Goal: Task Accomplishment & Management: Complete application form

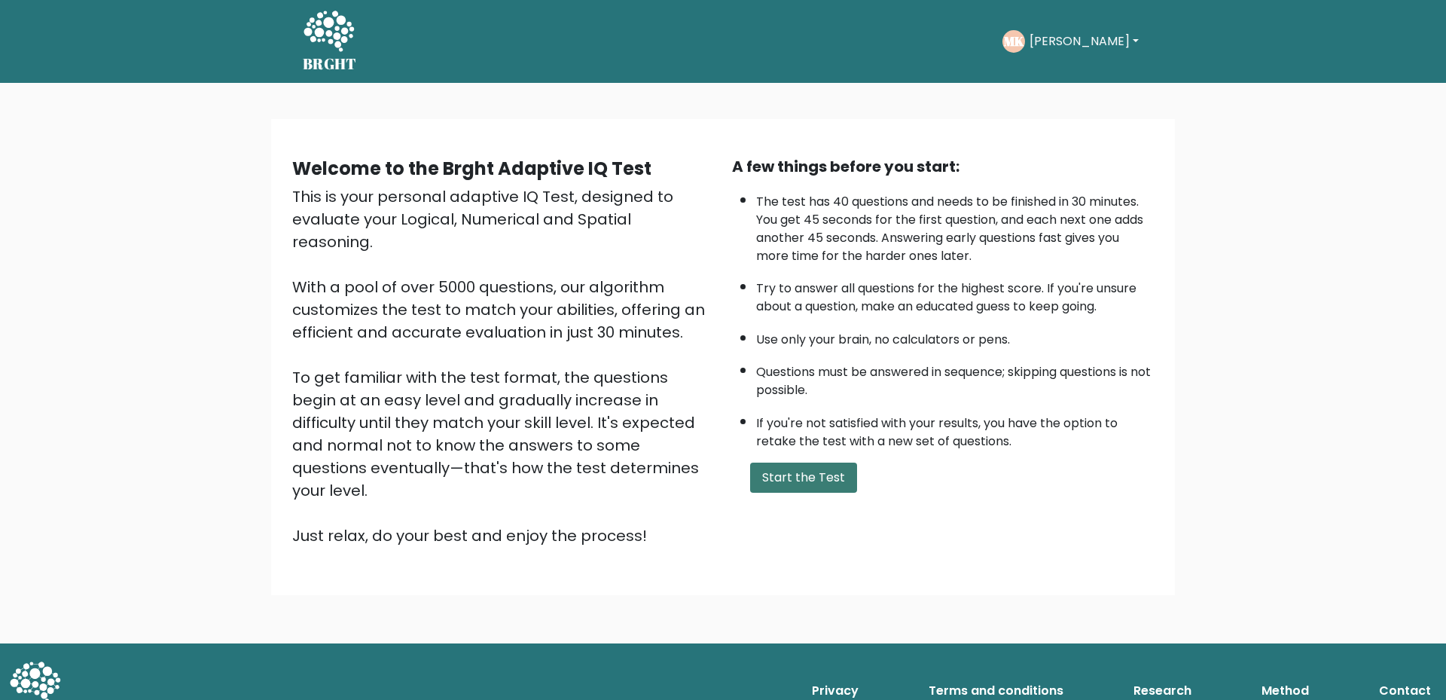
click at [825, 480] on button "Start the Test" at bounding box center [803, 477] width 107 height 30
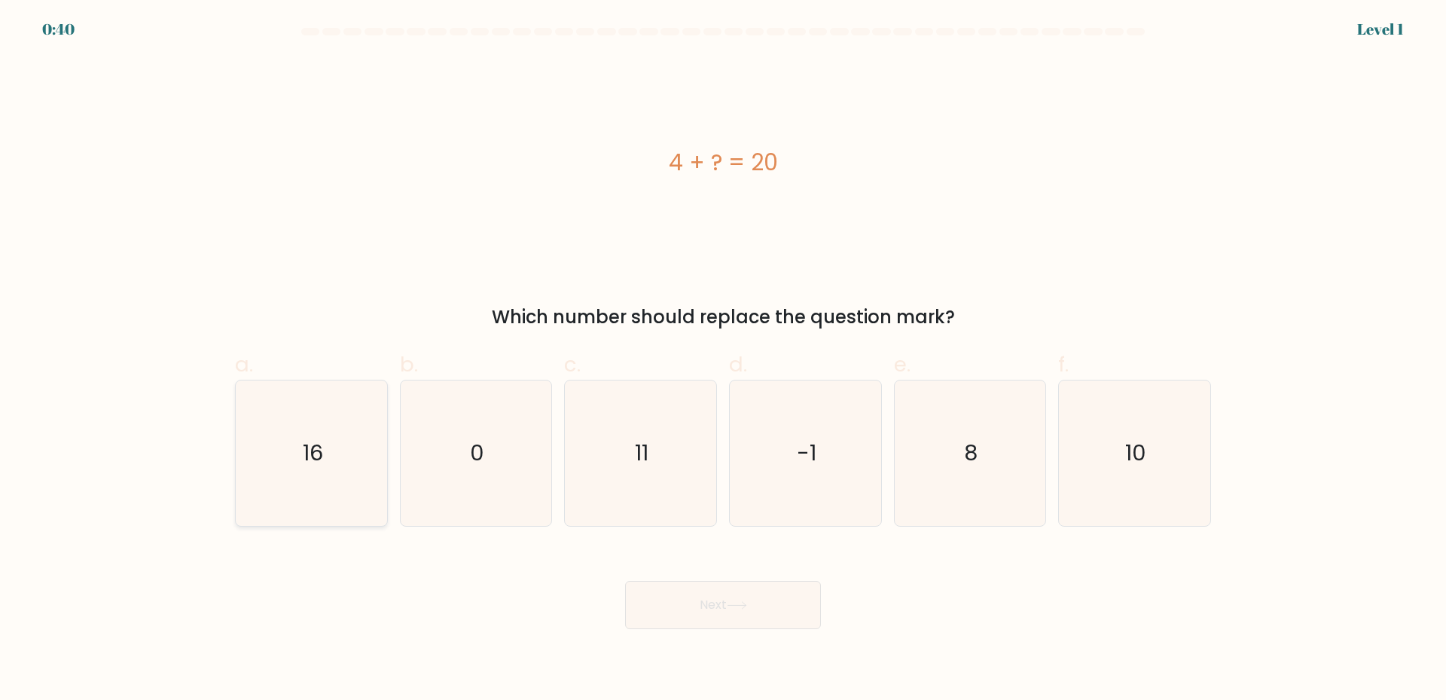
click at [354, 463] on icon "16" at bounding box center [311, 452] width 145 height 145
click at [723, 360] on input "a. 16" at bounding box center [723, 355] width 1 height 10
radio input "true"
click at [697, 608] on button "Next" at bounding box center [723, 605] width 196 height 48
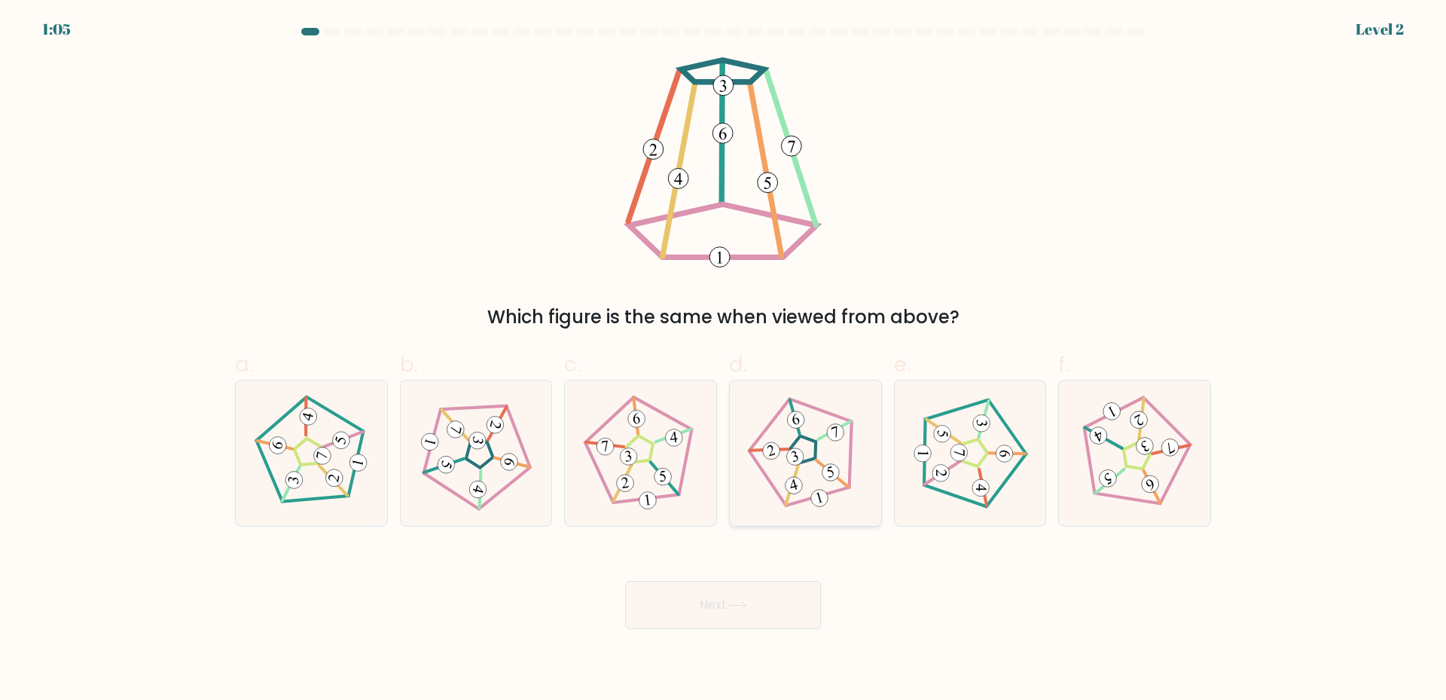
click at [806, 450] on icon at bounding box center [805, 453] width 116 height 116
click at [724, 360] on input "d." at bounding box center [723, 355] width 1 height 10
radio input "true"
click at [737, 612] on button "Next" at bounding box center [723, 605] width 196 height 48
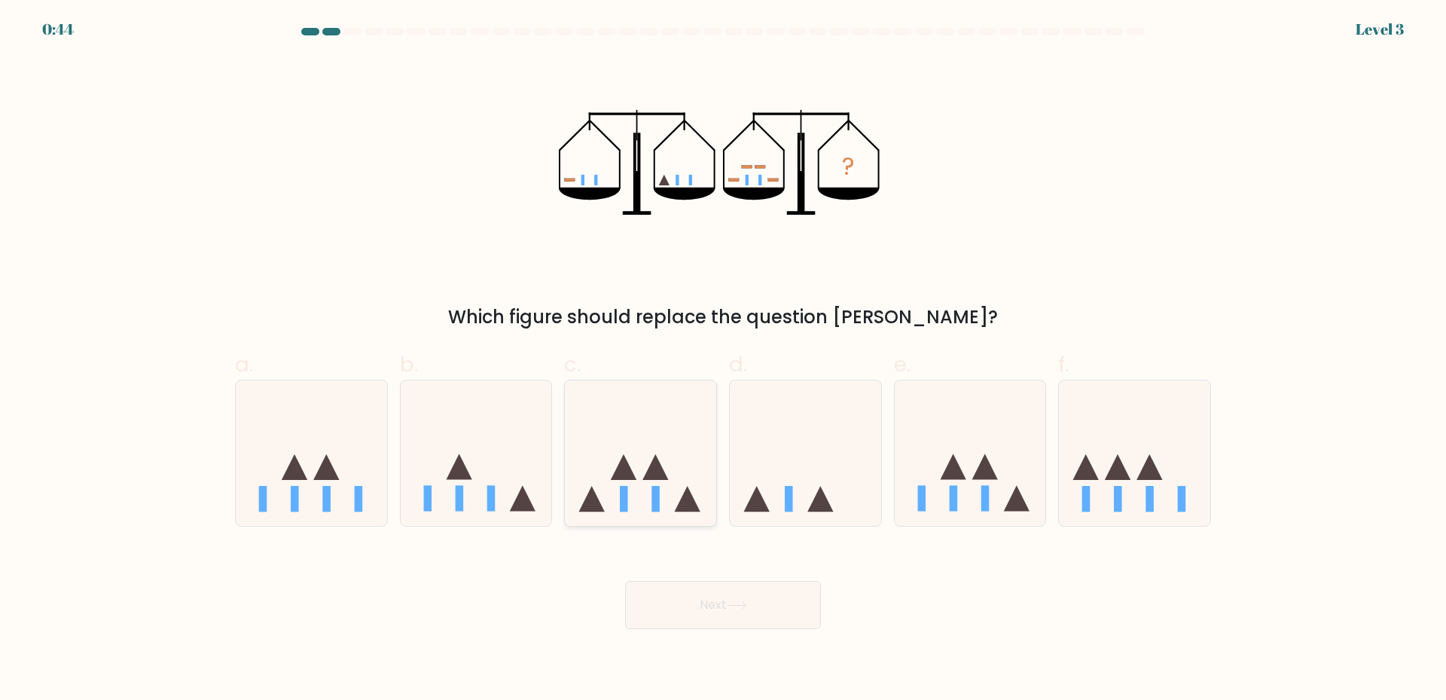
click at [662, 516] on div at bounding box center [640, 453] width 153 height 147
click at [723, 360] on input "c." at bounding box center [723, 355] width 1 height 10
radio input "true"
click at [729, 611] on button "Next" at bounding box center [723, 605] width 196 height 48
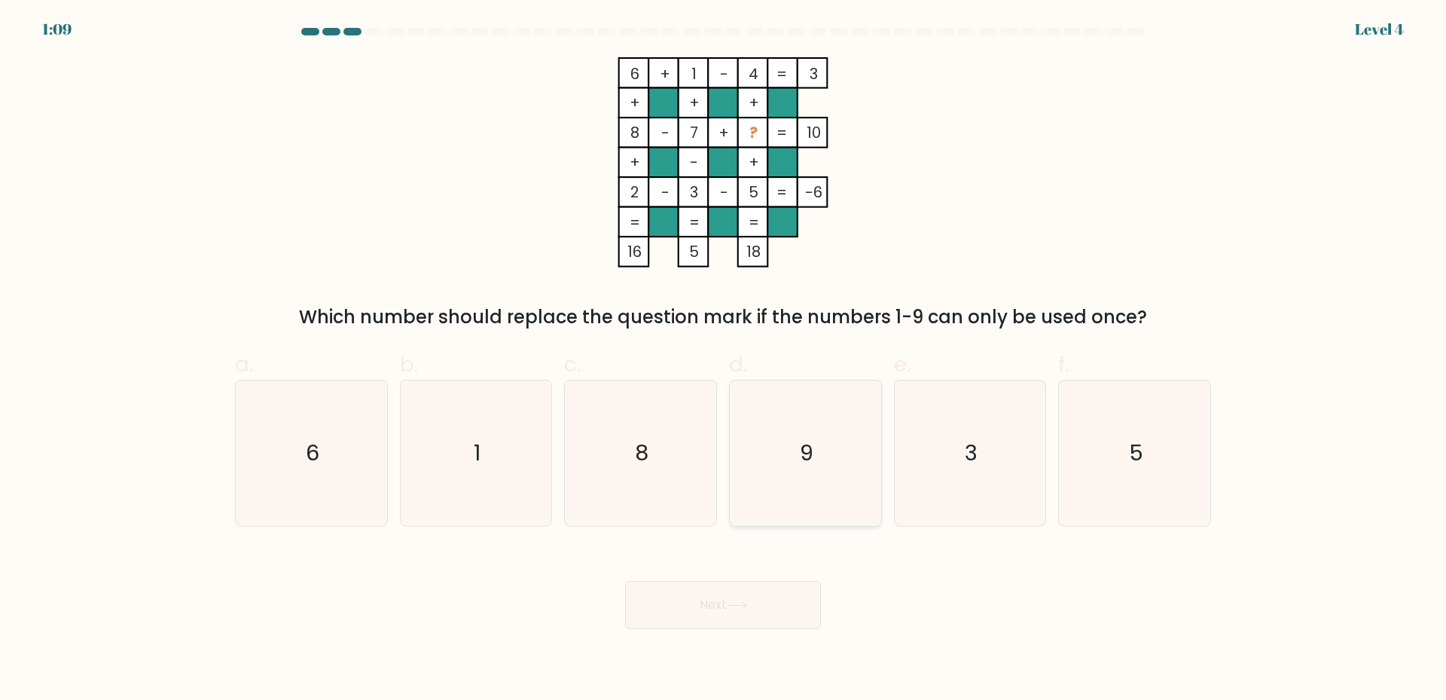
click at [828, 484] on icon "9" at bounding box center [805, 452] width 145 height 145
click at [724, 360] on input "d. 9" at bounding box center [723, 355] width 1 height 10
radio input "true"
click at [729, 614] on button "Next" at bounding box center [723, 605] width 196 height 48
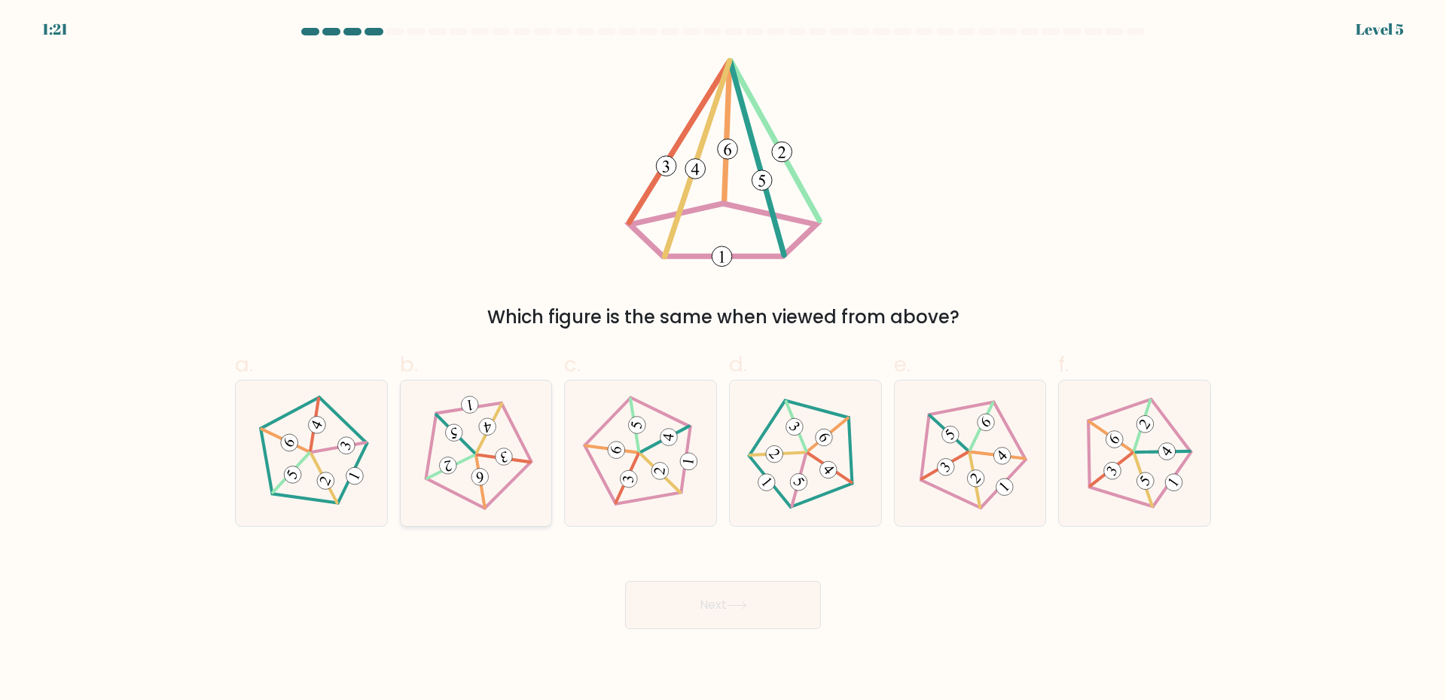
click at [474, 453] on 242 at bounding box center [455, 433] width 38 height 47
click at [723, 360] on input "b." at bounding box center [723, 355] width 1 height 10
radio input "true"
click at [703, 608] on button "Next" at bounding box center [723, 605] width 196 height 48
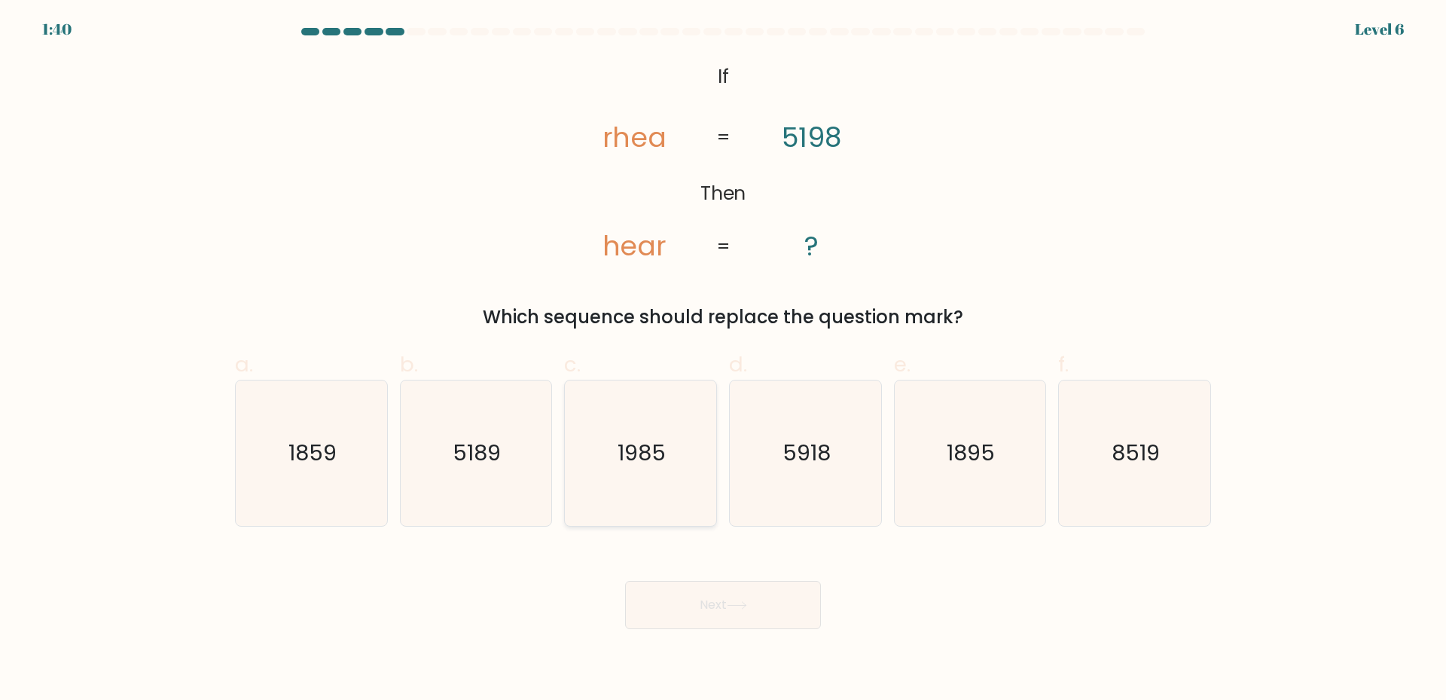
click at [660, 464] on text "1985" at bounding box center [642, 452] width 48 height 30
click at [723, 360] on input "c. 1985" at bounding box center [723, 355] width 1 height 10
radio input "true"
click at [720, 605] on button "Next" at bounding box center [723, 605] width 196 height 48
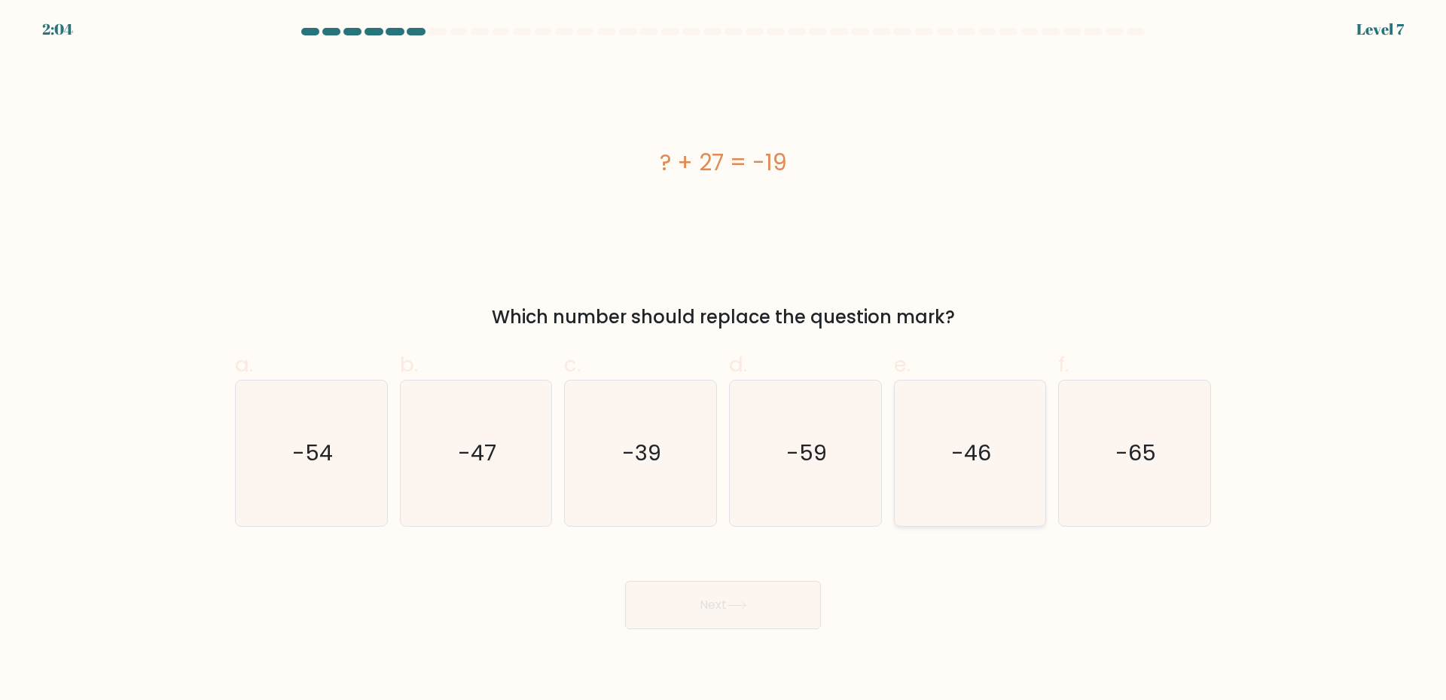
click at [959, 487] on icon "-46" at bounding box center [969, 452] width 145 height 145
click at [724, 360] on input "e. -46" at bounding box center [723, 355] width 1 height 10
radio input "true"
click at [729, 597] on button "Next" at bounding box center [723, 605] width 196 height 48
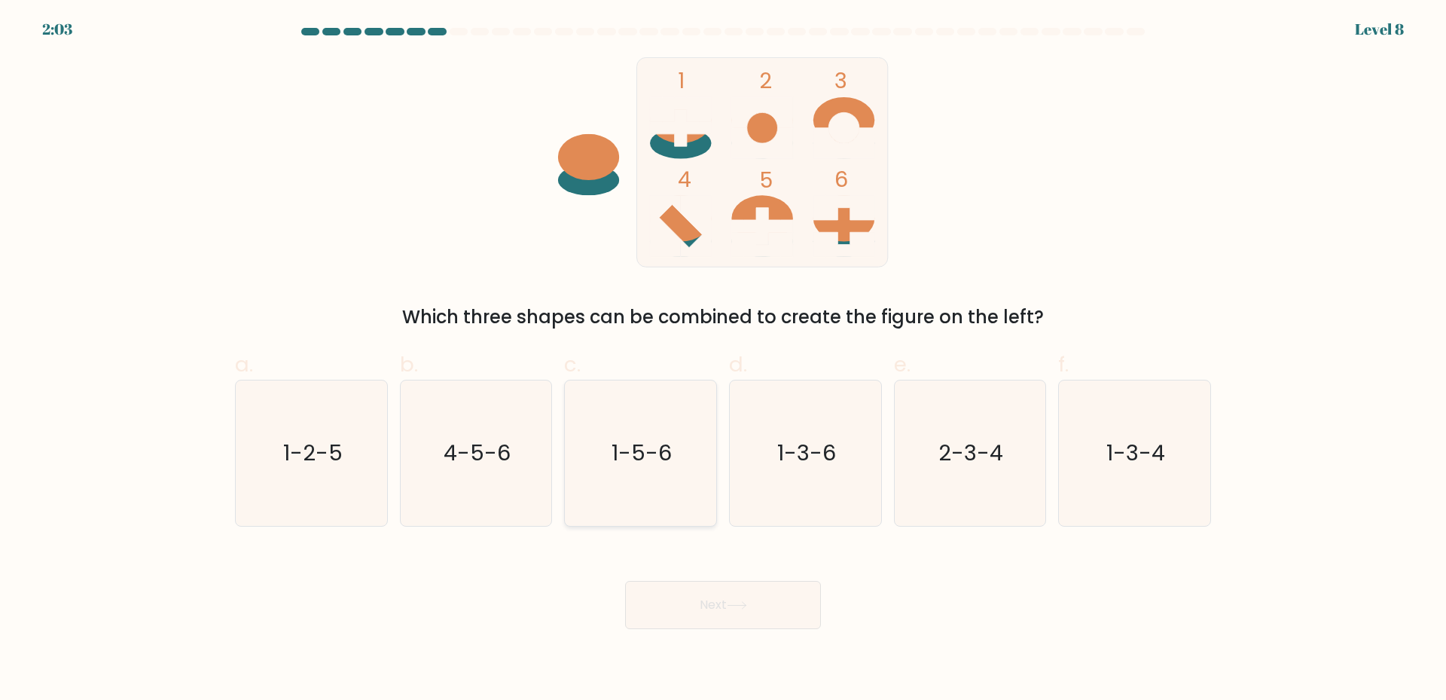
click at [654, 457] on text "1-5-6" at bounding box center [642, 452] width 60 height 30
click at [723, 360] on input "c. 1-5-6" at bounding box center [723, 355] width 1 height 10
radio input "true"
click at [709, 615] on button "Next" at bounding box center [723, 605] width 196 height 48
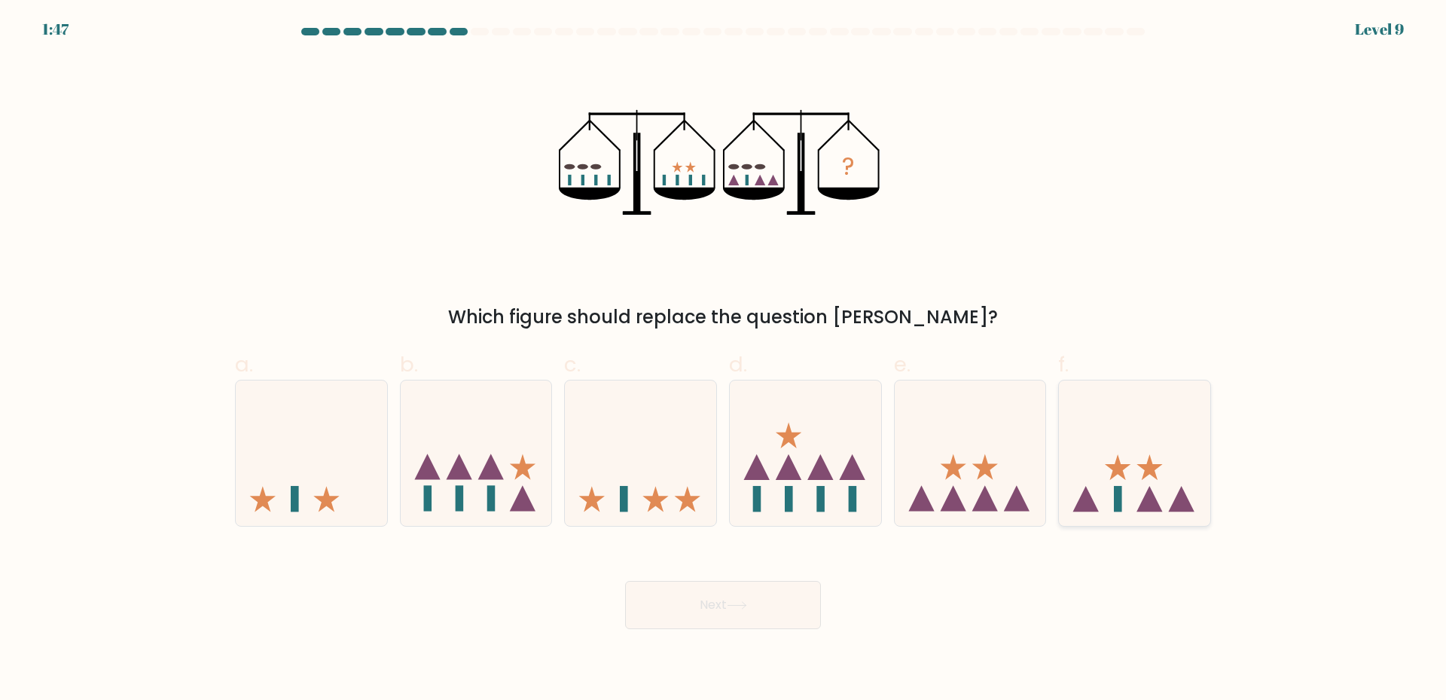
click at [1145, 498] on icon at bounding box center [1149, 499] width 26 height 26
click at [724, 360] on input "f." at bounding box center [723, 355] width 1 height 10
radio input "true"
click at [728, 603] on button "Next" at bounding box center [723, 605] width 196 height 48
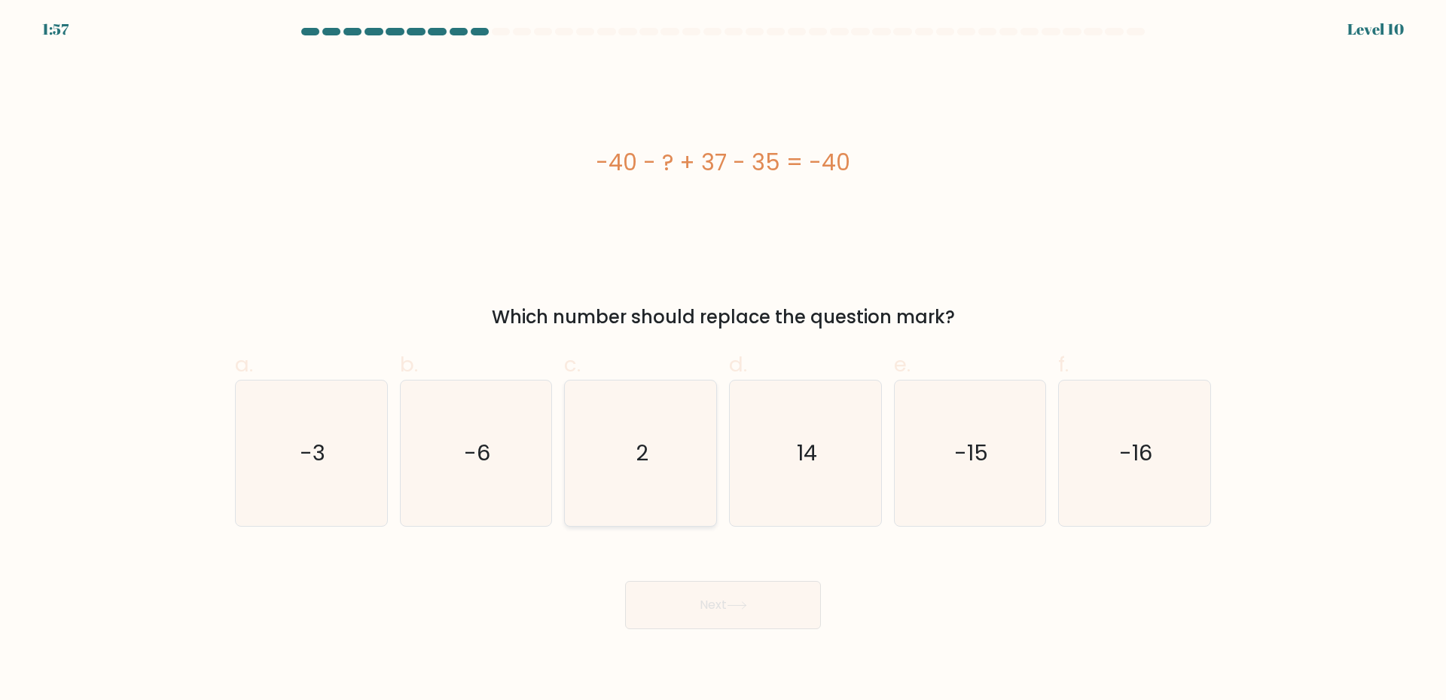
click at [671, 459] on icon "2" at bounding box center [640, 452] width 145 height 145
click at [723, 360] on input "c. 2" at bounding box center [723, 355] width 1 height 10
radio input "true"
click at [710, 607] on button "Next" at bounding box center [723, 605] width 196 height 48
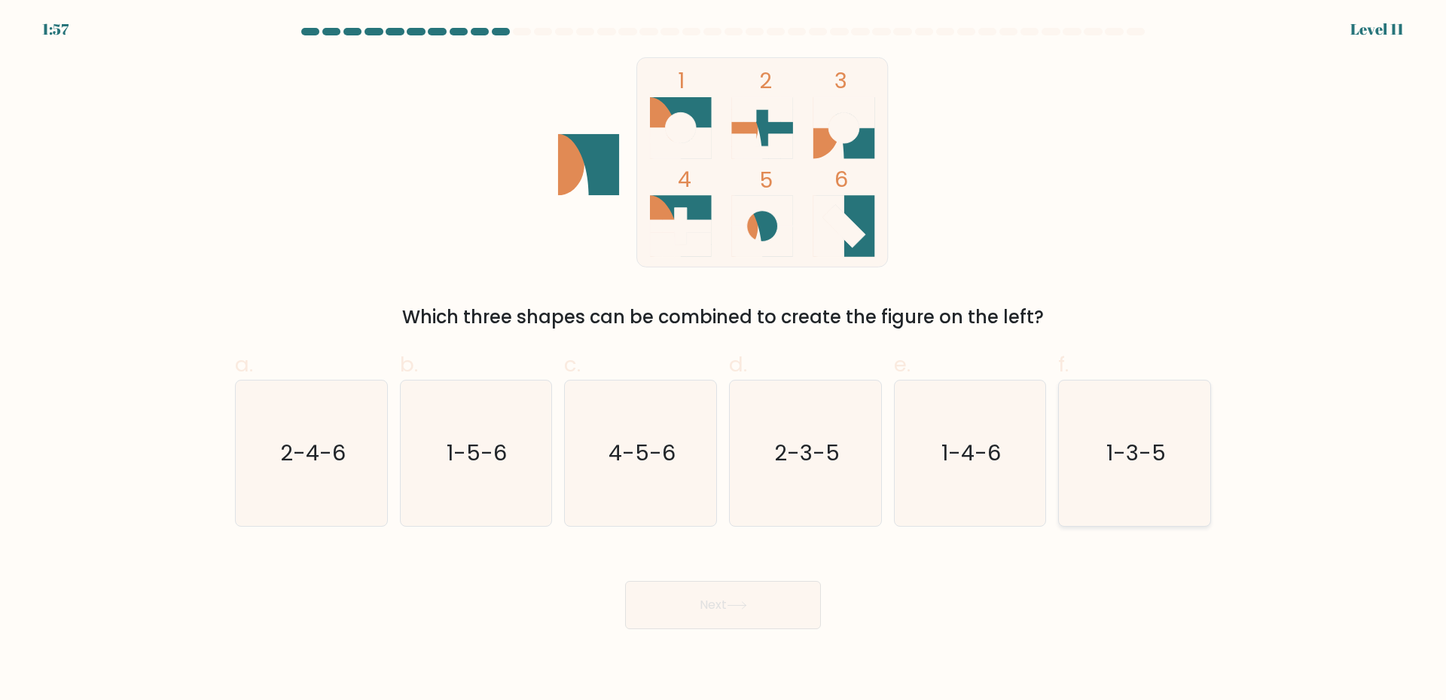
click at [1115, 476] on icon "1-3-5" at bounding box center [1134, 452] width 145 height 145
click at [724, 360] on input "f. 1-3-5" at bounding box center [723, 355] width 1 height 10
radio input "true"
click at [699, 608] on button "Next" at bounding box center [723, 605] width 196 height 48
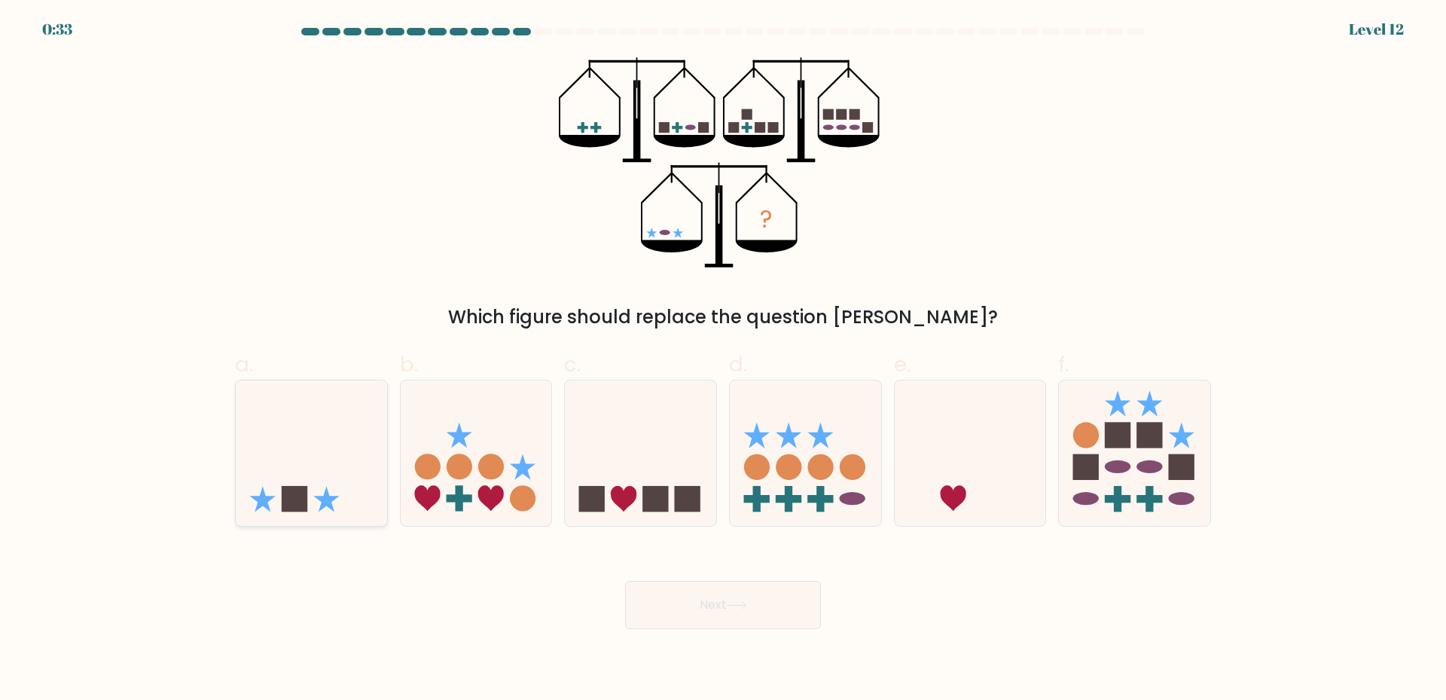
click at [311, 476] on icon at bounding box center [311, 452] width 151 height 125
click at [723, 360] on input "a." at bounding box center [723, 355] width 1 height 10
radio input "true"
click at [708, 604] on button "Next" at bounding box center [723, 605] width 196 height 48
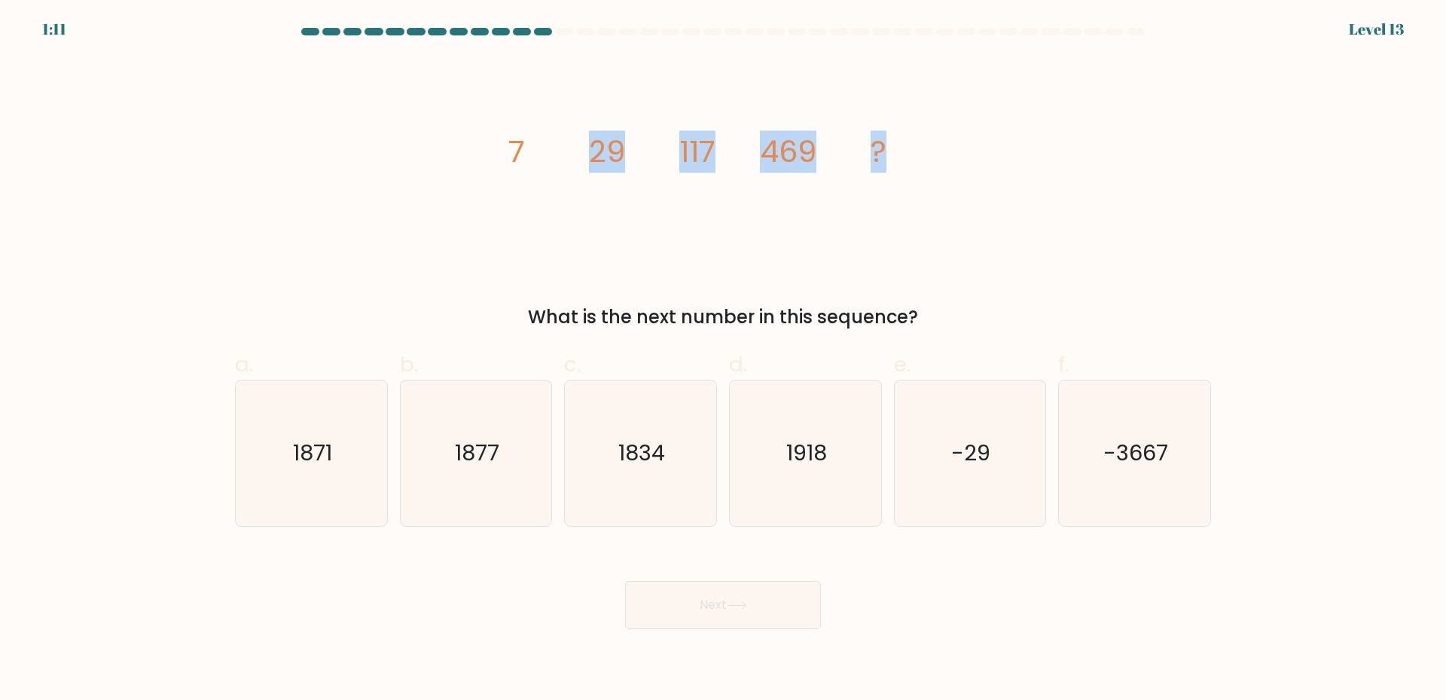
drag, startPoint x: 364, startPoint y: 94, endPoint x: 992, endPoint y: 266, distance: 650.3
click at [992, 266] on div "image/svg+xml 7 29 117 469 ? What is the next number in this sequence?" at bounding box center [723, 193] width 994 height 273
click at [543, 246] on icon "image/svg+xml 7 29 117 469 ?" at bounding box center [723, 162] width 452 height 210
click at [711, 240] on icon "image/svg+xml 7 29 117 469 ?" at bounding box center [723, 162] width 452 height 210
click at [514, 467] on icon "1877" at bounding box center [475, 452] width 145 height 145
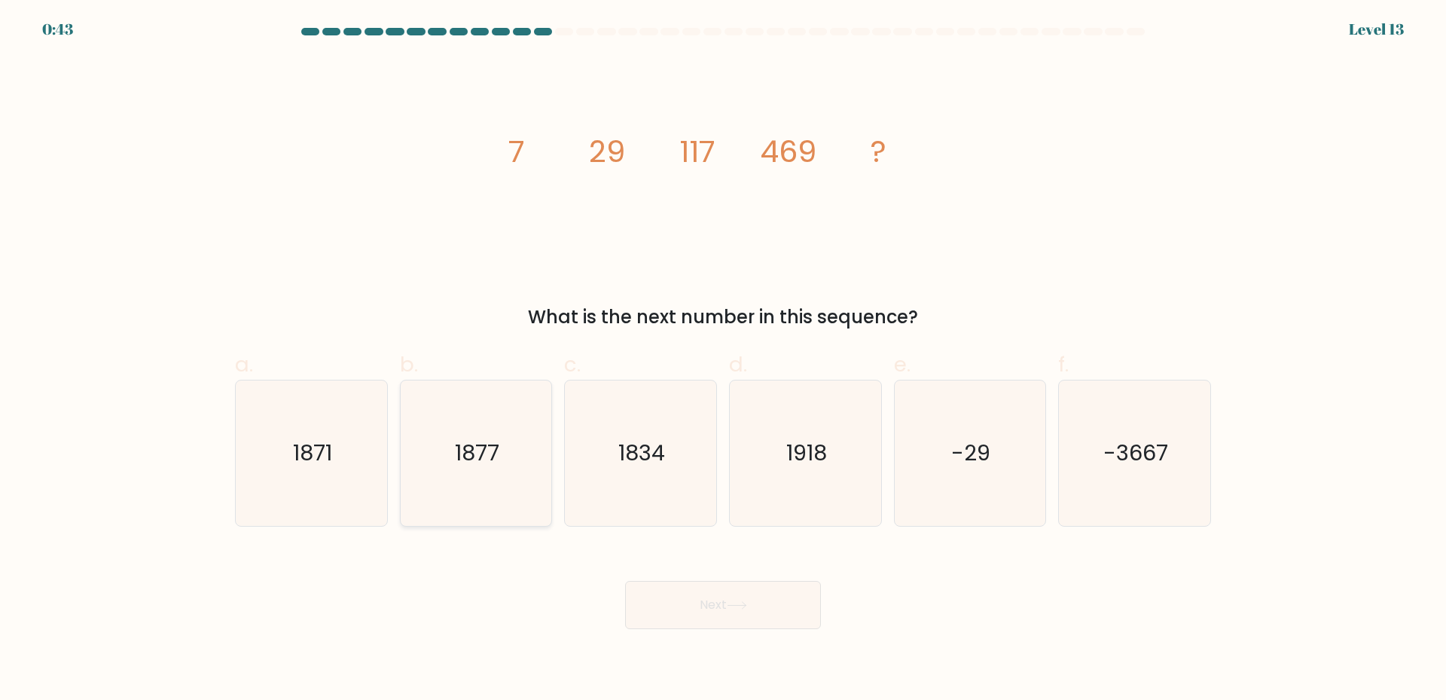
click at [723, 360] on input "b. 1877" at bounding box center [723, 355] width 1 height 10
radio input "true"
click at [745, 610] on button "Next" at bounding box center [723, 605] width 196 height 48
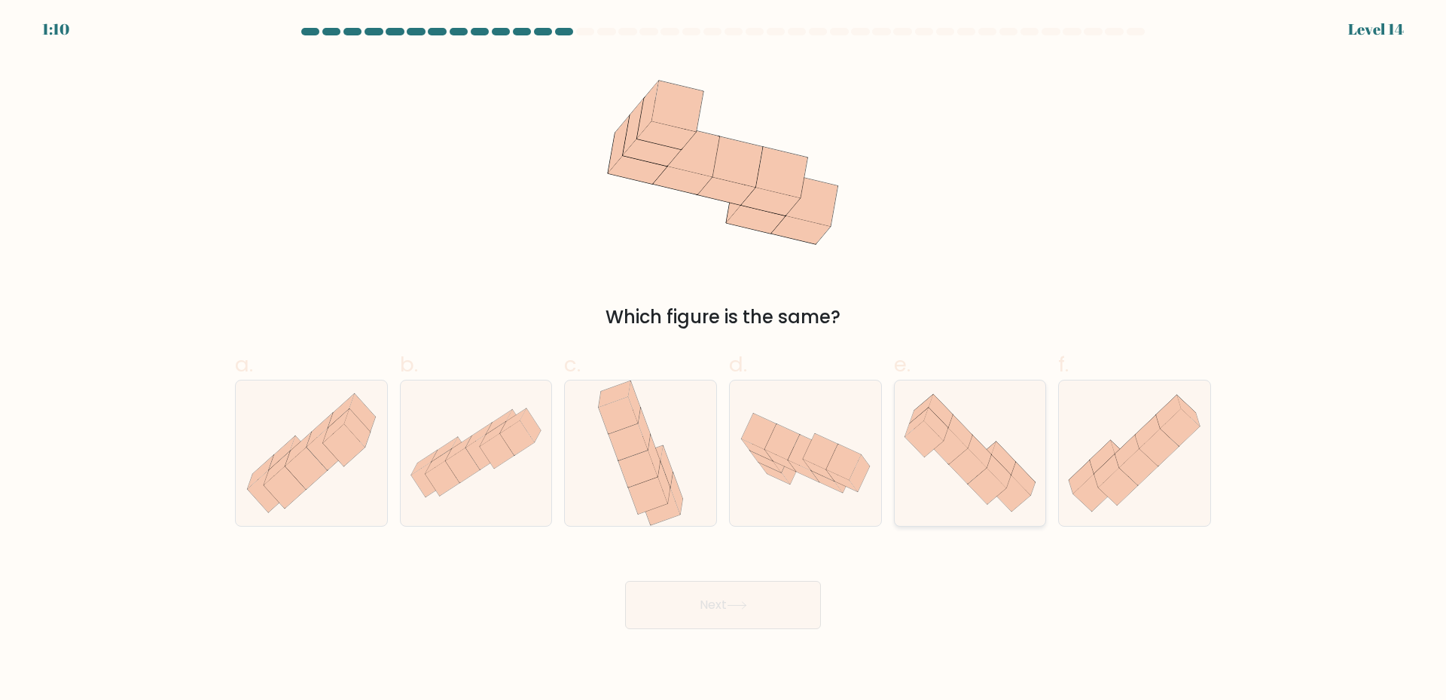
click at [956, 475] on icon at bounding box center [970, 453] width 151 height 130
click at [724, 360] on input "e." at bounding box center [723, 355] width 1 height 10
radio input "true"
click at [729, 605] on button "Next" at bounding box center [723, 605] width 196 height 48
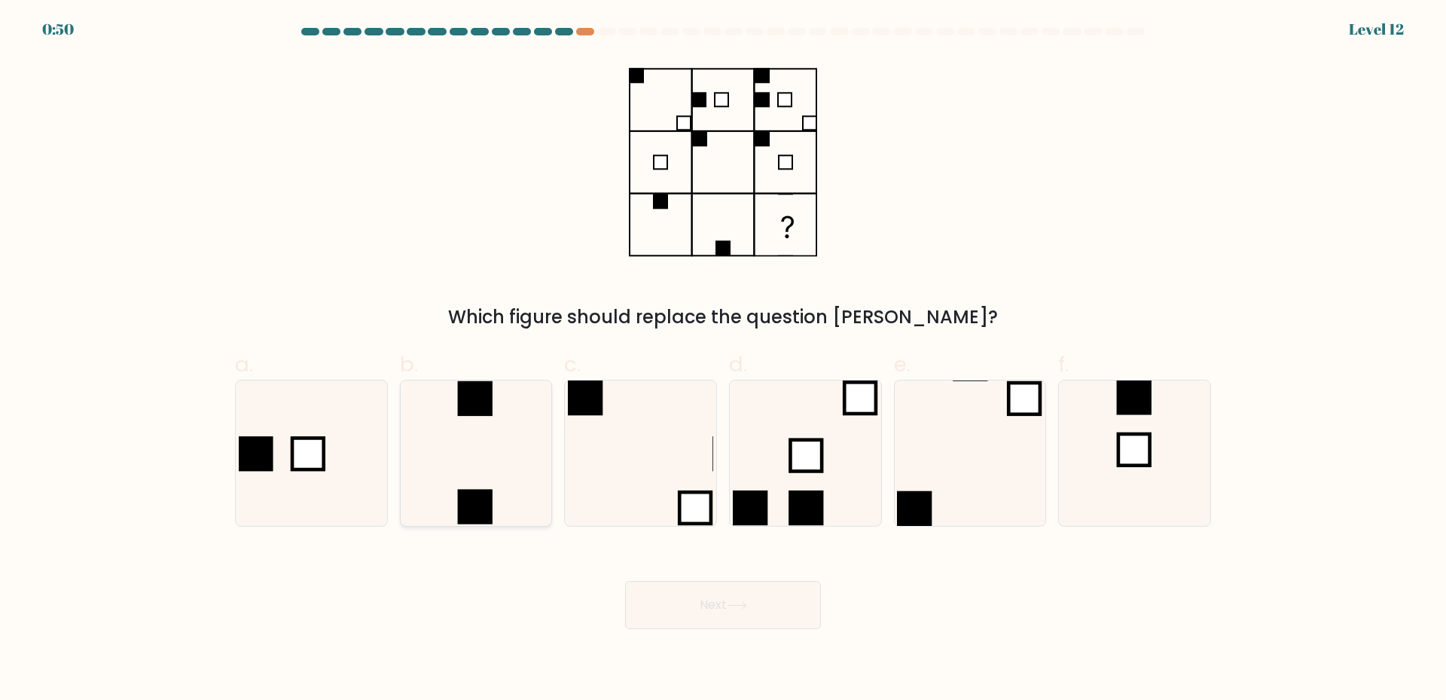
click at [498, 479] on icon at bounding box center [475, 452] width 145 height 145
click at [723, 360] on input "b." at bounding box center [723, 355] width 1 height 10
radio input "true"
click at [702, 605] on button "Next" at bounding box center [723, 605] width 196 height 48
click at [718, 607] on button "Next" at bounding box center [723, 605] width 196 height 48
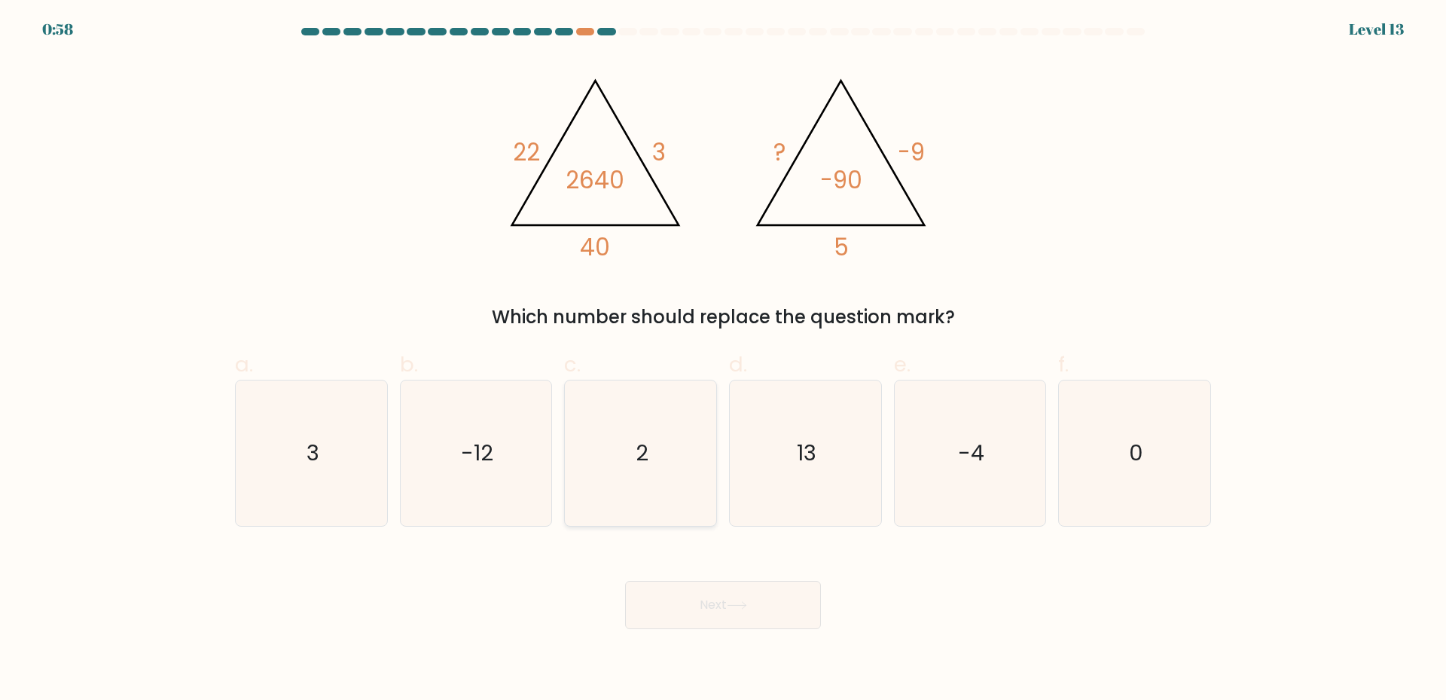
click at [653, 489] on icon "2" at bounding box center [640, 452] width 145 height 145
click at [723, 360] on input "c. 2" at bounding box center [723, 355] width 1 height 10
radio input "true"
click at [755, 613] on button "Next" at bounding box center [723, 605] width 196 height 48
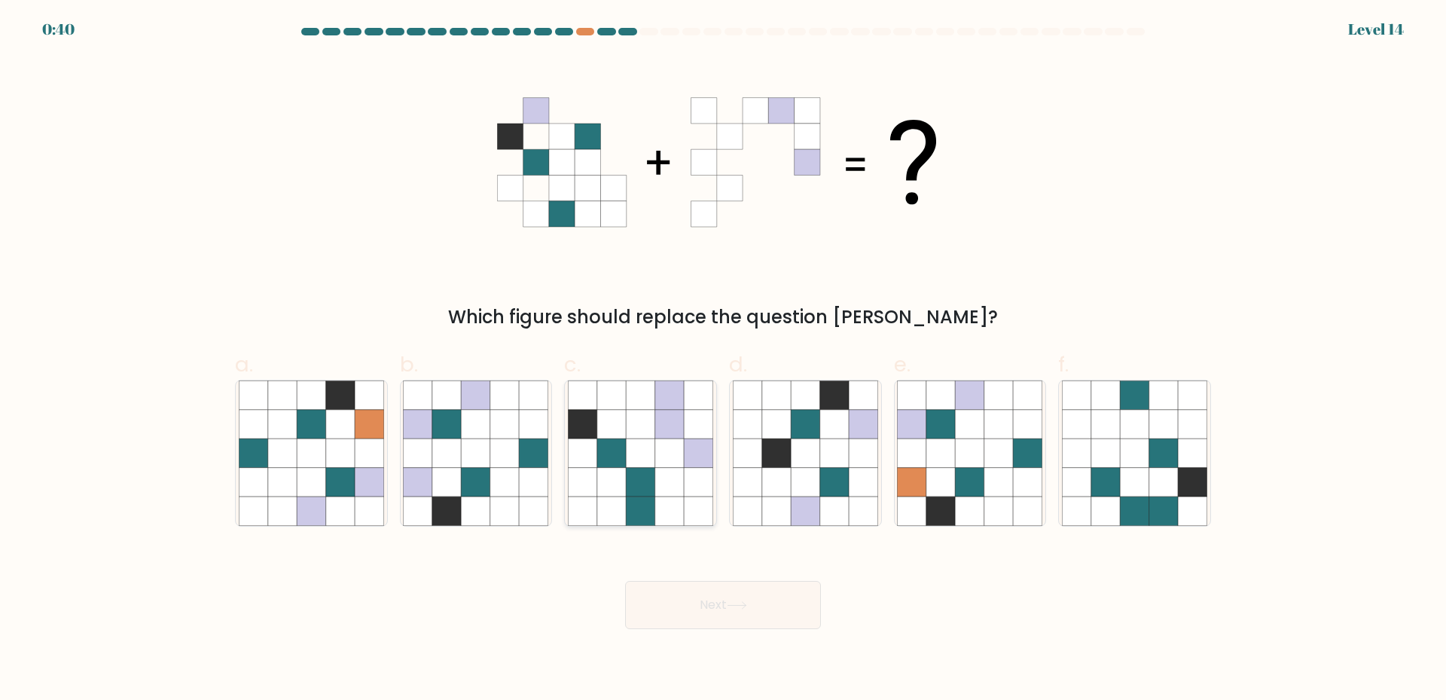
click at [616, 461] on icon at bounding box center [611, 452] width 29 height 29
click at [723, 360] on input "c." at bounding box center [723, 355] width 1 height 10
radio input "true"
click at [665, 615] on button "Next" at bounding box center [723, 605] width 196 height 48
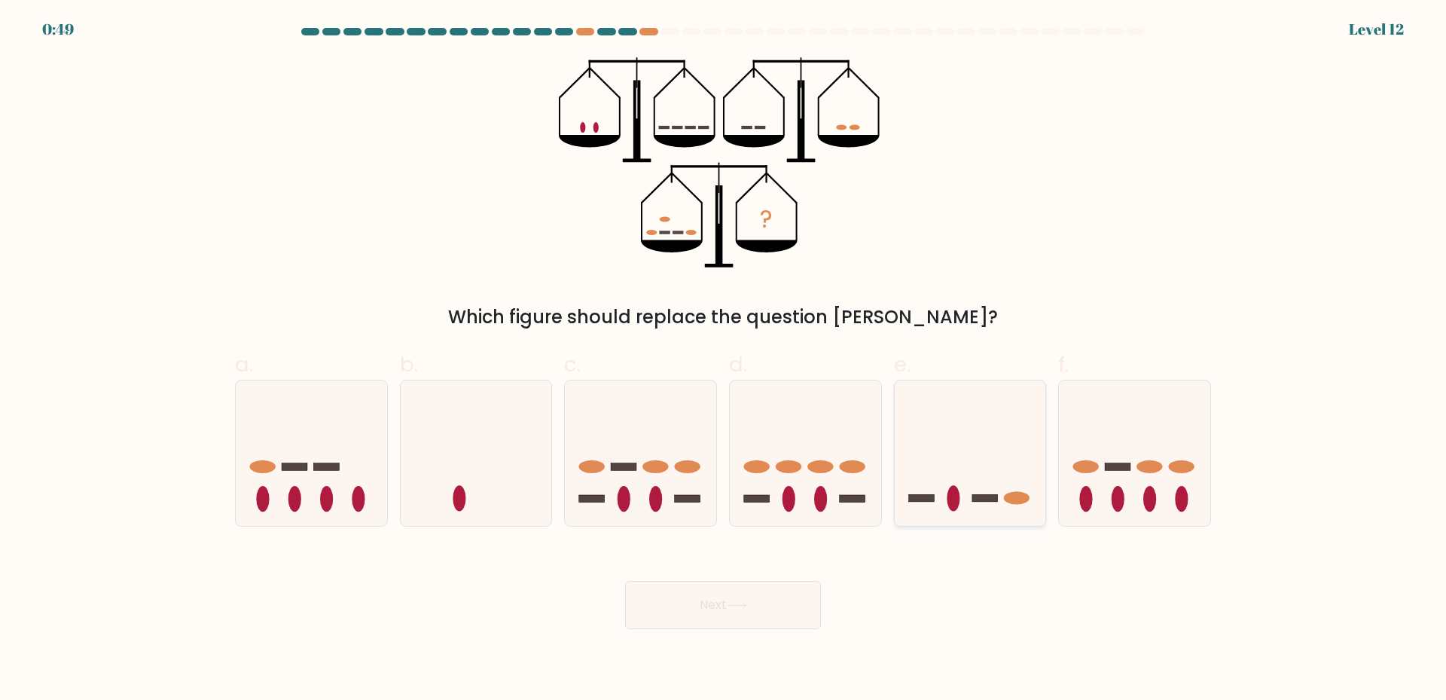
click at [974, 510] on icon at bounding box center [970, 452] width 151 height 125
click at [724, 360] on input "e." at bounding box center [723, 355] width 1 height 10
radio input "true"
click at [732, 605] on icon at bounding box center [737, 605] width 20 height 8
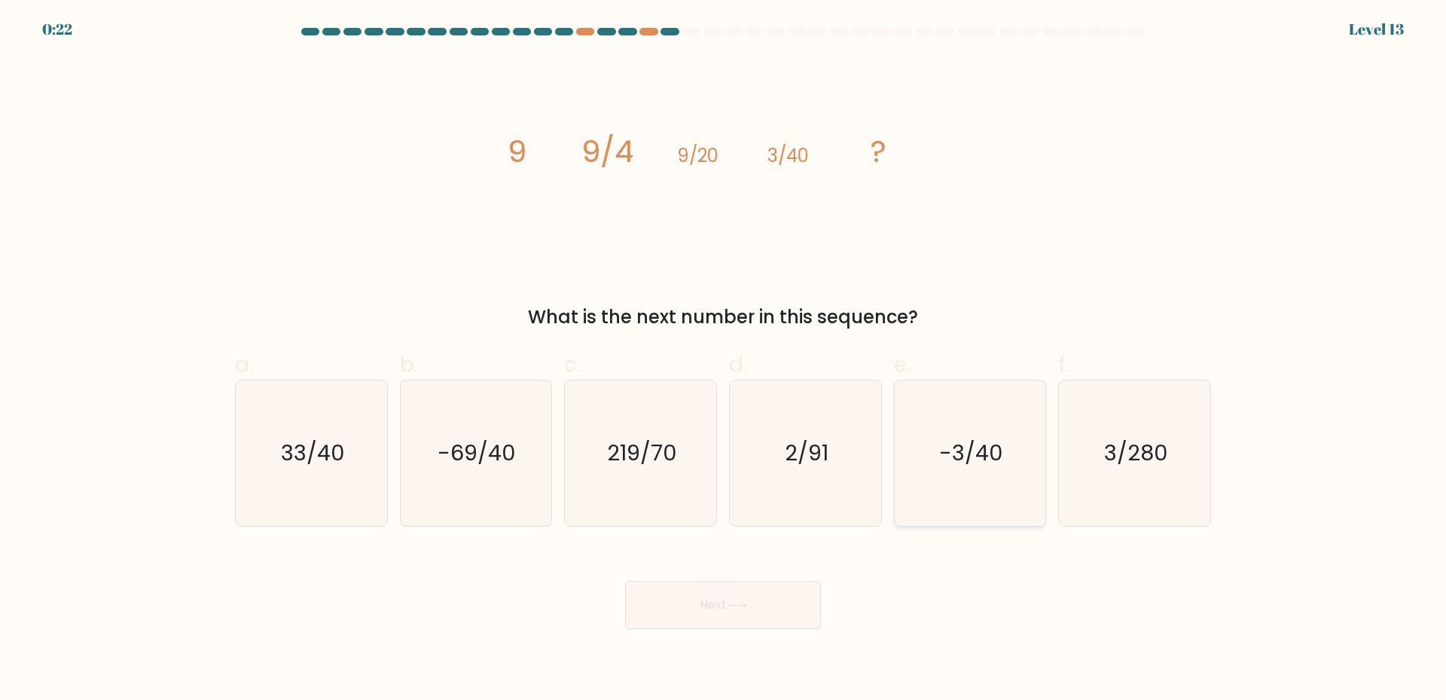
click at [929, 444] on icon "-3/40" at bounding box center [969, 452] width 145 height 145
click at [724, 360] on input "e. -3/40" at bounding box center [723, 355] width 1 height 10
radio input "true"
click at [477, 462] on text "-69/40" at bounding box center [477, 452] width 78 height 30
click at [723, 360] on input "b. -69/40" at bounding box center [723, 355] width 1 height 10
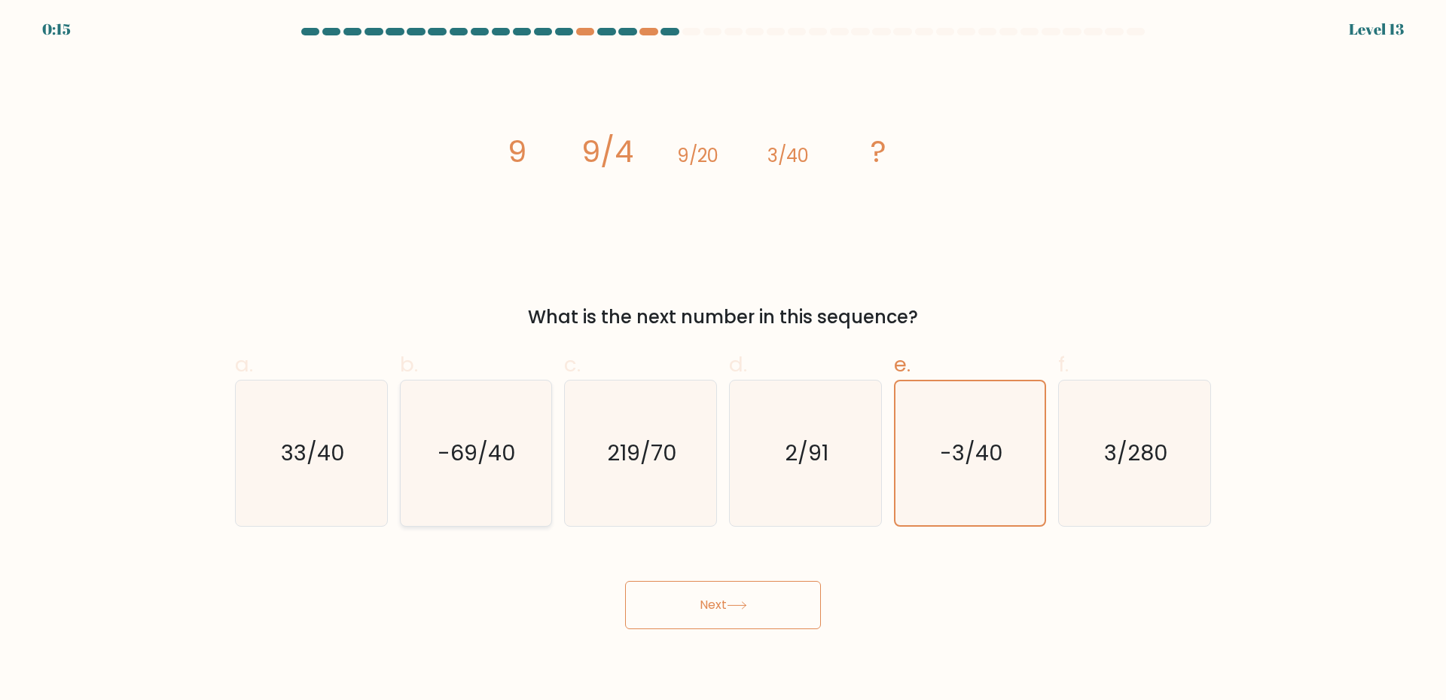
radio input "true"
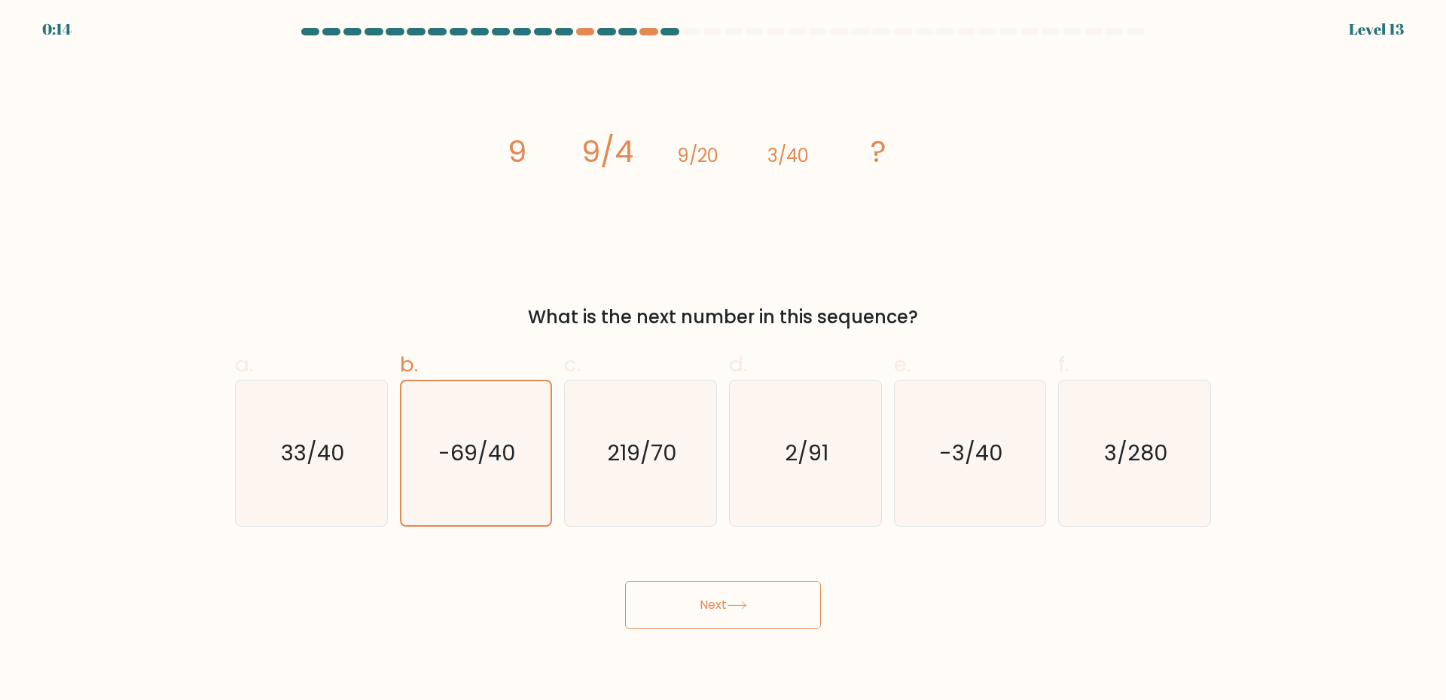
click at [677, 601] on button "Next" at bounding box center [723, 605] width 196 height 48
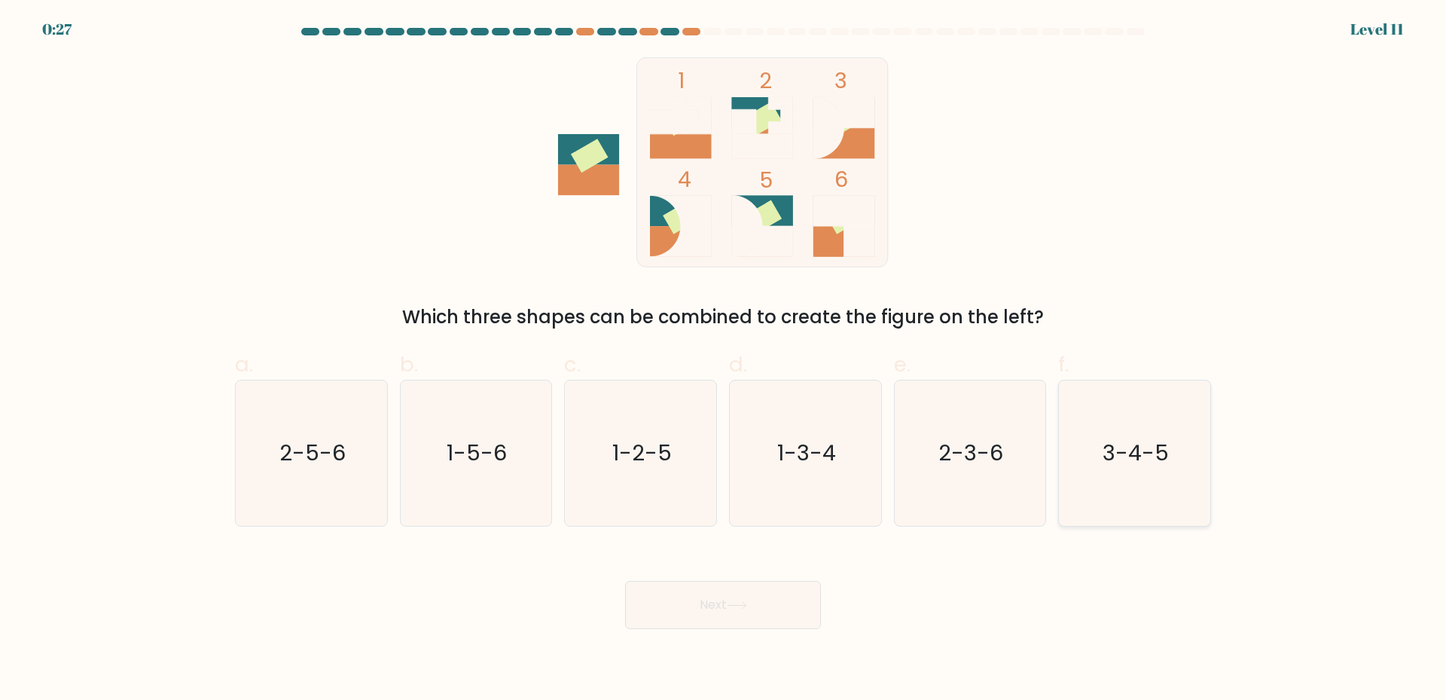
click at [1129, 471] on icon "3-4-5" at bounding box center [1134, 452] width 145 height 145
click at [724, 360] on input "f. 3-4-5" at bounding box center [723, 355] width 1 height 10
radio input "true"
click at [727, 606] on button "Next" at bounding box center [723, 605] width 196 height 48
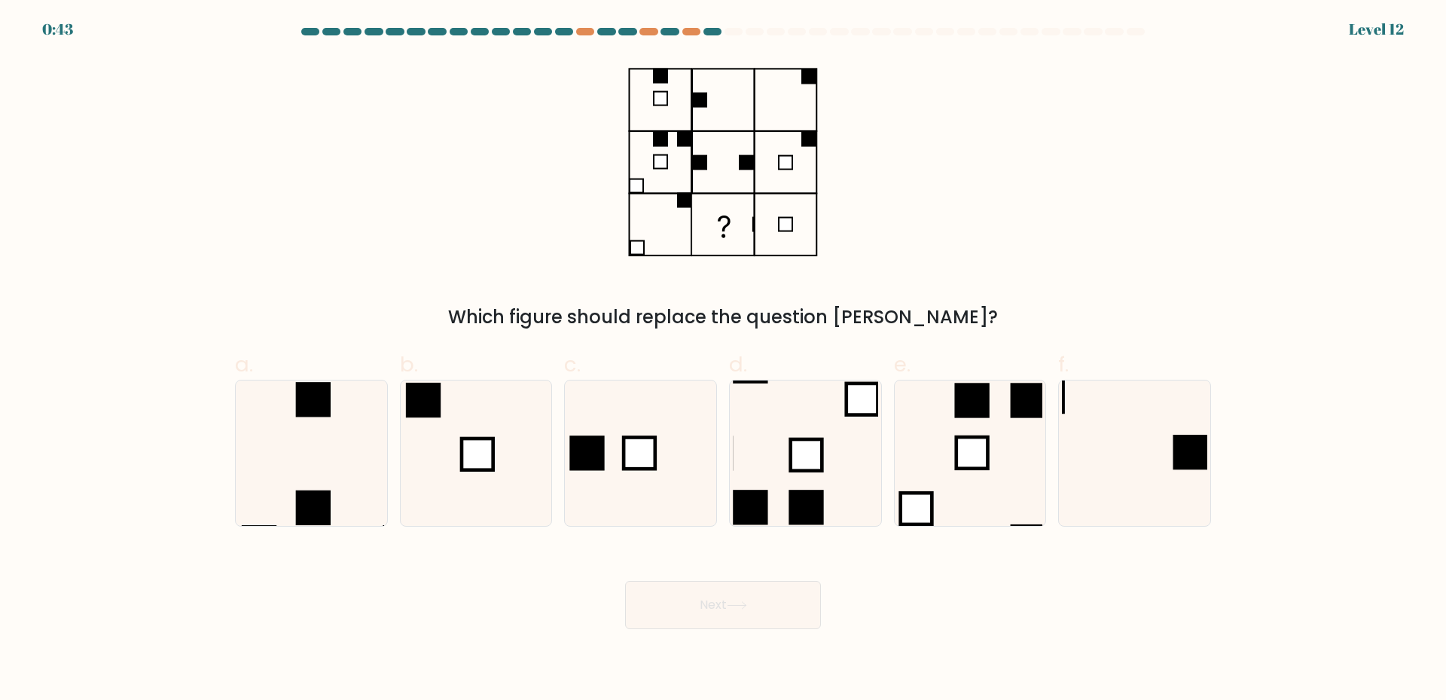
click at [748, 233] on rect at bounding box center [721, 224] width 59 height 59
click at [1169, 465] on icon at bounding box center [1134, 452] width 145 height 145
click at [724, 360] on input "f." at bounding box center [723, 355] width 1 height 10
radio input "true"
click at [697, 602] on button "Next" at bounding box center [723, 605] width 196 height 48
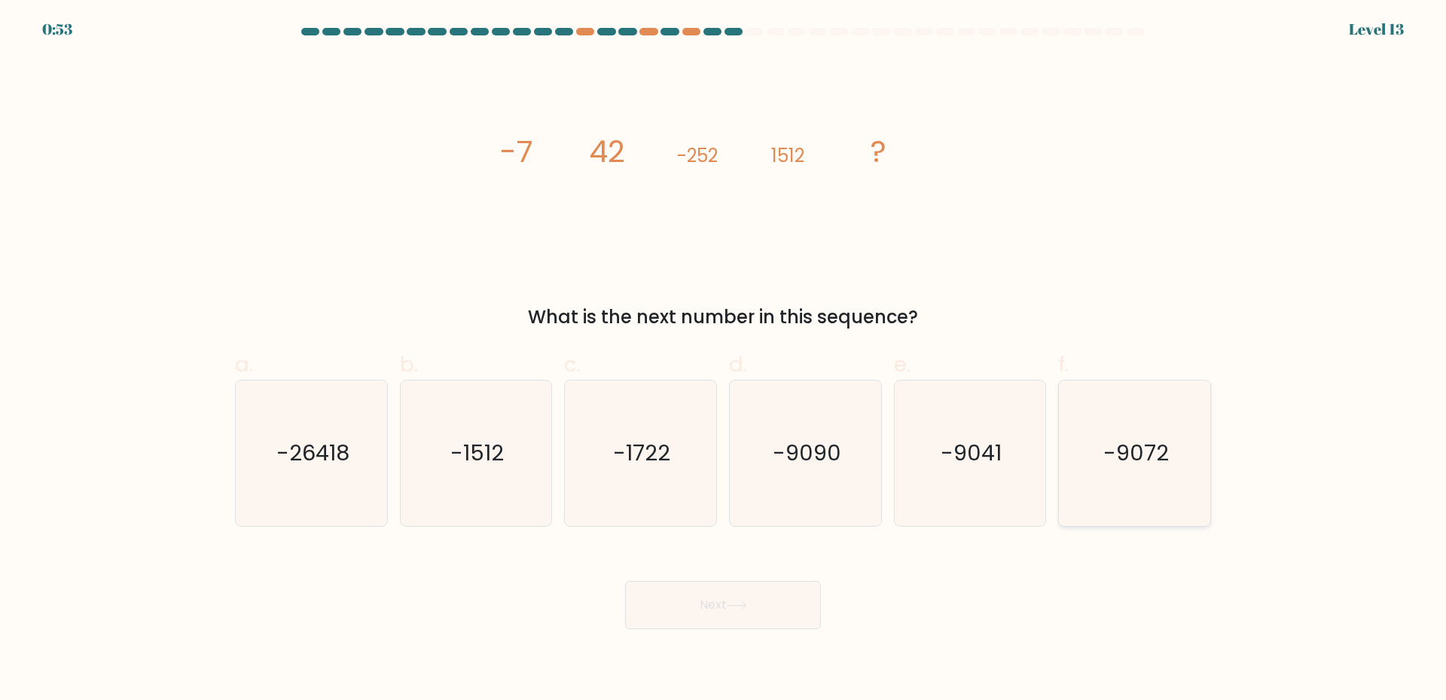
click at [1101, 465] on icon "-9072" at bounding box center [1134, 452] width 145 height 145
click at [724, 360] on input "f. -9072" at bounding box center [723, 355] width 1 height 10
radio input "true"
click at [702, 598] on button "Next" at bounding box center [723, 605] width 196 height 48
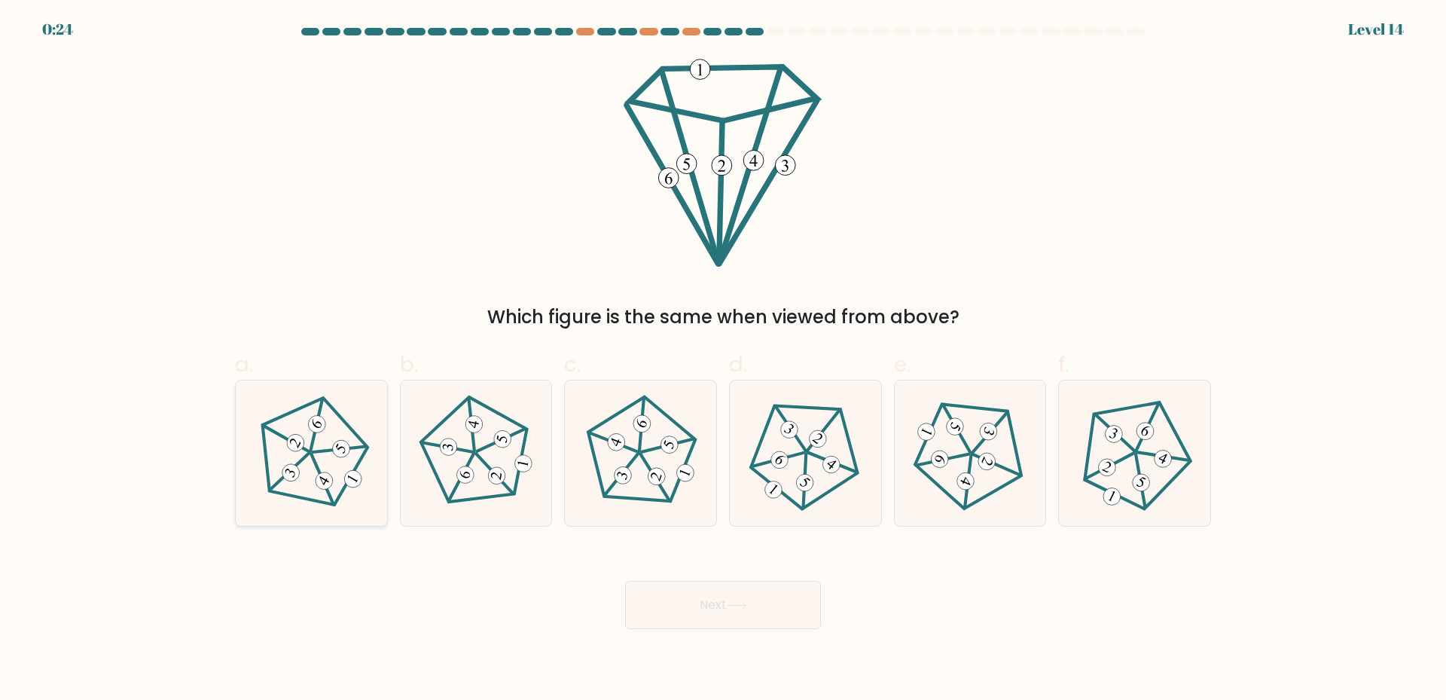
click at [326, 480] on icon at bounding box center [323, 479] width 13 height 11
click at [723, 360] on input "a." at bounding box center [723, 355] width 1 height 10
radio input "true"
click at [805, 480] on icon at bounding box center [805, 483] width 11 height 12
click at [724, 360] on input "d." at bounding box center [723, 355] width 1 height 10
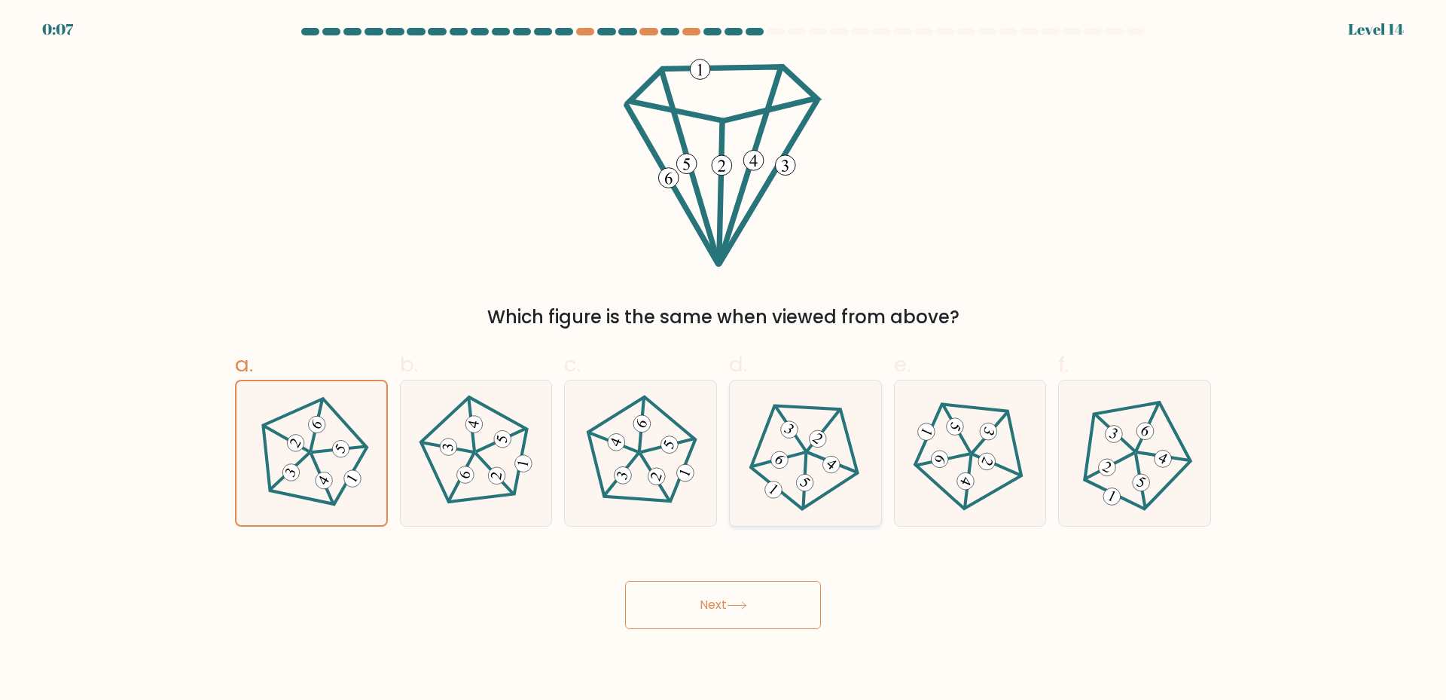
radio input "true"
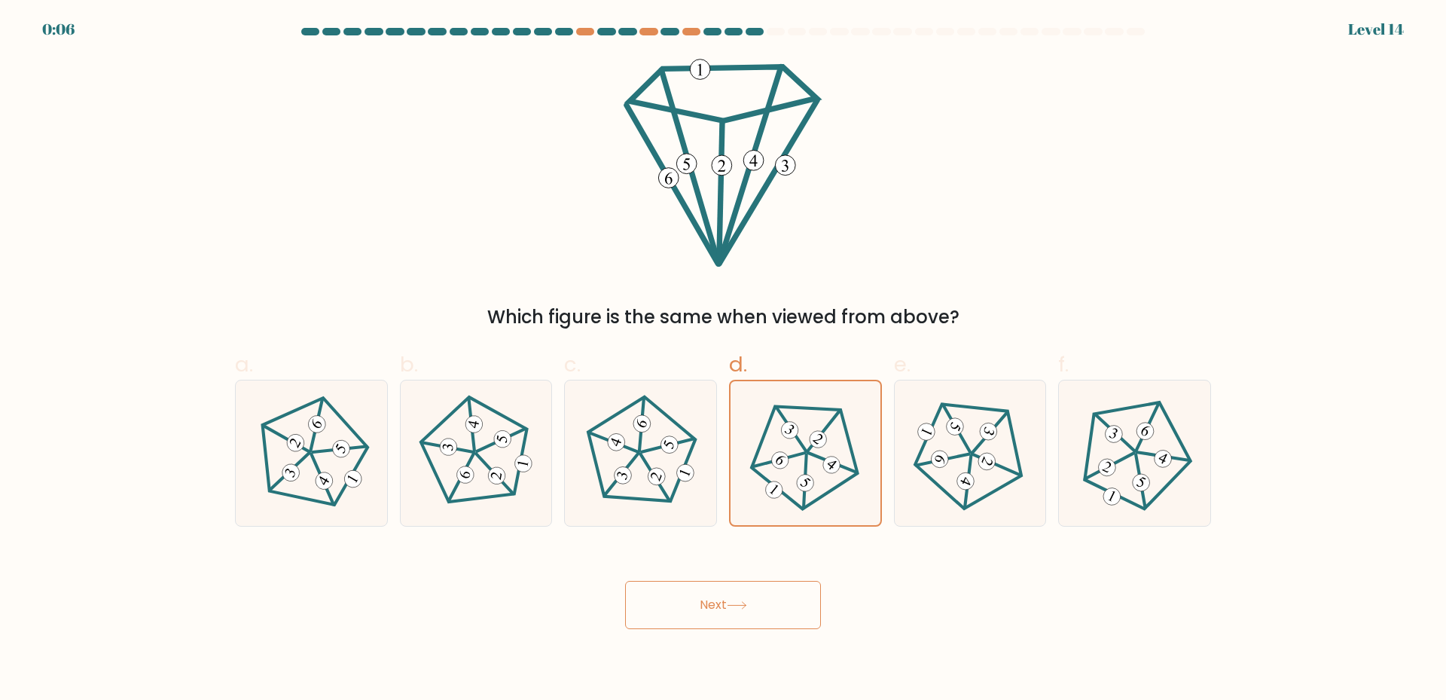
click at [713, 601] on button "Next" at bounding box center [723, 605] width 196 height 48
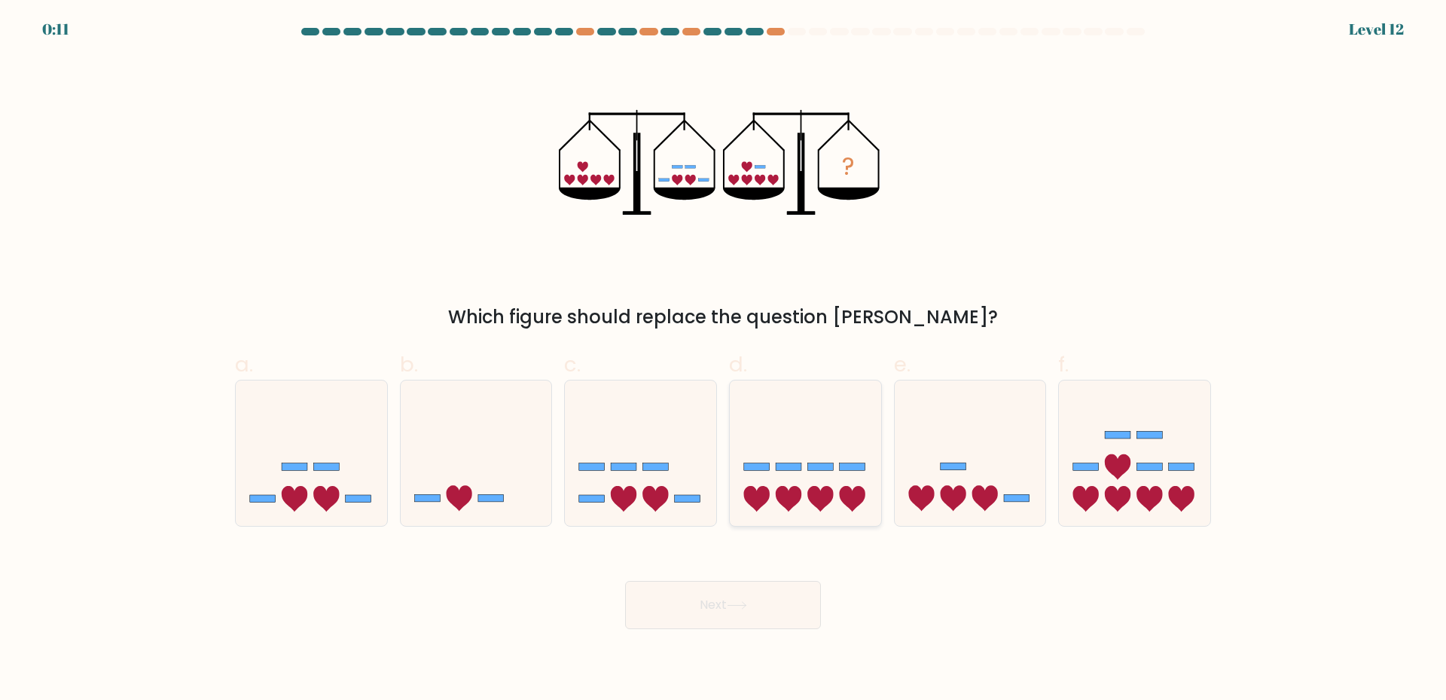
click at [770, 470] on icon at bounding box center [805, 452] width 151 height 125
click at [724, 360] on input "d." at bounding box center [723, 355] width 1 height 10
radio input "true"
drag, startPoint x: 326, startPoint y: 486, endPoint x: 716, endPoint y: 614, distance: 410.5
click at [325, 486] on icon at bounding box center [311, 452] width 151 height 125
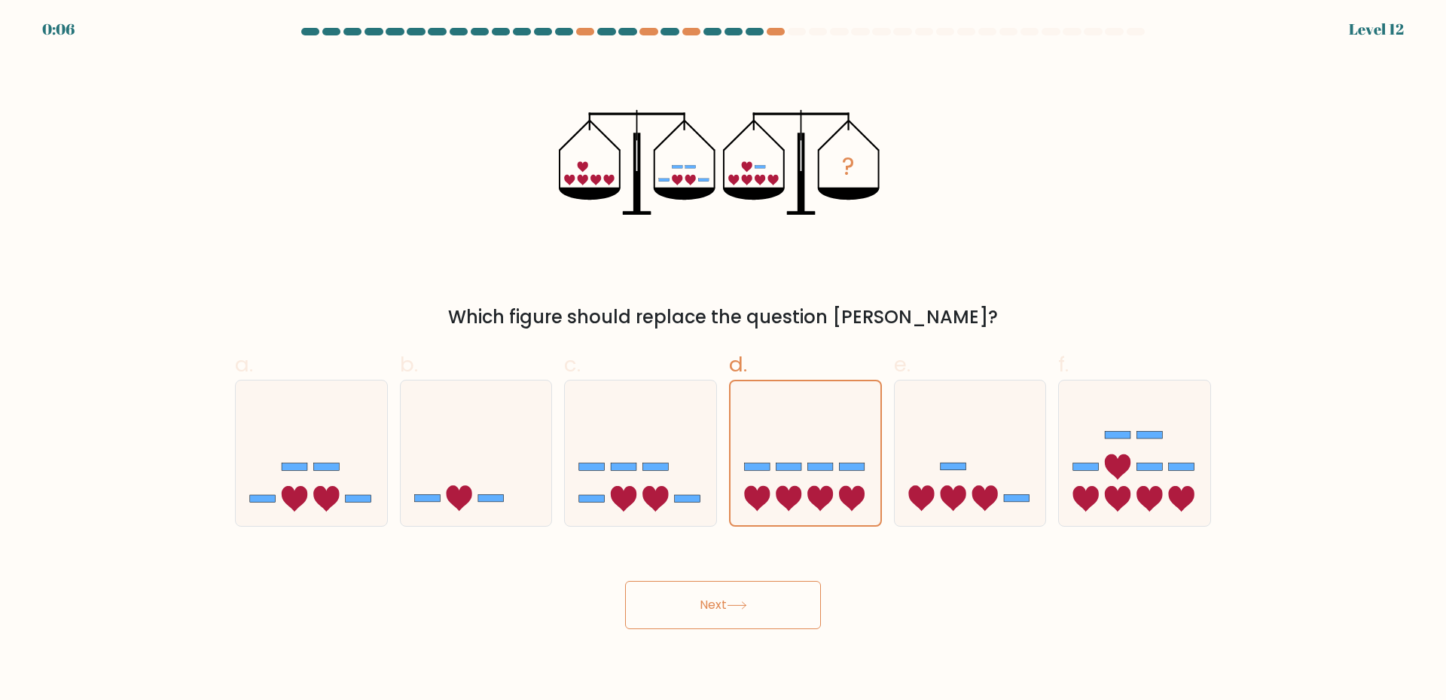
click at [723, 360] on input "a." at bounding box center [723, 355] width 1 height 10
radio input "true"
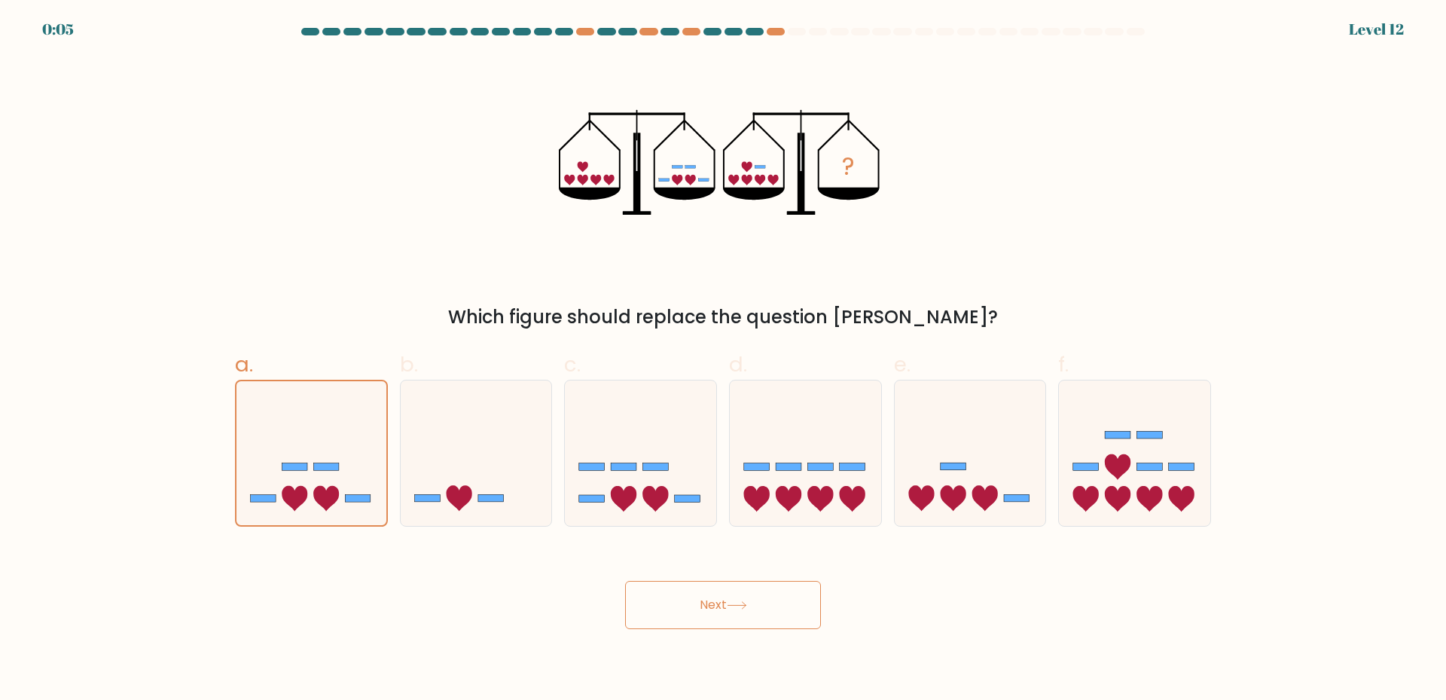
click at [754, 615] on button "Next" at bounding box center [723, 605] width 196 height 48
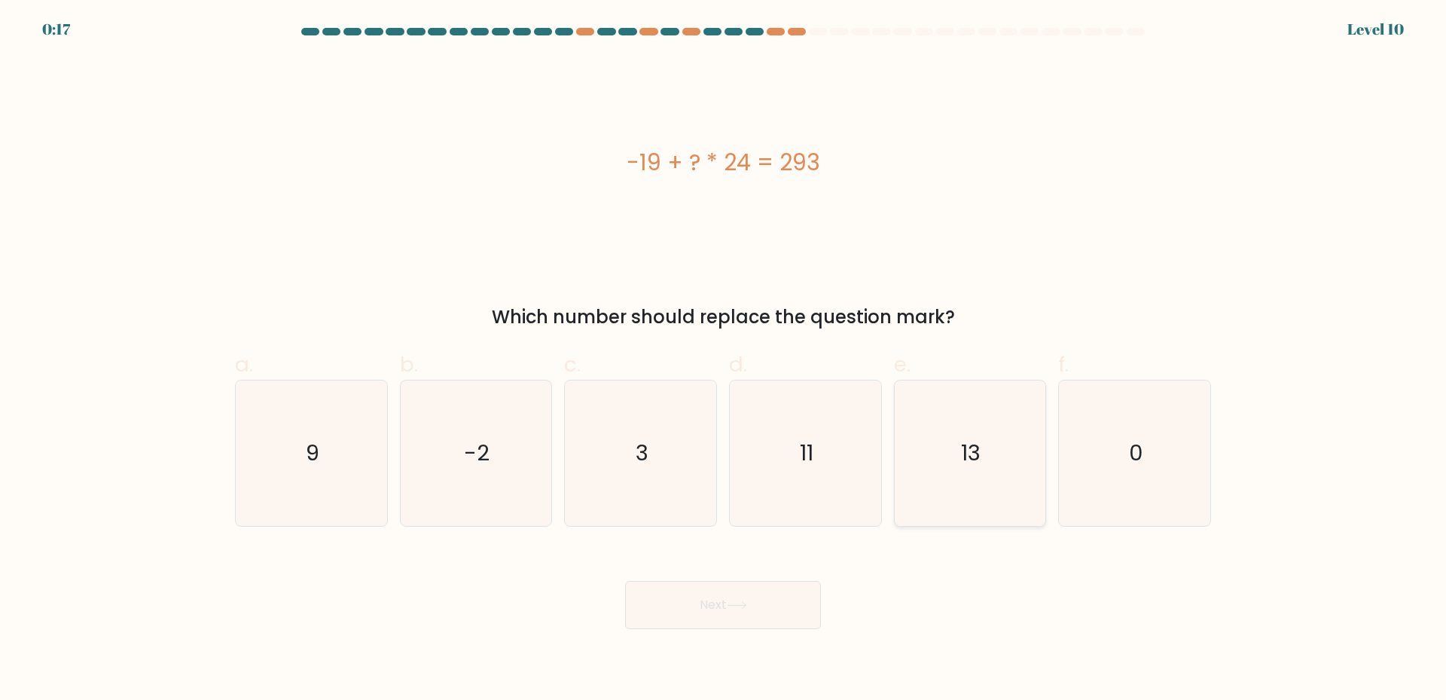
click at [989, 480] on icon "13" at bounding box center [969, 452] width 145 height 145
click at [724, 360] on input "e. 13" at bounding box center [723, 355] width 1 height 10
radio input "true"
click at [752, 605] on button "Next" at bounding box center [723, 605] width 196 height 48
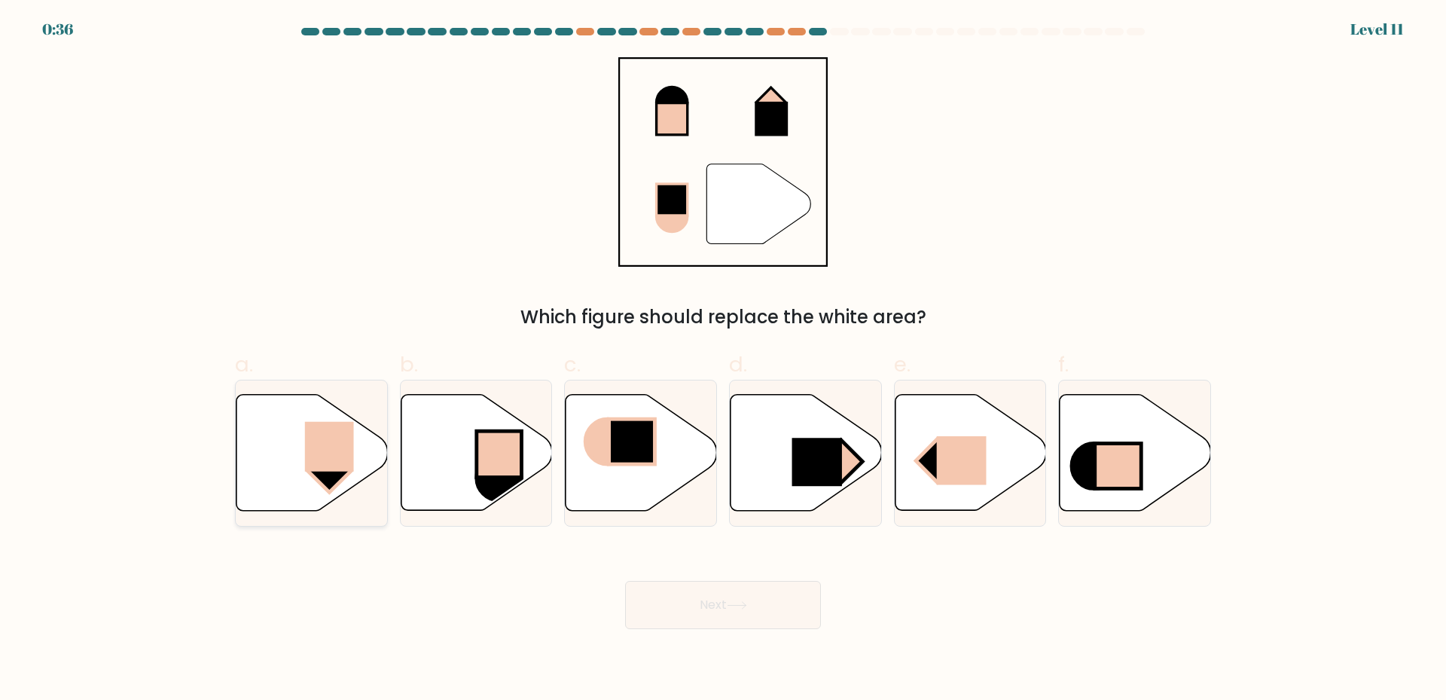
click at [300, 452] on icon at bounding box center [311, 453] width 151 height 116
click at [723, 360] on input "a." at bounding box center [723, 355] width 1 height 10
radio input "true"
click at [714, 605] on button "Next" at bounding box center [723, 605] width 196 height 48
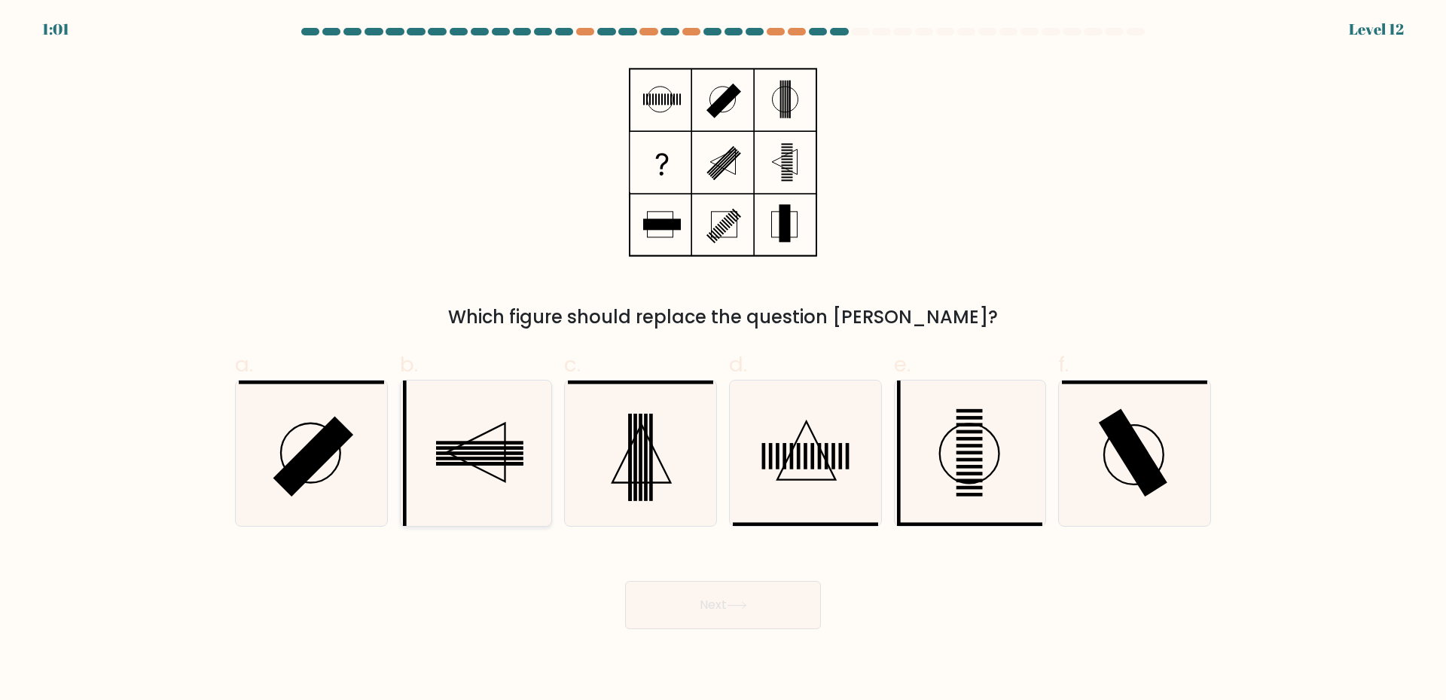
click at [480, 431] on icon at bounding box center [475, 452] width 145 height 145
click at [723, 360] on input "b." at bounding box center [723, 355] width 1 height 10
radio input "true"
click at [802, 463] on icon at bounding box center [805, 452] width 145 height 145
click at [724, 360] on input "d." at bounding box center [723, 355] width 1 height 10
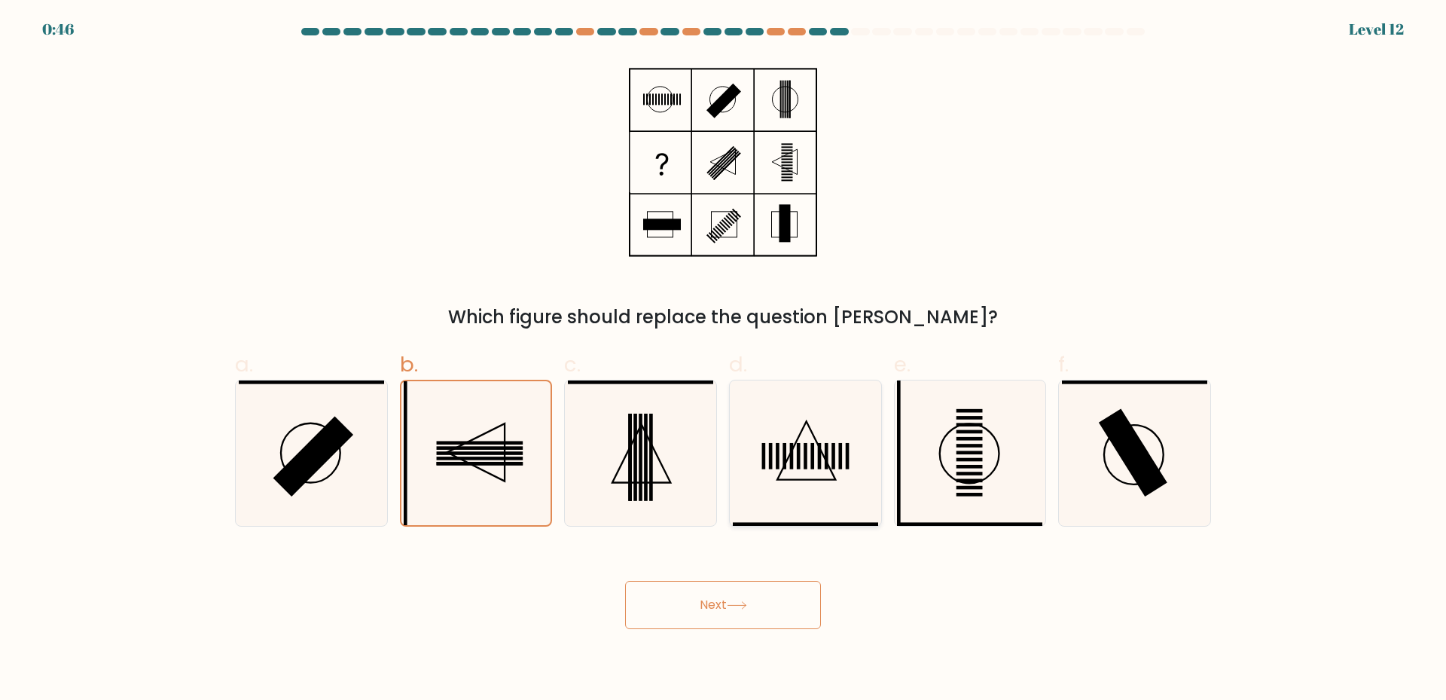
radio input "true"
click at [742, 609] on icon at bounding box center [737, 605] width 20 height 8
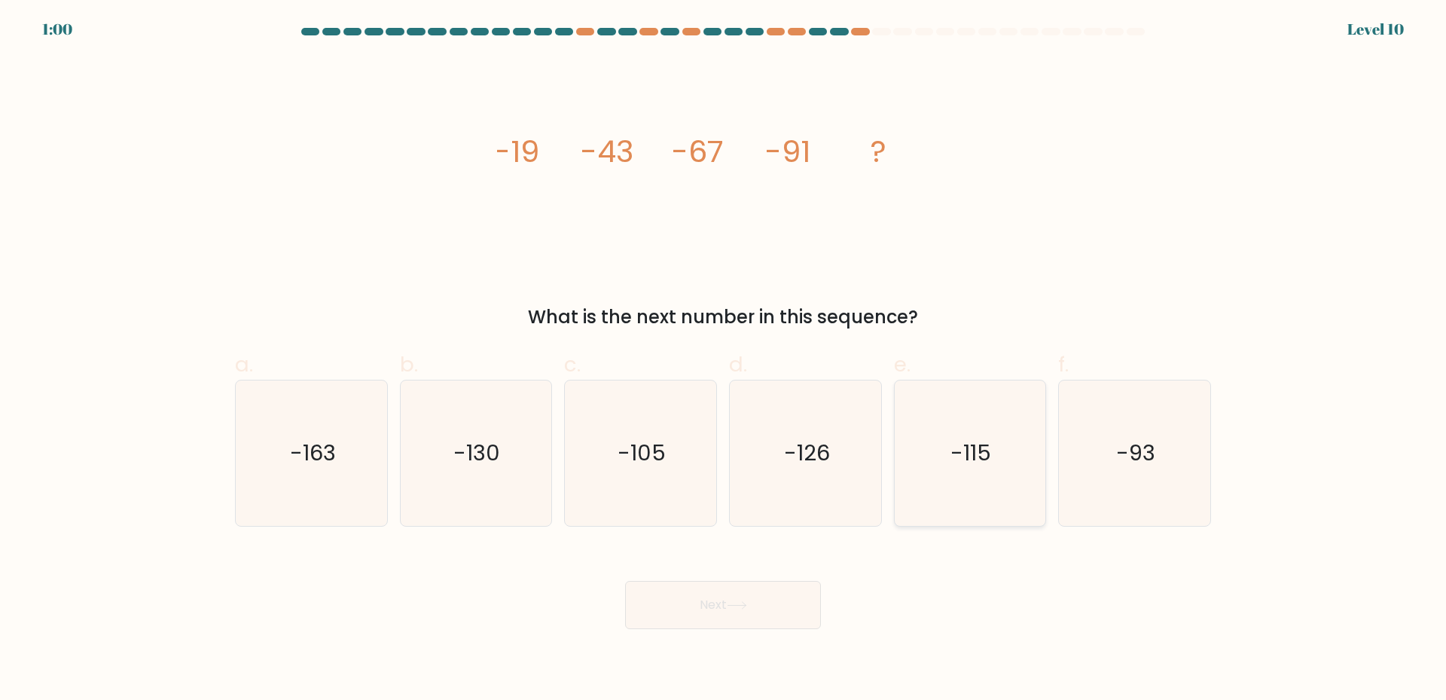
click at [948, 464] on icon "-115" at bounding box center [969, 452] width 145 height 145
click at [724, 360] on input "e. -115" at bounding box center [723, 355] width 1 height 10
radio input "true"
click at [692, 621] on button "Next" at bounding box center [723, 605] width 196 height 48
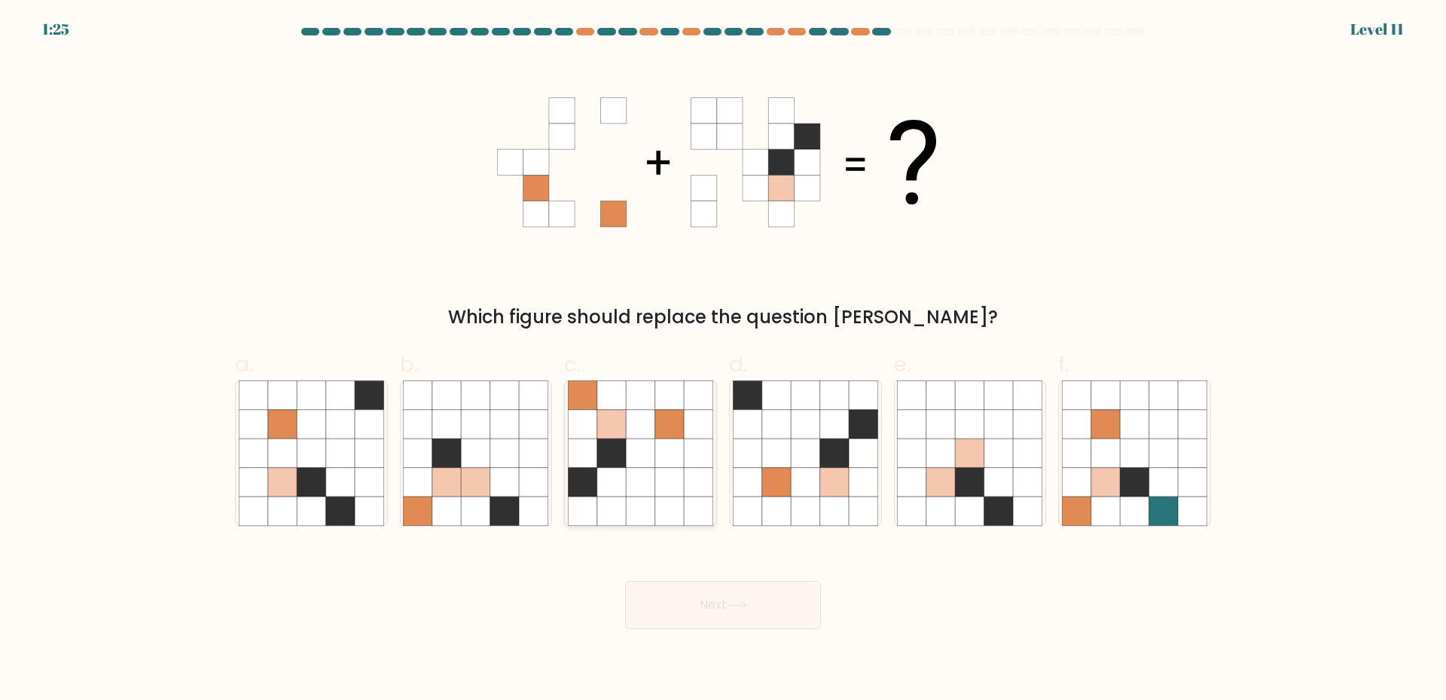
click at [626, 489] on icon at bounding box center [611, 482] width 29 height 29
click at [723, 360] on input "c." at bounding box center [723, 355] width 1 height 10
radio input "true"
click at [706, 604] on button "Next" at bounding box center [723, 605] width 196 height 48
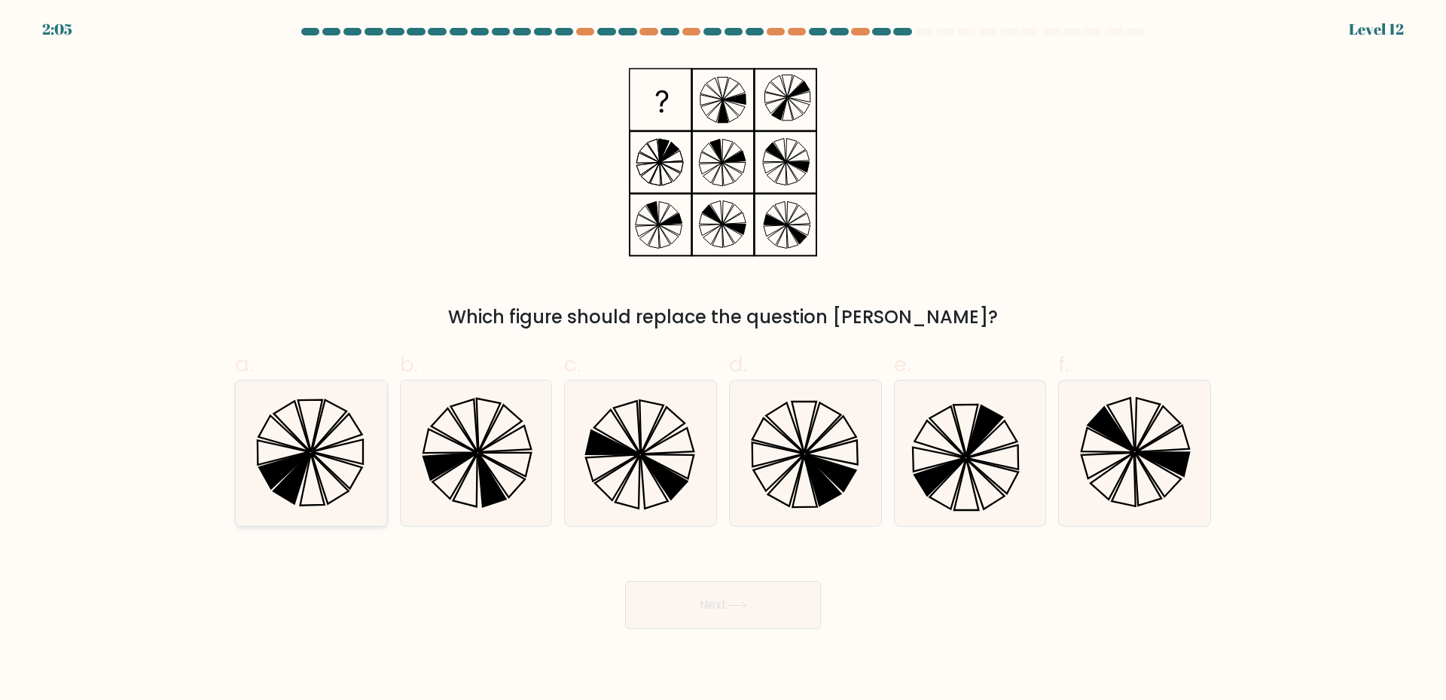
click at [279, 466] on icon at bounding box center [284, 470] width 50 height 36
click at [723, 360] on input "a." at bounding box center [723, 355] width 1 height 10
radio input "true"
click at [724, 605] on button "Next" at bounding box center [723, 605] width 196 height 48
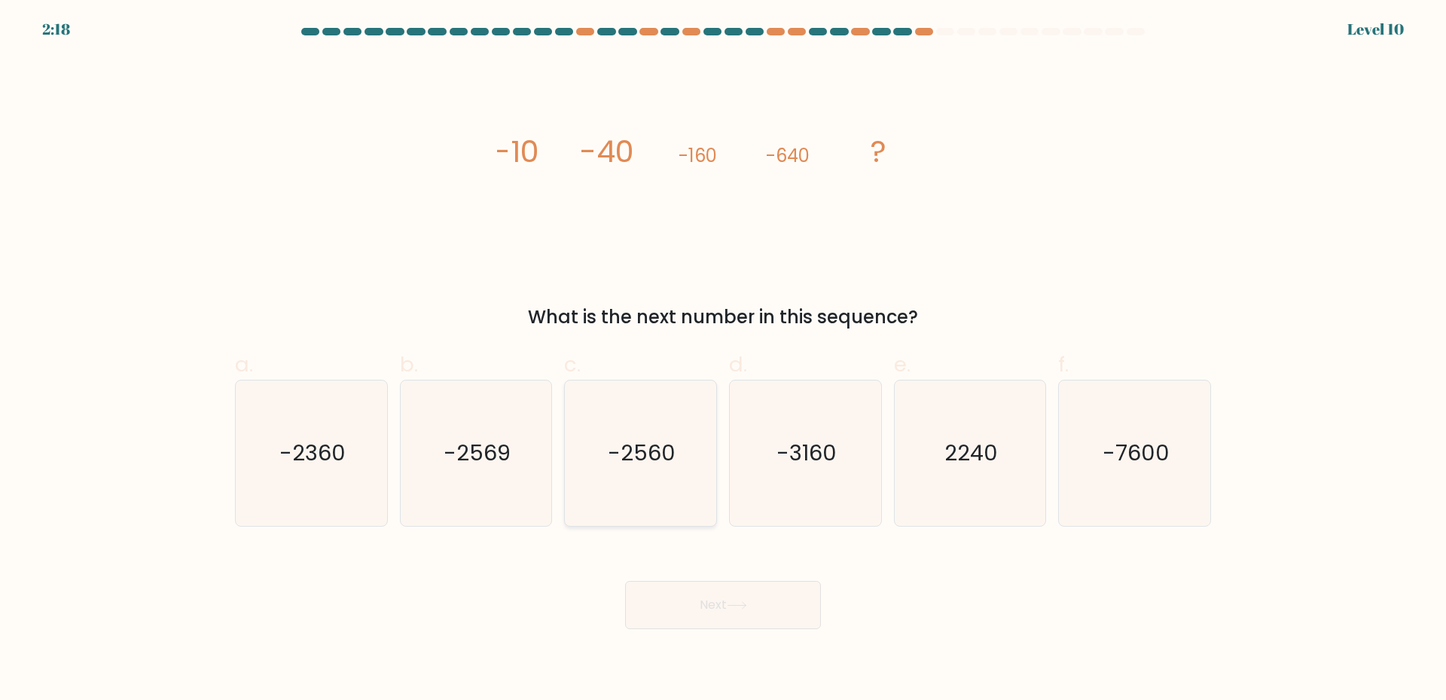
click at [675, 476] on icon "-2560" at bounding box center [640, 452] width 145 height 145
click at [723, 360] on input "c. -2560" at bounding box center [723, 355] width 1 height 10
radio input "true"
click at [716, 616] on button "Next" at bounding box center [723, 605] width 196 height 48
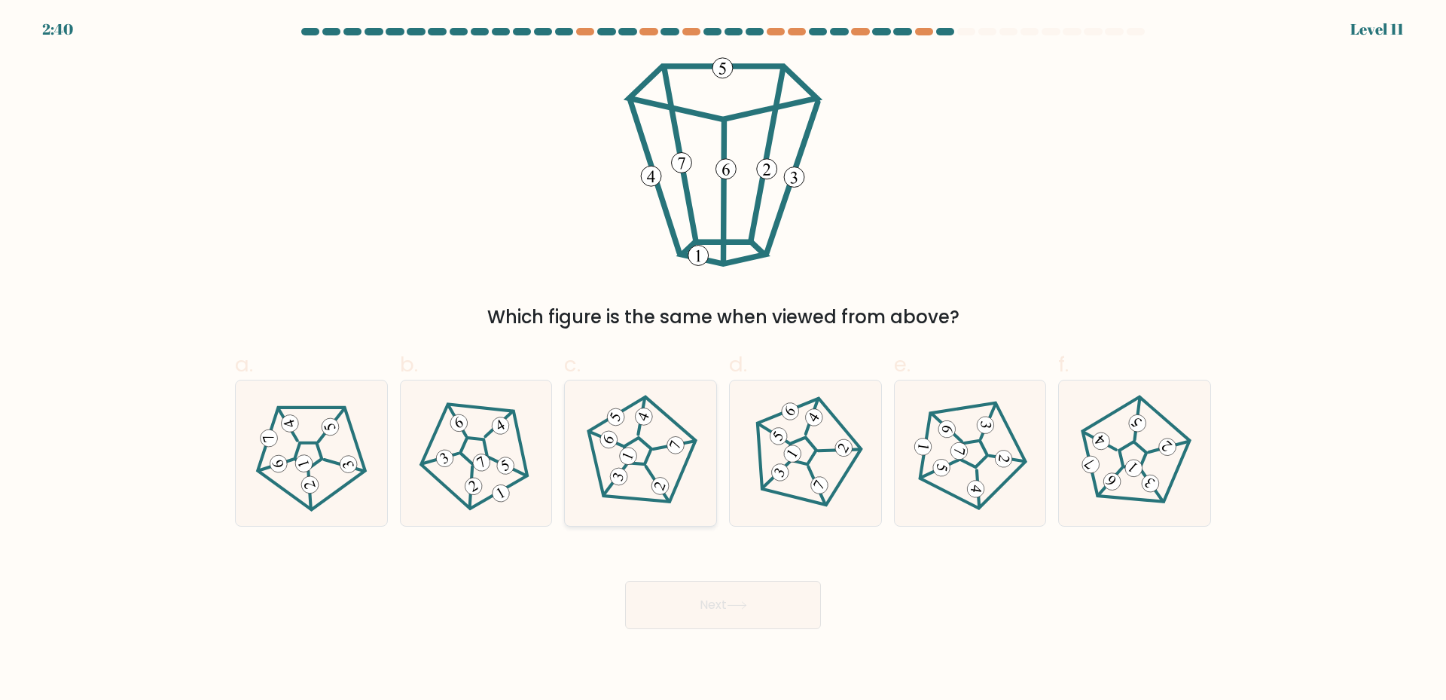
click at [623, 437] on icon at bounding box center [640, 453] width 116 height 116
click at [723, 360] on input "c." at bounding box center [723, 355] width 1 height 10
radio input "true"
click at [736, 610] on button "Next" at bounding box center [723, 605] width 196 height 48
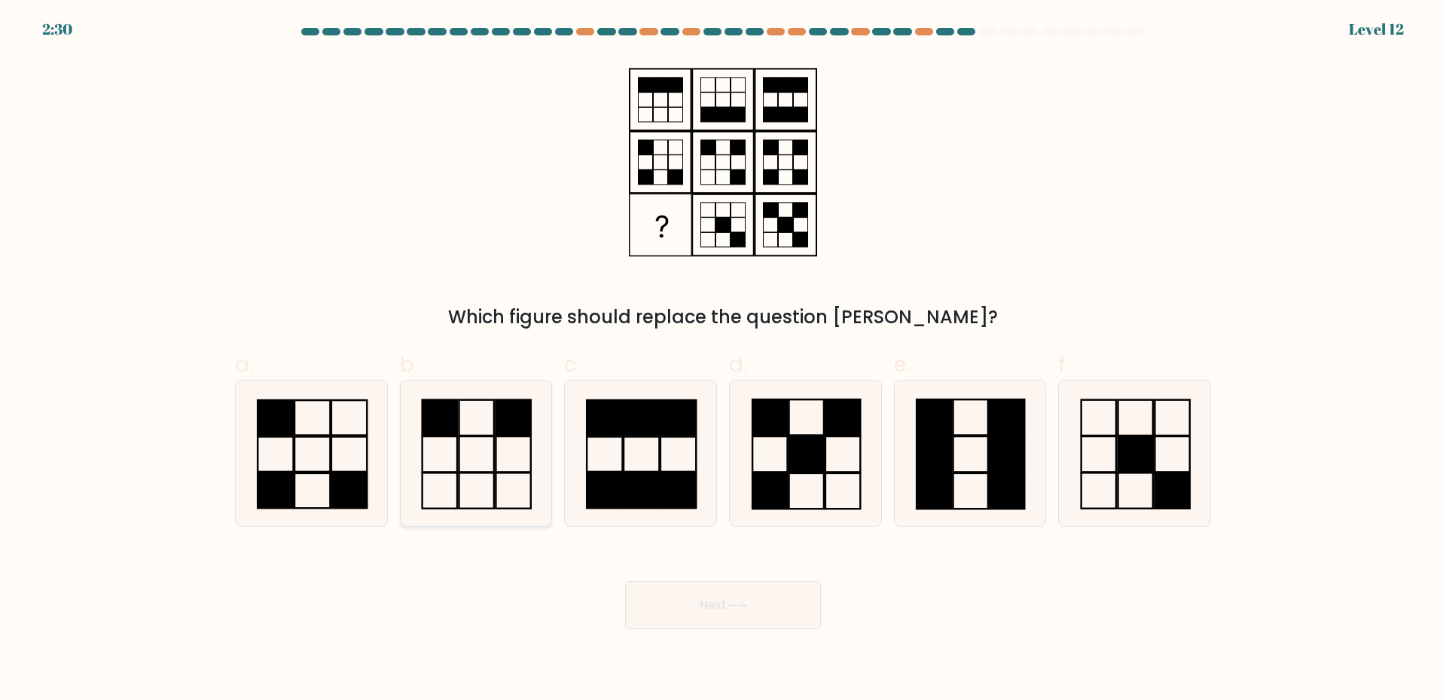
click at [448, 425] on rect at bounding box center [439, 417] width 35 height 35
click at [723, 360] on input "b." at bounding box center [723, 355] width 1 height 10
radio input "true"
click at [758, 611] on button "Next" at bounding box center [723, 605] width 196 height 48
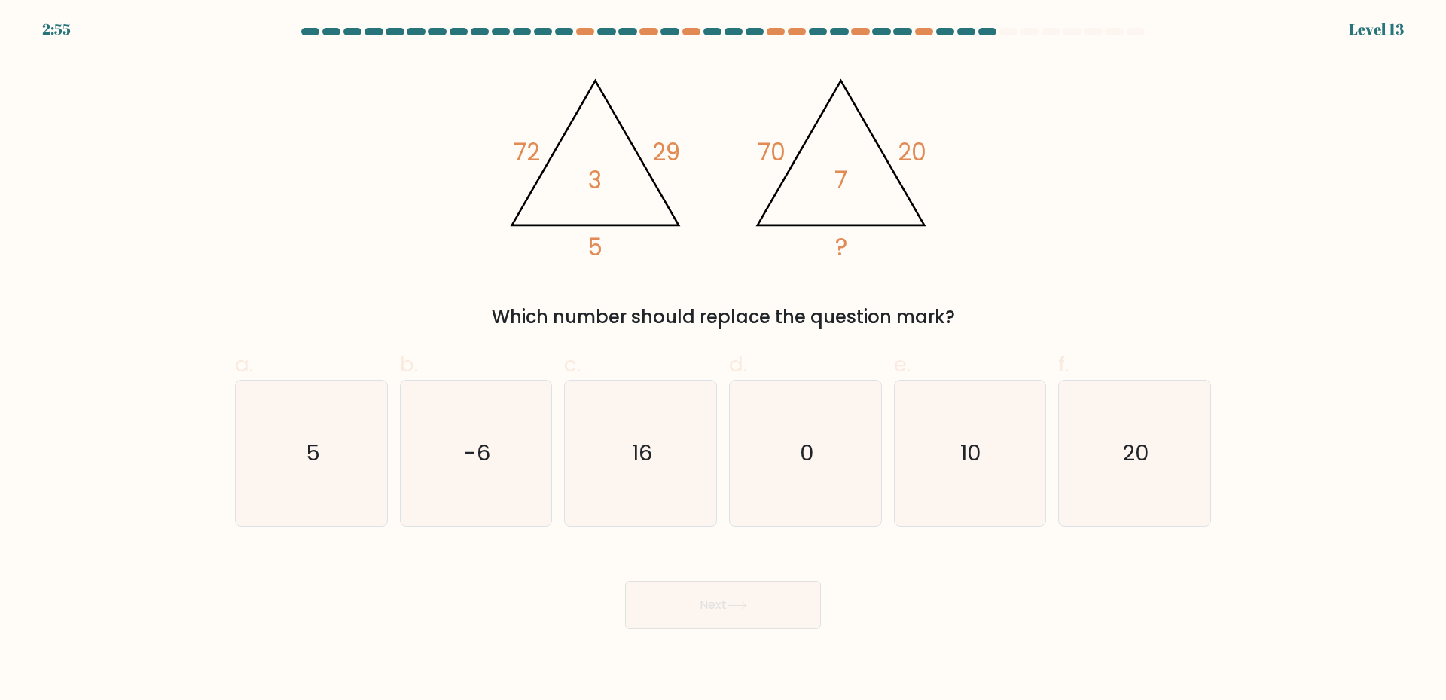
click at [1159, 294] on div "@import url('https://fonts.googleapis.com/css?family=Abril+Fatface:400,100,100i…" at bounding box center [723, 193] width 994 height 273
click at [647, 450] on text "16" at bounding box center [642, 452] width 20 height 30
click at [723, 360] on input "c. 16" at bounding box center [723, 355] width 1 height 10
radio input "true"
click at [757, 608] on button "Next" at bounding box center [723, 605] width 196 height 48
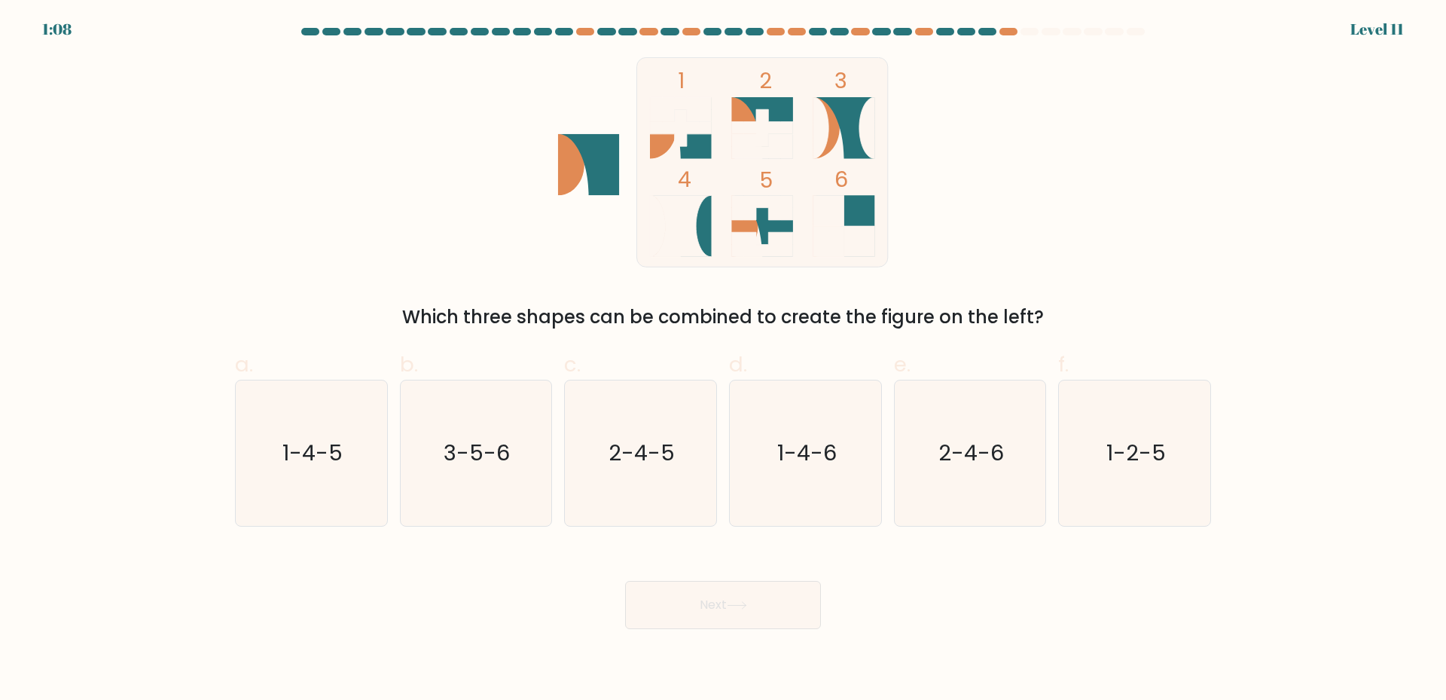
click at [759, 110] on icon at bounding box center [761, 127] width 61 height 37
click at [1121, 457] on text "1-2-5" at bounding box center [1135, 452] width 59 height 30
click at [724, 360] on input "f. 1-2-5" at bounding box center [723, 355] width 1 height 10
radio input "true"
click at [693, 604] on button "Next" at bounding box center [723, 605] width 196 height 48
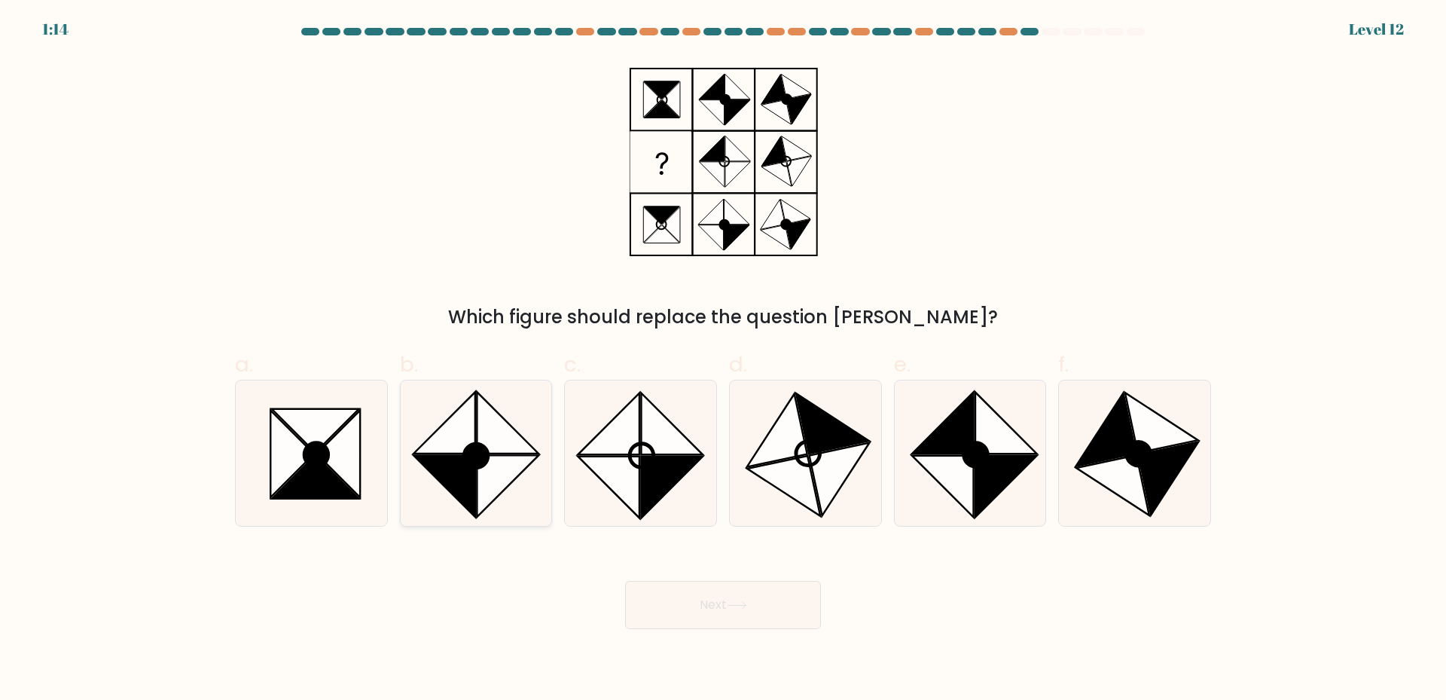
click at [474, 468] on circle at bounding box center [476, 456] width 34 height 34
click at [723, 360] on input "b." at bounding box center [723, 355] width 1 height 10
radio input "true"
click at [328, 468] on icon at bounding box center [315, 477] width 87 height 44
click at [723, 360] on input "a." at bounding box center [723, 355] width 1 height 10
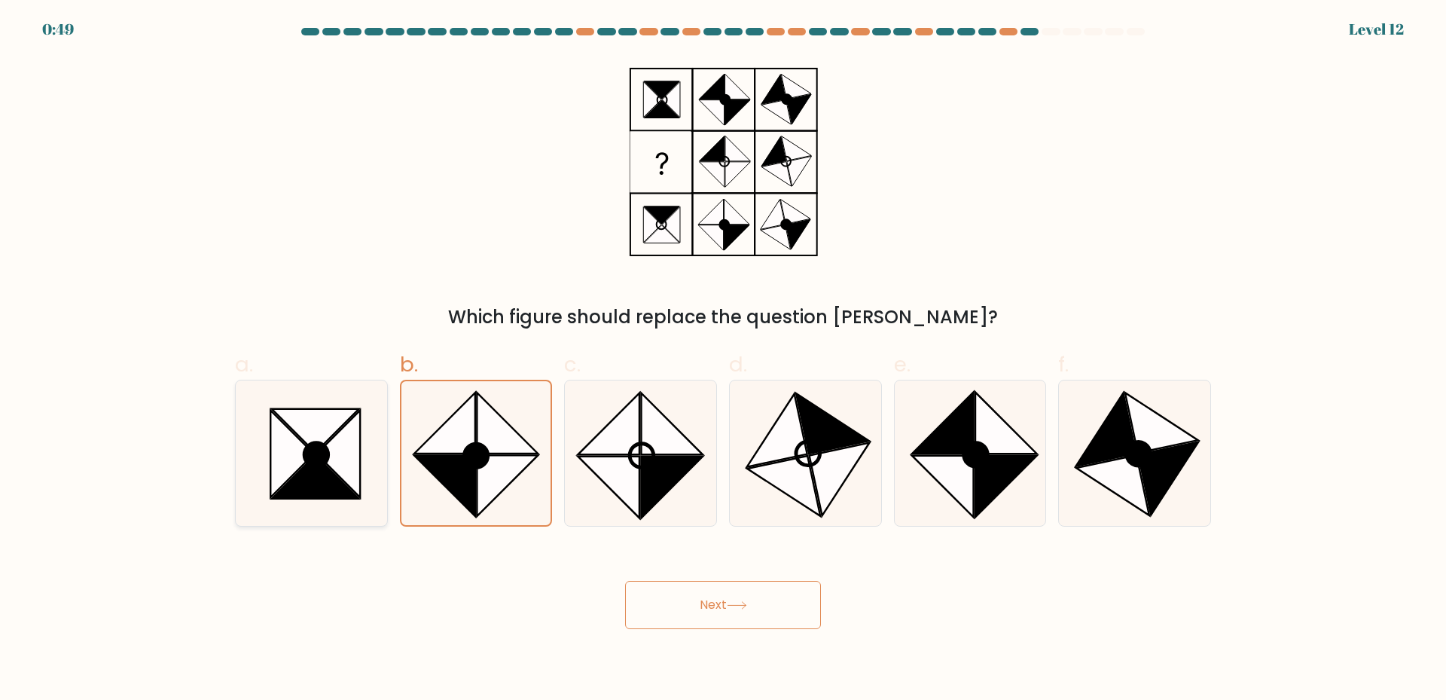
radio input "true"
click at [716, 614] on button "Next" at bounding box center [723, 605] width 196 height 48
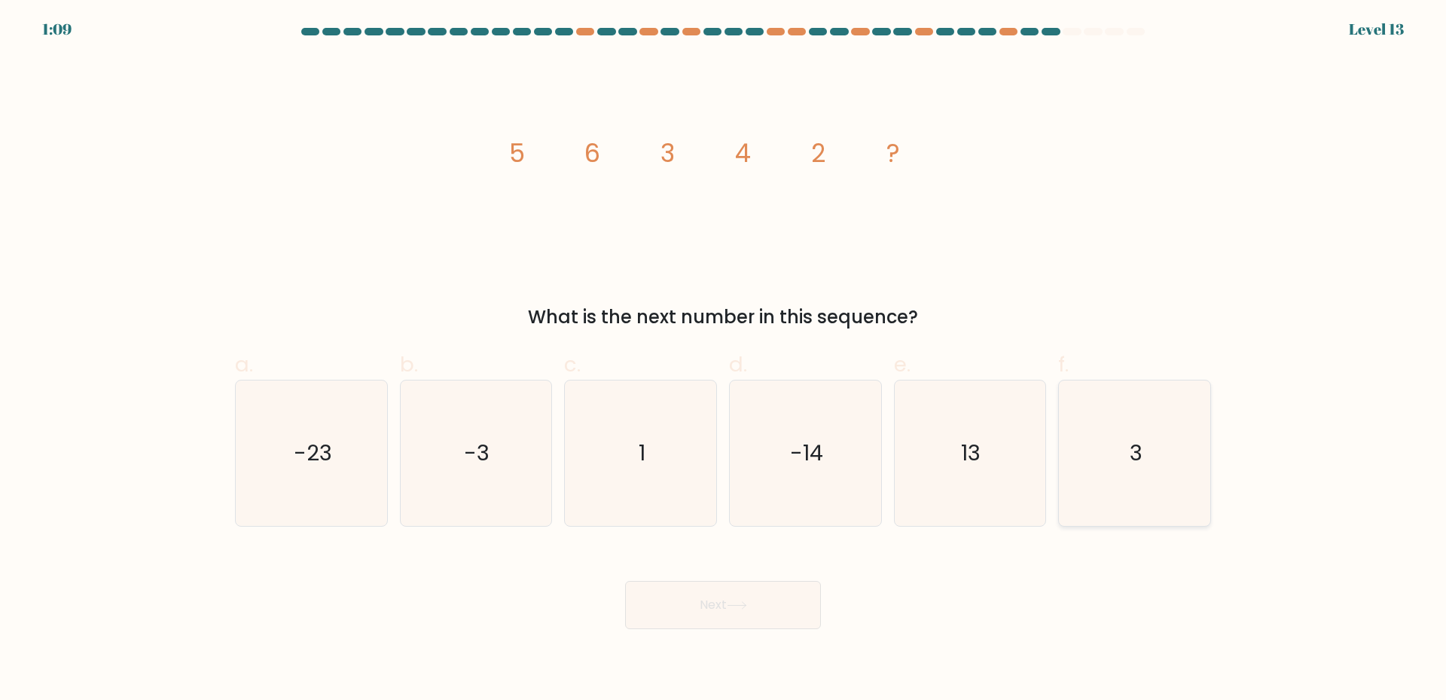
click at [1126, 467] on icon "3" at bounding box center [1134, 452] width 145 height 145
click at [724, 360] on input "f. 3" at bounding box center [723, 355] width 1 height 10
radio input "true"
click at [727, 602] on button "Next" at bounding box center [723, 605] width 196 height 48
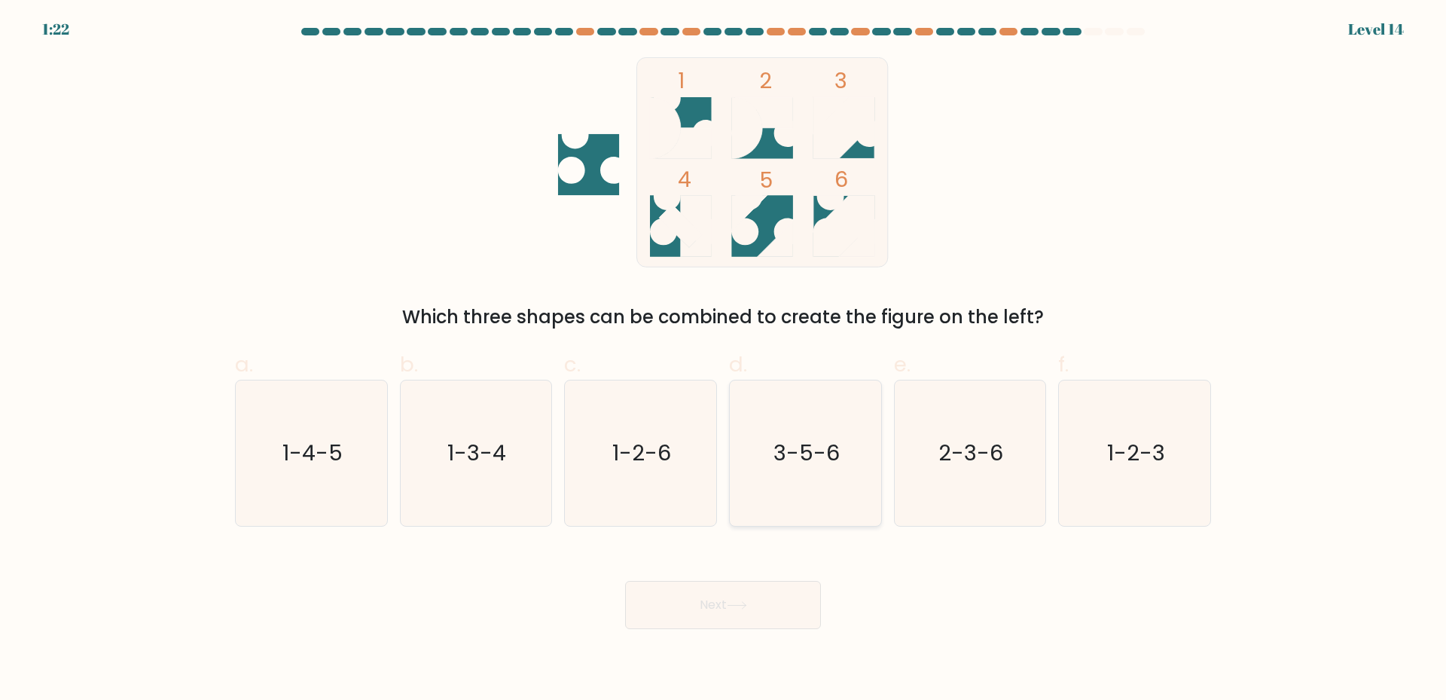
click at [795, 489] on icon "3-5-6" at bounding box center [805, 452] width 145 height 145
click at [724, 360] on input "d. 3-5-6" at bounding box center [723, 355] width 1 height 10
radio input "true"
click at [745, 613] on button "Next" at bounding box center [723, 605] width 196 height 48
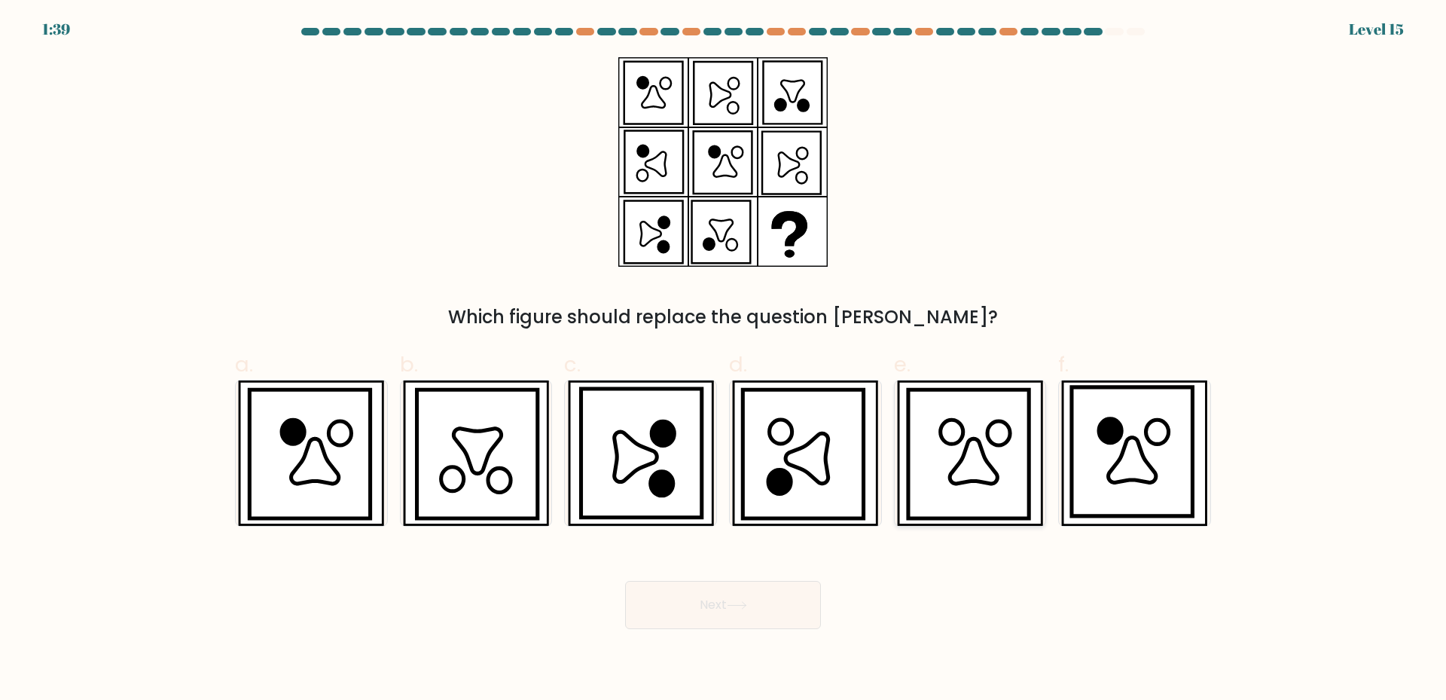
click at [968, 460] on icon at bounding box center [973, 460] width 47 height 45
click at [724, 360] on input "e." at bounding box center [723, 355] width 1 height 10
radio input "true"
click at [708, 602] on button "Next" at bounding box center [723, 605] width 196 height 48
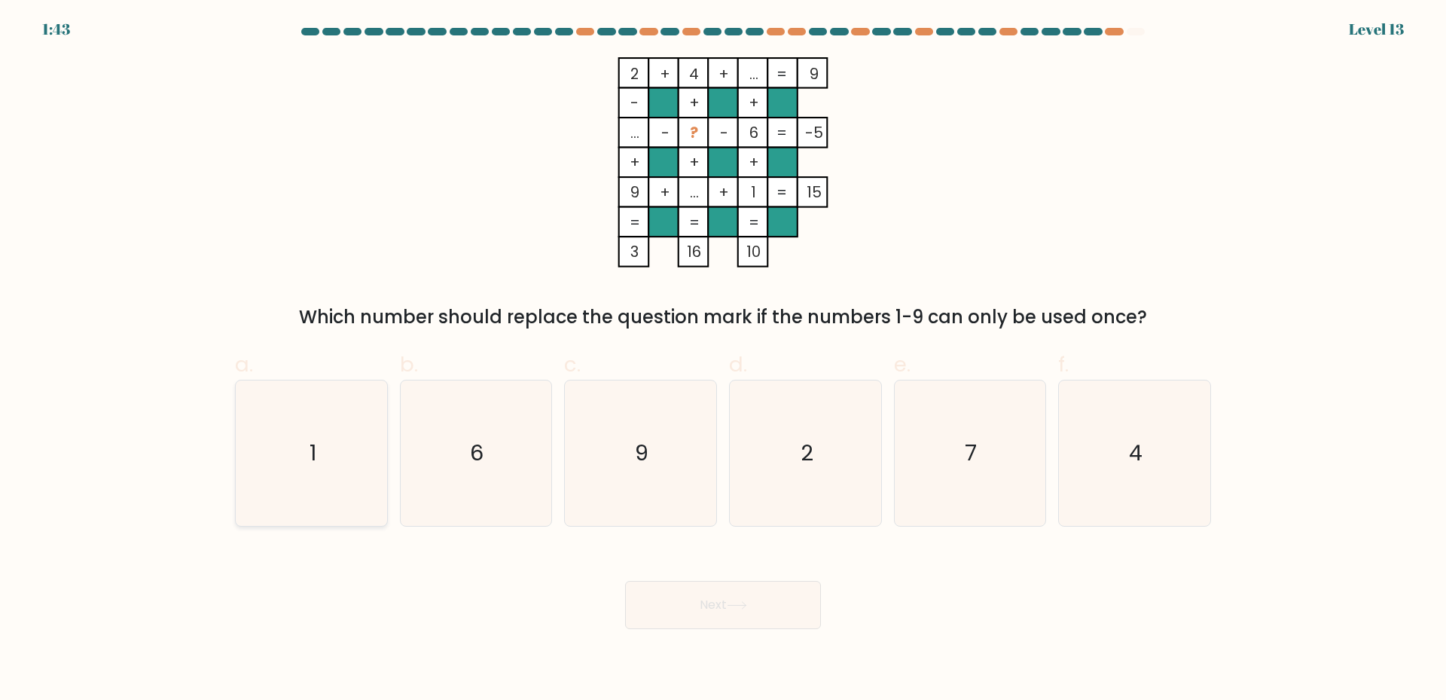
click at [318, 450] on icon "1" at bounding box center [311, 452] width 145 height 145
click at [723, 360] on input "a. 1" at bounding box center [723, 355] width 1 height 10
radio input "true"
click at [718, 602] on button "Next" at bounding box center [723, 605] width 196 height 48
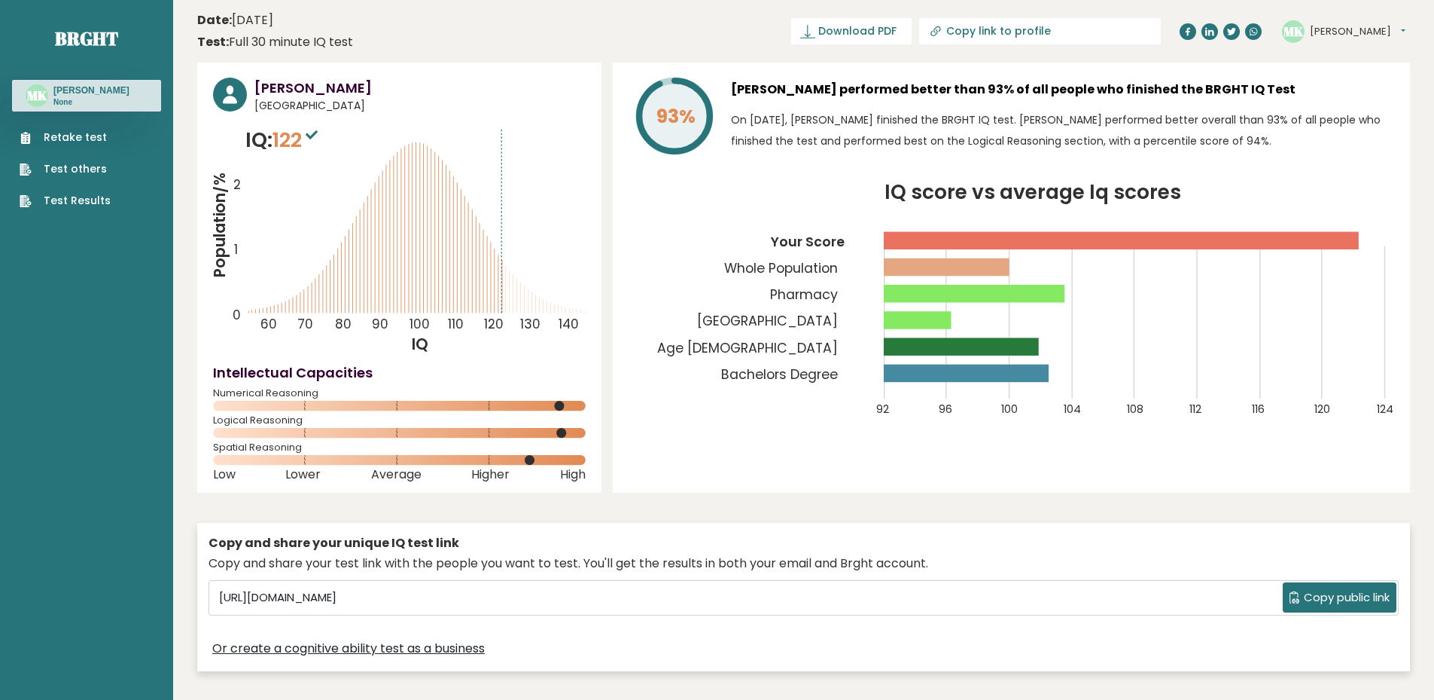
scroll to position [75, 0]
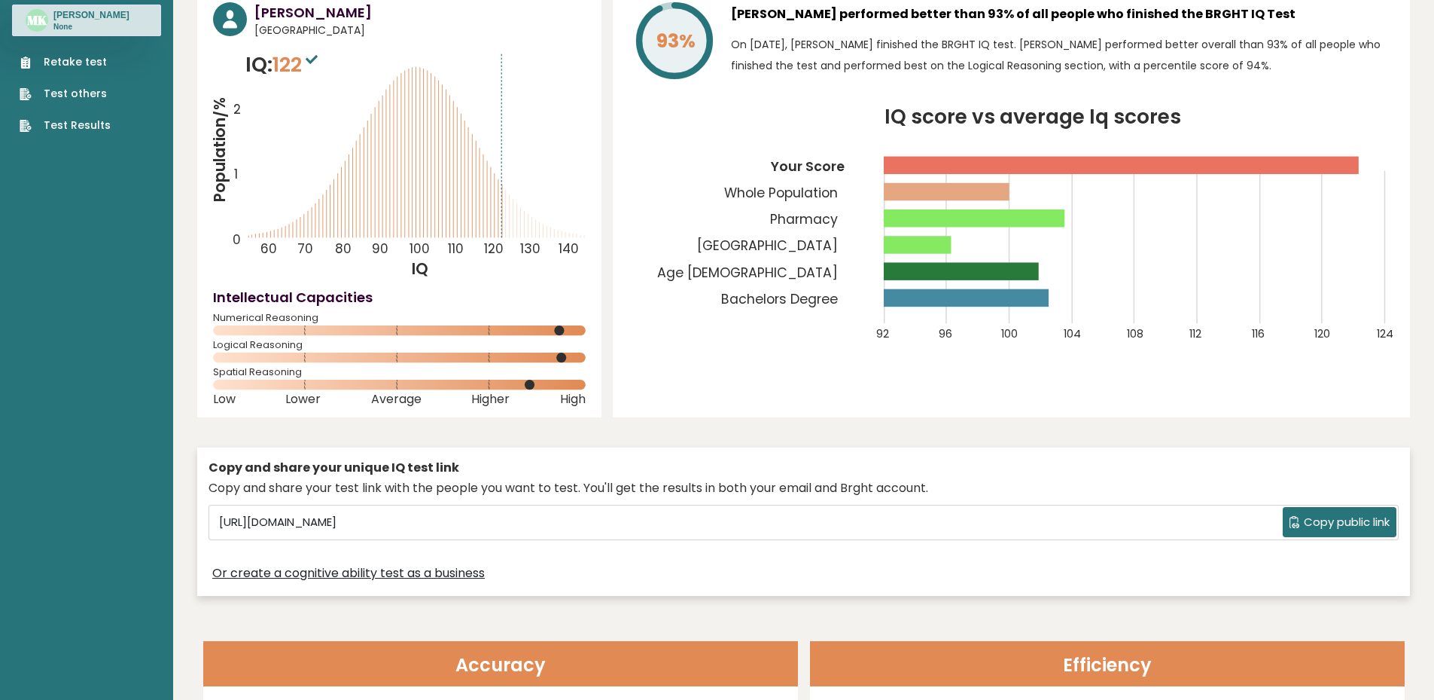
click at [717, 247] on icon "IQ score vs average Iq scores 92 96 100 104 108 112 116 120 124 Your Score Whol…" at bounding box center [1012, 234] width 766 height 252
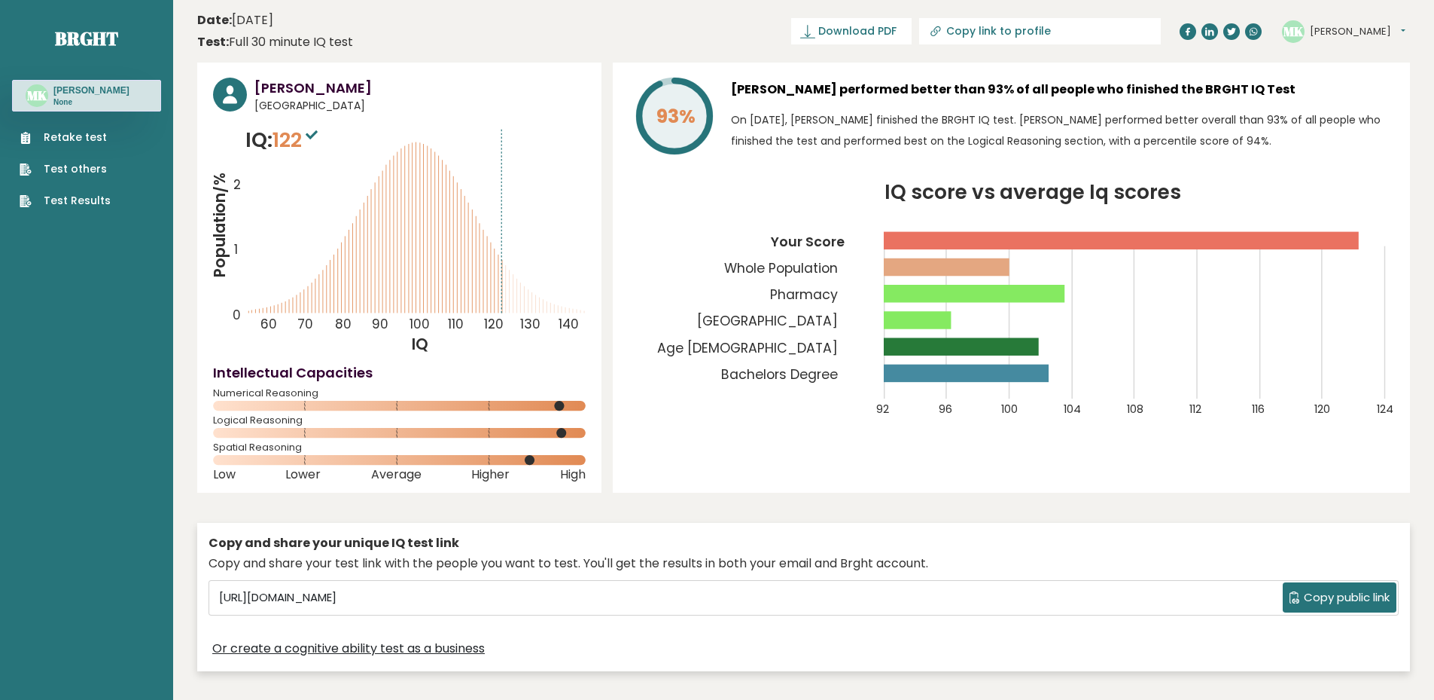
click at [59, 99] on p "None" at bounding box center [91, 102] width 76 height 11
click at [102, 102] on p "None" at bounding box center [91, 102] width 76 height 11
click at [84, 136] on link "Retake test" at bounding box center [65, 138] width 91 height 16
click at [75, 168] on link "Test others" at bounding box center [65, 169] width 91 height 16
click at [1364, 33] on button "Matthew" at bounding box center [1358, 31] width 96 height 15
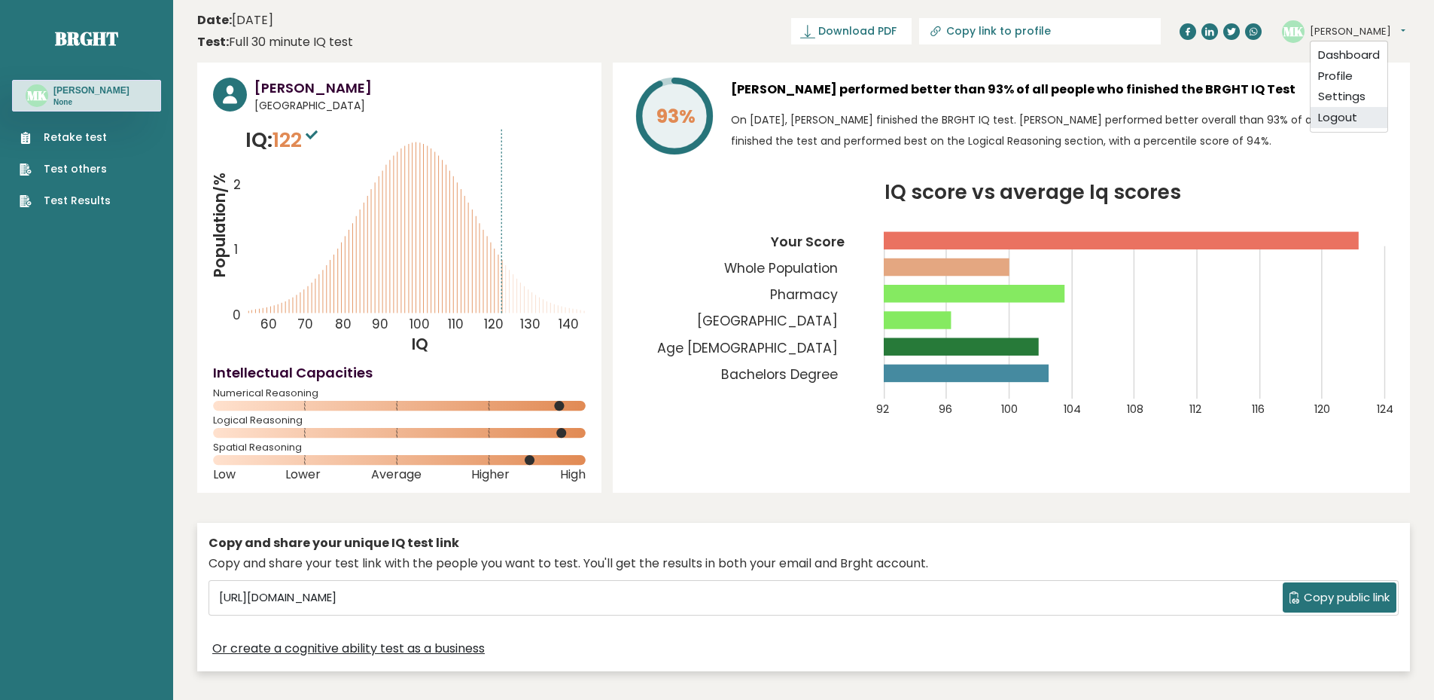
click at [1346, 123] on link "Logout" at bounding box center [1349, 117] width 77 height 21
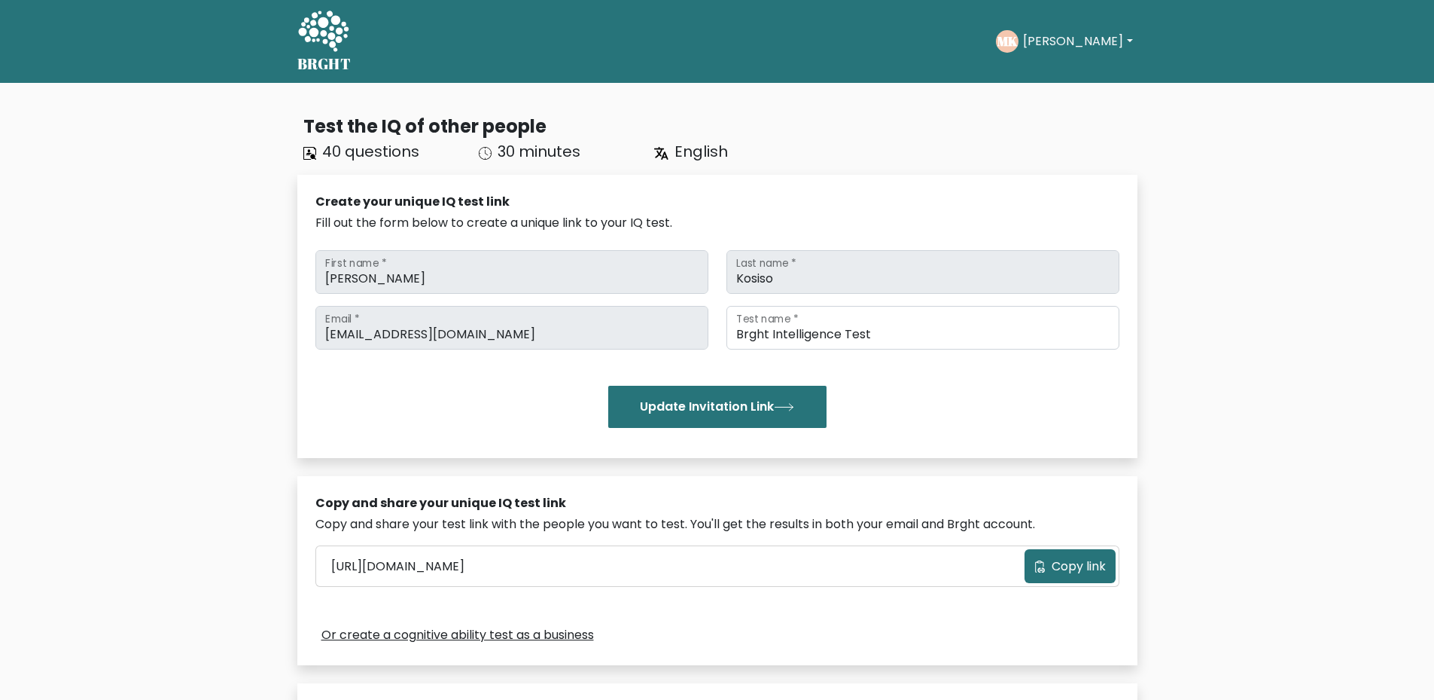
click at [296, 335] on div "Test the IQ of other people 40 questions 30 minutes English Create your unique …" at bounding box center [717, 543] width 858 height 884
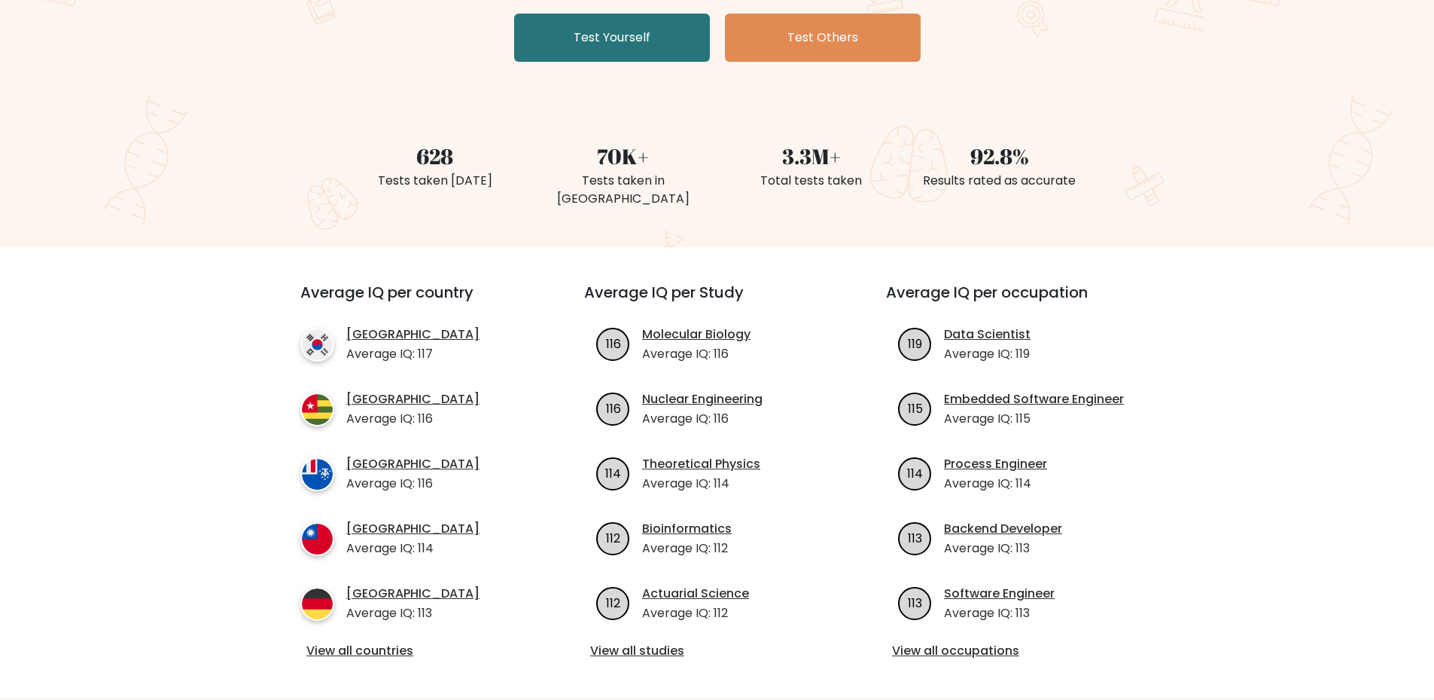
scroll to position [151, 0]
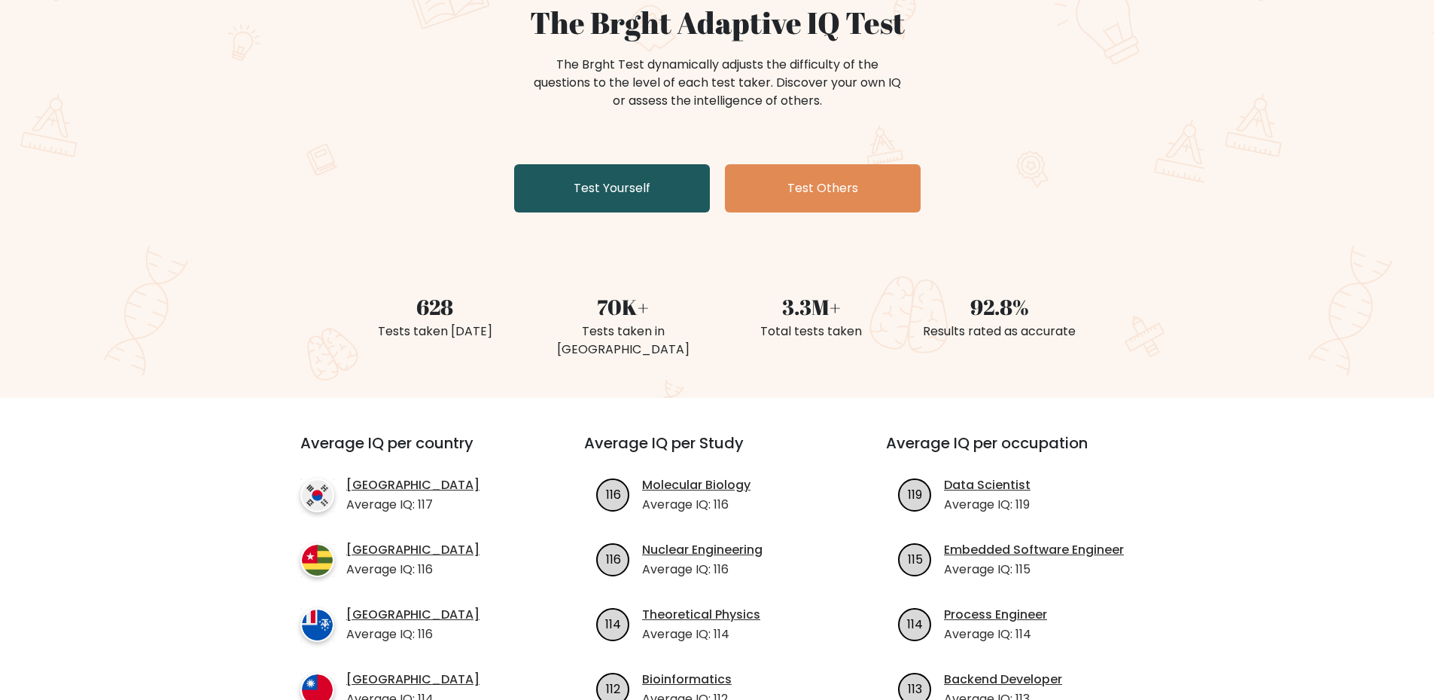
click at [596, 194] on link "Test Yourself" at bounding box center [612, 188] width 196 height 48
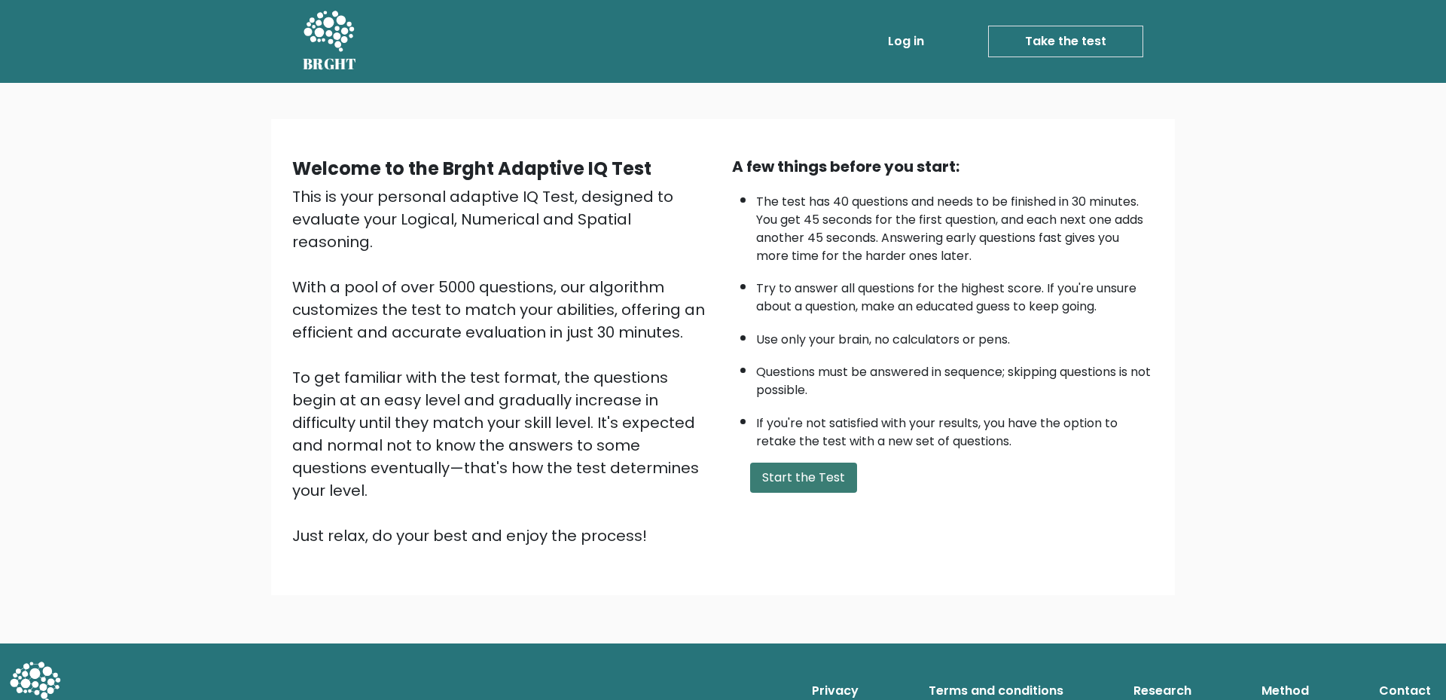
click at [789, 480] on button "Start the Test" at bounding box center [803, 477] width 107 height 30
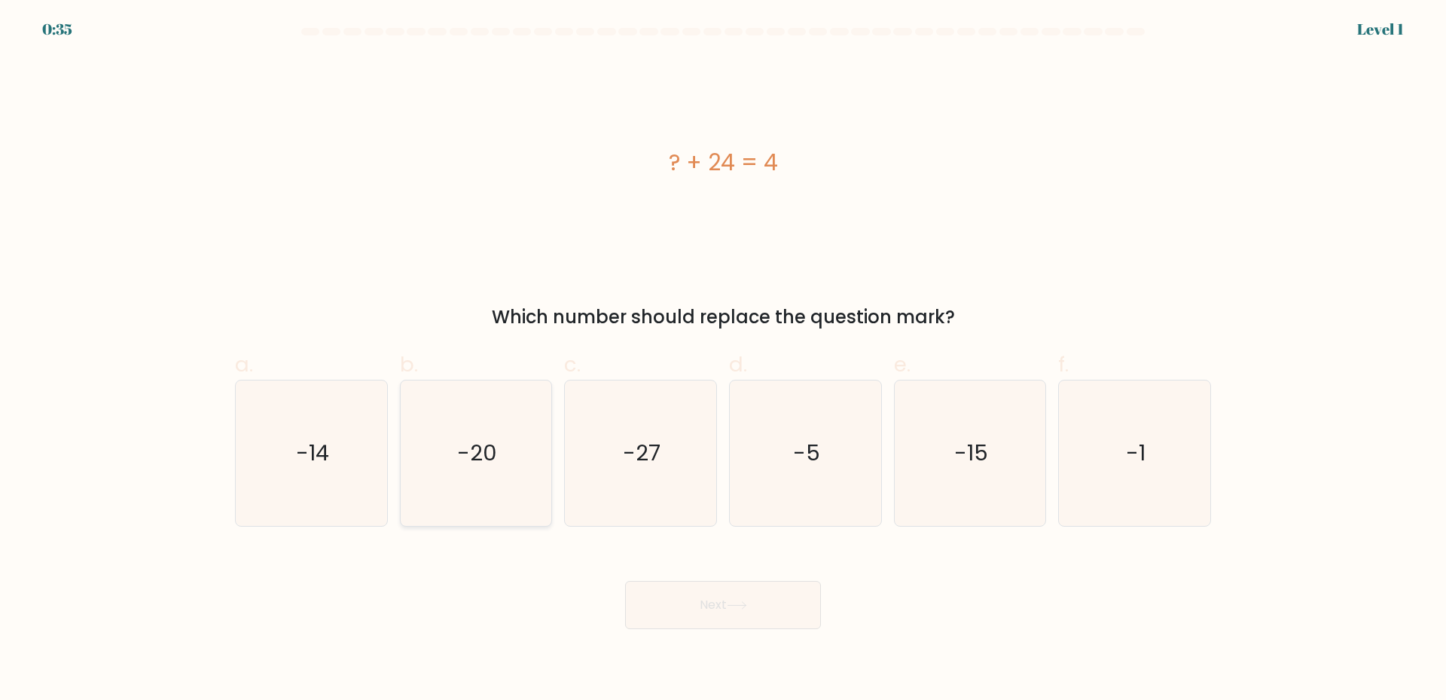
click at [495, 462] on text "-20" at bounding box center [477, 452] width 40 height 30
click at [723, 360] on input "b. -20" at bounding box center [723, 355] width 1 height 10
radio input "true"
click at [683, 611] on button "Next" at bounding box center [723, 605] width 196 height 48
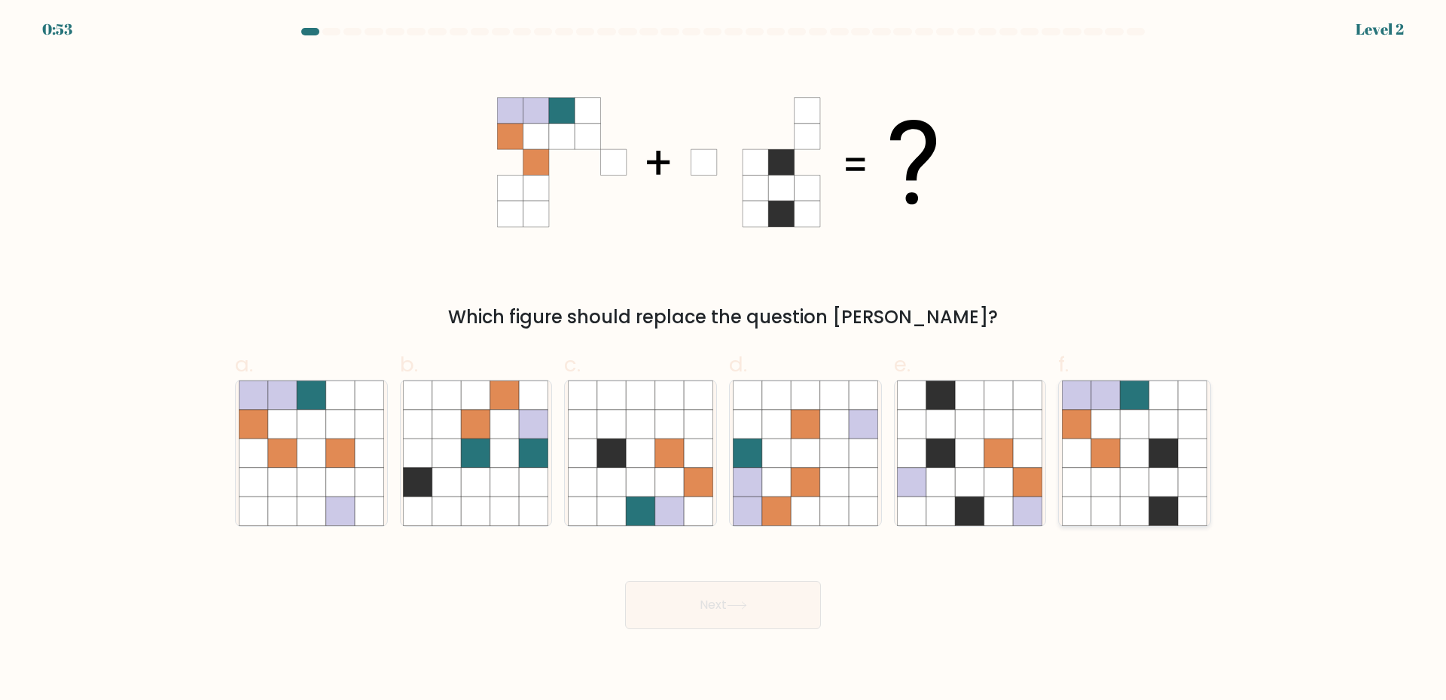
click at [1145, 441] on icon at bounding box center [1134, 452] width 29 height 29
click at [724, 360] on input "f." at bounding box center [723, 355] width 1 height 10
radio input "true"
click at [721, 603] on button "Next" at bounding box center [723, 605] width 196 height 48
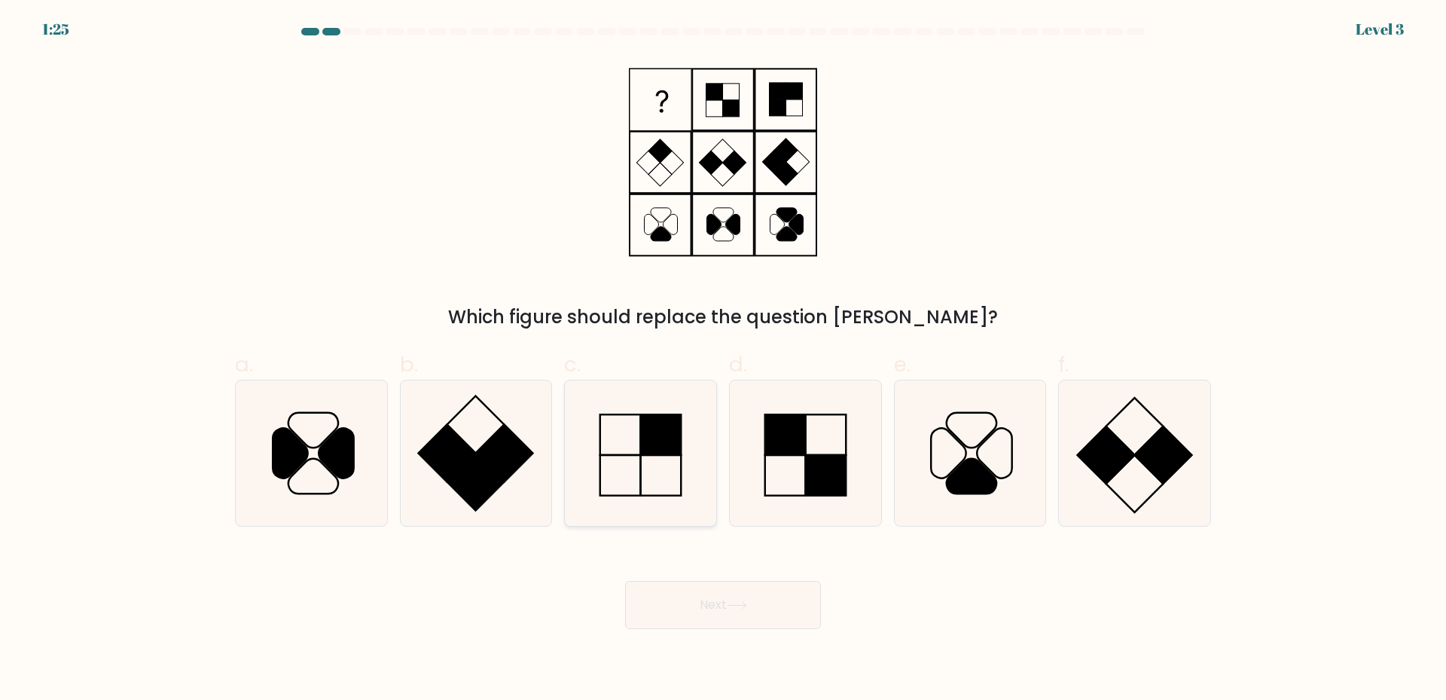
click at [645, 468] on icon at bounding box center [640, 452] width 145 height 145
click at [723, 360] on input "c." at bounding box center [723, 355] width 1 height 10
radio input "true"
click at [747, 608] on icon at bounding box center [737, 605] width 20 height 8
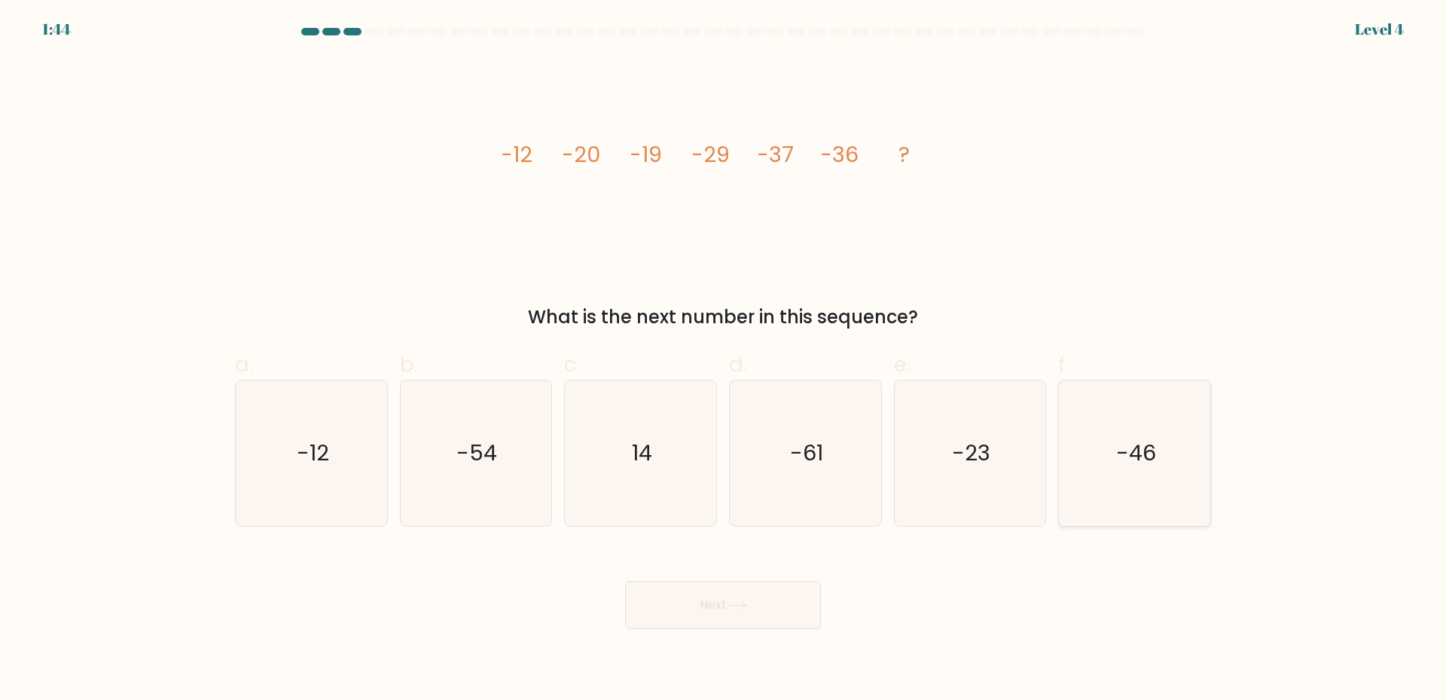
click at [1120, 489] on icon "-46" at bounding box center [1134, 452] width 145 height 145
click at [724, 360] on input "f. -46" at bounding box center [723, 355] width 1 height 10
radio input "true"
click at [706, 614] on button "Next" at bounding box center [723, 605] width 196 height 48
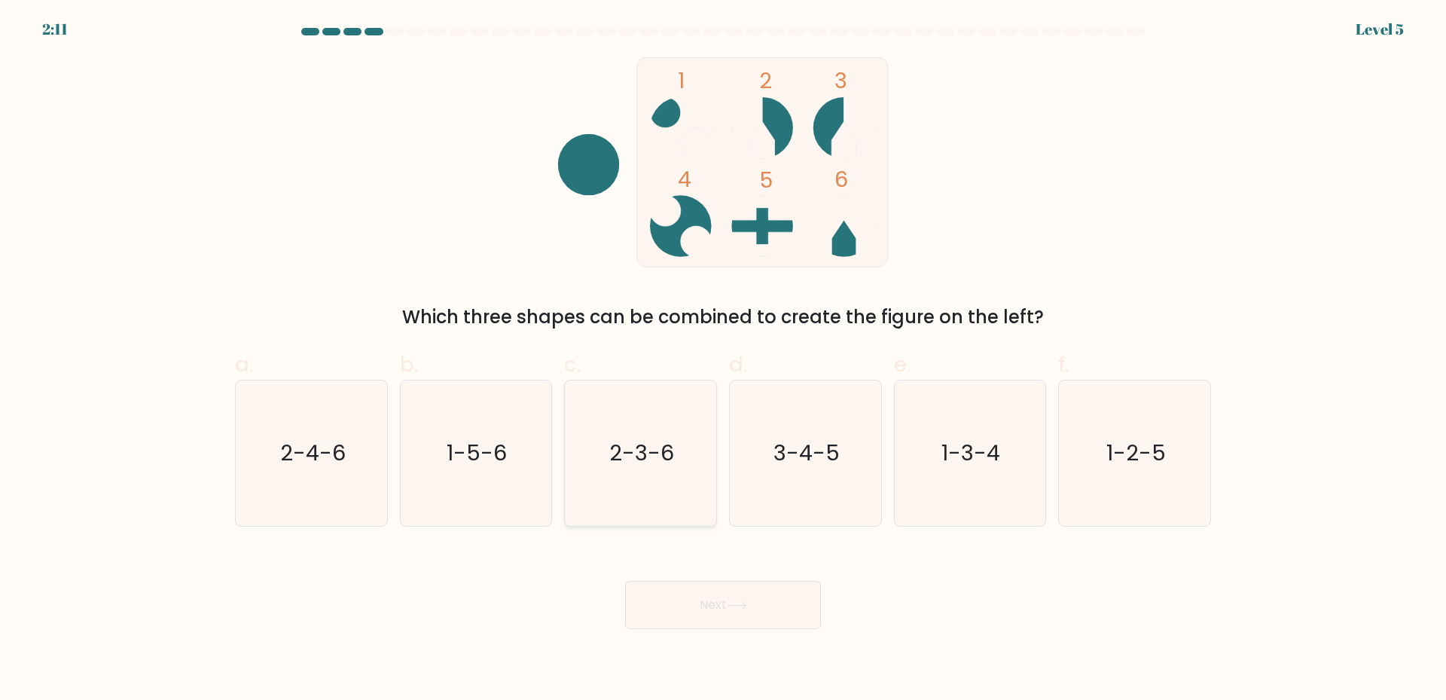
click at [651, 489] on icon "2-3-6" at bounding box center [640, 452] width 145 height 145
click at [723, 360] on input "c. 2-3-6" at bounding box center [723, 355] width 1 height 10
radio input "true"
click at [721, 605] on button "Next" at bounding box center [723, 605] width 196 height 48
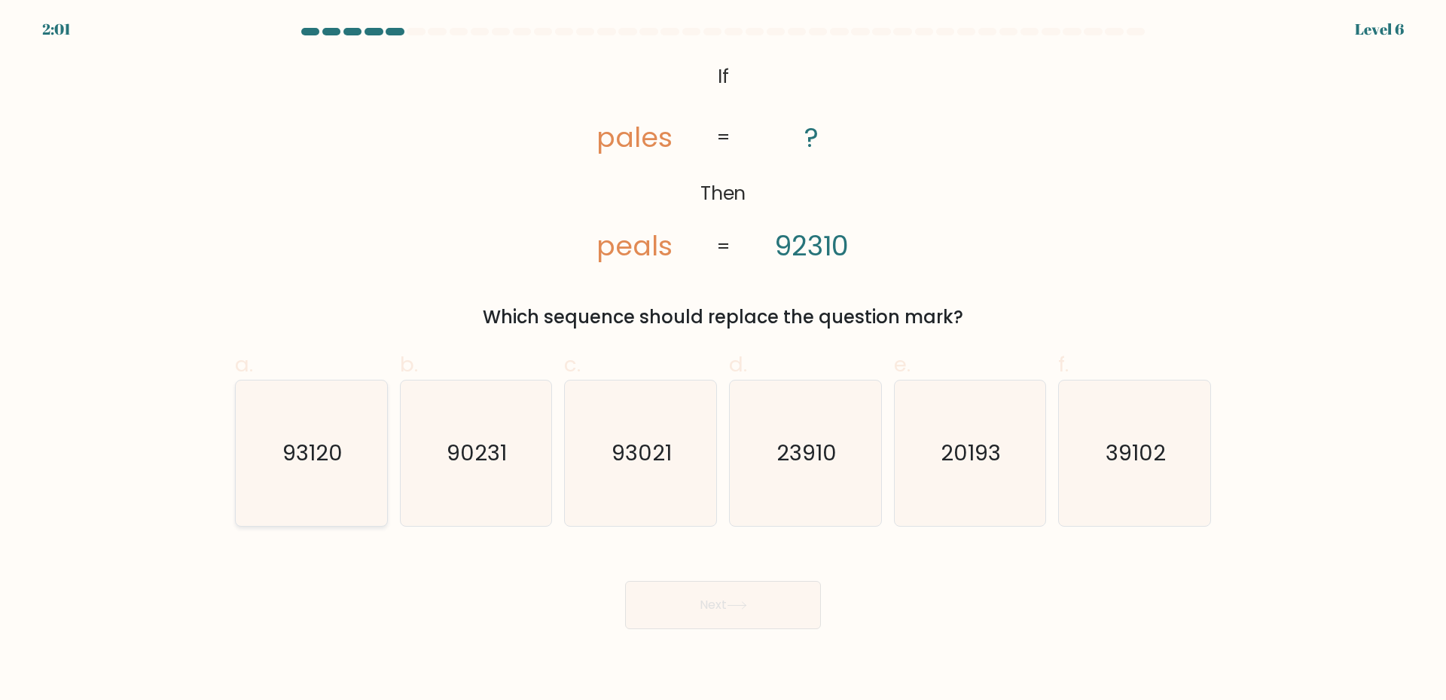
click at [320, 453] on text "93120" at bounding box center [312, 452] width 60 height 30
click at [723, 360] on input "a. 93120" at bounding box center [723, 355] width 1 height 10
radio input "true"
click at [704, 611] on button "Next" at bounding box center [723, 605] width 196 height 48
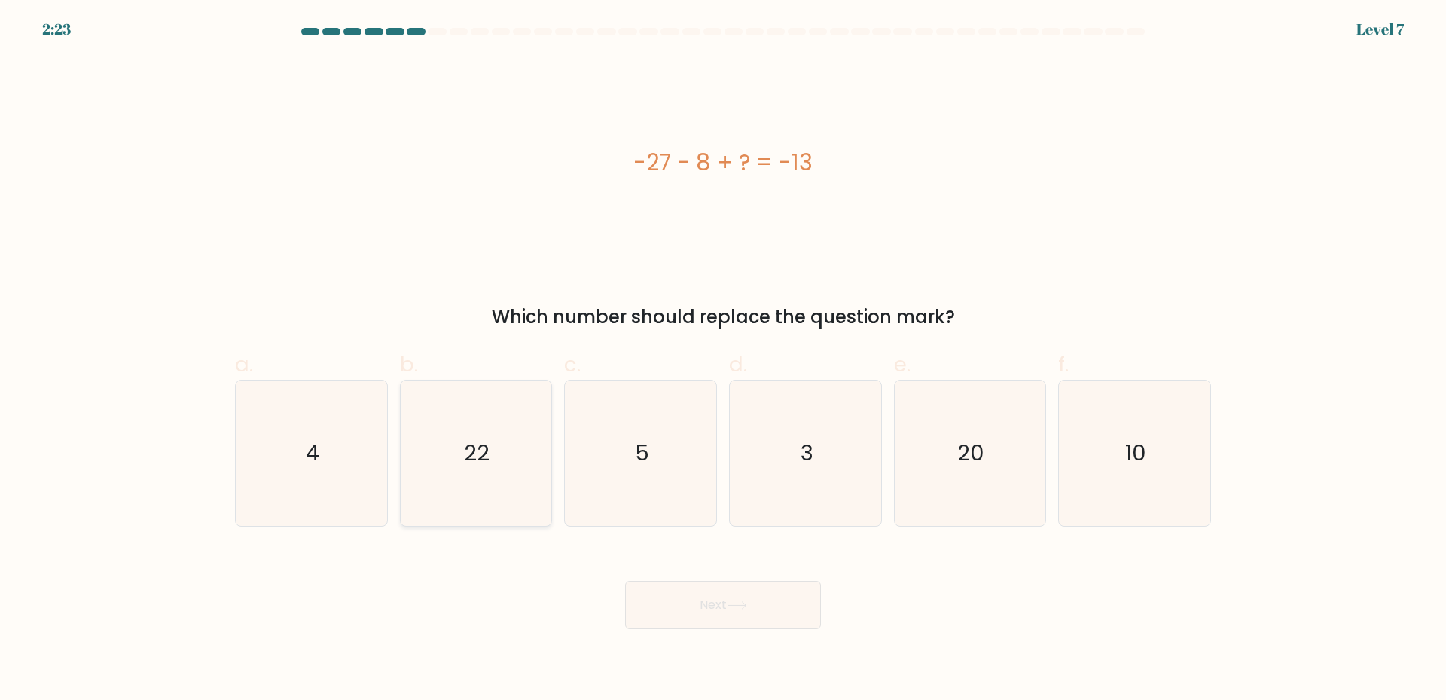
click at [483, 470] on icon "22" at bounding box center [475, 452] width 145 height 145
click at [723, 360] on input "b. 22" at bounding box center [723, 355] width 1 height 10
radio input "true"
click at [743, 611] on button "Next" at bounding box center [723, 605] width 196 height 48
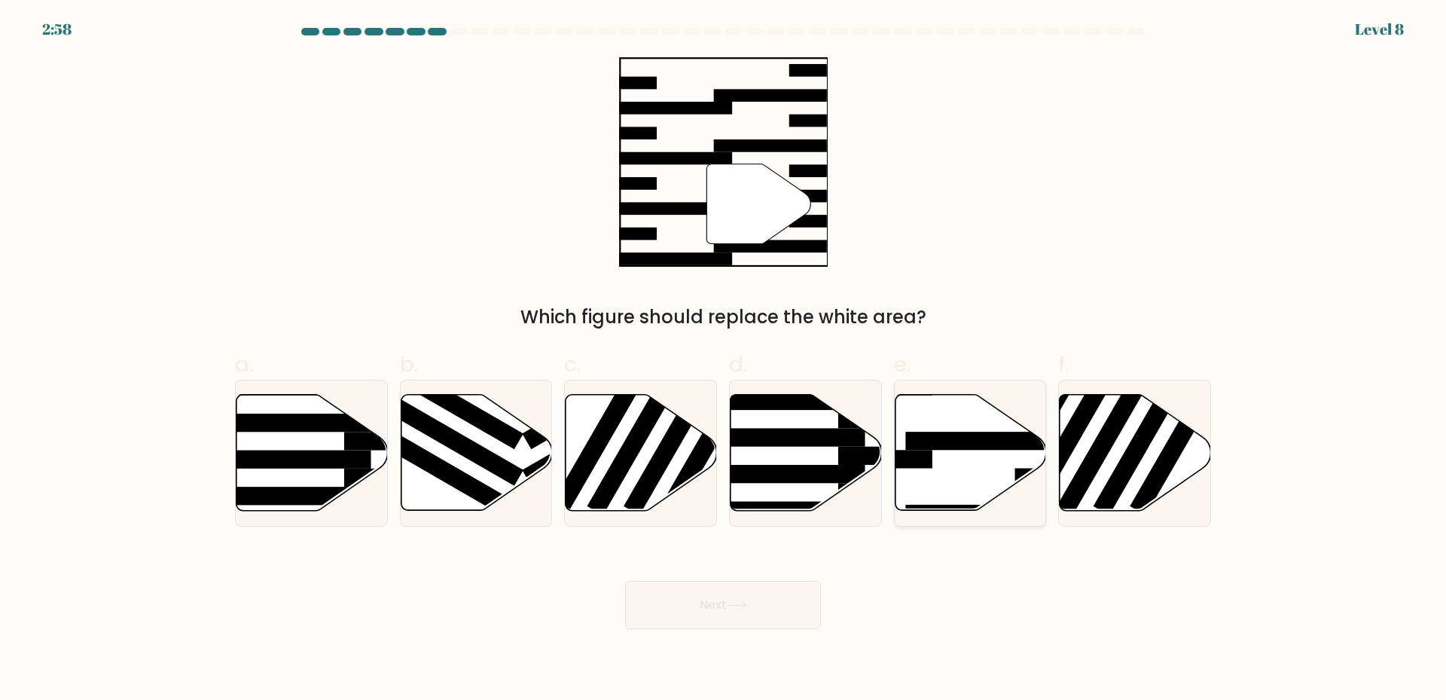
click at [946, 475] on icon at bounding box center [970, 453] width 151 height 116
click at [724, 360] on input "e." at bounding box center [723, 355] width 1 height 10
radio input "true"
click at [699, 614] on button "Next" at bounding box center [723, 605] width 196 height 48
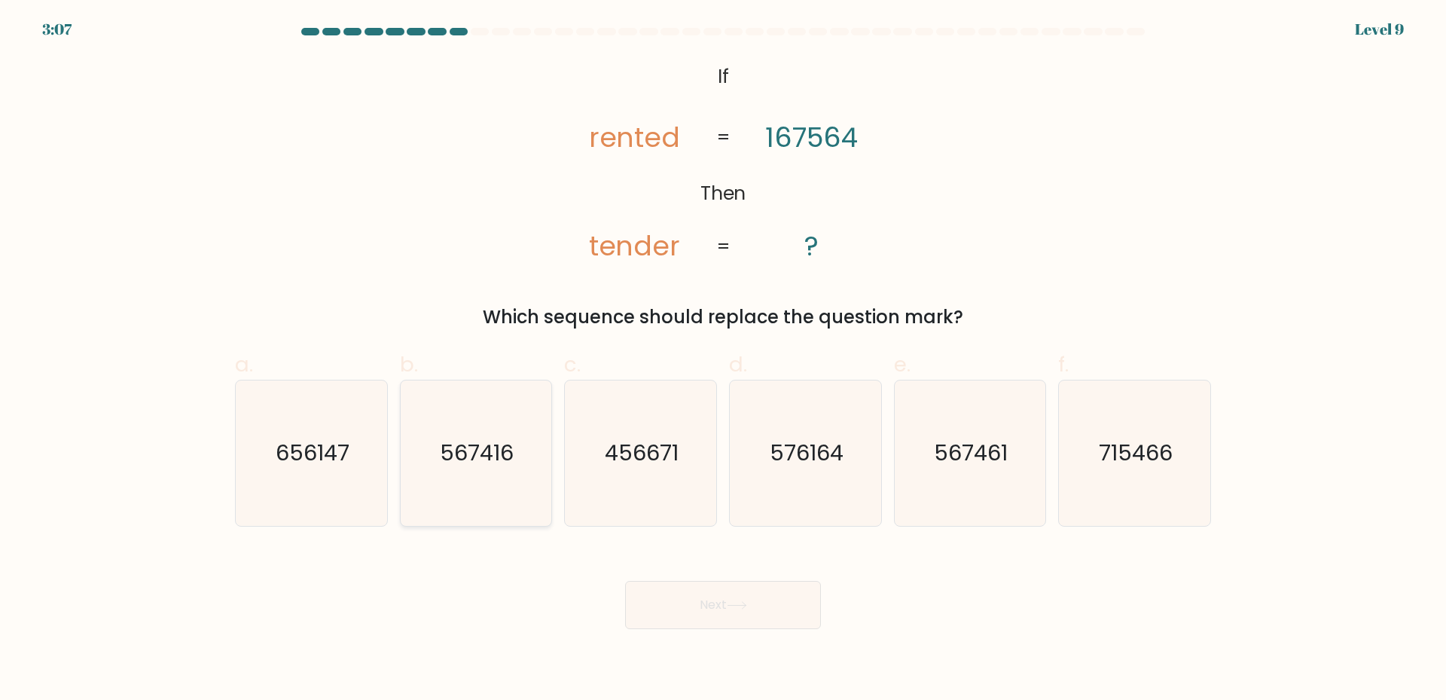
click at [471, 460] on text "567416" at bounding box center [478, 452] width 74 height 30
click at [723, 360] on input "b. 567416" at bounding box center [723, 355] width 1 height 10
radio input "true"
click at [997, 463] on text "567461" at bounding box center [971, 452] width 74 height 30
click at [724, 360] on input "e. 567461" at bounding box center [723, 355] width 1 height 10
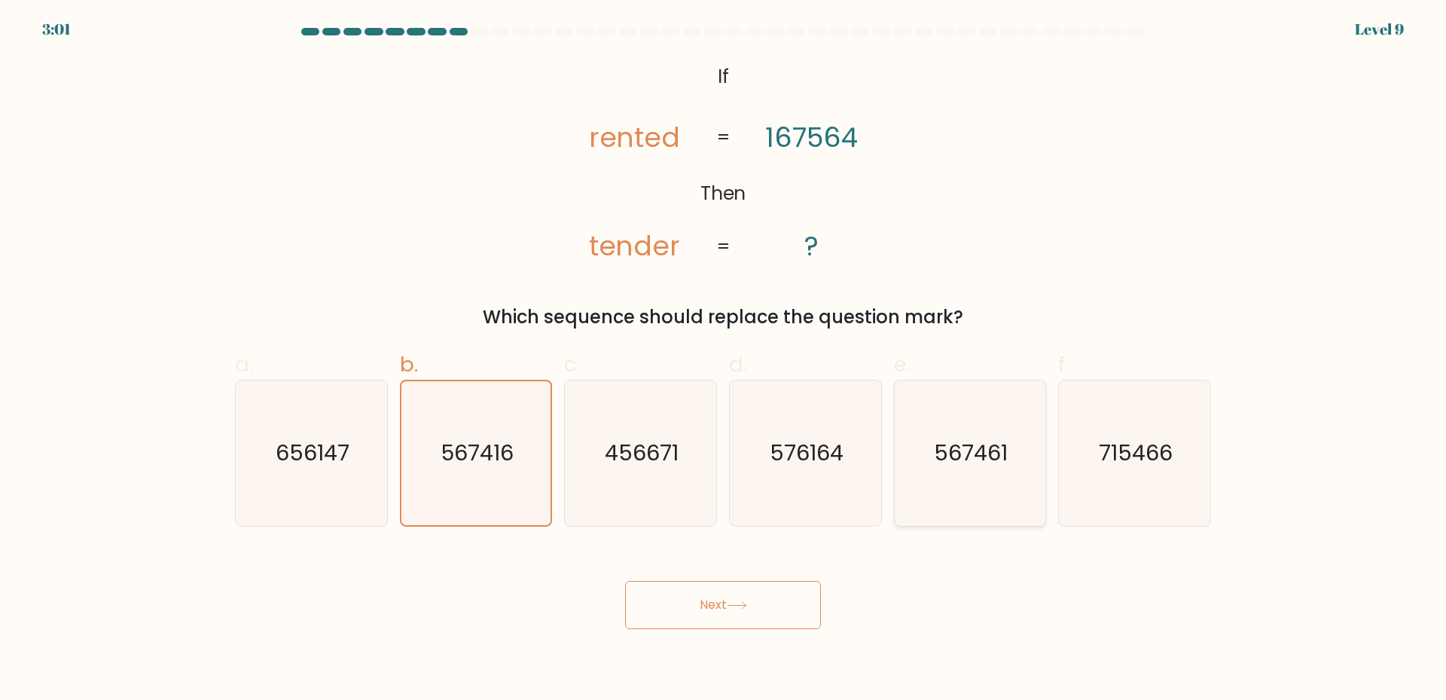
radio input "true"
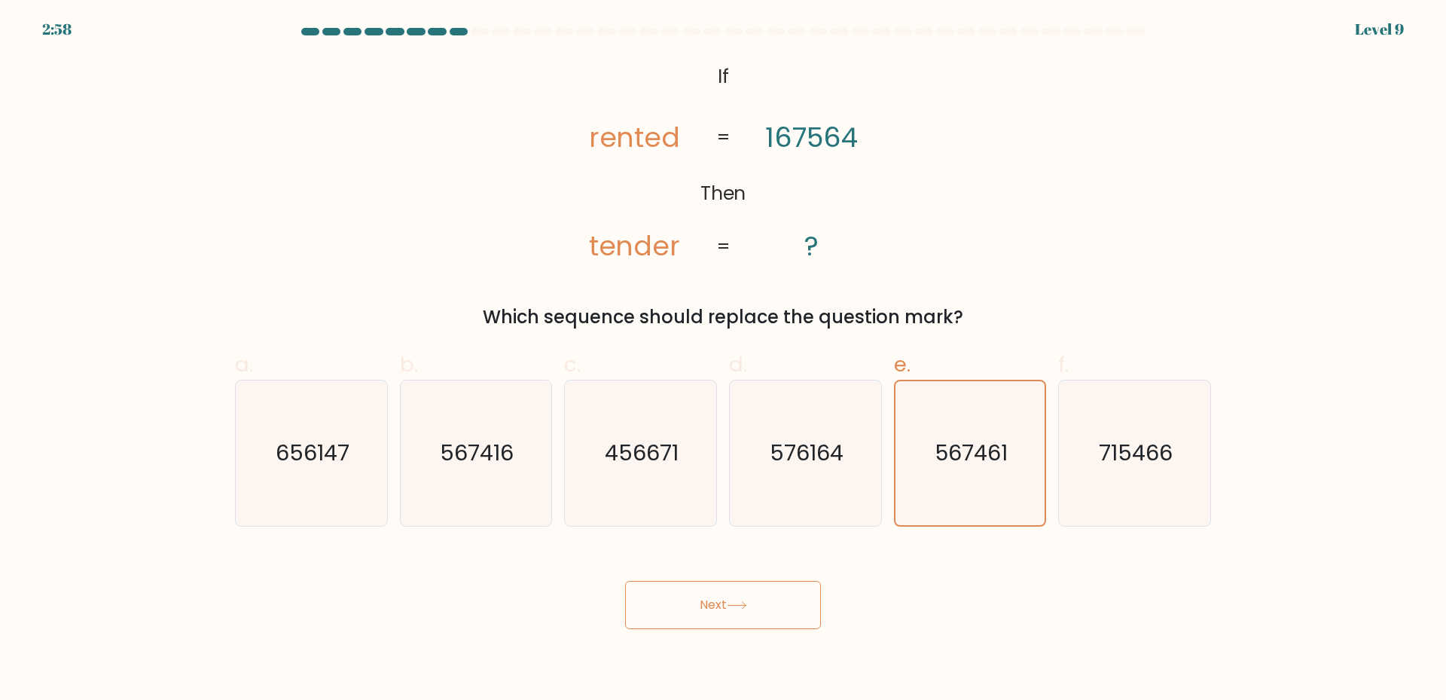
click at [691, 605] on button "Next" at bounding box center [723, 605] width 196 height 48
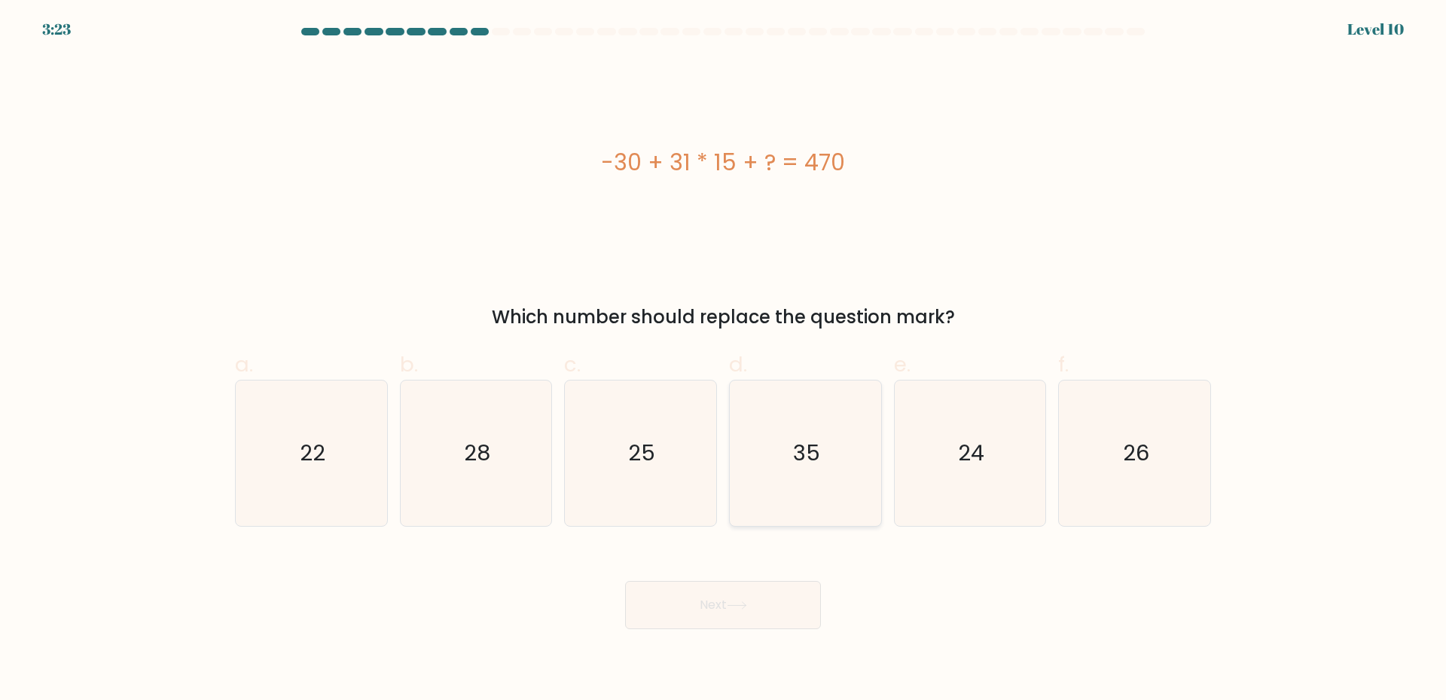
click at [809, 450] on text "35" at bounding box center [806, 452] width 27 height 30
click at [724, 360] on input "d. 35" at bounding box center [723, 355] width 1 height 10
radio input "true"
click at [702, 602] on button "Next" at bounding box center [723, 605] width 196 height 48
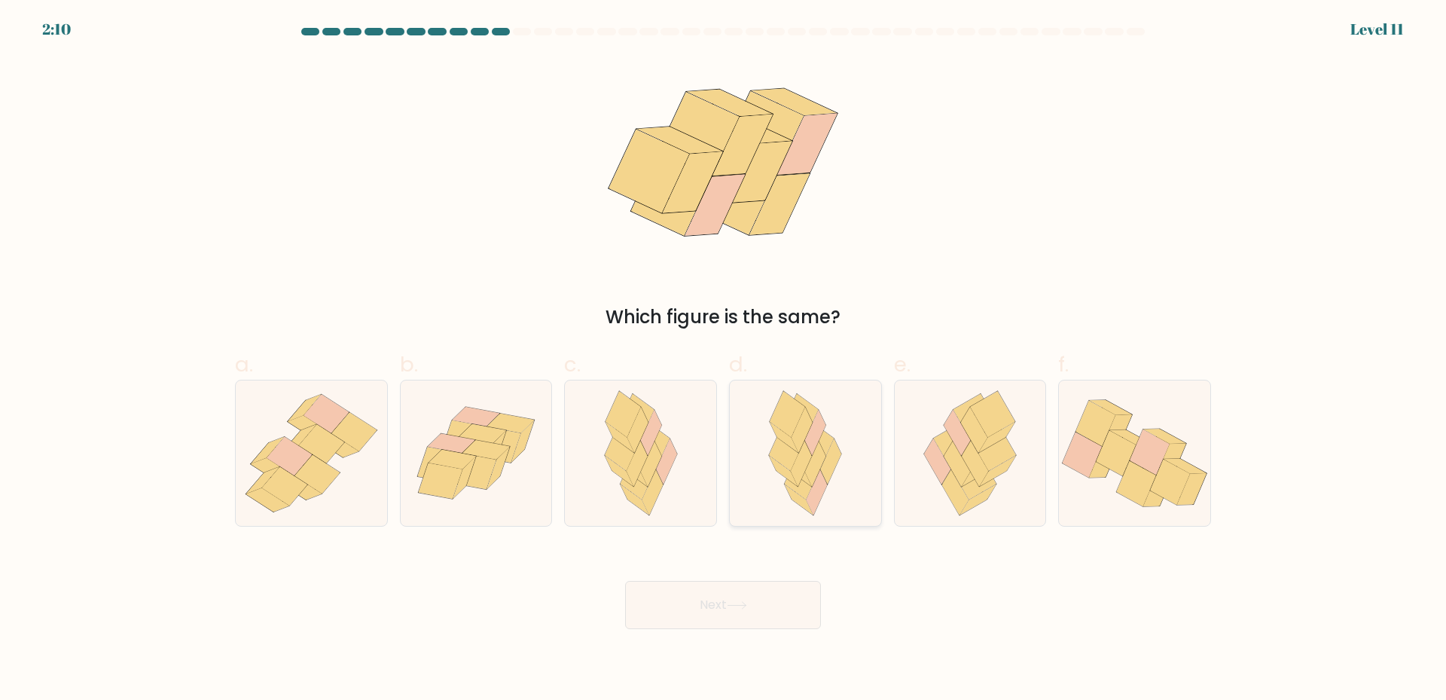
click at [822, 457] on icon at bounding box center [815, 464] width 21 height 46
click at [724, 360] on input "d." at bounding box center [723, 355] width 1 height 10
radio input "true"
click at [740, 610] on button "Next" at bounding box center [723, 605] width 196 height 48
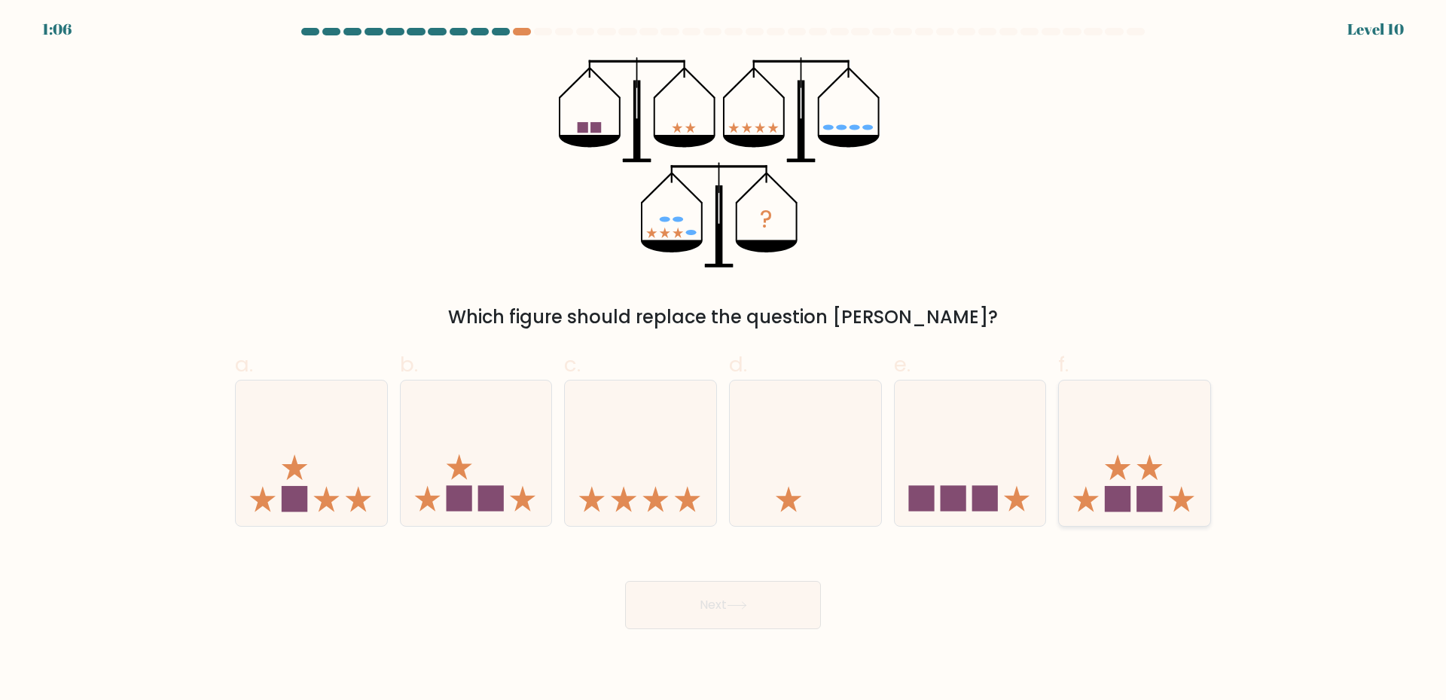
click at [1136, 483] on icon at bounding box center [1134, 452] width 151 height 125
click at [724, 360] on input "f." at bounding box center [723, 355] width 1 height 10
radio input "true"
click at [708, 611] on button "Next" at bounding box center [723, 605] width 196 height 48
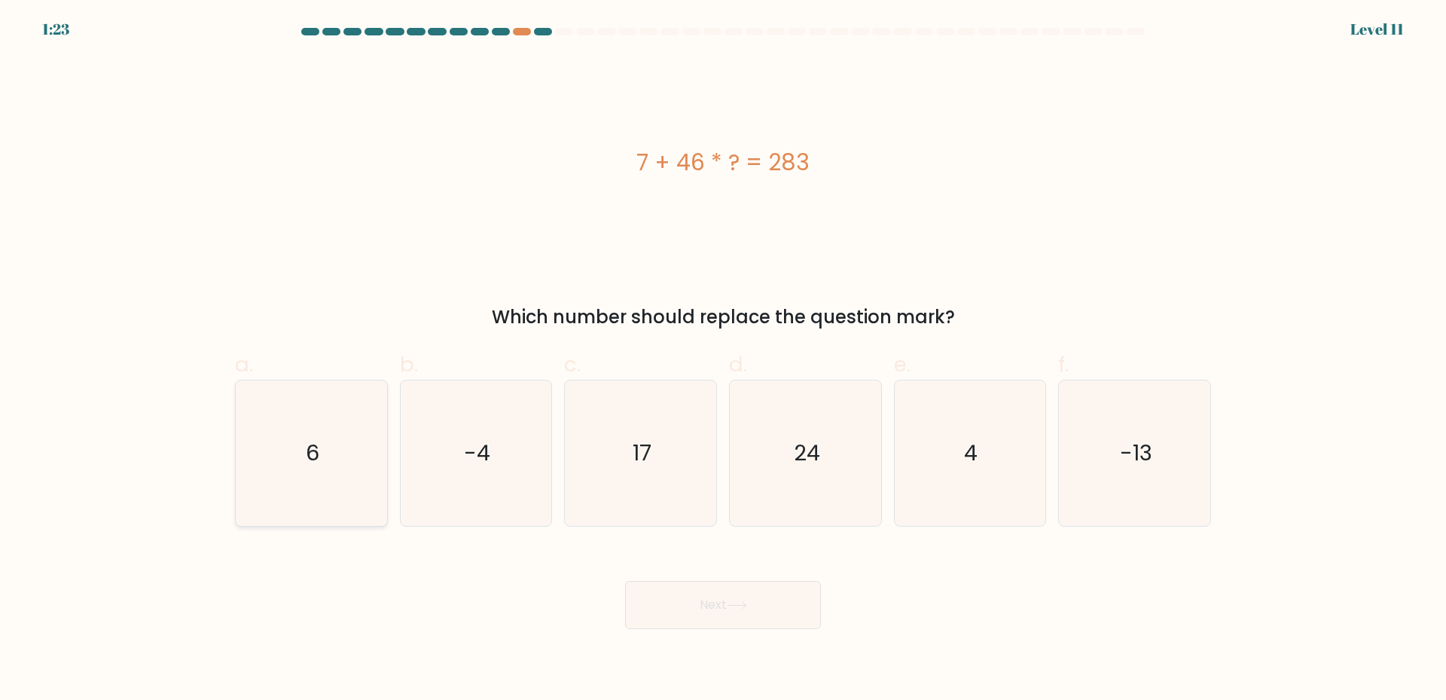
click at [279, 450] on icon "6" at bounding box center [311, 452] width 145 height 145
click at [723, 360] on input "a. 6" at bounding box center [723, 355] width 1 height 10
radio input "true"
click at [761, 614] on button "Next" at bounding box center [723, 605] width 196 height 48
click at [725, 608] on button "Next" at bounding box center [723, 605] width 196 height 48
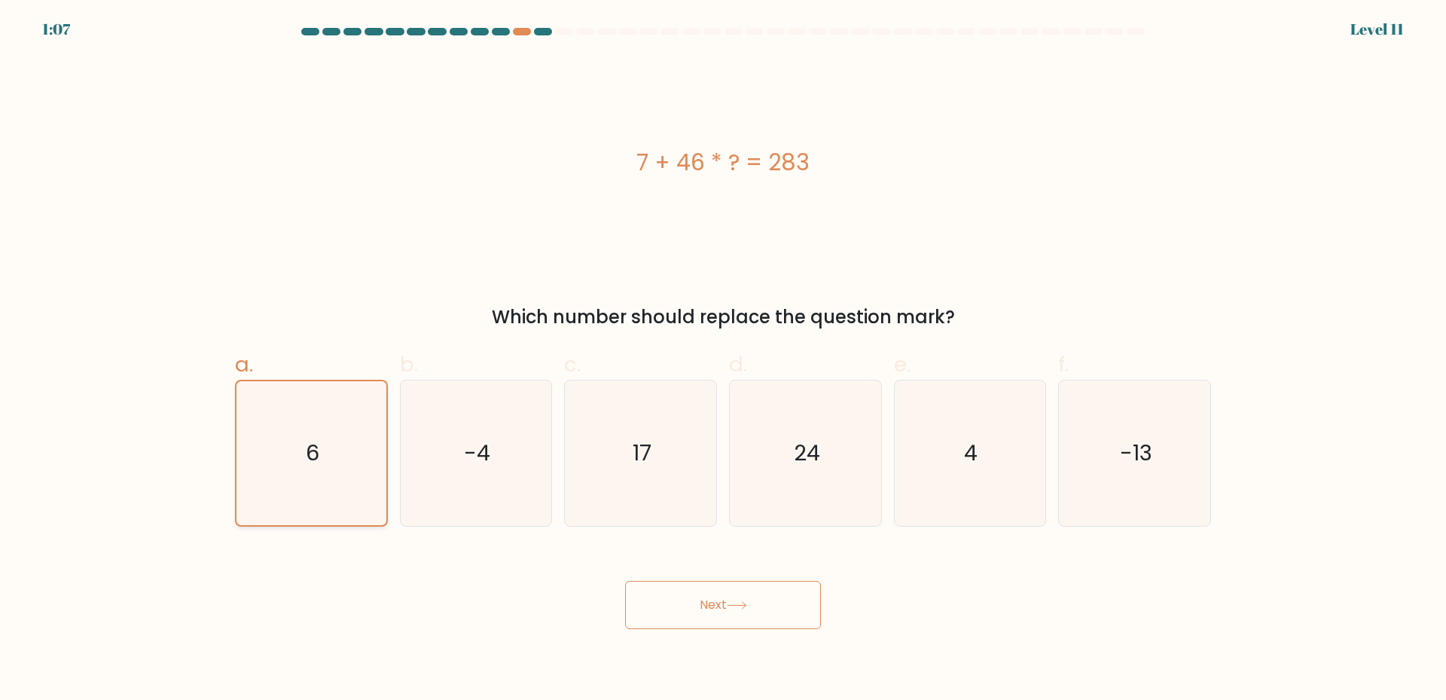
click at [329, 472] on icon "6" at bounding box center [311, 453] width 144 height 144
click at [723, 360] on input "a. 6" at bounding box center [723, 355] width 1 height 10
click at [687, 600] on button "Next" at bounding box center [723, 605] width 196 height 48
click at [745, 608] on icon at bounding box center [737, 605] width 20 height 8
click at [1104, 638] on body "1:01 Level 11 6" at bounding box center [723, 350] width 1446 height 700
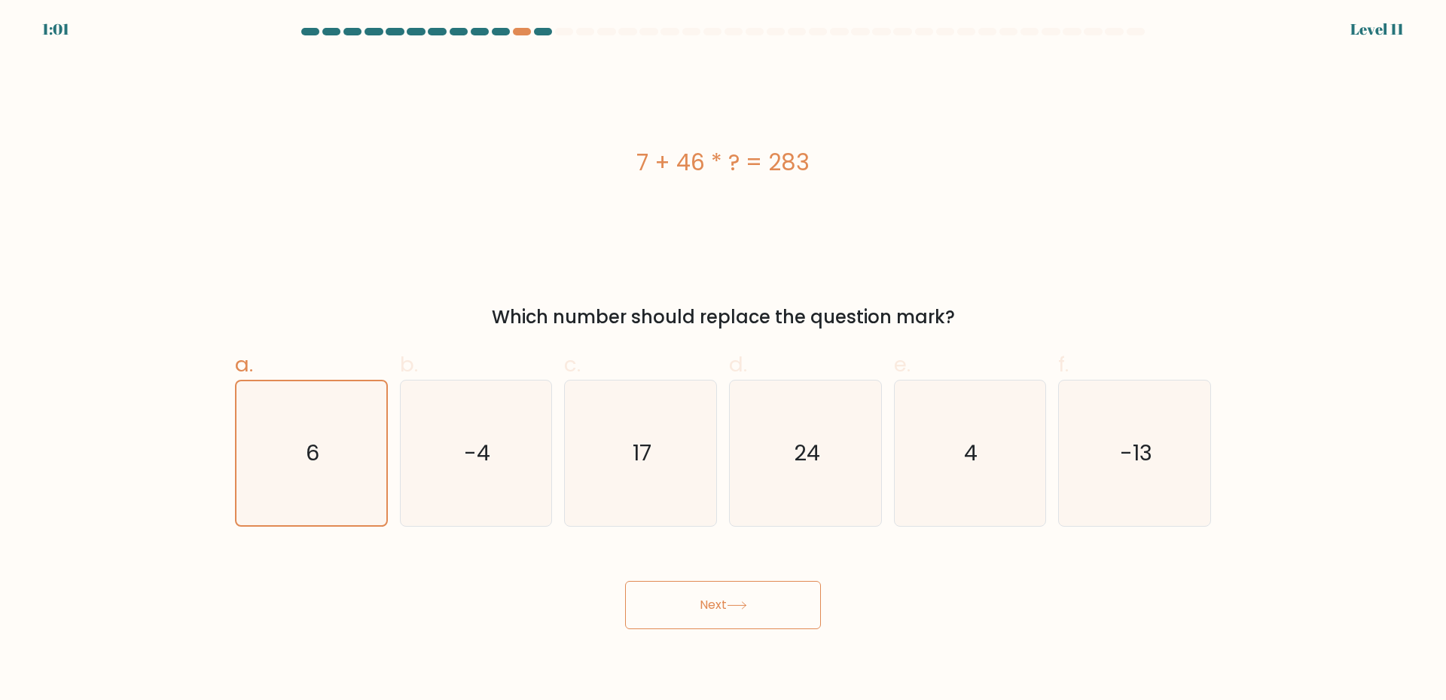
drag, startPoint x: 1093, startPoint y: 623, endPoint x: 1078, endPoint y: 611, distance: 19.9
click at [1093, 623] on div "Next" at bounding box center [723, 586] width 994 height 84
click at [1075, 611] on div "Next" at bounding box center [723, 586] width 994 height 84
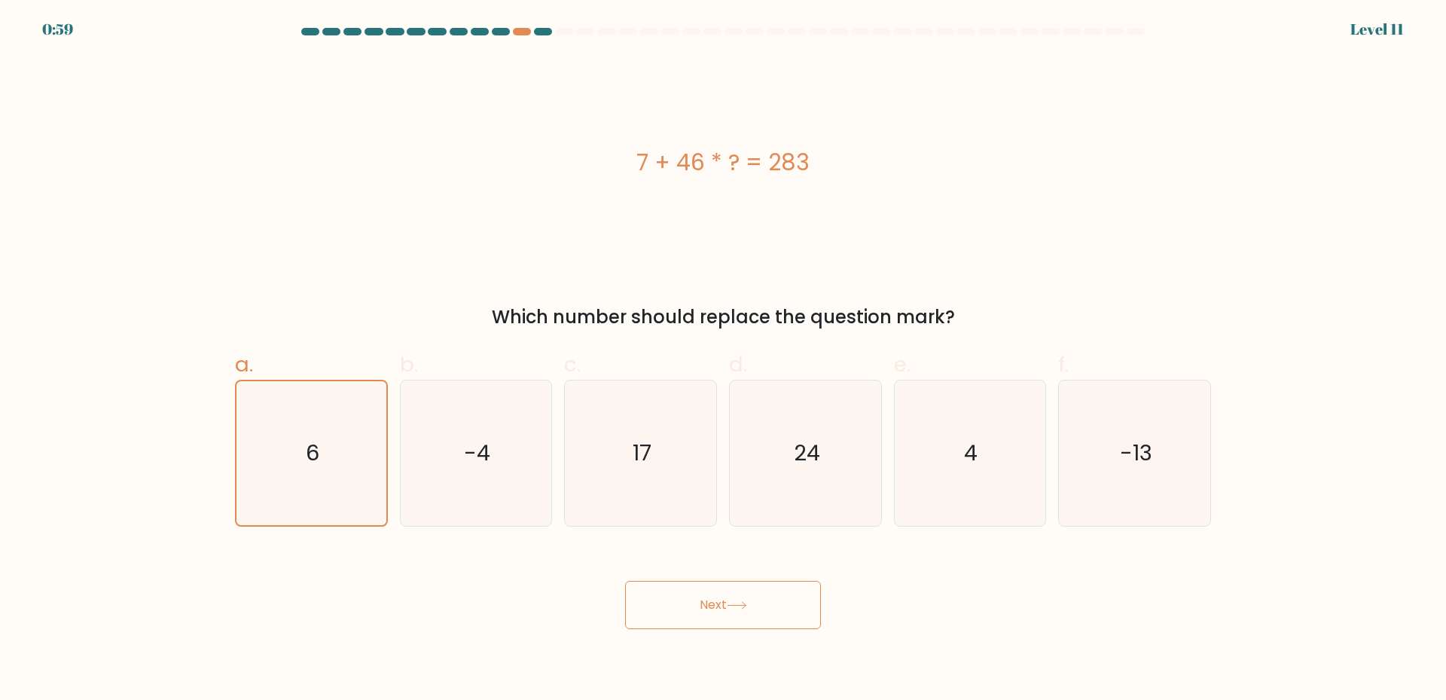
drag, startPoint x: 1034, startPoint y: 606, endPoint x: 1090, endPoint y: 614, distance: 57.1
click at [1035, 606] on div "Next" at bounding box center [723, 586] width 994 height 84
click at [283, 470] on icon "6" at bounding box center [311, 453] width 144 height 144
click at [723, 360] on input "a. 6" at bounding box center [723, 355] width 1 height 10
click at [283, 470] on icon "6" at bounding box center [311, 453] width 144 height 144
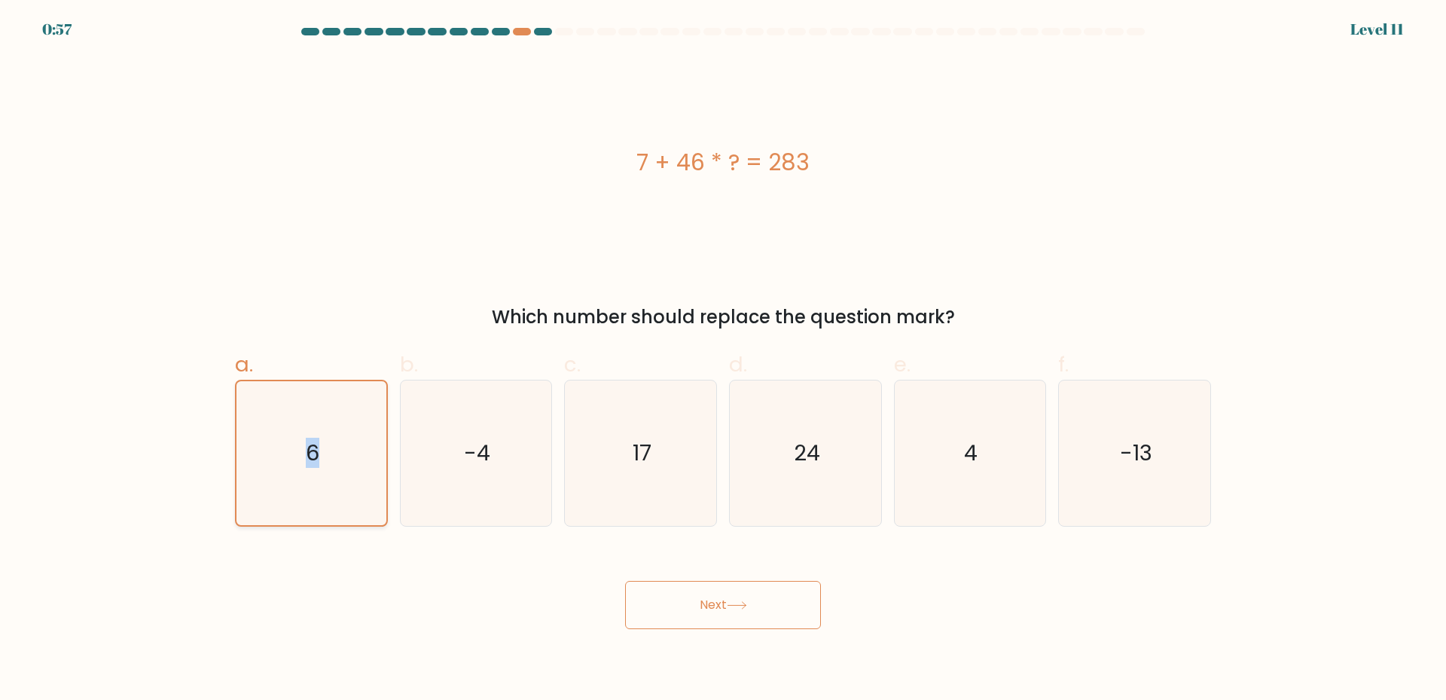
click at [723, 360] on input "a. 6" at bounding box center [723, 355] width 1 height 10
click at [663, 612] on button "Next" at bounding box center [723, 605] width 196 height 48
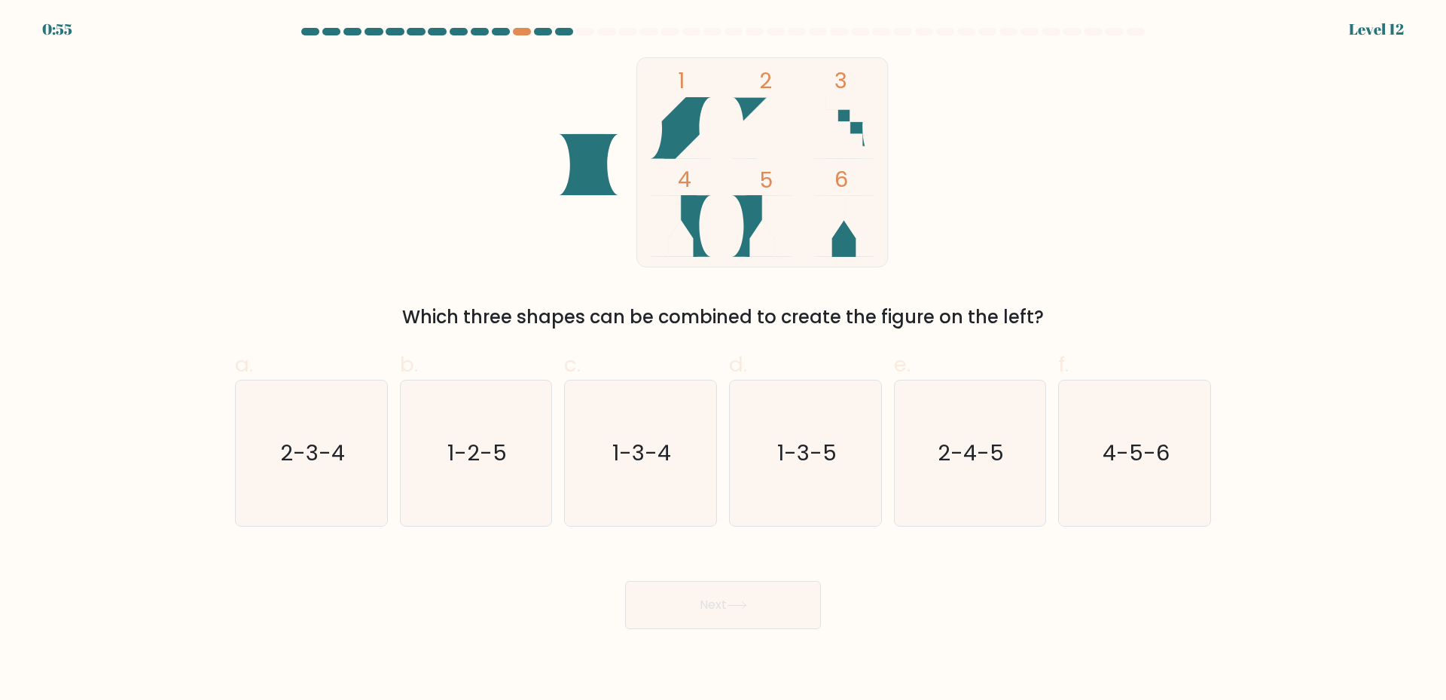
click at [729, 607] on button "Next" at bounding box center [723, 605] width 196 height 48
click at [439, 175] on div "1 2 3 4 5 6 Which three shapes can be combined to create the figure on the left?" at bounding box center [723, 193] width 994 height 273
click at [1125, 466] on text "4-5-6" at bounding box center [1135, 452] width 67 height 30
click at [724, 360] on input "f. 4-5-6" at bounding box center [723, 355] width 1 height 10
radio input "true"
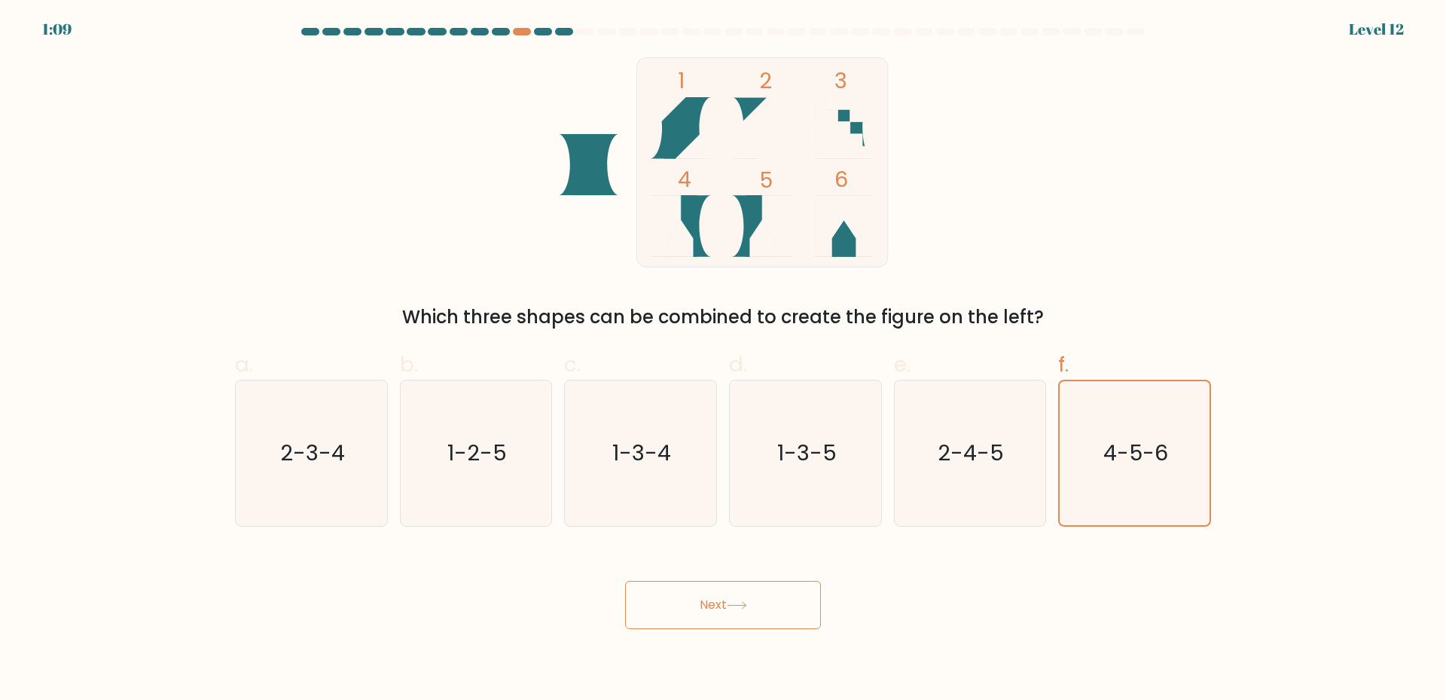
click at [723, 608] on button "Next" at bounding box center [723, 605] width 196 height 48
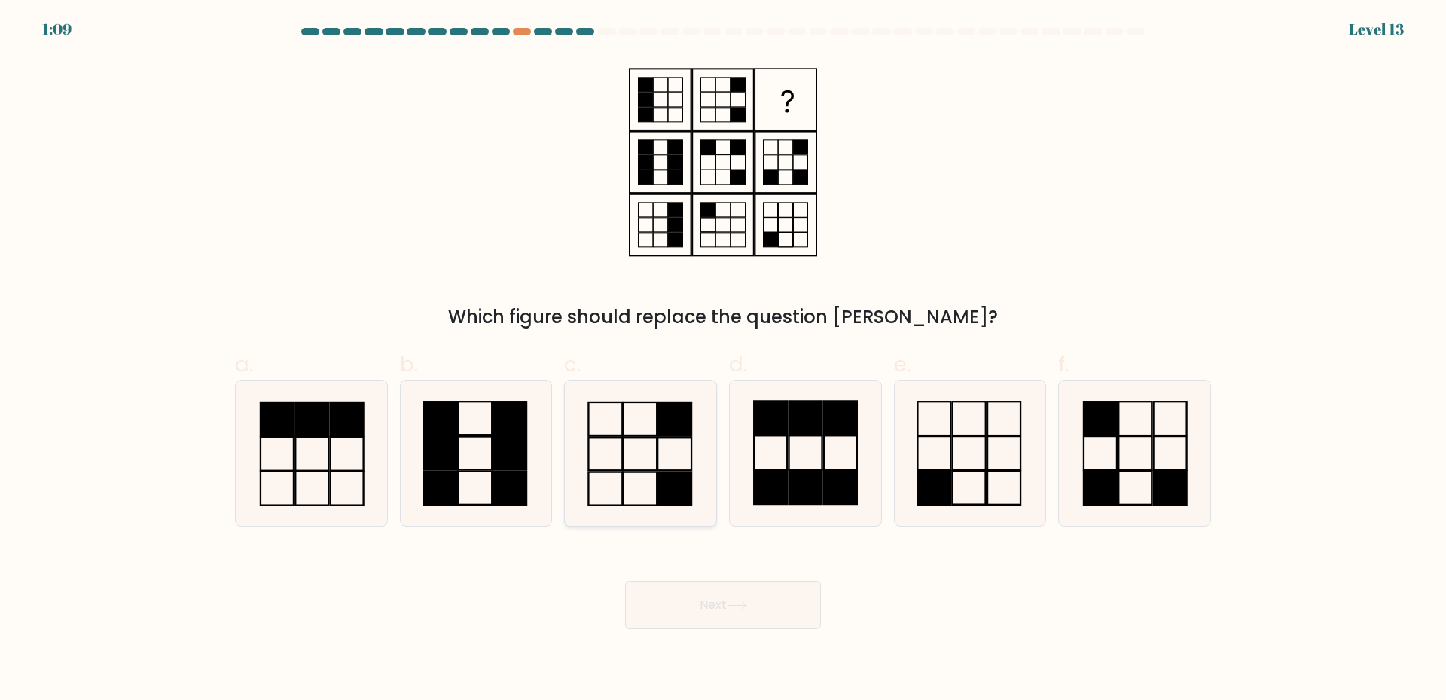
click at [675, 452] on icon at bounding box center [640, 452] width 145 height 145
click at [723, 360] on input "c." at bounding box center [723, 355] width 1 height 10
radio input "true"
click at [713, 608] on button "Next" at bounding box center [723, 605] width 196 height 48
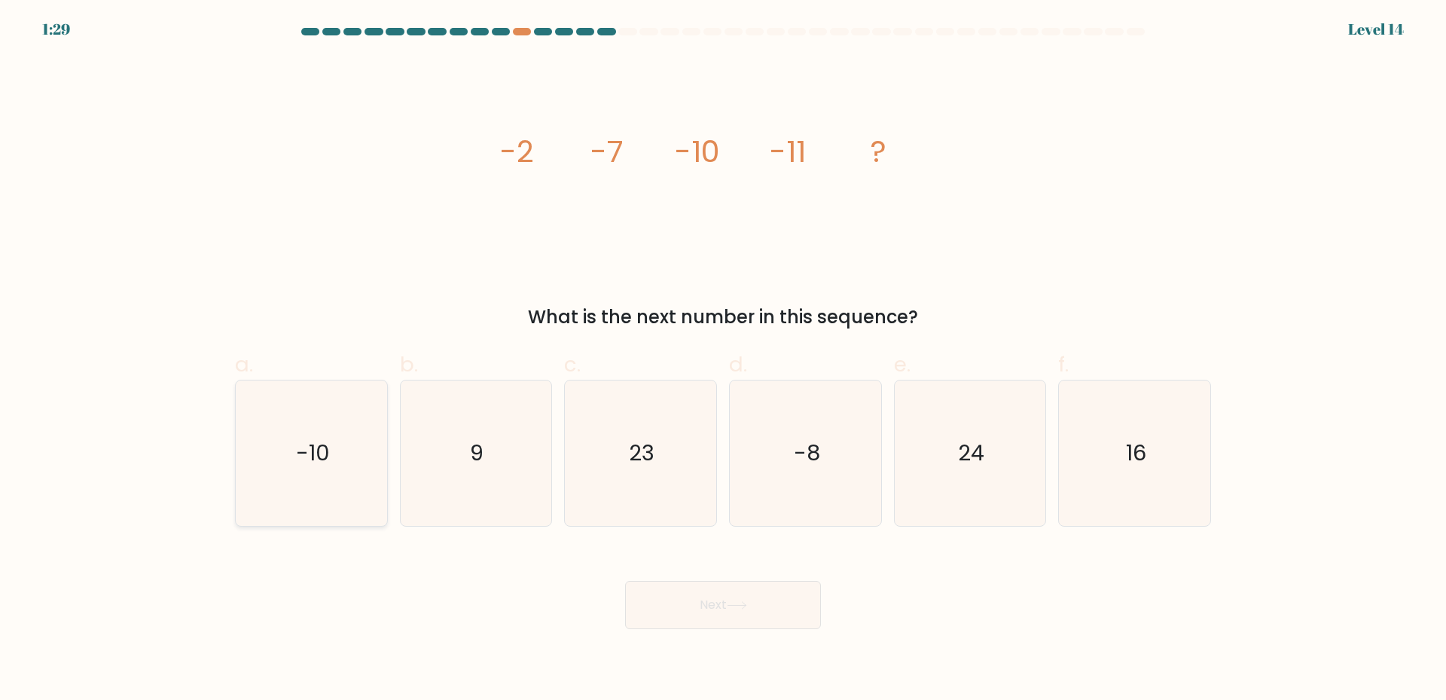
click at [323, 466] on text "-10" at bounding box center [313, 452] width 34 height 30
click at [723, 360] on input "a. -10" at bounding box center [723, 355] width 1 height 10
radio input "true"
click at [734, 609] on icon at bounding box center [737, 605] width 20 height 8
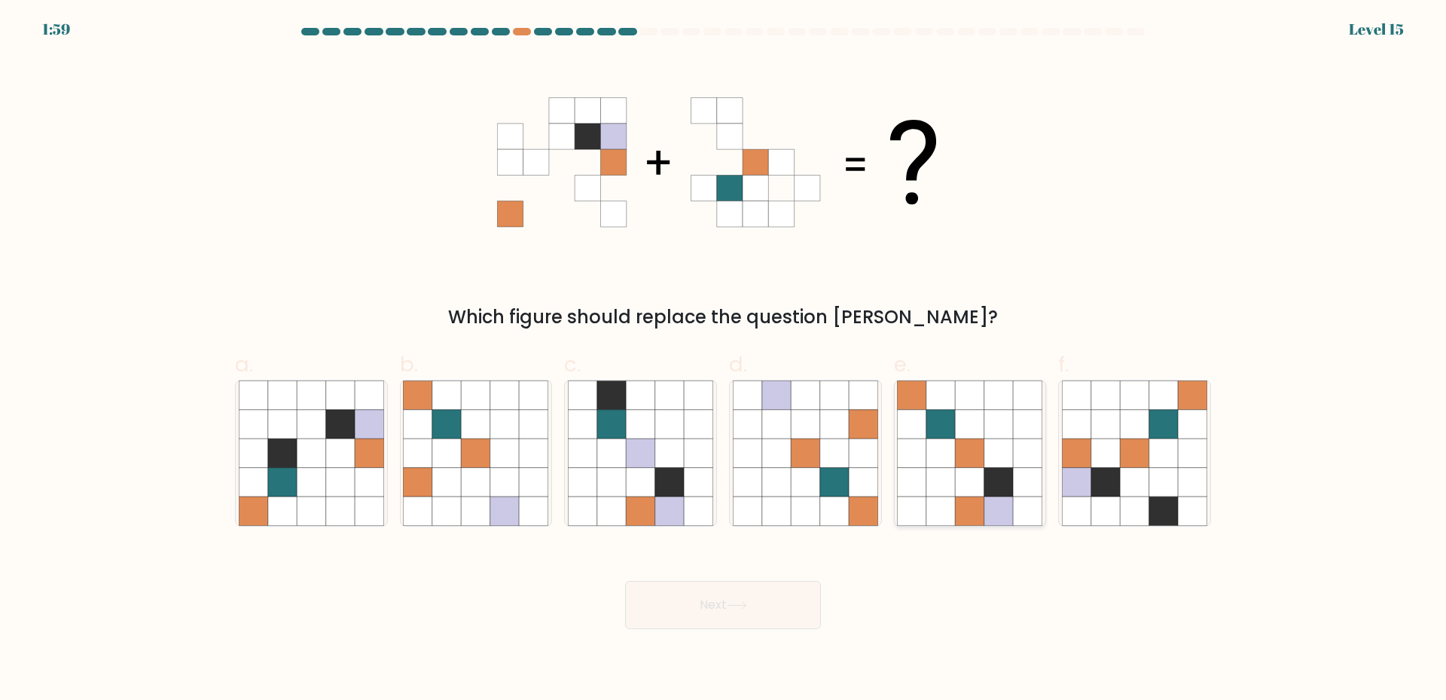
click at [971, 498] on icon at bounding box center [970, 510] width 29 height 29
click at [724, 360] on input "e." at bounding box center [723, 355] width 1 height 10
radio input "true"
click at [735, 608] on icon at bounding box center [737, 605] width 20 height 8
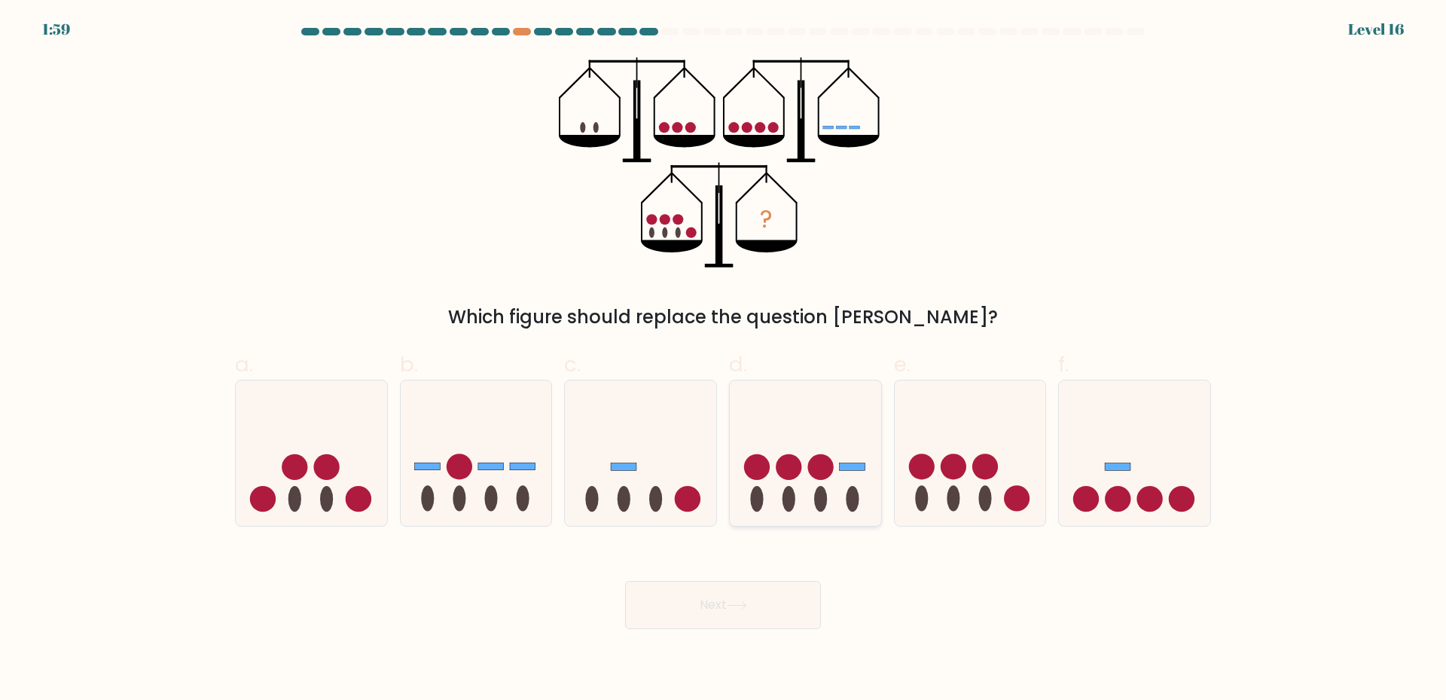
click at [828, 492] on icon at bounding box center [805, 452] width 151 height 125
click at [724, 360] on input "d." at bounding box center [723, 355] width 1 height 10
radio input "true"
click at [725, 608] on button "Next" at bounding box center [723, 605] width 196 height 48
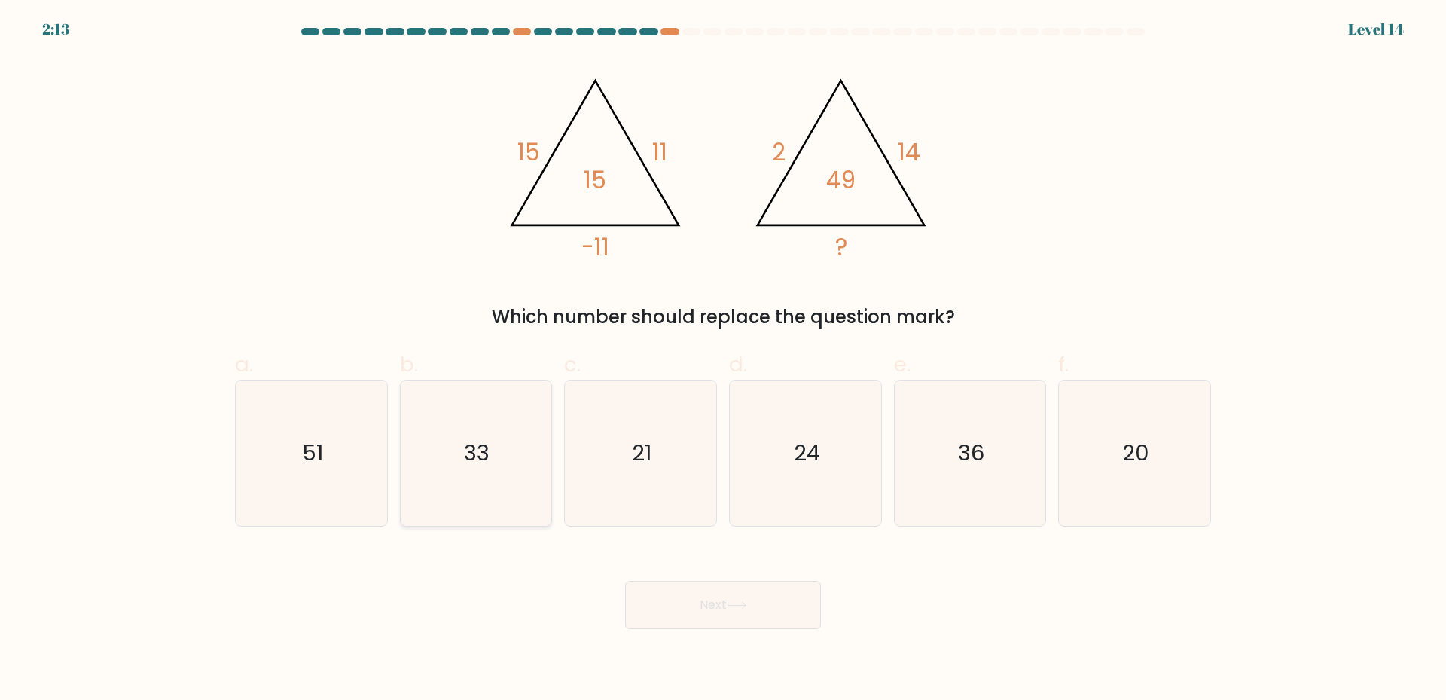
click at [476, 466] on text "33" at bounding box center [478, 452] width 26 height 30
click at [723, 360] on input "b. 33" at bounding box center [723, 355] width 1 height 10
radio input "true"
click at [731, 611] on button "Next" at bounding box center [723, 605] width 196 height 48
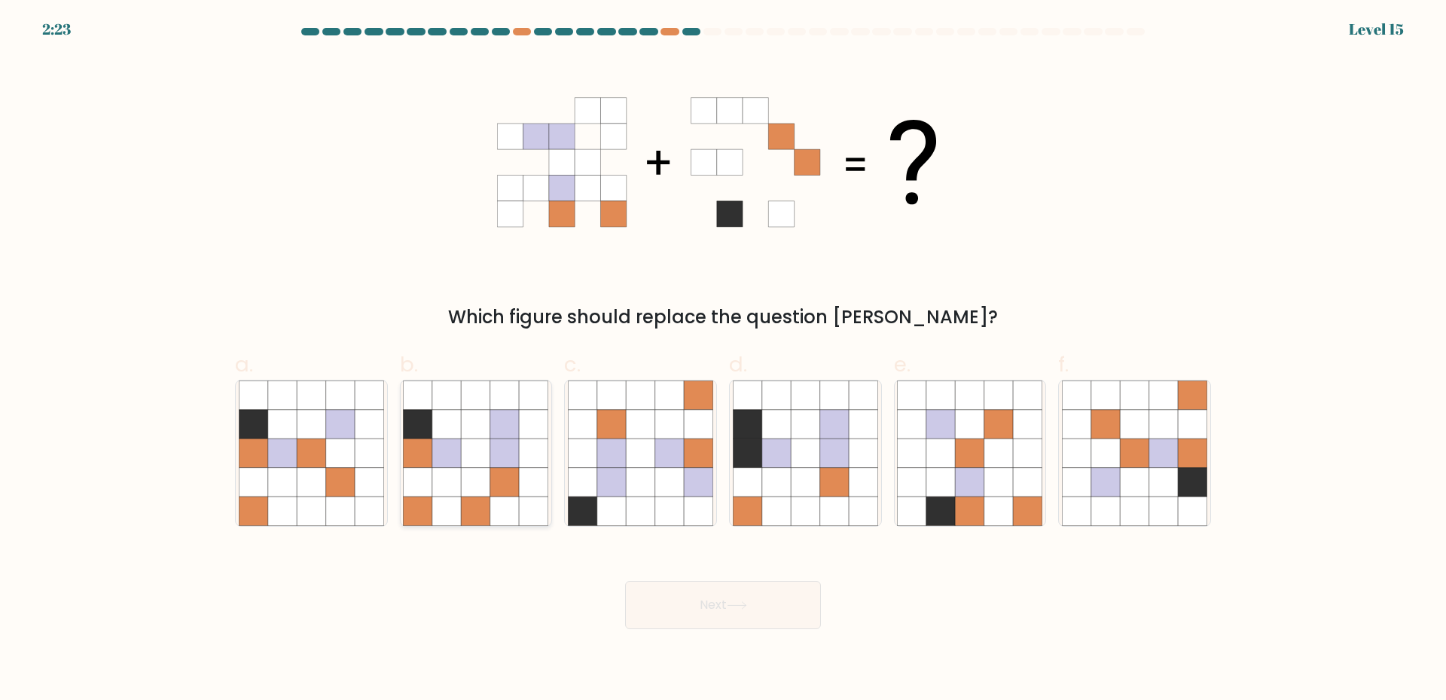
click at [471, 469] on icon at bounding box center [476, 482] width 29 height 29
click at [723, 360] on input "b." at bounding box center [723, 355] width 1 height 10
radio input "true"
click at [733, 605] on icon at bounding box center [737, 605] width 20 height 8
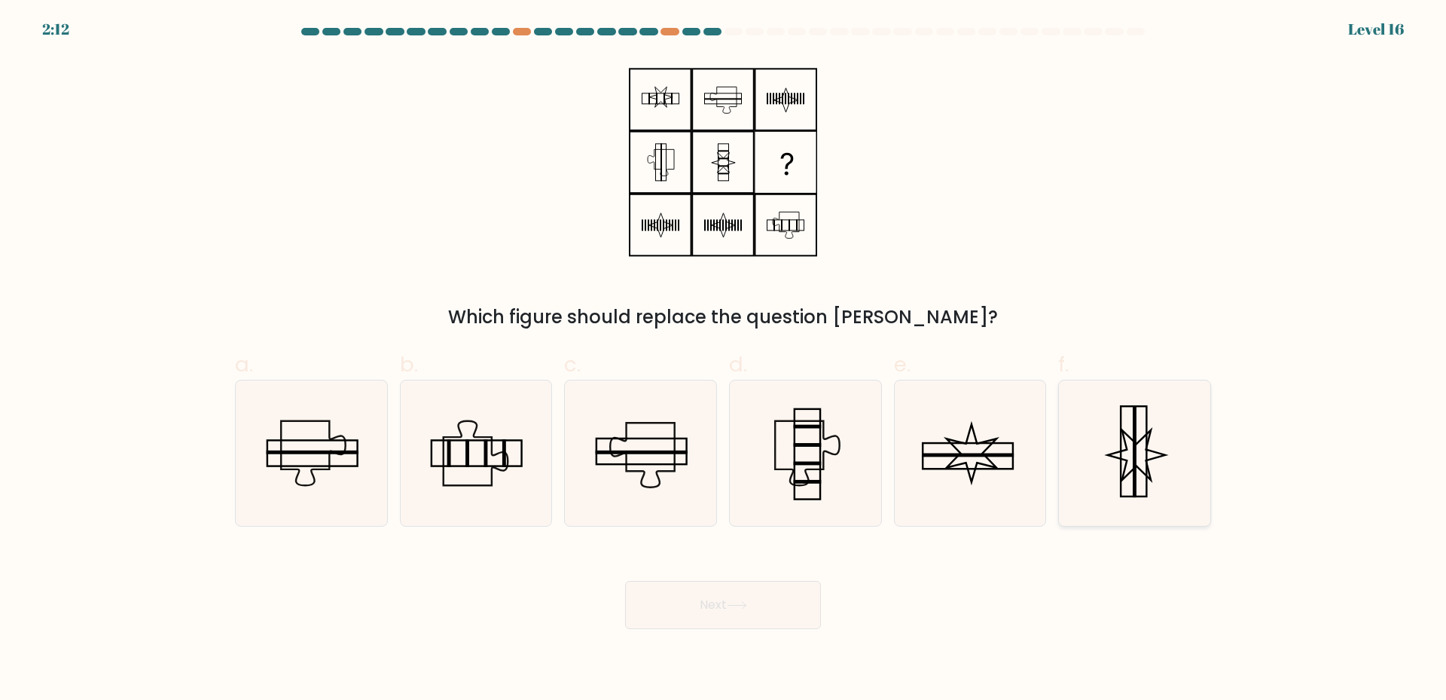
click at [1133, 471] on rect at bounding box center [1135, 451] width 4 height 92
click at [724, 360] on input "f." at bounding box center [723, 355] width 1 height 10
radio input "true"
click at [724, 611] on button "Next" at bounding box center [723, 605] width 196 height 48
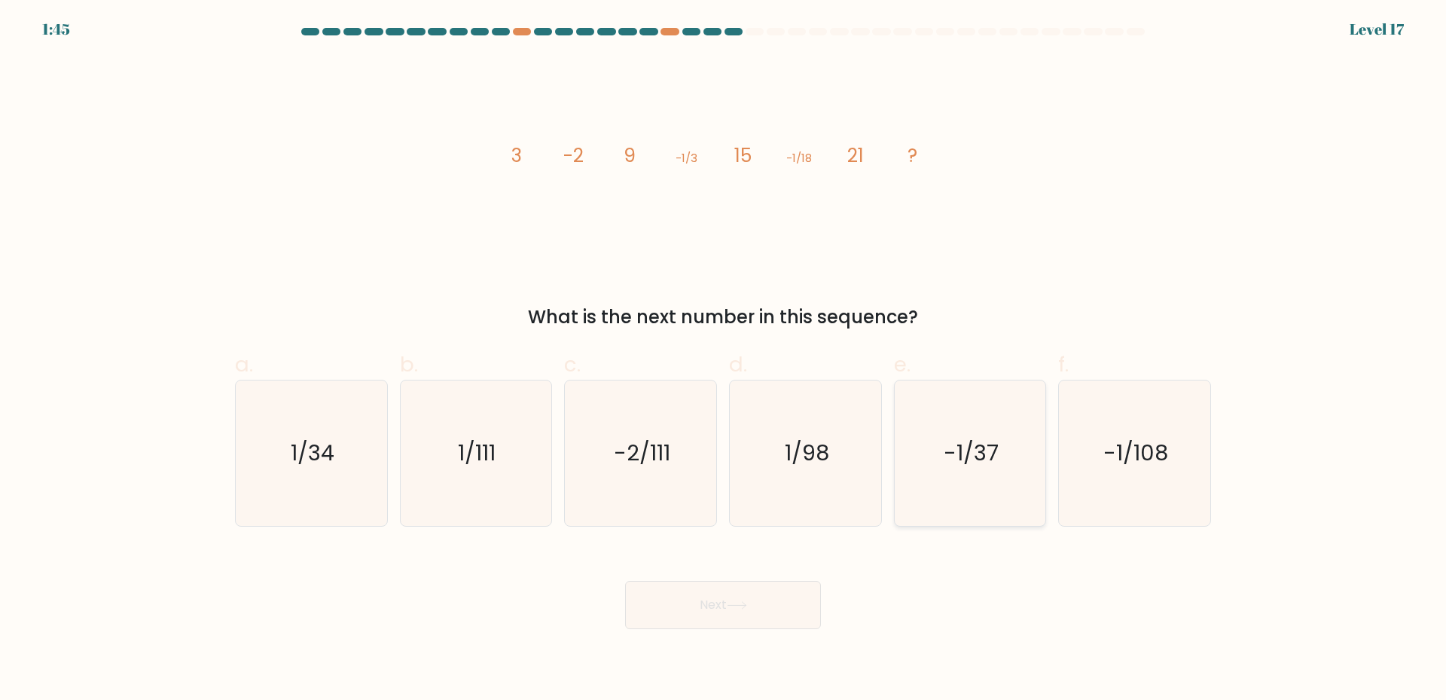
click at [985, 465] on text "-1/37" at bounding box center [971, 452] width 55 height 30
click at [724, 360] on input "e. -1/37" at bounding box center [723, 355] width 1 height 10
radio input "true"
click at [709, 604] on button "Next" at bounding box center [723, 605] width 196 height 48
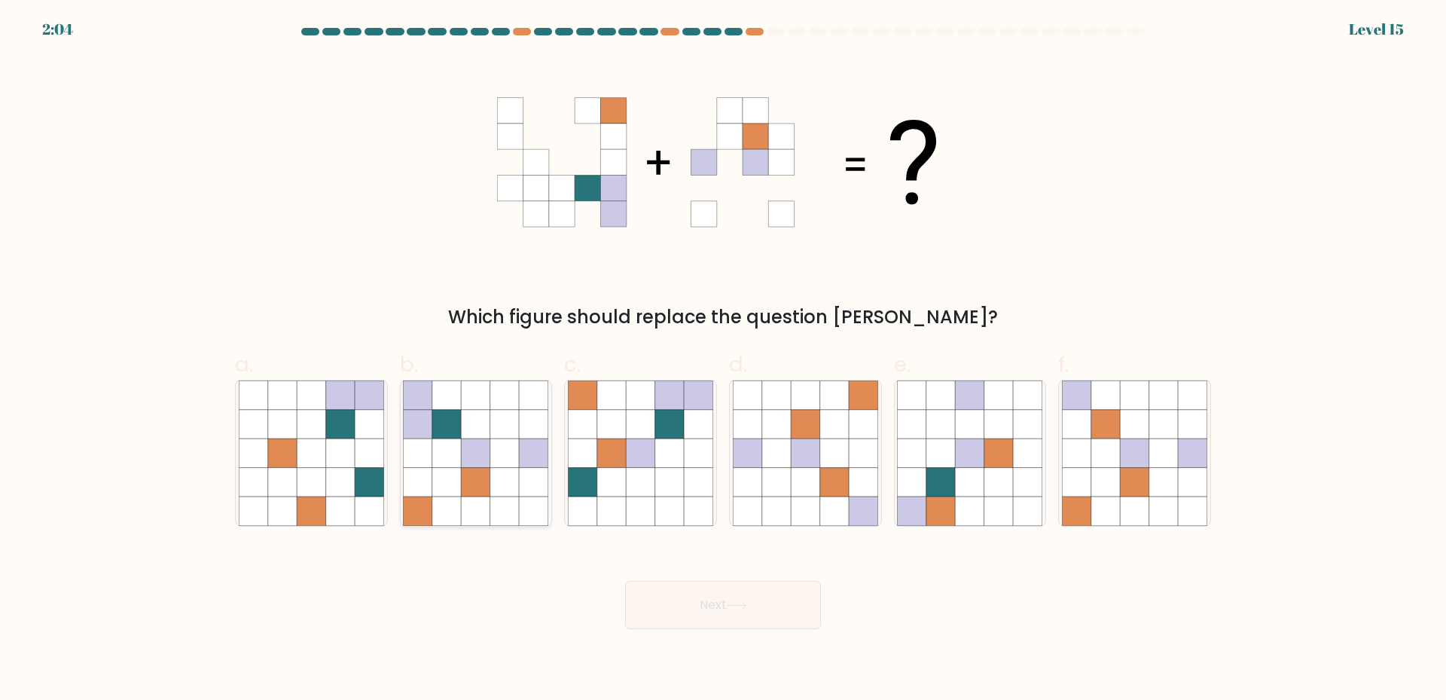
click at [457, 430] on icon at bounding box center [446, 424] width 29 height 29
click at [723, 360] on input "b." at bounding box center [723, 355] width 1 height 10
radio input "true"
click at [734, 612] on button "Next" at bounding box center [723, 605] width 196 height 48
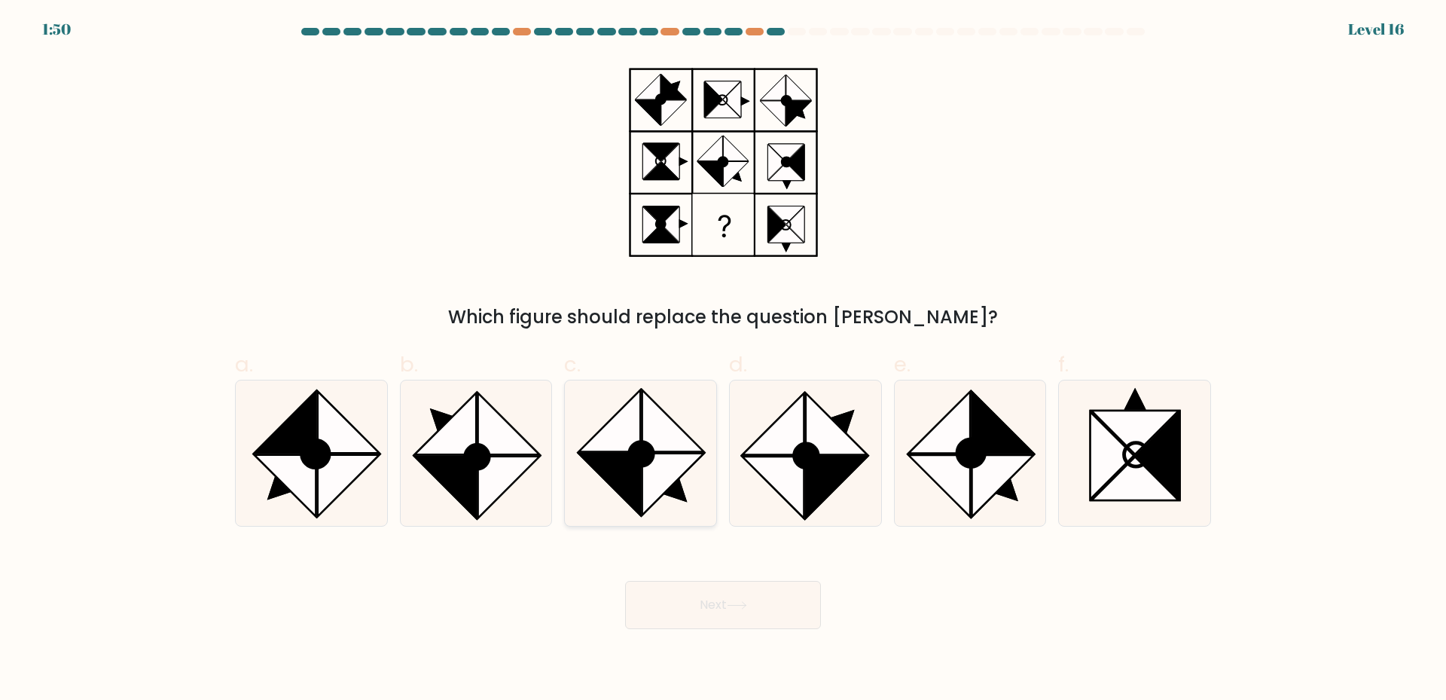
click at [663, 475] on icon at bounding box center [673, 484] width 62 height 62
click at [723, 360] on input "c." at bounding box center [723, 355] width 1 height 10
radio input "true"
click at [973, 456] on ellipse at bounding box center [971, 452] width 39 height 39
click at [724, 360] on input "e." at bounding box center [723, 355] width 1 height 10
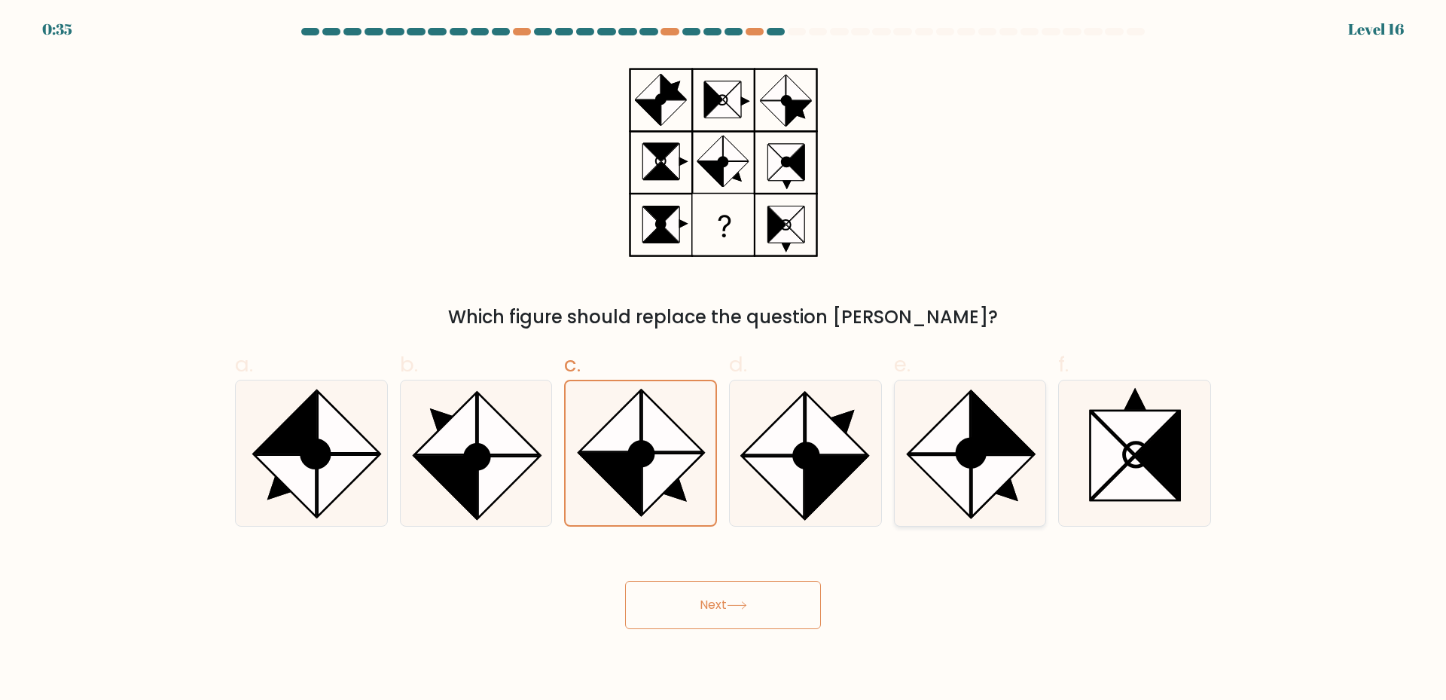
radio input "true"
click at [703, 601] on button "Next" at bounding box center [723, 605] width 196 height 48
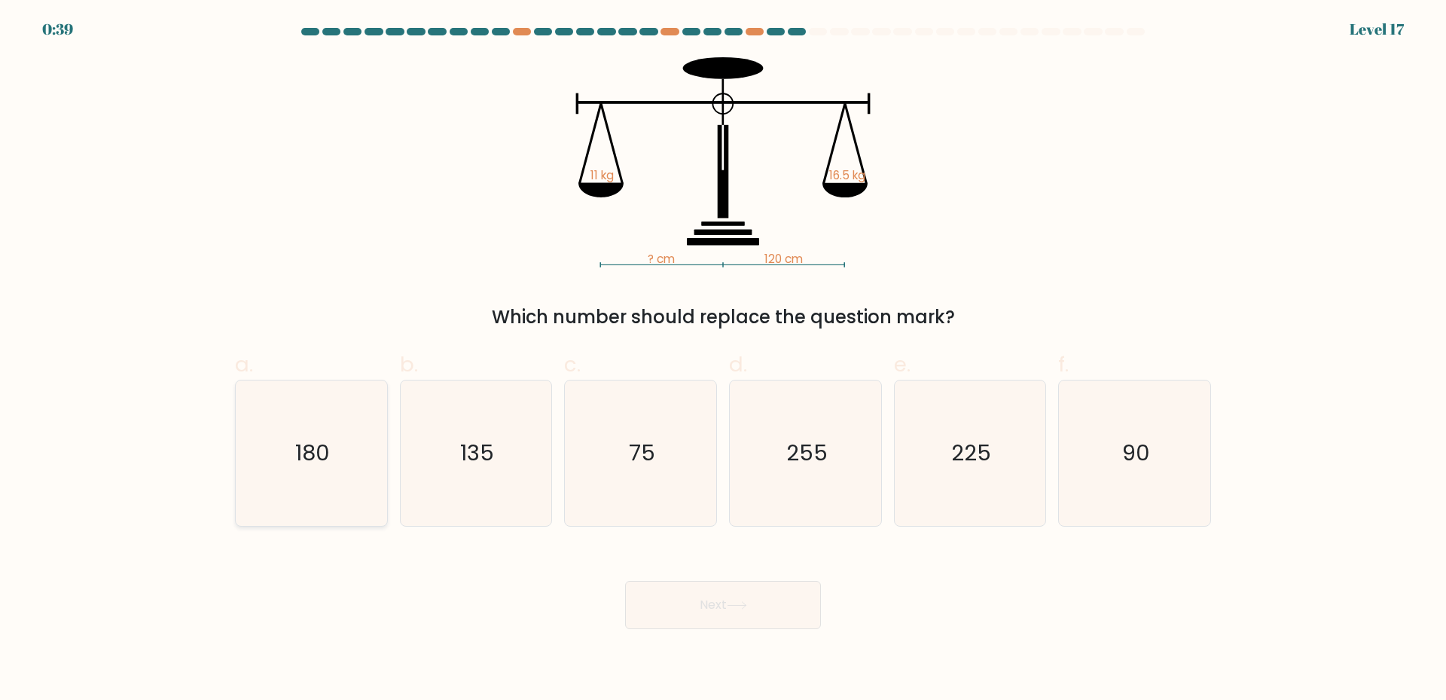
click at [321, 468] on icon "180" at bounding box center [311, 452] width 145 height 145
click at [723, 360] on input "a. 180" at bounding box center [723, 355] width 1 height 10
radio input "true"
click at [718, 608] on button "Next" at bounding box center [723, 605] width 196 height 48
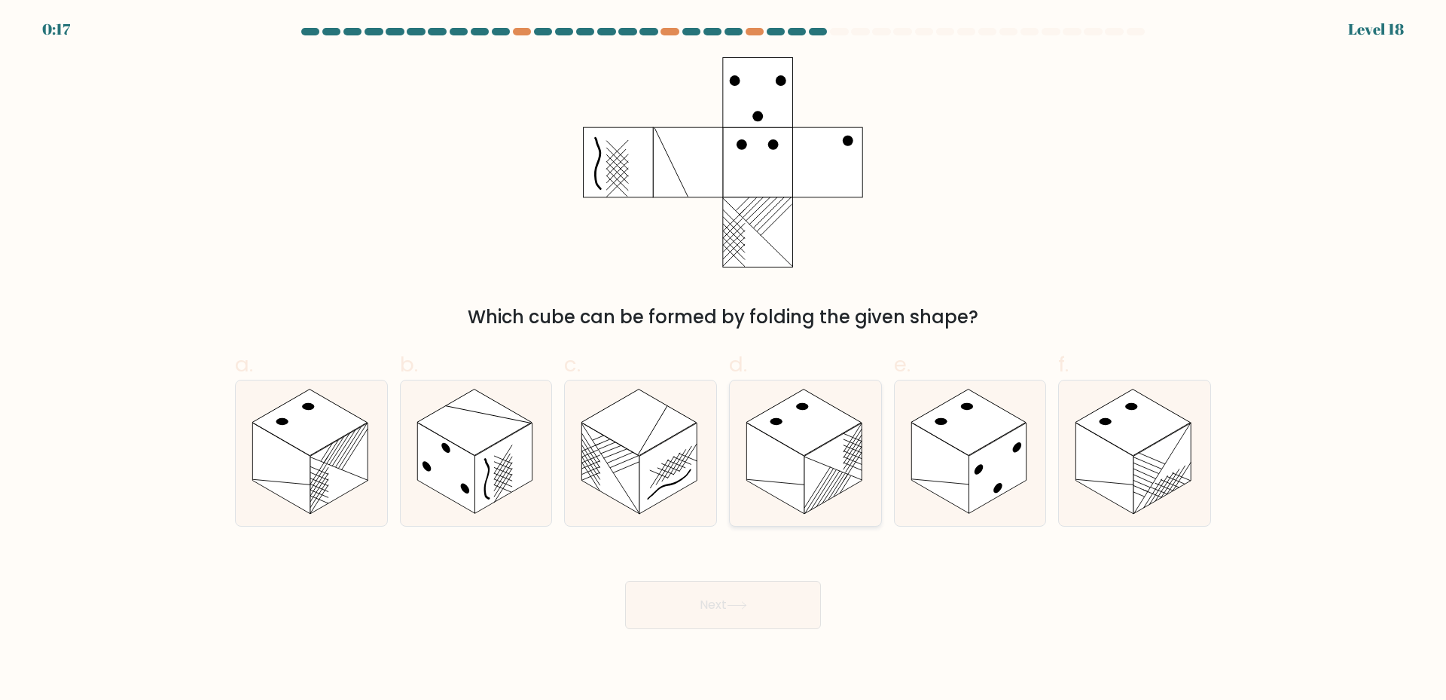
click at [796, 466] on rect at bounding box center [774, 467] width 57 height 91
click at [724, 360] on input "d." at bounding box center [723, 355] width 1 height 10
radio input "true"
click at [733, 607] on icon at bounding box center [737, 605] width 20 height 8
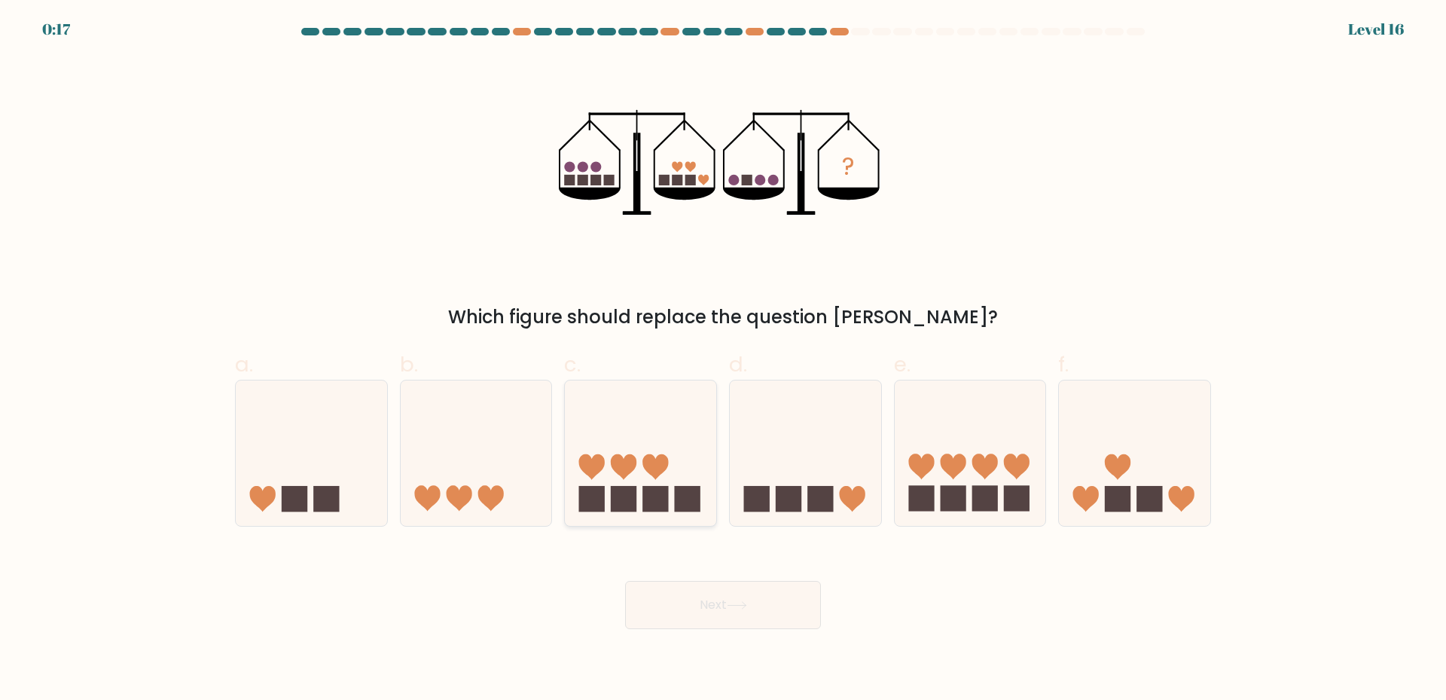
click at [636, 465] on icon at bounding box center [624, 467] width 26 height 26
click at [723, 360] on input "c." at bounding box center [723, 355] width 1 height 10
radio input "true"
click at [708, 608] on button "Next" at bounding box center [723, 605] width 196 height 48
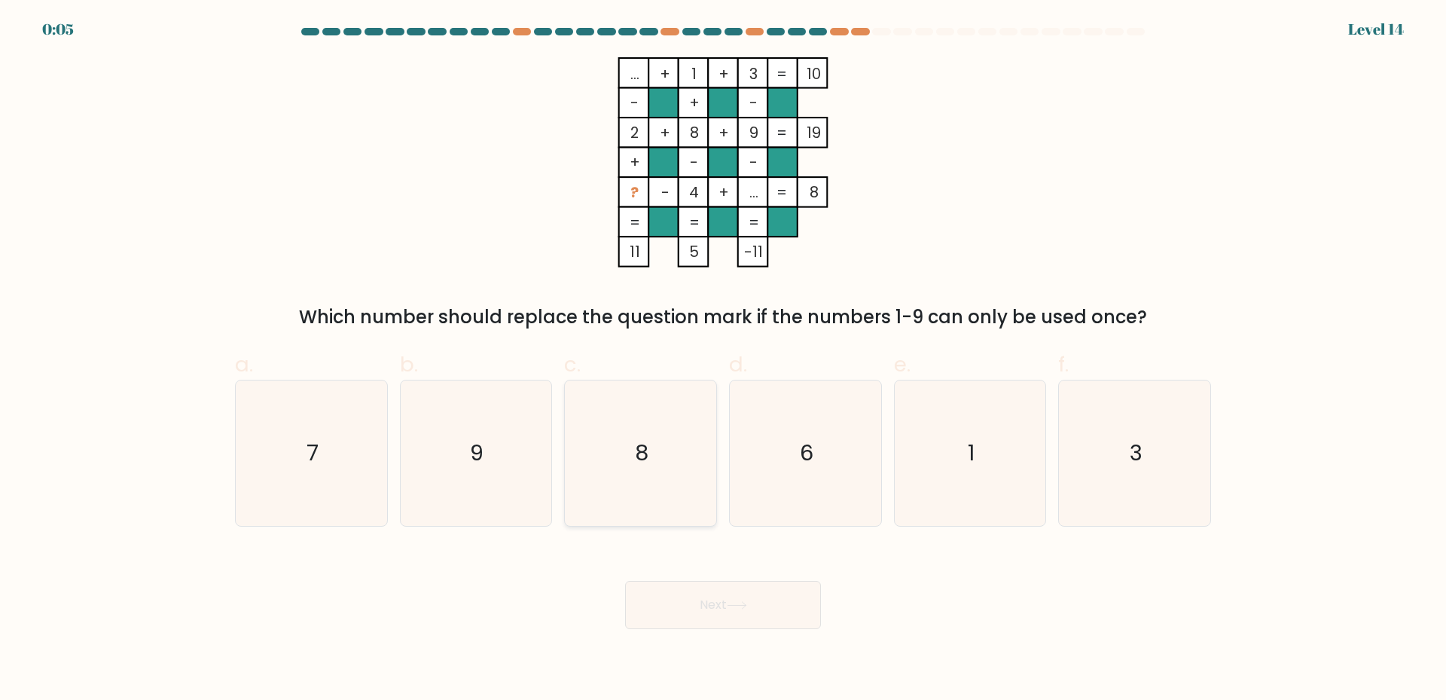
drag, startPoint x: 630, startPoint y: 447, endPoint x: 645, endPoint y: 471, distance: 28.4
click at [635, 456] on icon "8" at bounding box center [640, 452] width 145 height 145
click at [723, 360] on input "c. 8" at bounding box center [723, 355] width 1 height 10
radio input "true"
click at [687, 610] on button "Next" at bounding box center [723, 605] width 196 height 48
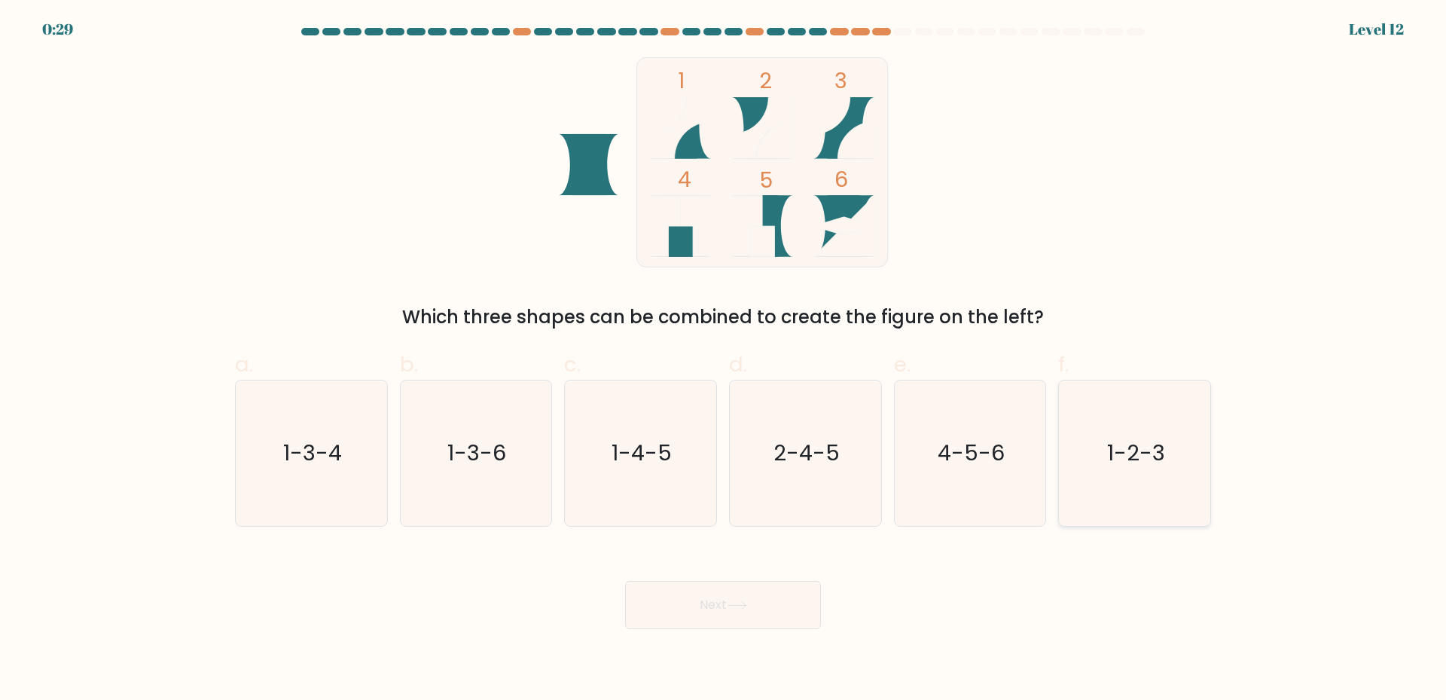
click at [1134, 472] on icon "1-2-3" at bounding box center [1134, 452] width 145 height 145
click at [724, 360] on input "f. 1-2-3" at bounding box center [723, 355] width 1 height 10
radio input "true"
click at [715, 605] on button "Next" at bounding box center [723, 605] width 196 height 48
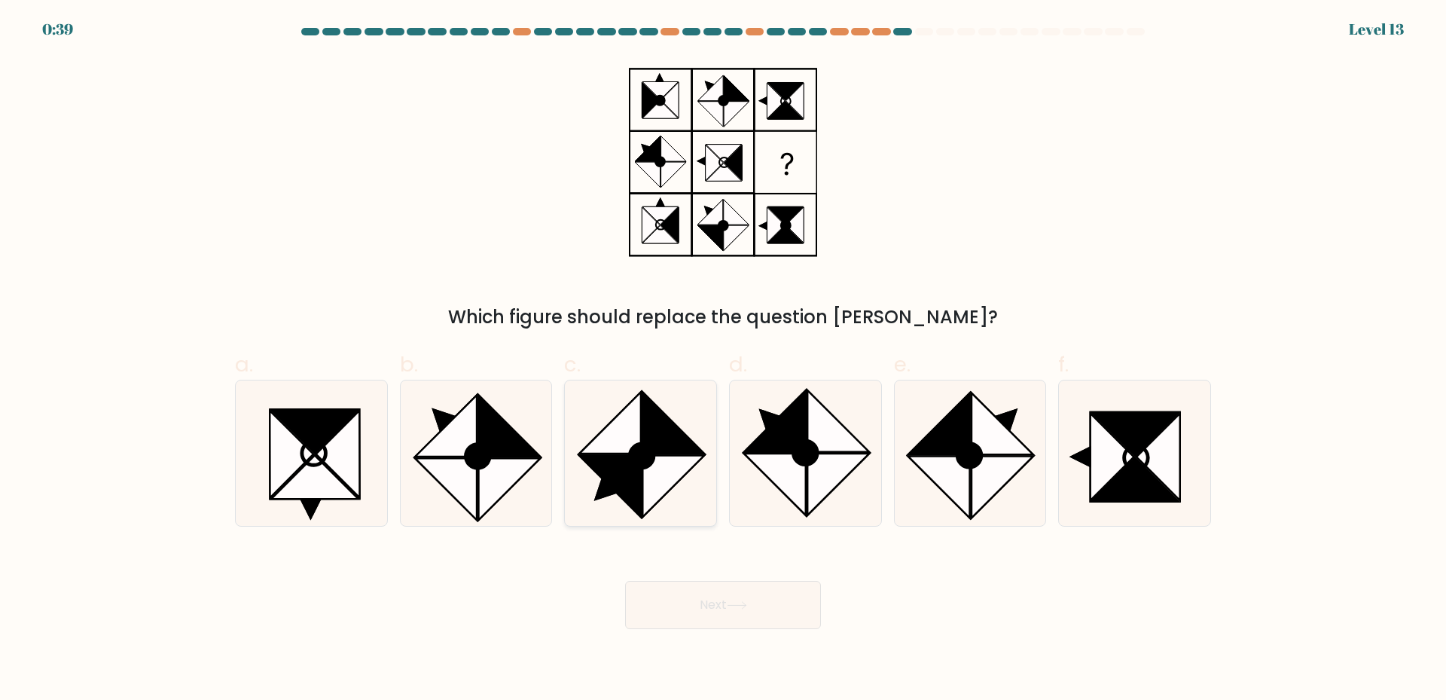
click at [617, 479] on icon at bounding box center [610, 487] width 62 height 62
click at [723, 360] on input "c." at bounding box center [723, 355] width 1 height 10
radio input "true"
click at [713, 607] on button "Next" at bounding box center [723, 605] width 196 height 48
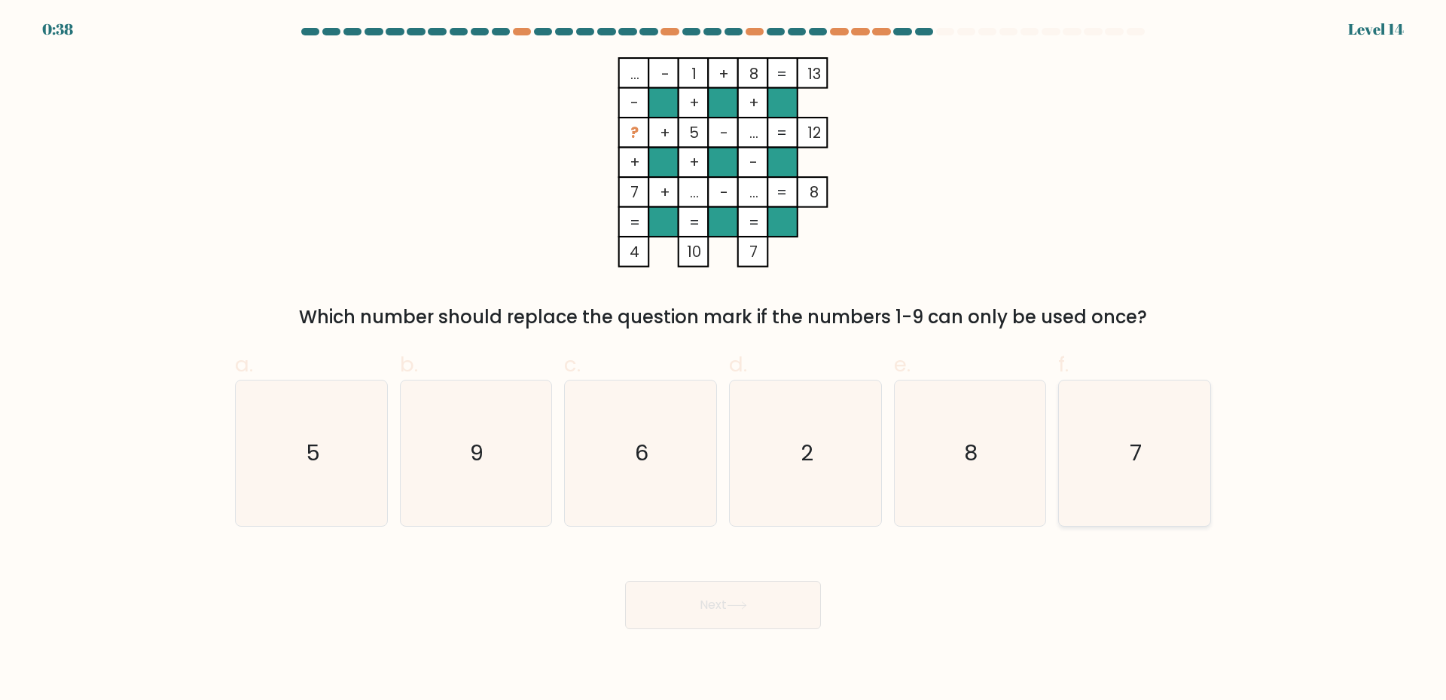
click at [1139, 489] on icon "7" at bounding box center [1134, 452] width 145 height 145
click at [724, 360] on input "f. 7" at bounding box center [723, 355] width 1 height 10
radio input "true"
click at [462, 476] on icon "9" at bounding box center [475, 452] width 145 height 145
click at [723, 360] on input "b. 9" at bounding box center [723, 355] width 1 height 10
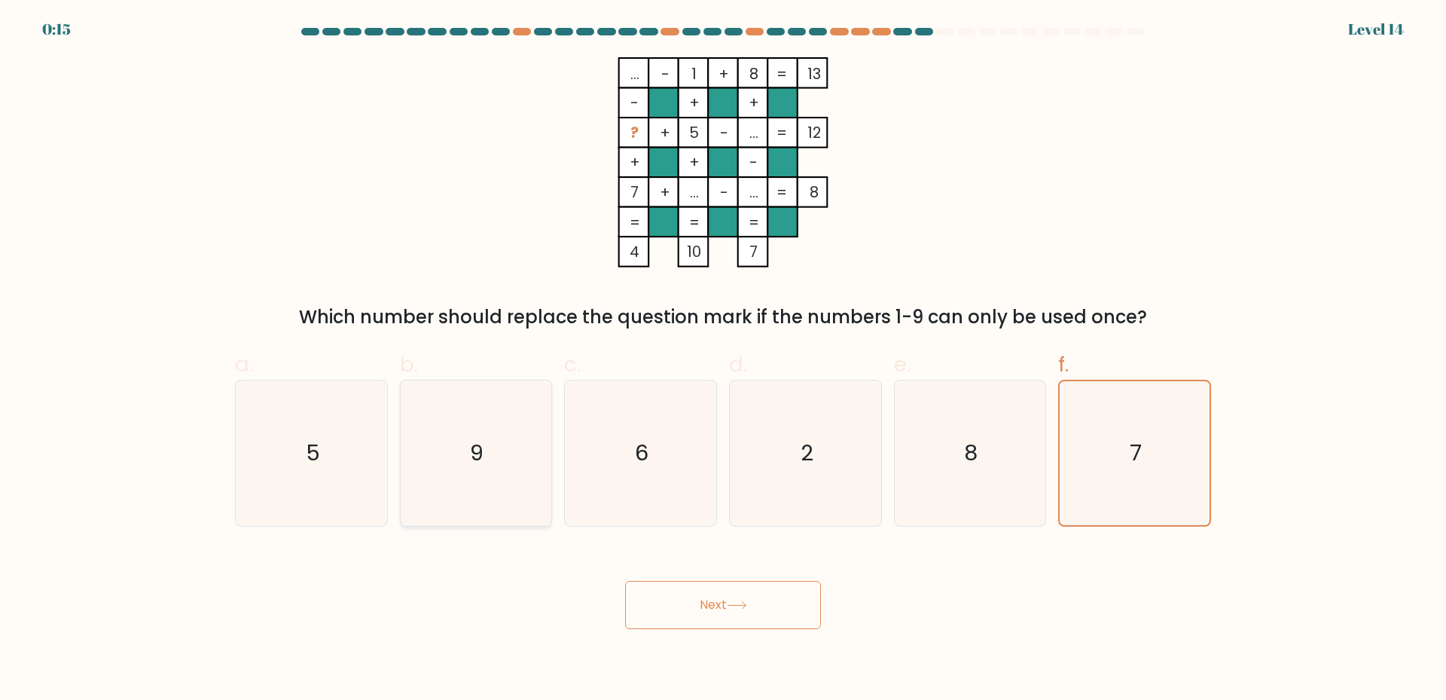
radio input "true"
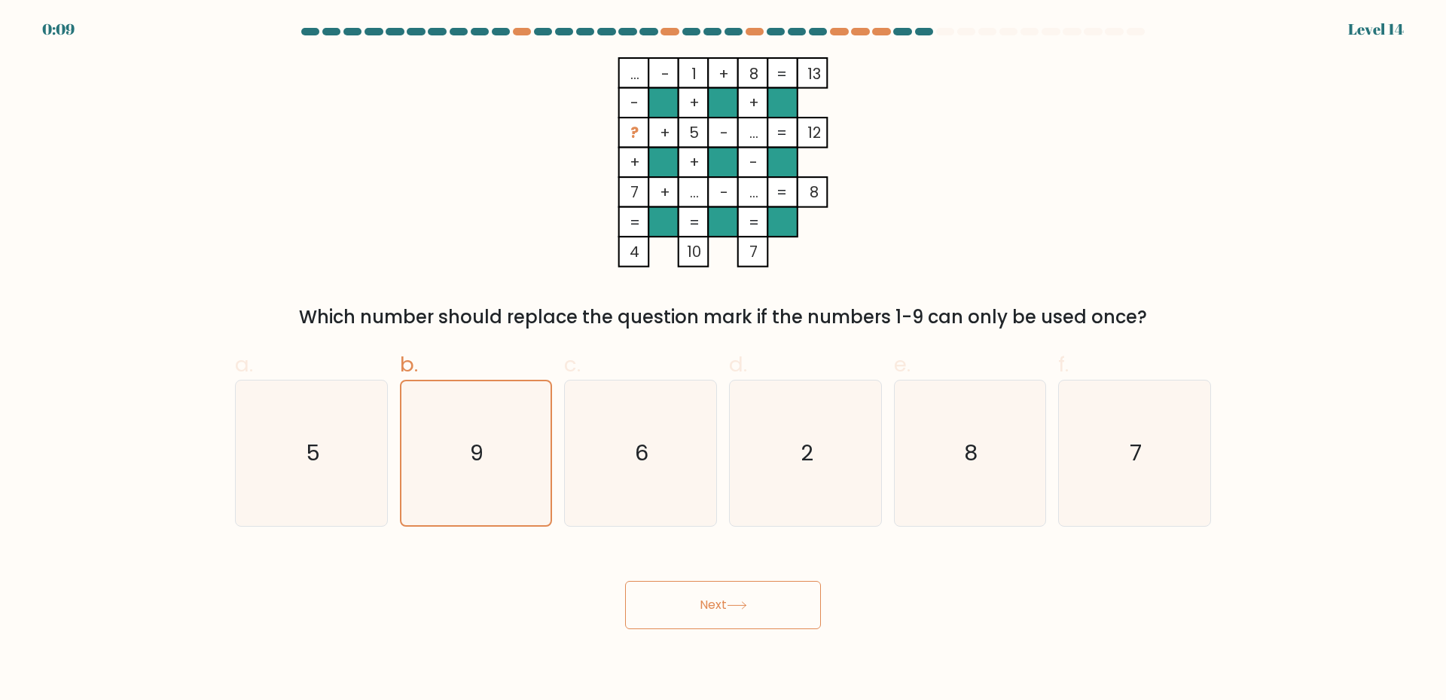
click at [739, 611] on button "Next" at bounding box center [723, 605] width 196 height 48
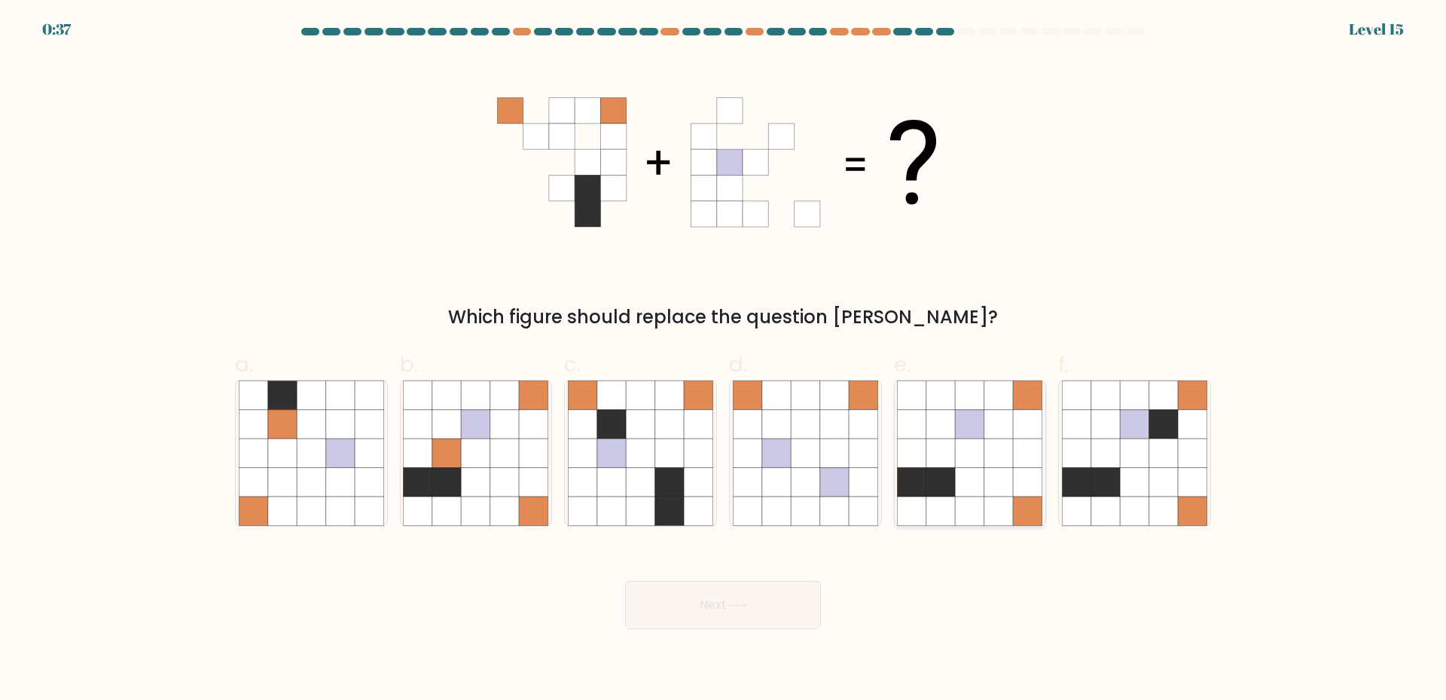
click at [965, 489] on icon at bounding box center [970, 482] width 29 height 29
click at [724, 360] on input "e." at bounding box center [723, 355] width 1 height 10
radio input "true"
click at [737, 603] on icon at bounding box center [737, 605] width 20 height 8
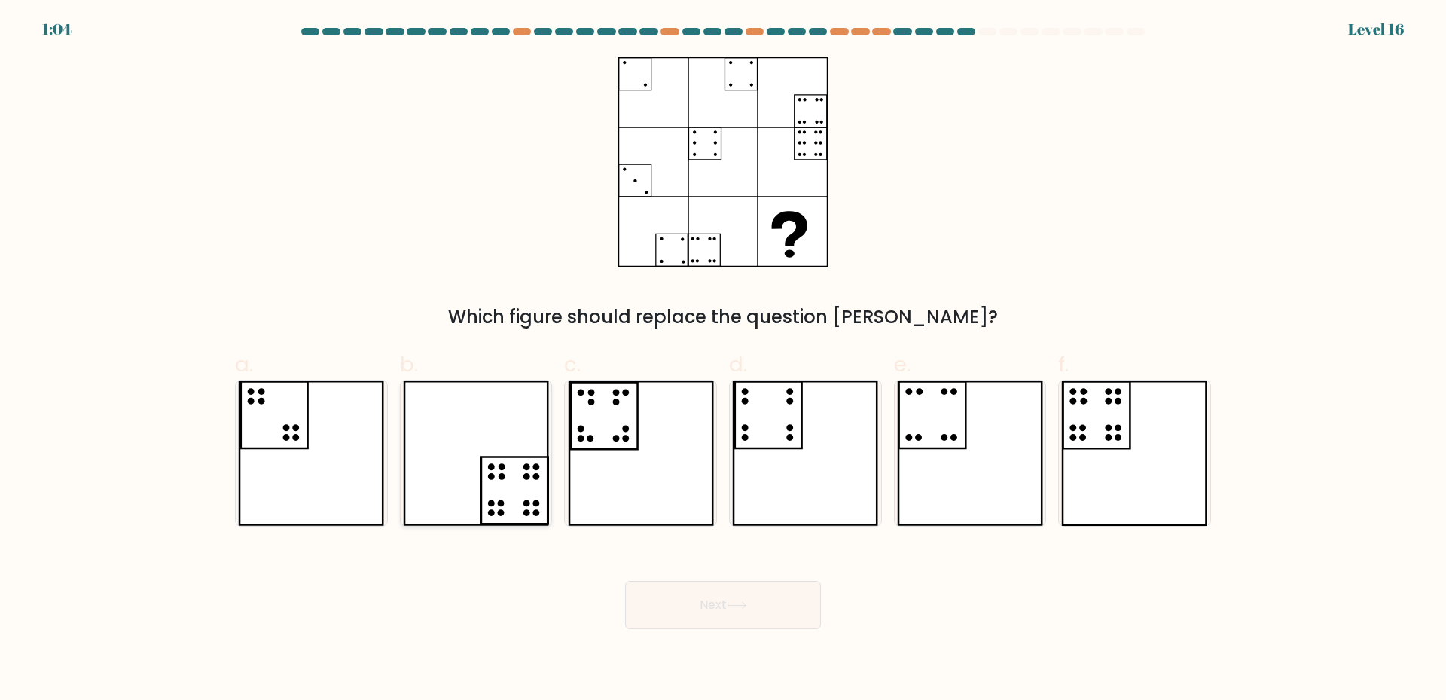
click at [508, 474] on icon at bounding box center [476, 452] width 146 height 145
click at [723, 360] on input "b." at bounding box center [723, 355] width 1 height 10
radio input "true"
click at [1091, 421] on icon at bounding box center [1134, 452] width 146 height 145
click at [724, 360] on input "f." at bounding box center [723, 355] width 1 height 10
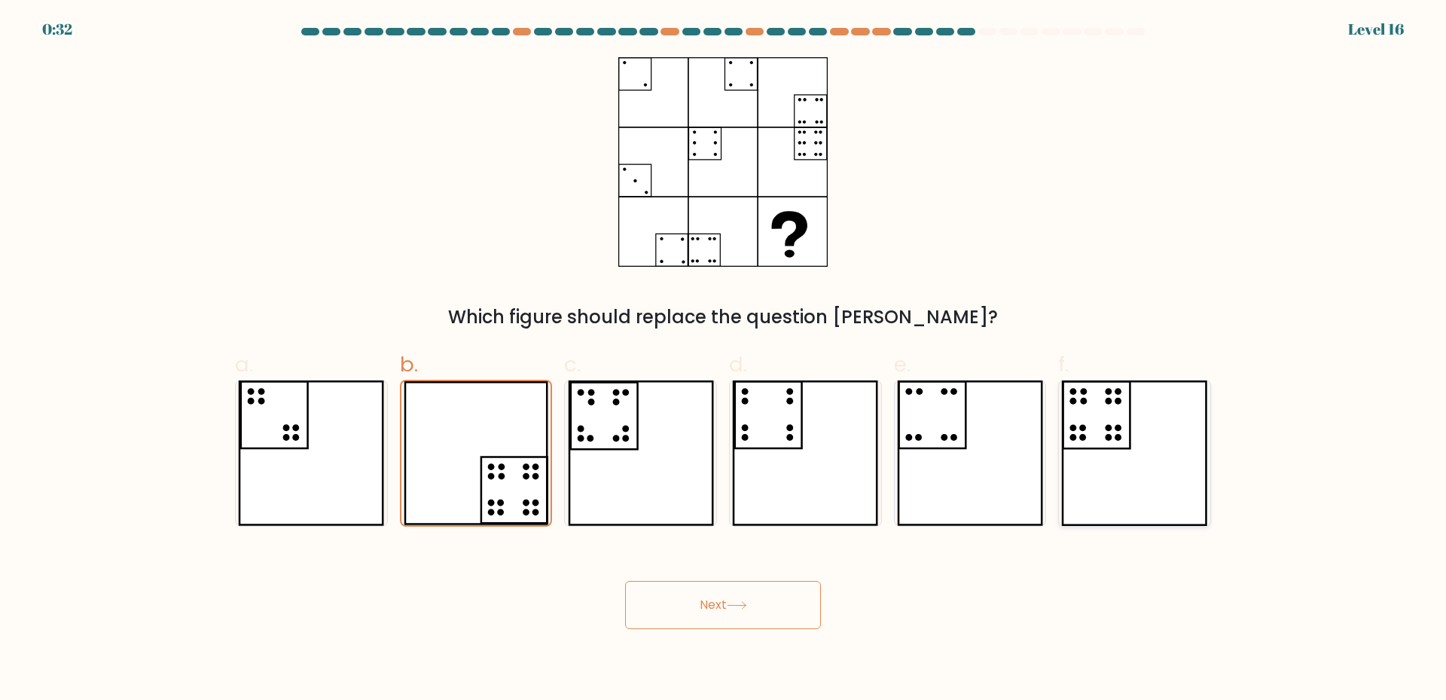
radio input "true"
click at [709, 614] on button "Next" at bounding box center [723, 605] width 196 height 48
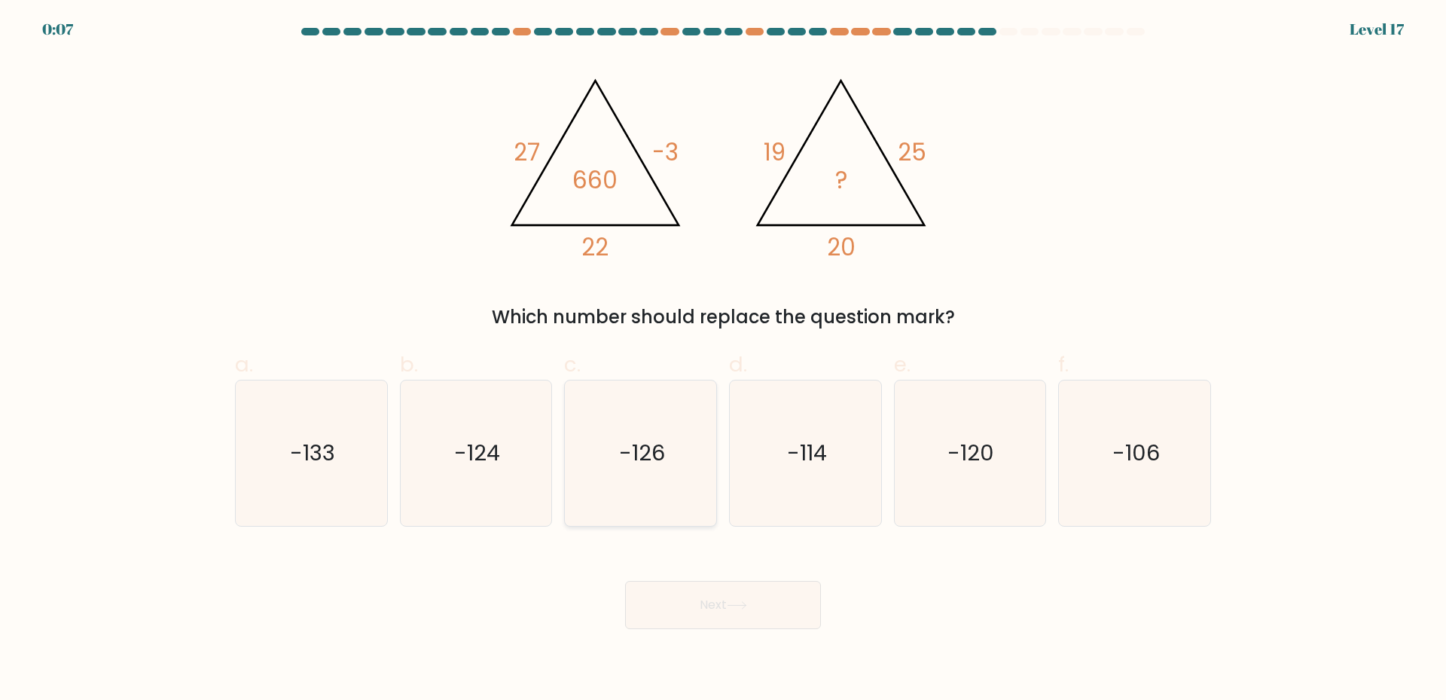
click at [636, 472] on icon "-126" at bounding box center [640, 452] width 145 height 145
click at [723, 360] on input "c. -126" at bounding box center [723, 355] width 1 height 10
radio input "true"
click at [699, 599] on button "Next" at bounding box center [723, 605] width 196 height 48
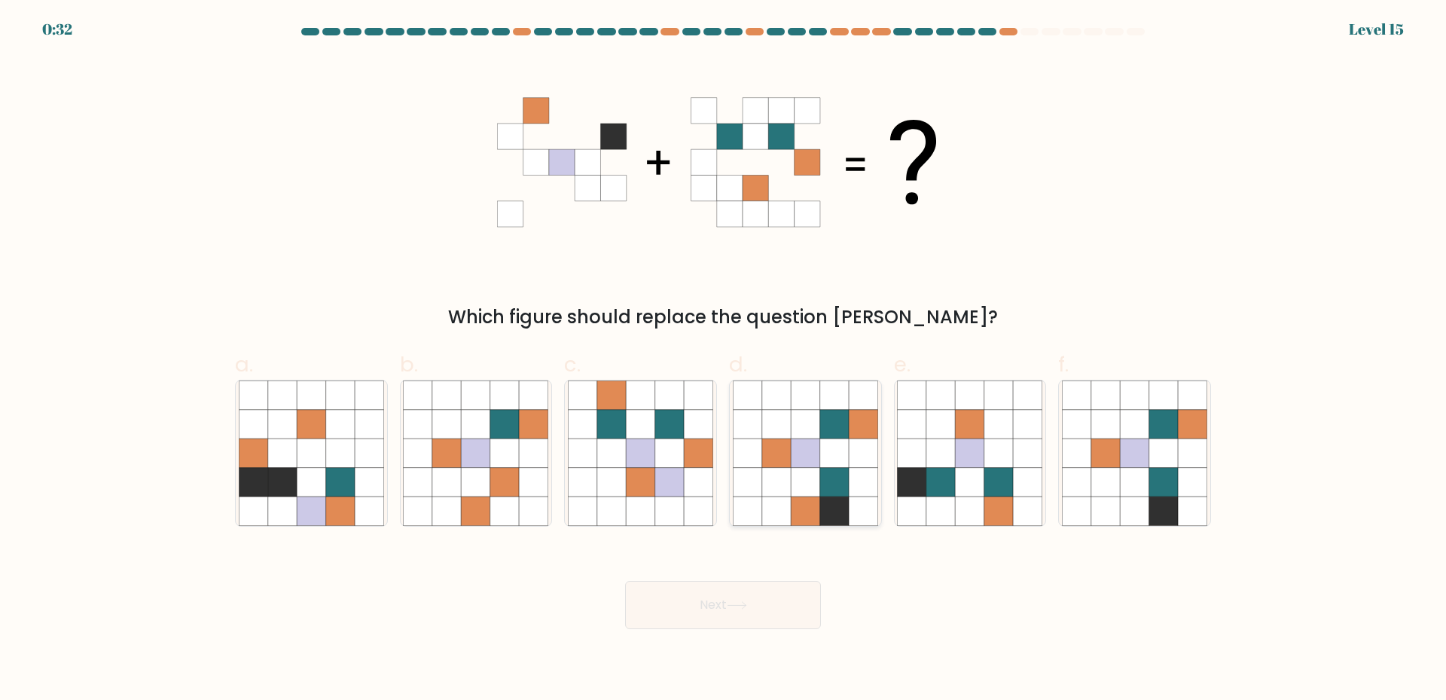
click at [807, 463] on icon at bounding box center [805, 452] width 29 height 29
click at [724, 360] on input "d." at bounding box center [723, 355] width 1 height 10
radio input "true"
click at [736, 605] on icon at bounding box center [736, 605] width 18 height 7
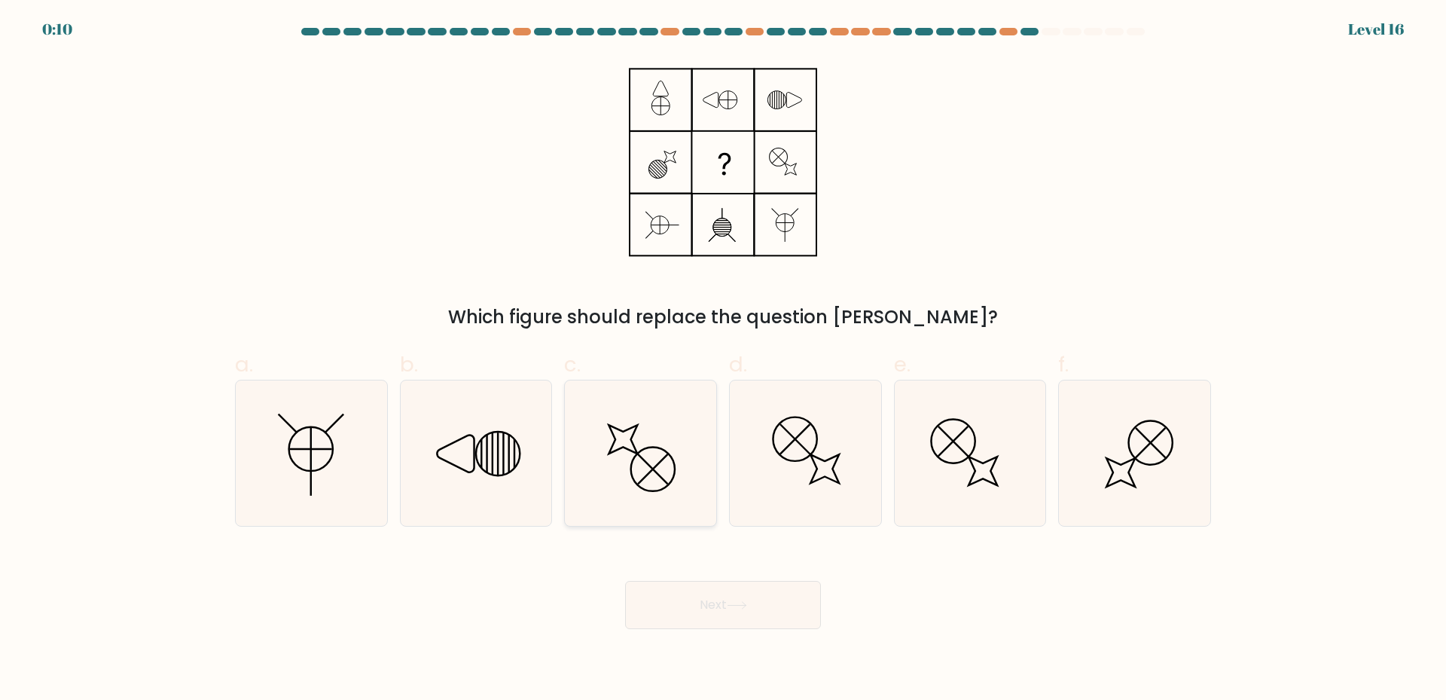
click at [650, 474] on icon at bounding box center [640, 452] width 145 height 145
click at [723, 360] on input "c." at bounding box center [723, 355] width 1 height 10
radio input "true"
click at [728, 603] on button "Next" at bounding box center [723, 605] width 196 height 48
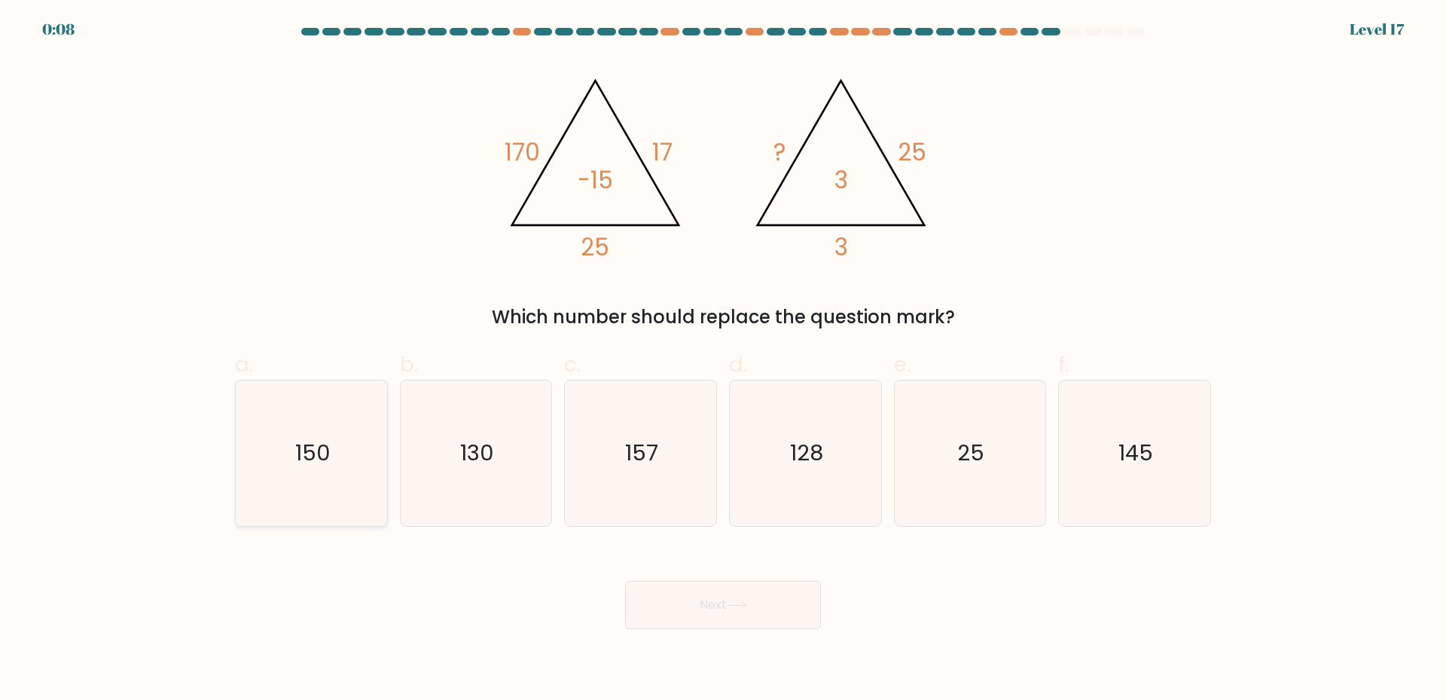
click at [315, 465] on text "150" at bounding box center [312, 452] width 35 height 30
click at [723, 360] on input "a. 150" at bounding box center [723, 355] width 1 height 10
radio input "true"
click at [746, 614] on button "Next" at bounding box center [723, 605] width 196 height 48
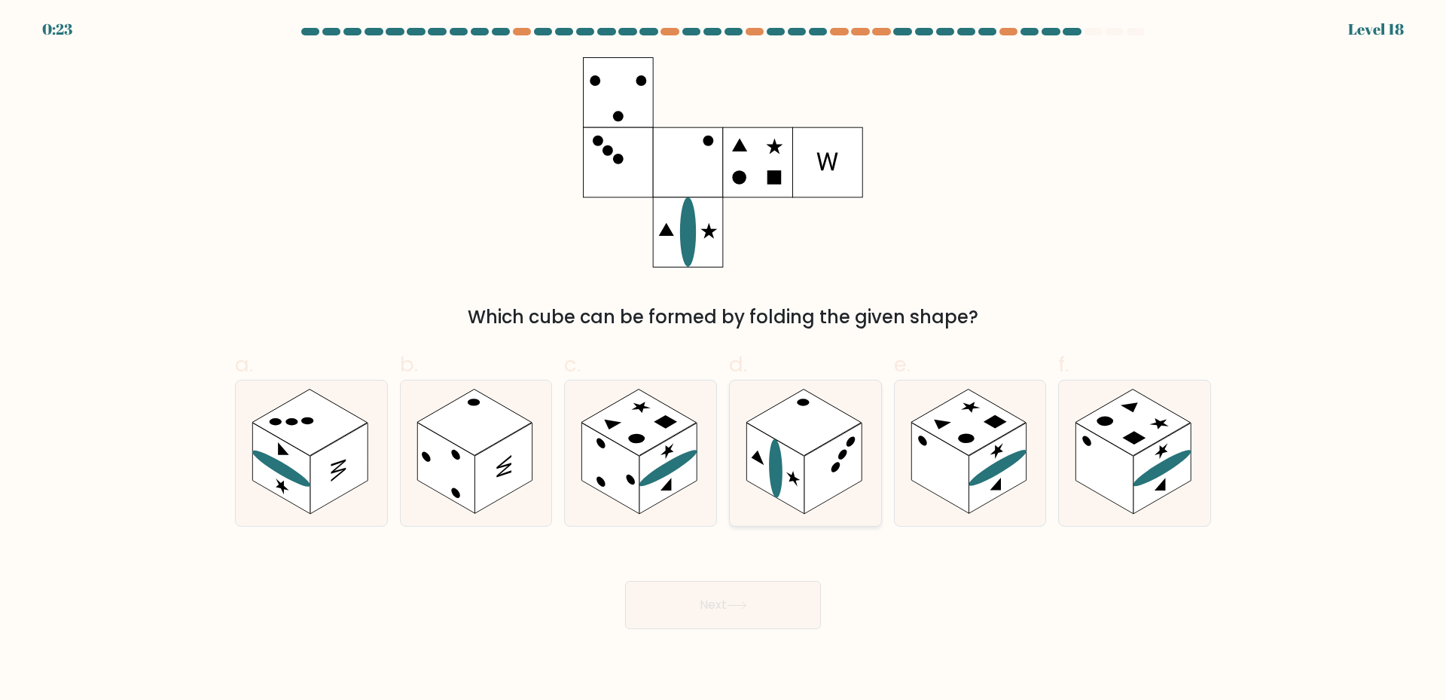
click at [816, 470] on rect at bounding box center [832, 467] width 57 height 91
click at [724, 360] on input "d." at bounding box center [723, 355] width 1 height 10
radio input "true"
click at [704, 601] on button "Next" at bounding box center [723, 605] width 196 height 48
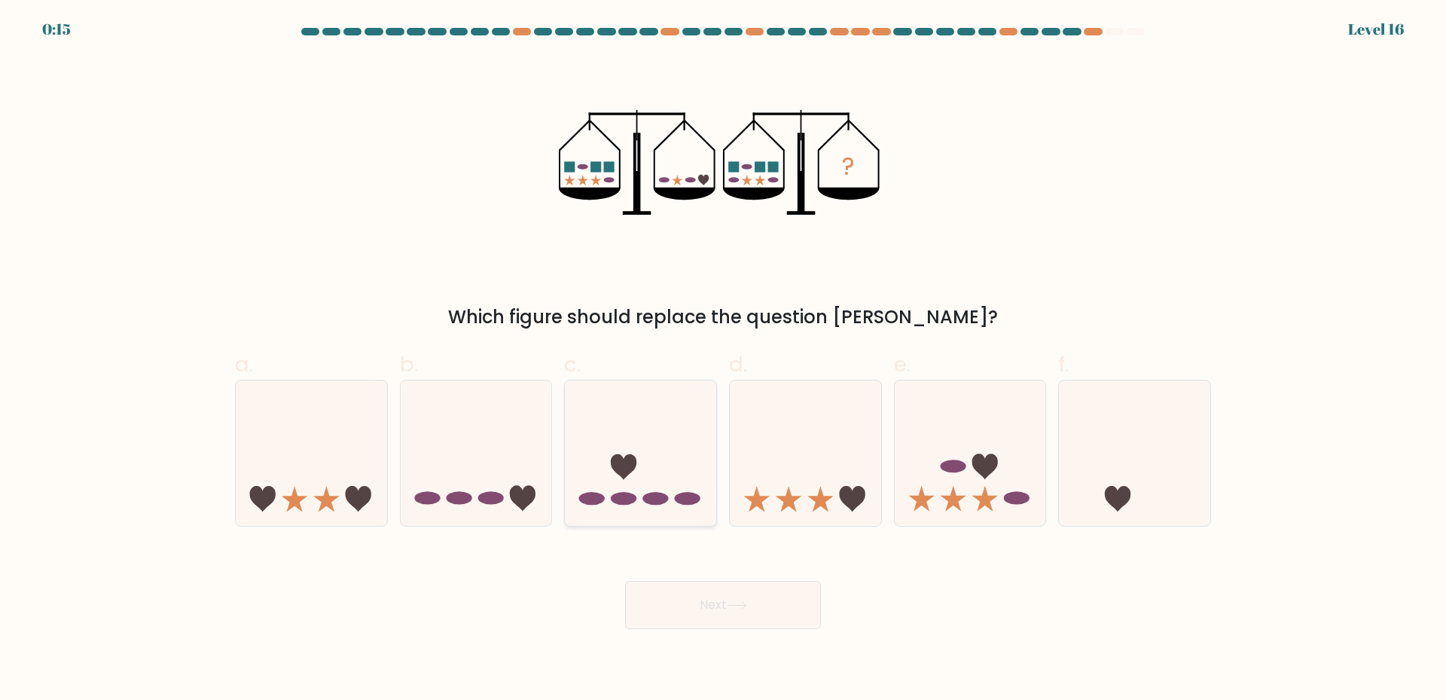
click at [649, 489] on icon at bounding box center [640, 452] width 151 height 125
click at [723, 360] on input "c." at bounding box center [723, 355] width 1 height 10
radio input "true"
click at [780, 501] on icon at bounding box center [805, 452] width 151 height 125
click at [724, 360] on input "d." at bounding box center [723, 355] width 1 height 10
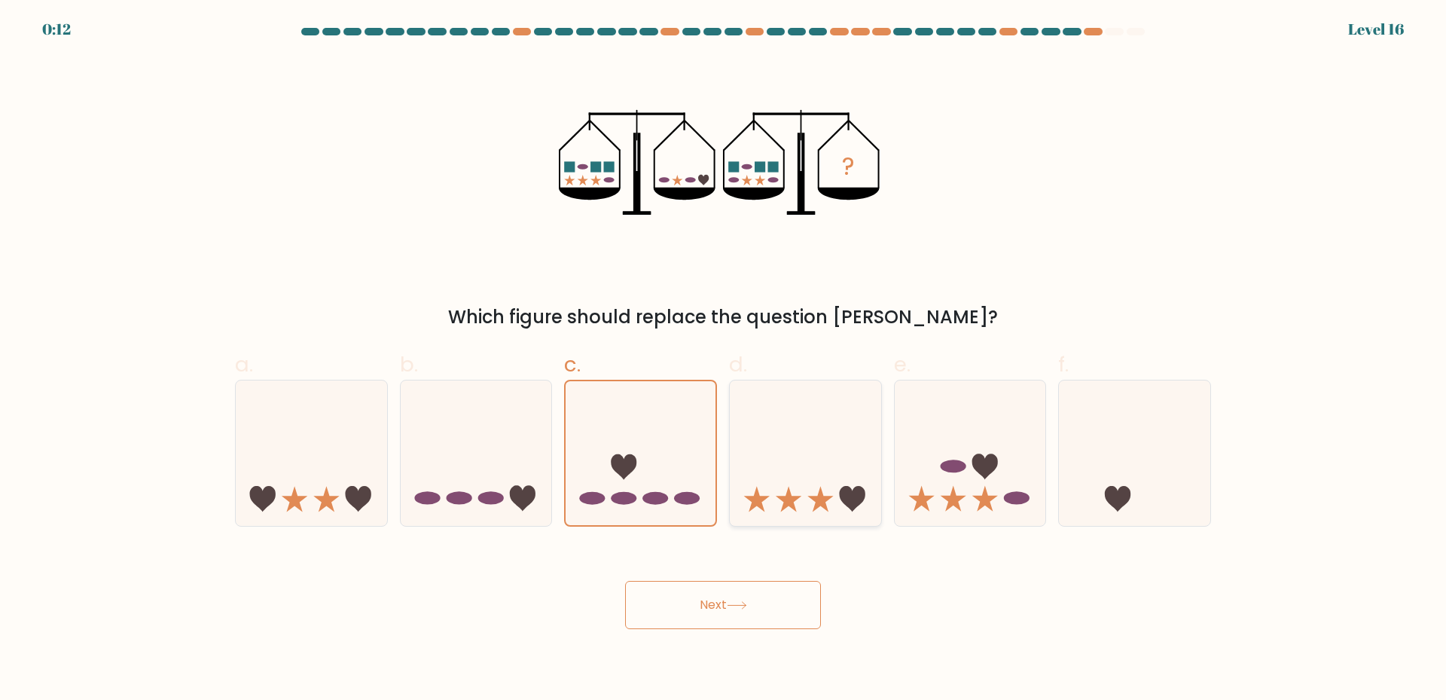
radio input "true"
click at [693, 605] on button "Next" at bounding box center [723, 605] width 196 height 48
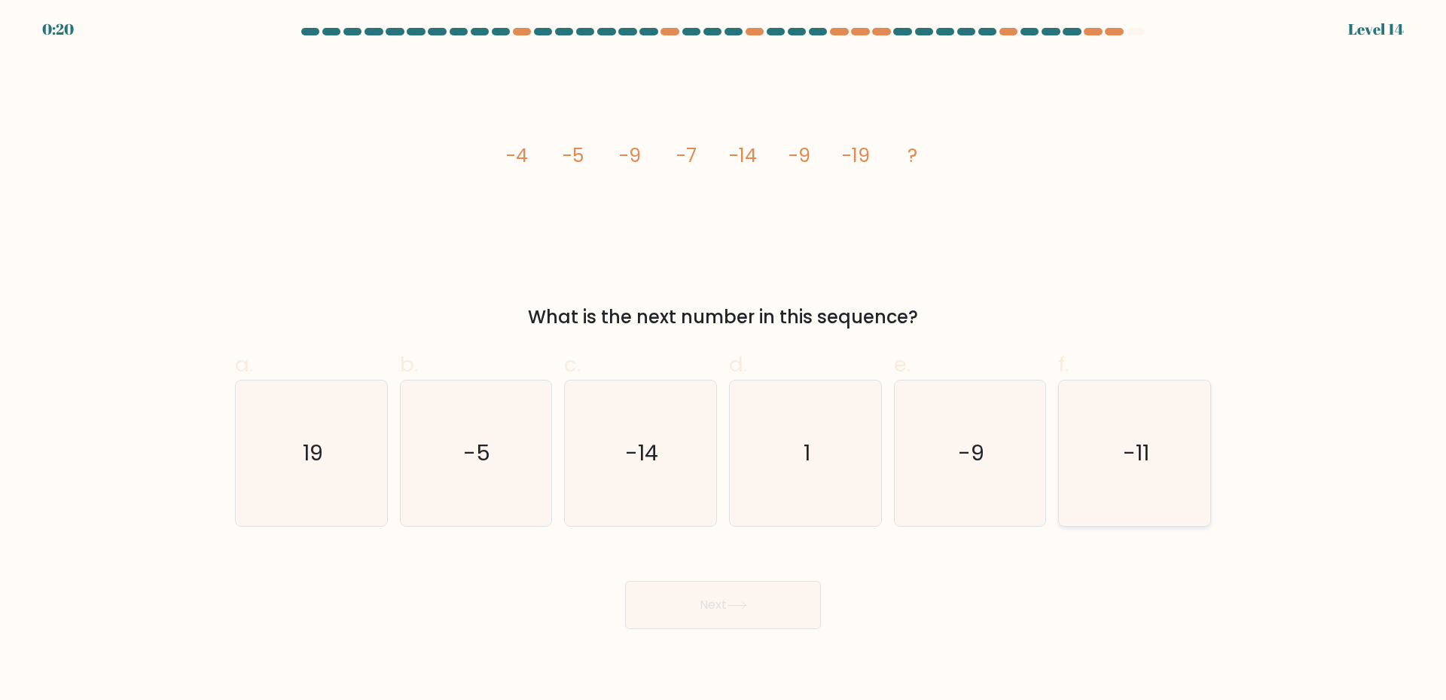
click at [1187, 454] on icon "-11" at bounding box center [1134, 452] width 145 height 145
click at [724, 360] on input "f. -11" at bounding box center [723, 355] width 1 height 10
radio input "true"
click at [697, 611] on button "Next" at bounding box center [723, 605] width 196 height 48
click at [690, 607] on button "Next" at bounding box center [723, 605] width 196 height 48
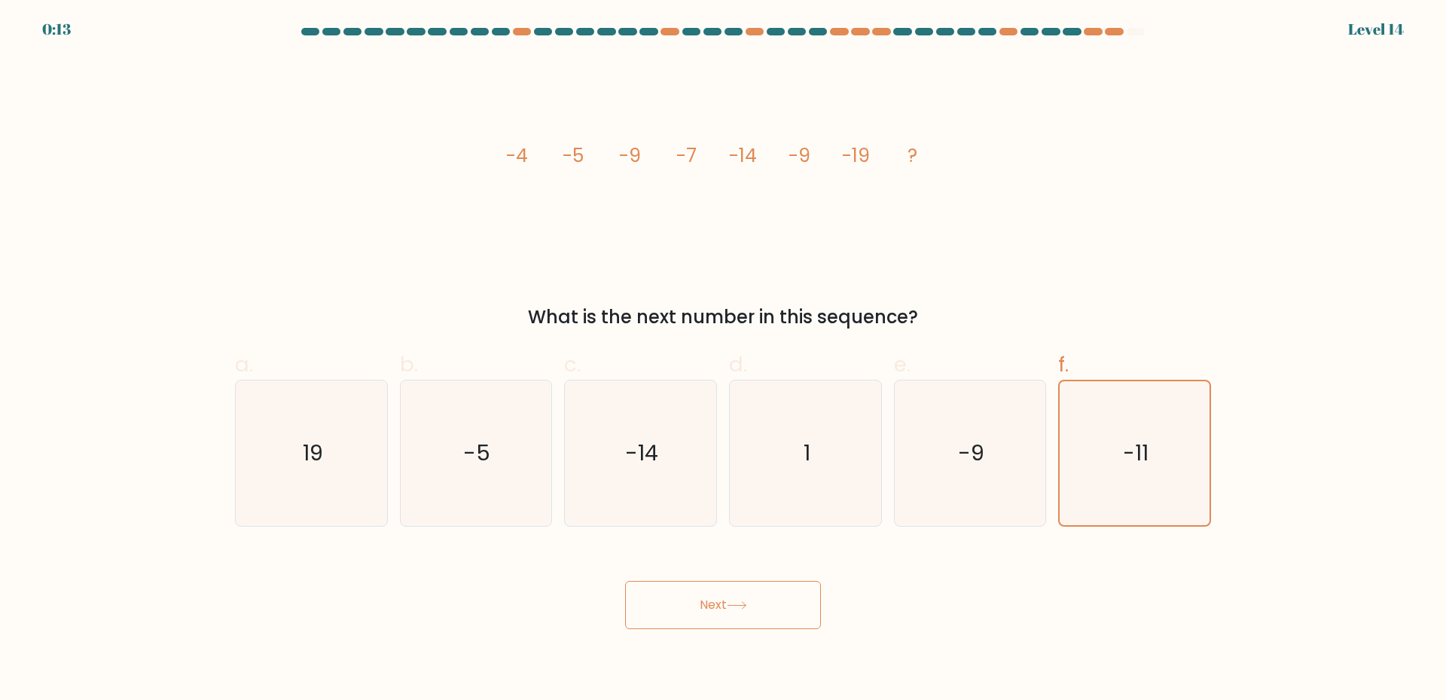
click at [690, 605] on button "Next" at bounding box center [723, 605] width 196 height 48
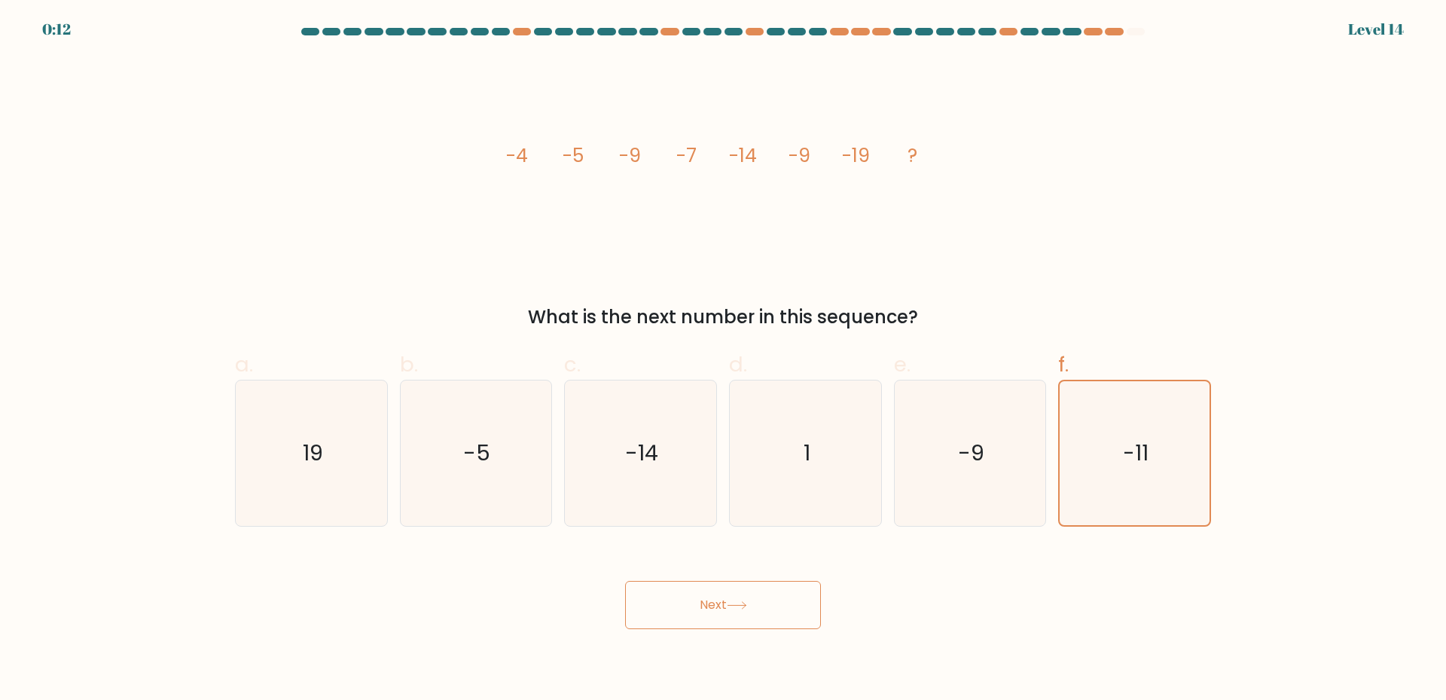
click at [690, 605] on button "Next" at bounding box center [723, 605] width 196 height 48
click at [1128, 471] on icon "-11" at bounding box center [1134, 453] width 144 height 144
click at [724, 360] on input "f. -11" at bounding box center [723, 355] width 1 height 10
click at [691, 608] on button "Next" at bounding box center [723, 605] width 196 height 48
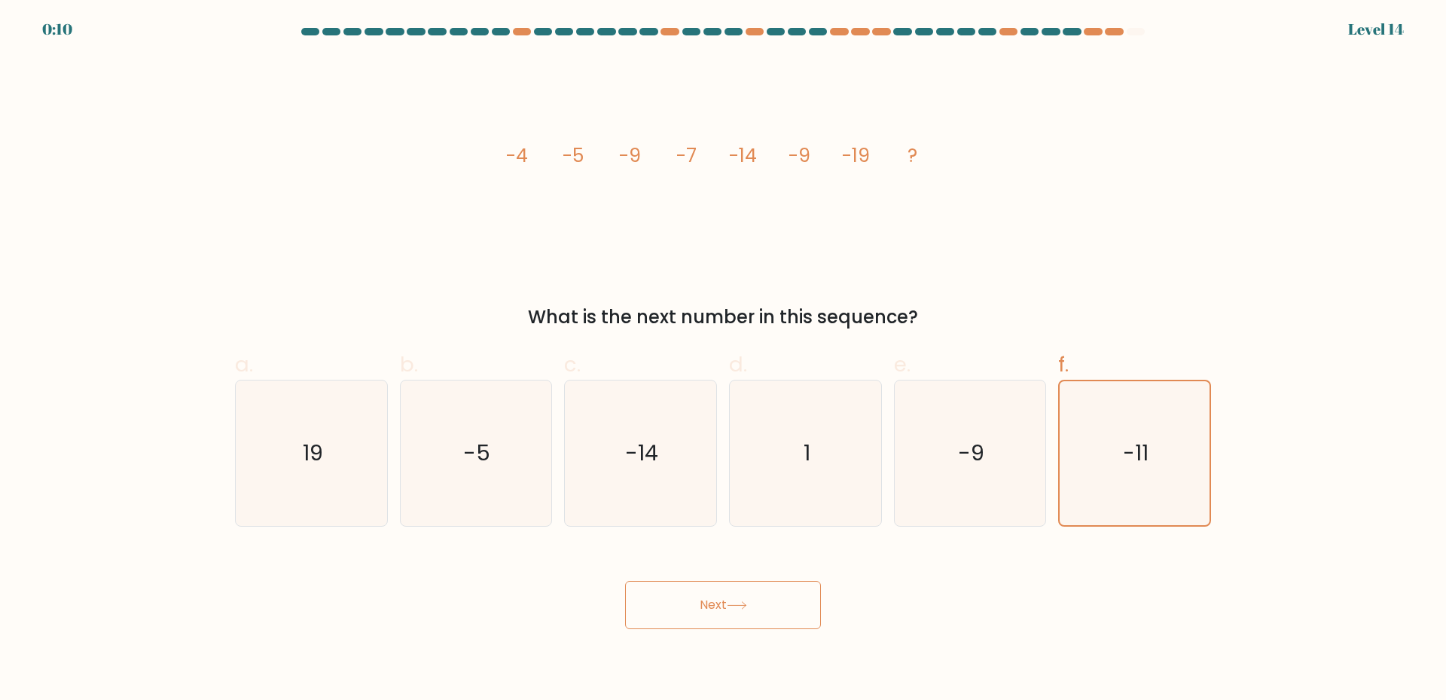
click at [691, 608] on button "Next" at bounding box center [723, 605] width 196 height 48
click at [697, 605] on button "Next" at bounding box center [723, 605] width 196 height 48
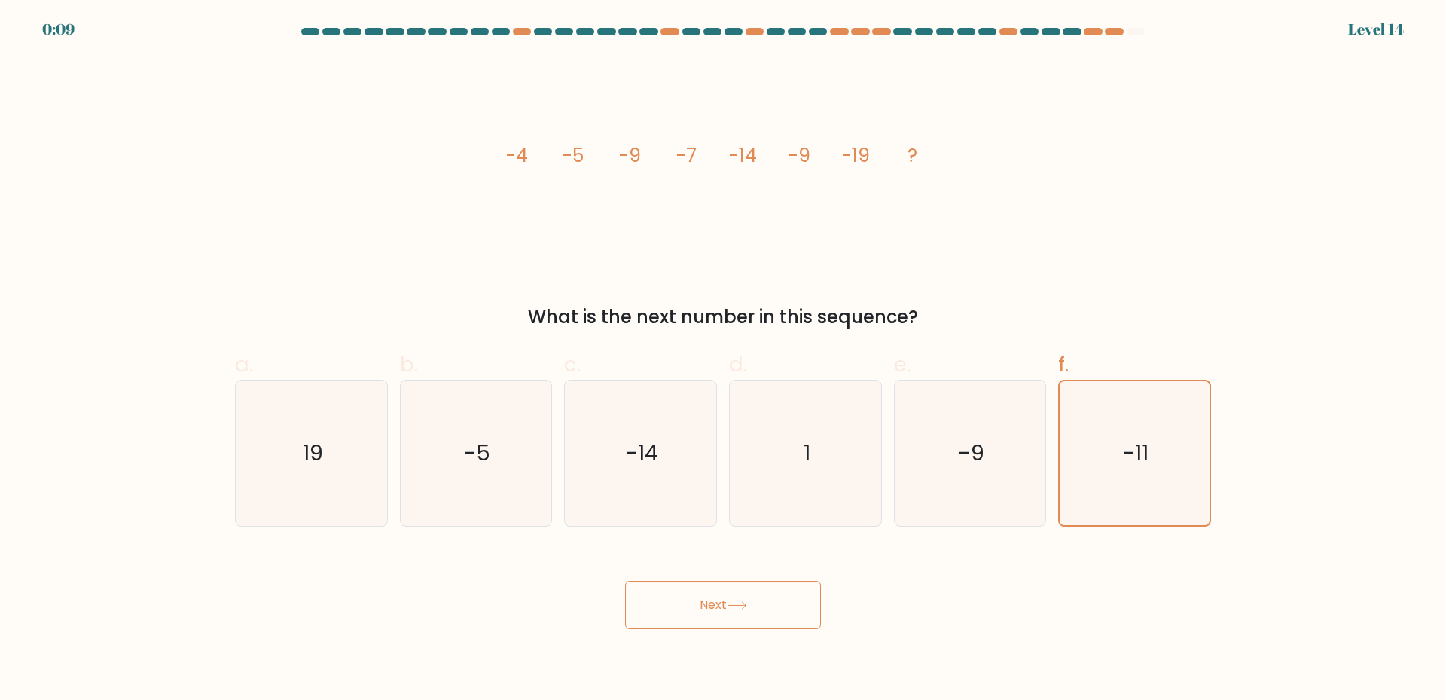
click at [697, 605] on button "Next" at bounding box center [723, 605] width 196 height 48
click at [753, 614] on button "Next" at bounding box center [723, 605] width 196 height 48
click at [756, 614] on button "Next" at bounding box center [723, 605] width 196 height 48
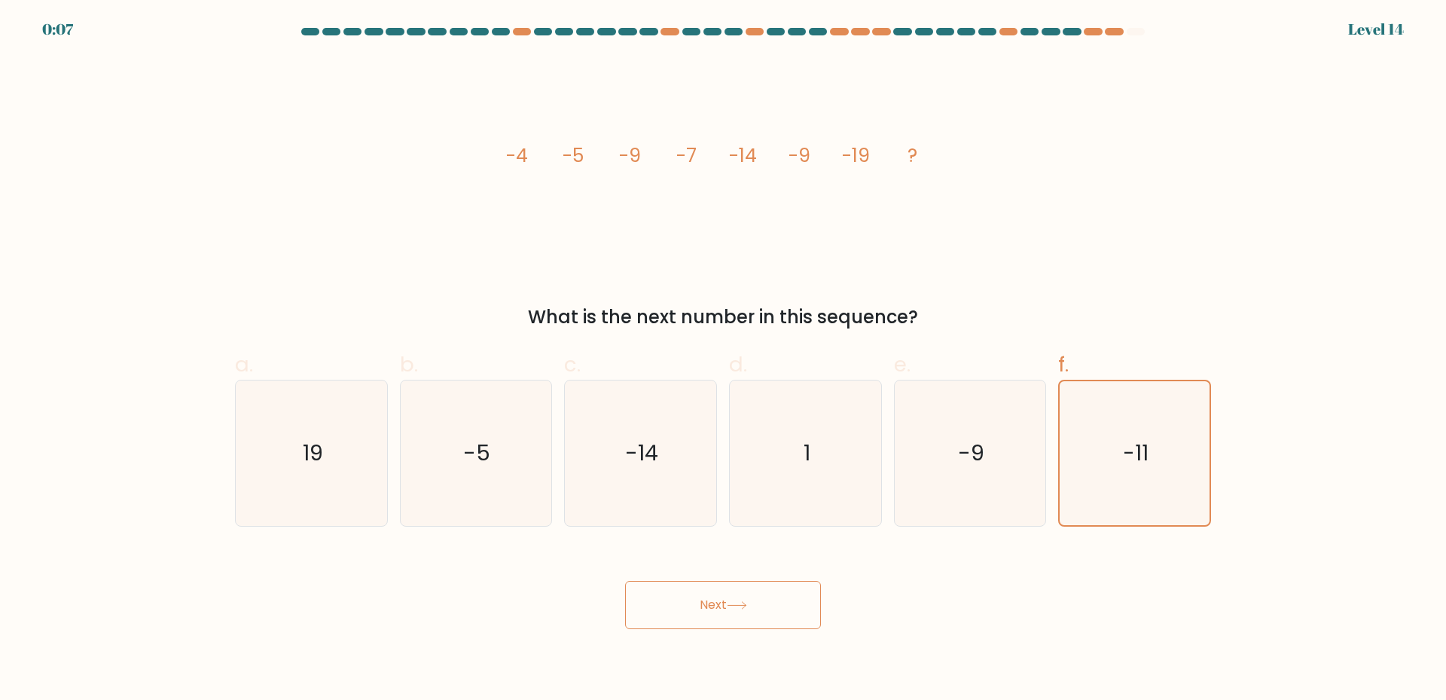
click at [756, 614] on button "Next" at bounding box center [723, 605] width 196 height 48
click at [757, 614] on button "Next" at bounding box center [723, 605] width 196 height 48
click at [690, 632] on body "0:06 Level 14" at bounding box center [723, 350] width 1446 height 700
click at [712, 614] on button "Next" at bounding box center [723, 605] width 196 height 48
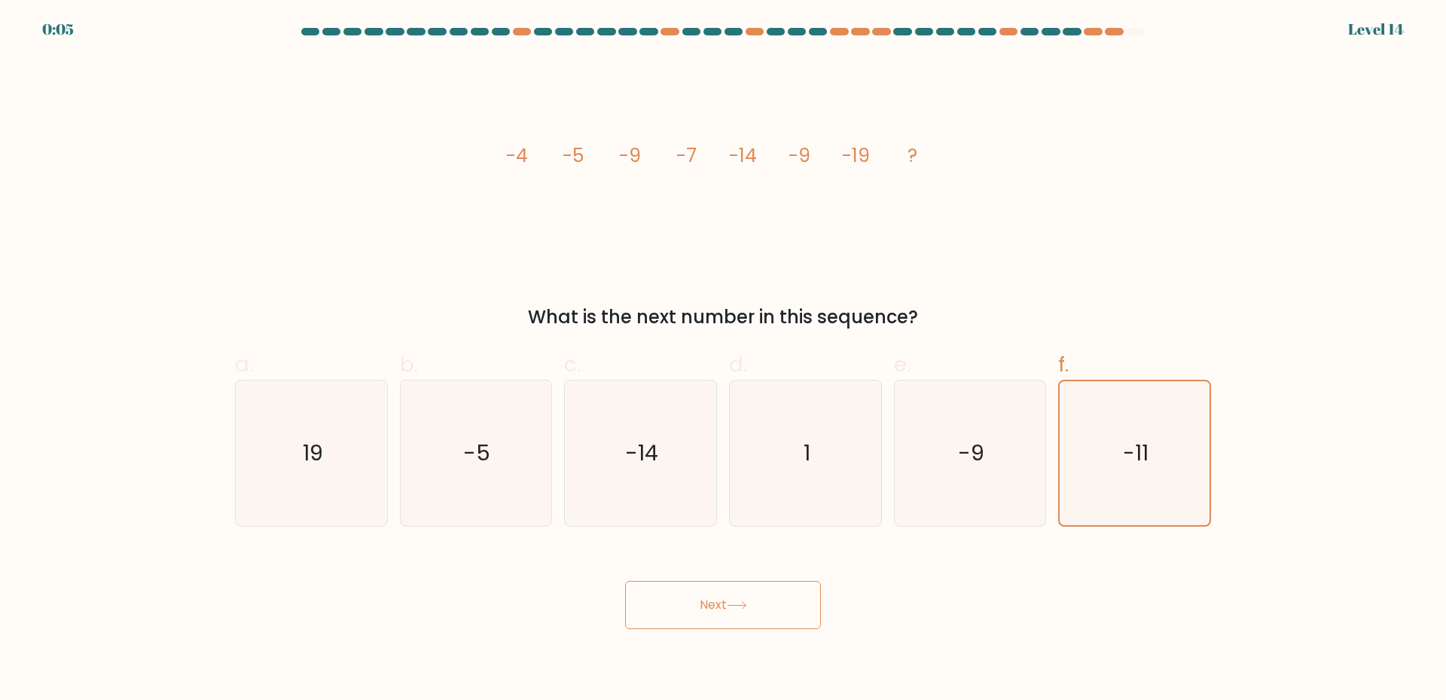
click at [712, 613] on button "Next" at bounding box center [723, 605] width 196 height 48
click at [714, 612] on button "Next" at bounding box center [723, 605] width 196 height 48
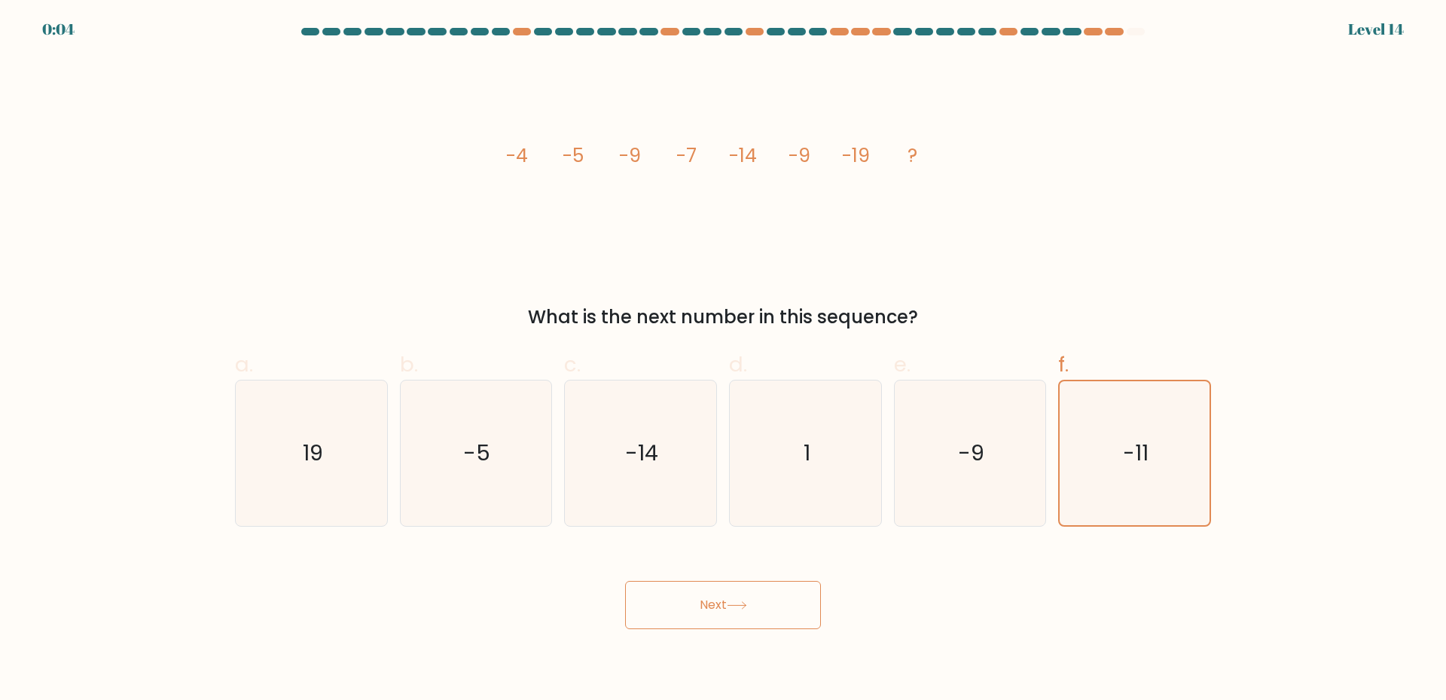
click at [714, 612] on button "Next" at bounding box center [723, 605] width 196 height 48
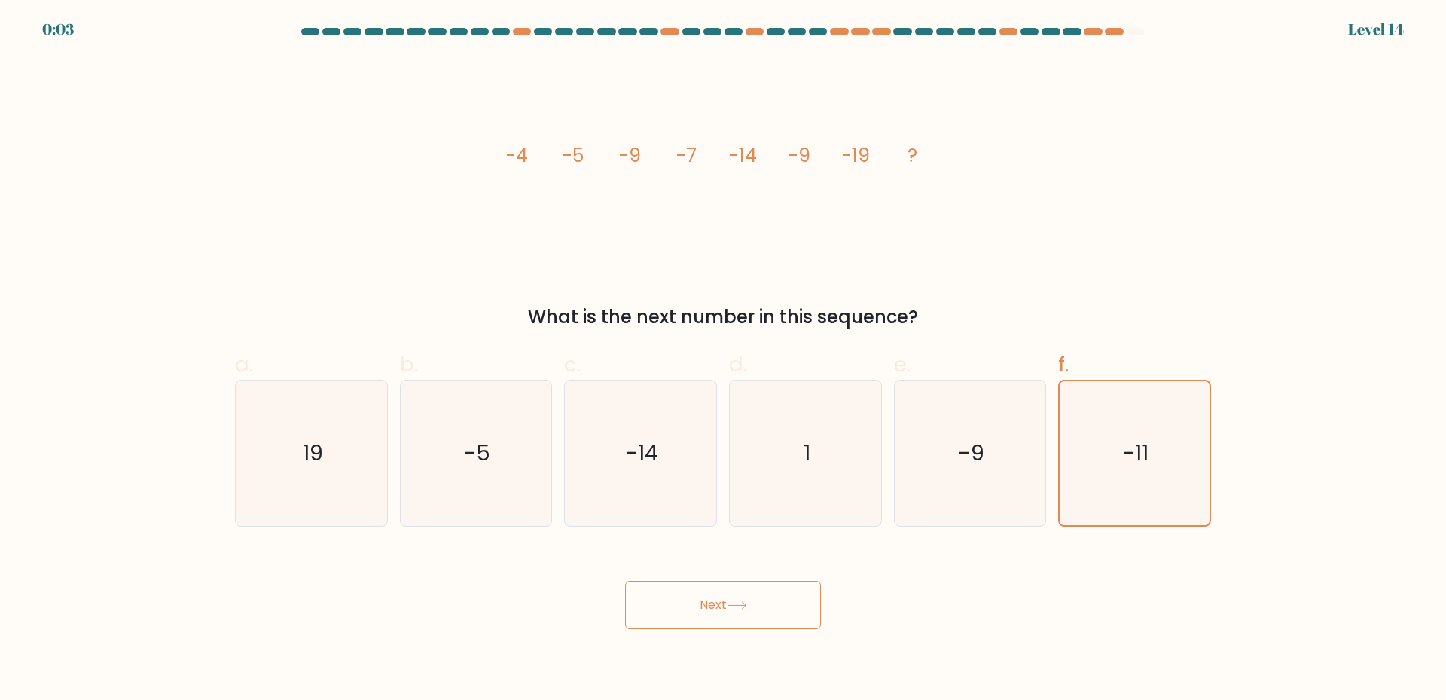
click at [714, 612] on button "Next" at bounding box center [723, 605] width 196 height 48
click at [716, 612] on button "Next" at bounding box center [723, 605] width 196 height 48
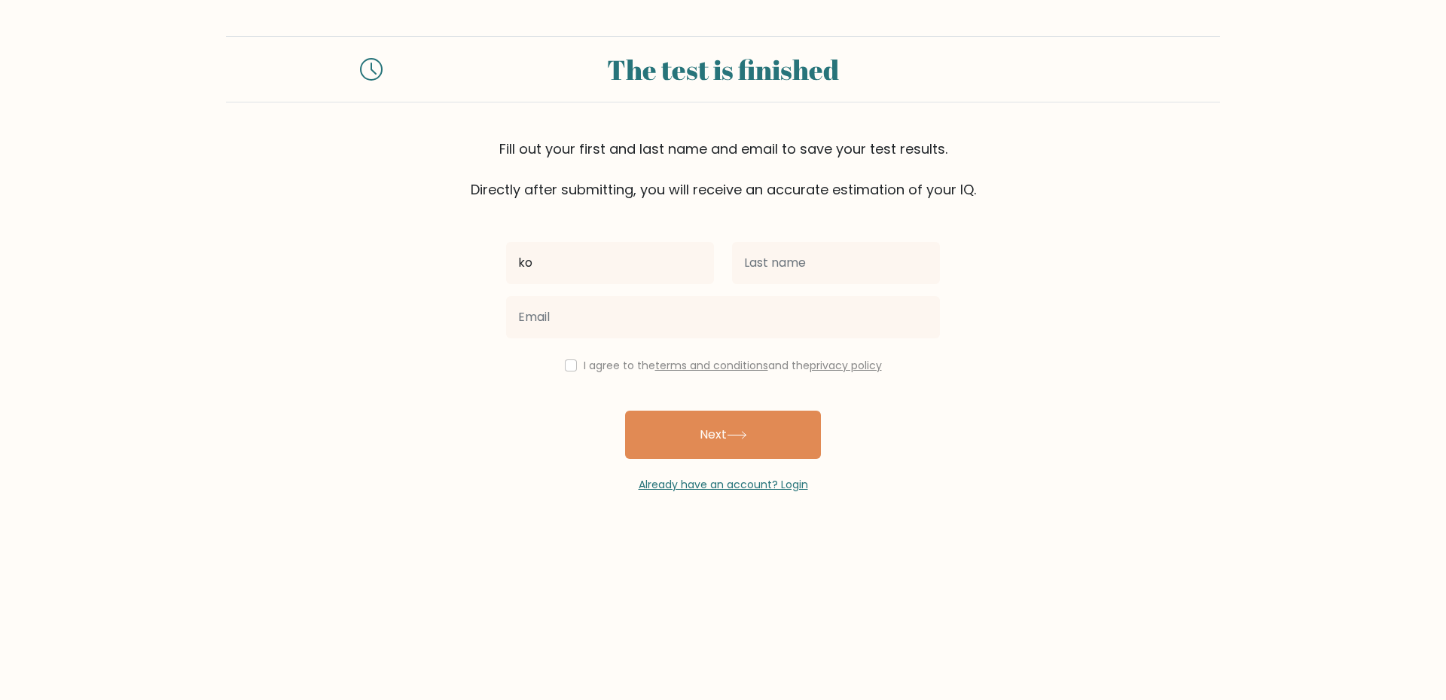
type input "ko"
type input "siso"
click at [593, 279] on input "ko" at bounding box center [610, 263] width 208 height 42
type input "kosisochukwu"
click at [815, 267] on input "siso" at bounding box center [836, 263] width 208 height 42
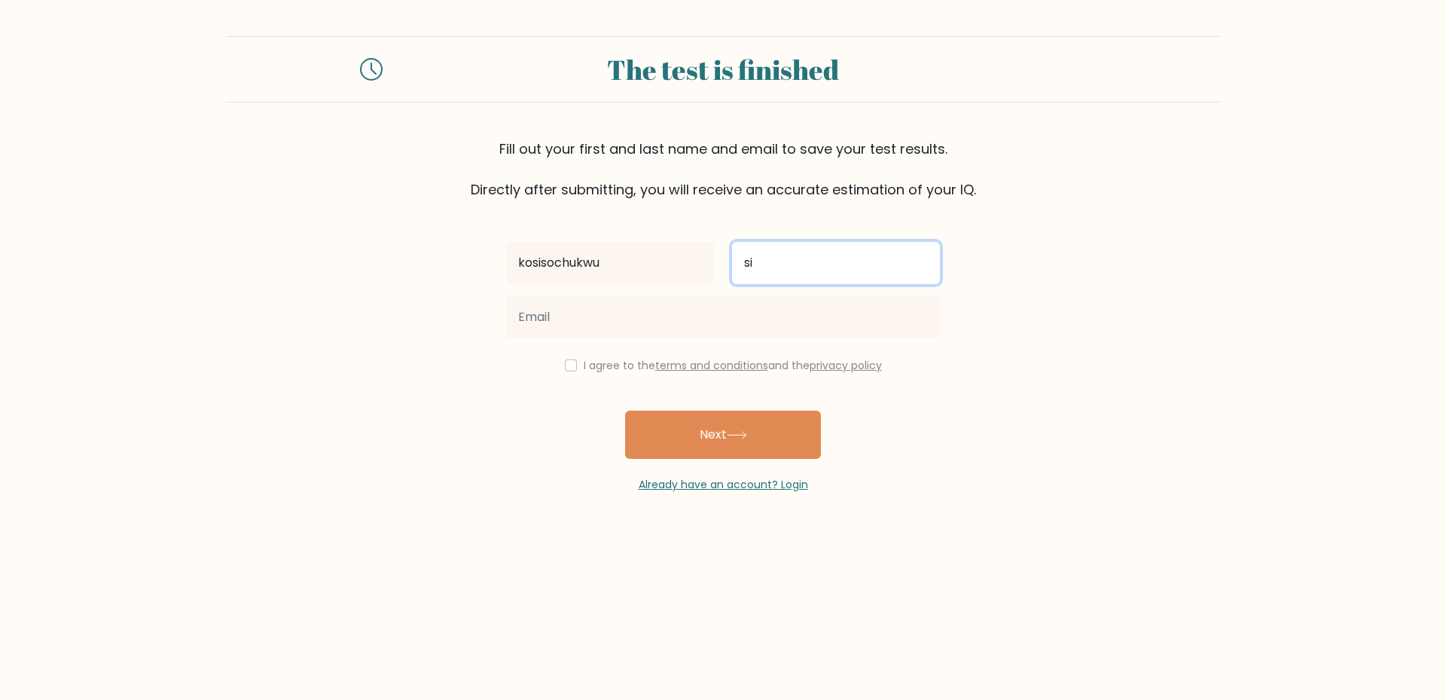
type input "s"
type input "ugwumba"
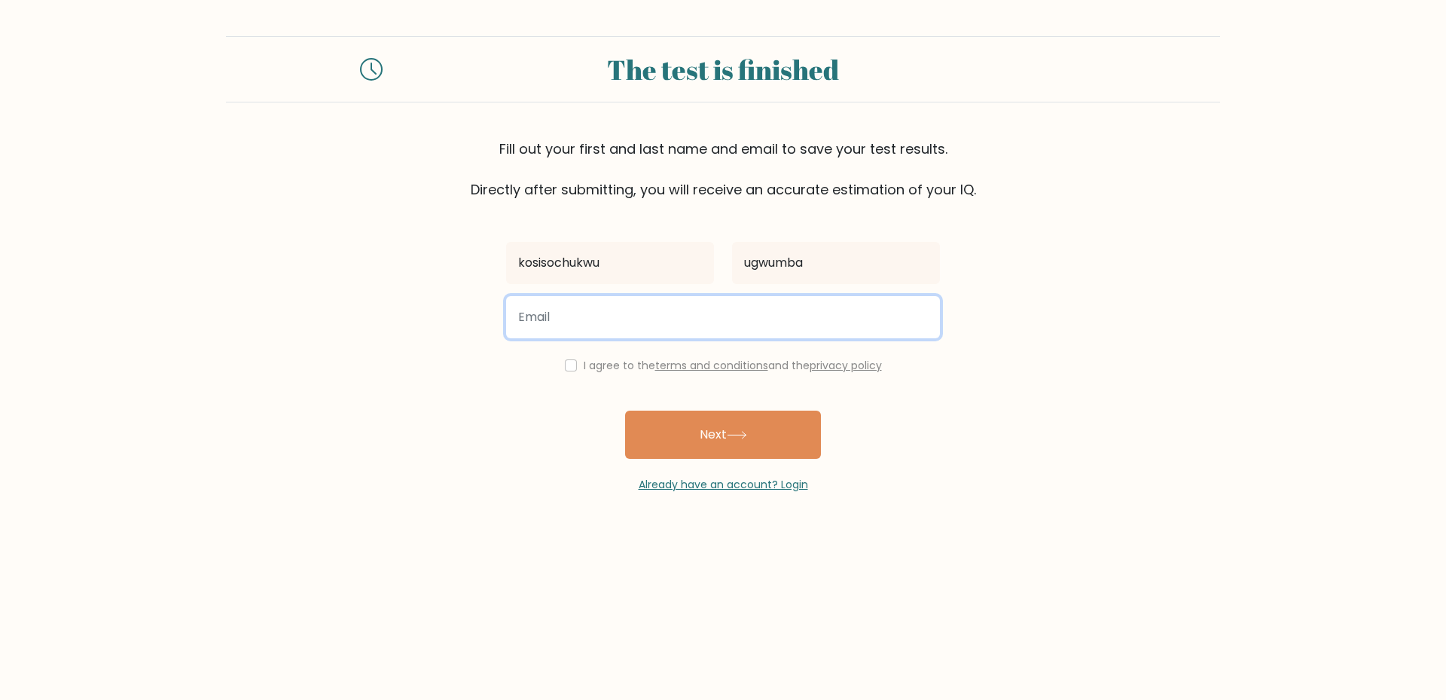
click at [632, 328] on input "email" at bounding box center [723, 317] width 434 height 42
type input "ugwumbakosisochukwu@gmail.com"
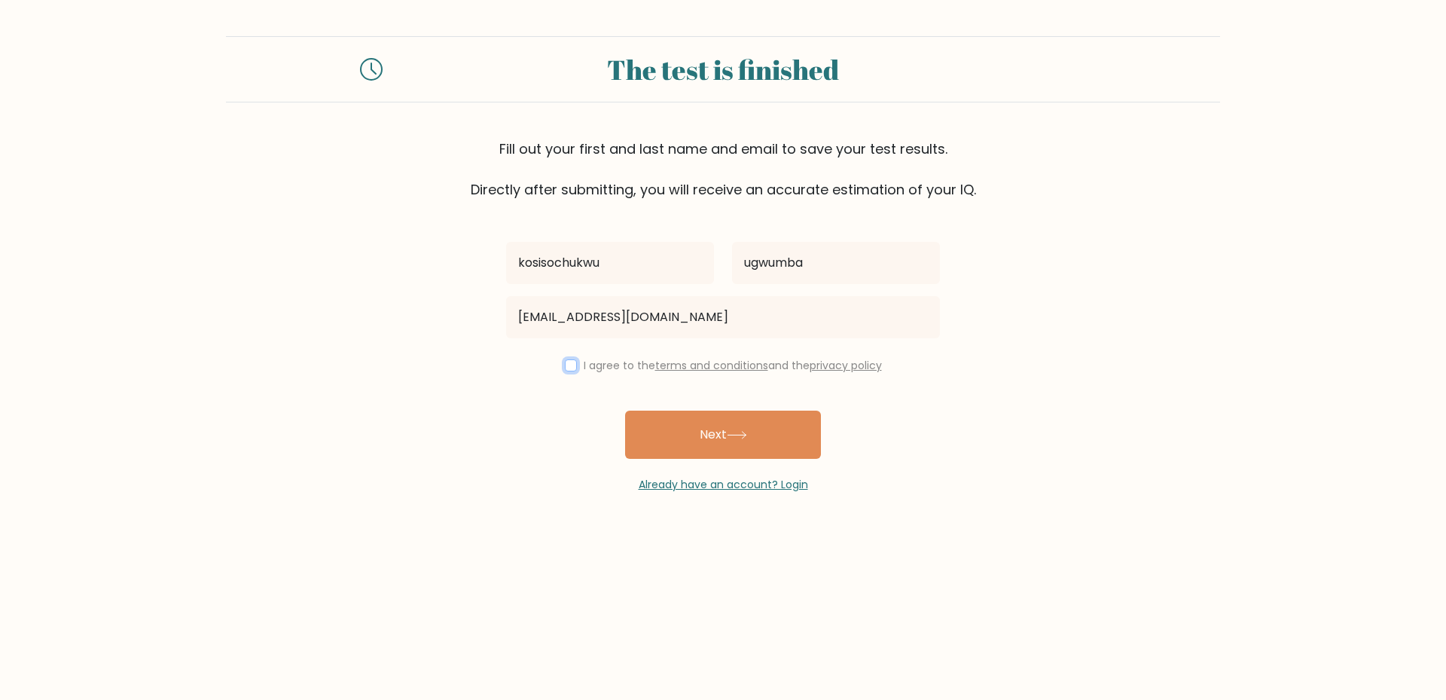
click at [565, 367] on input "checkbox" at bounding box center [571, 365] width 12 height 12
checkbox input "true"
click at [669, 425] on button "Next" at bounding box center [723, 434] width 196 height 48
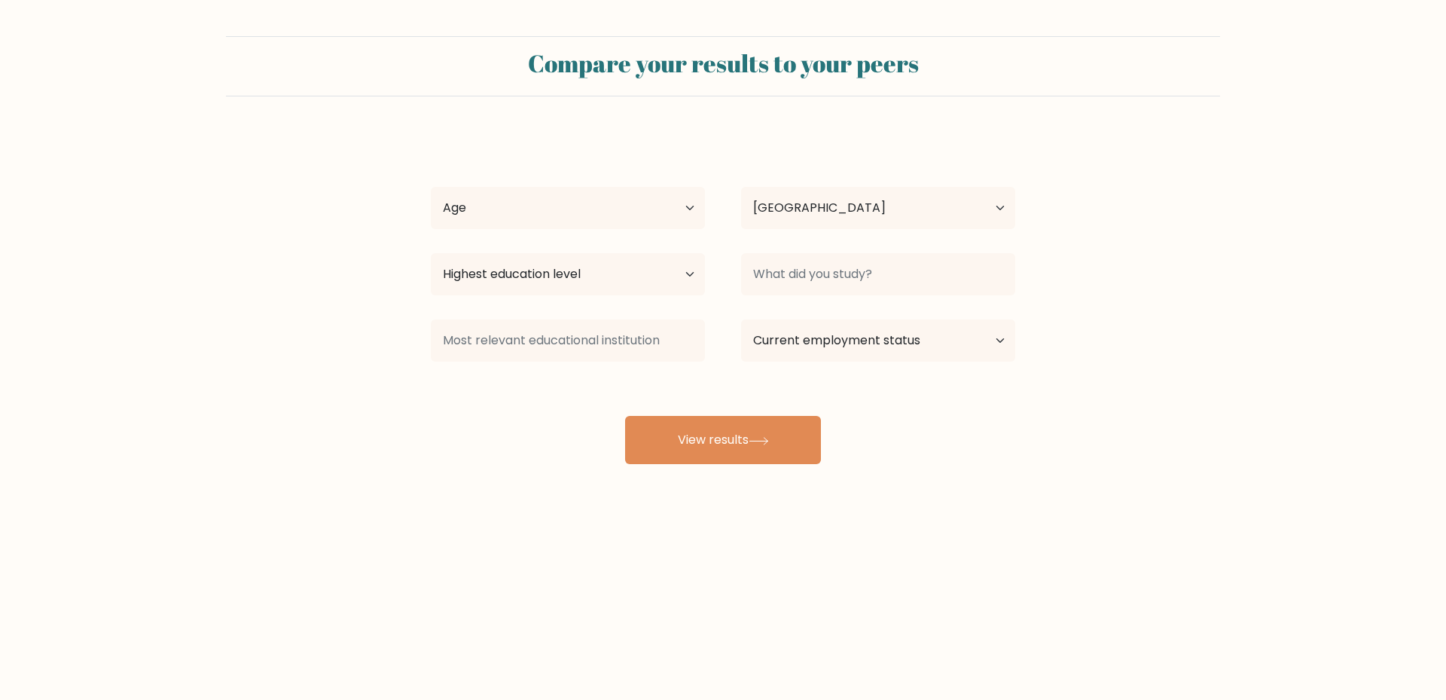
select select "NG"
click at [572, 197] on select "Age Under 18 years old 18-24 years old 25-34 years old 35-44 years old 45-54 ye…" at bounding box center [568, 208] width 274 height 42
select select "18_24"
click at [431, 187] on select "Age Under 18 years old 18-24 years old 25-34 years old 35-44 years old 45-54 ye…" at bounding box center [568, 208] width 274 height 42
click at [749, 200] on select "Country Afghanistan Albania Algeria American Samoa Andorra Angola Anguilla Anta…" at bounding box center [878, 208] width 274 height 42
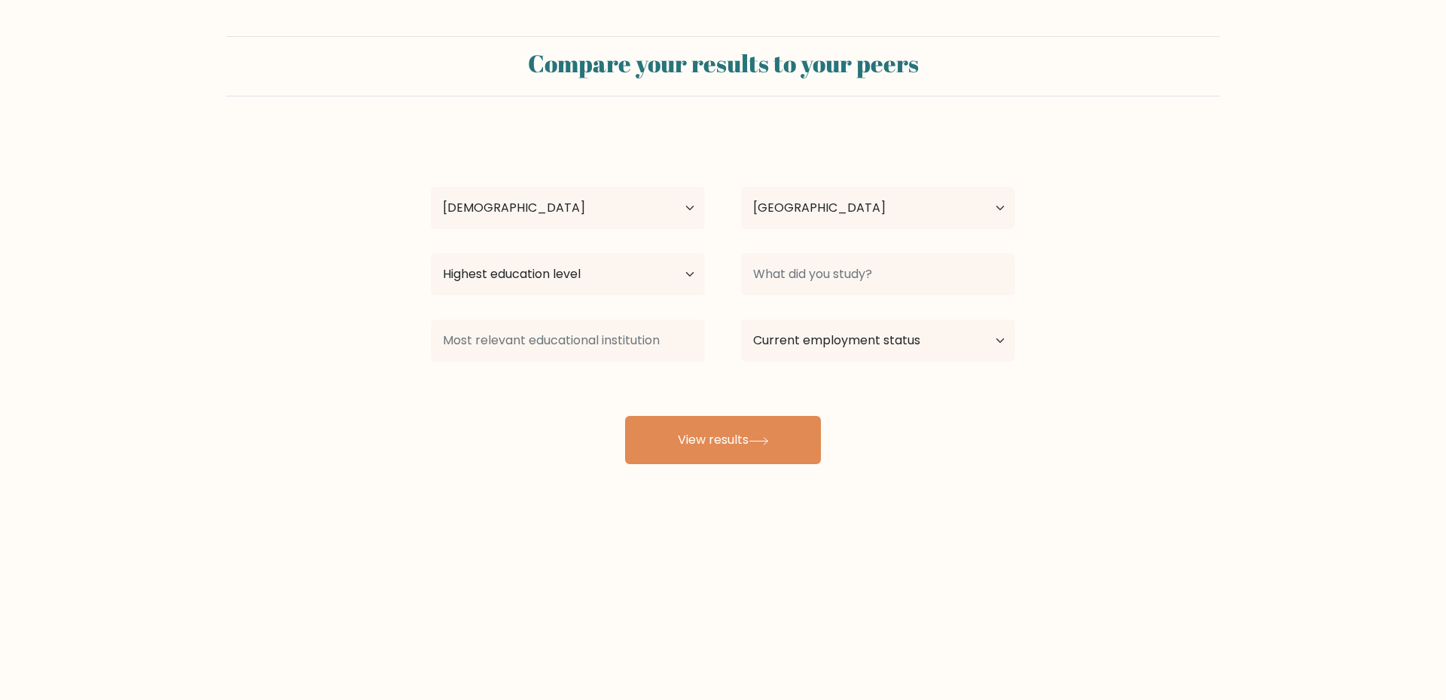
click at [553, 164] on div "kosisochukwu ugwumba Age Under 18 years old 18-24 years old 25-34 years old 35-…" at bounding box center [723, 298] width 602 height 331
click at [579, 285] on select "Highest education level No schooling Primary Lower Secondary Upper Secondary Oc…" at bounding box center [568, 274] width 274 height 42
select select "bachelors_degree"
click at [431, 253] on select "Highest education level No schooling Primary Lower Secondary Upper Secondary Oc…" at bounding box center [568, 274] width 274 height 42
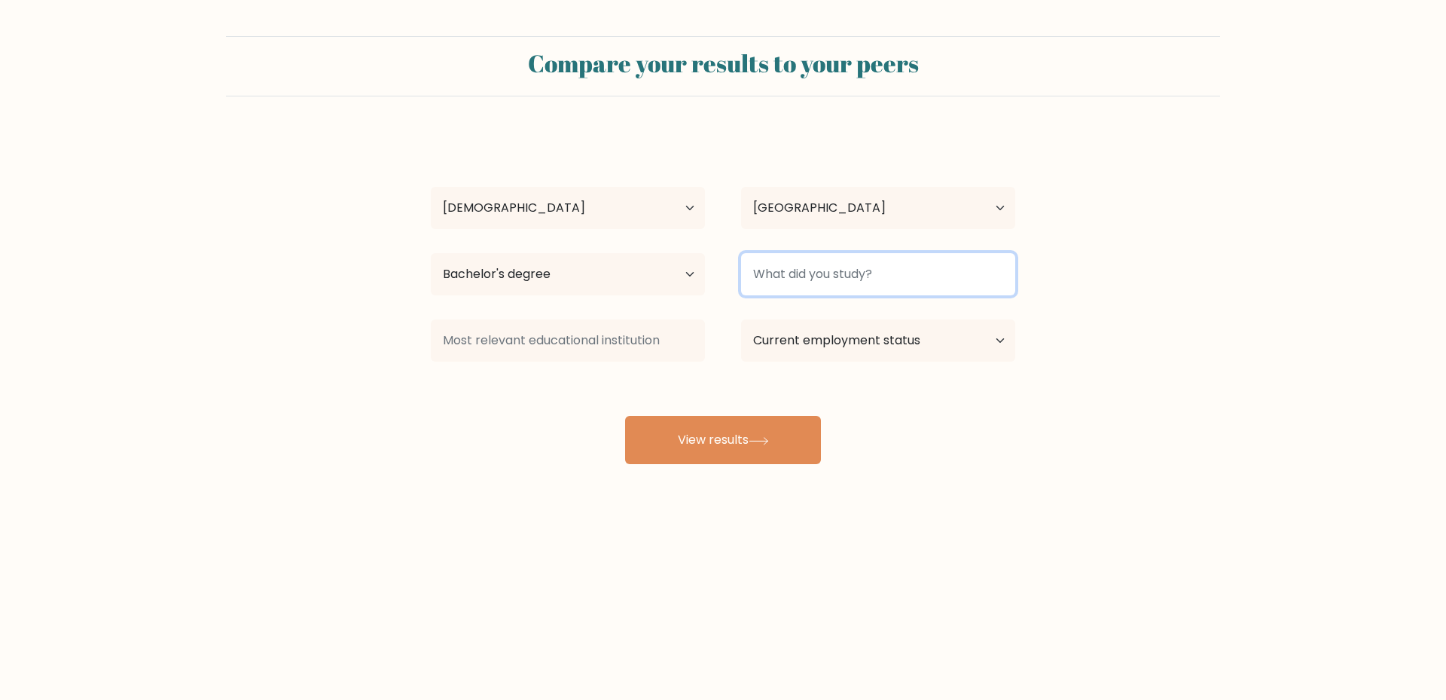
click at [816, 291] on input at bounding box center [878, 274] width 274 height 42
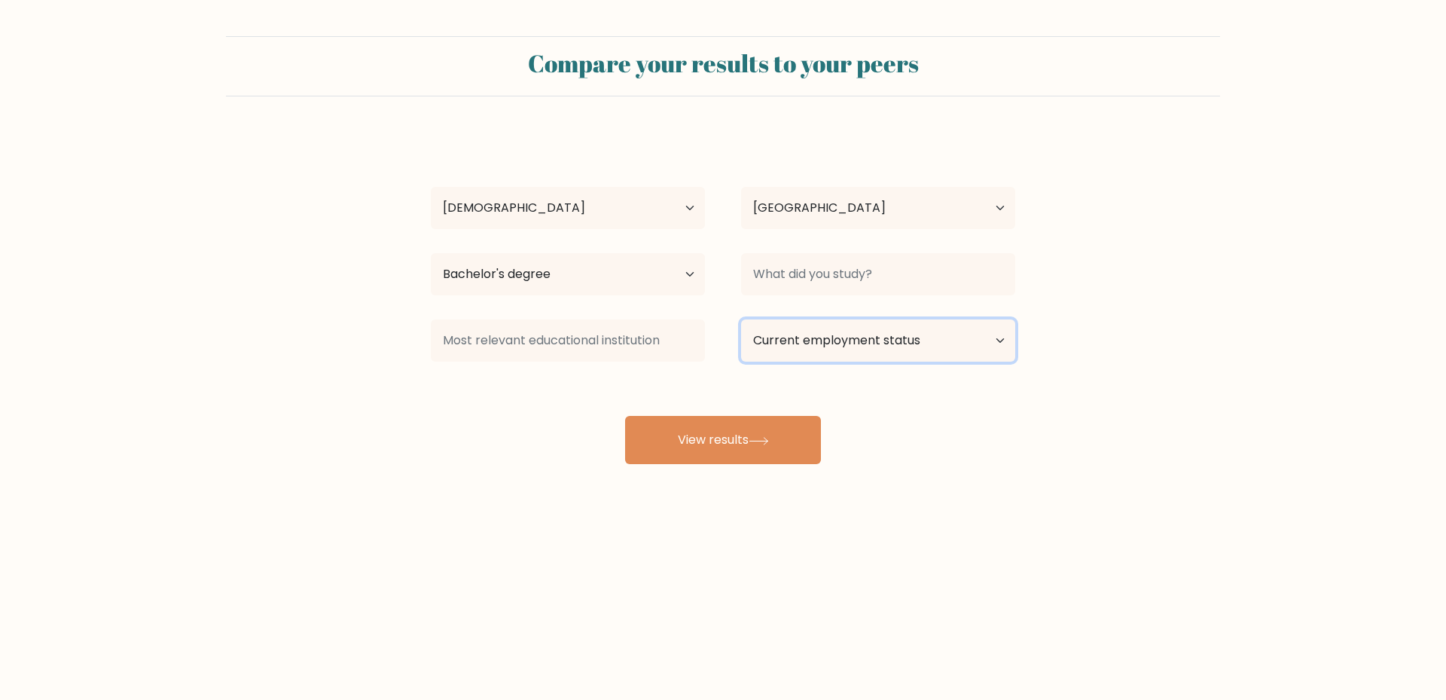
click at [867, 338] on select "Current employment status Employed Student Retired Other / prefer not to answer" at bounding box center [878, 340] width 274 height 42
select select "other"
click at [741, 319] on select "Current employment status Employed Student Retired Other / prefer not to answer" at bounding box center [878, 340] width 274 height 42
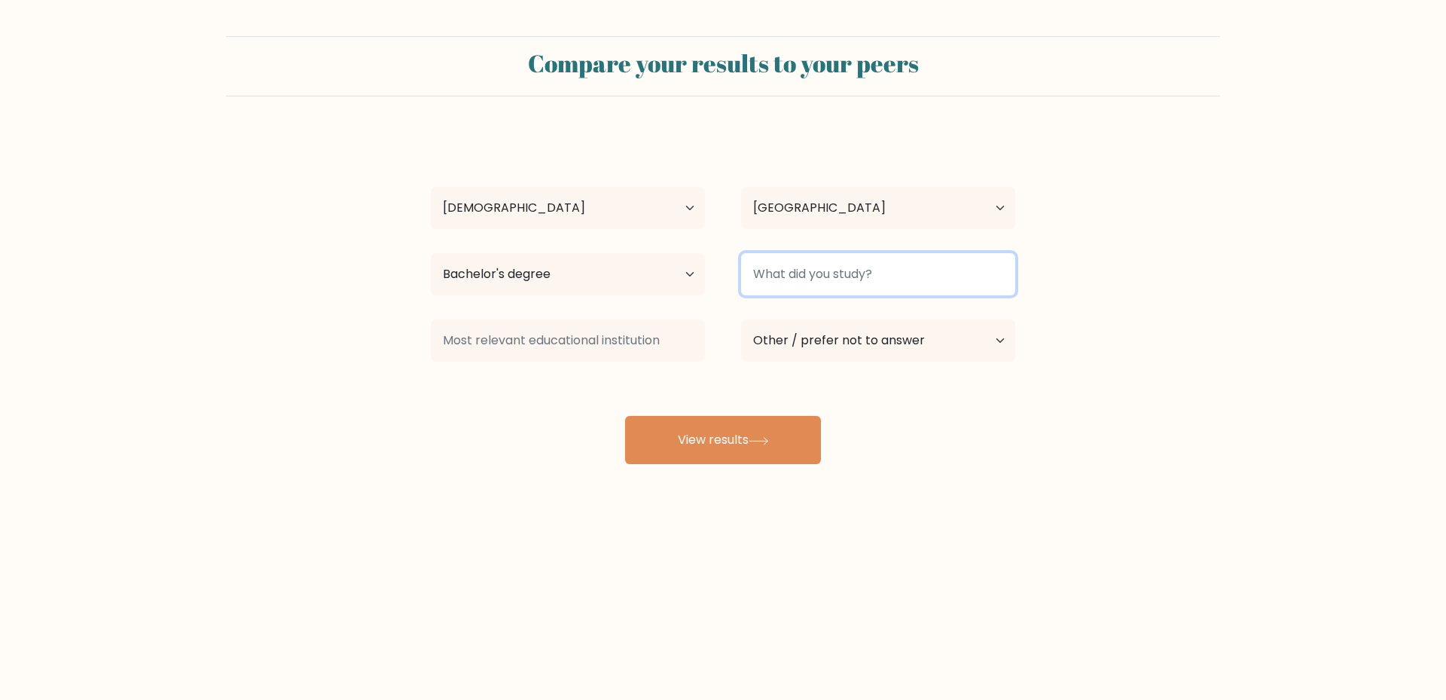
click at [787, 287] on input at bounding box center [878, 274] width 274 height 42
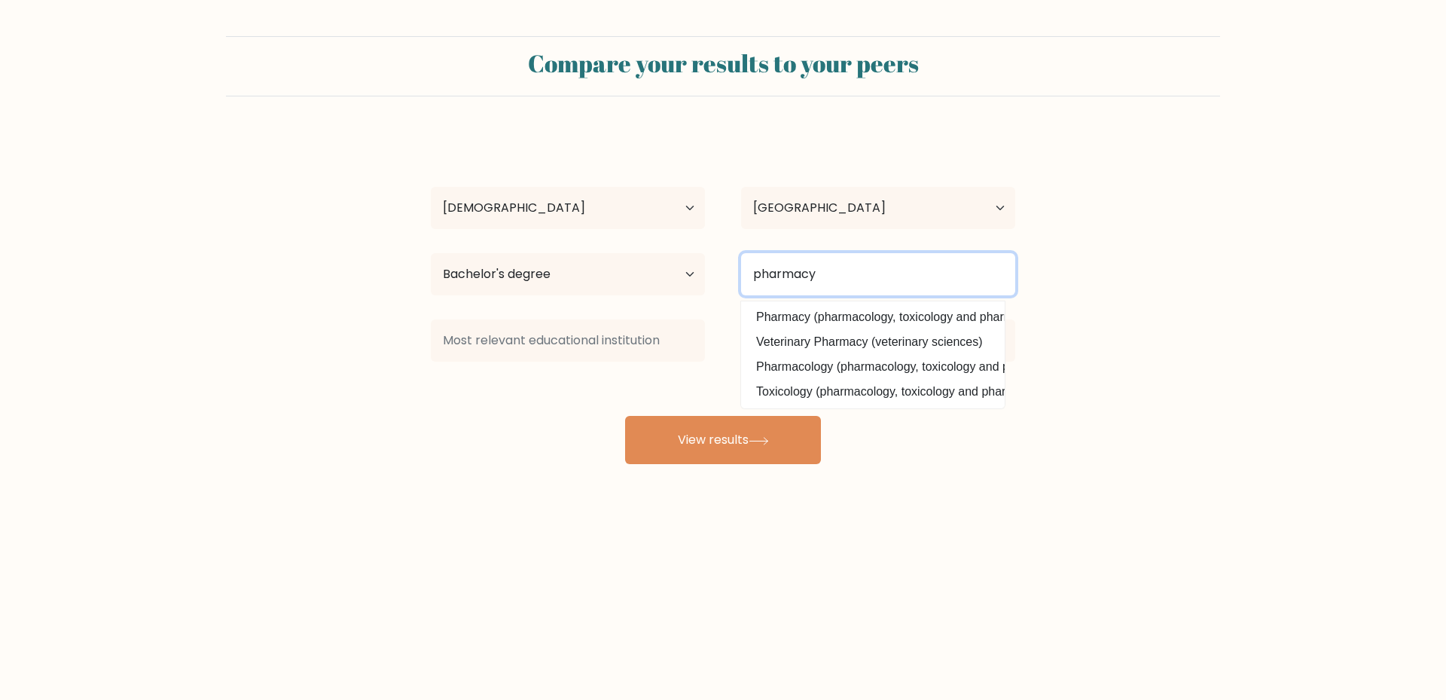
type input "pharmacy"
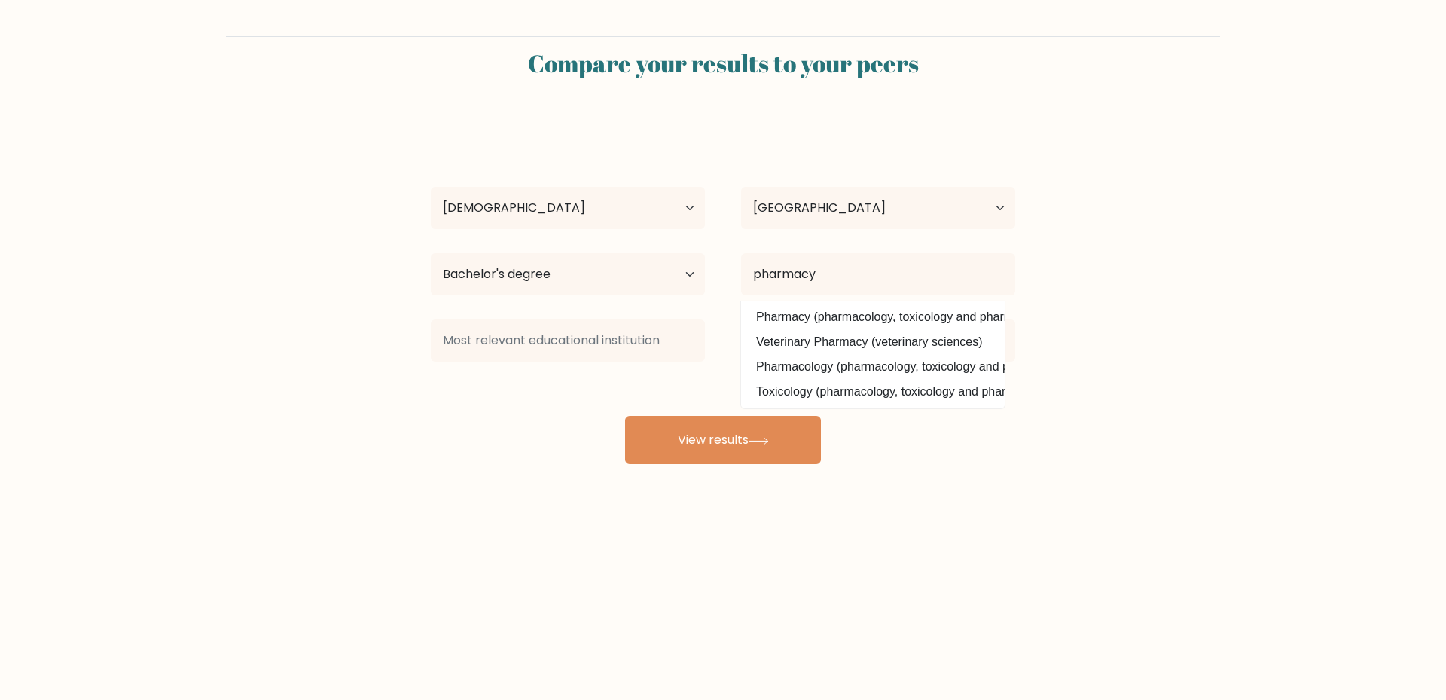
click at [674, 364] on div at bounding box center [568, 340] width 310 height 54
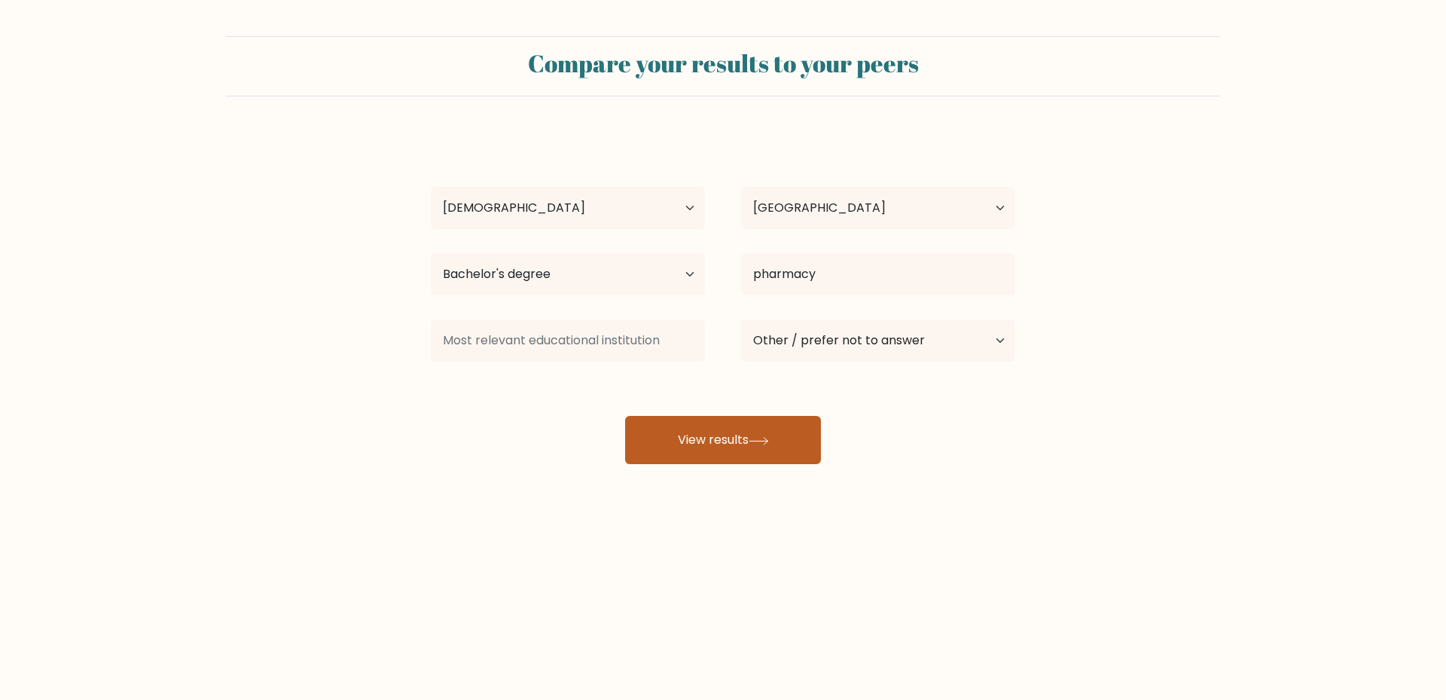
click at [697, 431] on button "View results" at bounding box center [723, 440] width 196 height 48
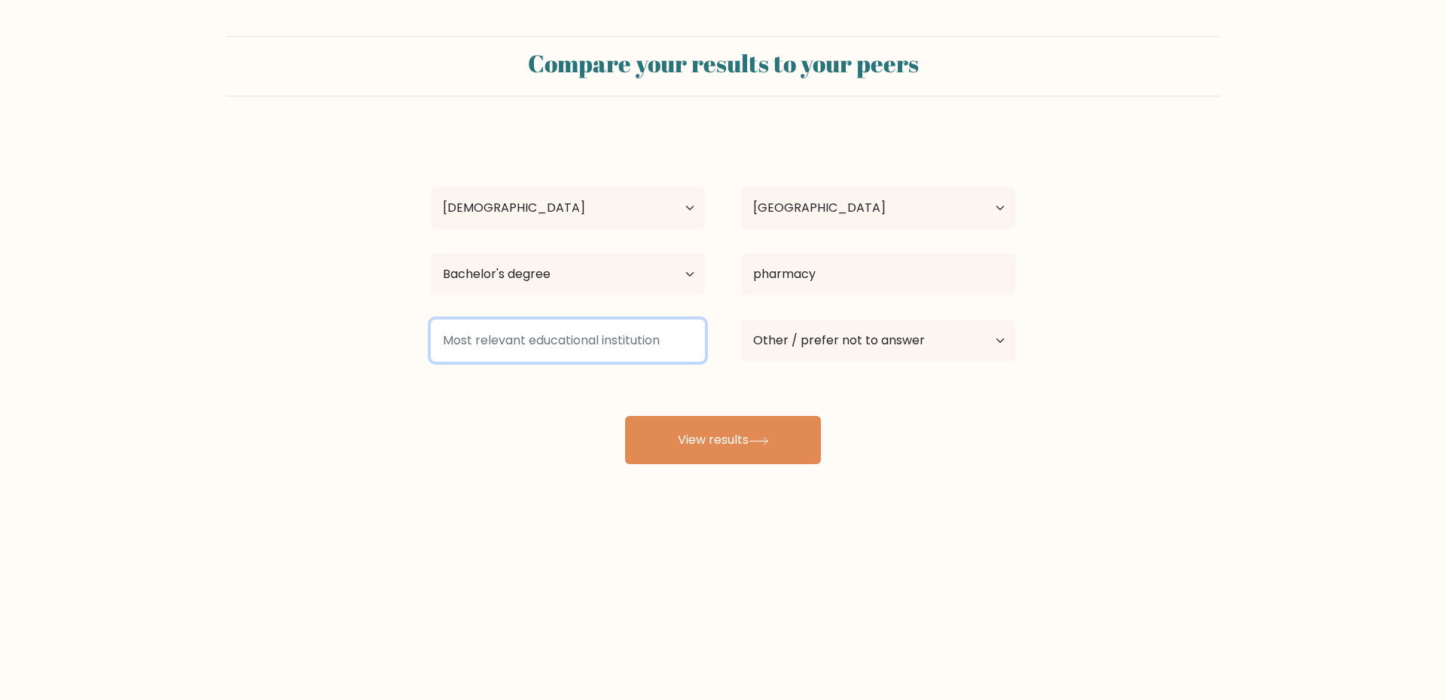
click at [561, 326] on input at bounding box center [568, 340] width 274 height 42
click at [562, 339] on input at bounding box center [568, 340] width 274 height 42
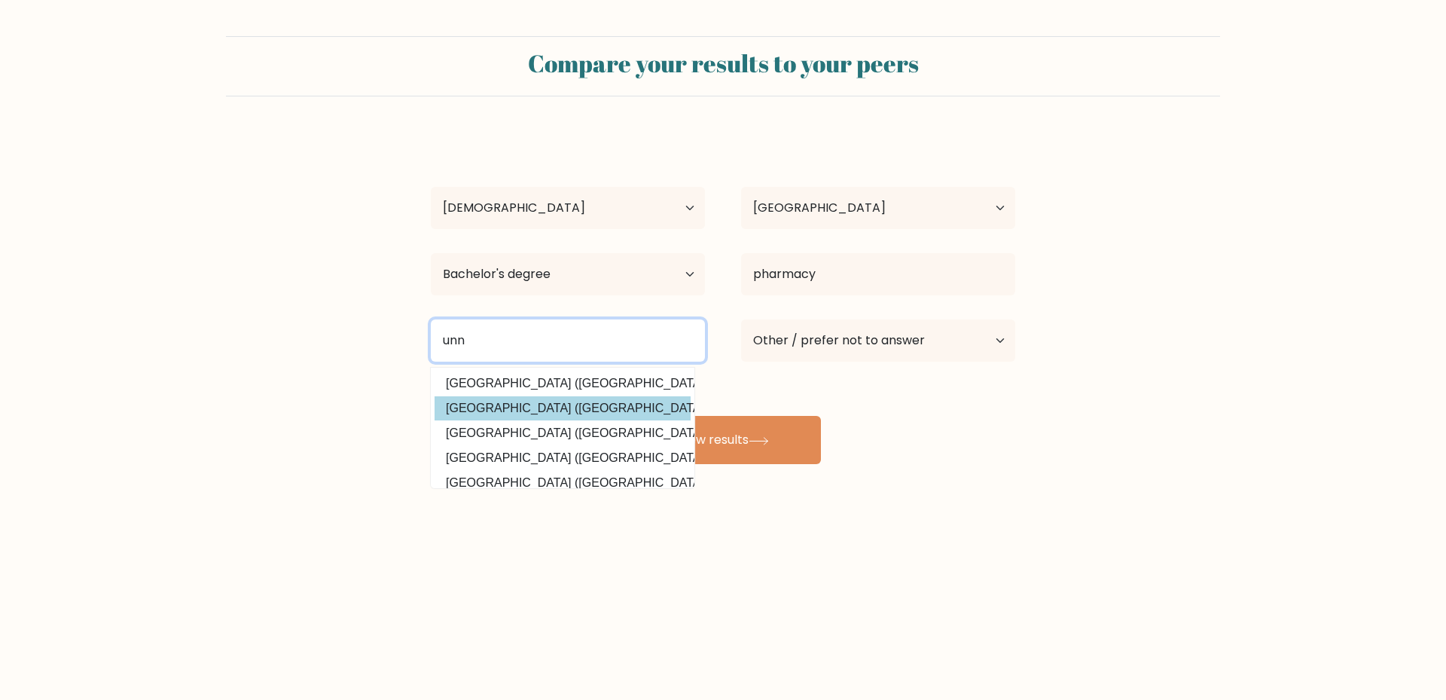
type input "unn"
click at [581, 410] on div "kosisochukwu ugwumba Age Under 18 years old 18-24 years old 25-34 years old 35-…" at bounding box center [723, 298] width 602 height 331
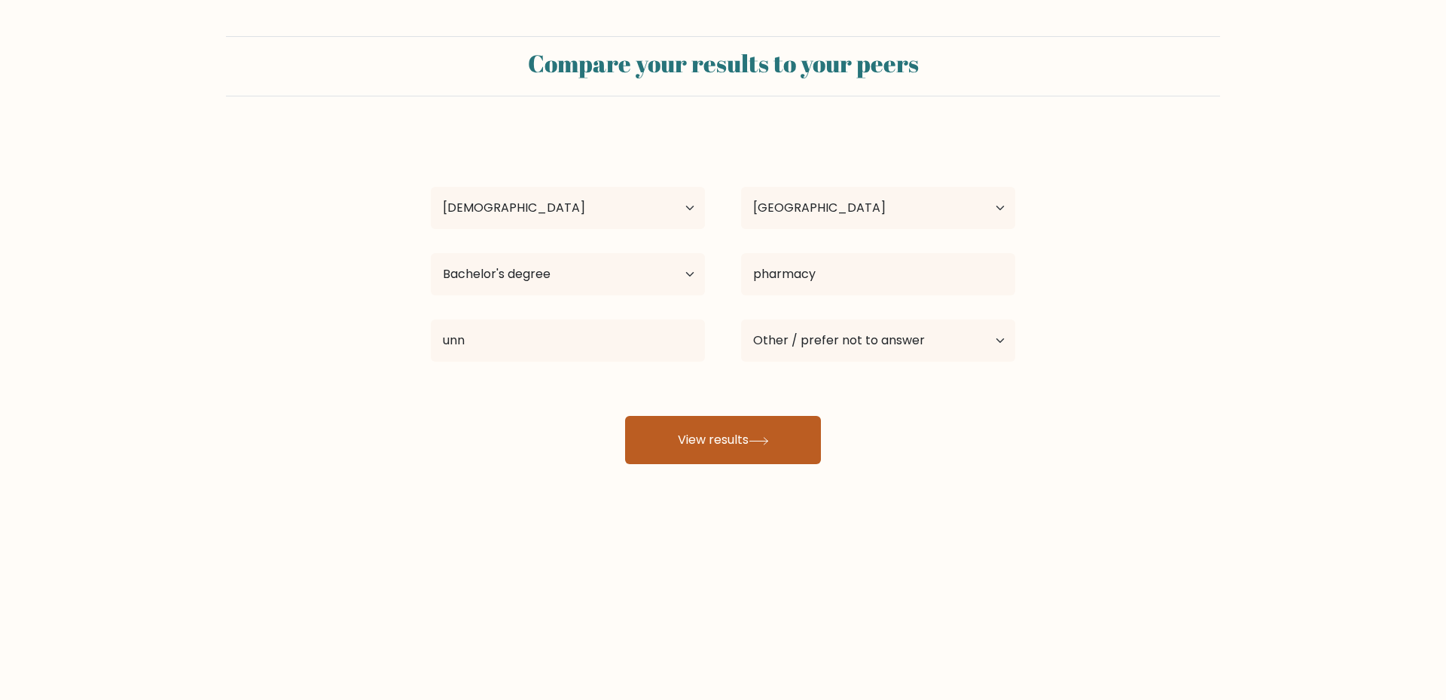
click at [671, 434] on button "View results" at bounding box center [723, 440] width 196 height 48
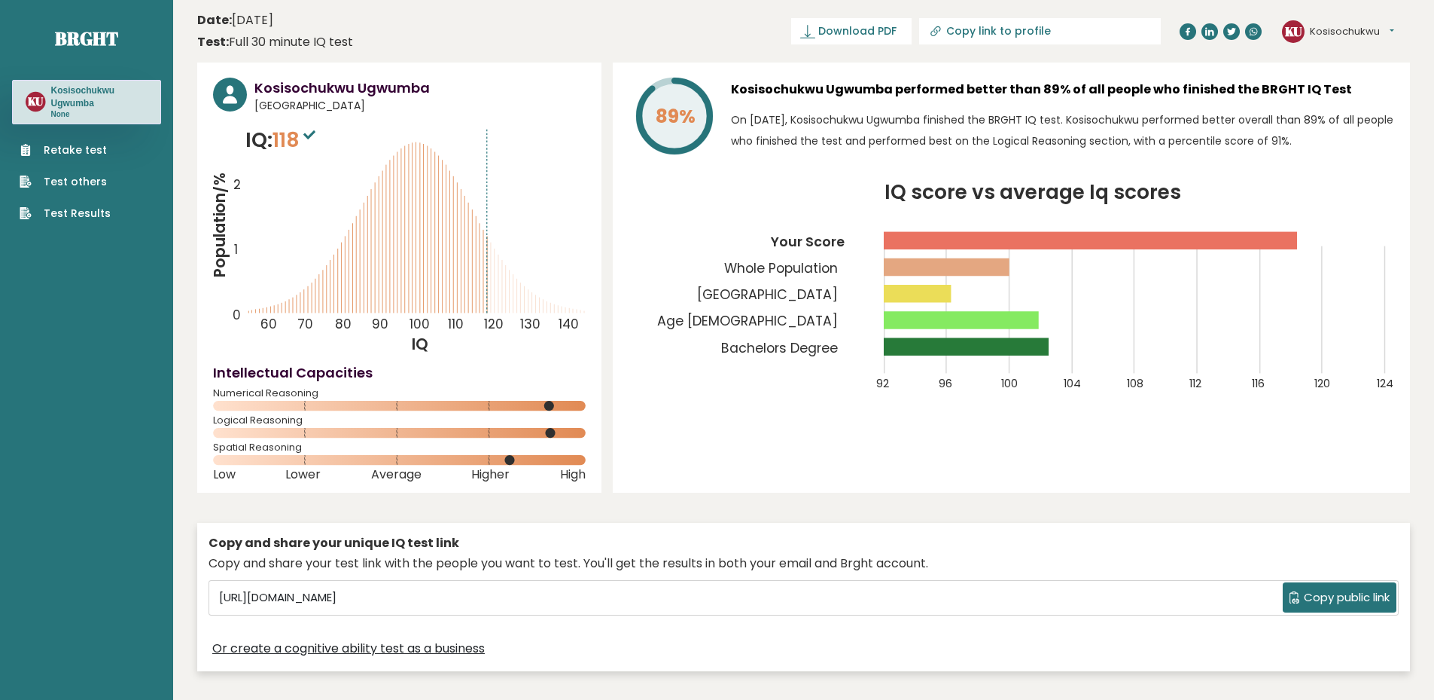
click at [69, 150] on link "Retake test" at bounding box center [65, 150] width 91 height 16
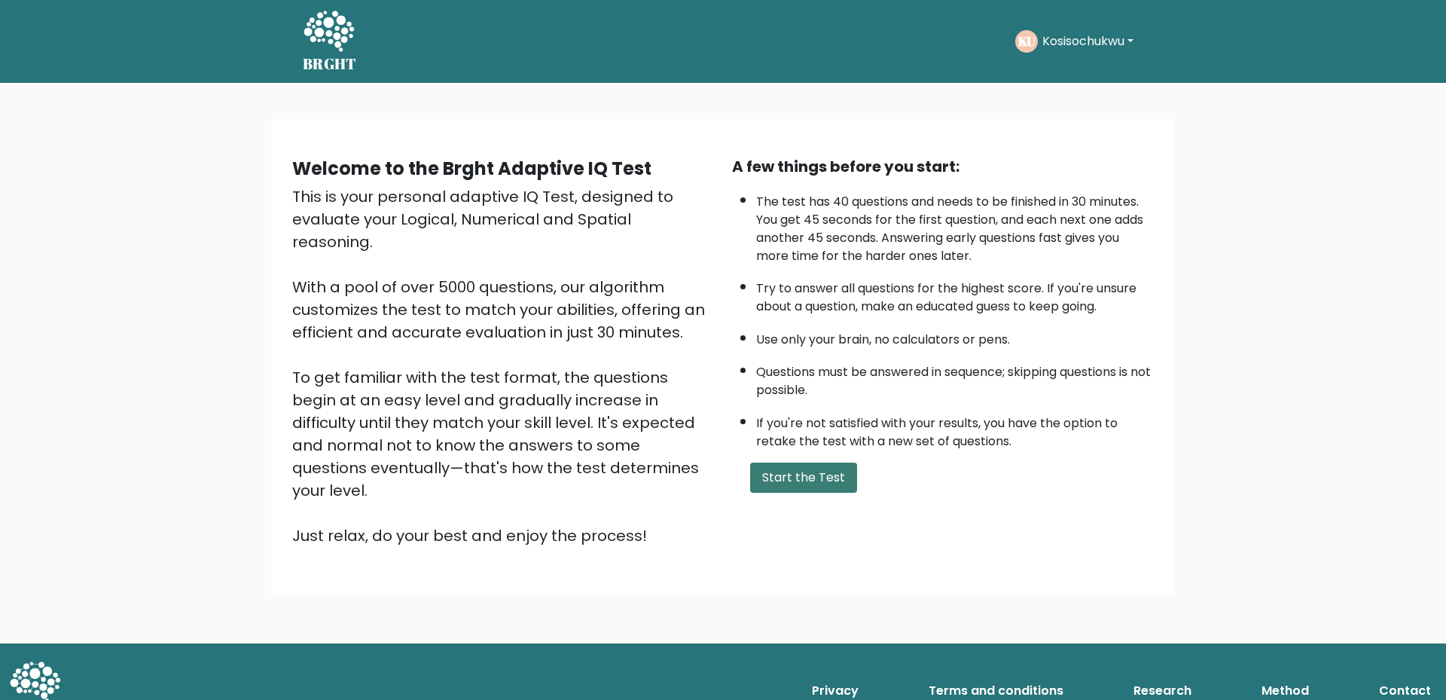
click at [796, 476] on button "Start the Test" at bounding box center [803, 477] width 107 height 30
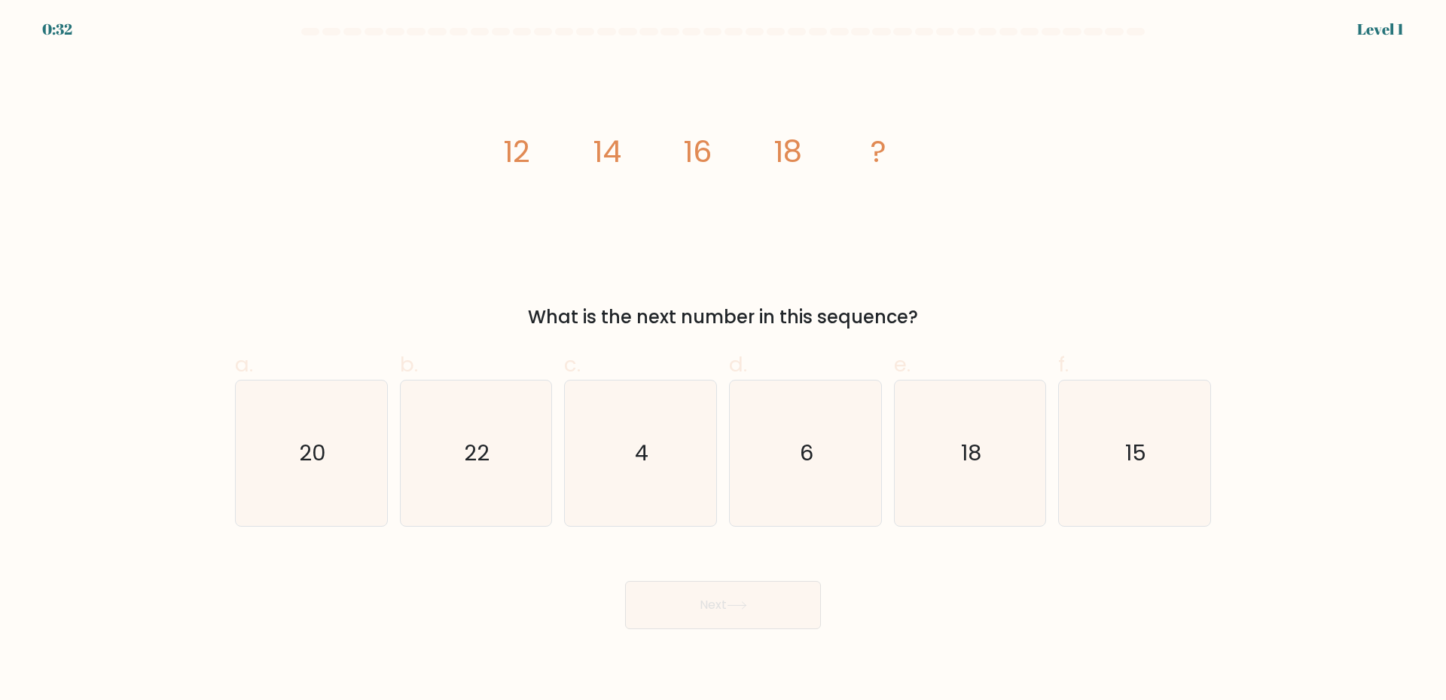
drag, startPoint x: 572, startPoint y: 184, endPoint x: 502, endPoint y: 162, distance: 73.4
click at [567, 182] on icon "image/svg+xml 12 14 16 18 ?" at bounding box center [723, 162] width 452 height 210
drag, startPoint x: 490, startPoint y: 133, endPoint x: 921, endPoint y: 143, distance: 430.8
click at [921, 143] on div "image/svg+xml 12 14 16 18 ? What is the next number in this sequence?" at bounding box center [723, 193] width 994 height 273
copy g "12 14 16 18 ?"
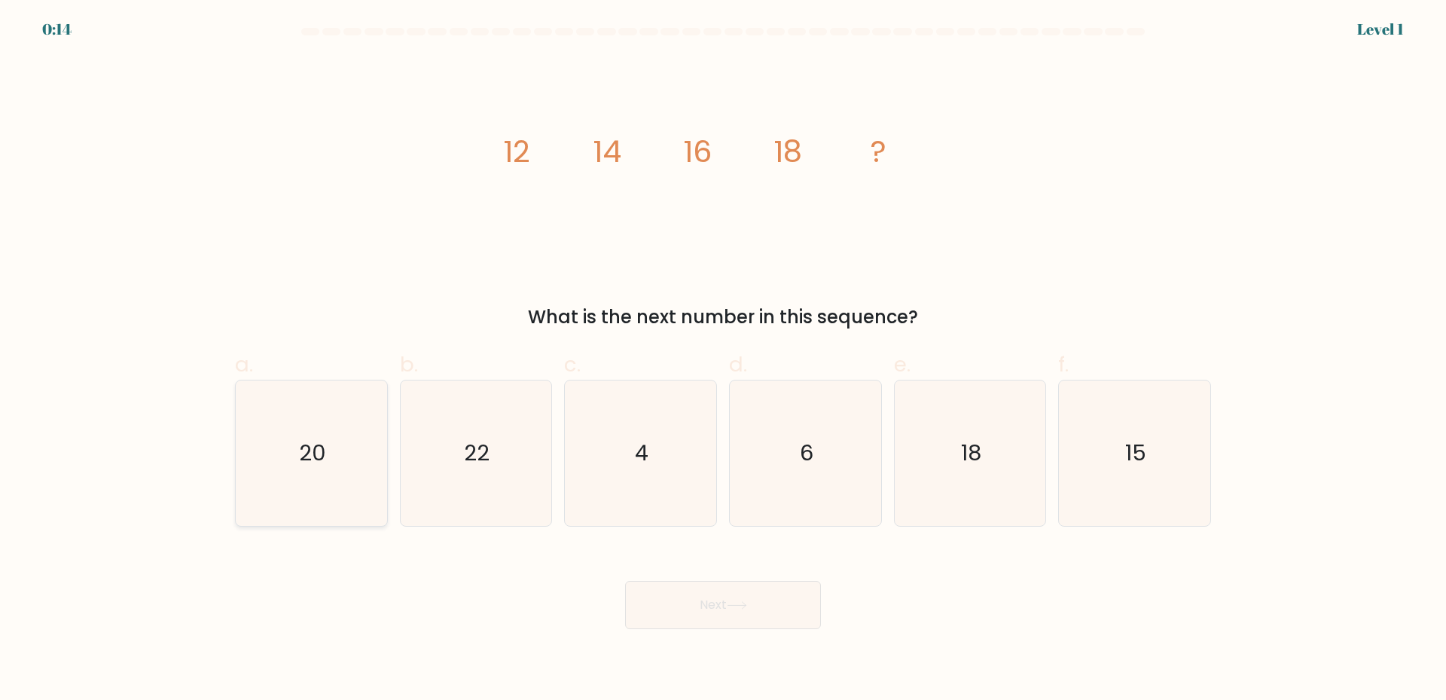
click at [322, 460] on text "20" at bounding box center [312, 452] width 27 height 30
click at [723, 360] on input "a. 20" at bounding box center [723, 355] width 1 height 10
radio input "true"
click at [704, 599] on button "Next" at bounding box center [723, 605] width 196 height 48
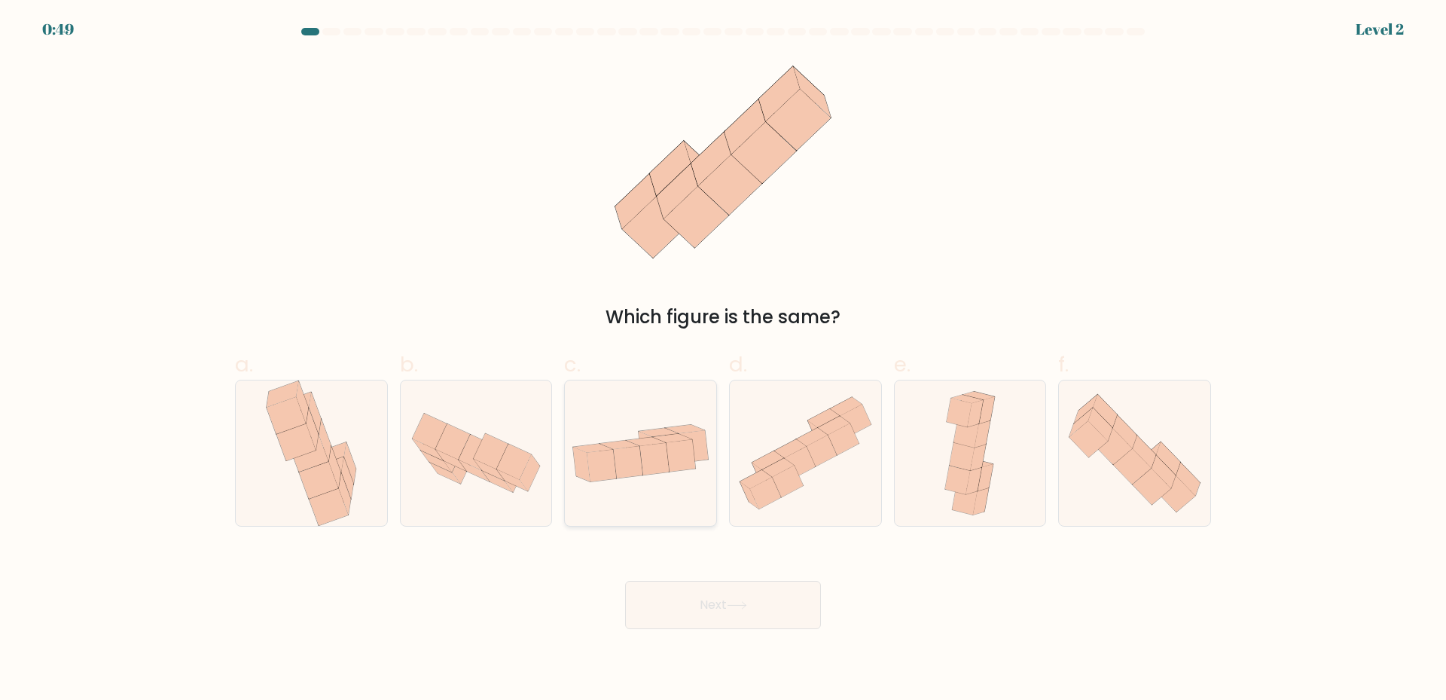
click at [636, 505] on div at bounding box center [640, 453] width 153 height 147
click at [723, 360] on input "c." at bounding box center [723, 355] width 1 height 10
radio input "true"
click at [726, 617] on button "Next" at bounding box center [723, 605] width 196 height 48
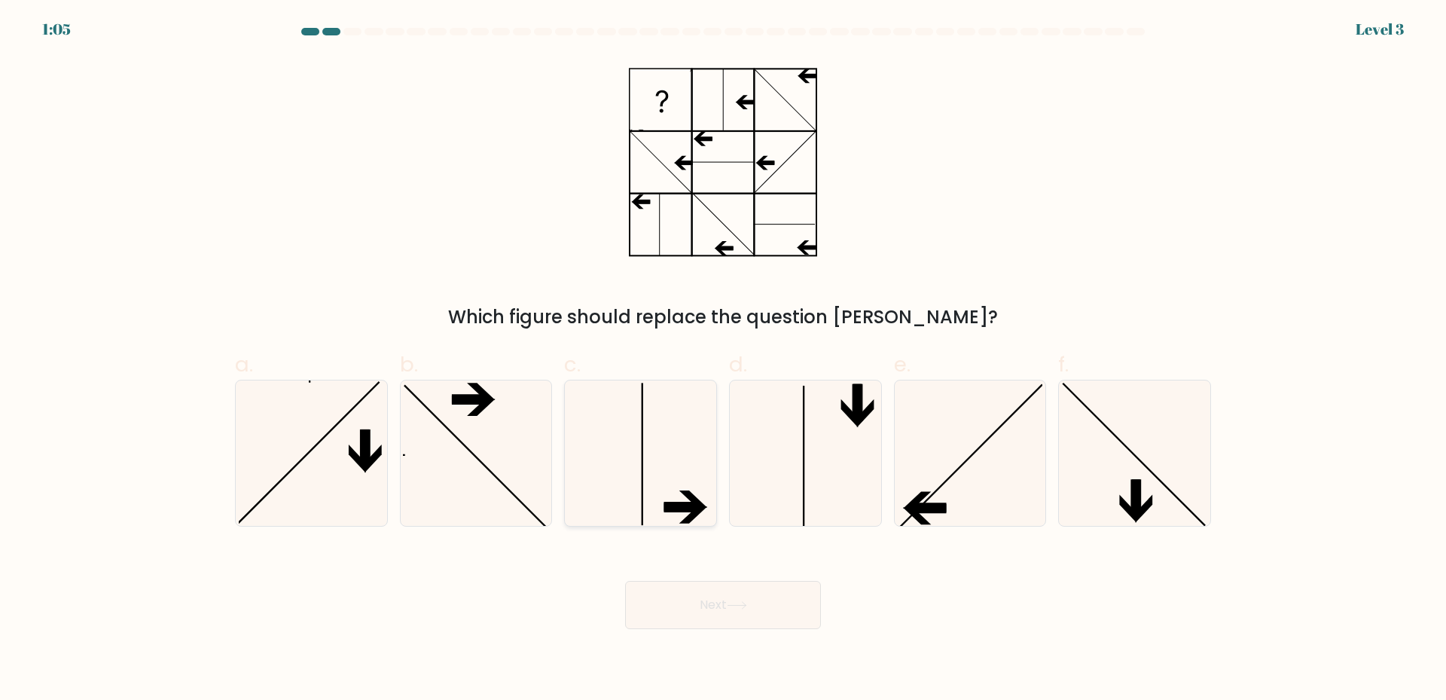
click at [678, 503] on icon at bounding box center [682, 506] width 37 height 9
click at [723, 360] on input "c." at bounding box center [723, 355] width 1 height 10
radio input "true"
click at [1131, 513] on icon at bounding box center [1128, 508] width 17 height 28
click at [724, 360] on input "f." at bounding box center [723, 355] width 1 height 10
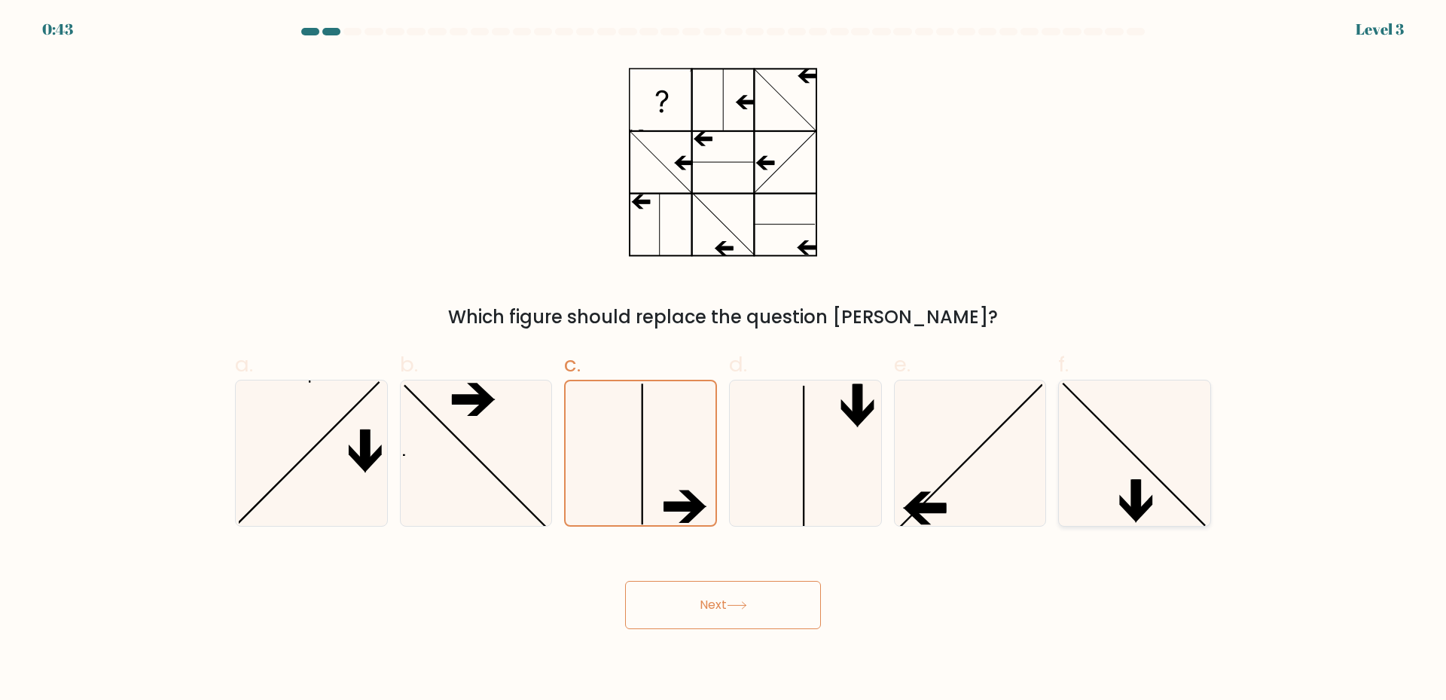
radio input "true"
click at [950, 499] on icon at bounding box center [969, 452] width 145 height 145
click at [724, 360] on input "e." at bounding box center [723, 355] width 1 height 10
radio input "true"
click at [1177, 492] on icon at bounding box center [1134, 452] width 145 height 145
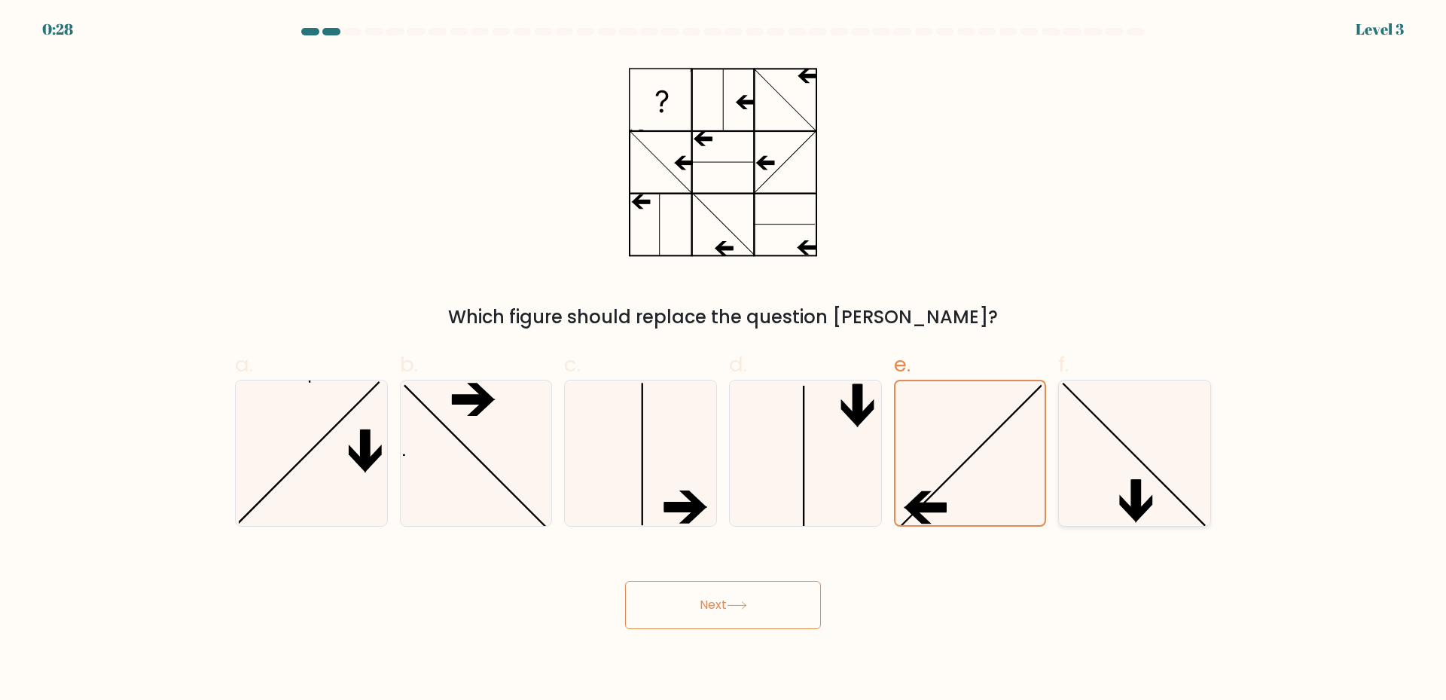
click at [724, 360] on input "f." at bounding box center [723, 355] width 1 height 10
radio input "true"
click at [462, 390] on icon at bounding box center [475, 452] width 145 height 145
click at [723, 360] on input "b." at bounding box center [723, 355] width 1 height 10
radio input "true"
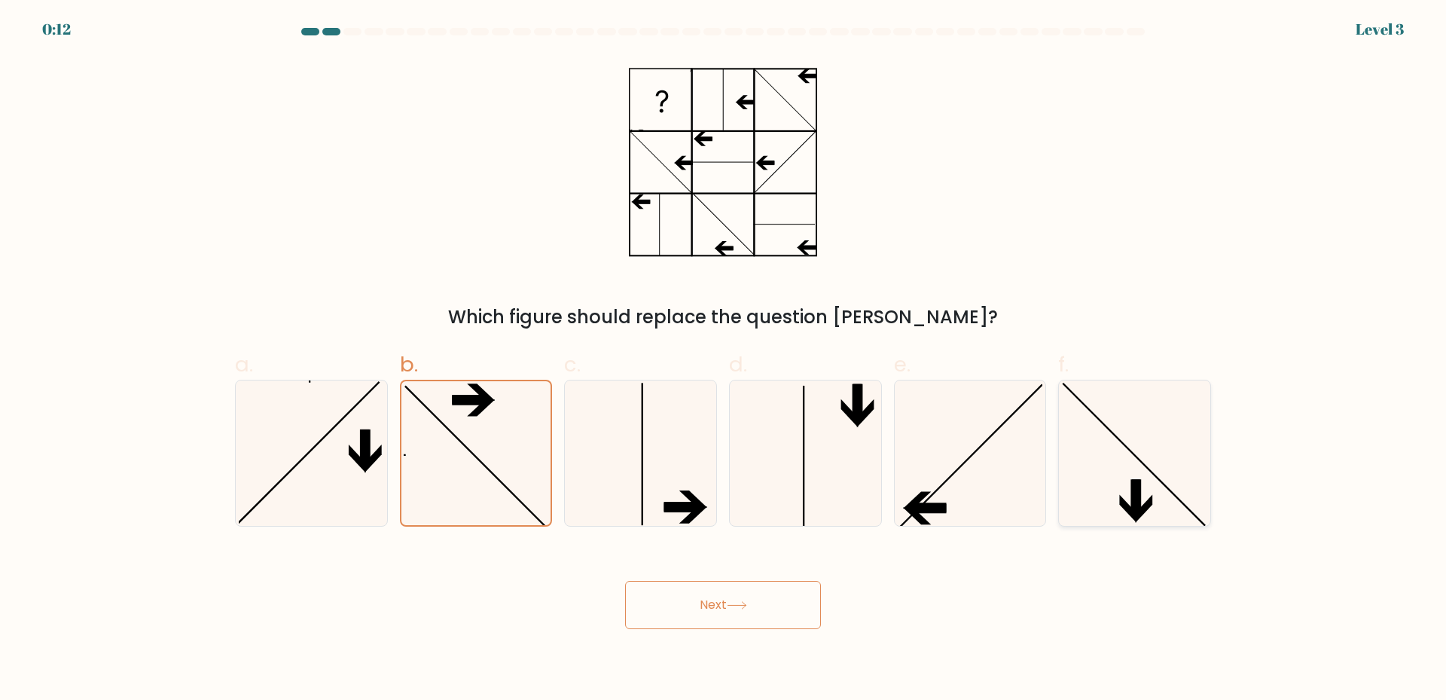
click at [1146, 498] on icon at bounding box center [1134, 452] width 145 height 145
click at [724, 360] on input "f." at bounding box center [723, 355] width 1 height 10
radio input "true"
click at [713, 611] on button "Next" at bounding box center [723, 605] width 196 height 48
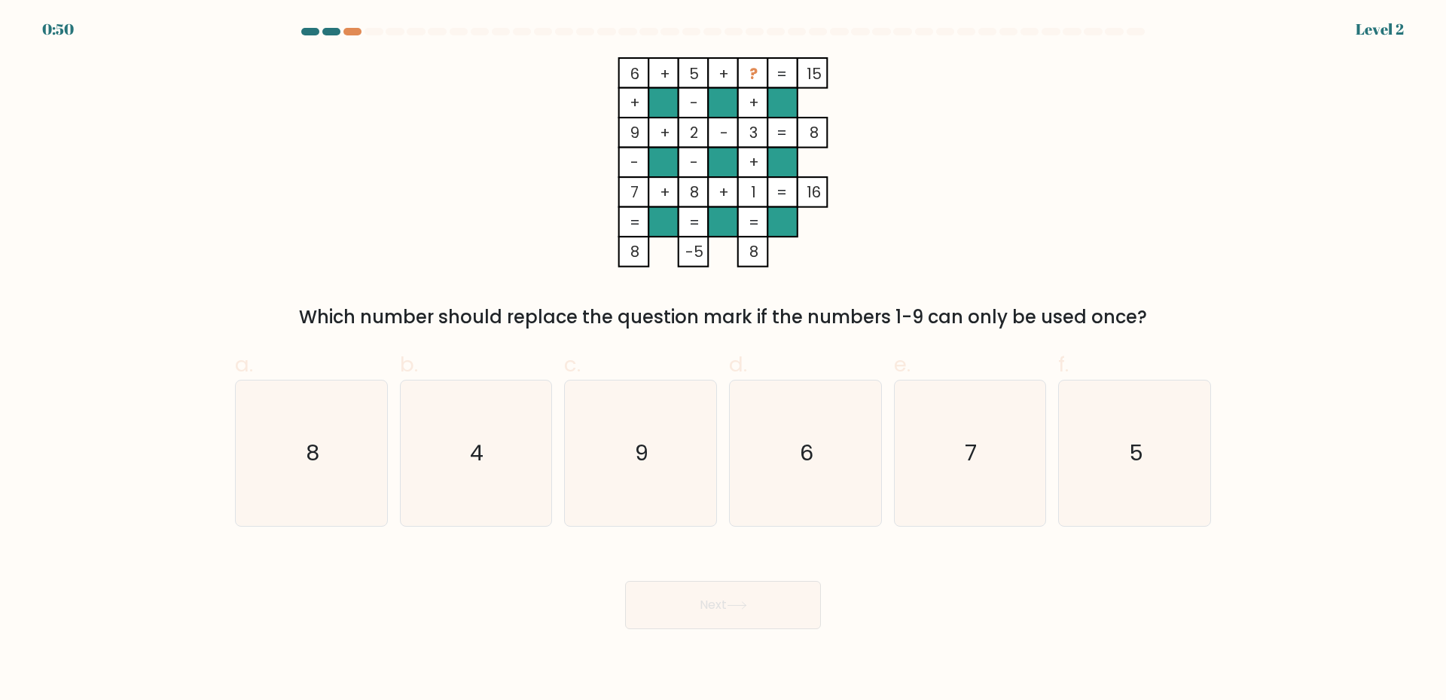
drag, startPoint x: 617, startPoint y: 61, endPoint x: 822, endPoint y: 72, distance: 205.1
click at [822, 72] on icon "6 + 5 + ? 15 + - + 9 + 2 - 3 8 - - + 7 + 8 + 1 = 16 = = = = 8 -5 8 =" at bounding box center [723, 162] width 452 height 210
copy icon "6 + 5 + ? 15"
click at [484, 447] on icon "4" at bounding box center [475, 452] width 145 height 145
click at [723, 360] on input "b. 4" at bounding box center [723, 355] width 1 height 10
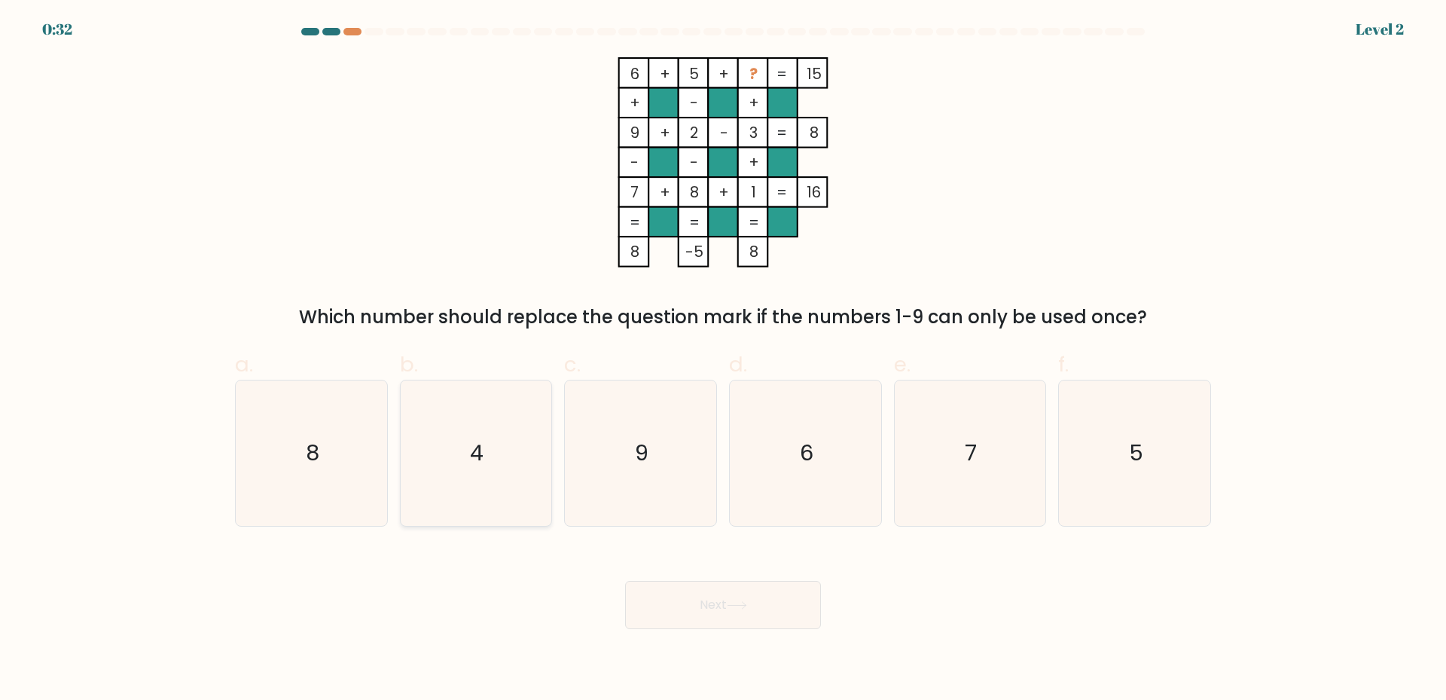
radio input "true"
click at [727, 605] on button "Next" at bounding box center [723, 605] width 196 height 48
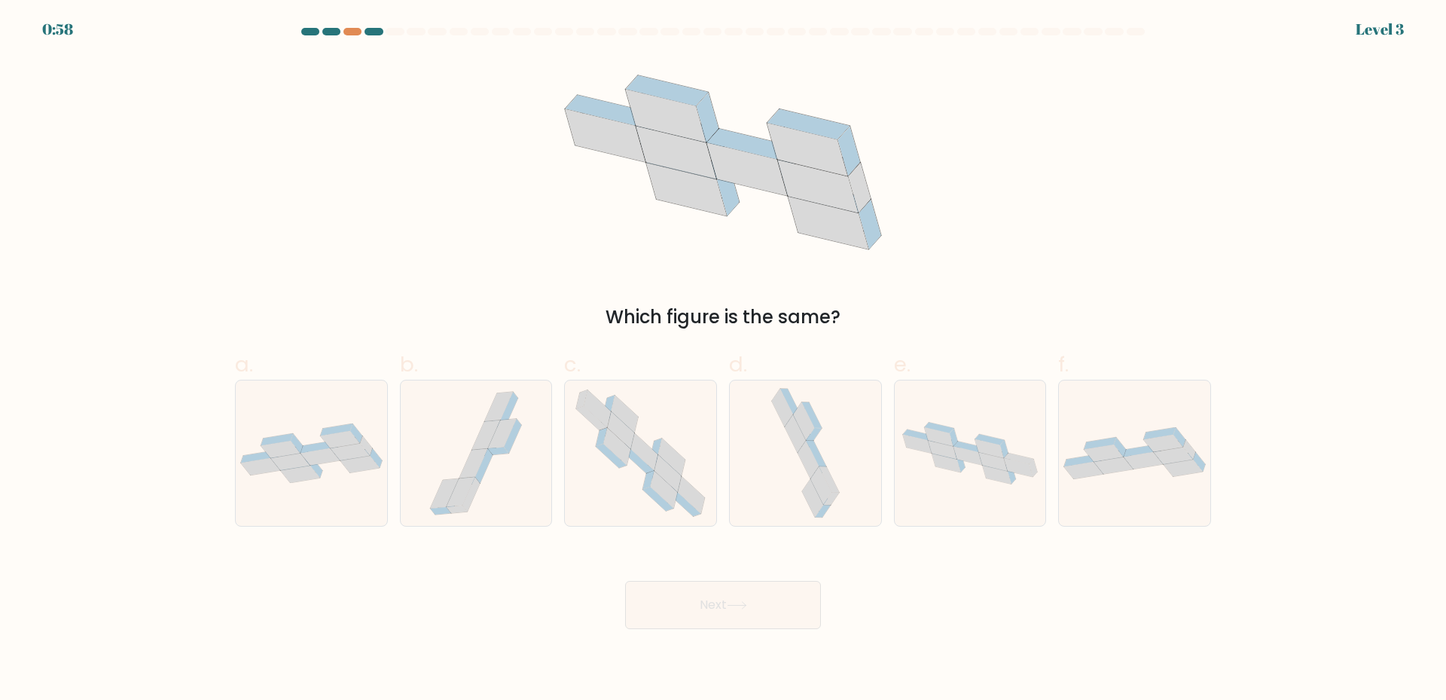
click at [207, 447] on form at bounding box center [723, 328] width 1446 height 601
click at [267, 468] on icon at bounding box center [260, 466] width 39 height 17
click at [723, 360] on input "a." at bounding box center [723, 355] width 1 height 10
radio input "true"
click at [755, 612] on button "Next" at bounding box center [723, 605] width 196 height 48
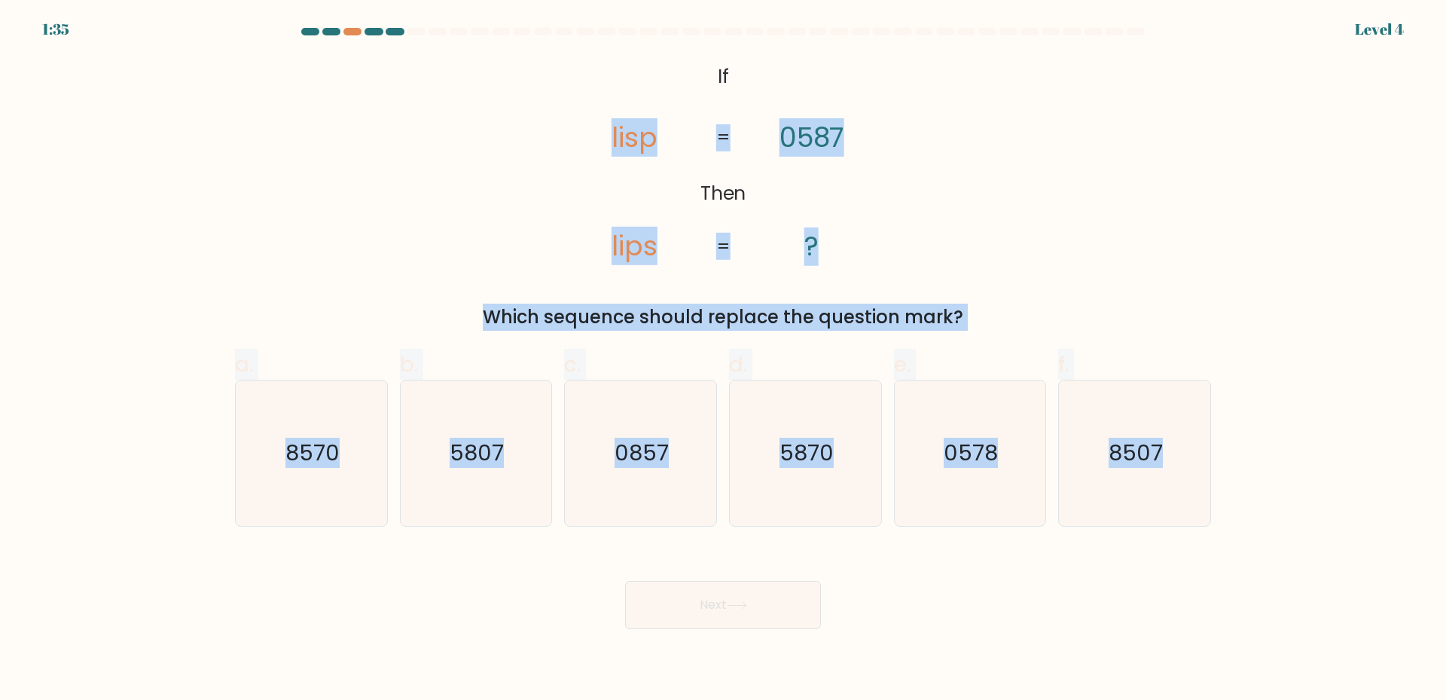
drag, startPoint x: 556, startPoint y: 58, endPoint x: 1249, endPoint y: 461, distance: 801.4
click at [1249, 461] on form "If ?" at bounding box center [723, 328] width 1446 height 601
copy form "lisp lips 0587 ? = = Which sequence should replace the question mark? a. 8570 b…"
click at [767, 497] on icon "5870" at bounding box center [805, 452] width 145 height 145
click at [724, 360] on input "d. 5870" at bounding box center [723, 355] width 1 height 10
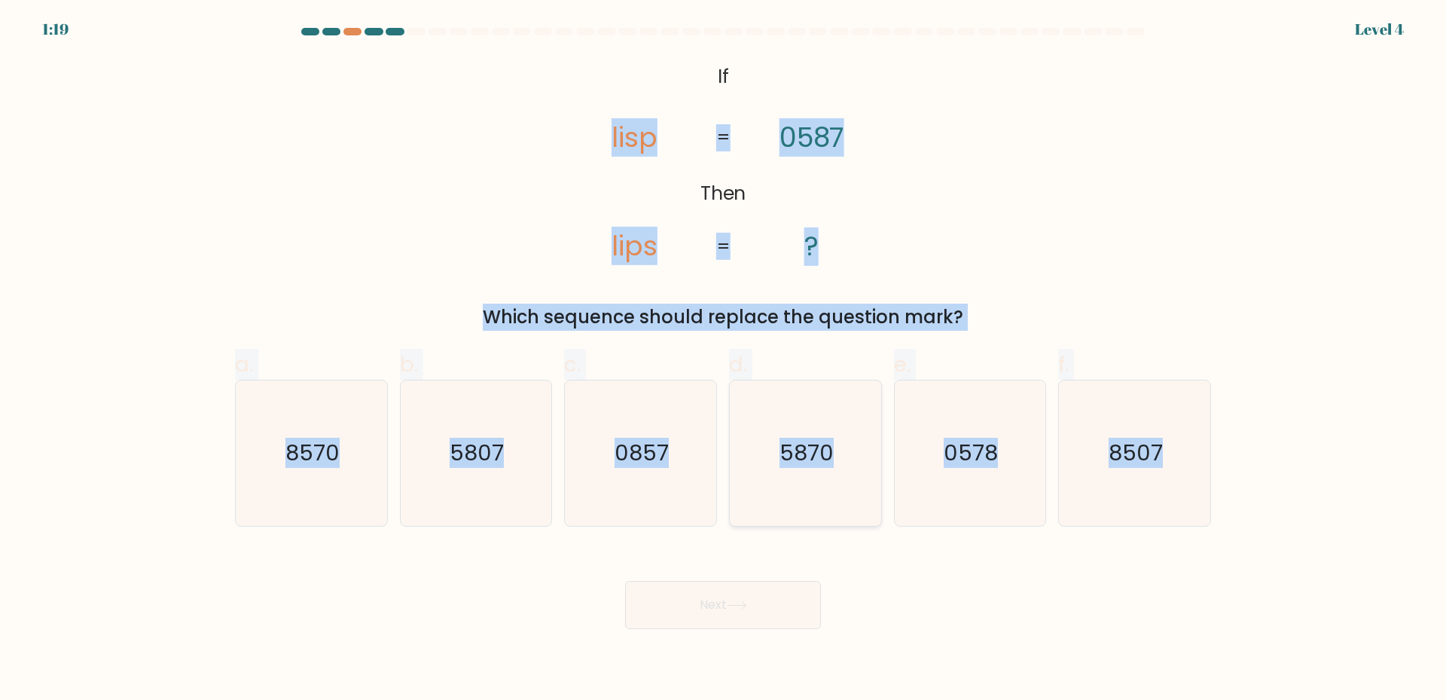
radio input "true"
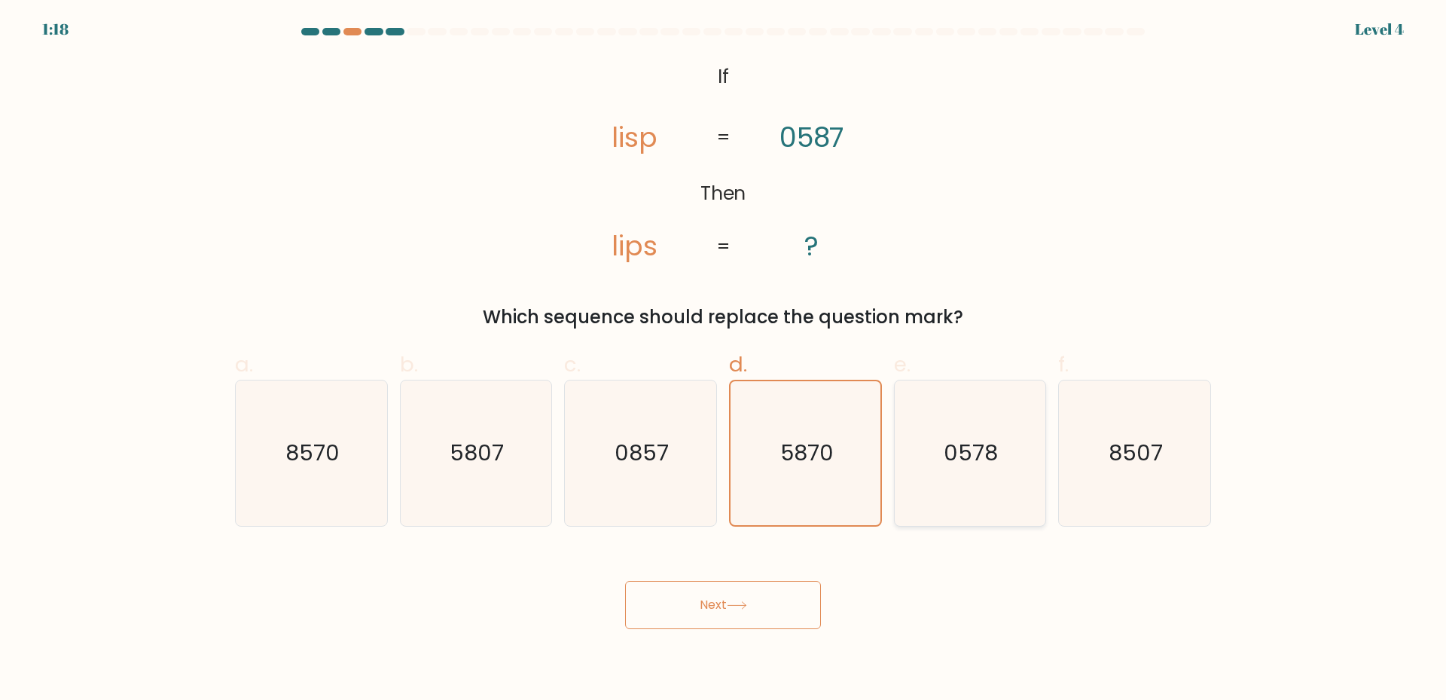
click at [952, 497] on icon "0578" at bounding box center [969, 452] width 145 height 145
click at [724, 360] on input "e. 0578" at bounding box center [723, 355] width 1 height 10
radio input "true"
click at [733, 607] on icon at bounding box center [737, 605] width 20 height 8
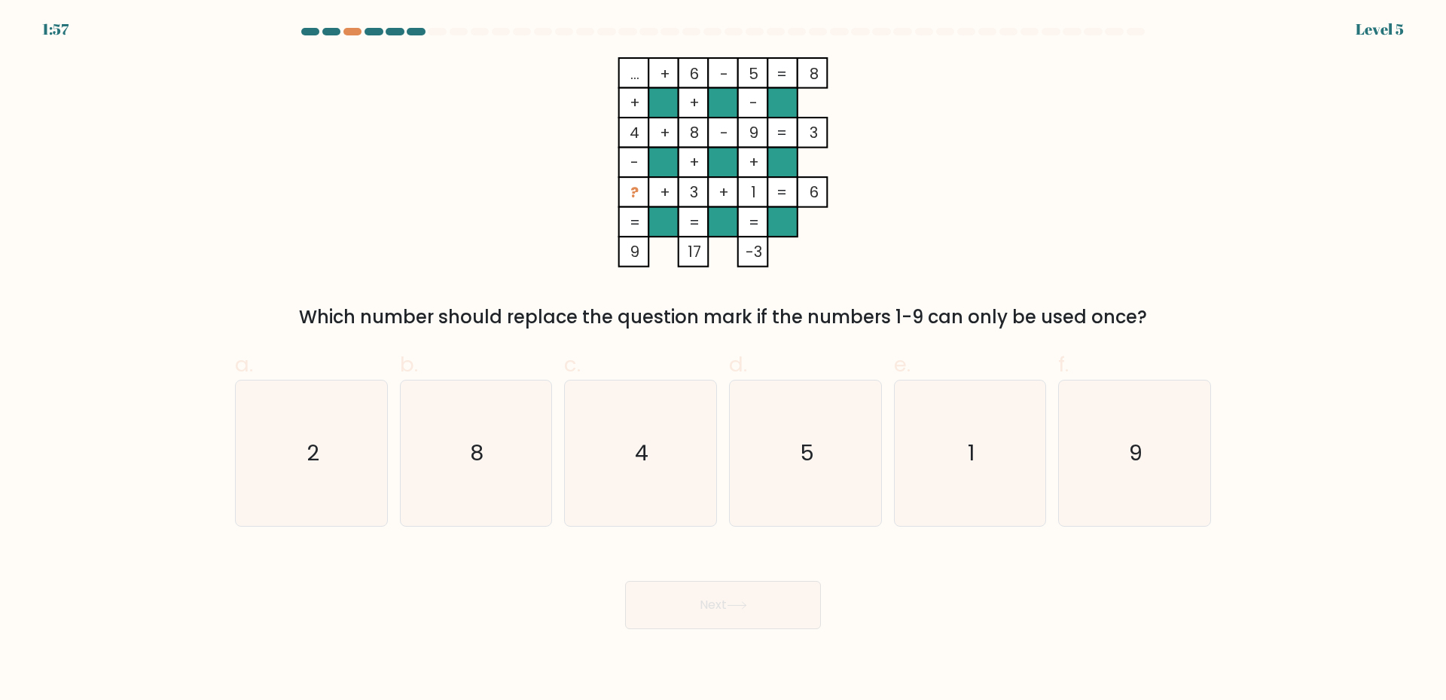
drag, startPoint x: 620, startPoint y: 185, endPoint x: 759, endPoint y: 200, distance: 140.0
click at [759, 200] on icon "... + 6 - 5 8 + + - 4 + 8 - 9 3 - + + ? + 3 + 1 = 6 = = = = 9 17 -3 =" at bounding box center [723, 162] width 452 height 210
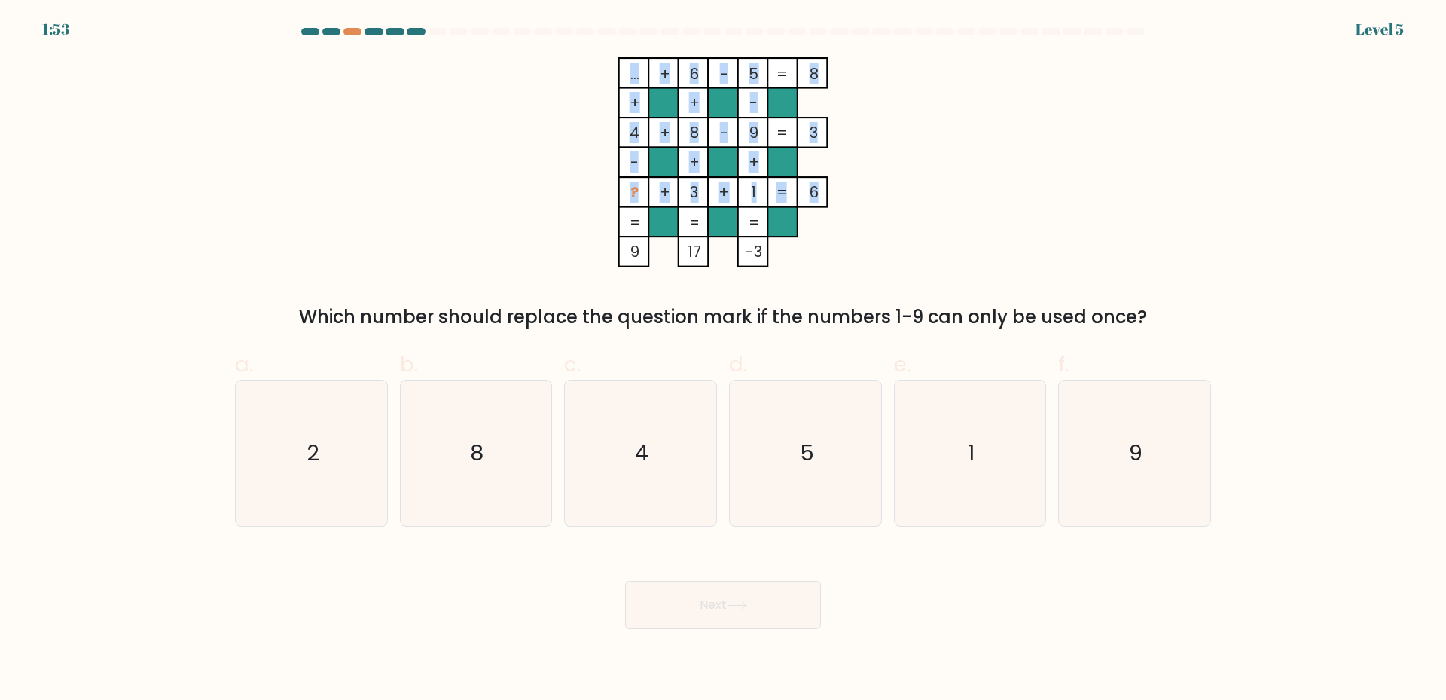
drag, startPoint x: 625, startPoint y: 194, endPoint x: 806, endPoint y: 204, distance: 181.0
click at [812, 199] on icon "... + 6 - 5 8 + + - 4 + 8 - 9 3 - + + ? + 3 + 1 = 6 = = = = 9 17 -3 =" at bounding box center [723, 162] width 452 height 210
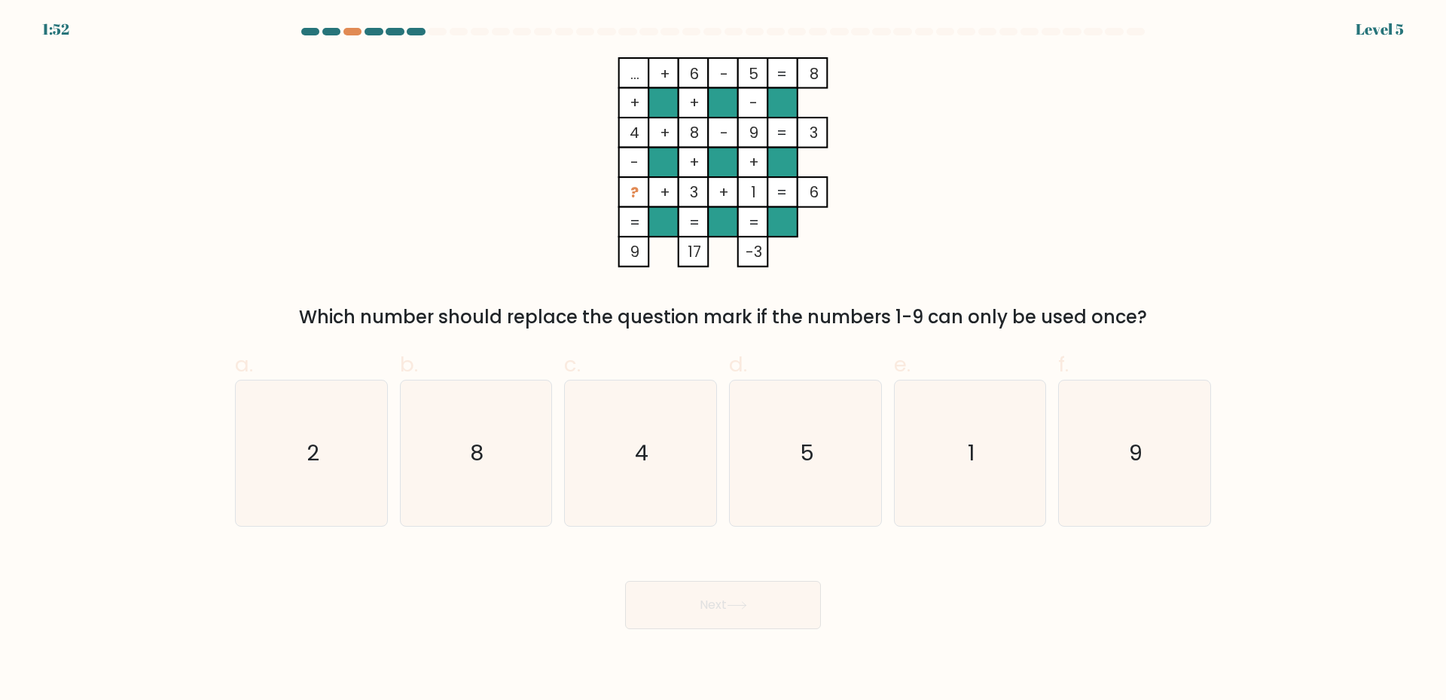
click at [839, 206] on icon "... + 6 - 5 8 + + - 4 + 8 - 9 3 - + + ? + 3 + 1 = 6 = = = = 9 17 -3 =" at bounding box center [723, 162] width 452 height 210
drag, startPoint x: 822, startPoint y: 193, endPoint x: 728, endPoint y: 199, distance: 93.6
click at [791, 202] on icon "... + 6 - 5 8 + + - 4 + 8 - 9 3 - + + ? + 3 + 1 = 6 = = = = 9 17 -3 =" at bounding box center [723, 162] width 452 height 210
drag, startPoint x: 627, startPoint y: 190, endPoint x: 714, endPoint y: 194, distance: 87.5
click at [714, 194] on icon "... + 6 - 5 8 + + - 4 + 8 - 9 3 - + + ? + 3 + 1 = 6 = = = = 9 17 -3 =" at bounding box center [723, 162] width 452 height 210
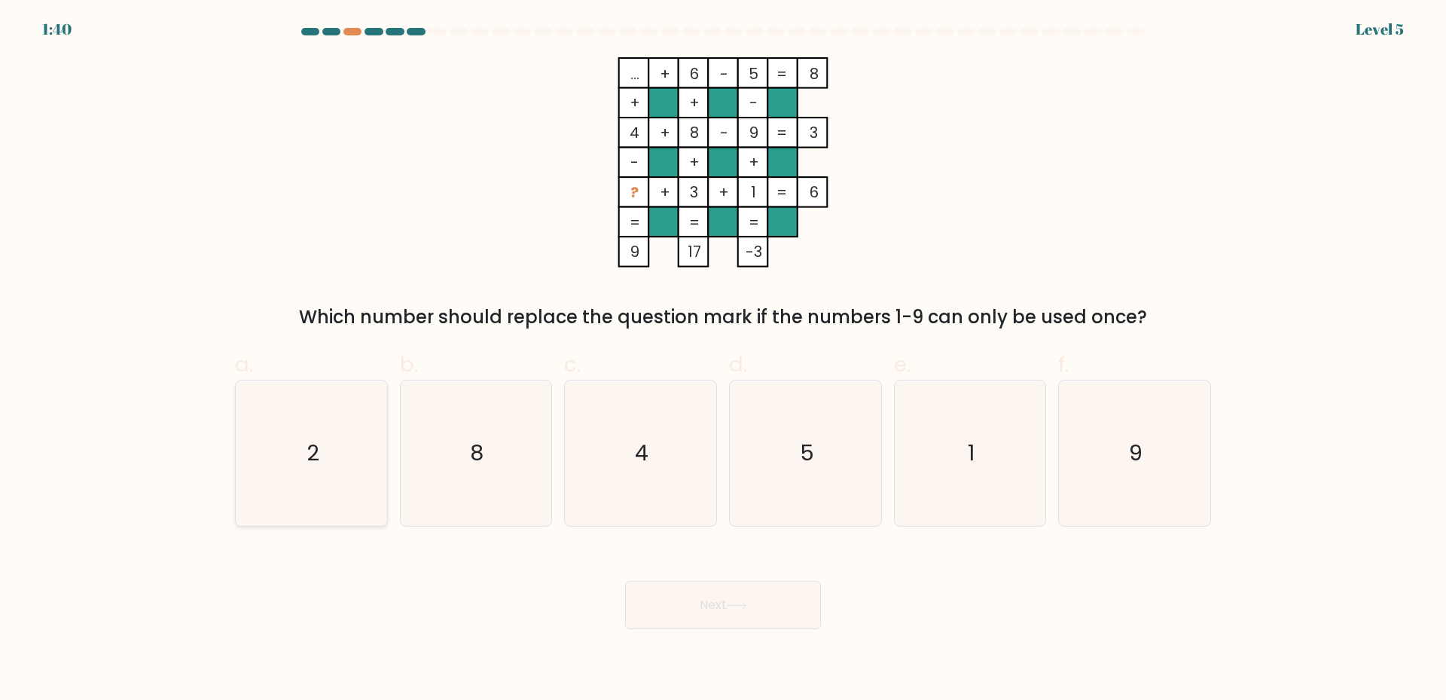
click at [325, 458] on icon "2" at bounding box center [311, 452] width 145 height 145
click at [723, 360] on input "a. 2" at bounding box center [723, 355] width 1 height 10
radio input "true"
click at [738, 612] on button "Next" at bounding box center [723, 605] width 196 height 48
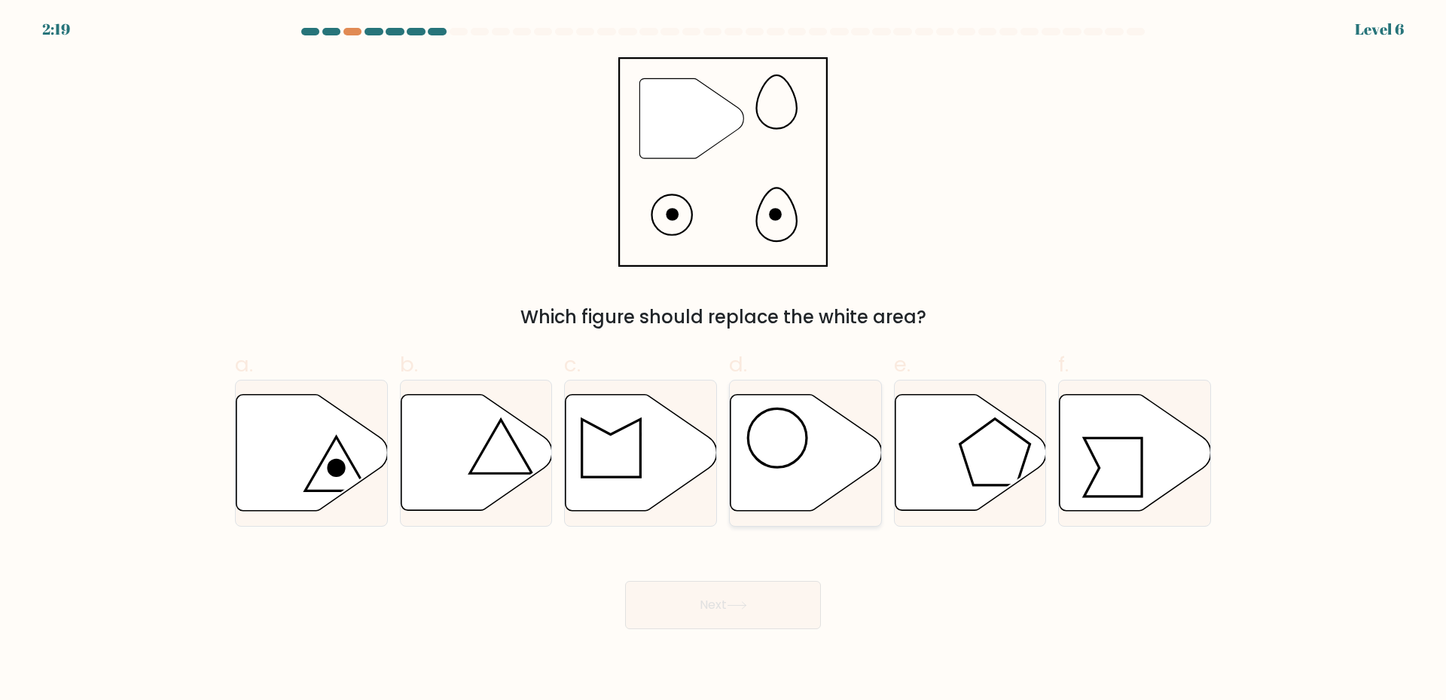
click at [797, 459] on circle at bounding box center [777, 437] width 59 height 59
click at [724, 360] on input "d." at bounding box center [723, 355] width 1 height 10
radio input "true"
click at [687, 593] on button "Next" at bounding box center [723, 605] width 196 height 48
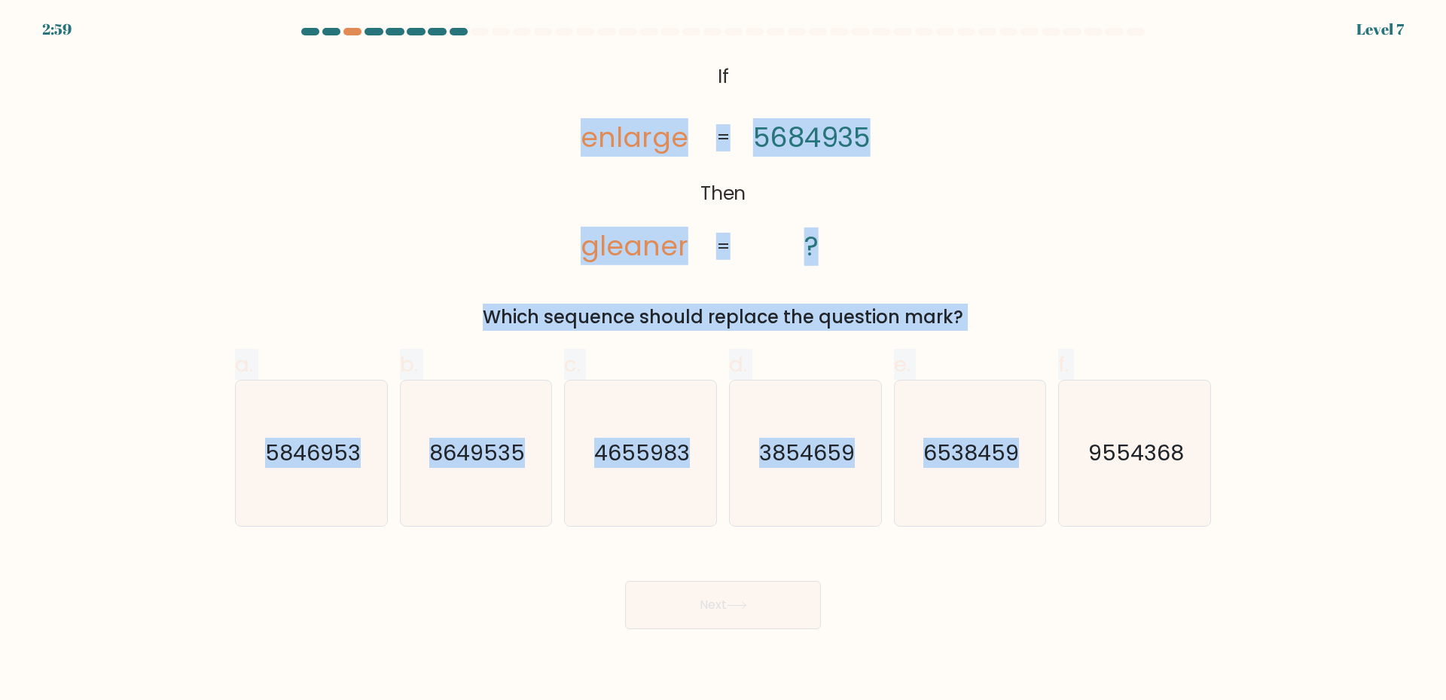
drag, startPoint x: 532, startPoint y: 65, endPoint x: 590, endPoint y: 319, distance: 260.5
click at [1221, 495] on form "If ?" at bounding box center [723, 328] width 1446 height 601
click at [527, 220] on div "@import url('https://fonts.googleapis.com/css?family=Abril+Fatface:400,100,100i…" at bounding box center [723, 193] width 994 height 273
drag, startPoint x: 777, startPoint y: 99, endPoint x: 1209, endPoint y: 474, distance: 572.2
click at [1209, 474] on form "If ?" at bounding box center [723, 328] width 1446 height 601
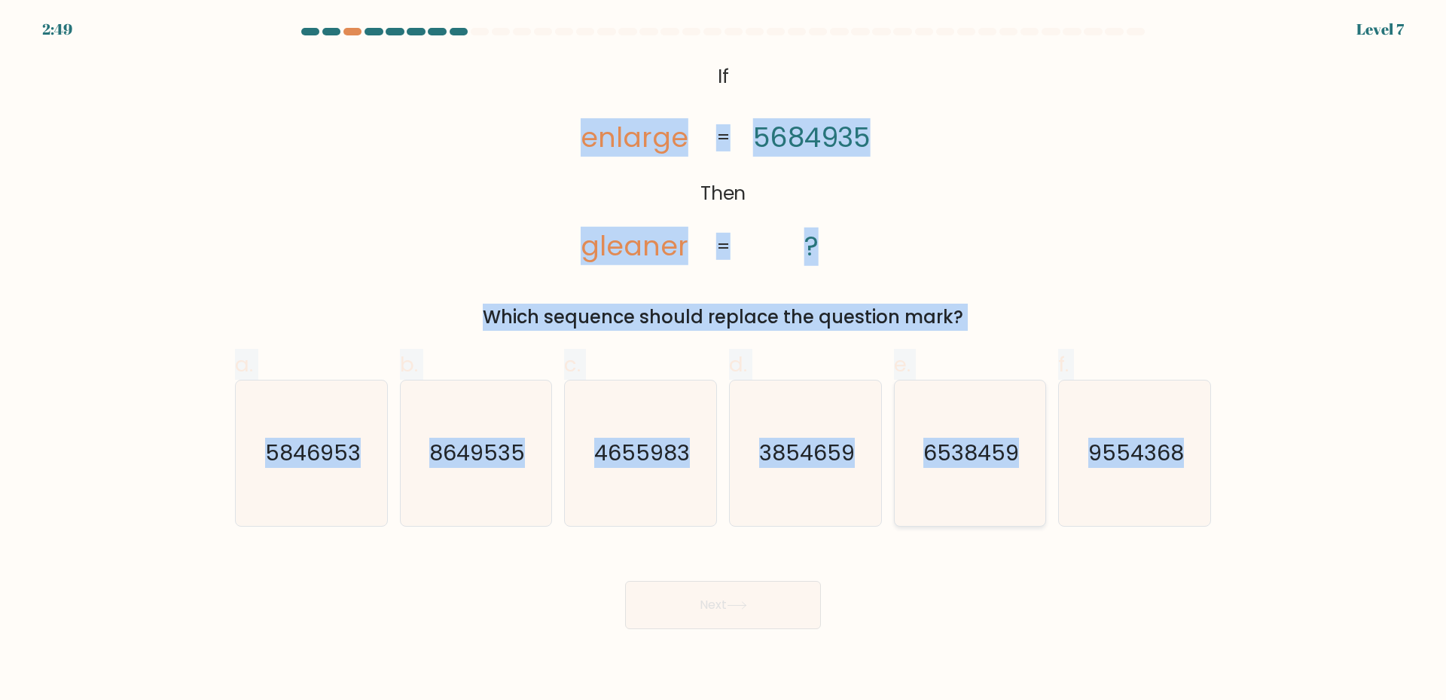
copy form "enlarge gleaner 5684935 ? = = Which sequence should replace the question mark? …"
click at [1099, 260] on div "@import url('https://fonts.googleapis.com/css?family=Abril+Fatface:400,100,100i…" at bounding box center [723, 193] width 994 height 273
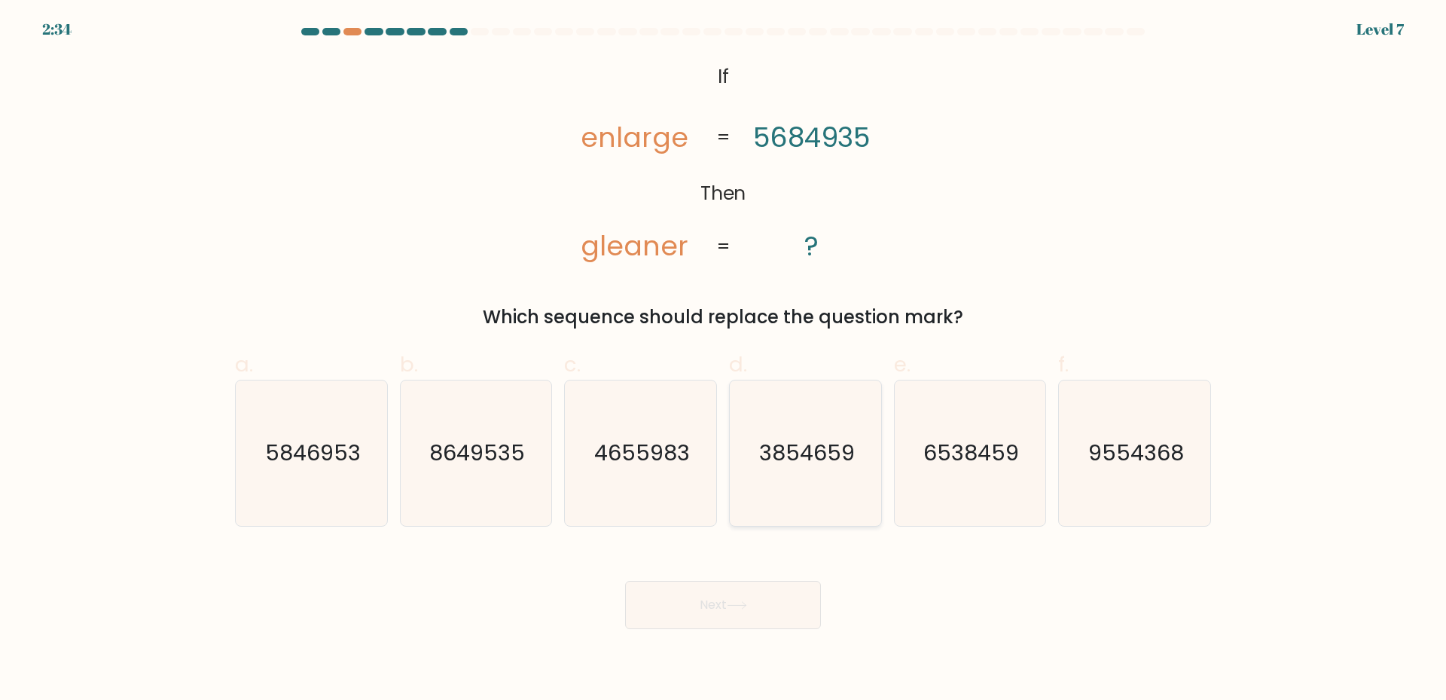
click at [820, 476] on icon "3854659" at bounding box center [805, 452] width 145 height 145
click at [724, 360] on input "d. 3854659" at bounding box center [723, 355] width 1 height 10
radio input "true"
click at [731, 614] on button "Next" at bounding box center [723, 605] width 196 height 48
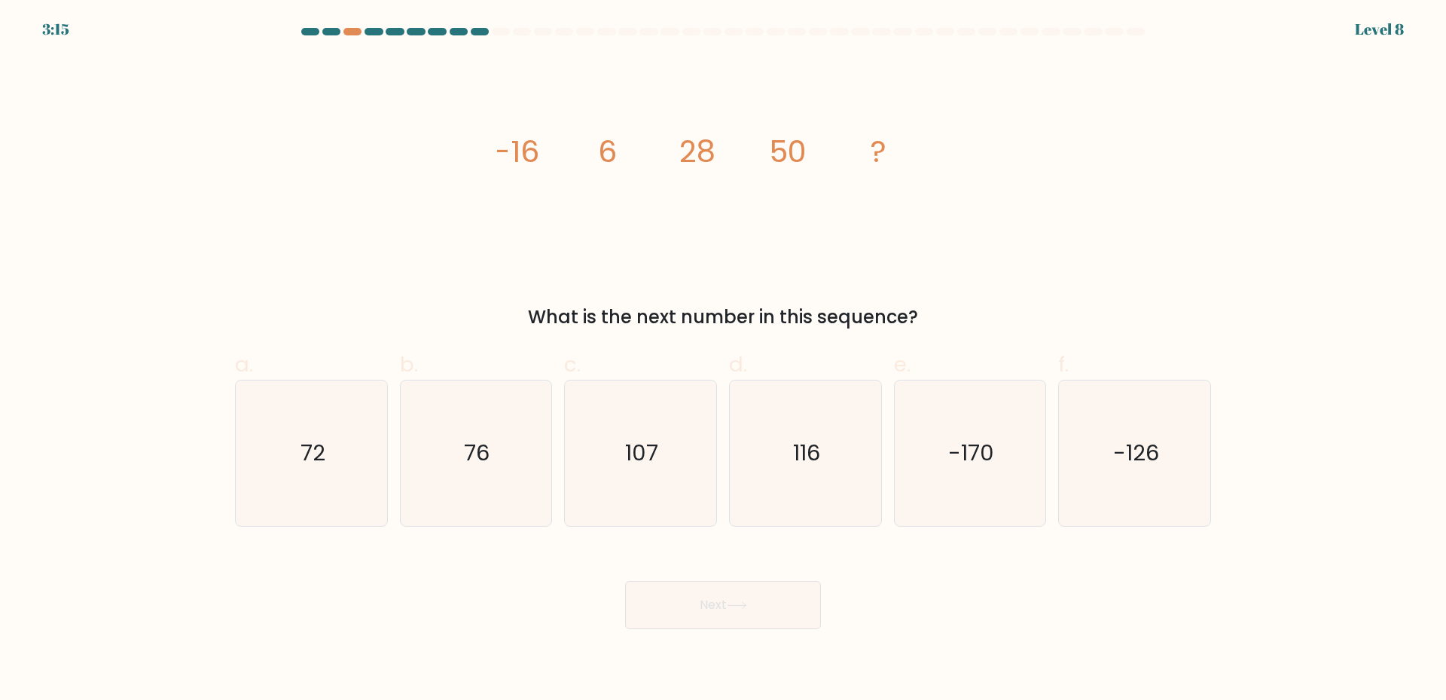
drag, startPoint x: 431, startPoint y: 105, endPoint x: 907, endPoint y: 171, distance: 481.1
click at [907, 171] on div "image/svg+xml -16 6 28 50 ? What is the next number in this sequence?" at bounding box center [723, 193] width 994 height 273
drag, startPoint x: 392, startPoint y: 136, endPoint x: 955, endPoint y: 162, distance: 563.1
click at [959, 163] on div "image/svg+xml -16 6 28 50 ? What is the next number in this sequence?" at bounding box center [723, 193] width 994 height 273
click at [825, 245] on icon "image/svg+xml -16 6 28 50 ?" at bounding box center [723, 162] width 452 height 210
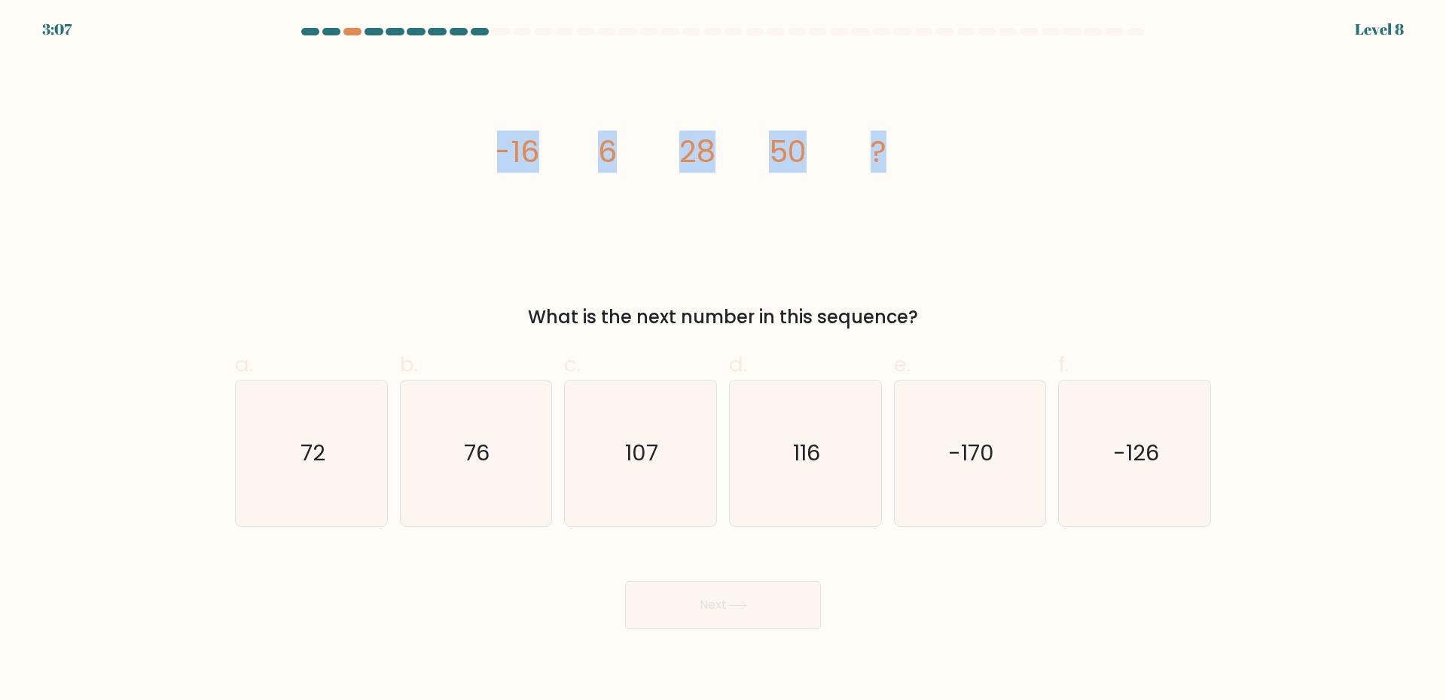
drag, startPoint x: 432, startPoint y: 114, endPoint x: 936, endPoint y: 162, distance: 506.1
click at [936, 162] on div "image/svg+xml -16 6 28 50 ? What is the next number in this sequence?" at bounding box center [723, 193] width 994 height 273
copy g "-16 6 28 50 ?"
click at [351, 468] on icon "72" at bounding box center [311, 452] width 145 height 145
click at [723, 360] on input "a. 72" at bounding box center [723, 355] width 1 height 10
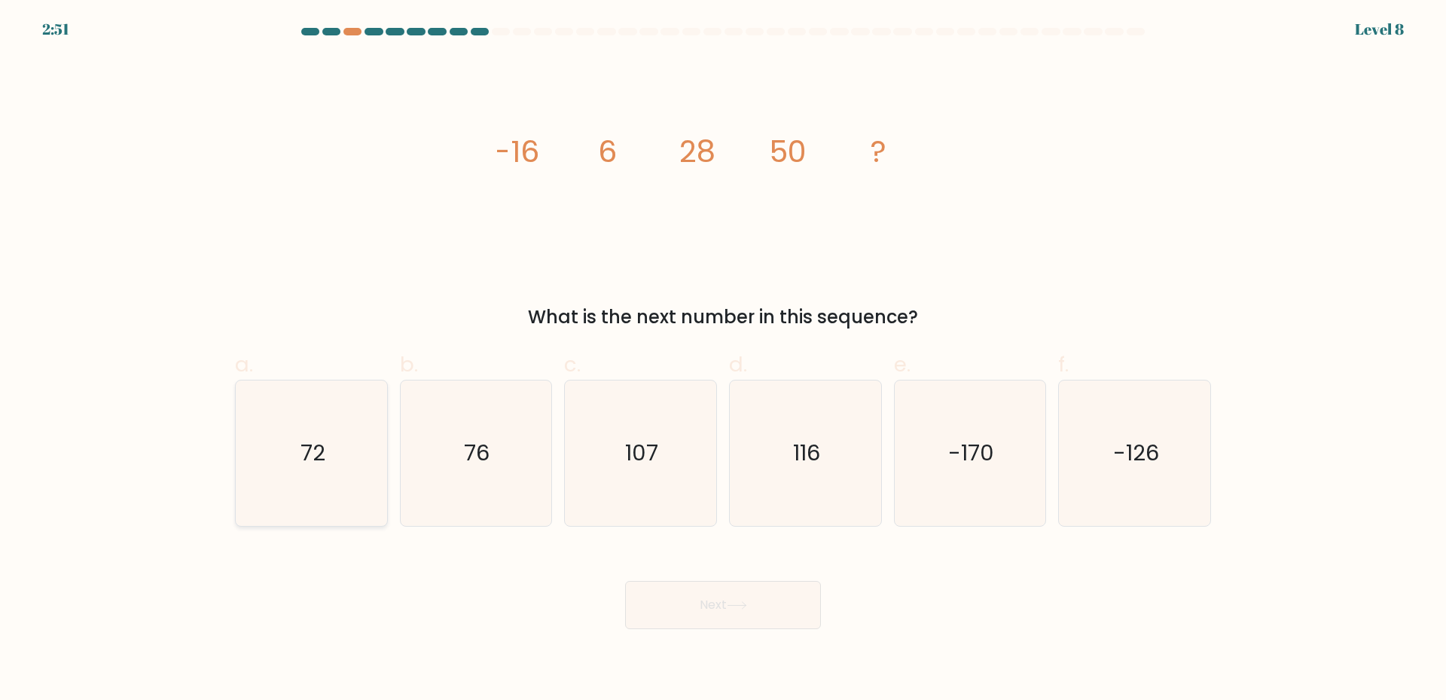
radio input "true"
click at [742, 601] on icon at bounding box center [737, 605] width 20 height 8
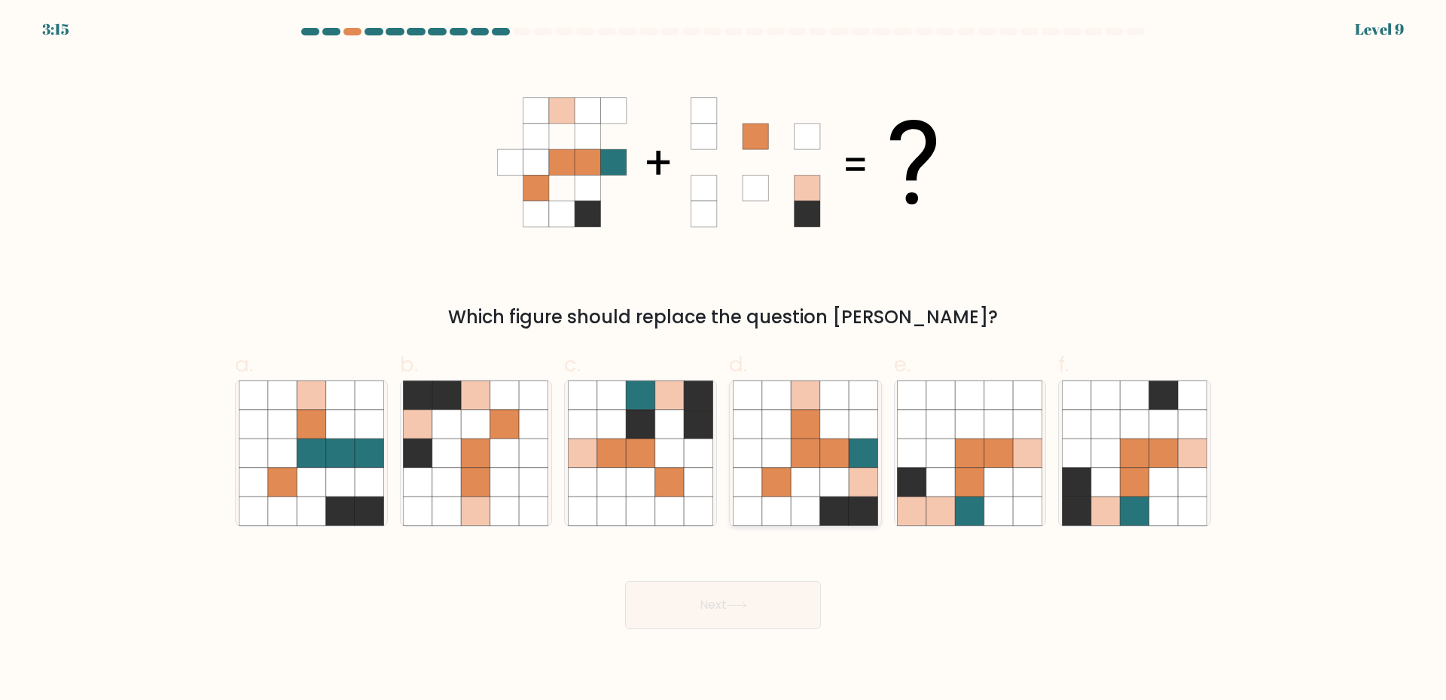
click at [805, 492] on icon at bounding box center [805, 482] width 29 height 29
click at [724, 360] on input "d." at bounding box center [723, 355] width 1 height 10
radio input "true"
click at [735, 602] on icon at bounding box center [737, 605] width 20 height 8
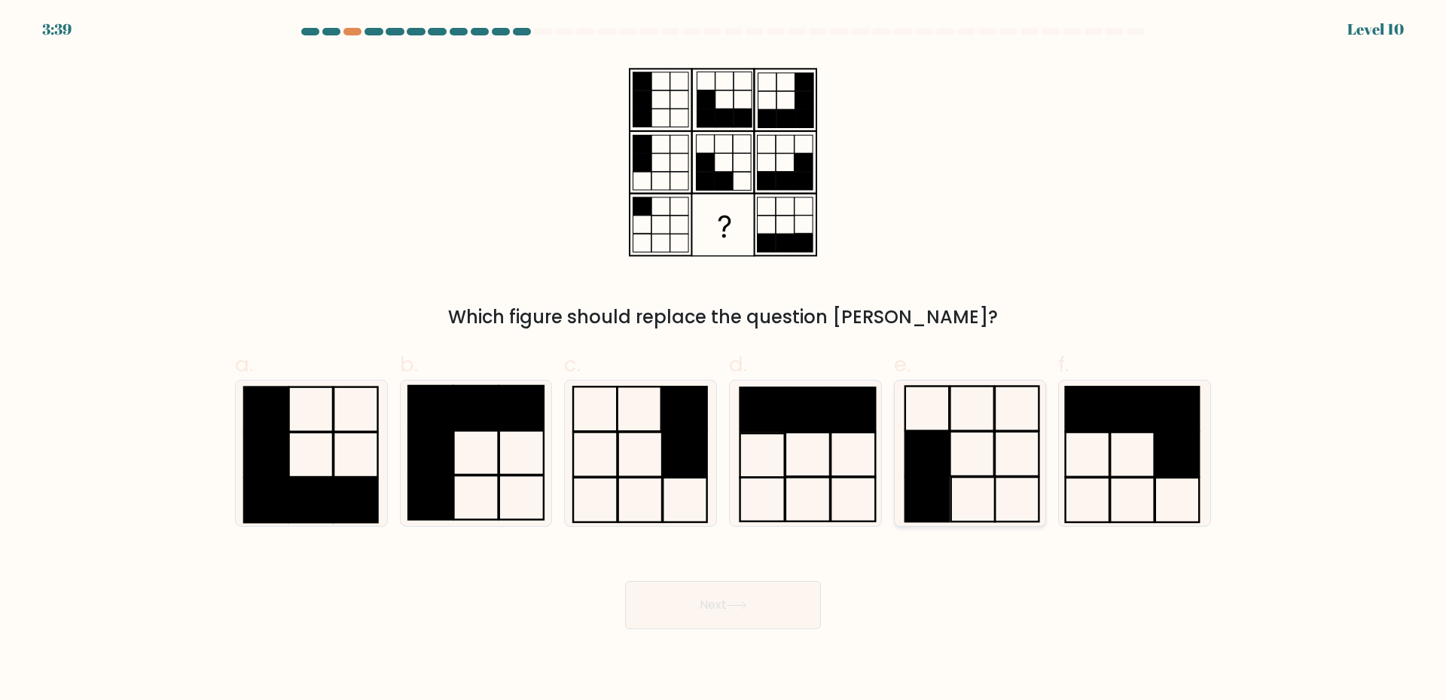
click at [928, 486] on rect at bounding box center [927, 499] width 44 height 44
click at [724, 360] on input "e." at bounding box center [723, 355] width 1 height 10
radio input "true"
click at [699, 608] on button "Next" at bounding box center [723, 605] width 196 height 48
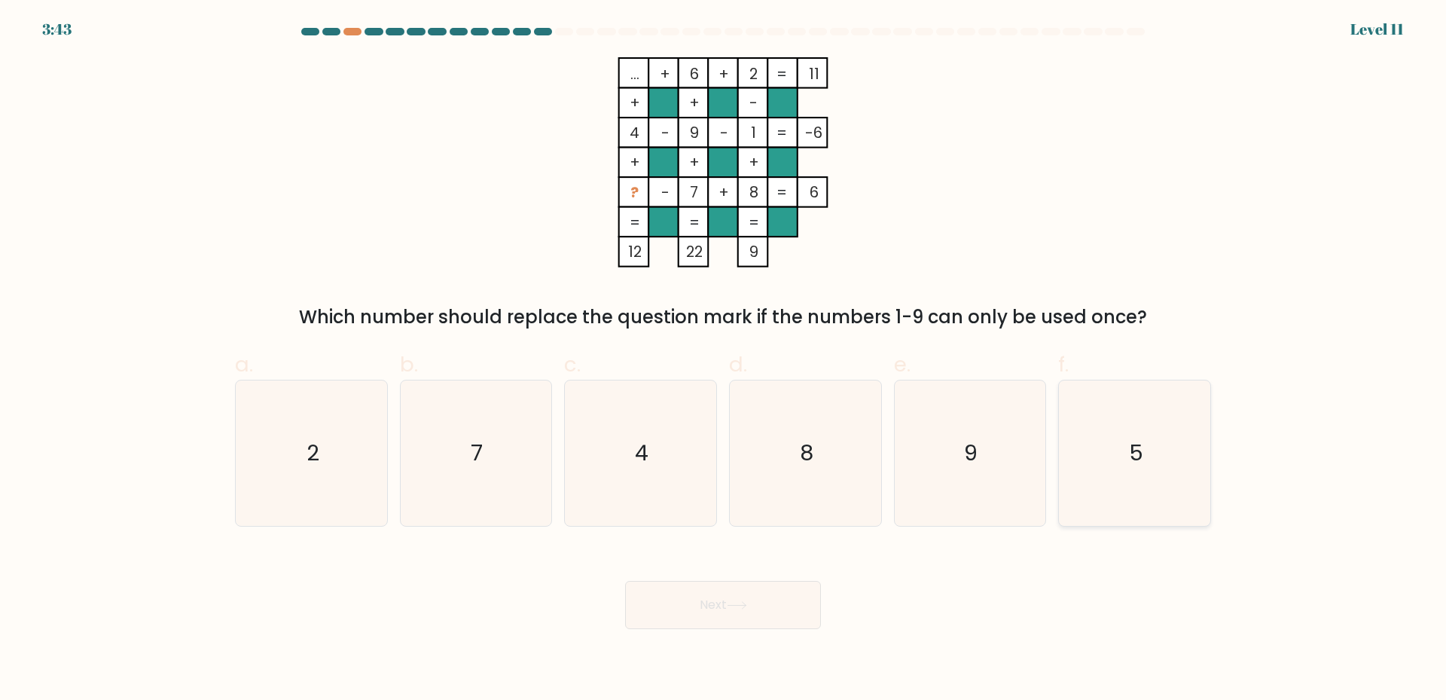
click at [1127, 457] on icon "5" at bounding box center [1134, 452] width 145 height 145
click at [724, 360] on input "f. 5" at bounding box center [723, 355] width 1 height 10
radio input "true"
click at [721, 603] on button "Next" at bounding box center [723, 605] width 196 height 48
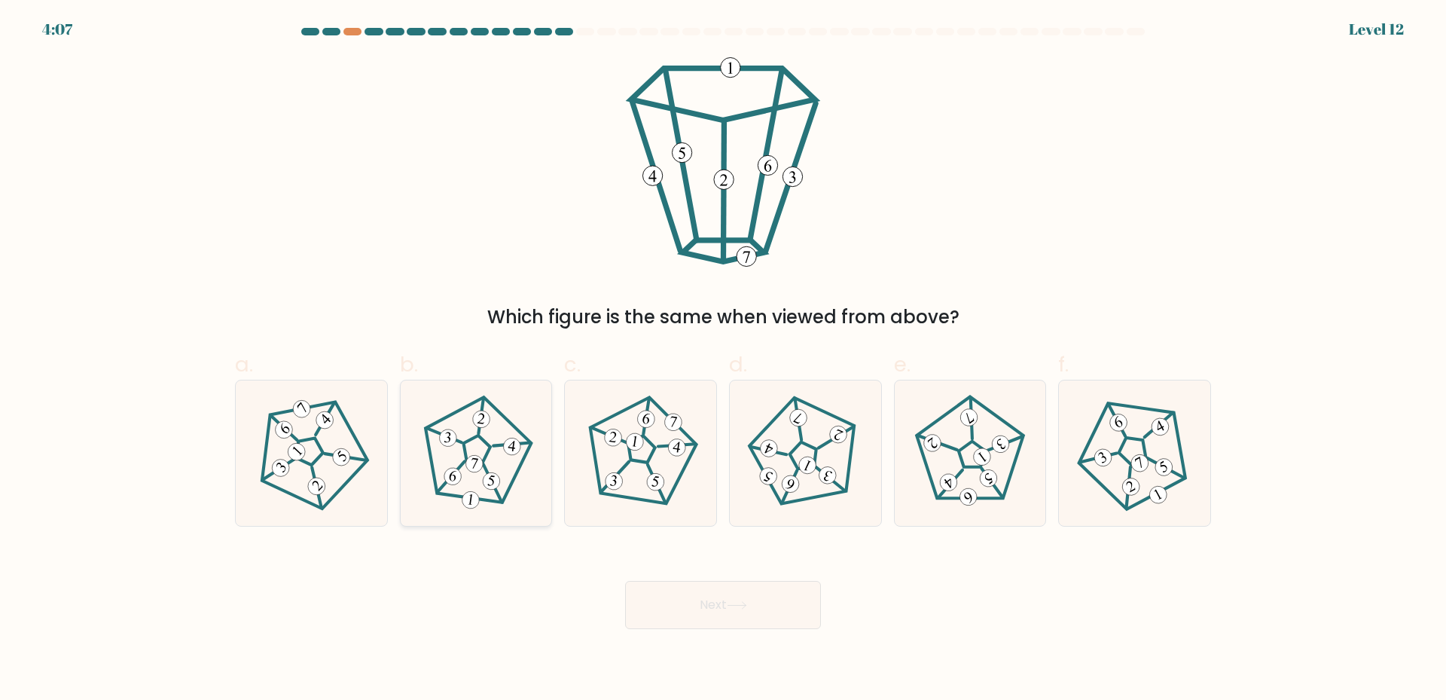
click at [475, 489] on icon at bounding box center [476, 453] width 116 height 116
click at [723, 360] on input "b." at bounding box center [723, 355] width 1 height 10
radio input "true"
click at [711, 607] on button "Next" at bounding box center [723, 605] width 196 height 48
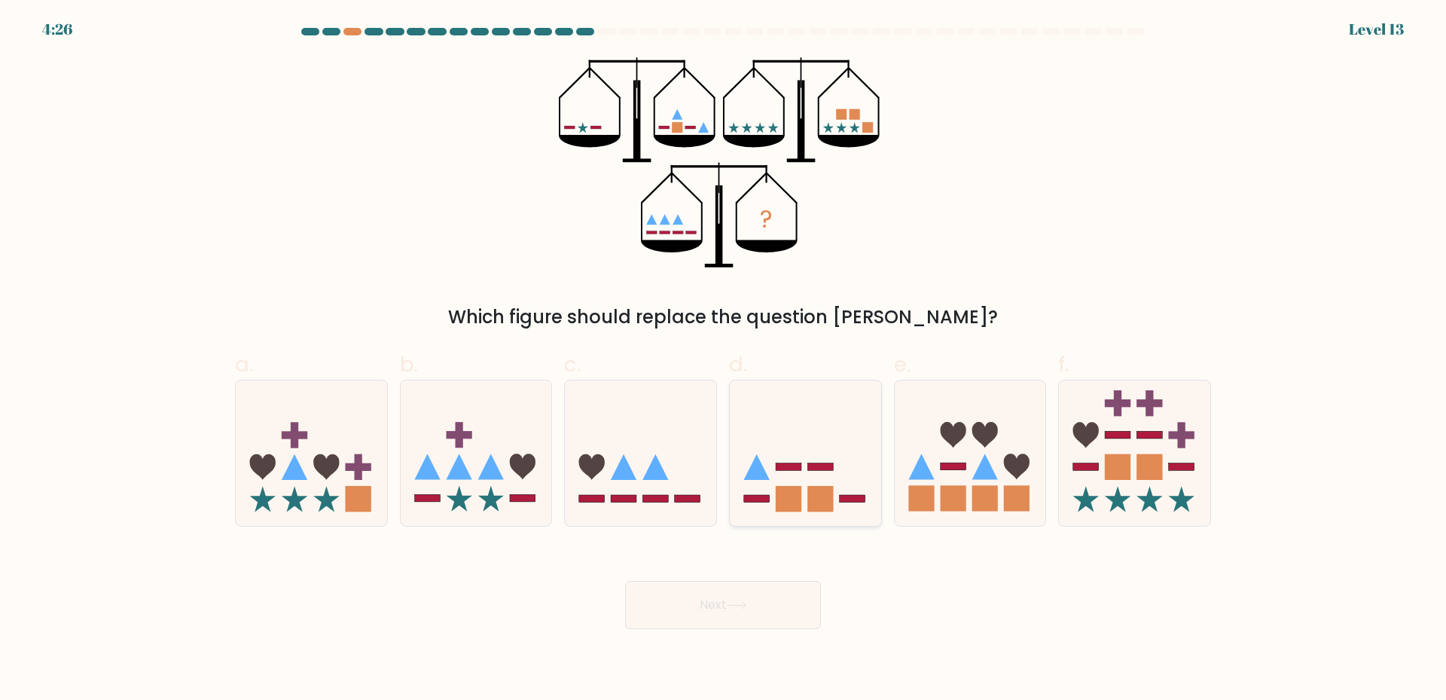
click at [794, 497] on rect at bounding box center [789, 499] width 26 height 26
click at [724, 360] on input "d." at bounding box center [723, 355] width 1 height 10
radio input "true"
click at [762, 593] on button "Next" at bounding box center [723, 605] width 196 height 48
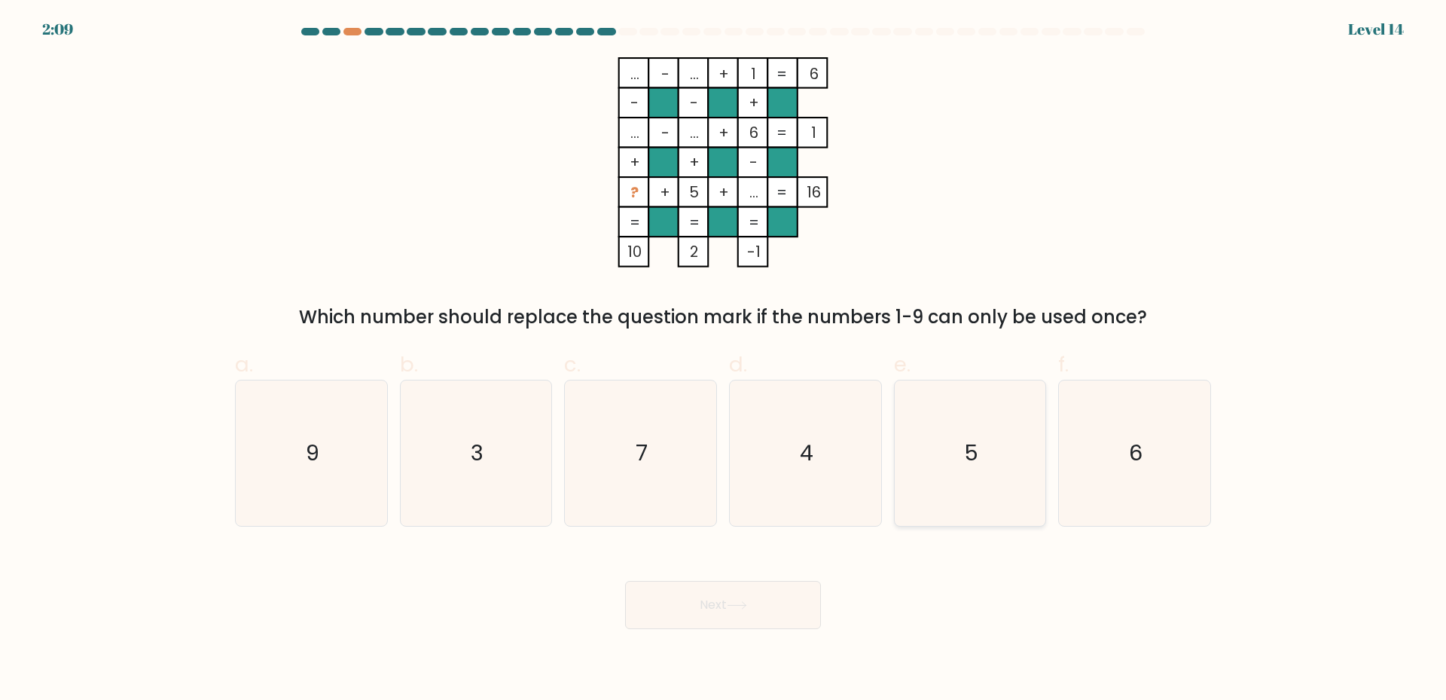
click at [977, 465] on text "5" at bounding box center [971, 452] width 14 height 30
click at [724, 360] on input "e. 5" at bounding box center [723, 355] width 1 height 10
radio input "true"
click at [705, 596] on button "Next" at bounding box center [723, 605] width 196 height 48
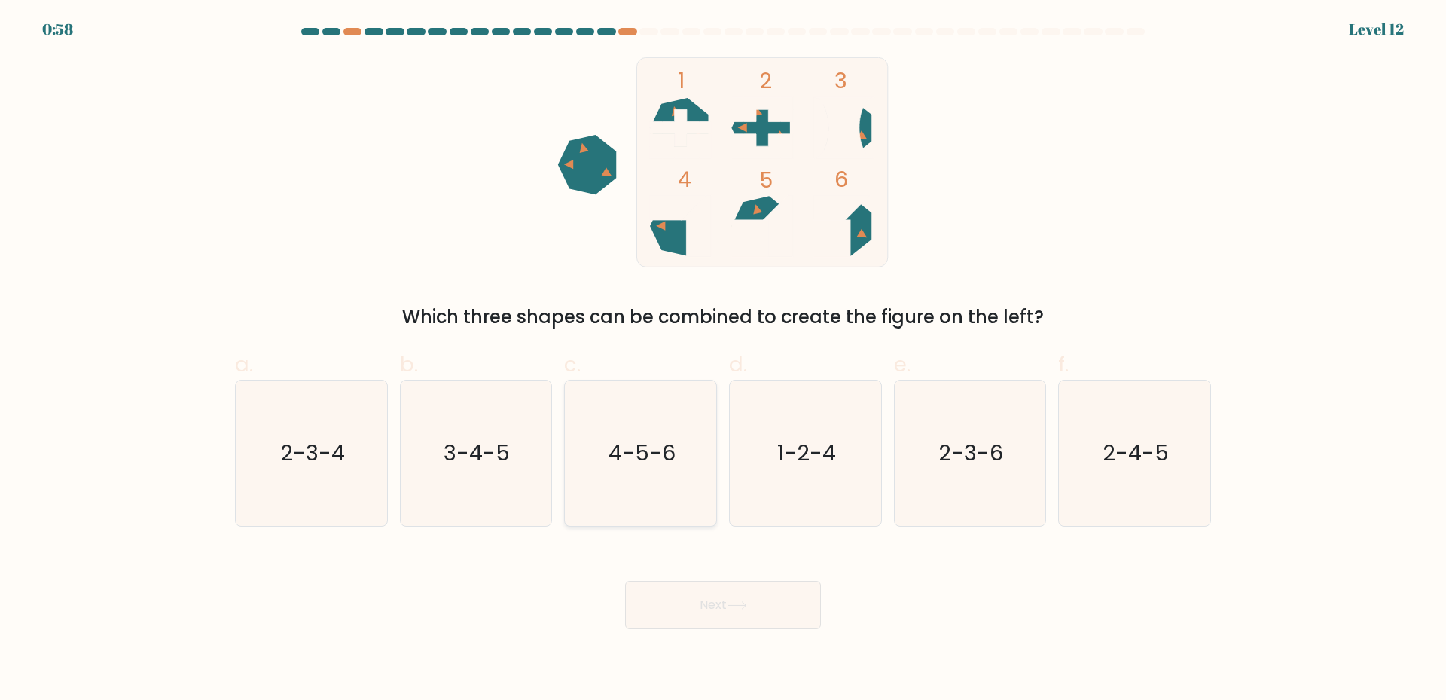
click at [654, 469] on icon "4-5-6" at bounding box center [640, 452] width 145 height 145
click at [723, 360] on input "c. 4-5-6" at bounding box center [723, 355] width 1 height 10
radio input "true"
click at [718, 612] on button "Next" at bounding box center [723, 605] width 196 height 48
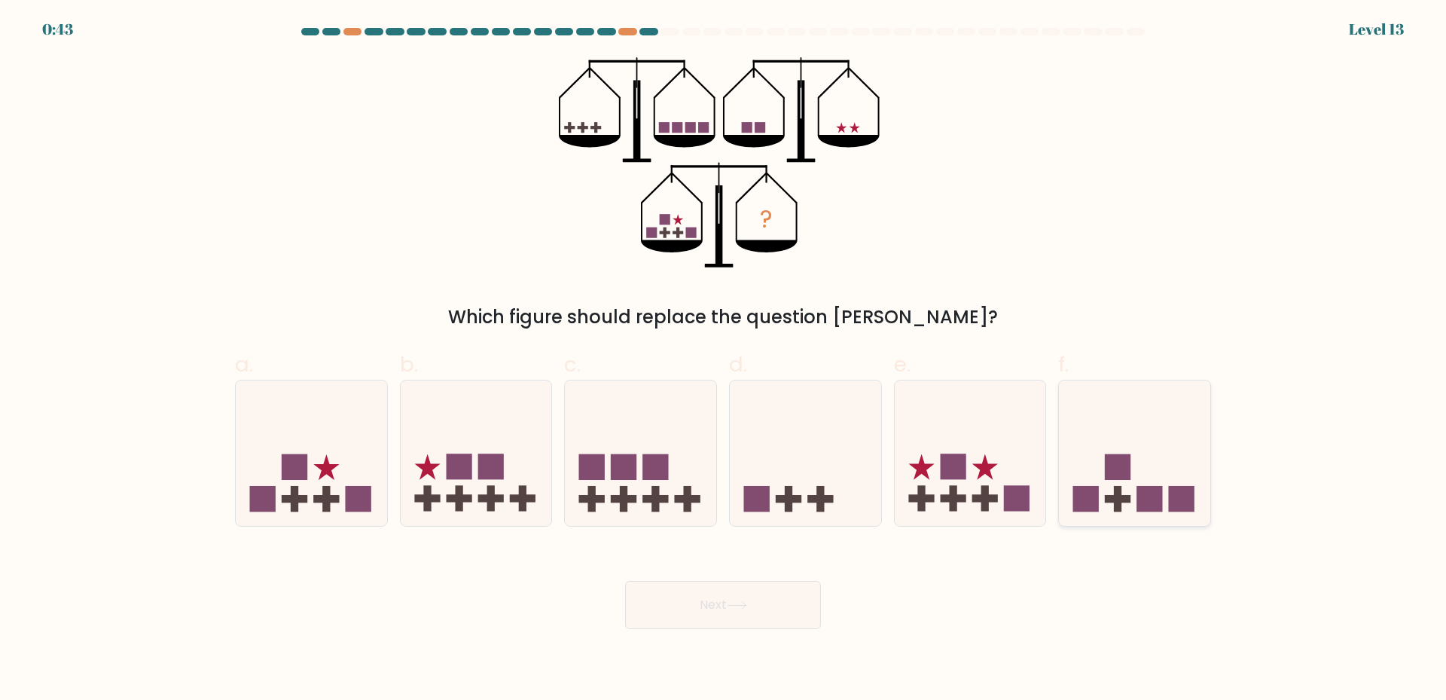
click at [1127, 500] on rect at bounding box center [1118, 499] width 26 height 8
click at [724, 360] on input "f." at bounding box center [723, 355] width 1 height 10
radio input "true"
click at [730, 614] on button "Next" at bounding box center [723, 605] width 196 height 48
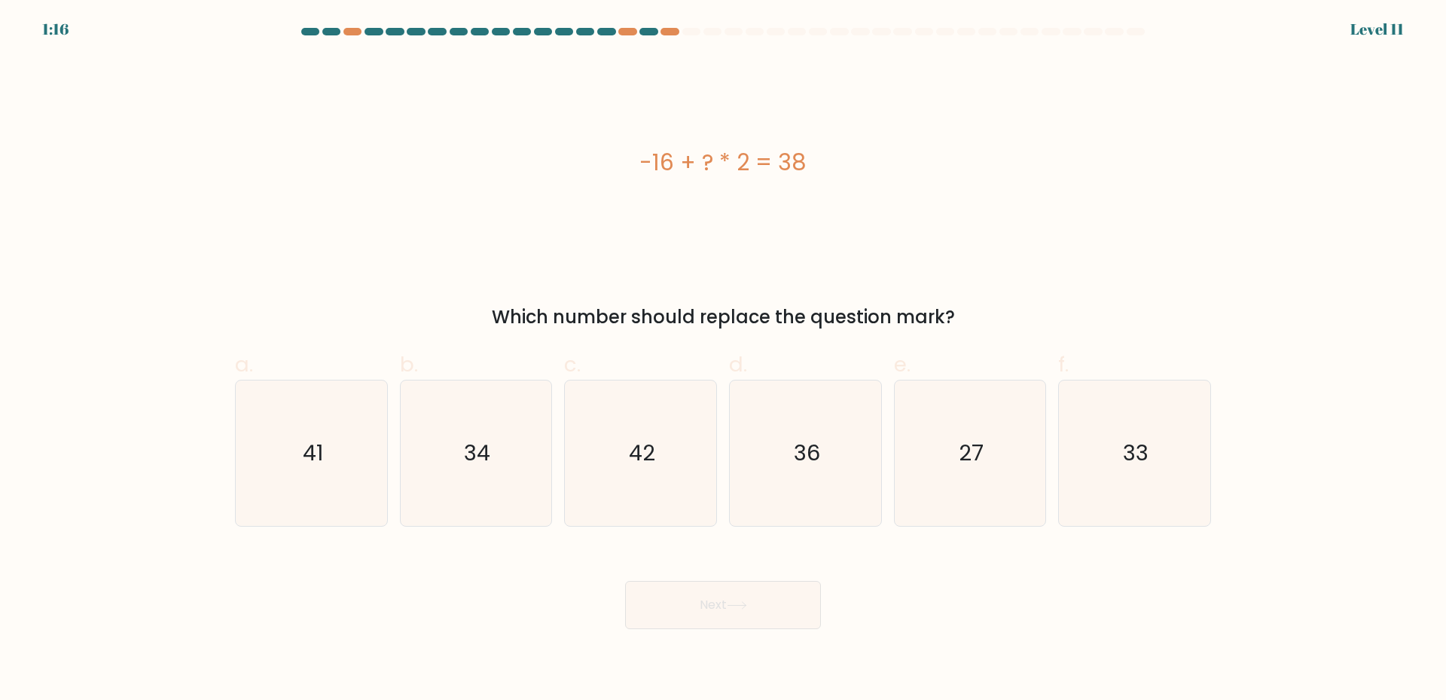
drag, startPoint x: 597, startPoint y: 155, endPoint x: 885, endPoint y: 168, distance: 287.9
click at [885, 168] on div "-16 + ? * 2 = 38" at bounding box center [723, 162] width 976 height 34
click at [715, 246] on div "-16 + ? * 2 = 38" at bounding box center [723, 162] width 976 height 210
drag, startPoint x: 614, startPoint y: 153, endPoint x: 872, endPoint y: 163, distance: 257.7
click at [866, 160] on div "-16 + ? * 2 = 38" at bounding box center [723, 162] width 976 height 34
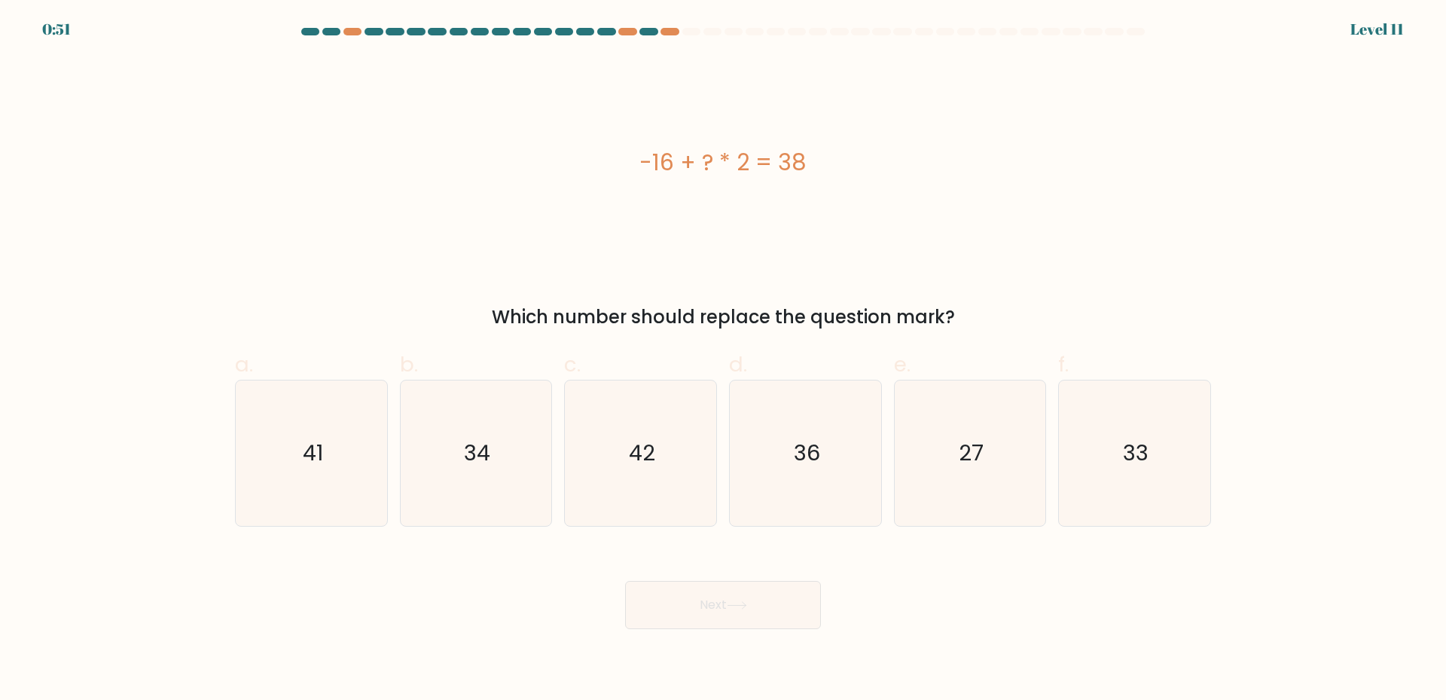
copy div "-16 + ? * 2 = 38"
click at [964, 473] on icon "27" at bounding box center [969, 452] width 145 height 145
click at [724, 360] on input "e. 27" at bounding box center [723, 355] width 1 height 10
radio input "true"
click at [727, 605] on button "Next" at bounding box center [723, 605] width 196 height 48
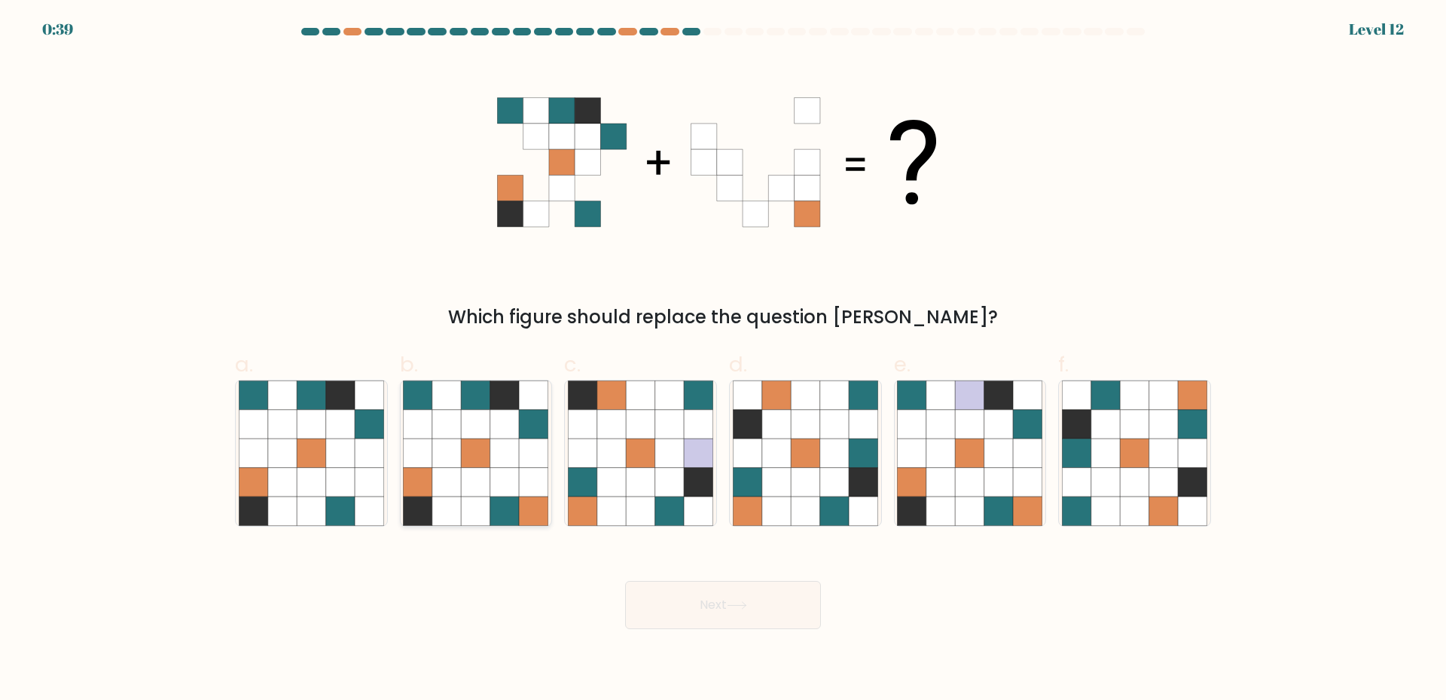
click at [480, 450] on icon at bounding box center [476, 452] width 29 height 29
click at [723, 360] on input "b." at bounding box center [723, 355] width 1 height 10
radio input "true"
click at [764, 608] on button "Next" at bounding box center [723, 605] width 196 height 48
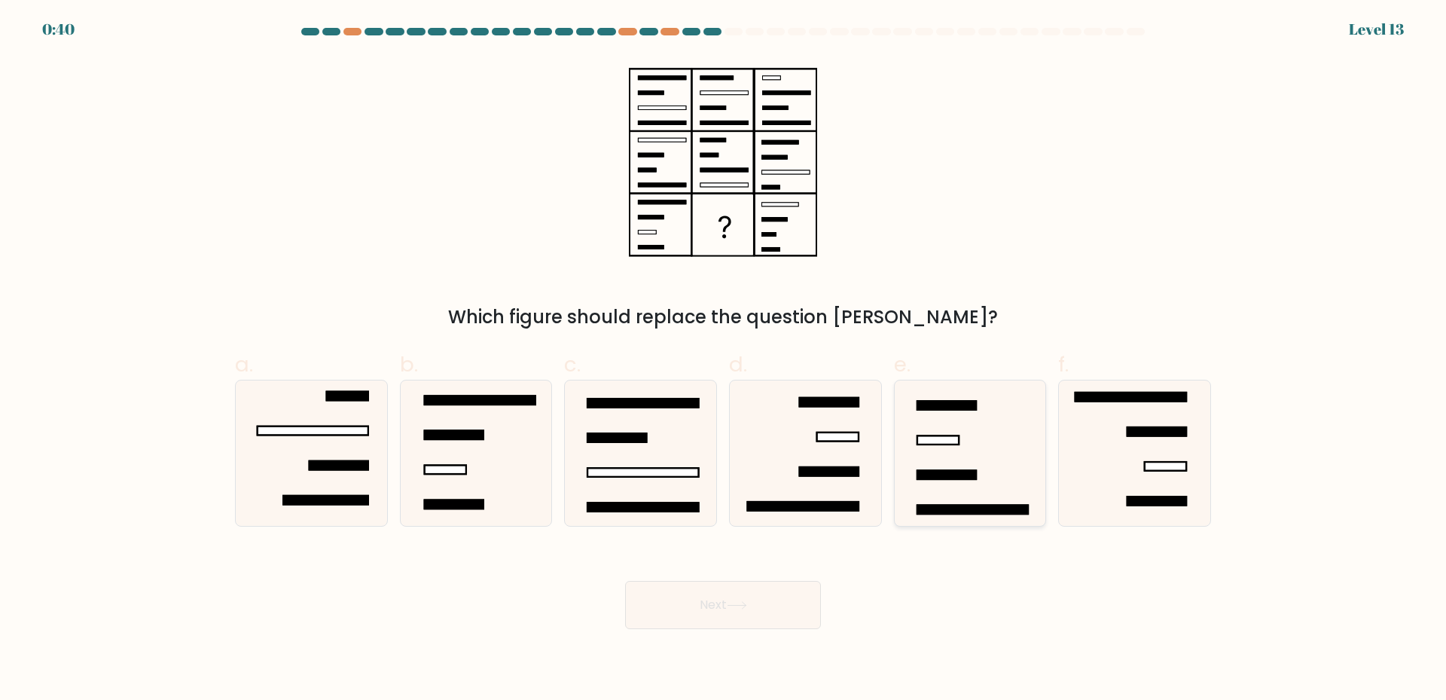
click at [930, 441] on rect at bounding box center [937, 439] width 41 height 9
click at [724, 360] on input "e." at bounding box center [723, 355] width 1 height 10
radio input "true"
click at [721, 611] on button "Next" at bounding box center [723, 605] width 196 height 48
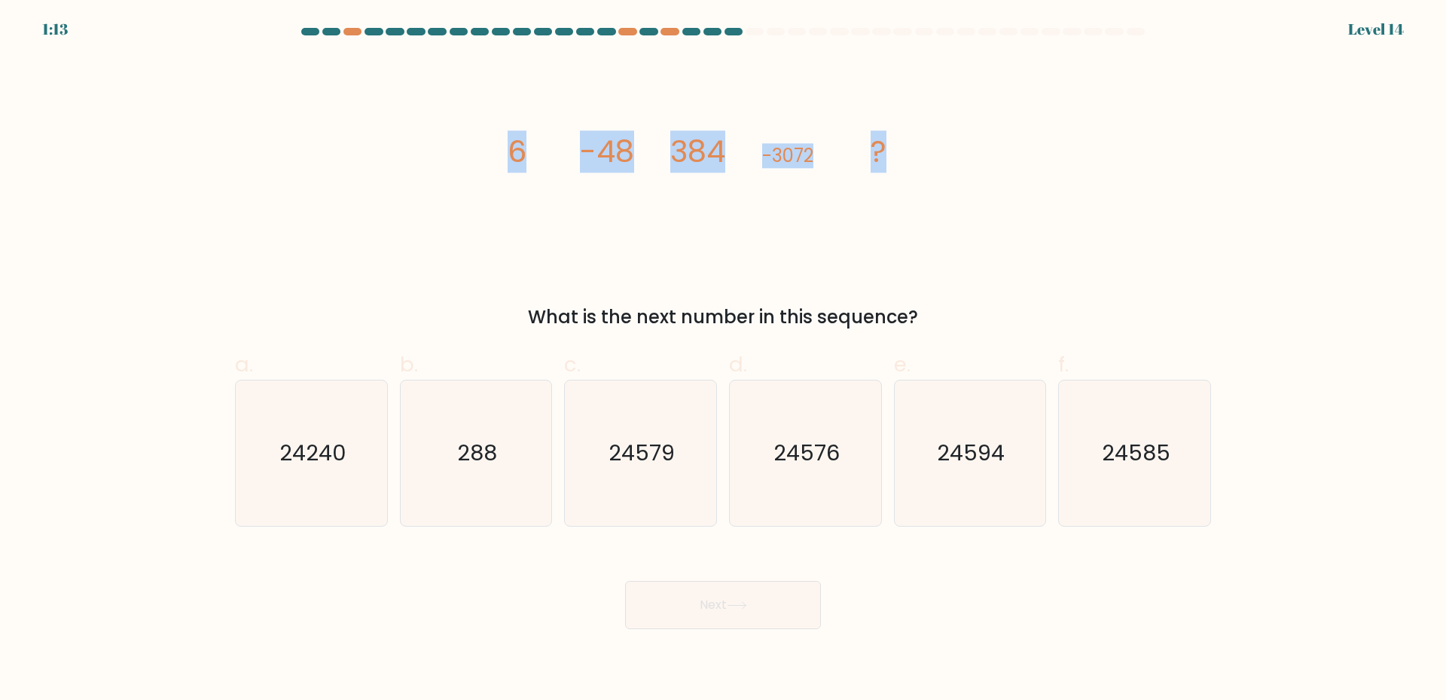
drag, startPoint x: 452, startPoint y: 143, endPoint x: 901, endPoint y: 138, distance: 448.8
click at [901, 138] on div "image/svg+xml 6 -48 384 -3072 ? What is the next number in this sequence?" at bounding box center [723, 193] width 994 height 273
copy g "6 -48 384 -3072 ?"
click at [809, 474] on icon "24576" at bounding box center [805, 452] width 145 height 145
click at [724, 360] on input "d. 24576" at bounding box center [723, 355] width 1 height 10
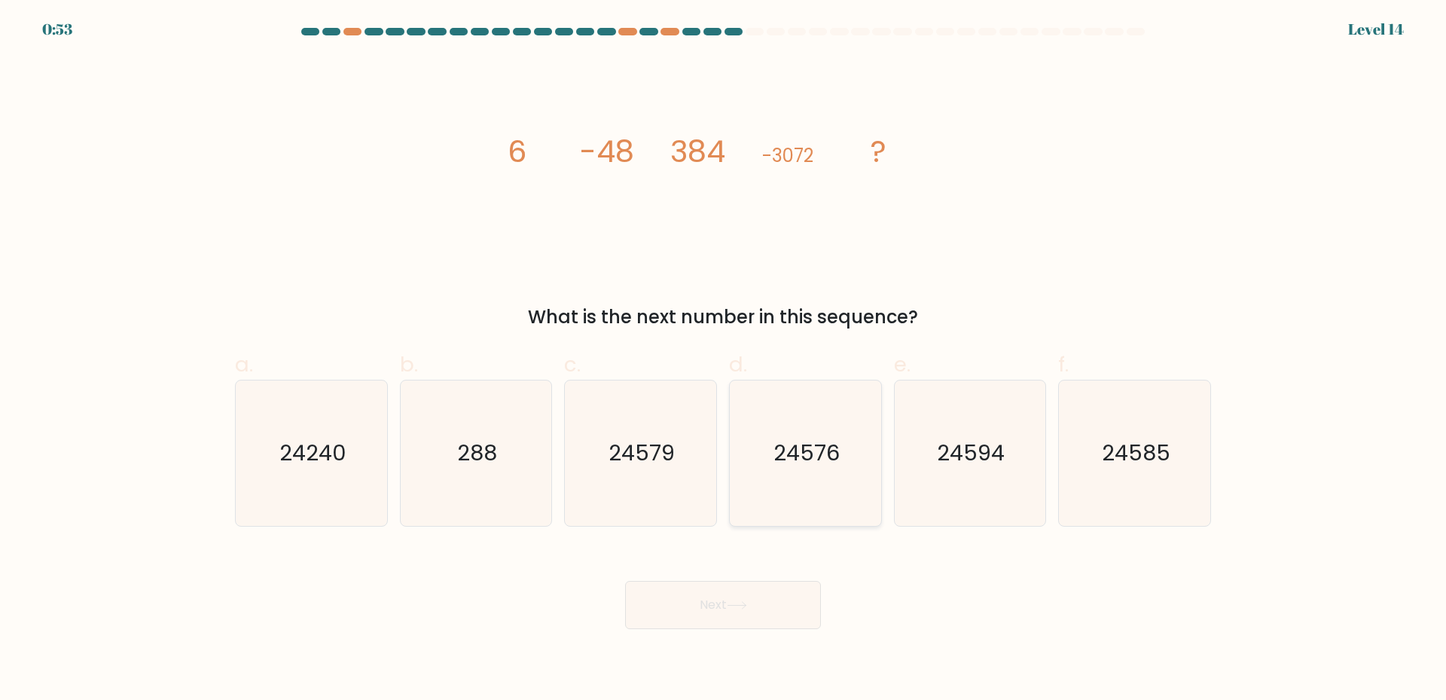
radio input "true"
click at [730, 606] on icon at bounding box center [737, 605] width 20 height 8
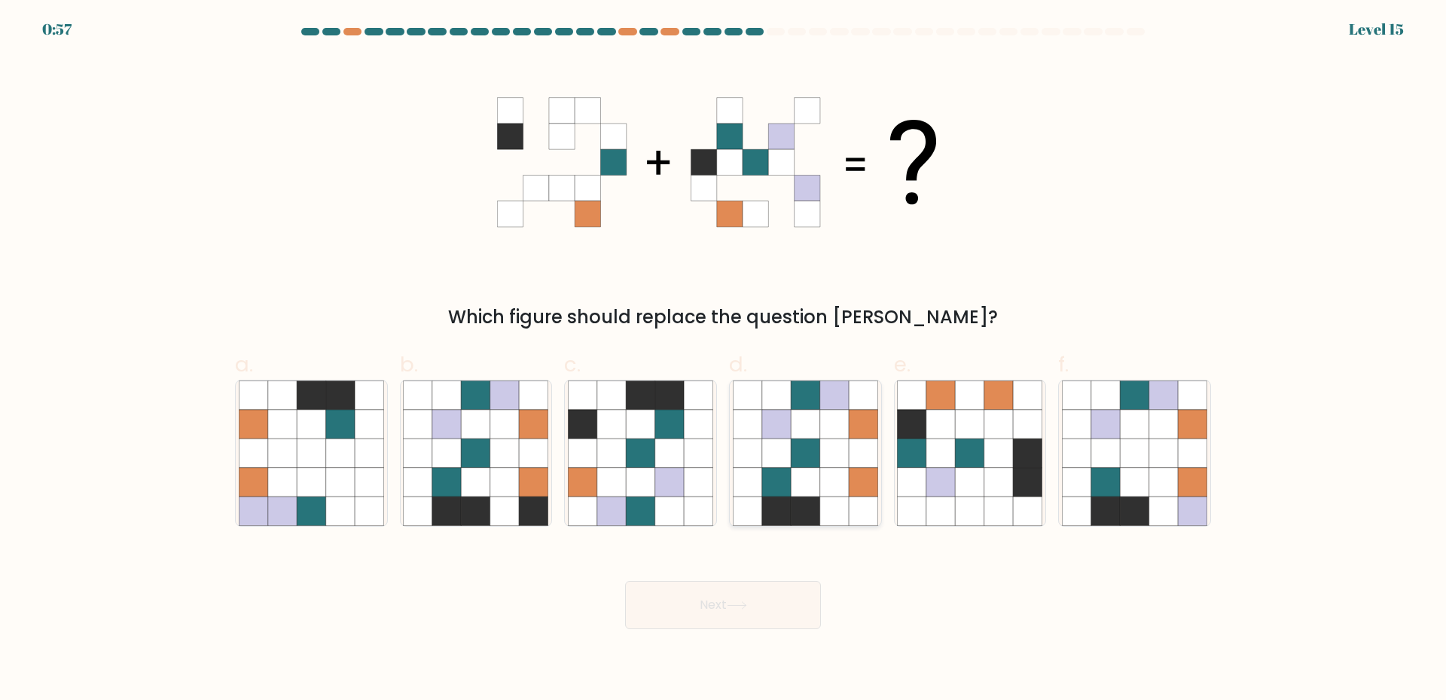
click at [814, 455] on icon at bounding box center [805, 452] width 29 height 29
click at [724, 360] on input "d." at bounding box center [723, 355] width 1 height 10
radio input "true"
click at [727, 605] on button "Next" at bounding box center [723, 605] width 196 height 48
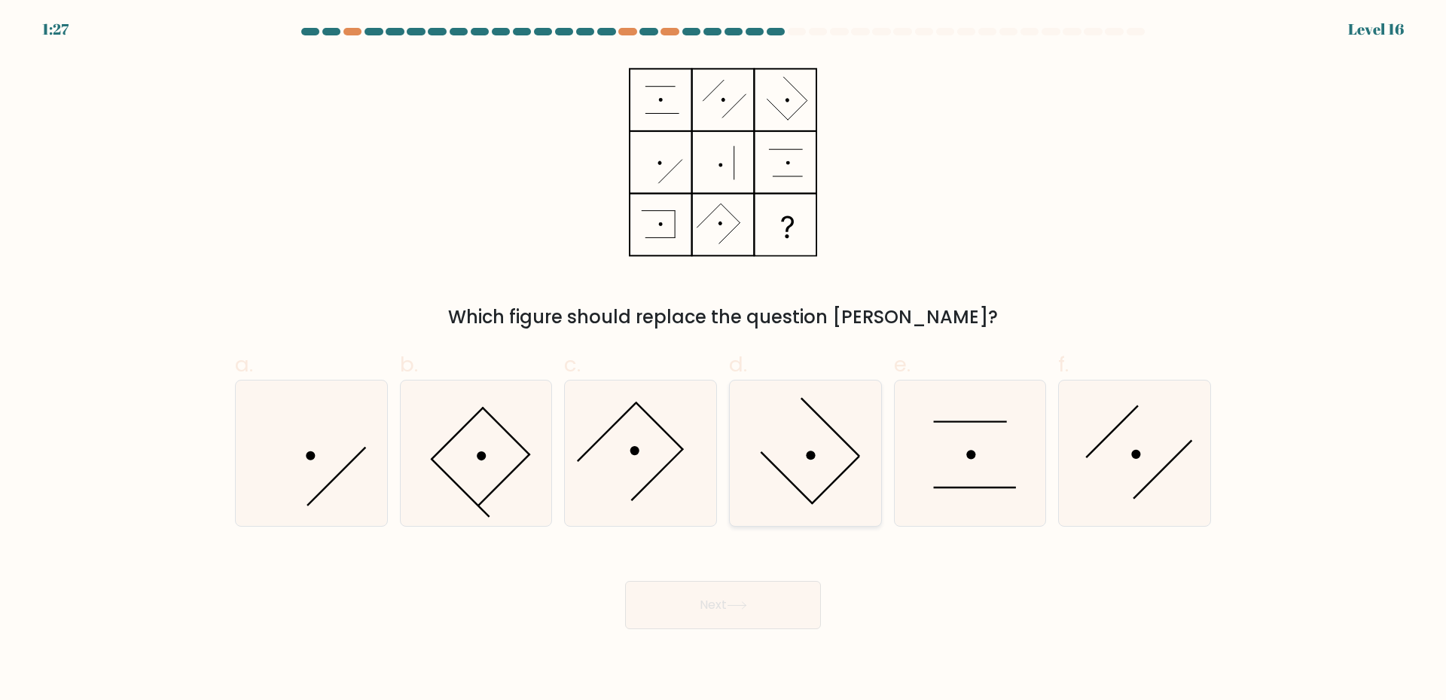
click at [822, 471] on icon at bounding box center [805, 452] width 145 height 145
click at [724, 360] on input "d." at bounding box center [723, 355] width 1 height 10
radio input "true"
click at [1130, 464] on icon at bounding box center [1134, 452] width 145 height 145
click at [724, 360] on input "f." at bounding box center [723, 355] width 1 height 10
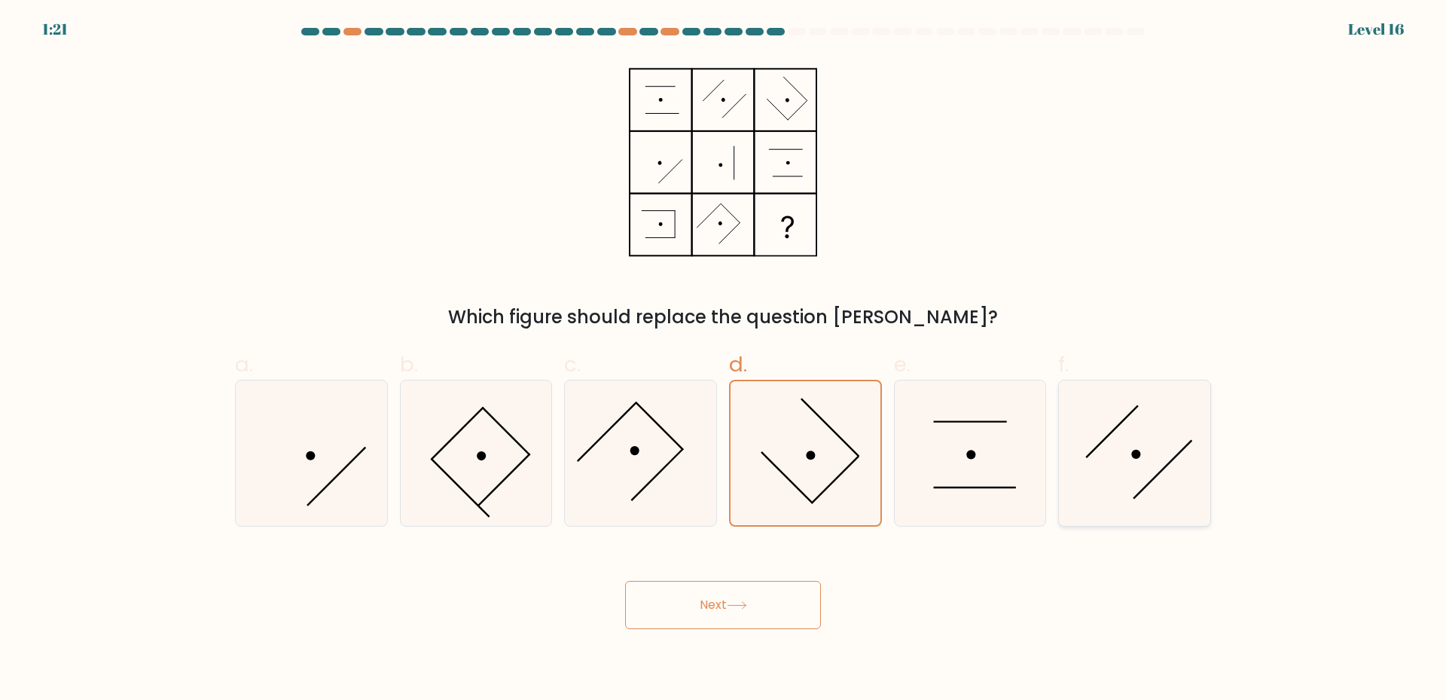
radio input "true"
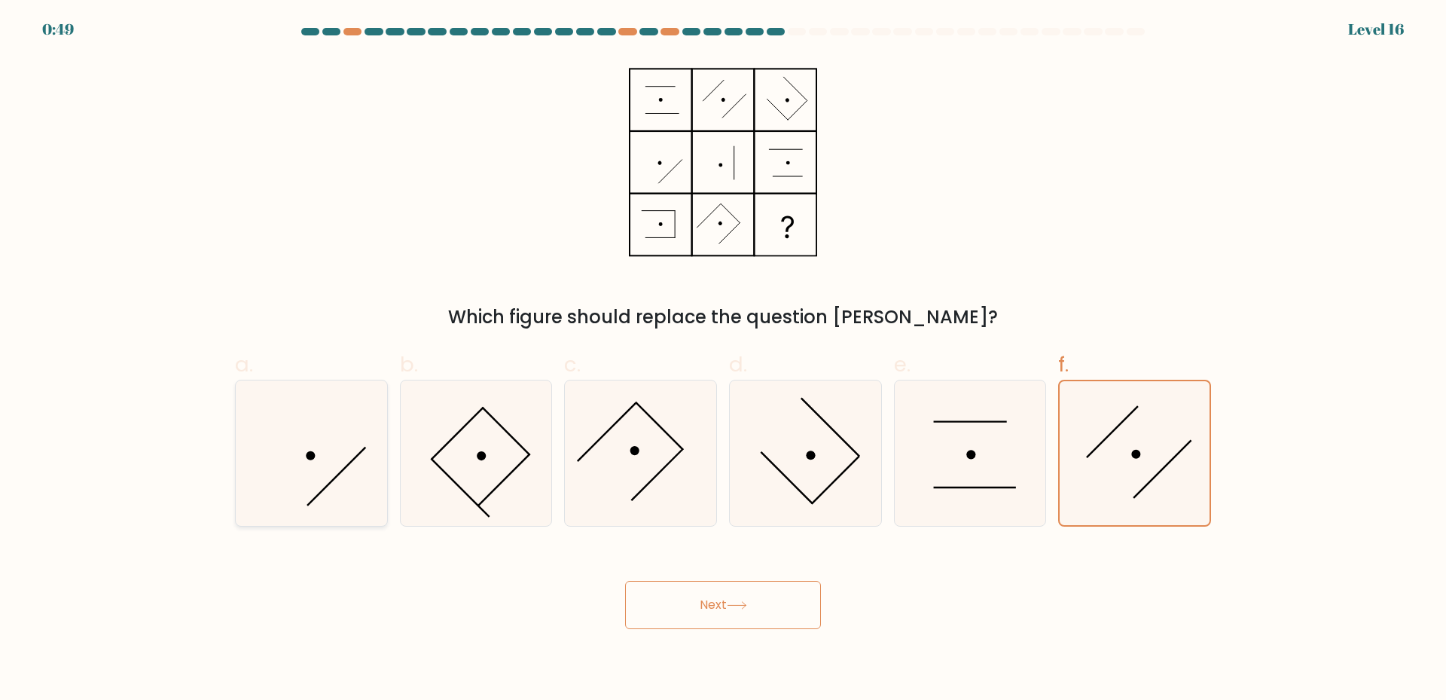
click at [312, 480] on icon at bounding box center [311, 452] width 145 height 145
click at [723, 360] on input "a." at bounding box center [723, 355] width 1 height 10
radio input "true"
click at [719, 614] on button "Next" at bounding box center [723, 605] width 196 height 48
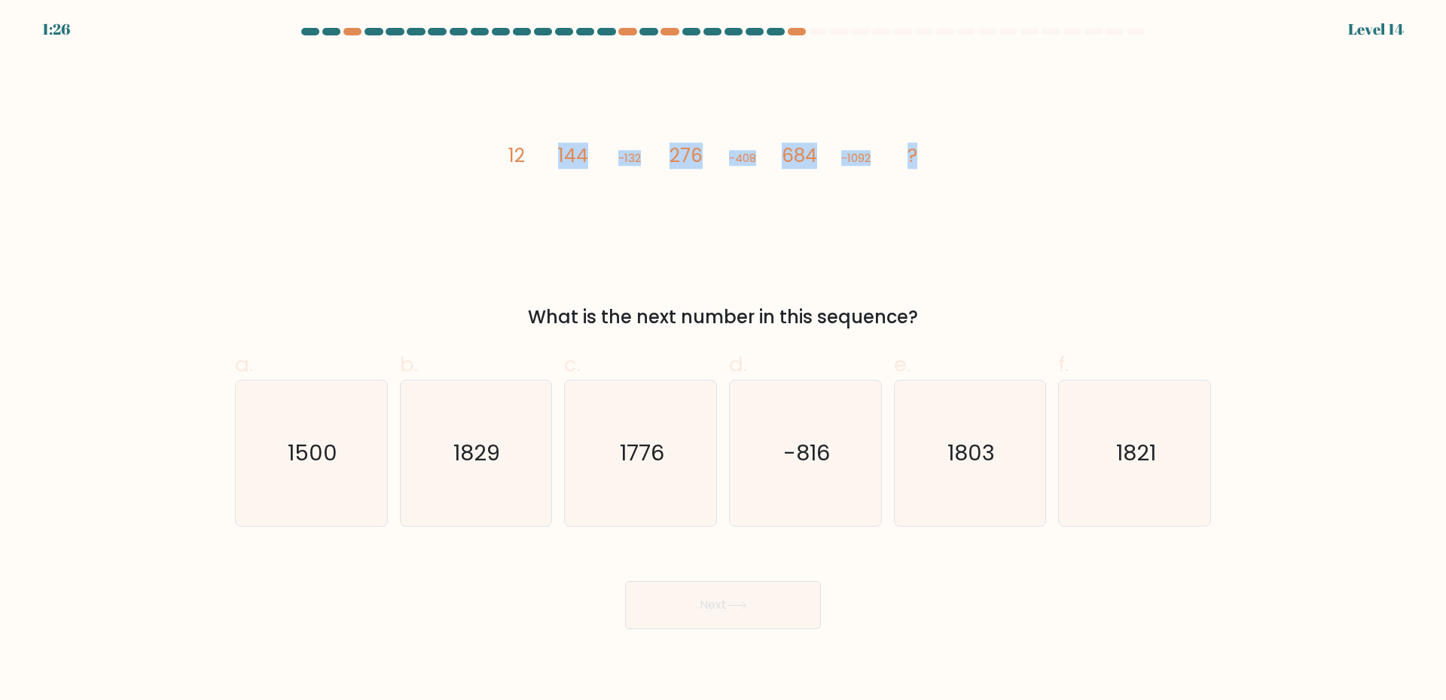
drag, startPoint x: 464, startPoint y: 133, endPoint x: 992, endPoint y: 129, distance: 527.9
click at [992, 129] on div "image/svg+xml 12 144 -132 276 -408 684 -1092 ? What is the next number in this …" at bounding box center [723, 193] width 994 height 273
drag, startPoint x: 477, startPoint y: 145, endPoint x: 981, endPoint y: 157, distance: 503.9
click at [981, 157] on div "image/svg+xml 12 144 -132 276 -408 684 -1092 ? What is the next number in this …" at bounding box center [723, 193] width 994 height 273
click at [477, 136] on div "image/svg+xml 12 144 -132 276 -408 684 -1092 ? What is the next number in this …" at bounding box center [723, 193] width 994 height 273
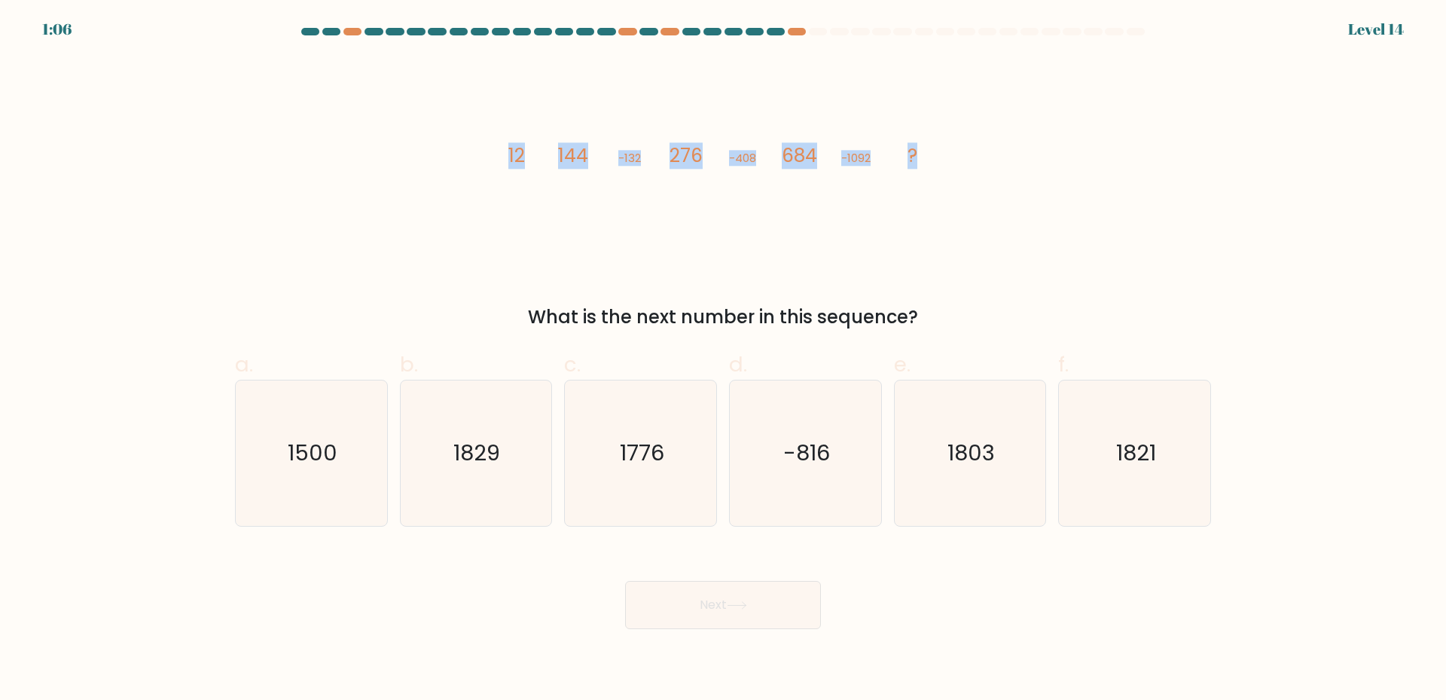
drag, startPoint x: 469, startPoint y: 138, endPoint x: 977, endPoint y: 163, distance: 508.9
click at [977, 163] on div "image/svg+xml 12 144 -132 276 -408 684 -1092 ? What is the next number in this …" at bounding box center [723, 193] width 994 height 273
click at [665, 195] on icon "image/svg+xml 12 144 -132 276 -408 684 -1092 ?" at bounding box center [723, 162] width 452 height 210
drag, startPoint x: 938, startPoint y: 149, endPoint x: 489, endPoint y: 138, distance: 449.7
click at [489, 138] on div "image/svg+xml 12 144 -132 276 -408 684 -1092 ? What is the next number in this …" at bounding box center [723, 193] width 994 height 273
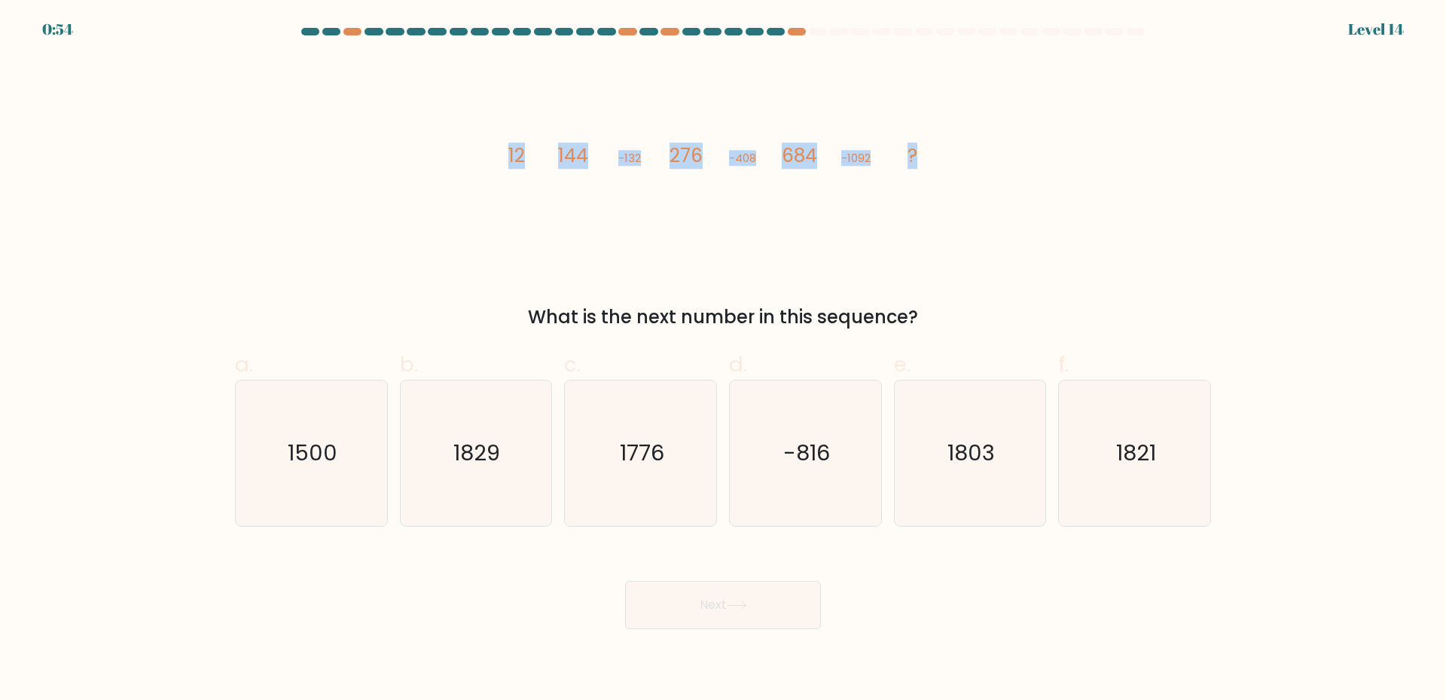
copy g "12 144 -132 276 -408 684 -1092 ?"
click at [1014, 291] on div "image/svg+xml 12 144 -132 276 -408 684 -1092 ? What is the next number in this …" at bounding box center [723, 193] width 994 height 273
click at [632, 449] on text "1776" at bounding box center [642, 452] width 44 height 30
click at [723, 360] on input "c. 1776" at bounding box center [723, 355] width 1 height 10
radio input "true"
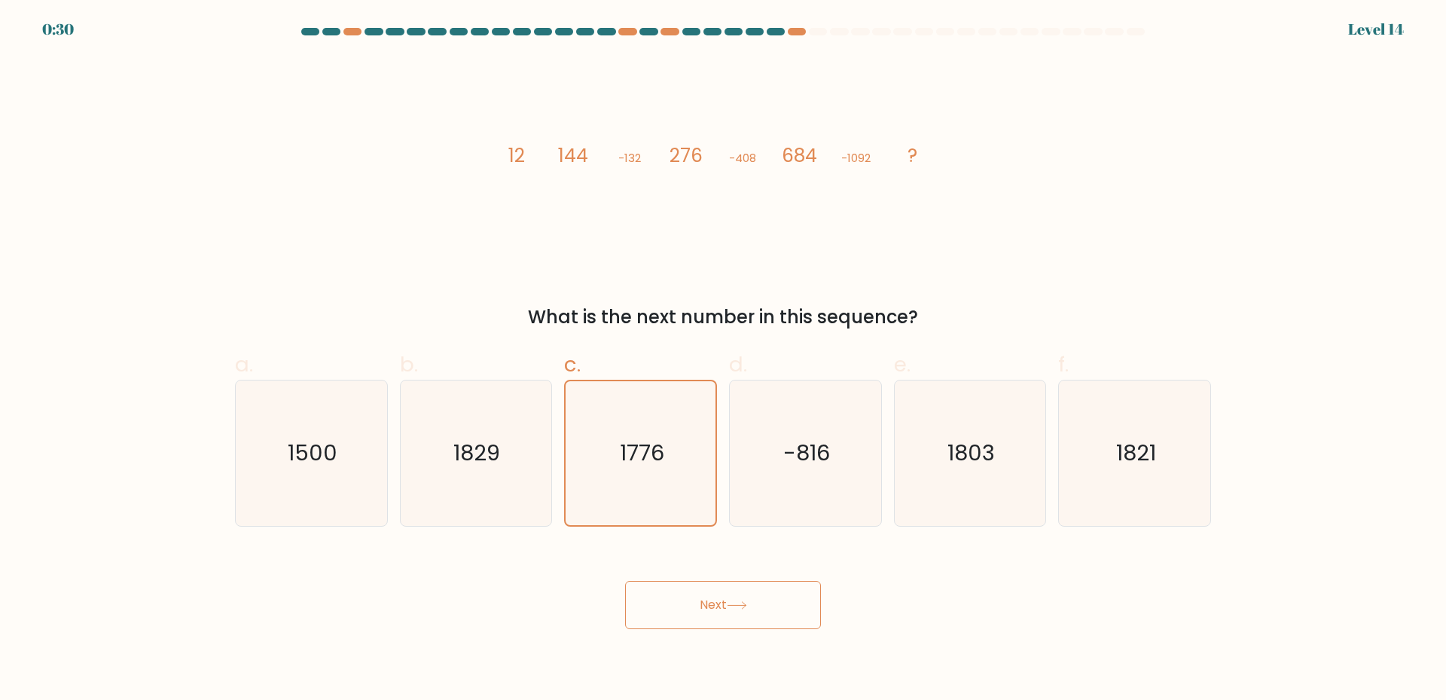
click at [699, 605] on button "Next" at bounding box center [723, 605] width 196 height 48
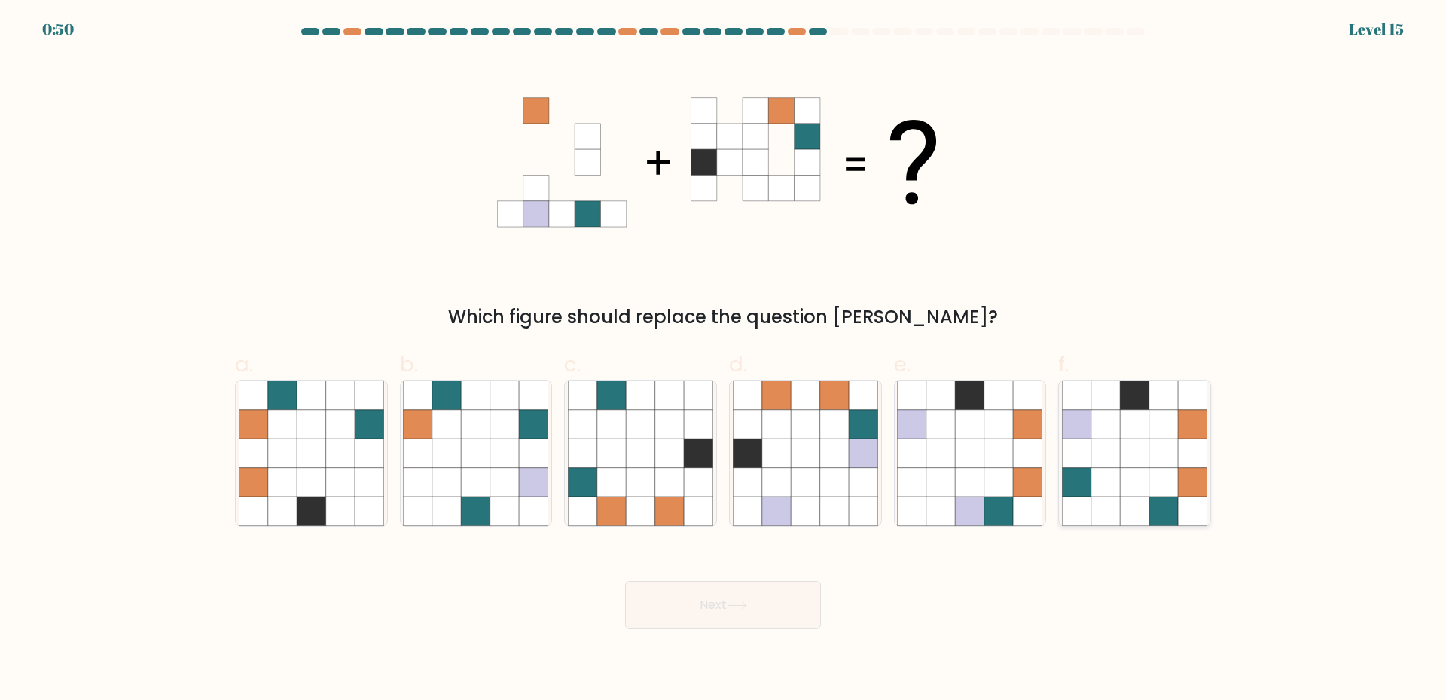
click at [1120, 495] on icon at bounding box center [1105, 482] width 29 height 29
click at [724, 360] on input "f." at bounding box center [723, 355] width 1 height 10
radio input "true"
click at [745, 608] on icon at bounding box center [737, 605] width 20 height 8
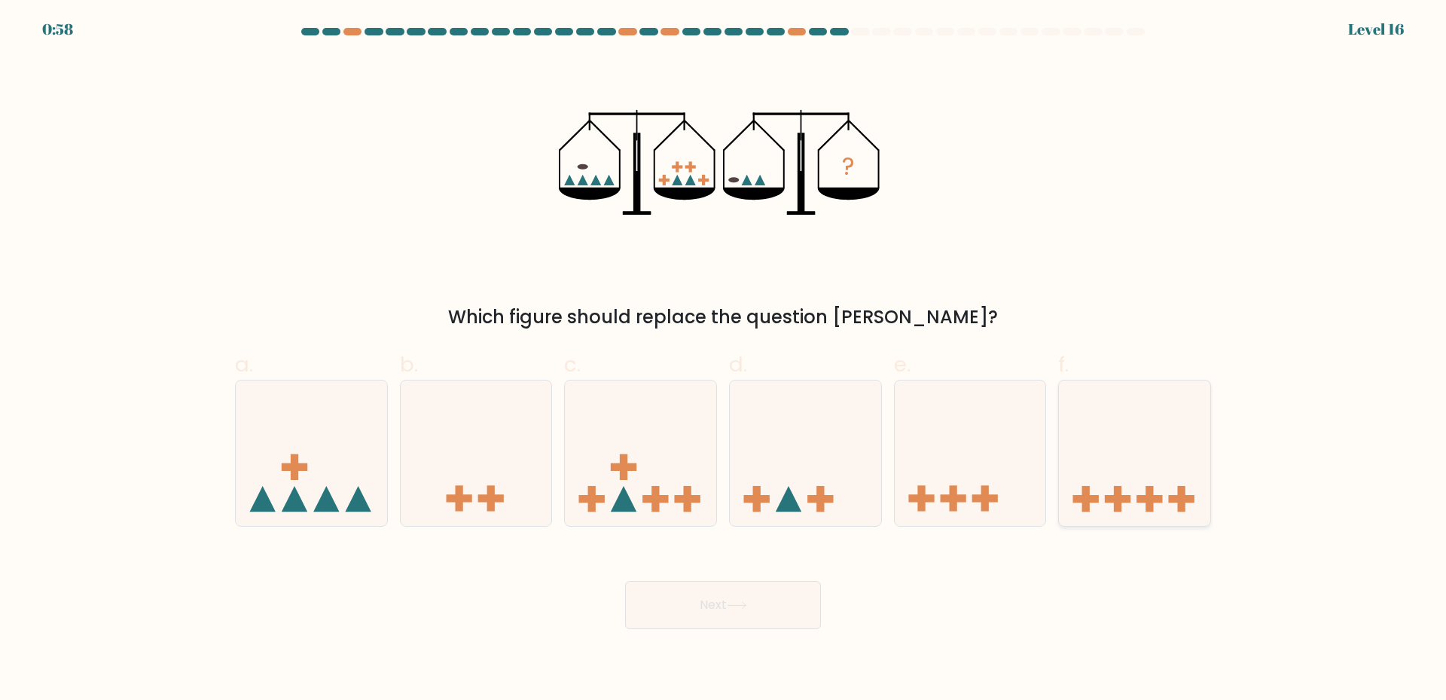
click at [1142, 462] on icon at bounding box center [1134, 452] width 151 height 125
click at [724, 360] on input "f." at bounding box center [723, 355] width 1 height 10
radio input "true"
click at [747, 602] on icon at bounding box center [737, 605] width 20 height 8
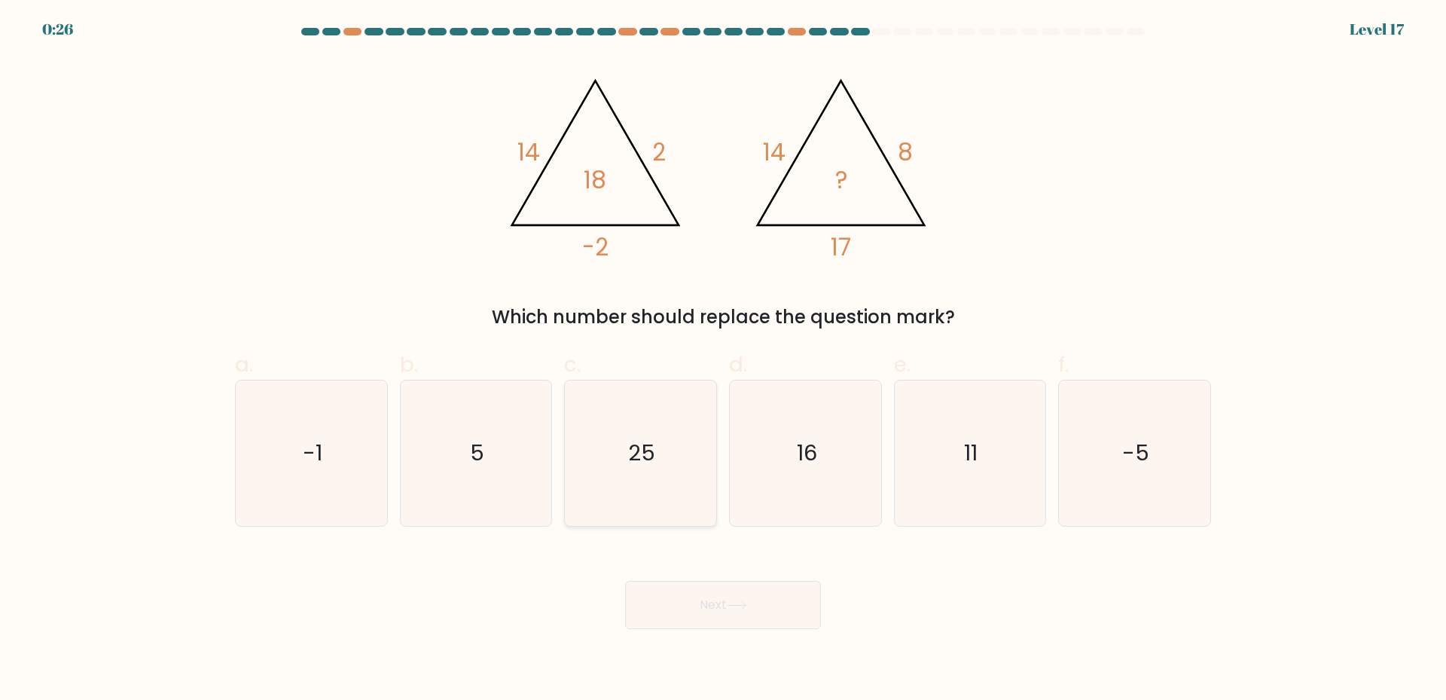
click at [677, 470] on icon "25" at bounding box center [640, 452] width 145 height 145
click at [723, 360] on input "c. 25" at bounding box center [723, 355] width 1 height 10
radio input "true"
click at [805, 458] on text "16" at bounding box center [807, 452] width 20 height 30
click at [724, 360] on input "d. 16" at bounding box center [723, 355] width 1 height 10
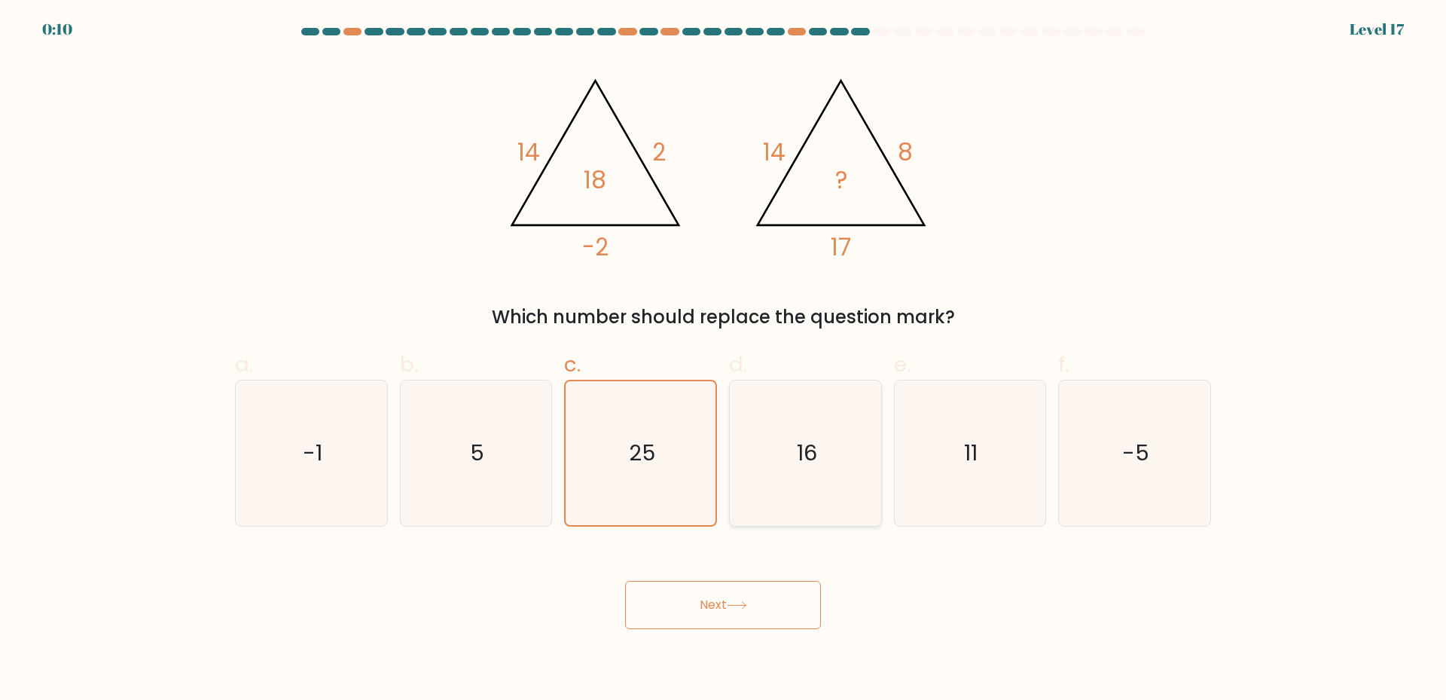
radio input "true"
click at [733, 609] on icon at bounding box center [737, 605] width 20 height 8
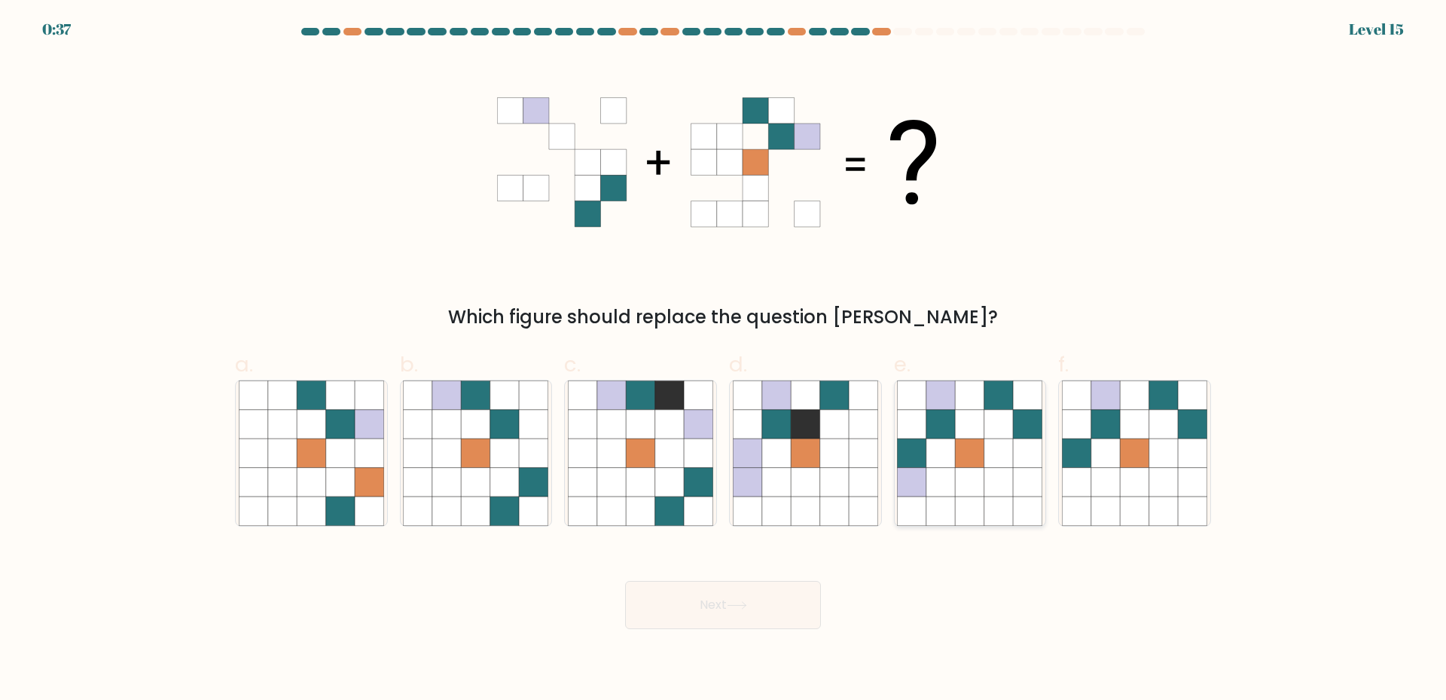
click at [978, 465] on icon at bounding box center [970, 452] width 29 height 29
click at [724, 360] on input "e." at bounding box center [723, 355] width 1 height 10
radio input "true"
click at [721, 602] on button "Next" at bounding box center [723, 605] width 196 height 48
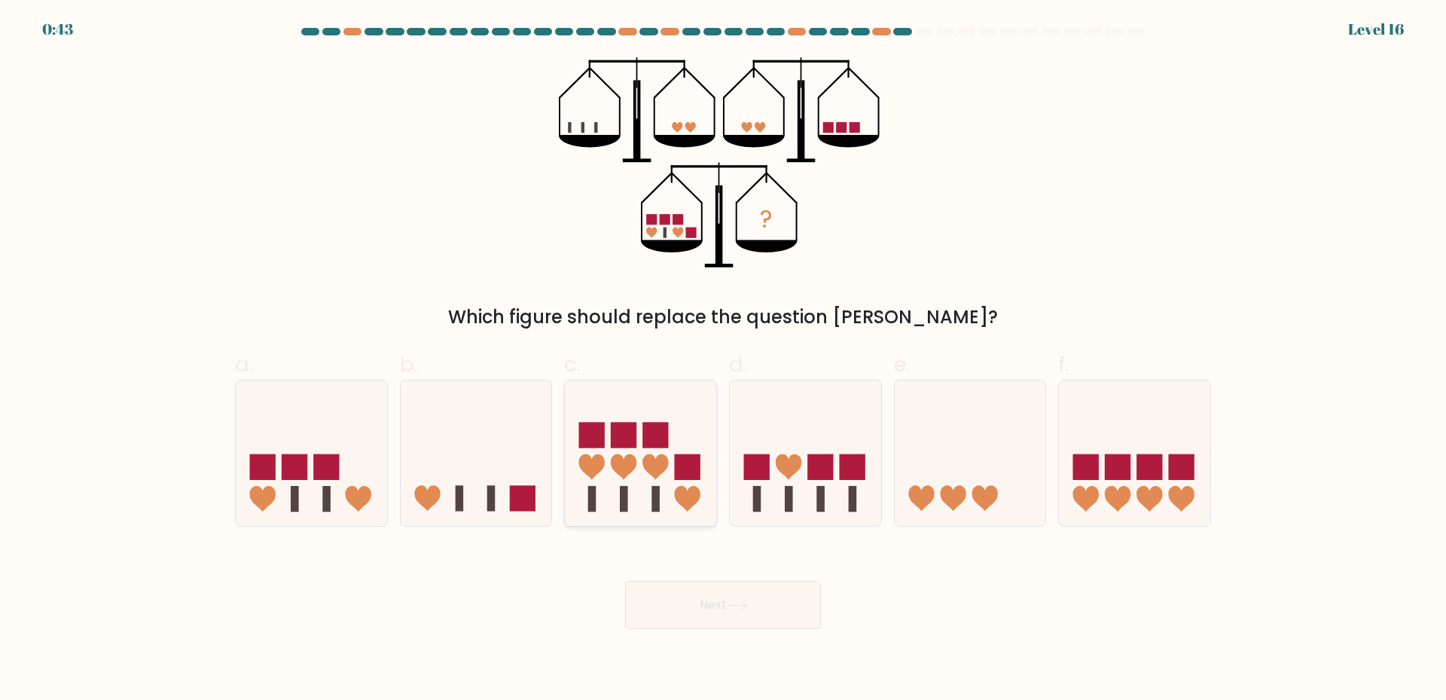
click at [648, 499] on icon at bounding box center [640, 452] width 151 height 125
click at [723, 360] on input "c." at bounding box center [723, 355] width 1 height 10
radio input "true"
click at [724, 605] on button "Next" at bounding box center [723, 605] width 196 height 48
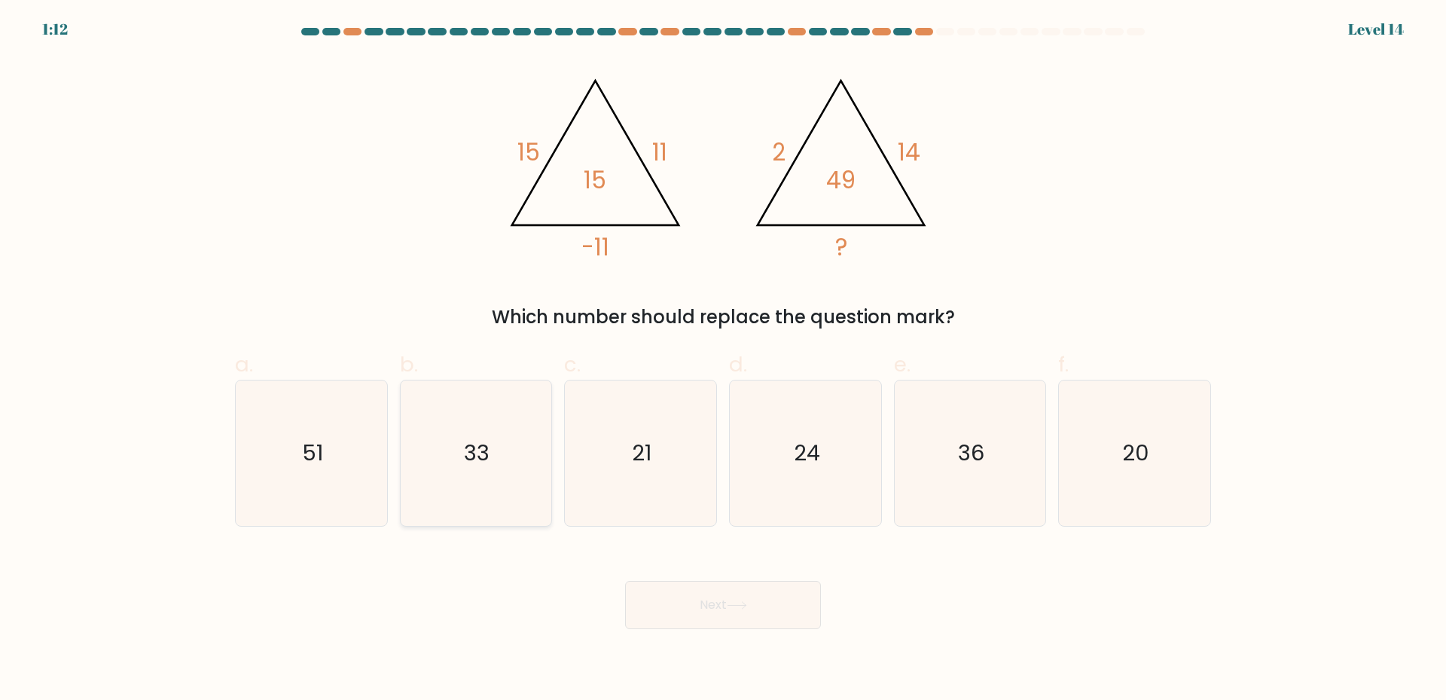
click at [492, 460] on icon "33" at bounding box center [475, 452] width 145 height 145
click at [723, 360] on input "b. 33" at bounding box center [723, 355] width 1 height 10
radio input "true"
click at [703, 605] on button "Next" at bounding box center [723, 605] width 196 height 48
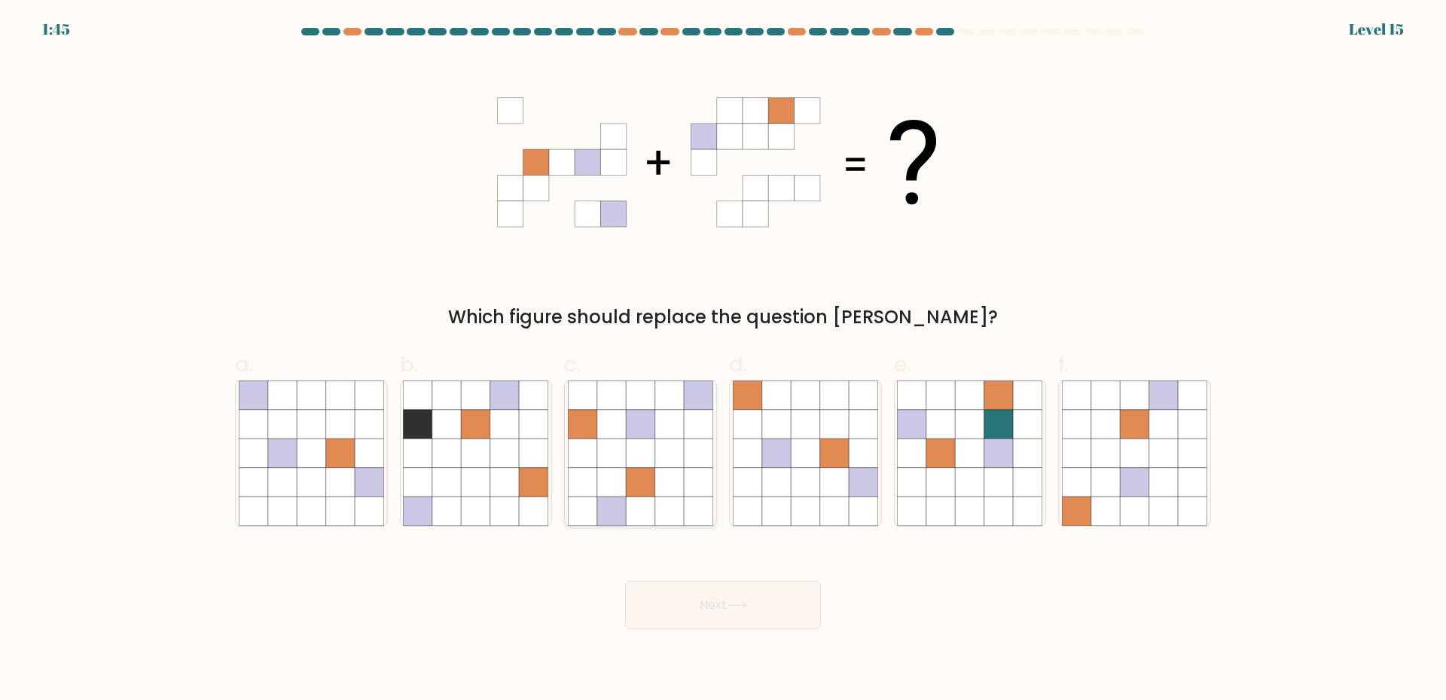
click at [627, 451] on icon at bounding box center [640, 452] width 29 height 29
click at [723, 360] on input "c." at bounding box center [723, 355] width 1 height 10
radio input "true"
click at [717, 607] on button "Next" at bounding box center [723, 605] width 196 height 48
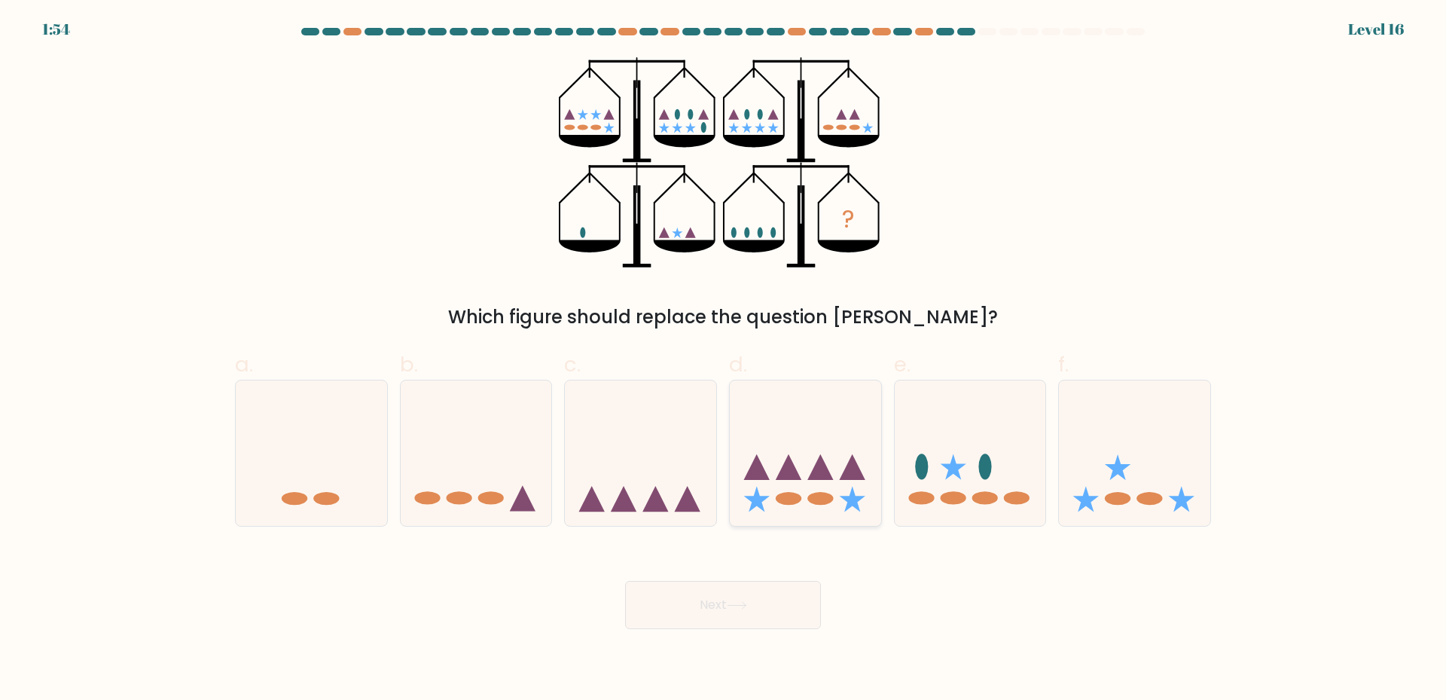
click at [820, 489] on icon at bounding box center [805, 452] width 151 height 125
click at [724, 360] on input "d." at bounding box center [723, 355] width 1 height 10
radio input "true"
click at [966, 473] on icon at bounding box center [970, 452] width 151 height 125
click at [724, 360] on input "e." at bounding box center [723, 355] width 1 height 10
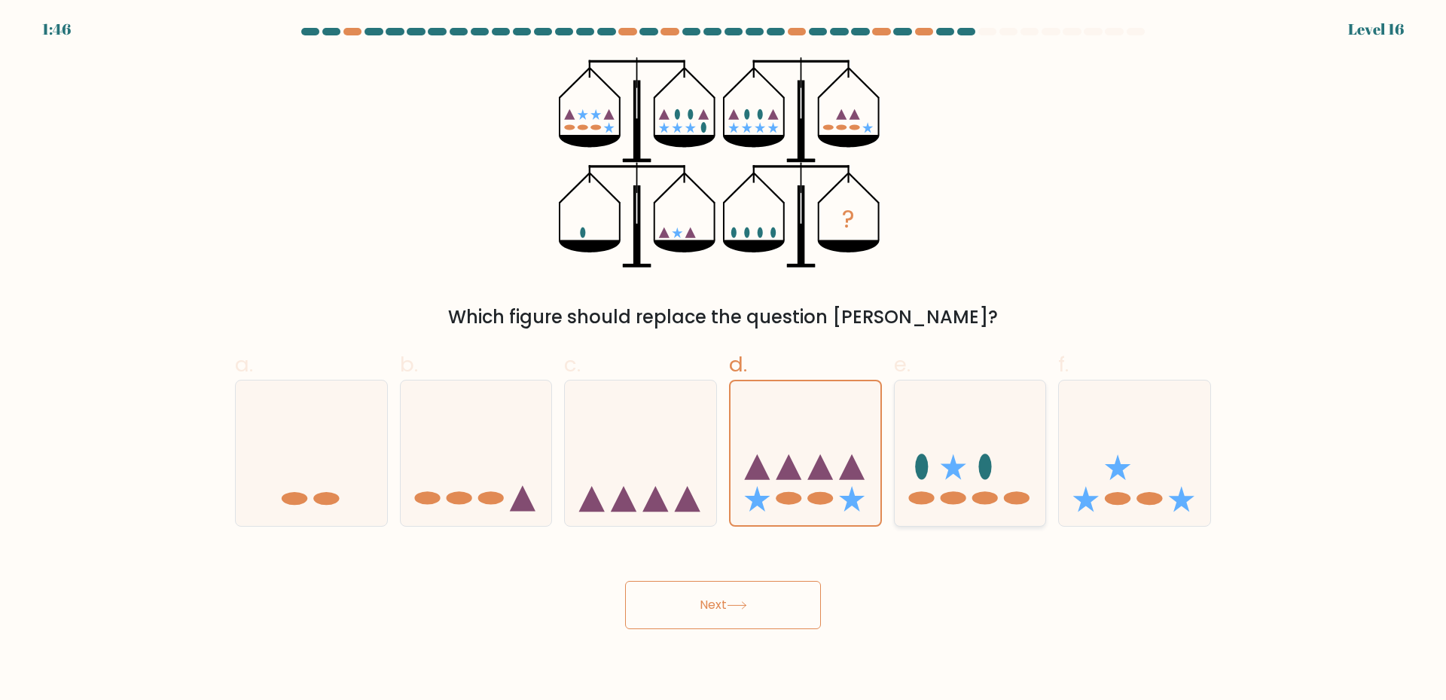
radio input "true"
click at [724, 608] on button "Next" at bounding box center [723, 605] width 196 height 48
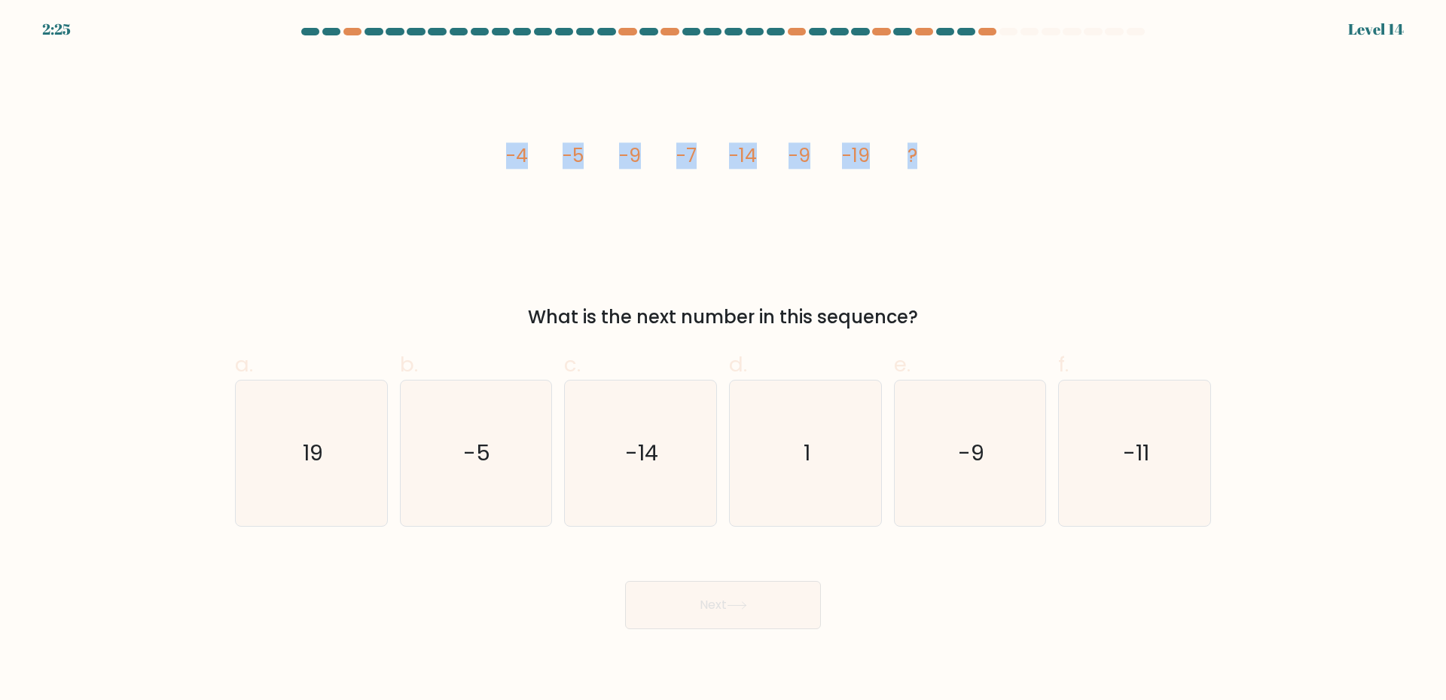
drag, startPoint x: 462, startPoint y: 157, endPoint x: 944, endPoint y: 181, distance: 482.6
click at [944, 181] on div "image/svg+xml -4 -5 -9 -7 -14 -9 -19 ? What is the next number in this sequence?" at bounding box center [723, 193] width 994 height 273
copy g "-4 -5 -9 -7 -14 -9 -19 ?"
click at [1139, 460] on text "-11" at bounding box center [1136, 452] width 26 height 30
click at [724, 360] on input "f. -11" at bounding box center [723, 355] width 1 height 10
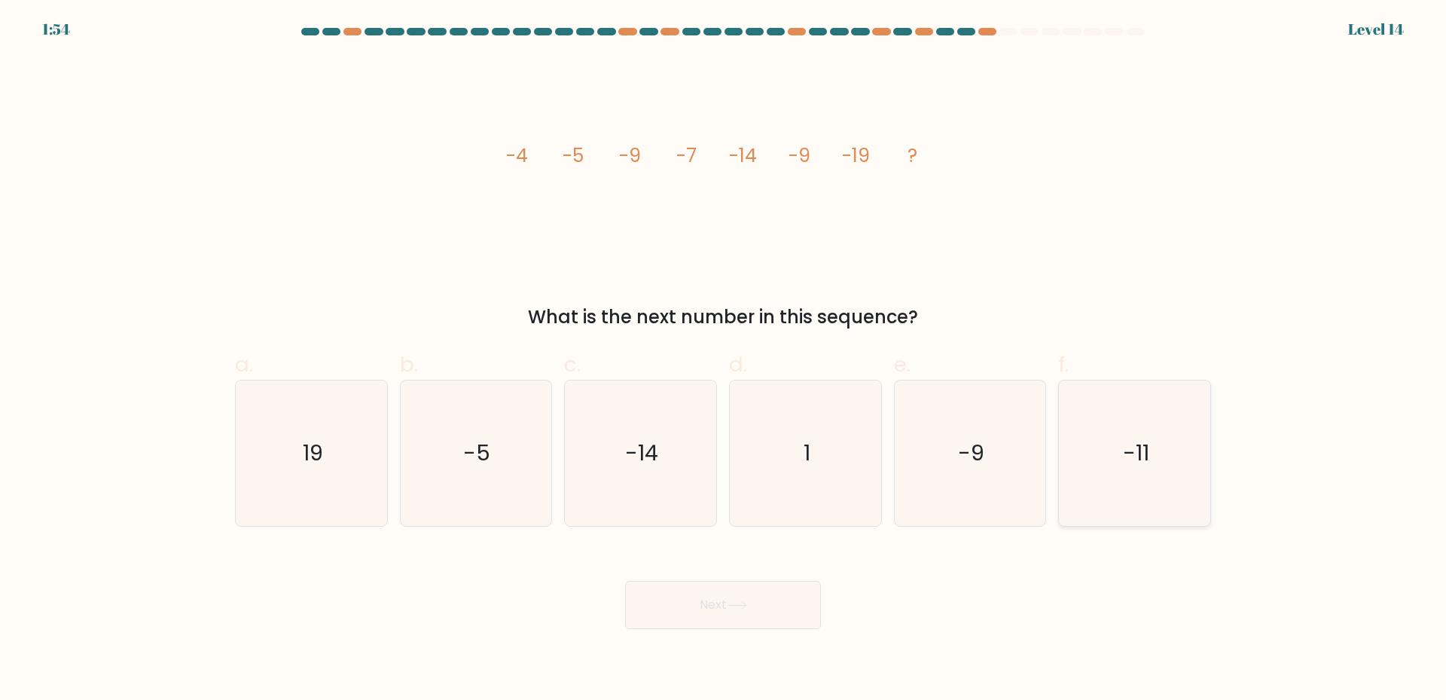
radio input "true"
click at [702, 611] on button "Next" at bounding box center [723, 605] width 196 height 48
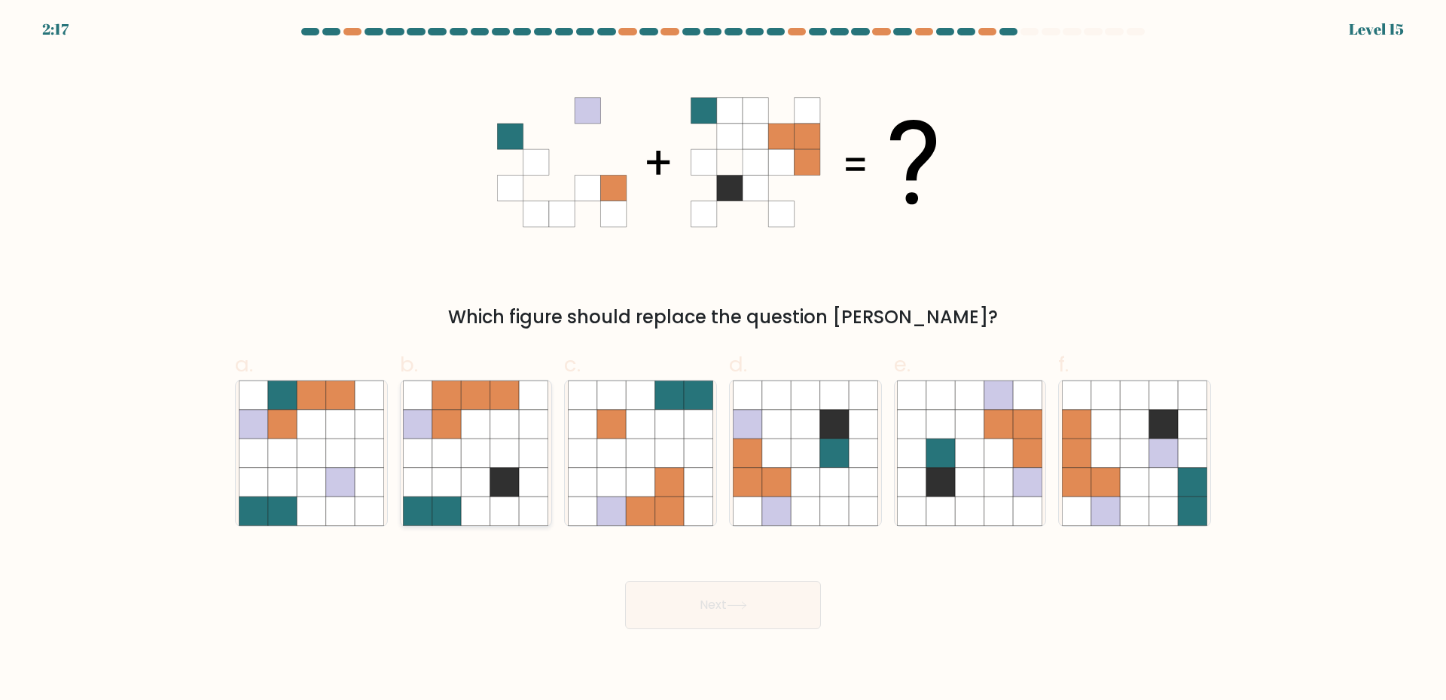
click at [487, 454] on icon at bounding box center [476, 452] width 29 height 29
click at [723, 360] on input "b." at bounding box center [723, 355] width 1 height 10
radio input "true"
click at [709, 599] on button "Next" at bounding box center [723, 605] width 196 height 48
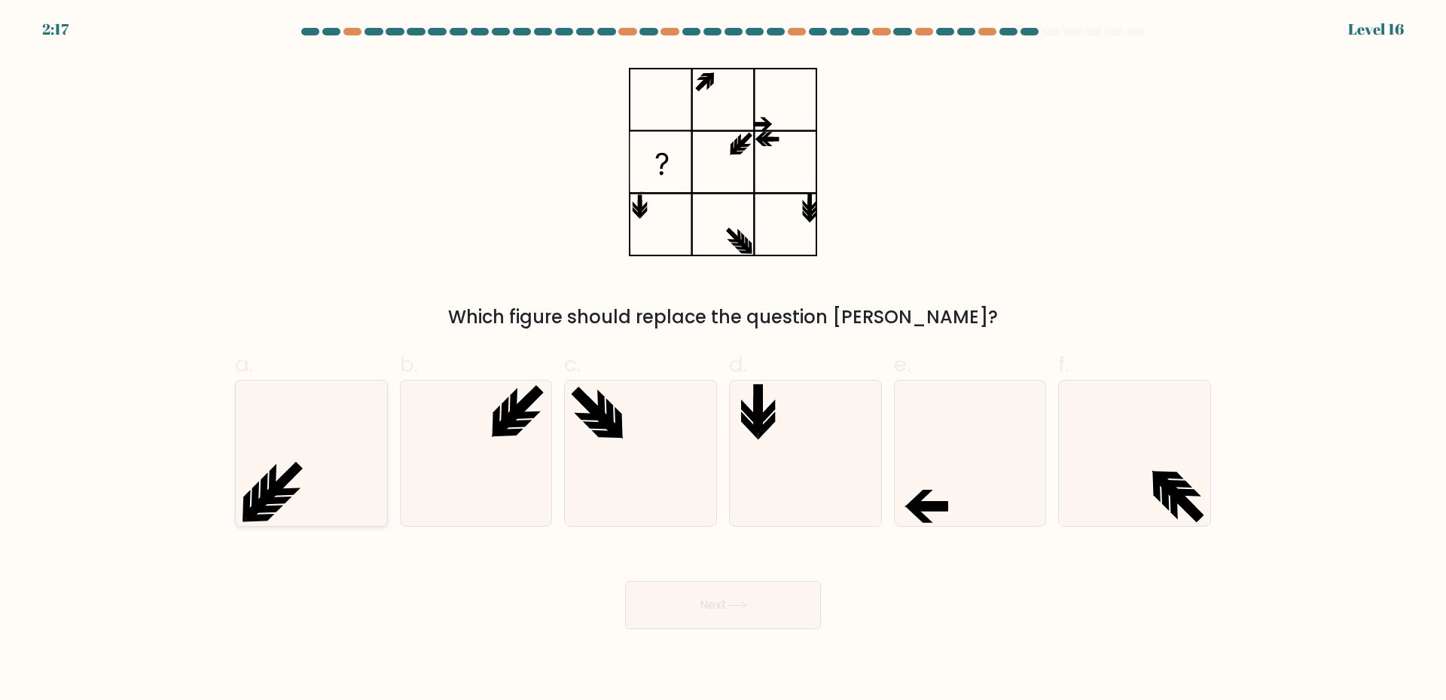
click at [323, 471] on icon at bounding box center [311, 452] width 145 height 145
click at [723, 360] on input "a." at bounding box center [723, 355] width 1 height 10
radio input "true"
click at [713, 605] on button "Next" at bounding box center [723, 605] width 196 height 48
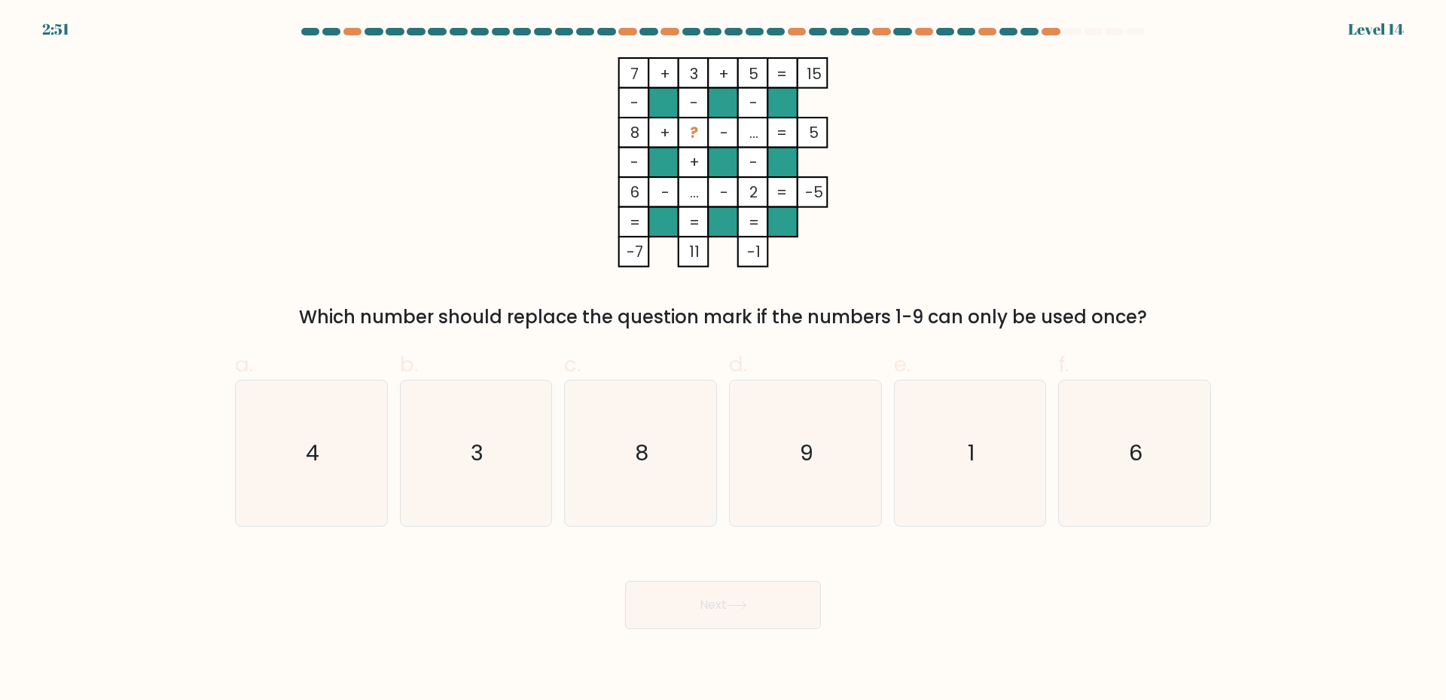
drag, startPoint x: 629, startPoint y: 134, endPoint x: 822, endPoint y: 149, distance: 193.4
click at [822, 149] on icon "7 + 3 + 5 15 - - - 8 + ? - ... 5 - + - 6 - ... - 2 = -5 = = = = -7 11 -1 =" at bounding box center [723, 162] width 452 height 210
copy icon "8 + ? - ... 5"
click at [924, 218] on icon "7 + 3 + 5 15 - - - 8 + ? - ... 5 - + - 6 - ... - 2 = -5 = = = = -7 11 -1 =" at bounding box center [723, 162] width 452 height 210
click at [477, 465] on text "3" at bounding box center [477, 452] width 13 height 30
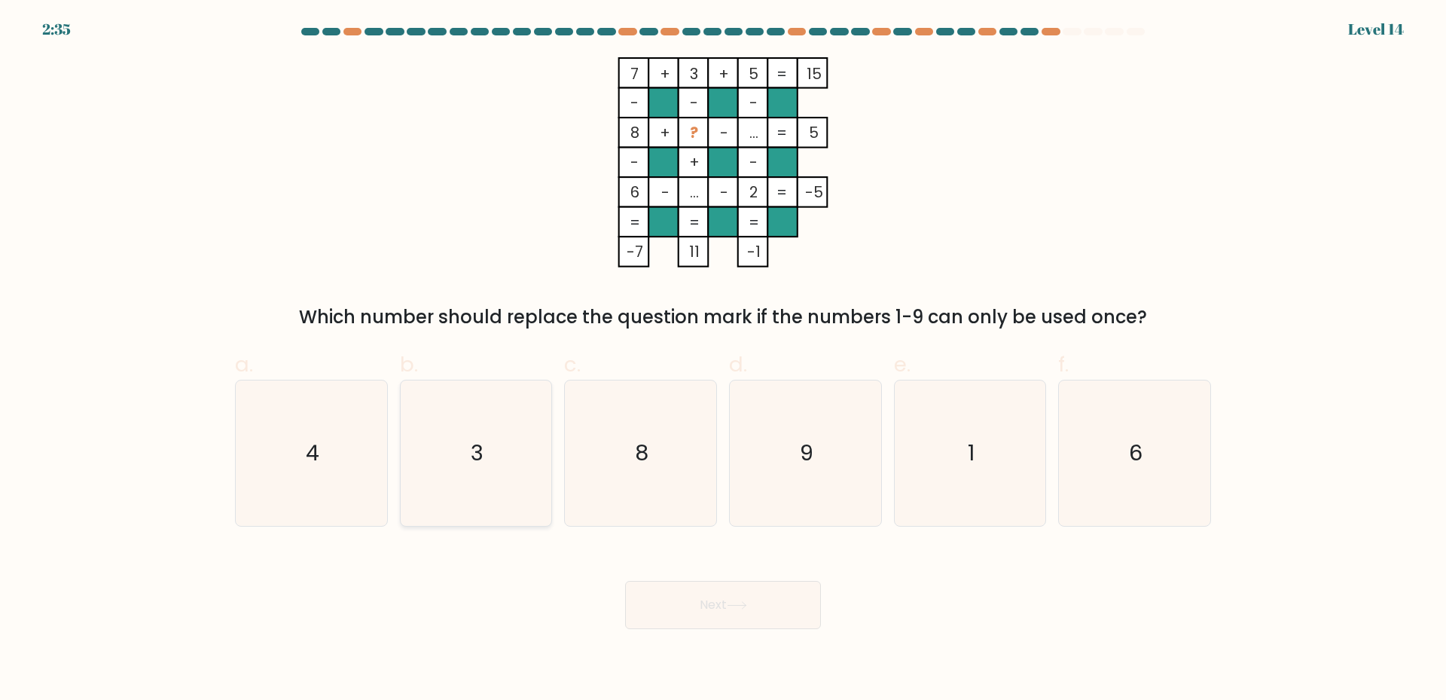
click at [723, 360] on input "b. 3" at bounding box center [723, 355] width 1 height 10
radio input "true"
click at [707, 614] on button "Next" at bounding box center [723, 605] width 196 height 48
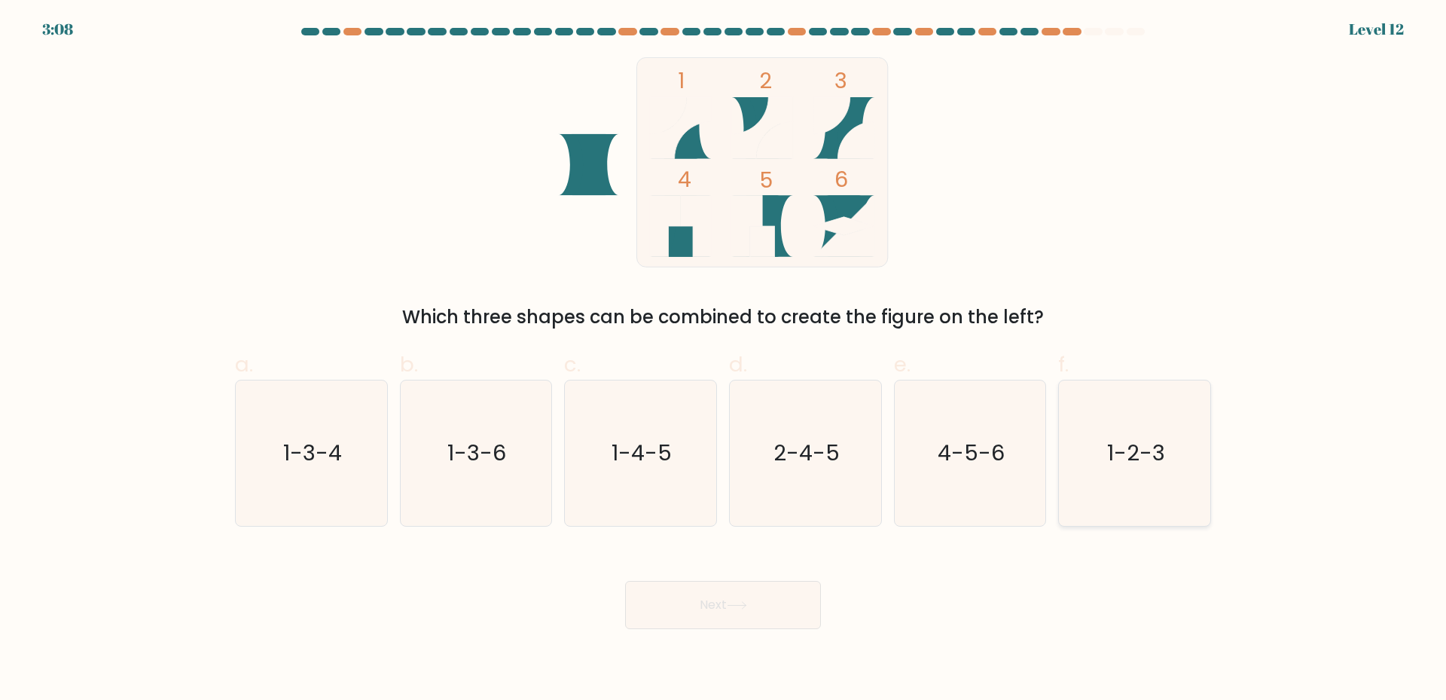
click at [1135, 502] on icon "1-2-3" at bounding box center [1134, 452] width 145 height 145
click at [724, 360] on input "f. 1-2-3" at bounding box center [723, 355] width 1 height 10
radio input "true"
click at [690, 613] on button "Next" at bounding box center [723, 605] width 196 height 48
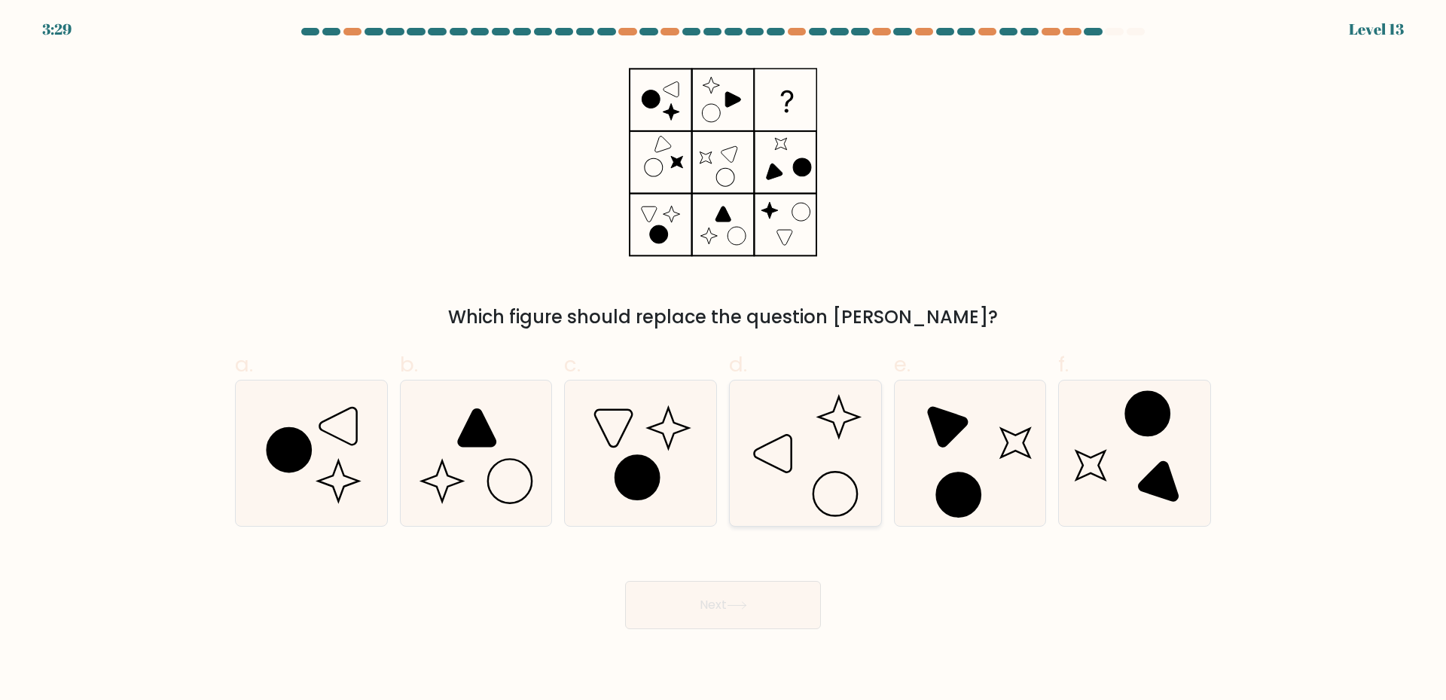
click at [835, 447] on icon at bounding box center [805, 452] width 145 height 145
click at [724, 360] on input "d." at bounding box center [723, 355] width 1 height 10
radio input "true"
click at [743, 605] on icon at bounding box center [736, 605] width 18 height 7
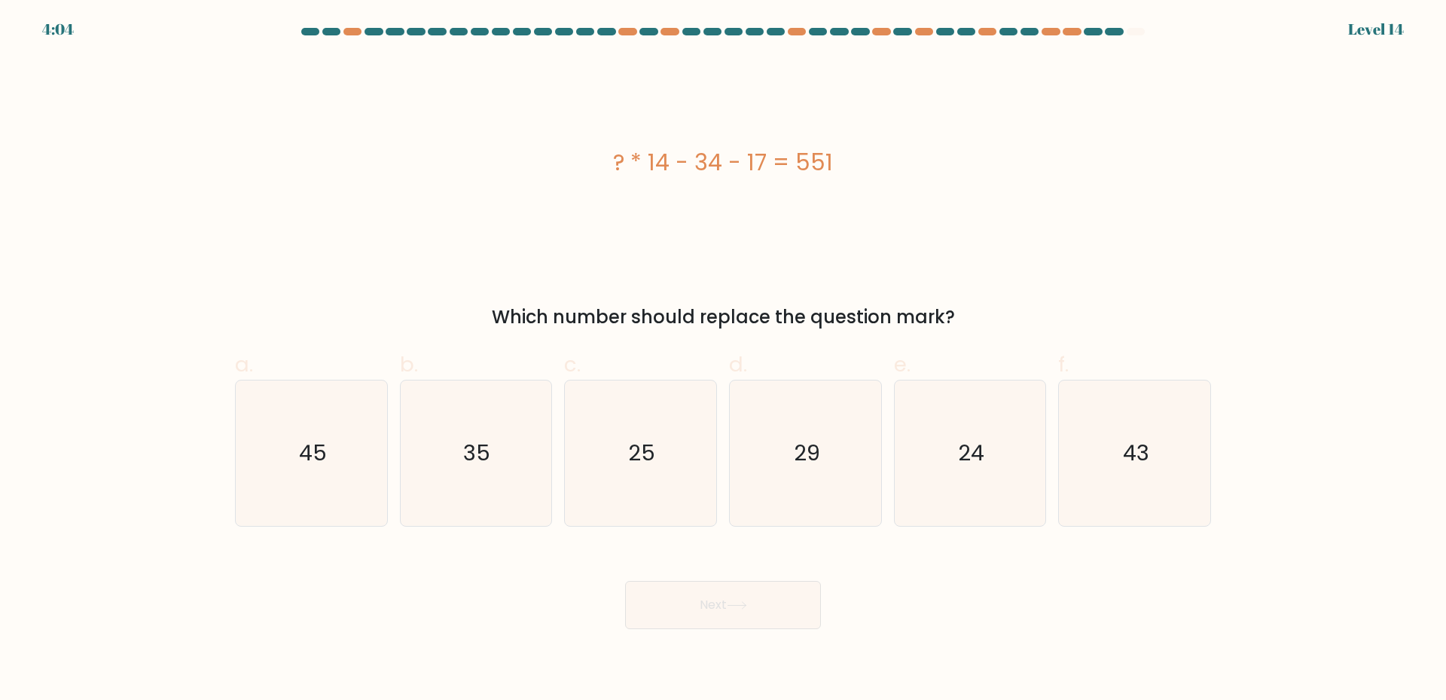
drag, startPoint x: 598, startPoint y: 151, endPoint x: 853, endPoint y: 151, distance: 255.3
click at [853, 151] on div "? * 14 - 34 - 17 = 551" at bounding box center [723, 162] width 976 height 34
click at [1156, 480] on icon "43" at bounding box center [1134, 452] width 145 height 145
click at [724, 360] on input "f. 43" at bounding box center [723, 355] width 1 height 10
radio input "true"
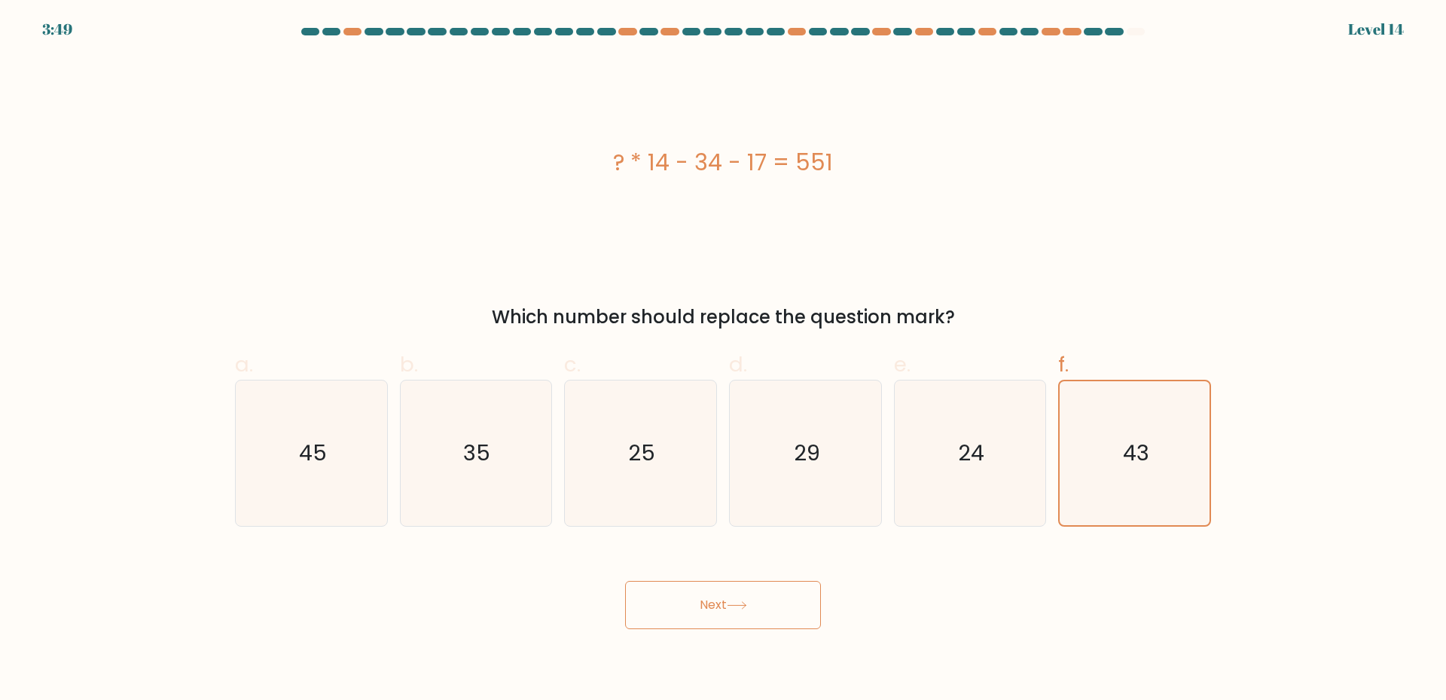
click at [742, 604] on icon at bounding box center [737, 605] width 20 height 8
click at [720, 610] on button "Next" at bounding box center [723, 605] width 196 height 48
click at [710, 605] on button "Next" at bounding box center [723, 605] width 196 height 48
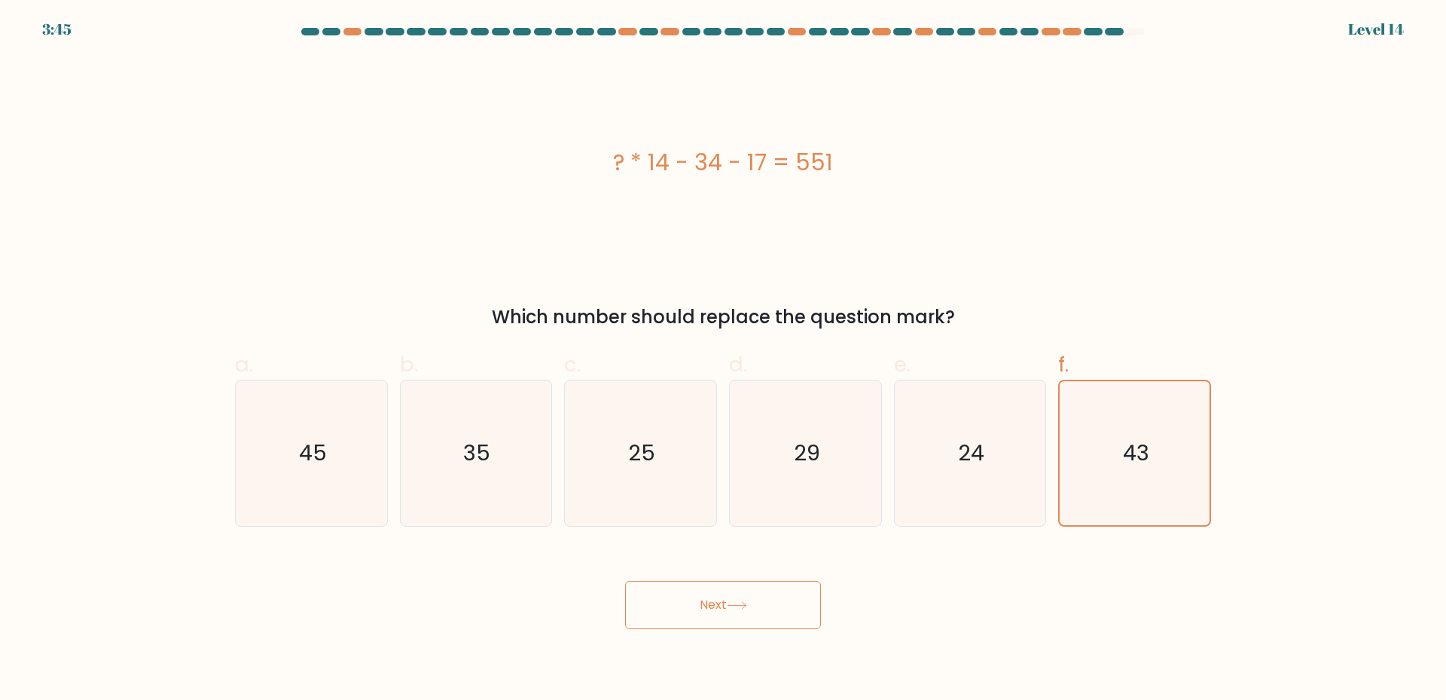
click at [710, 605] on button "Next" at bounding box center [723, 605] width 196 height 48
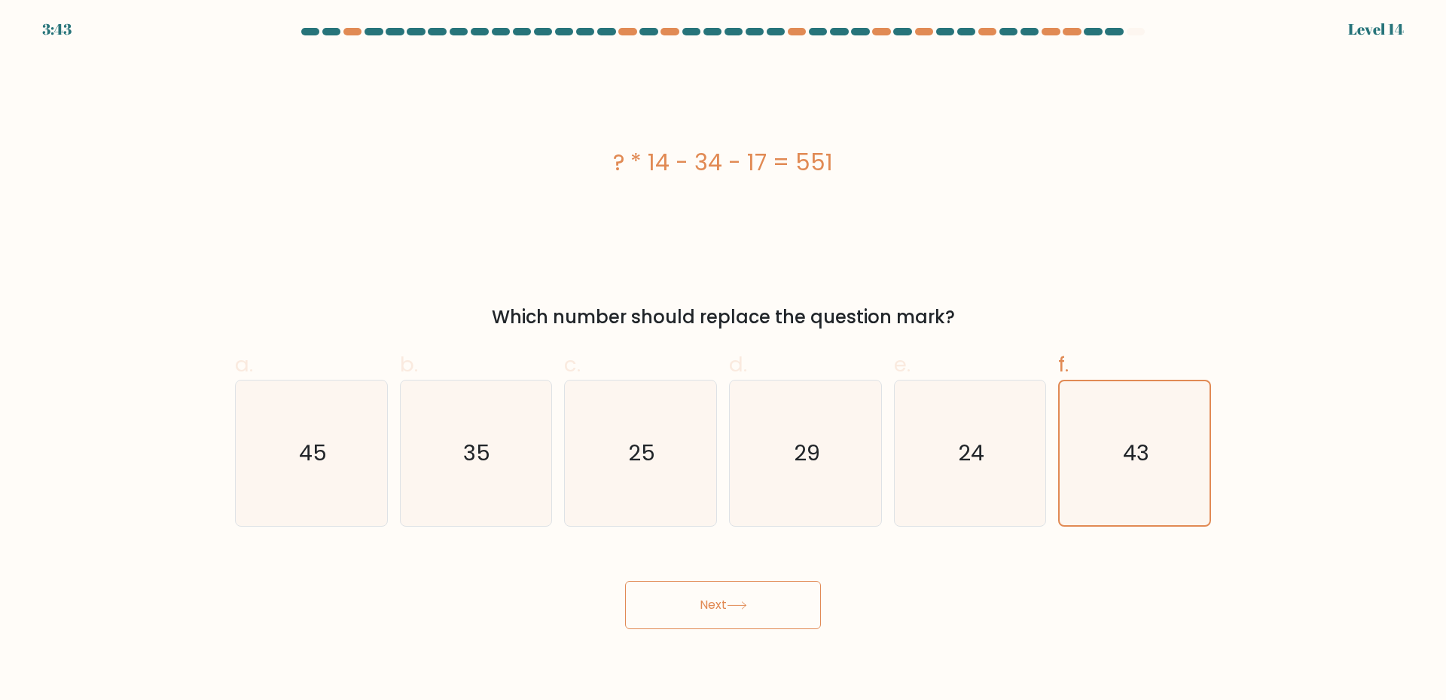
click at [710, 605] on button "Next" at bounding box center [723, 605] width 196 height 48
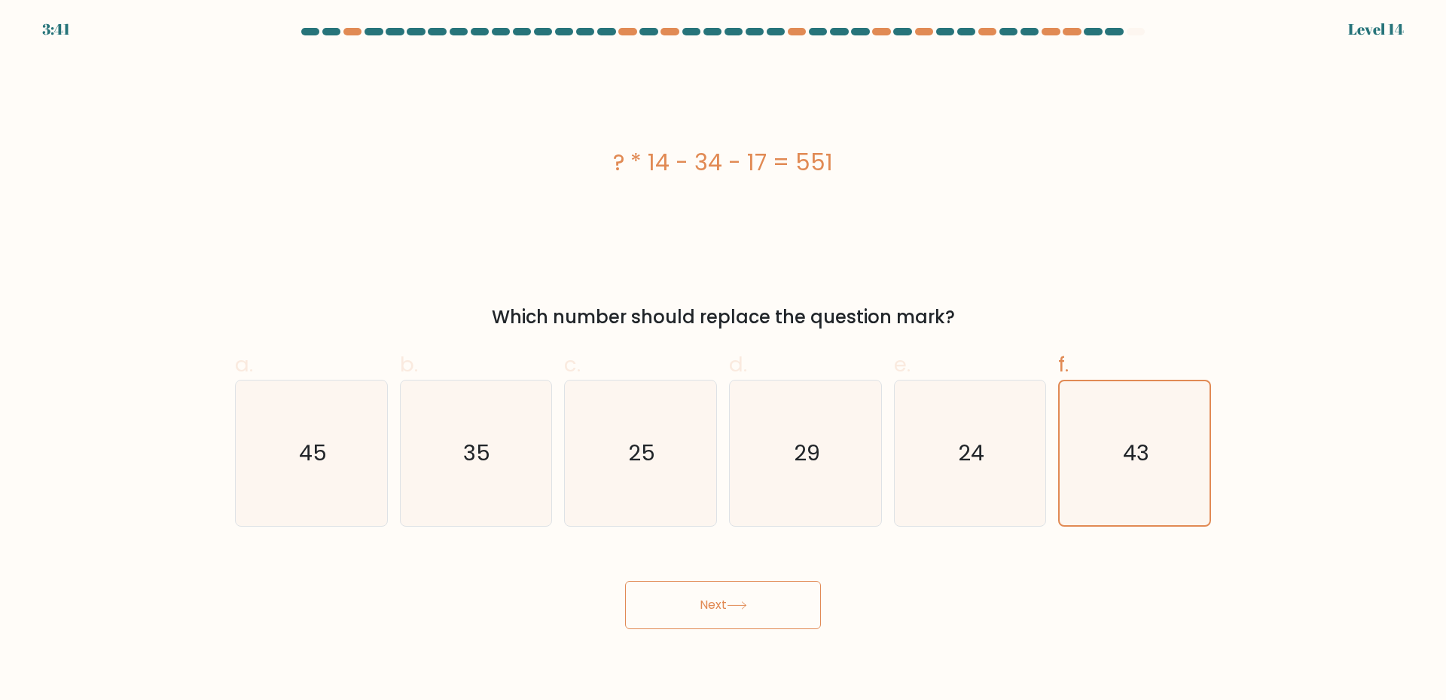
click at [761, 602] on button "Next" at bounding box center [723, 605] width 196 height 48
click at [762, 603] on button "Next" at bounding box center [723, 605] width 196 height 48
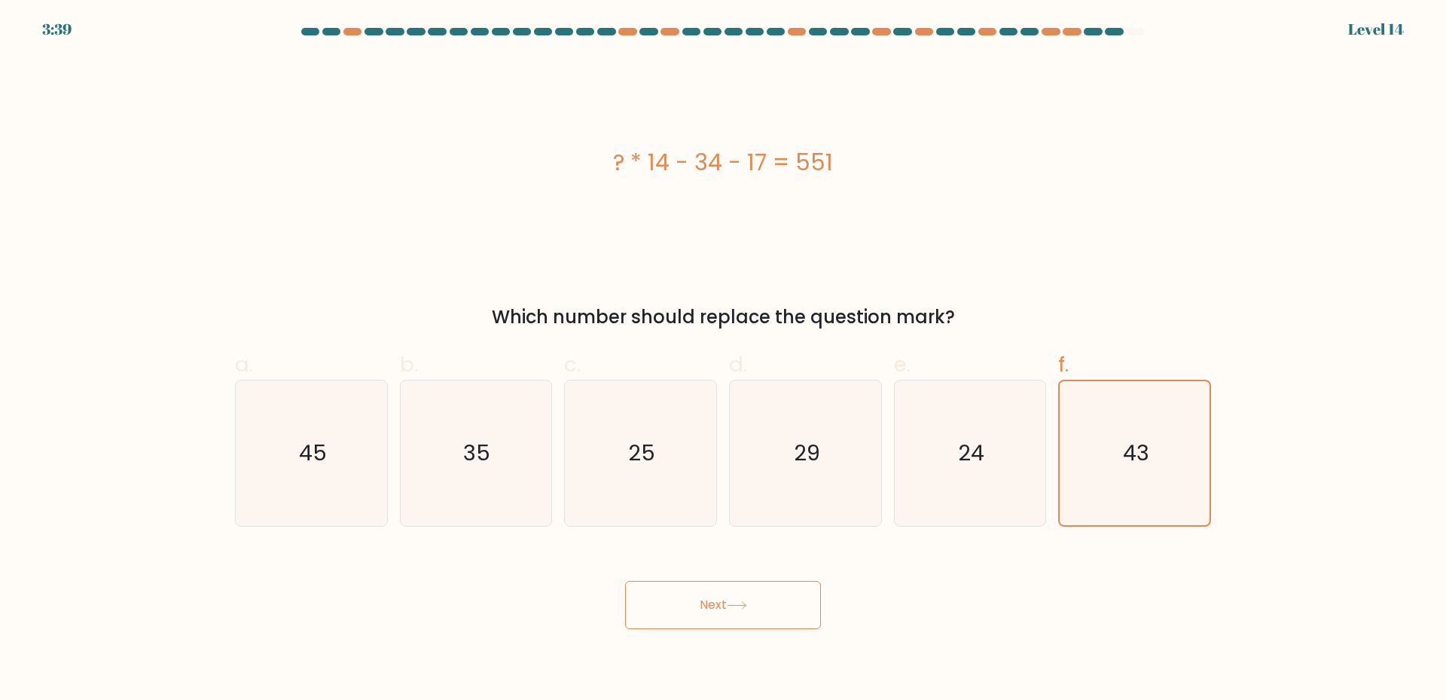
click at [762, 603] on button "Next" at bounding box center [723, 605] width 196 height 48
click at [761, 602] on button "Next" at bounding box center [723, 605] width 196 height 48
click at [708, 596] on button "Next" at bounding box center [723, 605] width 196 height 48
click at [736, 595] on button "Next" at bounding box center [723, 605] width 196 height 48
click at [737, 601] on icon at bounding box center [737, 605] width 20 height 8
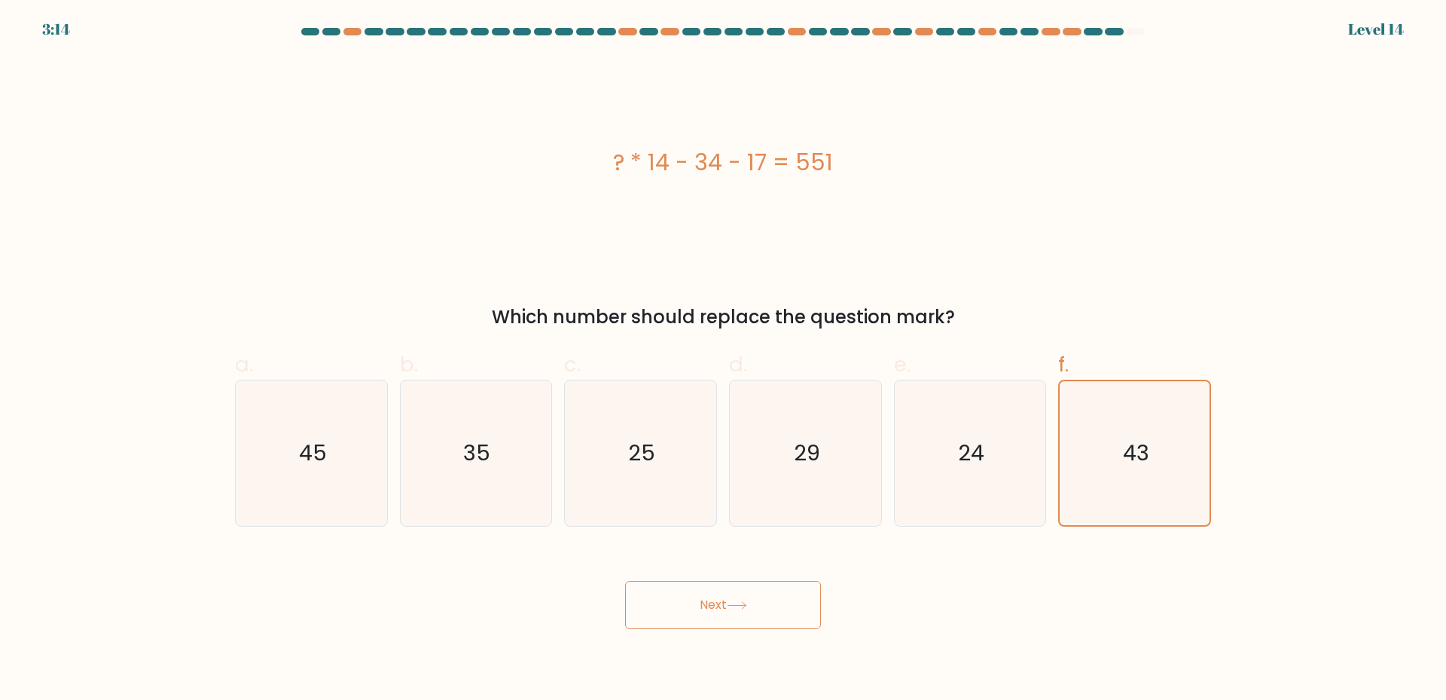
click at [737, 601] on icon at bounding box center [737, 605] width 20 height 8
click at [738, 604] on icon at bounding box center [737, 605] width 20 height 8
click at [741, 604] on icon at bounding box center [737, 605] width 20 height 8
click at [742, 599] on button "Next" at bounding box center [723, 605] width 196 height 48
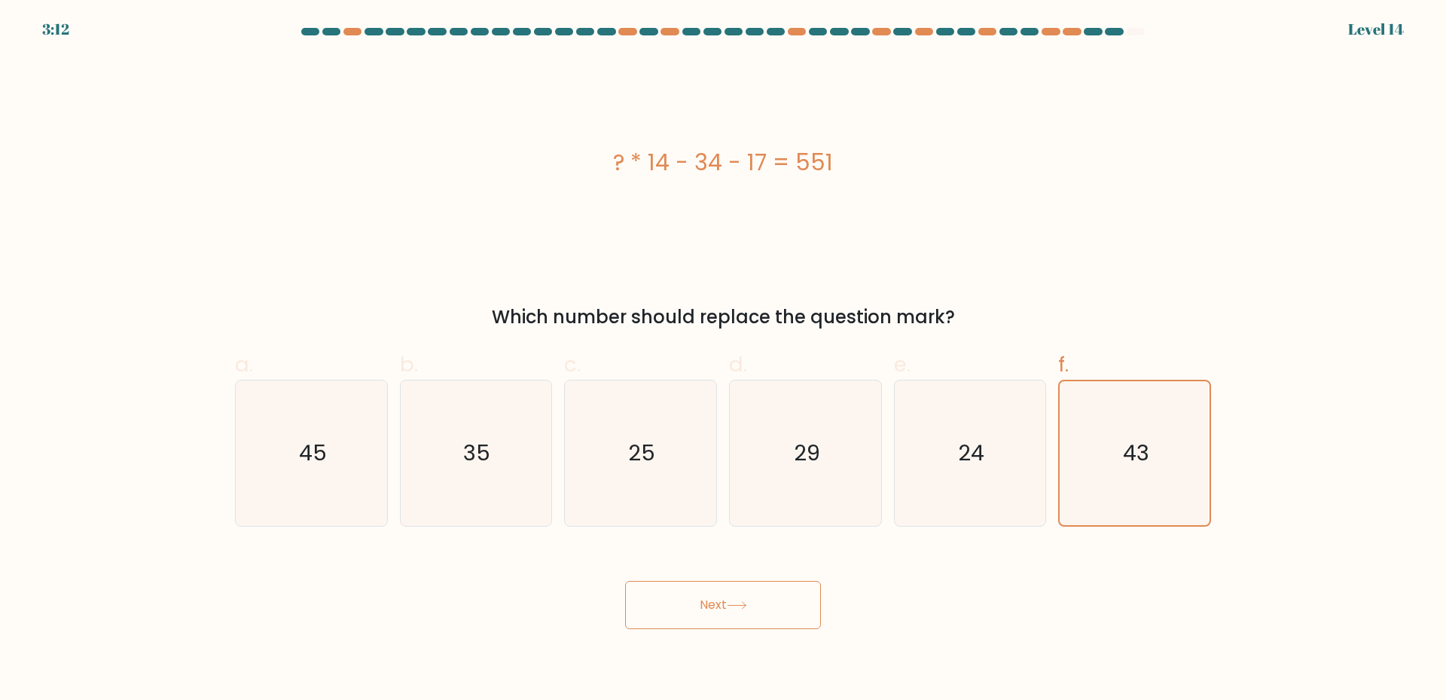
click at [742, 599] on button "Next" at bounding box center [723, 605] width 196 height 48
click at [742, 600] on button "Next" at bounding box center [723, 605] width 196 height 48
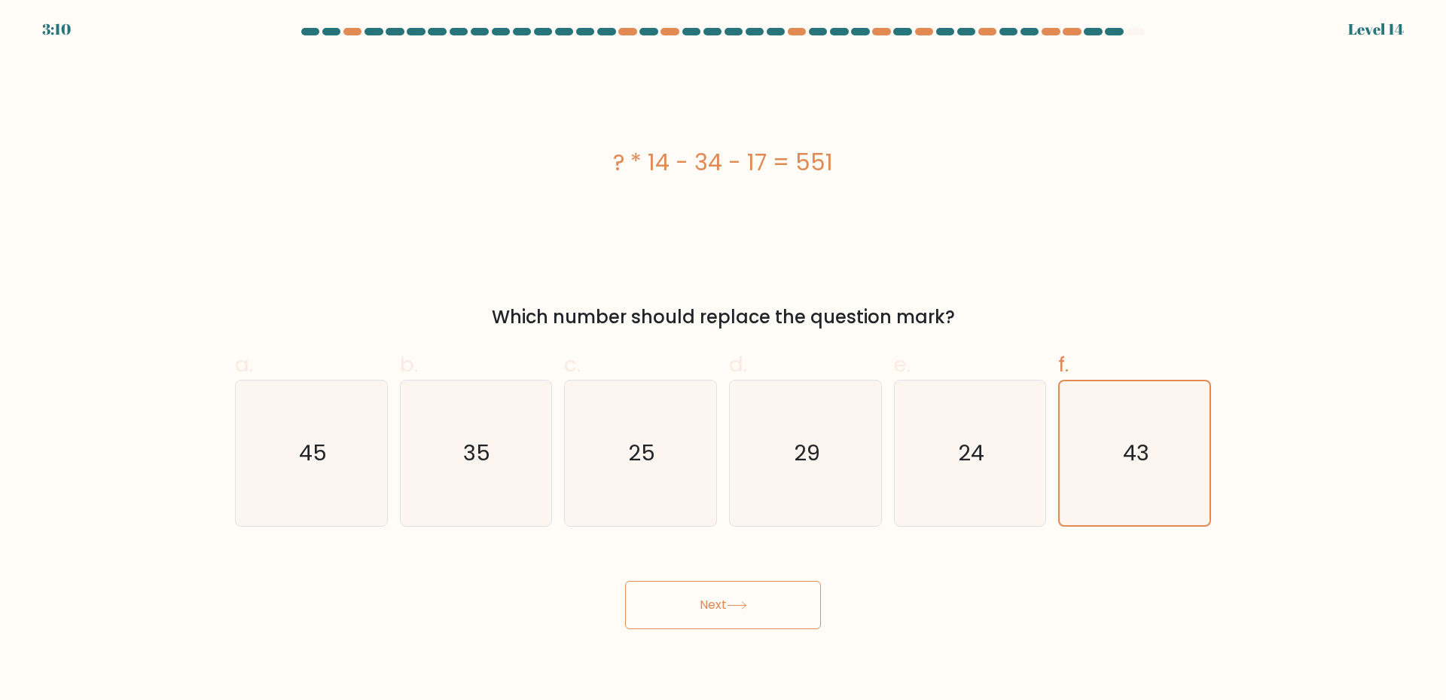
click at [742, 600] on button "Next" at bounding box center [723, 605] width 196 height 48
click at [763, 606] on button "Next" at bounding box center [723, 605] width 196 height 48
click at [934, 444] on icon "24" at bounding box center [969, 452] width 145 height 145
click at [724, 360] on input "e. 24" at bounding box center [723, 355] width 1 height 10
radio input "true"
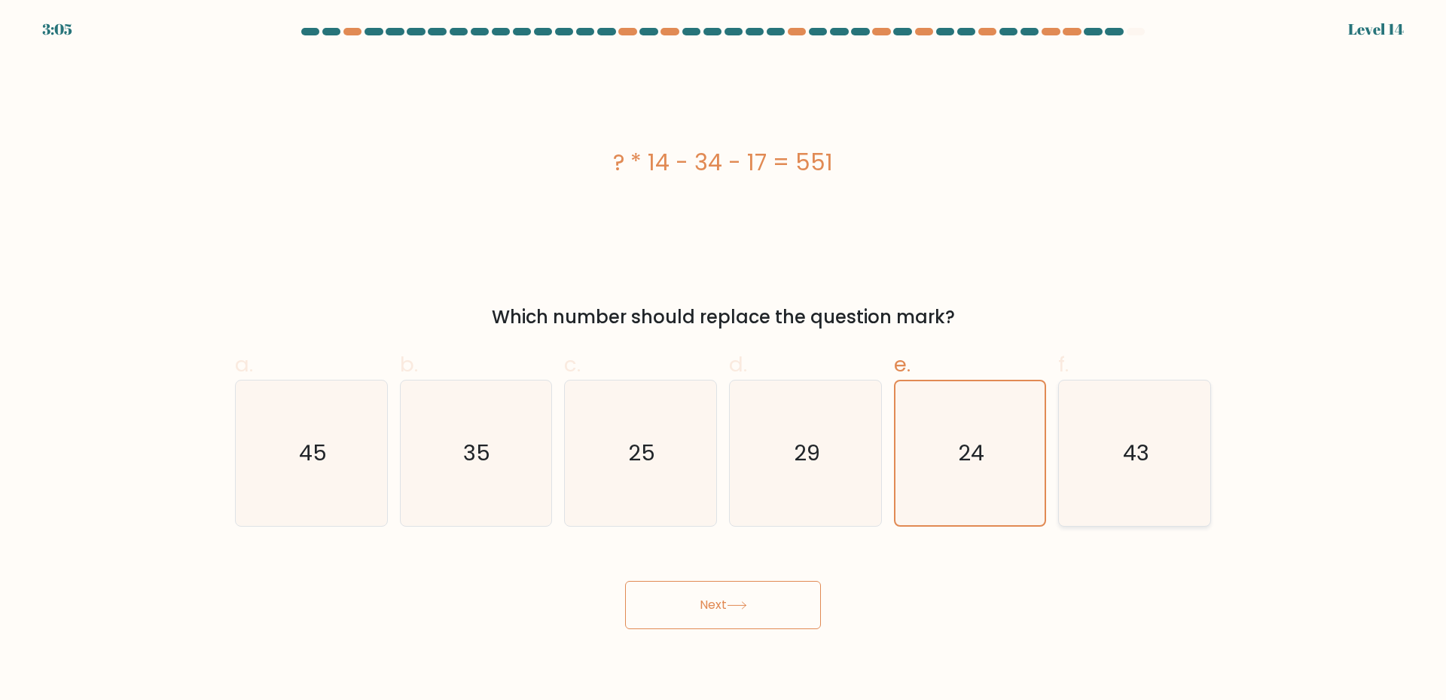
click at [1142, 464] on text "43" at bounding box center [1136, 452] width 26 height 30
click at [724, 360] on input "f. 43" at bounding box center [723, 355] width 1 height 10
radio input "true"
drag, startPoint x: 681, startPoint y: 553, endPoint x: 677, endPoint y: 568, distance: 14.8
click at [681, 554] on div "Next" at bounding box center [723, 586] width 994 height 84
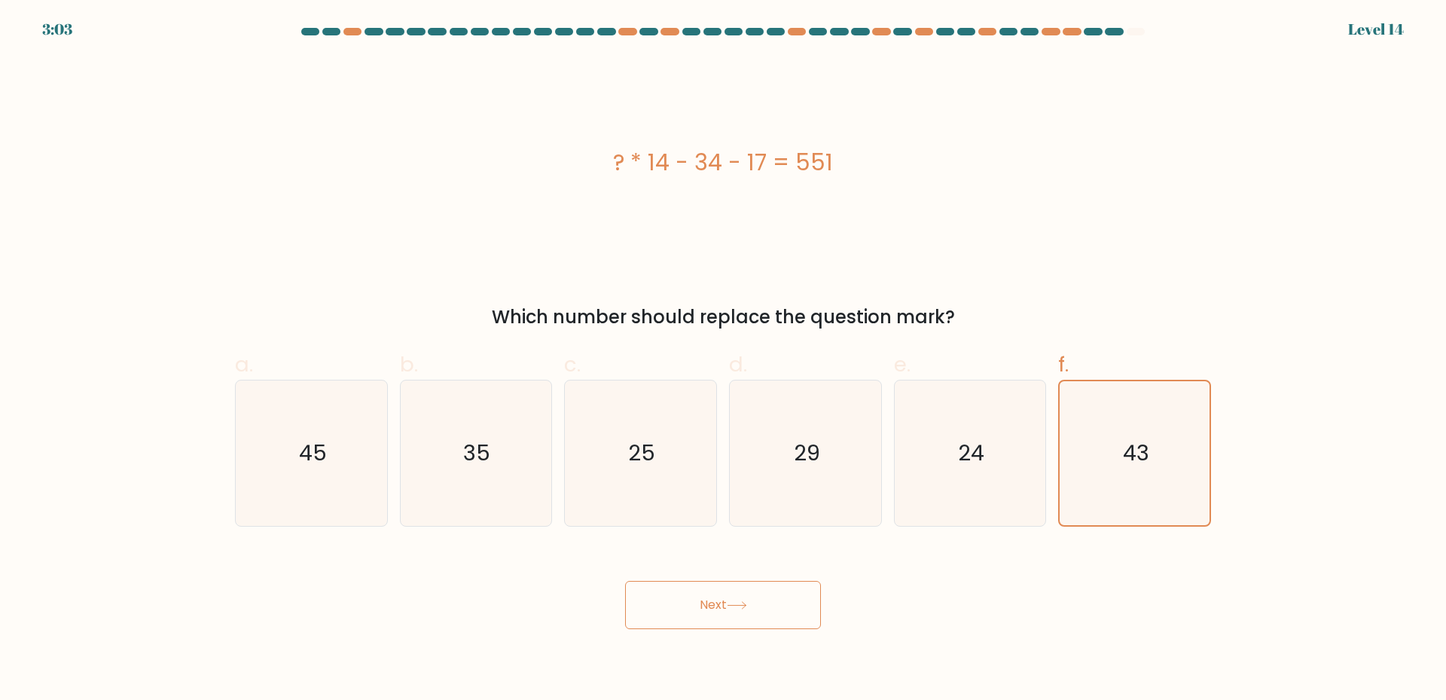
click at [680, 586] on button "Next" at bounding box center [723, 605] width 196 height 48
click at [696, 595] on button "Next" at bounding box center [723, 605] width 196 height 48
click at [721, 603] on button "Next" at bounding box center [723, 605] width 196 height 48
click at [724, 601] on button "Next" at bounding box center [723, 605] width 196 height 48
click at [723, 601] on button "Next" at bounding box center [723, 605] width 196 height 48
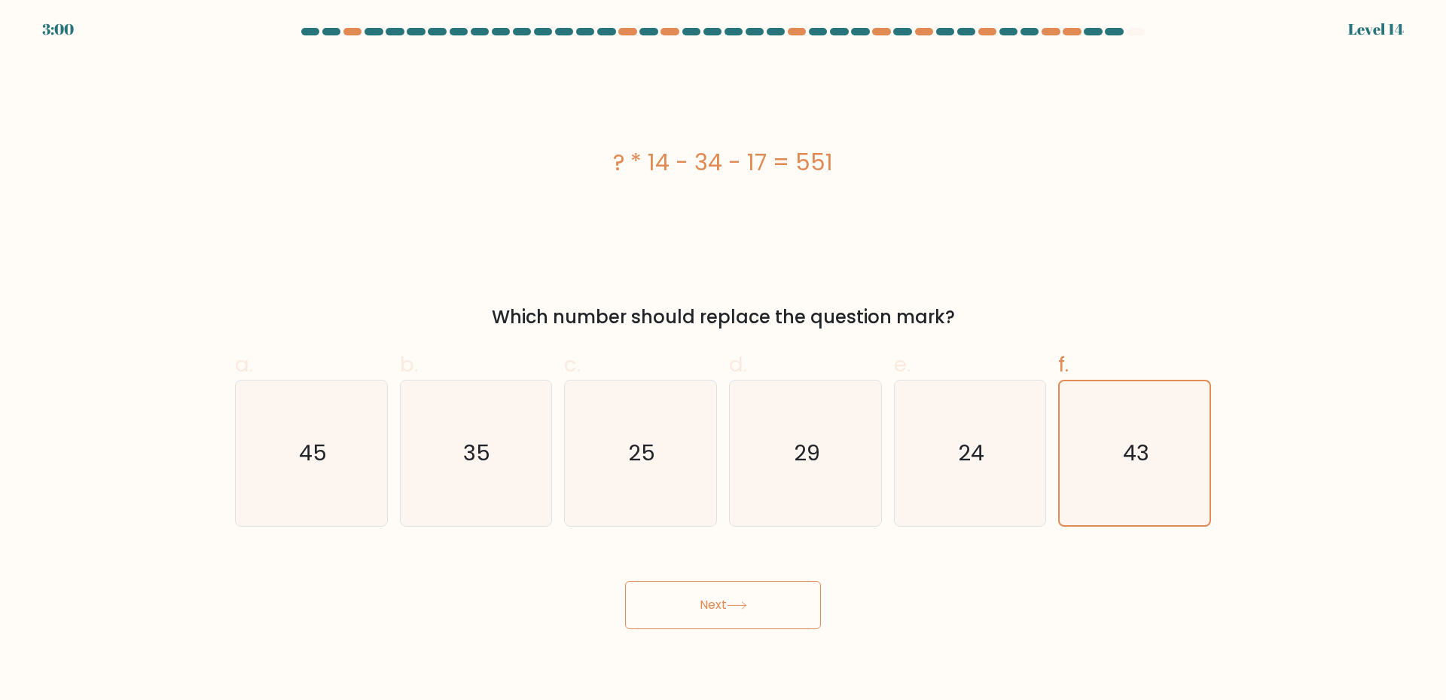
click at [727, 599] on button "Next" at bounding box center [723, 605] width 196 height 48
click at [728, 594] on button "Next" at bounding box center [723, 605] width 196 height 48
click at [727, 592] on button "Next" at bounding box center [723, 605] width 196 height 48
click at [723, 584] on button "Next" at bounding box center [723, 605] width 196 height 48
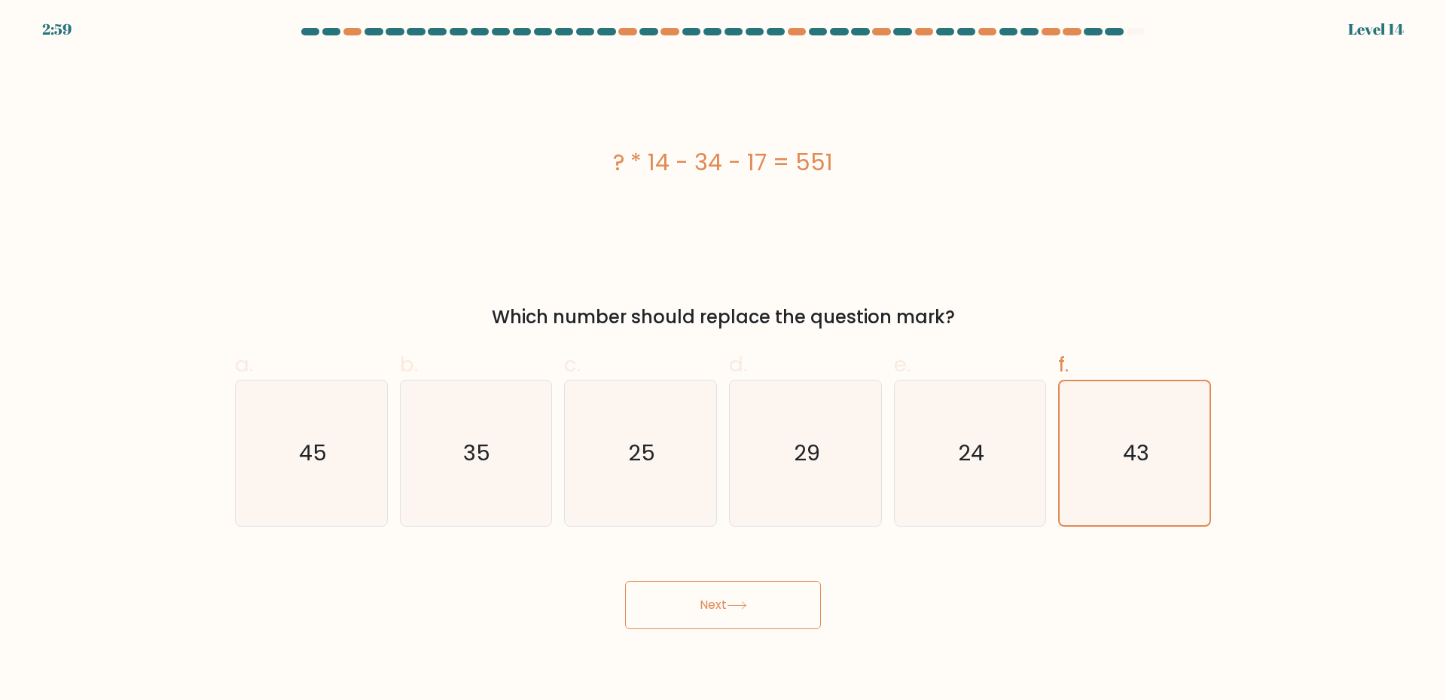
drag, startPoint x: 723, startPoint y: 584, endPoint x: 730, endPoint y: 595, distance: 13.2
click at [725, 593] on button "Next" at bounding box center [723, 605] width 196 height 48
click at [733, 602] on icon at bounding box center [737, 605] width 20 height 8
click at [738, 589] on button "Next" at bounding box center [723, 605] width 196 height 48
drag, startPoint x: 739, startPoint y: 590, endPoint x: 754, endPoint y: 599, distance: 18.0
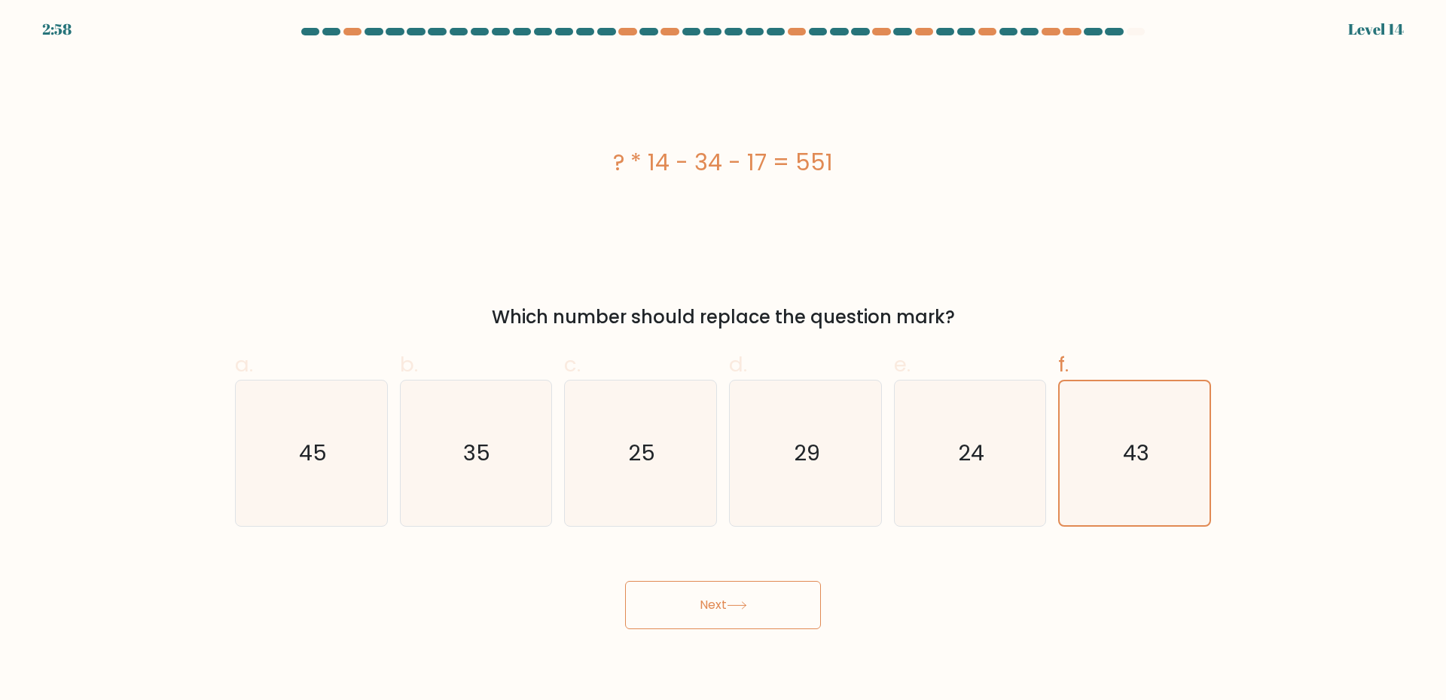
click at [743, 595] on button "Next" at bounding box center [723, 605] width 196 height 48
drag, startPoint x: 754, startPoint y: 599, endPoint x: 770, endPoint y: 609, distance: 18.6
click at [756, 604] on button "Next" at bounding box center [723, 605] width 196 height 48
click at [770, 608] on button "Next" at bounding box center [723, 605] width 196 height 48
click at [767, 605] on button "Next" at bounding box center [723, 605] width 196 height 48
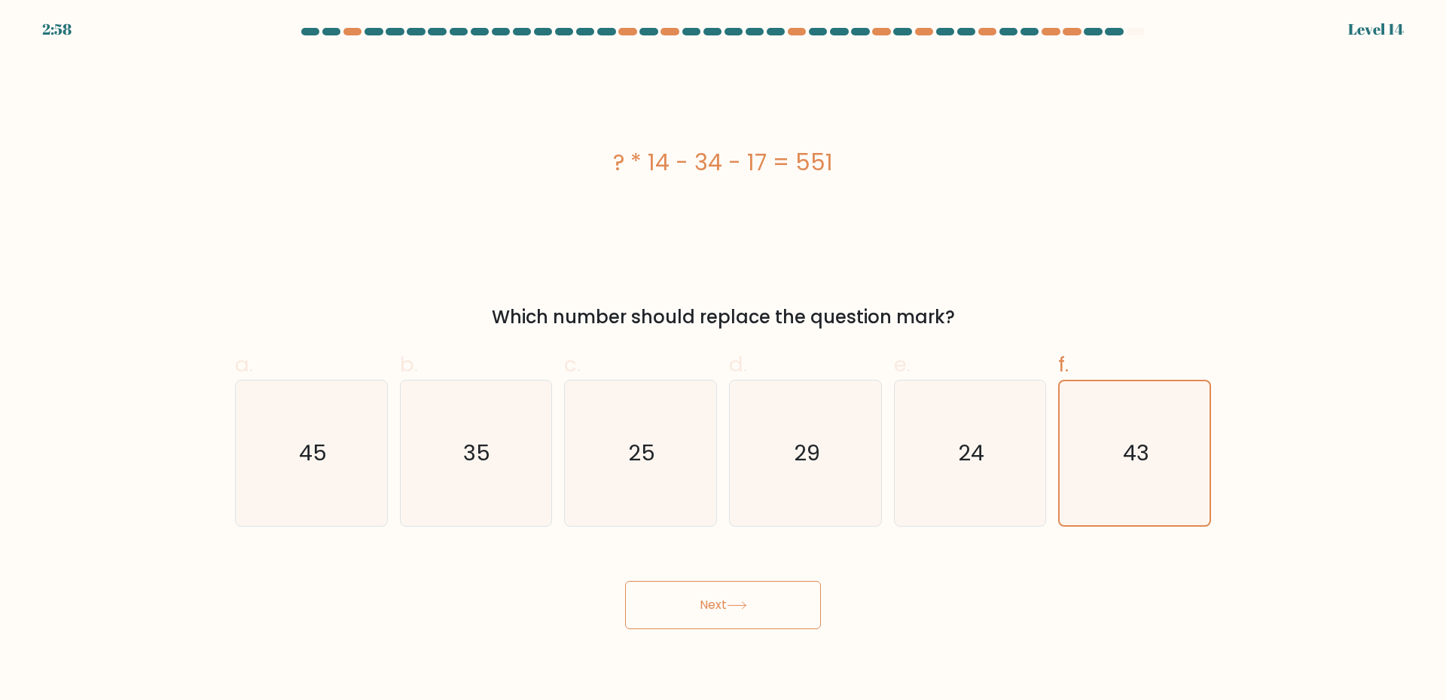
click at [767, 604] on button "Next" at bounding box center [723, 605] width 196 height 48
click at [762, 596] on button "Next" at bounding box center [723, 605] width 196 height 48
click at [761, 593] on button "Next" at bounding box center [723, 605] width 196 height 48
click at [760, 596] on button "Next" at bounding box center [723, 605] width 196 height 48
drag, startPoint x: 758, startPoint y: 596, endPoint x: 752, endPoint y: 601, distance: 8.6
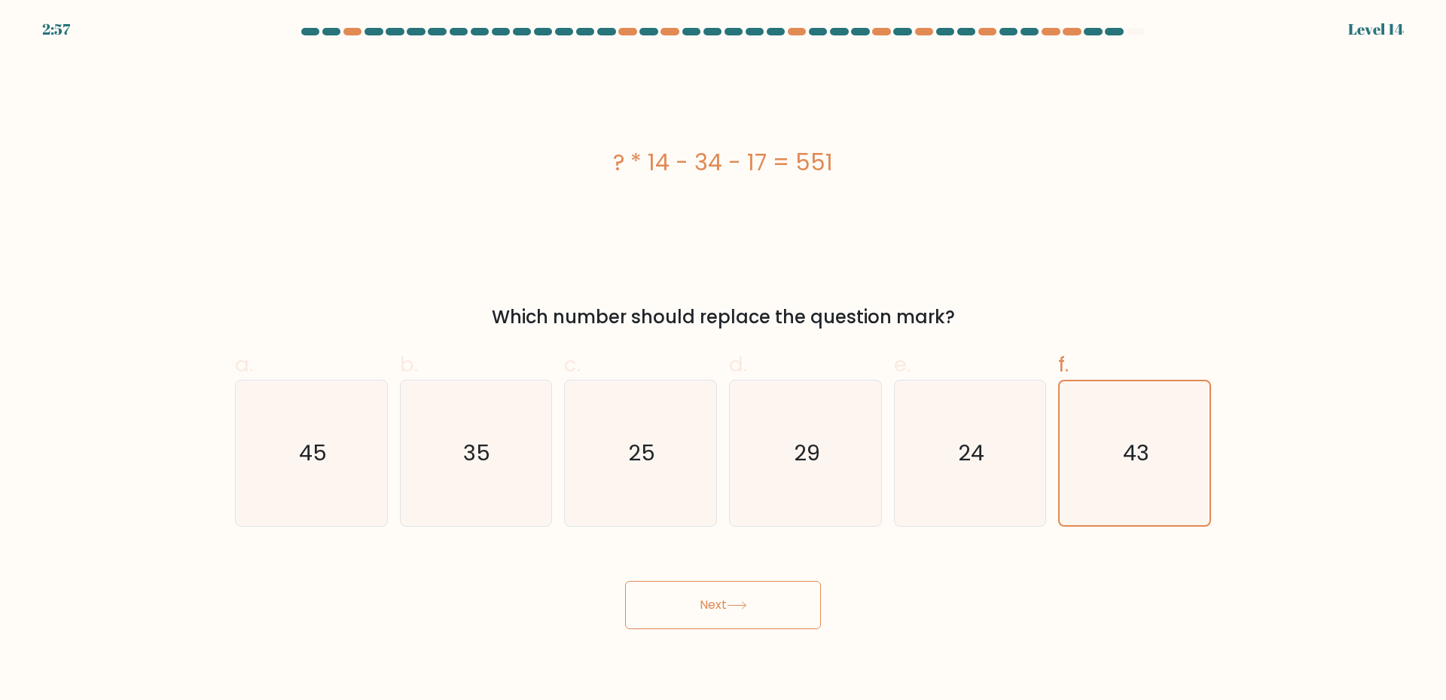
click at [752, 600] on button "Next" at bounding box center [723, 605] width 196 height 48
click at [750, 597] on button "Next" at bounding box center [723, 605] width 196 height 48
drag, startPoint x: 750, startPoint y: 597, endPoint x: 754, endPoint y: 604, distance: 7.8
click at [751, 602] on button "Next" at bounding box center [723, 605] width 196 height 48
click at [755, 604] on button "Next" at bounding box center [723, 605] width 196 height 48
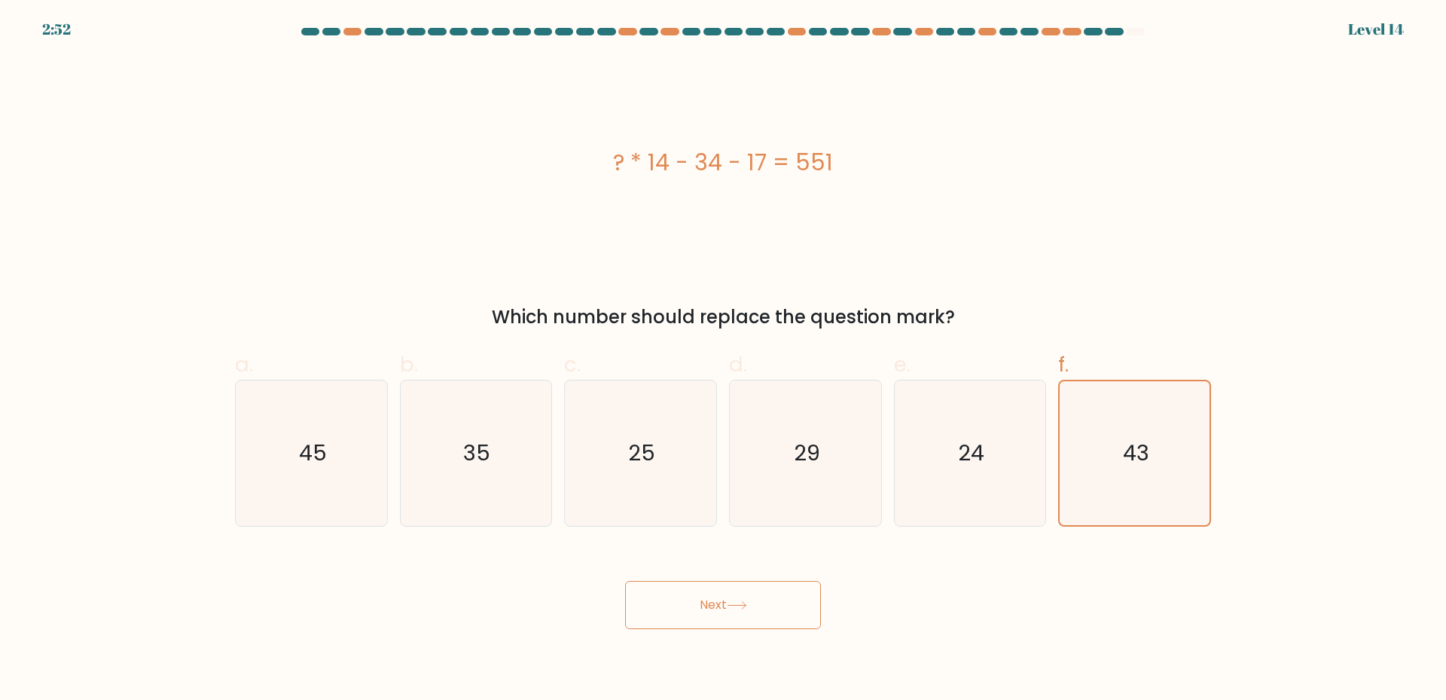
drag, startPoint x: 759, startPoint y: 604, endPoint x: 712, endPoint y: 617, distance: 49.3
click at [712, 617] on button "Next" at bounding box center [723, 605] width 196 height 48
click at [709, 611] on button "Next" at bounding box center [723, 605] width 196 height 48
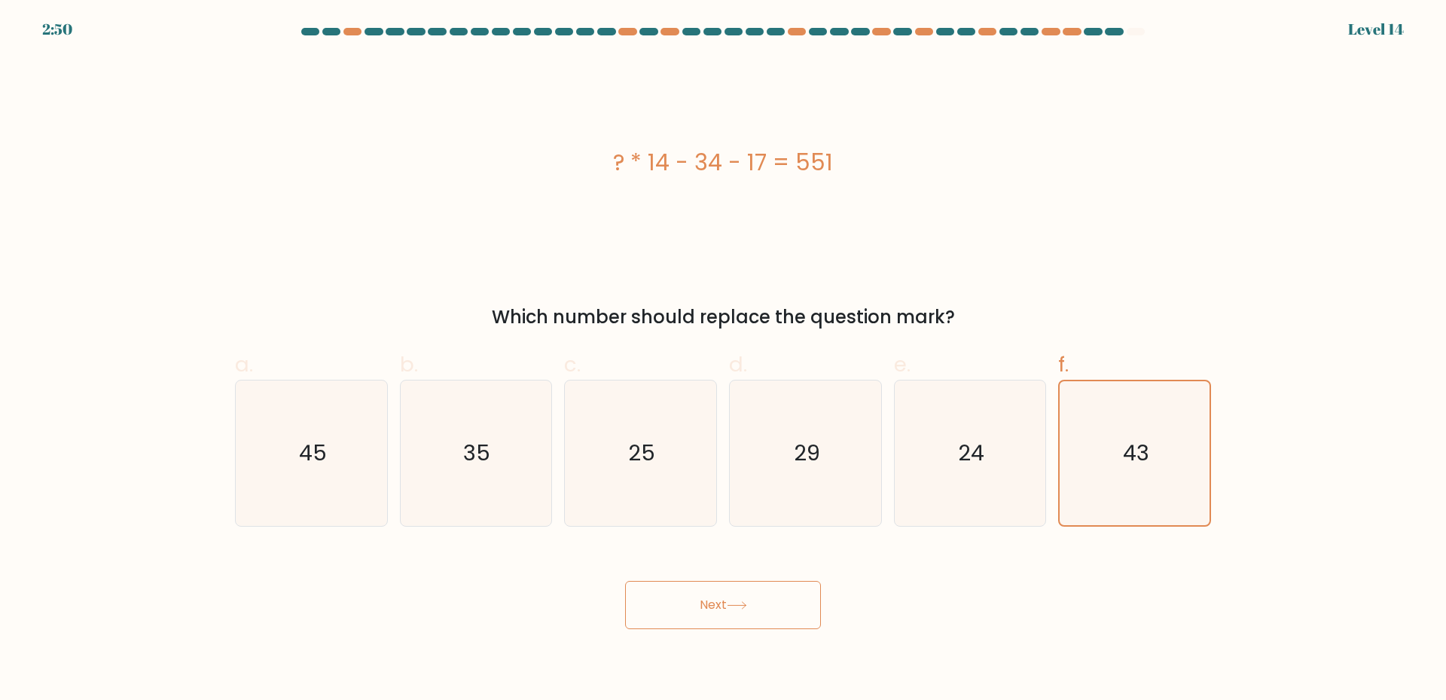
click at [706, 608] on button "Next" at bounding box center [723, 605] width 196 height 48
click at [701, 601] on button "Next" at bounding box center [723, 605] width 196 height 48
click at [697, 598] on button "Next" at bounding box center [723, 605] width 196 height 48
click at [596, 449] on icon "25" at bounding box center [640, 452] width 145 height 145
click at [723, 360] on input "c. 25" at bounding box center [723, 355] width 1 height 10
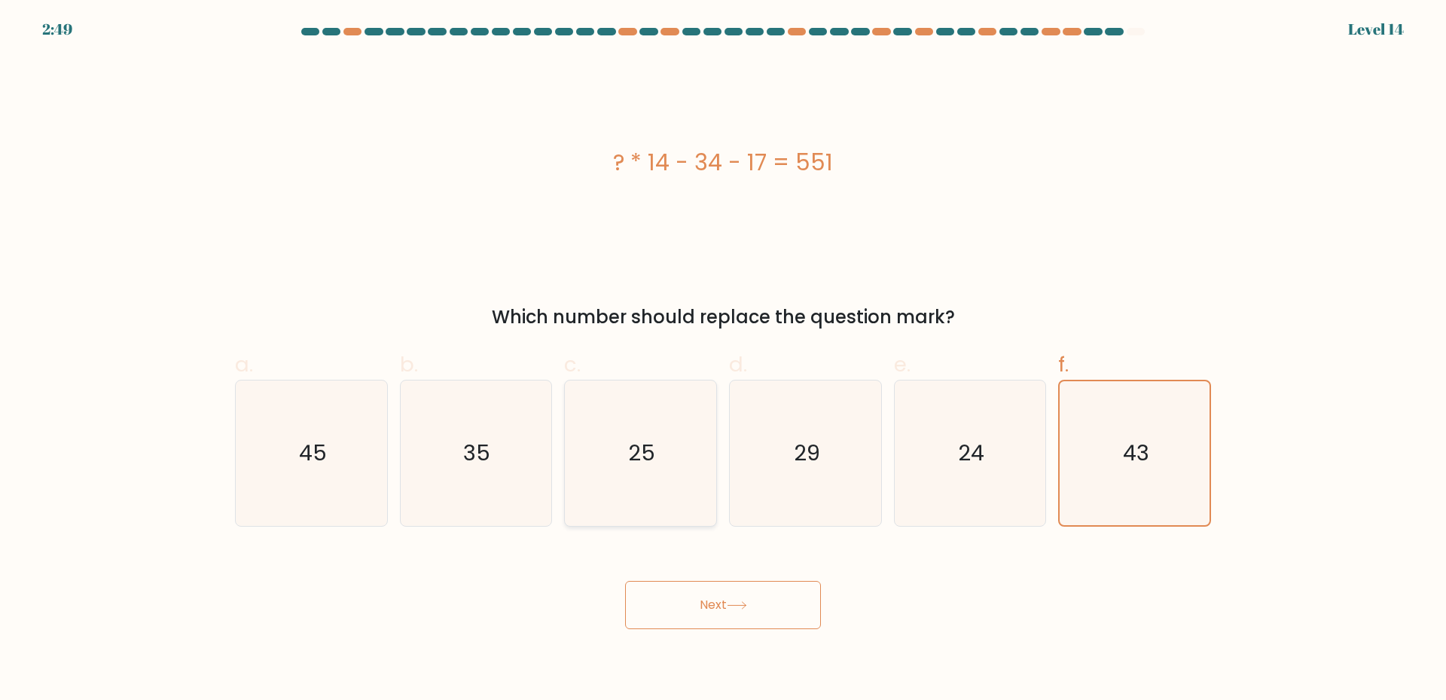
radio input "true"
click at [790, 477] on icon "29" at bounding box center [805, 452] width 145 height 145
click at [724, 360] on input "d. 29" at bounding box center [723, 355] width 1 height 10
radio input "true"
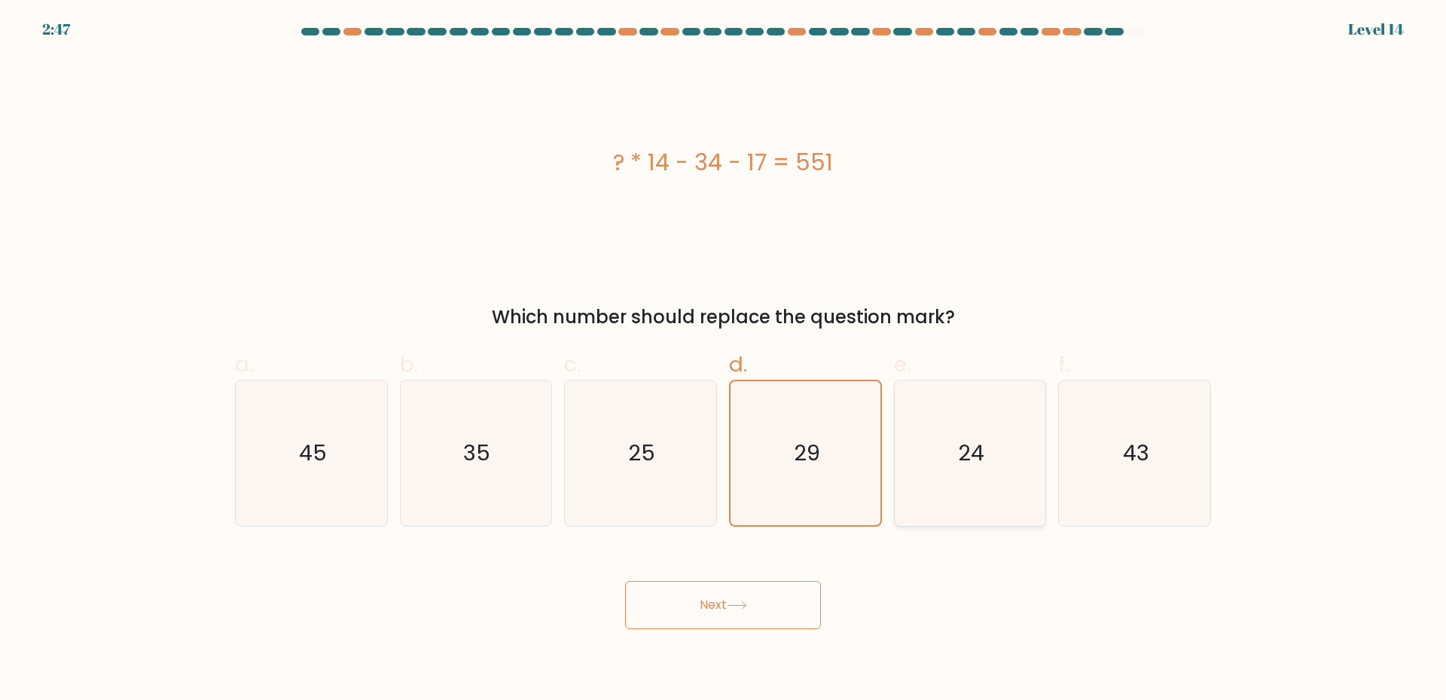
click at [938, 442] on icon "24" at bounding box center [969, 452] width 145 height 145
click at [724, 360] on input "e. 24" at bounding box center [723, 355] width 1 height 10
radio input "true"
click at [1130, 470] on icon "43" at bounding box center [1134, 452] width 145 height 145
click at [724, 360] on input "f. 43" at bounding box center [723, 355] width 1 height 10
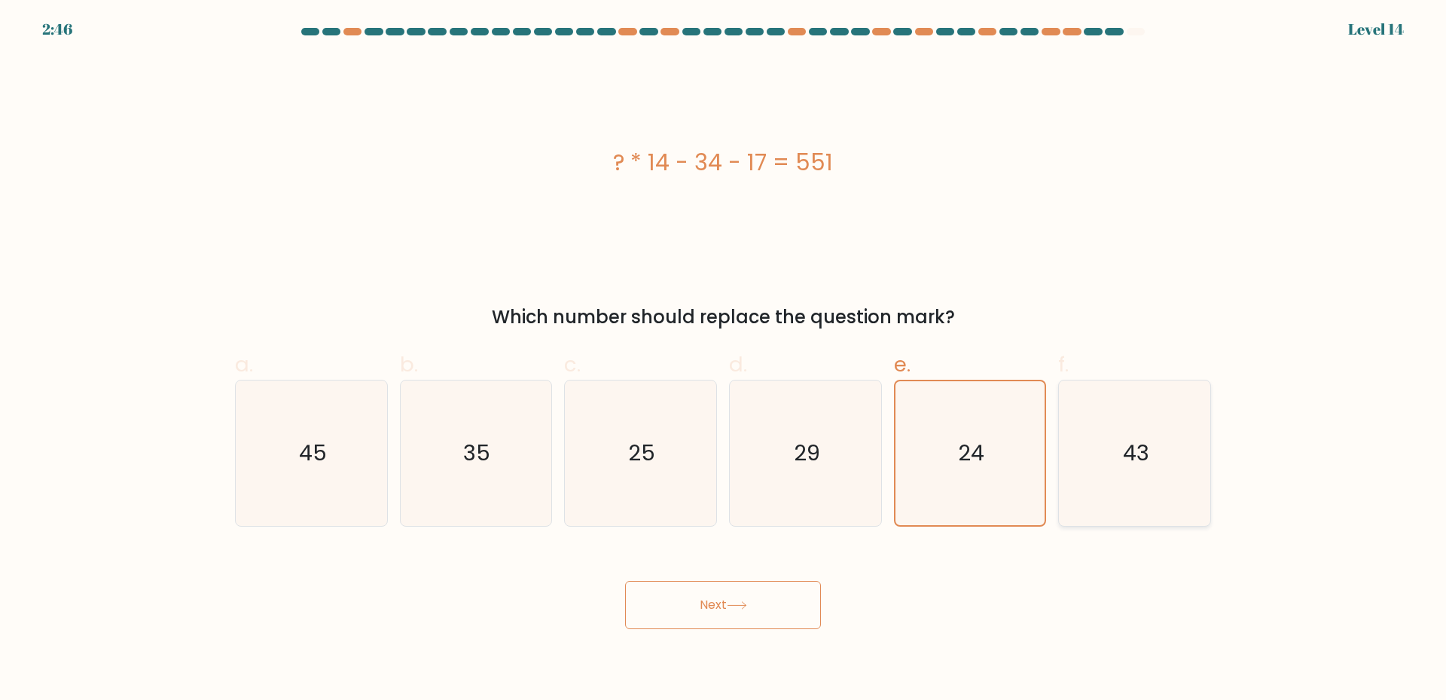
radio input "true"
click at [702, 616] on button "Next" at bounding box center [723, 605] width 196 height 48
click at [703, 615] on button "Next" at bounding box center [723, 605] width 196 height 48
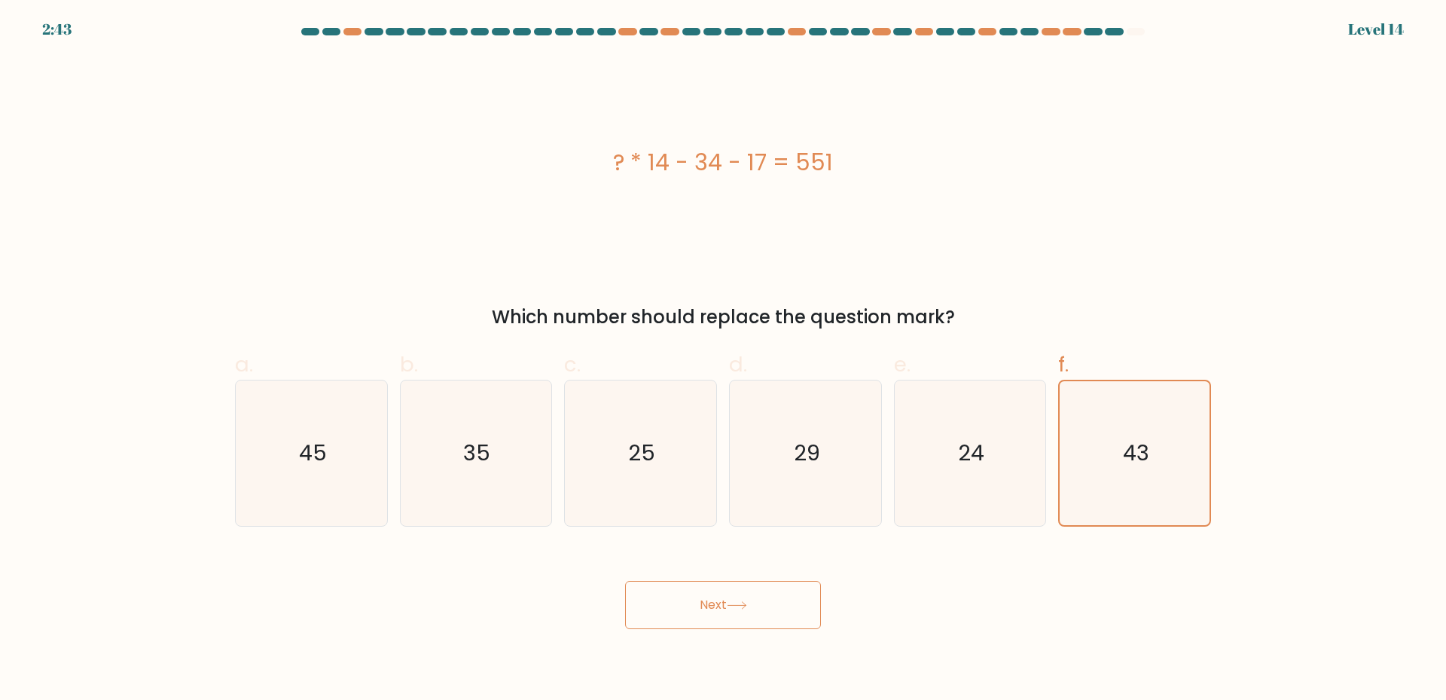
click at [703, 614] on button "Next" at bounding box center [723, 605] width 196 height 48
click at [700, 611] on button "Next" at bounding box center [723, 605] width 196 height 48
click at [691, 612] on button "Next" at bounding box center [723, 605] width 196 height 48
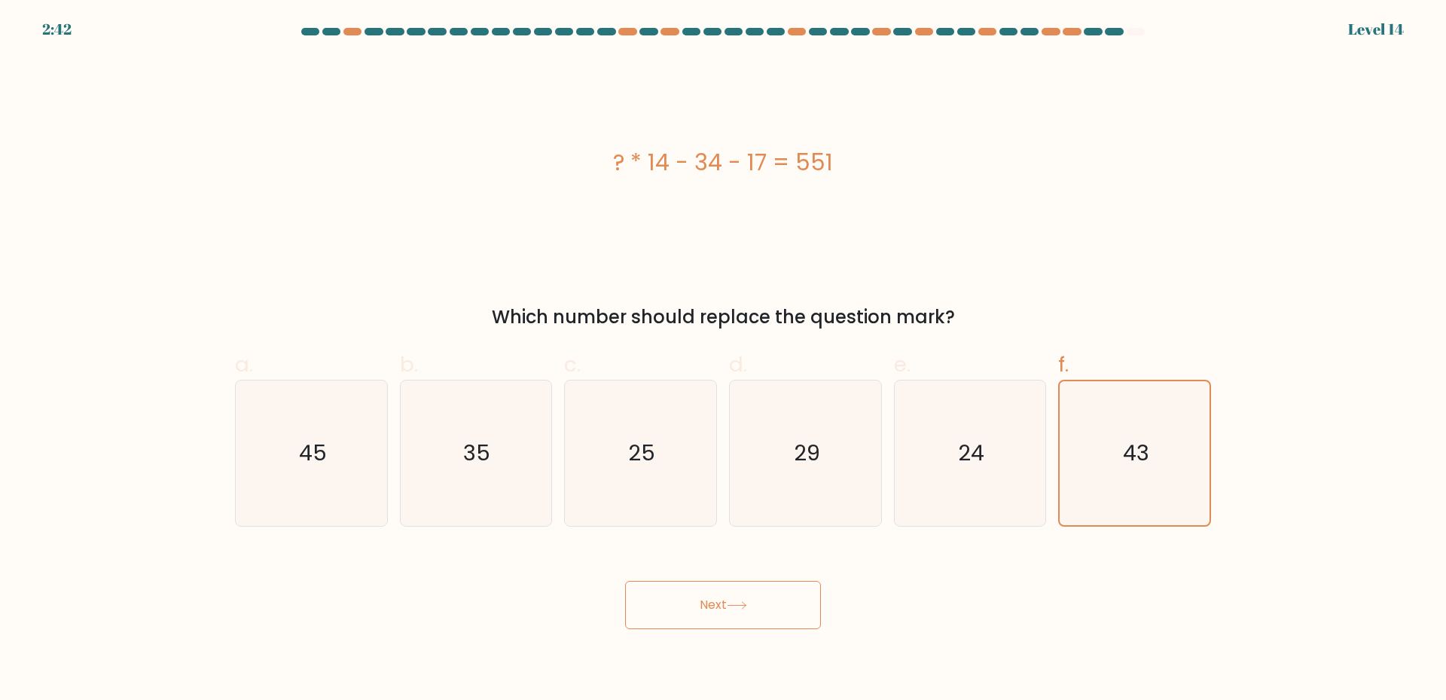
click at [687, 612] on button "Next" at bounding box center [723, 605] width 196 height 48
click at [625, 581] on button "Next" at bounding box center [723, 605] width 196 height 48
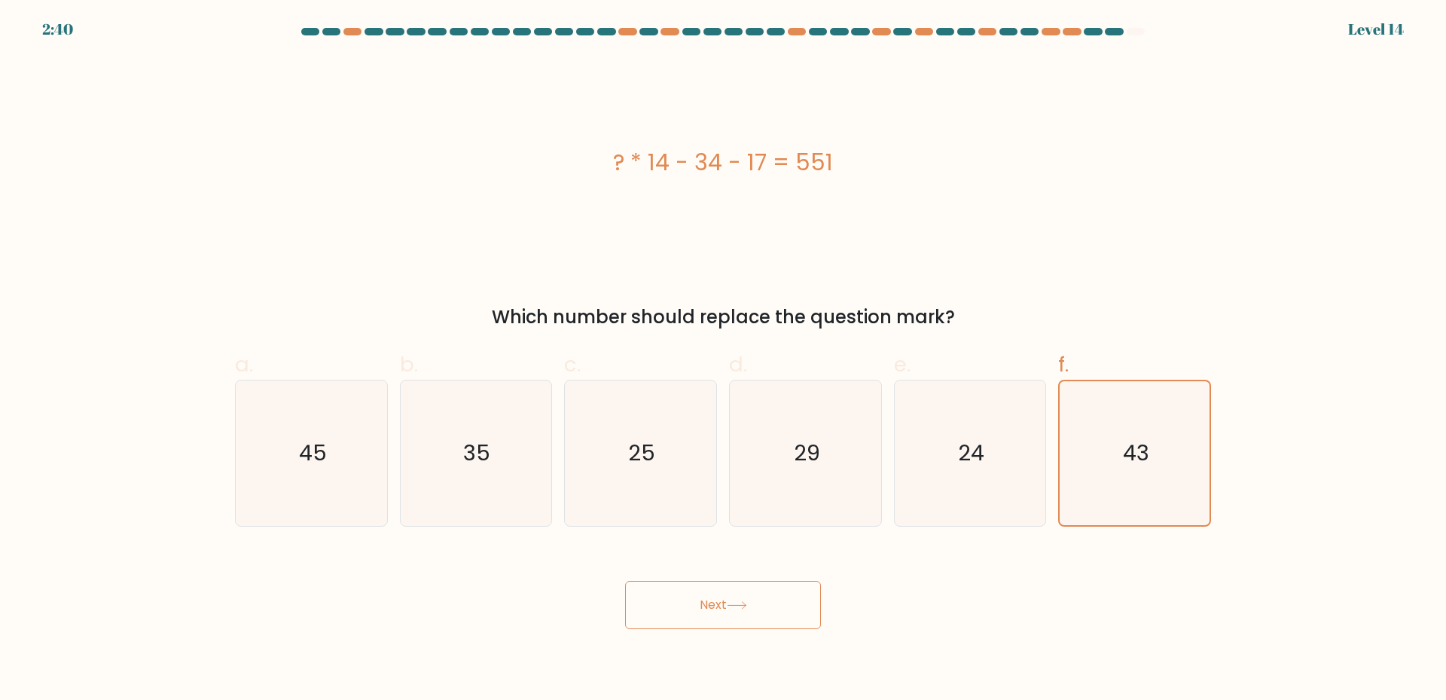
click at [625, 581] on button "Next" at bounding box center [723, 605] width 196 height 48
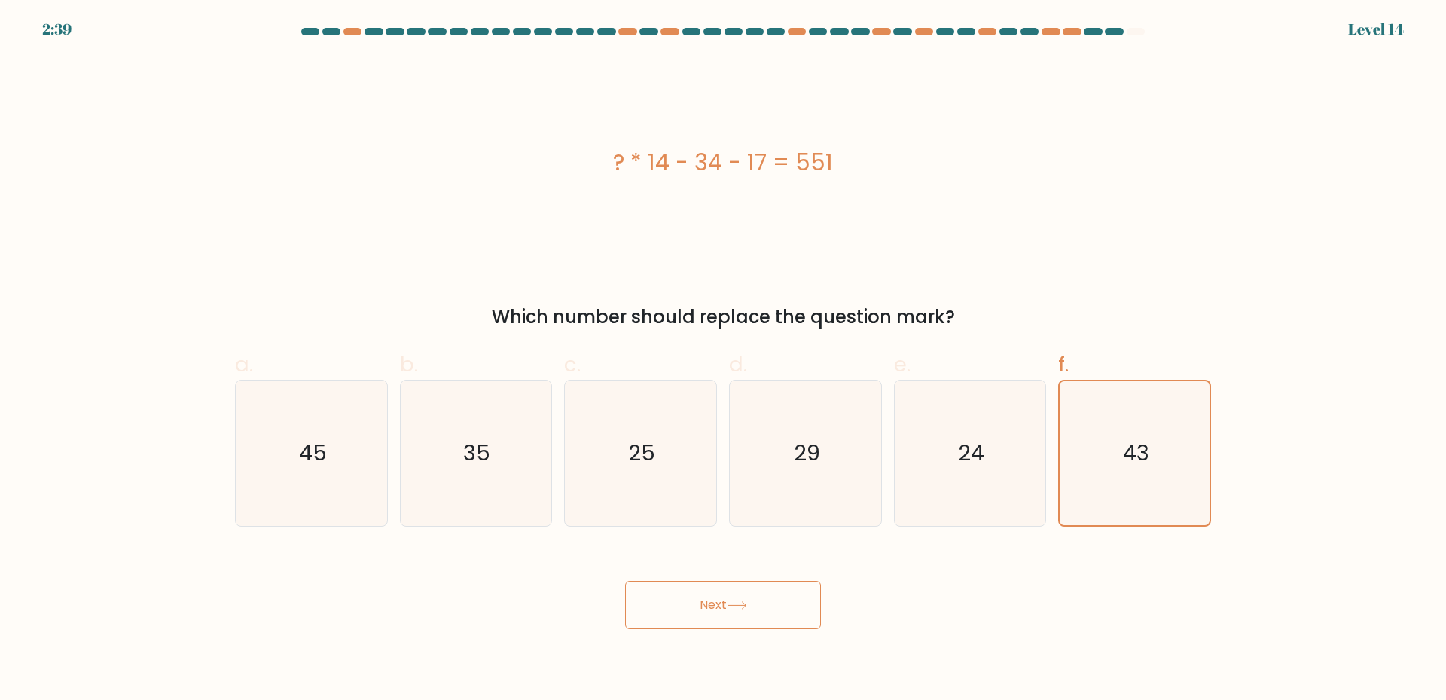
click at [625, 581] on button "Next" at bounding box center [723, 605] width 196 height 48
click at [716, 618] on button "Next" at bounding box center [723, 605] width 196 height 48
click at [718, 617] on button "Next" at bounding box center [723, 605] width 196 height 48
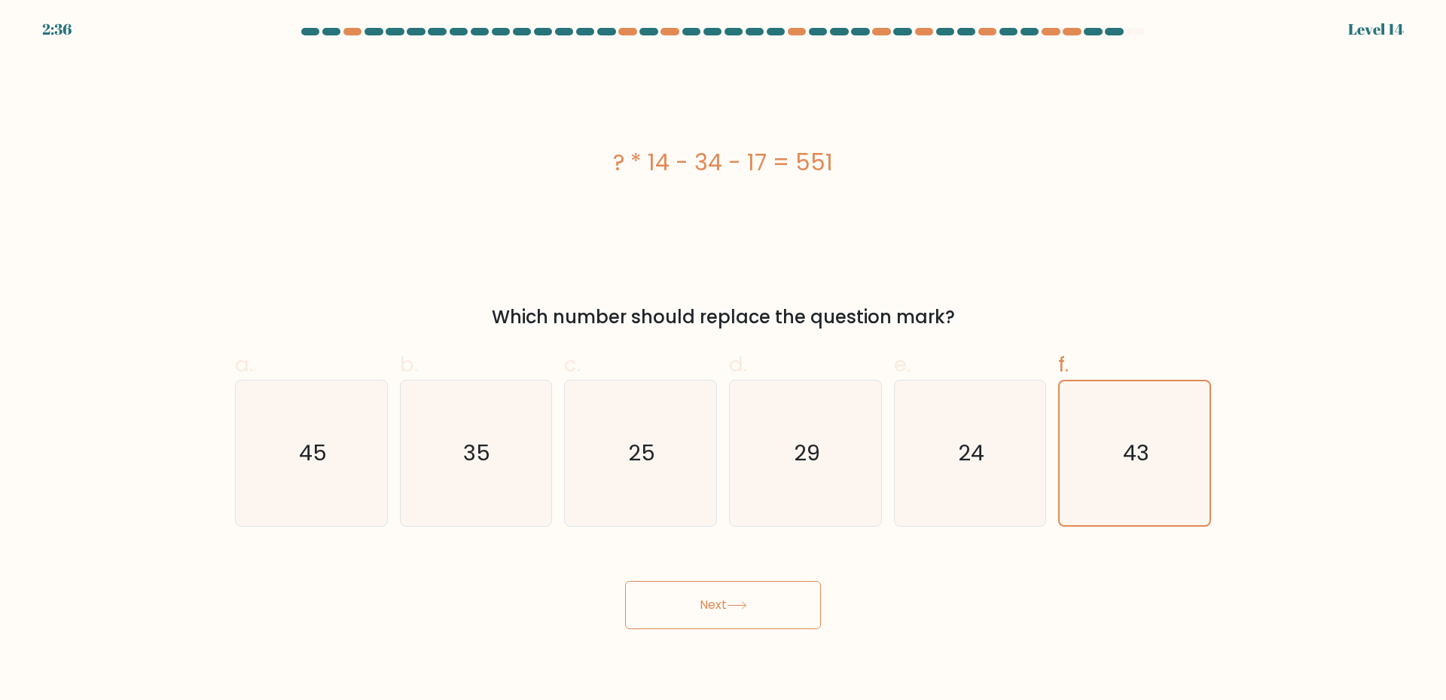
click at [718, 617] on button "Next" at bounding box center [723, 605] width 196 height 48
drag, startPoint x: 718, startPoint y: 617, endPoint x: 769, endPoint y: 608, distance: 51.1
click at [721, 617] on button "Next" at bounding box center [723, 605] width 196 height 48
click at [769, 608] on button "Next" at bounding box center [723, 605] width 196 height 48
click at [750, 610] on button "Next" at bounding box center [723, 605] width 196 height 48
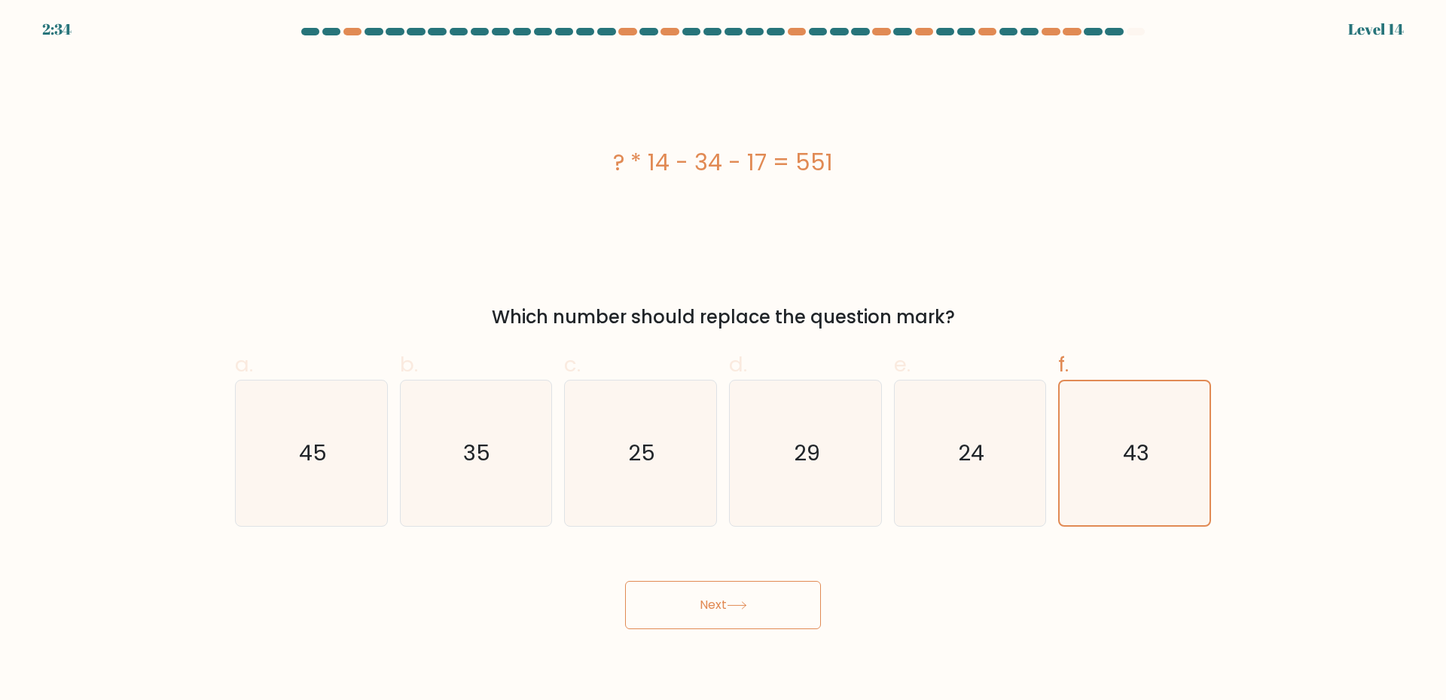
click at [747, 607] on icon at bounding box center [737, 605] width 20 height 8
click at [747, 605] on icon at bounding box center [737, 605] width 20 height 8
click at [745, 605] on icon at bounding box center [736, 605] width 18 height 7
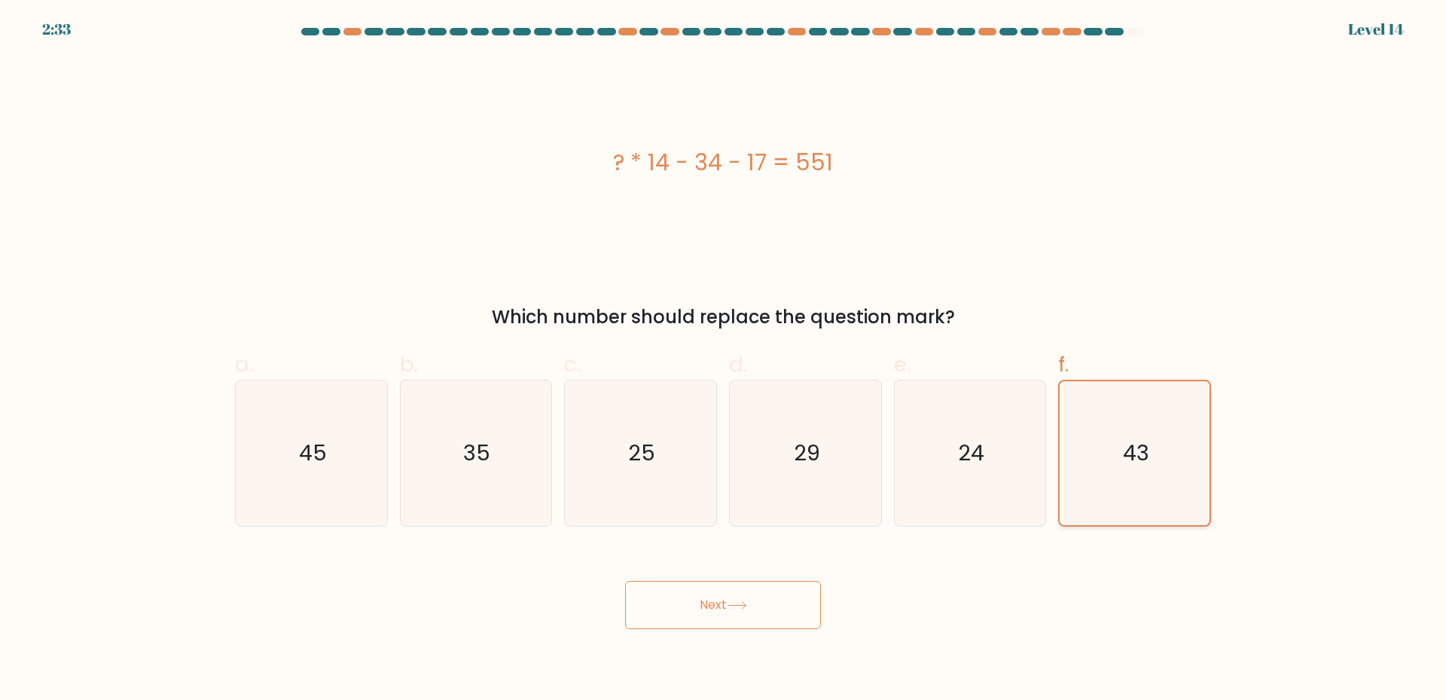
click at [1169, 465] on icon "43" at bounding box center [1134, 453] width 144 height 144
click at [724, 360] on input "f. 43" at bounding box center [723, 355] width 1 height 10
click at [1168, 465] on icon "43" at bounding box center [1134, 453] width 144 height 144
click at [724, 360] on input "f. 43" at bounding box center [723, 355] width 1 height 10
drag, startPoint x: 1168, startPoint y: 465, endPoint x: 1154, endPoint y: 467, distance: 13.6
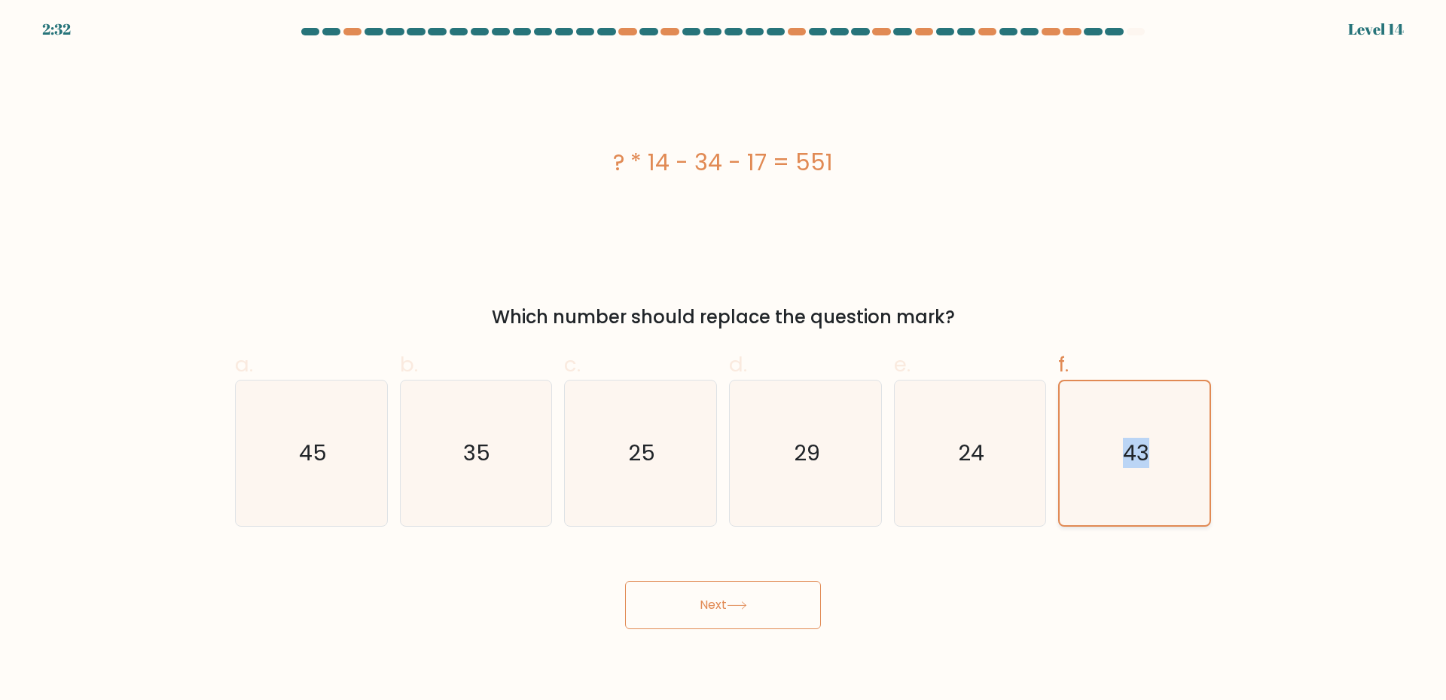
click at [1167, 465] on icon "43" at bounding box center [1134, 453] width 144 height 144
click at [724, 360] on input "f. 43" at bounding box center [723, 355] width 1 height 10
click at [1154, 467] on icon "43" at bounding box center [1134, 453] width 144 height 144
click at [724, 360] on input "f. 43" at bounding box center [723, 355] width 1 height 10
click at [1151, 468] on icon "43" at bounding box center [1134, 453] width 144 height 144
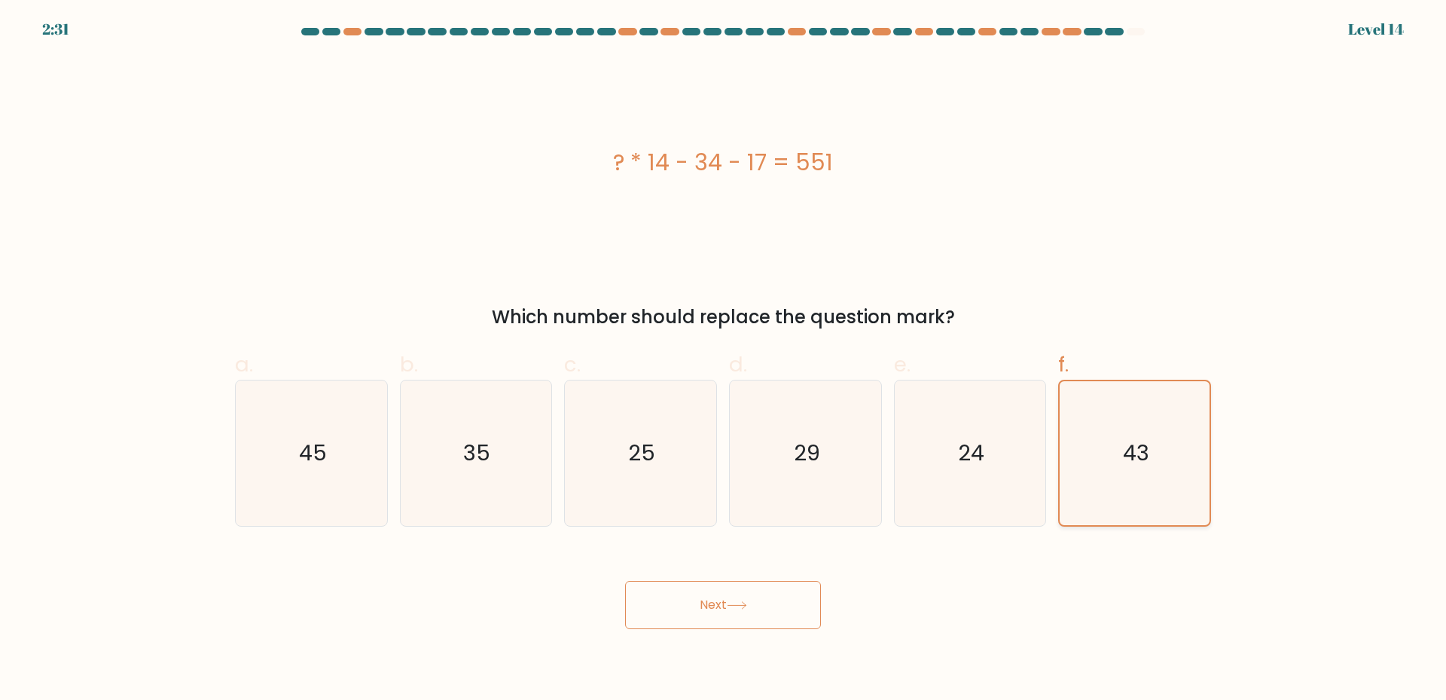
click at [724, 360] on input "f. 43" at bounding box center [723, 355] width 1 height 10
click at [1148, 469] on icon "43" at bounding box center [1134, 453] width 144 height 144
click at [724, 360] on input "f. 43" at bounding box center [723, 355] width 1 height 10
click at [1148, 469] on icon "43" at bounding box center [1134, 453] width 144 height 144
click at [724, 360] on input "f. 43" at bounding box center [723, 355] width 1 height 10
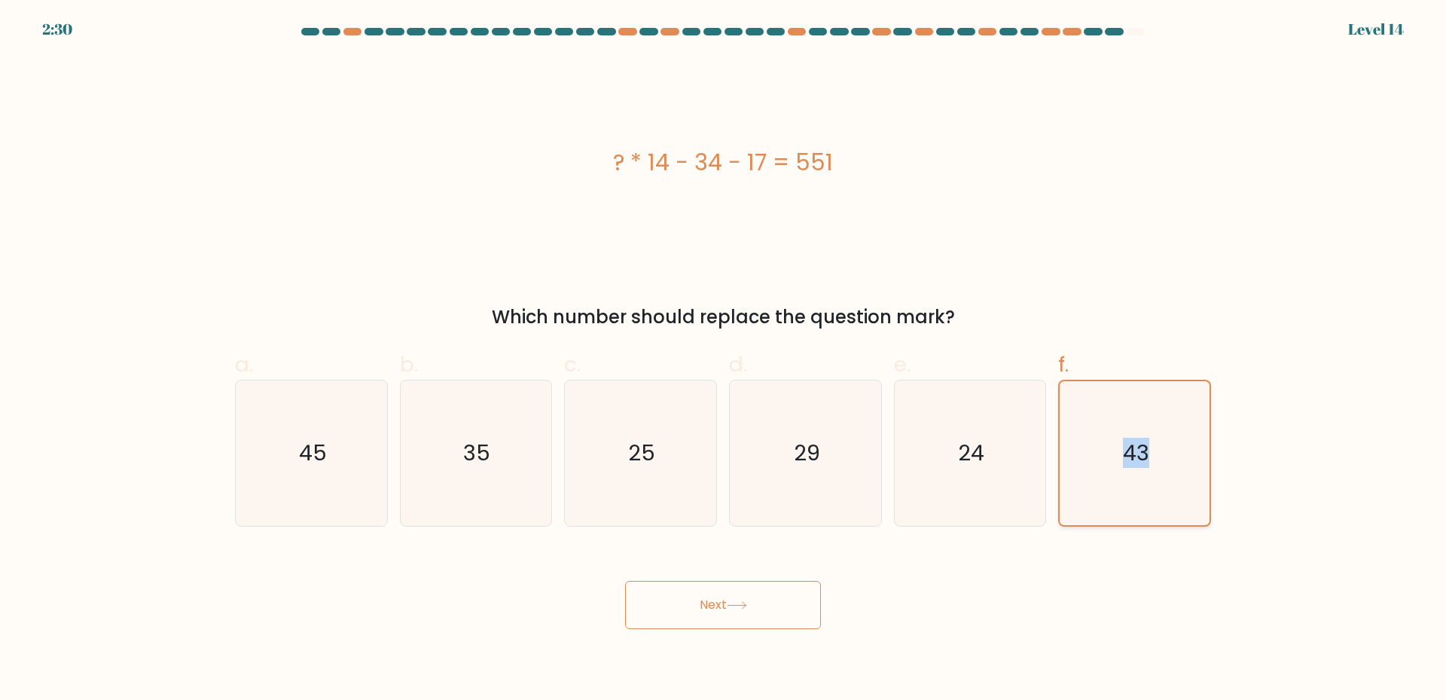
click at [1108, 520] on icon "43" at bounding box center [1134, 453] width 144 height 144
click at [724, 360] on input "f. 43" at bounding box center [723, 355] width 1 height 10
click at [1106, 523] on icon "43" at bounding box center [1134, 453] width 144 height 144
click at [724, 360] on input "f. 43" at bounding box center [723, 355] width 1 height 10
click at [1077, 523] on icon "43" at bounding box center [1134, 453] width 144 height 144
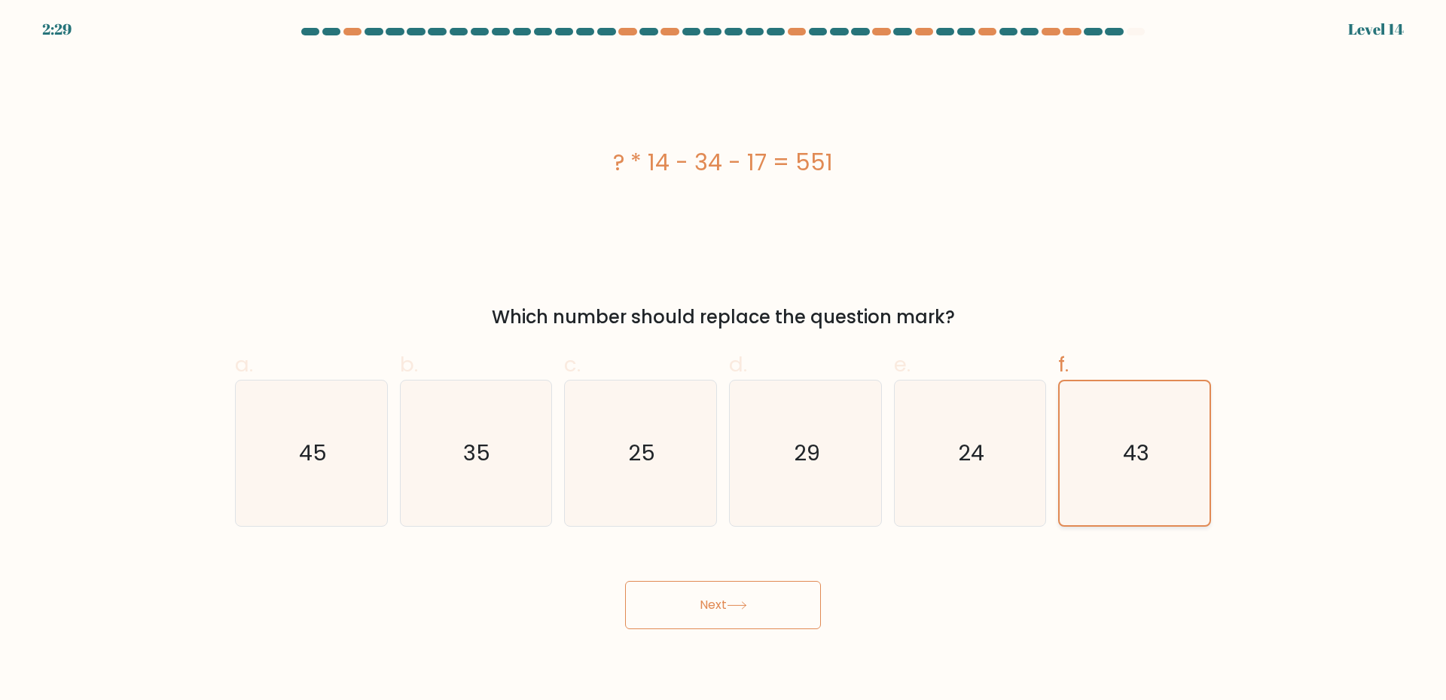
click at [724, 360] on input "f. 43" at bounding box center [723, 355] width 1 height 10
click at [331, 465] on icon "45" at bounding box center [311, 452] width 145 height 145
click at [723, 360] on input "a. 45" at bounding box center [723, 355] width 1 height 10
radio input "true"
drag, startPoint x: 417, startPoint y: 456, endPoint x: 566, endPoint y: 465, distance: 148.7
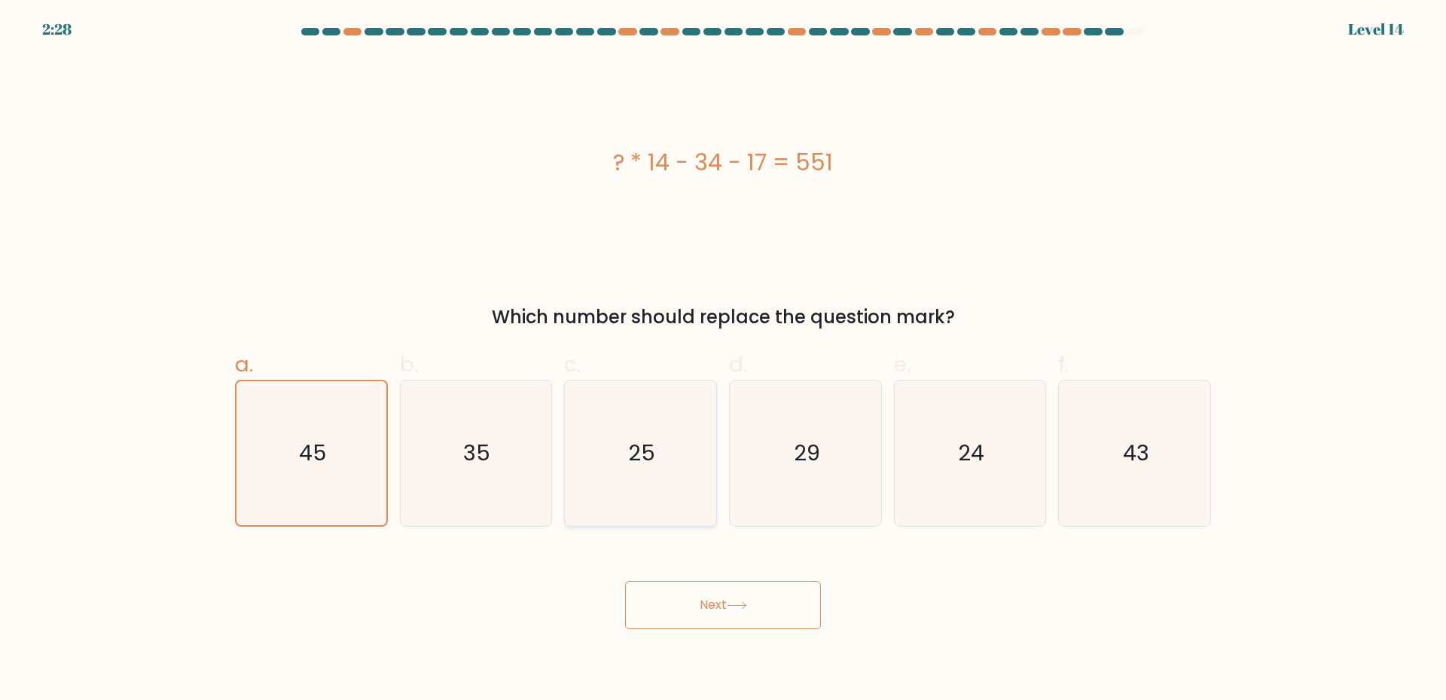
click at [439, 456] on icon "35" at bounding box center [475, 452] width 145 height 145
click at [723, 360] on input "b. 35" at bounding box center [723, 355] width 1 height 10
radio input "true"
click at [623, 462] on icon "25" at bounding box center [640, 452] width 145 height 145
click at [723, 360] on input "c. 25" at bounding box center [723, 355] width 1 height 10
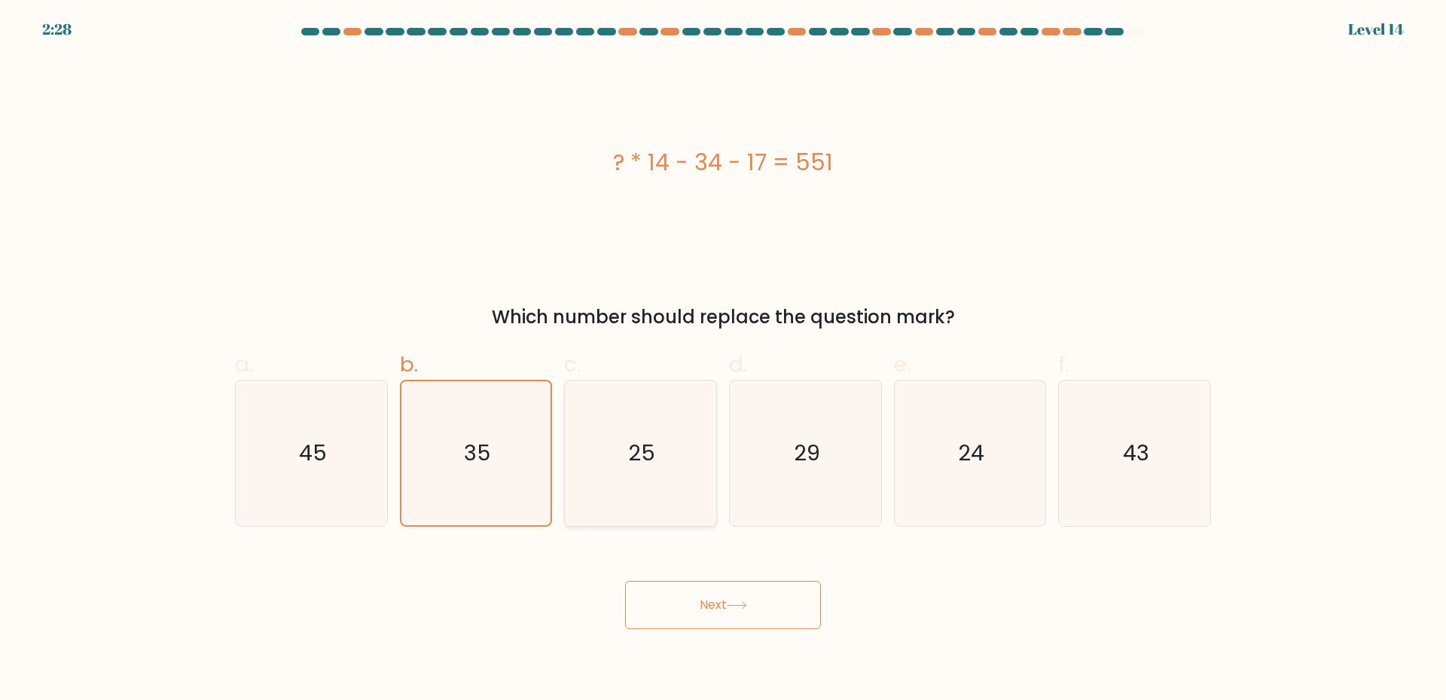
radio input "true"
drag, startPoint x: 773, startPoint y: 458, endPoint x: 877, endPoint y: 456, distance: 103.9
click at [782, 458] on icon "29" at bounding box center [805, 452] width 145 height 145
click at [724, 360] on input "d. 29" at bounding box center [723, 355] width 1 height 10
radio input "true"
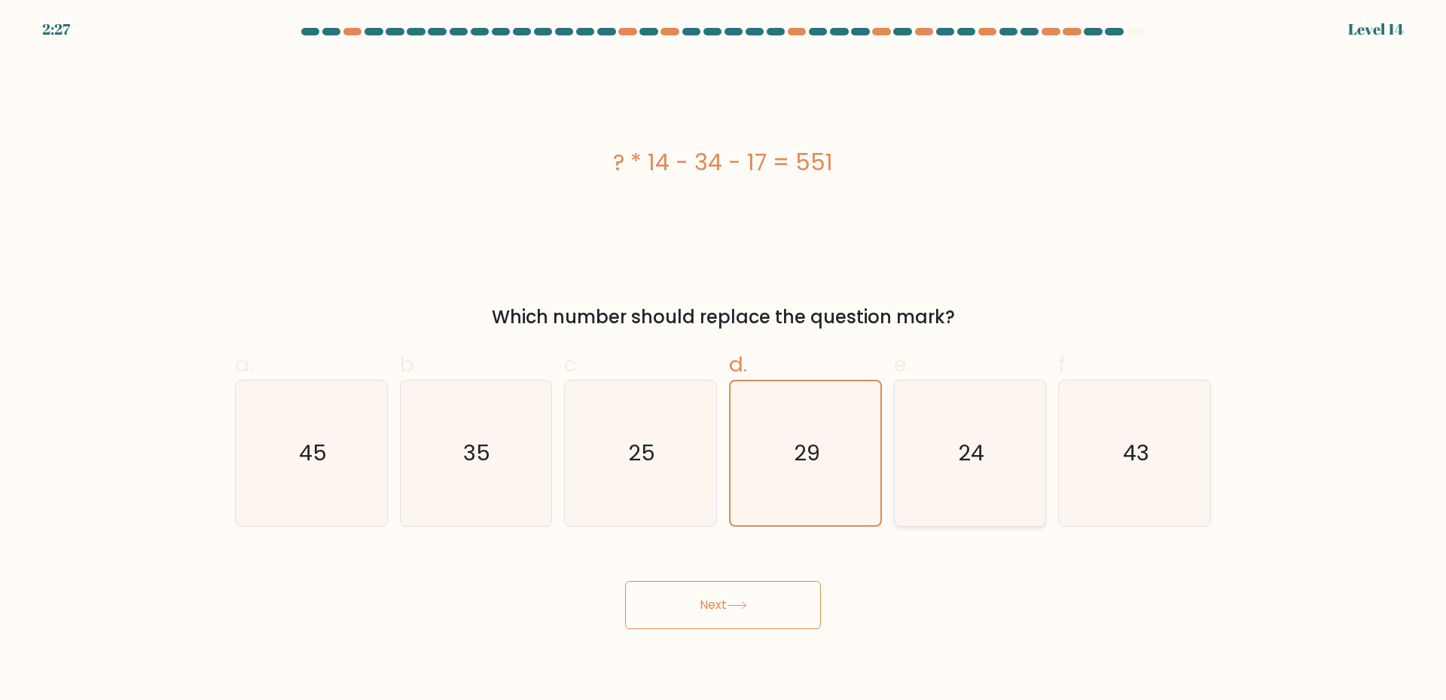
drag, startPoint x: 939, startPoint y: 453, endPoint x: 1011, endPoint y: 461, distance: 72.8
click at [950, 453] on icon "24" at bounding box center [969, 452] width 145 height 145
click at [724, 360] on input "e. 24" at bounding box center [723, 355] width 1 height 10
radio input "true"
drag, startPoint x: 1069, startPoint y: 461, endPoint x: 1180, endPoint y: 490, distance: 115.3
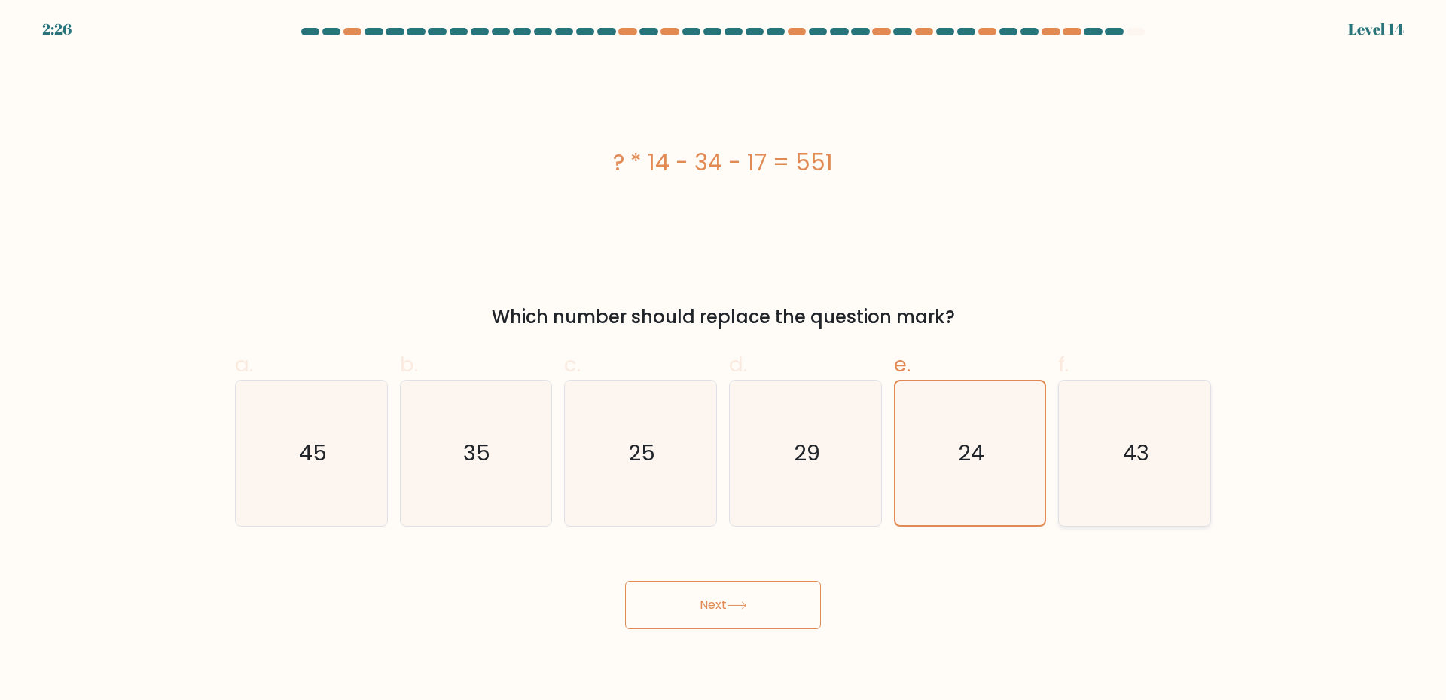
click at [1108, 466] on icon "43" at bounding box center [1134, 452] width 145 height 145
click at [724, 360] on input "f. 43" at bounding box center [723, 355] width 1 height 10
radio input "true"
click at [1152, 486] on icon "43" at bounding box center [1134, 453] width 144 height 144
click at [724, 360] on input "f. 43" at bounding box center [723, 355] width 1 height 10
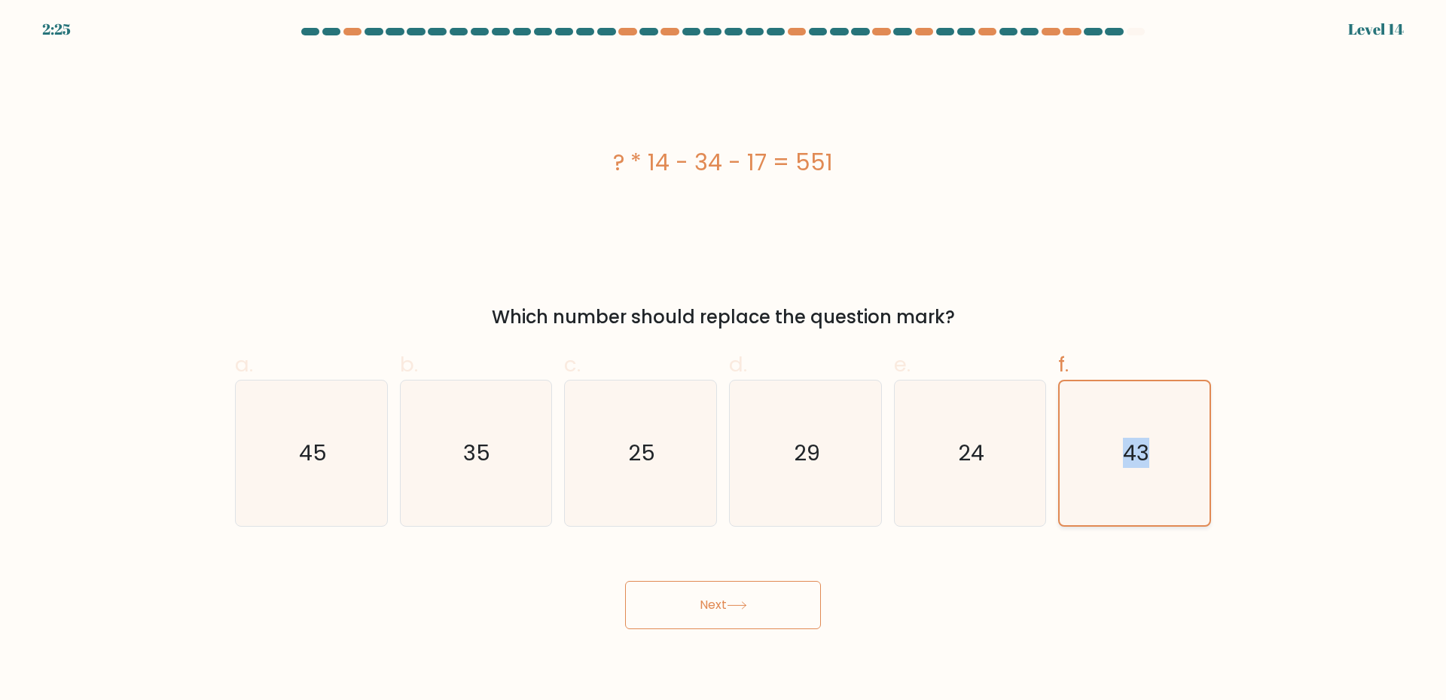
click at [1152, 486] on icon "43" at bounding box center [1134, 453] width 144 height 144
click at [724, 360] on input "f. 43" at bounding box center [723, 355] width 1 height 10
click at [1157, 489] on icon "43" at bounding box center [1134, 453] width 144 height 144
click at [724, 360] on input "f. 43" at bounding box center [723, 355] width 1 height 10
click at [1157, 489] on icon "43" at bounding box center [1134, 453] width 144 height 144
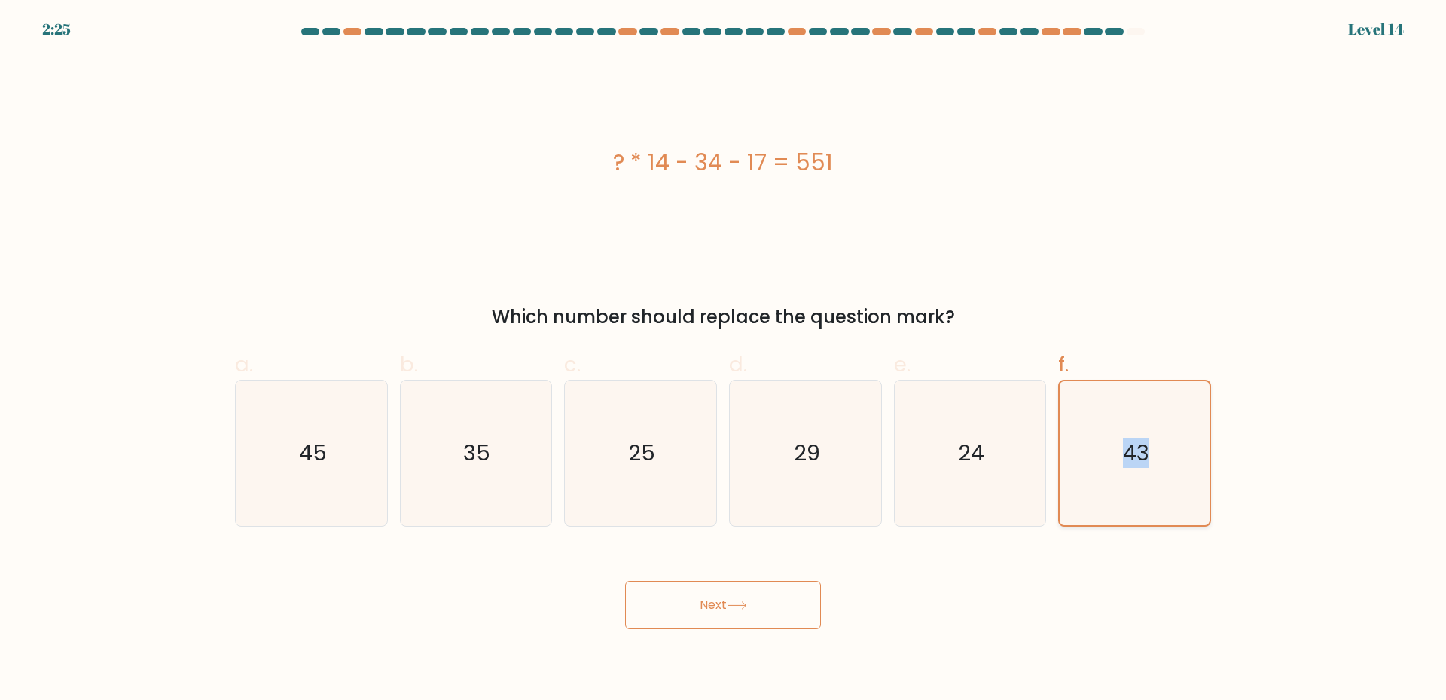
click at [724, 360] on input "f. 43" at bounding box center [723, 355] width 1 height 10
click at [1146, 492] on icon "43" at bounding box center [1134, 453] width 144 height 144
click at [724, 360] on input "f. 43" at bounding box center [723, 355] width 1 height 10
click at [1136, 494] on icon "43" at bounding box center [1134, 453] width 144 height 144
click at [724, 360] on input "f. 43" at bounding box center [723, 355] width 1 height 10
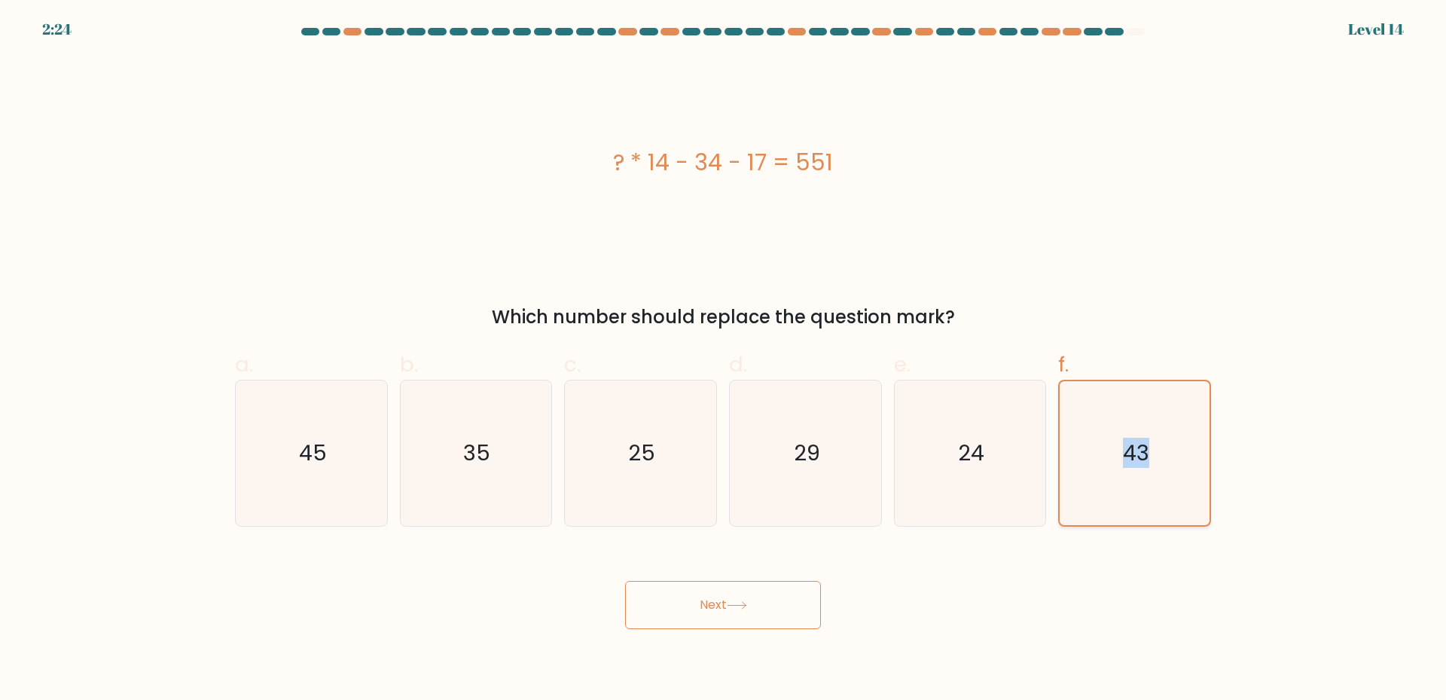
click at [1136, 494] on icon "43" at bounding box center [1134, 453] width 144 height 144
click at [724, 360] on input "f. 43" at bounding box center [723, 355] width 1 height 10
drag, startPoint x: 1136, startPoint y: 494, endPoint x: 1118, endPoint y: 502, distance: 19.6
click at [1131, 495] on icon "43" at bounding box center [1134, 453] width 144 height 144
click at [724, 360] on input "f. 43" at bounding box center [723, 355] width 1 height 10
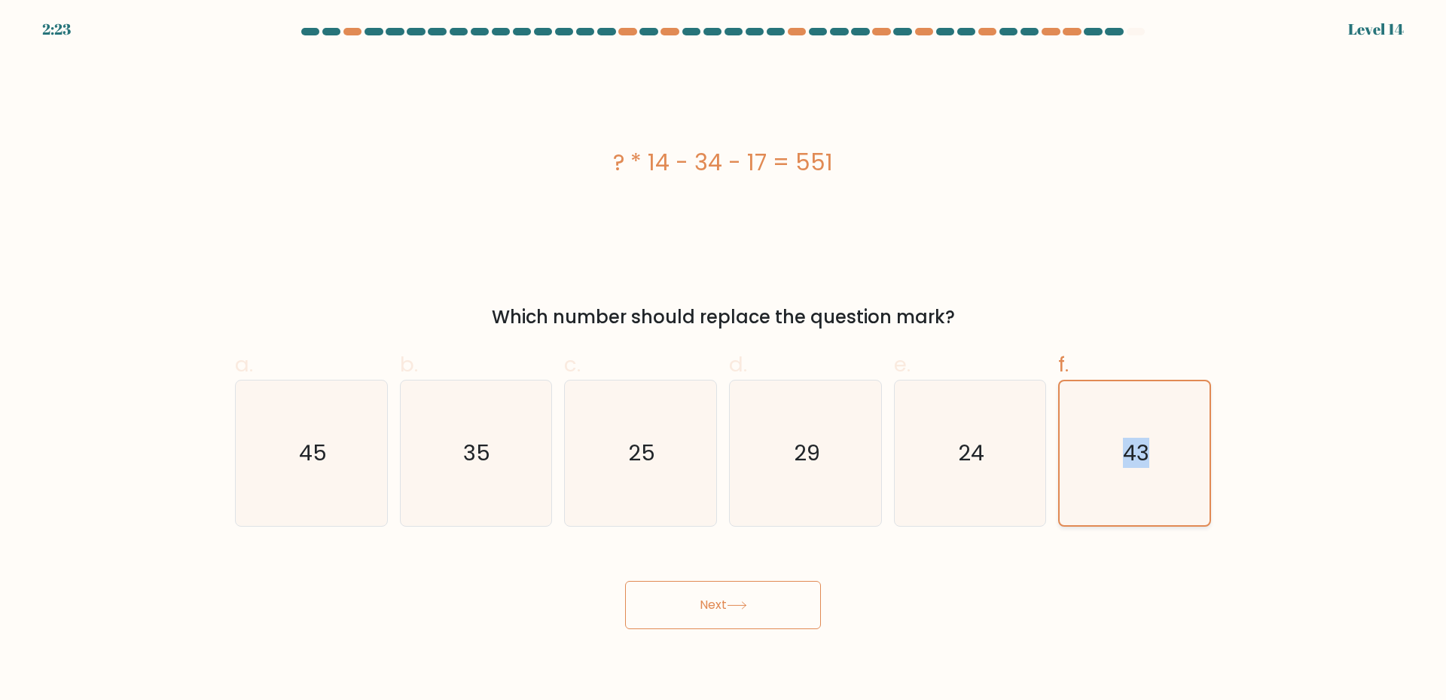
click at [1117, 502] on icon "43" at bounding box center [1134, 453] width 144 height 144
click at [724, 360] on input "f. 43" at bounding box center [723, 355] width 1 height 10
click at [742, 594] on button "Next" at bounding box center [723, 605] width 196 height 48
click at [732, 599] on button "Next" at bounding box center [723, 605] width 196 height 48
click at [712, 604] on button "Next" at bounding box center [723, 605] width 196 height 48
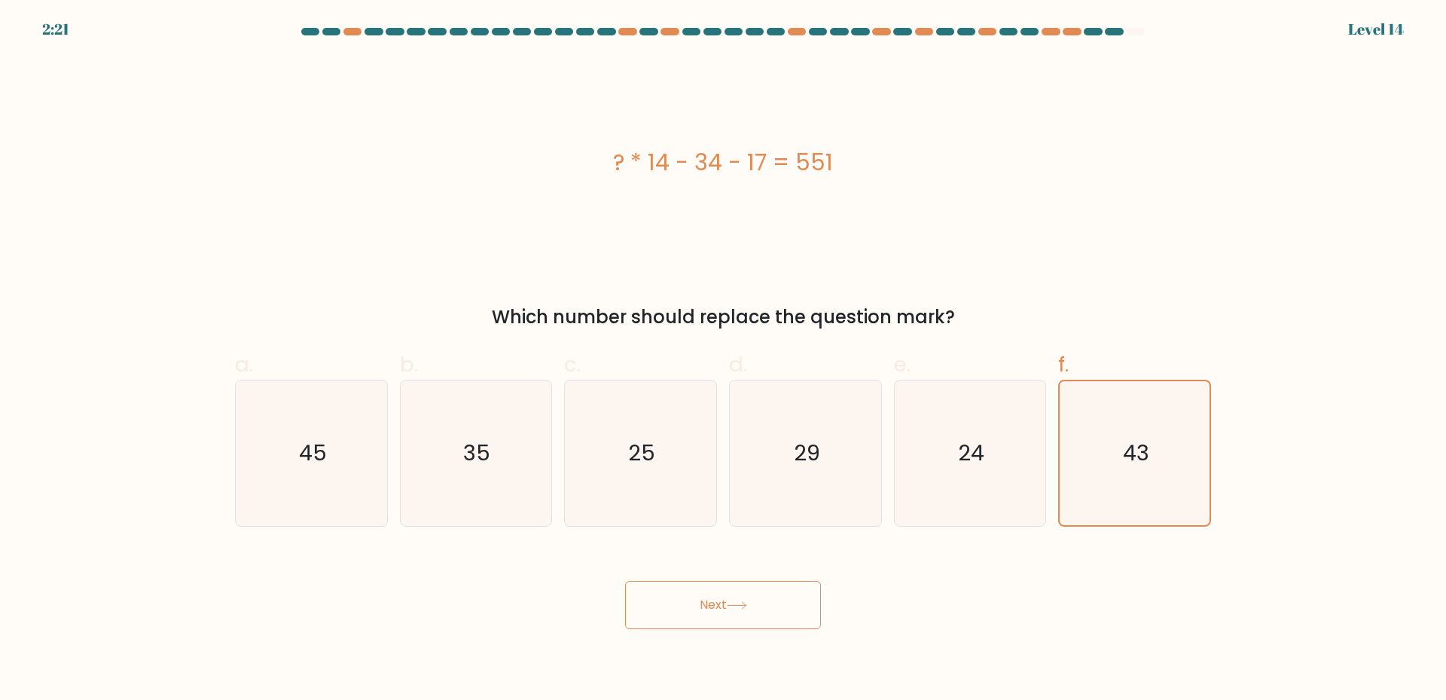
click at [711, 604] on button "Next" at bounding box center [723, 605] width 196 height 48
click at [712, 602] on button "Next" at bounding box center [723, 605] width 196 height 48
click at [625, 581] on button "Next" at bounding box center [723, 605] width 196 height 48
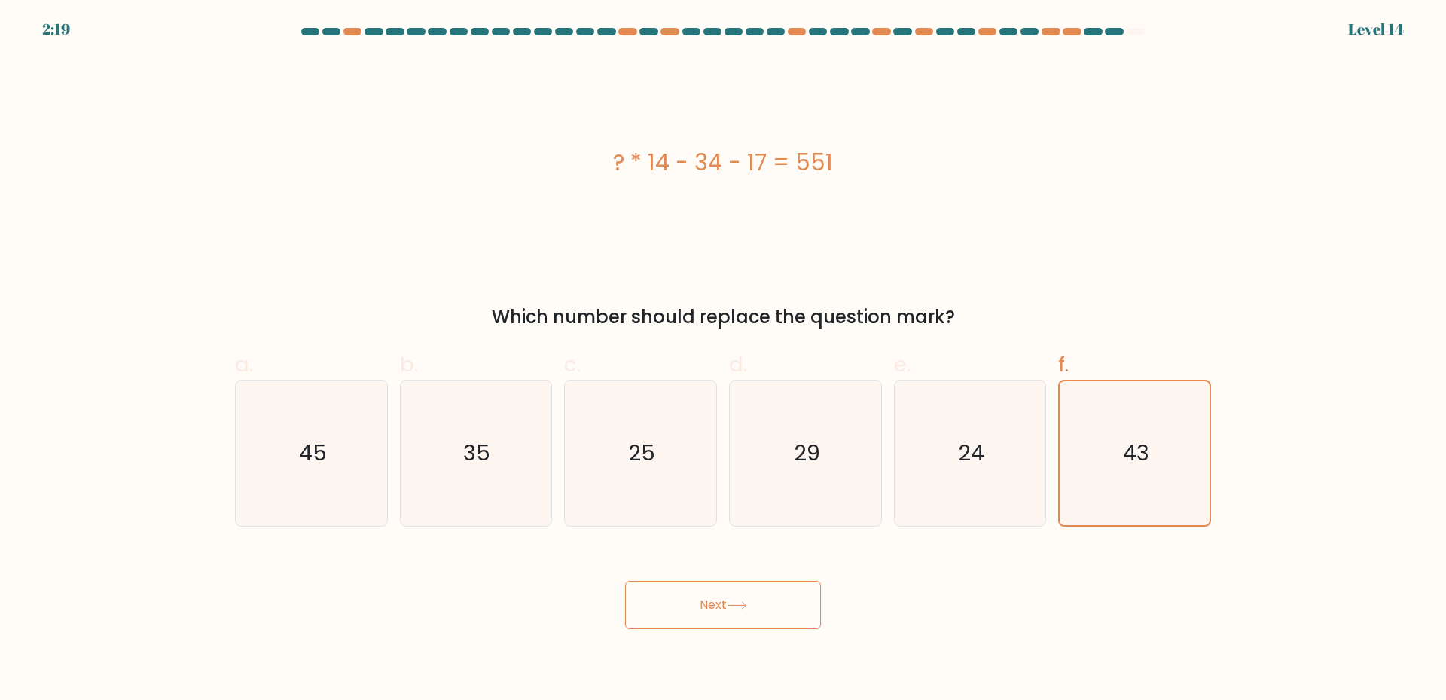
click at [625, 581] on button "Next" at bounding box center [723, 605] width 196 height 48
click at [739, 593] on button "Next" at bounding box center [723, 605] width 196 height 48
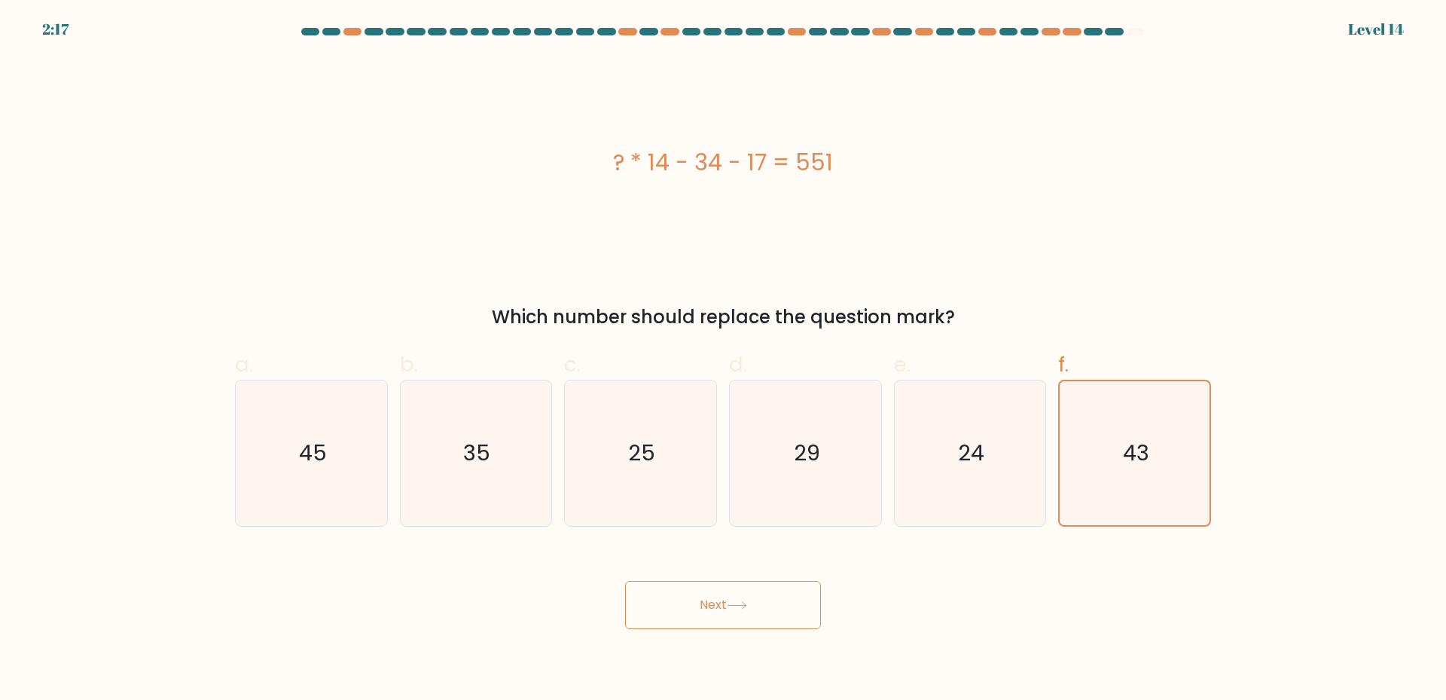
click at [739, 596] on button "Next" at bounding box center [723, 605] width 196 height 48
click at [744, 605] on icon at bounding box center [737, 605] width 20 height 8
drag, startPoint x: 744, startPoint y: 605, endPoint x: 1171, endPoint y: 513, distance: 436.7
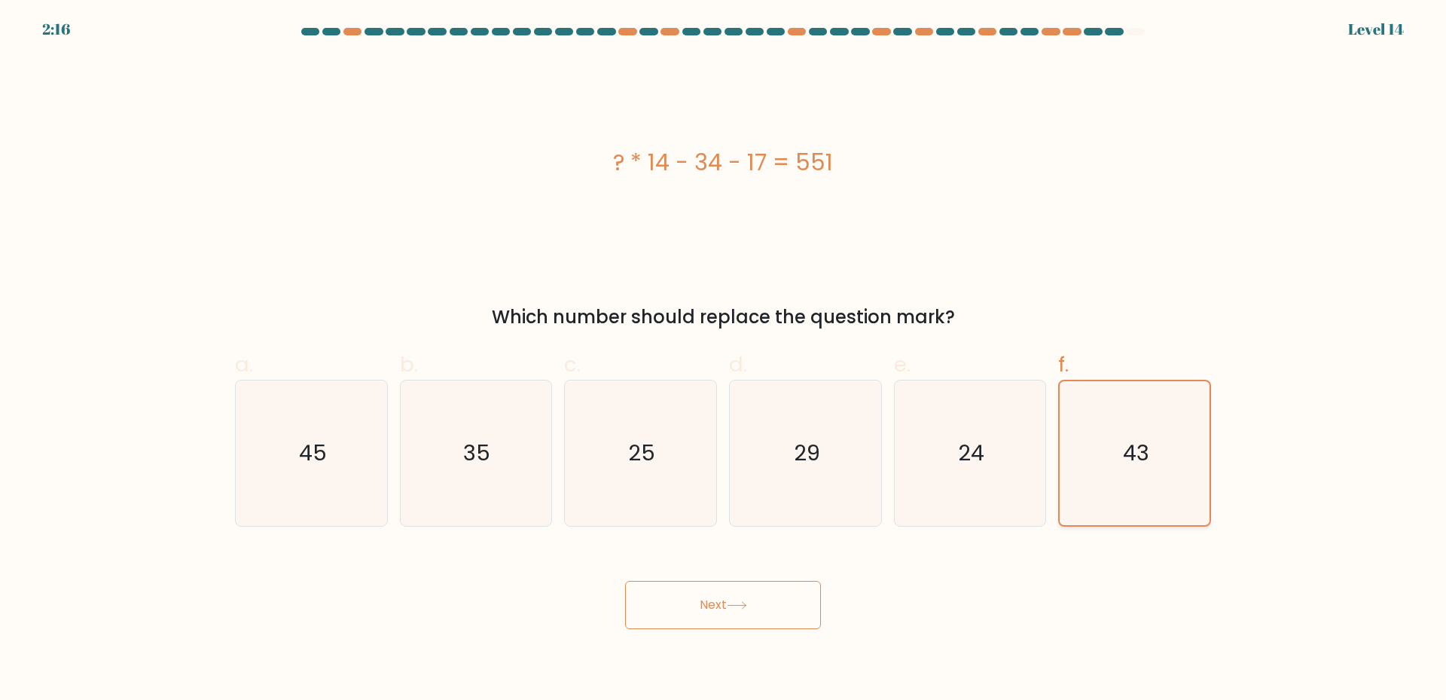
click at [767, 605] on button "Next" at bounding box center [723, 605] width 196 height 48
click at [1150, 489] on icon "43" at bounding box center [1134, 453] width 144 height 144
click at [724, 360] on input "f. 43" at bounding box center [723, 355] width 1 height 10
click at [1150, 489] on icon "43" at bounding box center [1134, 453] width 144 height 144
click at [724, 360] on input "f. 43" at bounding box center [723, 355] width 1 height 10
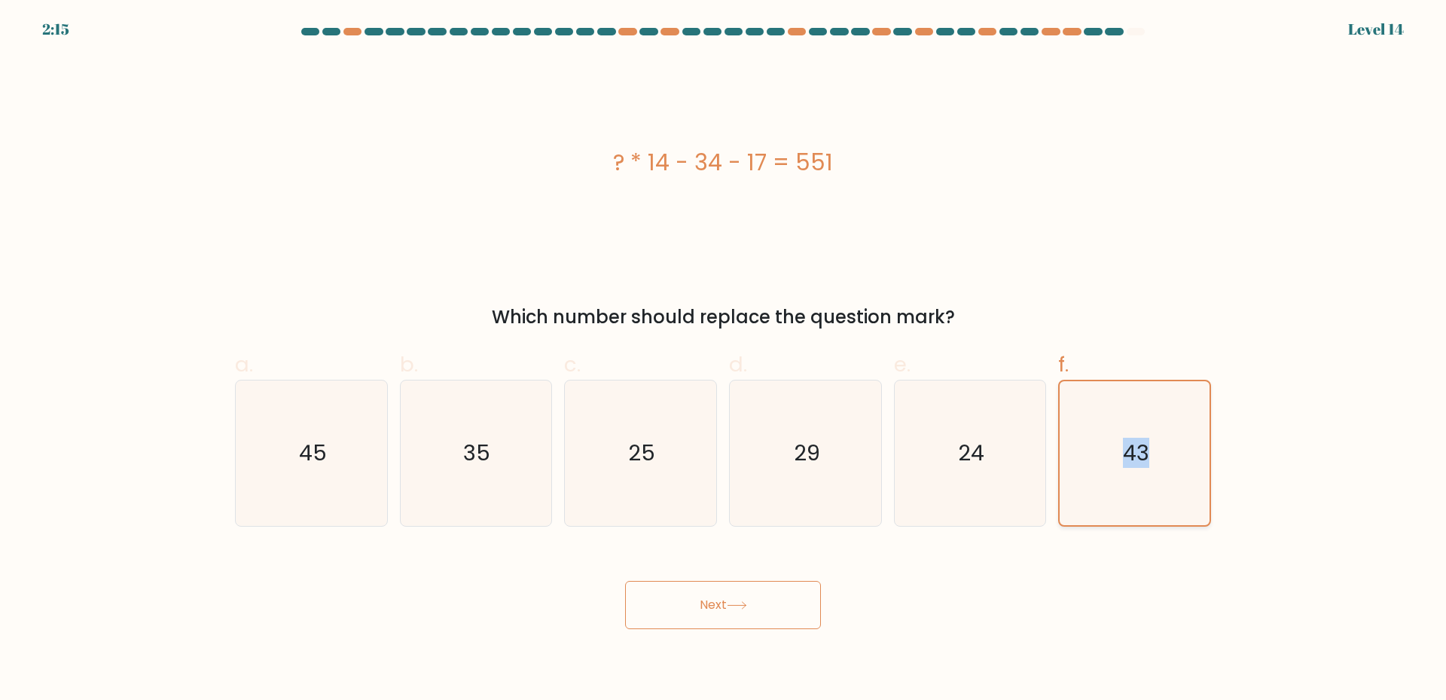
click at [1150, 489] on icon "43" at bounding box center [1134, 453] width 144 height 144
click at [724, 360] on input "f. 43" at bounding box center [723, 355] width 1 height 10
click at [1184, 525] on div "43" at bounding box center [1134, 453] width 153 height 147
click at [724, 360] on input "f. 43" at bounding box center [723, 355] width 1 height 10
click at [752, 615] on button "Next" at bounding box center [723, 605] width 196 height 48
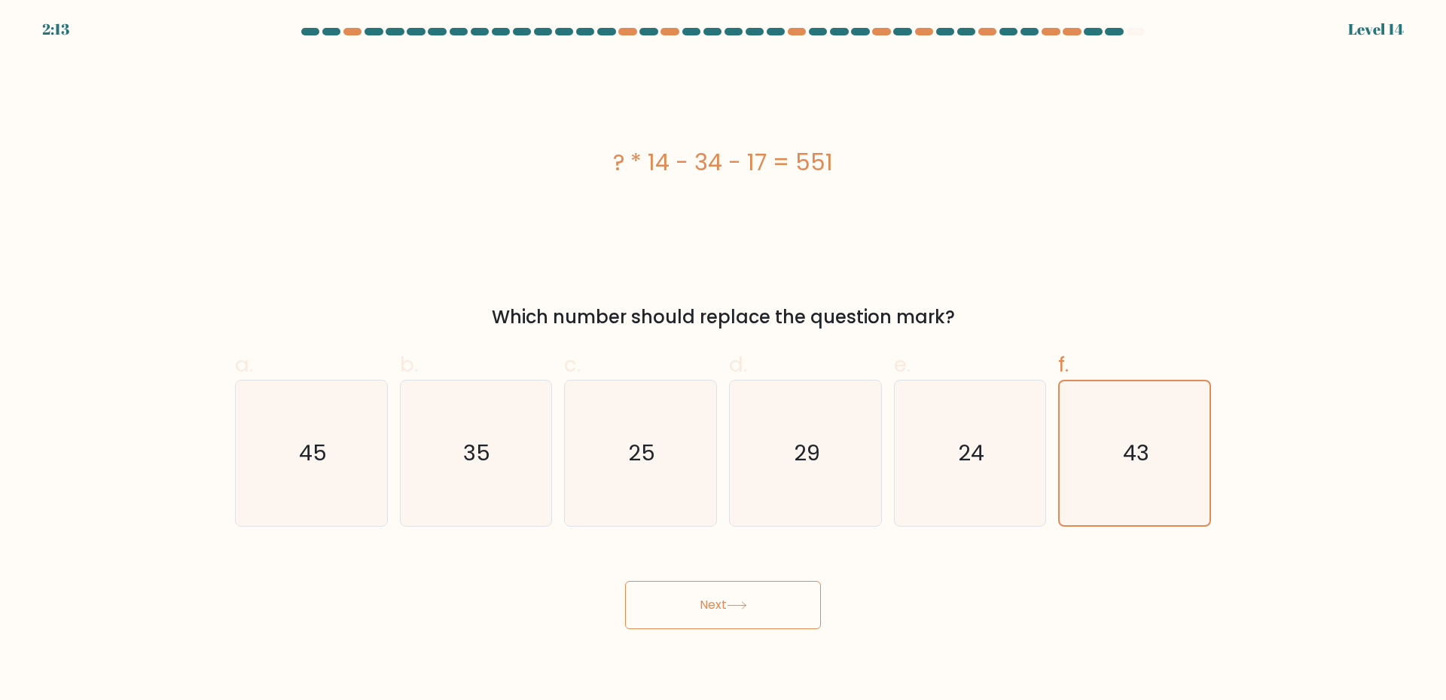
click at [752, 615] on button "Next" at bounding box center [723, 605] width 196 height 48
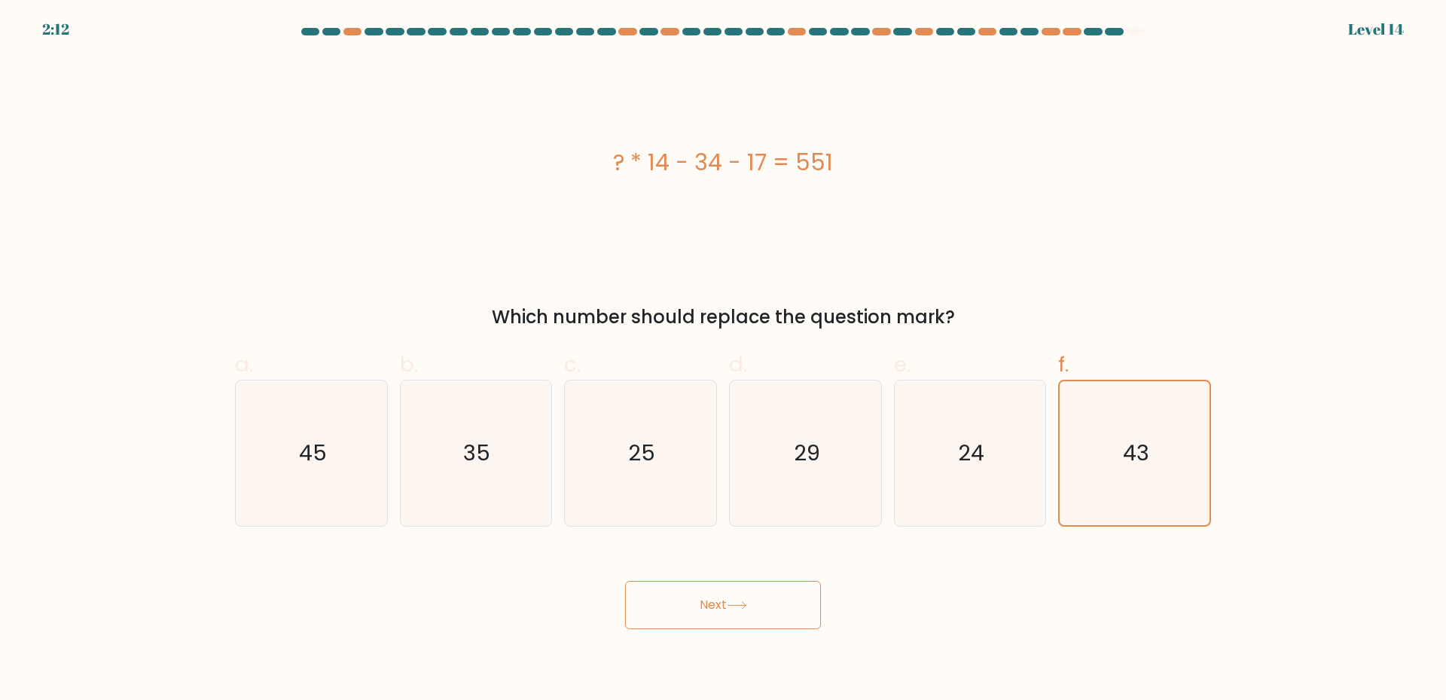
click at [752, 615] on button "Next" at bounding box center [723, 605] width 196 height 48
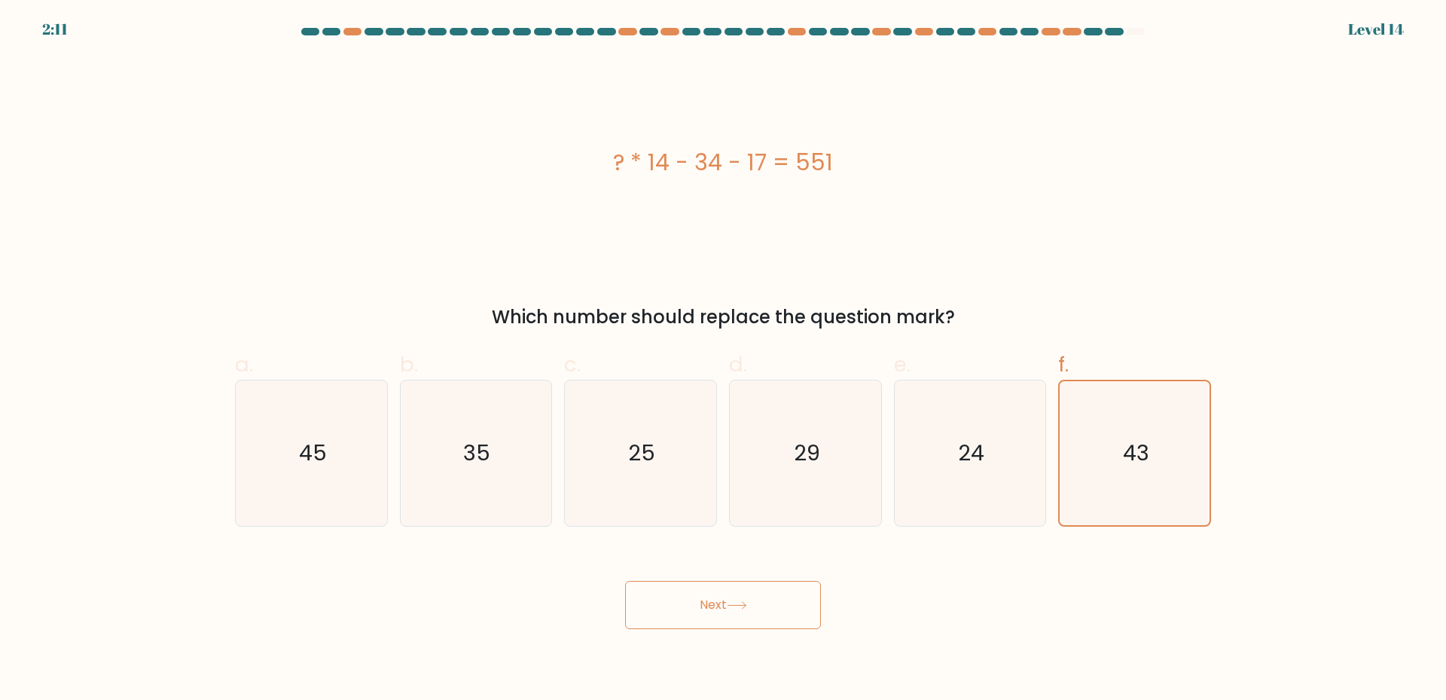
click at [752, 615] on button "Next" at bounding box center [723, 605] width 196 height 48
click at [755, 615] on button "Next" at bounding box center [723, 605] width 196 height 48
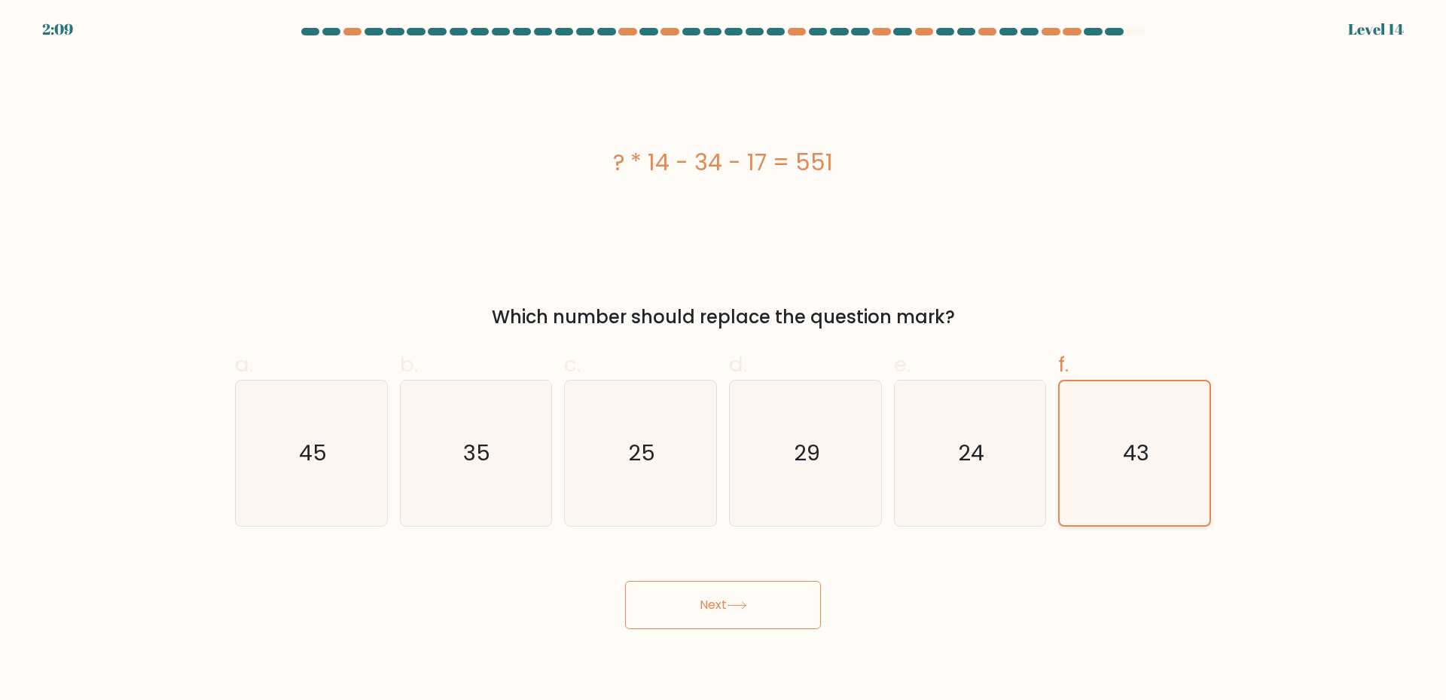
click at [1130, 471] on icon "43" at bounding box center [1134, 453] width 144 height 144
click at [724, 360] on input "f. 43" at bounding box center [723, 355] width 1 height 10
click at [1130, 471] on icon "43" at bounding box center [1134, 453] width 144 height 144
click at [724, 360] on input "f. 43" at bounding box center [723, 355] width 1 height 10
click at [1130, 471] on icon "43" at bounding box center [1134, 453] width 144 height 144
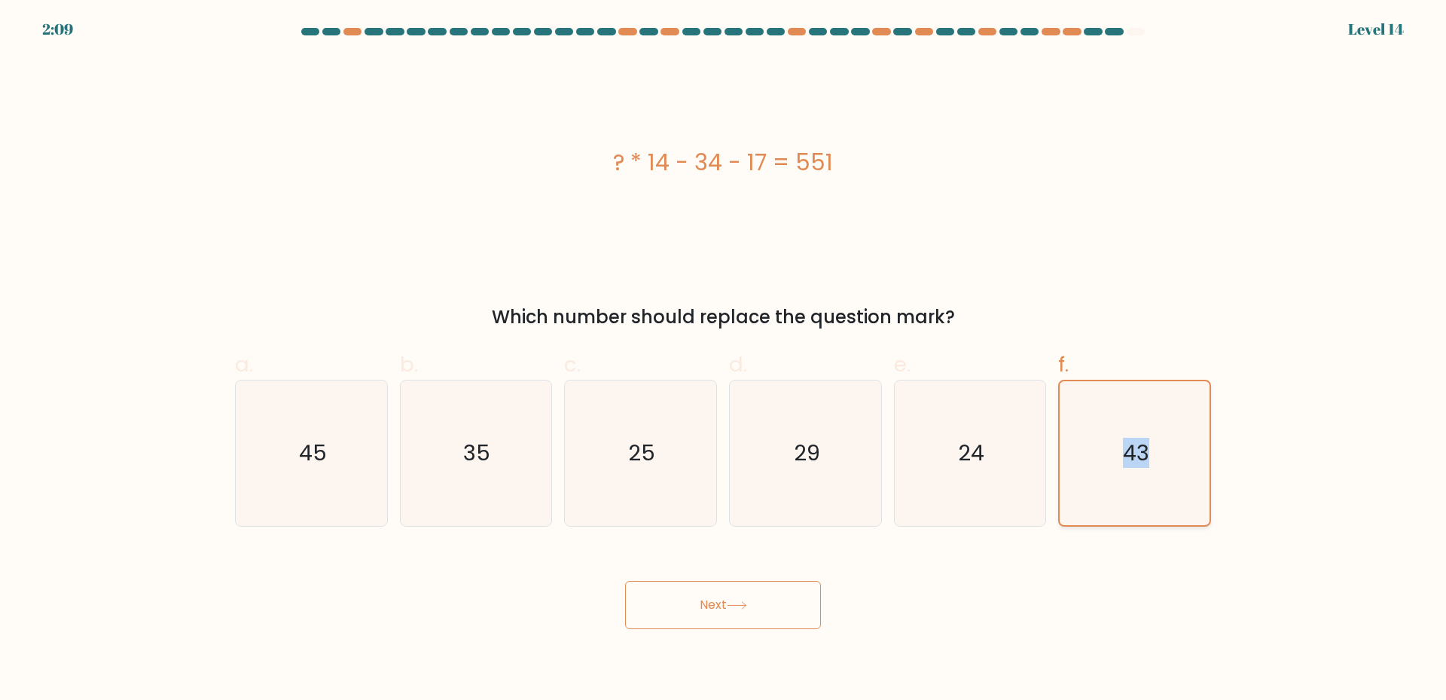
click at [724, 360] on input "f. 43" at bounding box center [723, 355] width 1 height 10
click at [1128, 471] on icon "43" at bounding box center [1134, 453] width 144 height 144
click at [724, 360] on input "f. 43" at bounding box center [723, 355] width 1 height 10
click at [1123, 472] on icon "43" at bounding box center [1134, 453] width 144 height 144
click at [724, 360] on input "f. 43" at bounding box center [723, 355] width 1 height 10
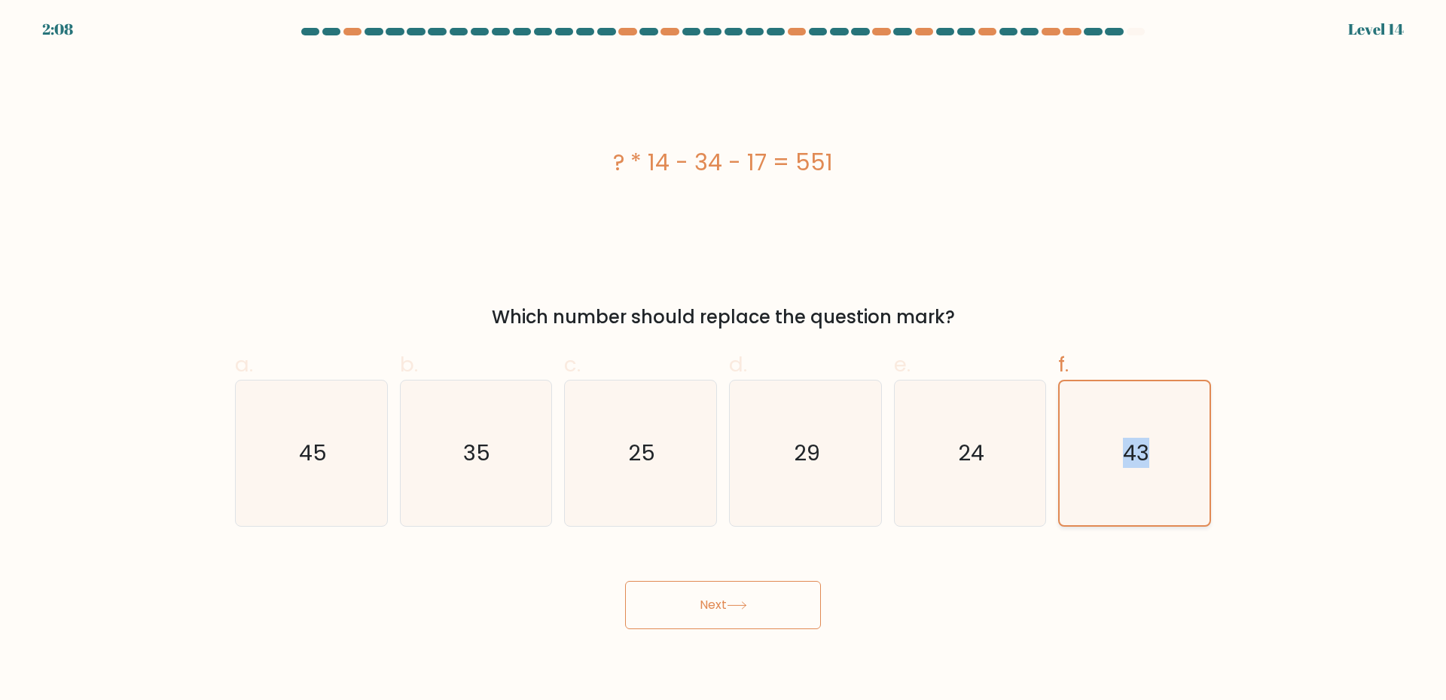
click at [1123, 472] on icon "43" at bounding box center [1134, 453] width 144 height 144
click at [724, 360] on input "f. 43" at bounding box center [723, 355] width 1 height 10
click at [747, 599] on button "Next" at bounding box center [723, 605] width 196 height 48
click at [1153, 482] on icon "43" at bounding box center [1134, 453] width 144 height 144
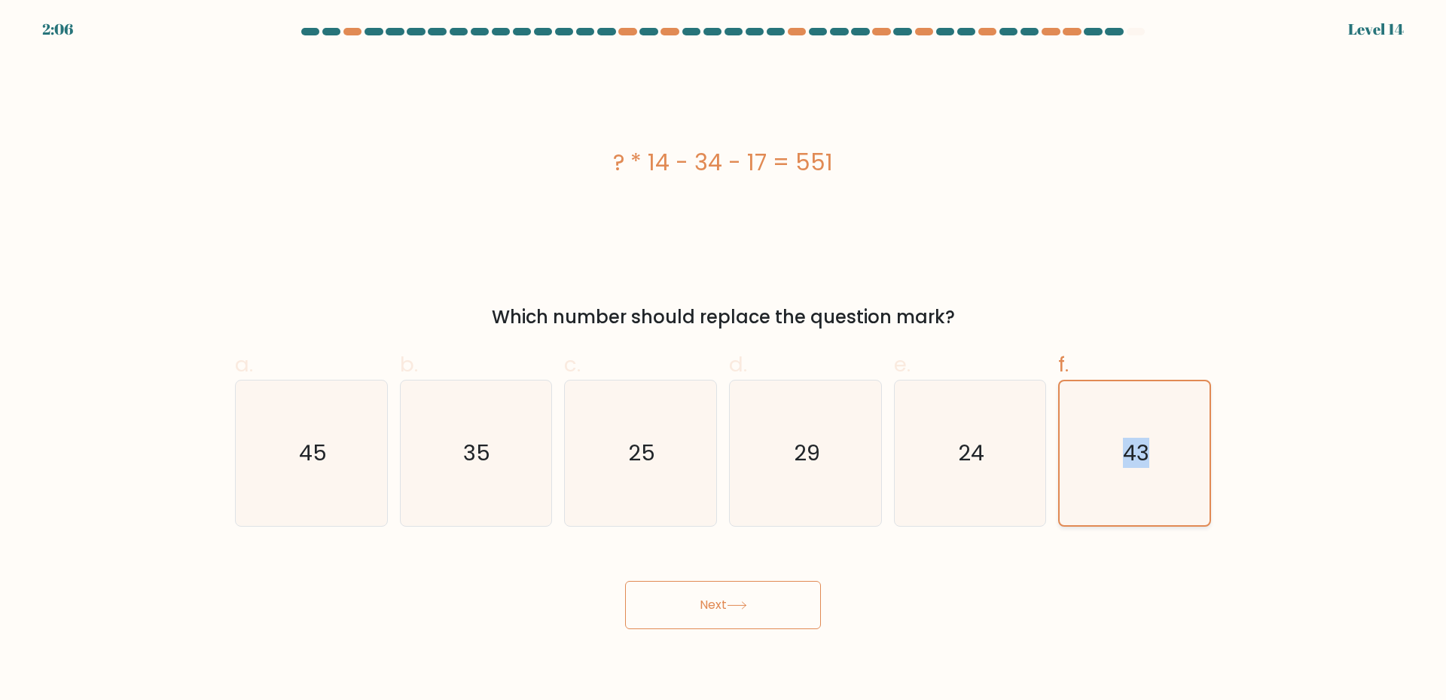
click at [724, 360] on input "f. 43" at bounding box center [723, 355] width 1 height 10
click at [1153, 482] on icon "43" at bounding box center [1134, 453] width 144 height 144
click at [724, 360] on input "f. 43" at bounding box center [723, 355] width 1 height 10
click at [1153, 482] on icon "43" at bounding box center [1134, 453] width 144 height 144
click at [724, 360] on input "f. 43" at bounding box center [723, 355] width 1 height 10
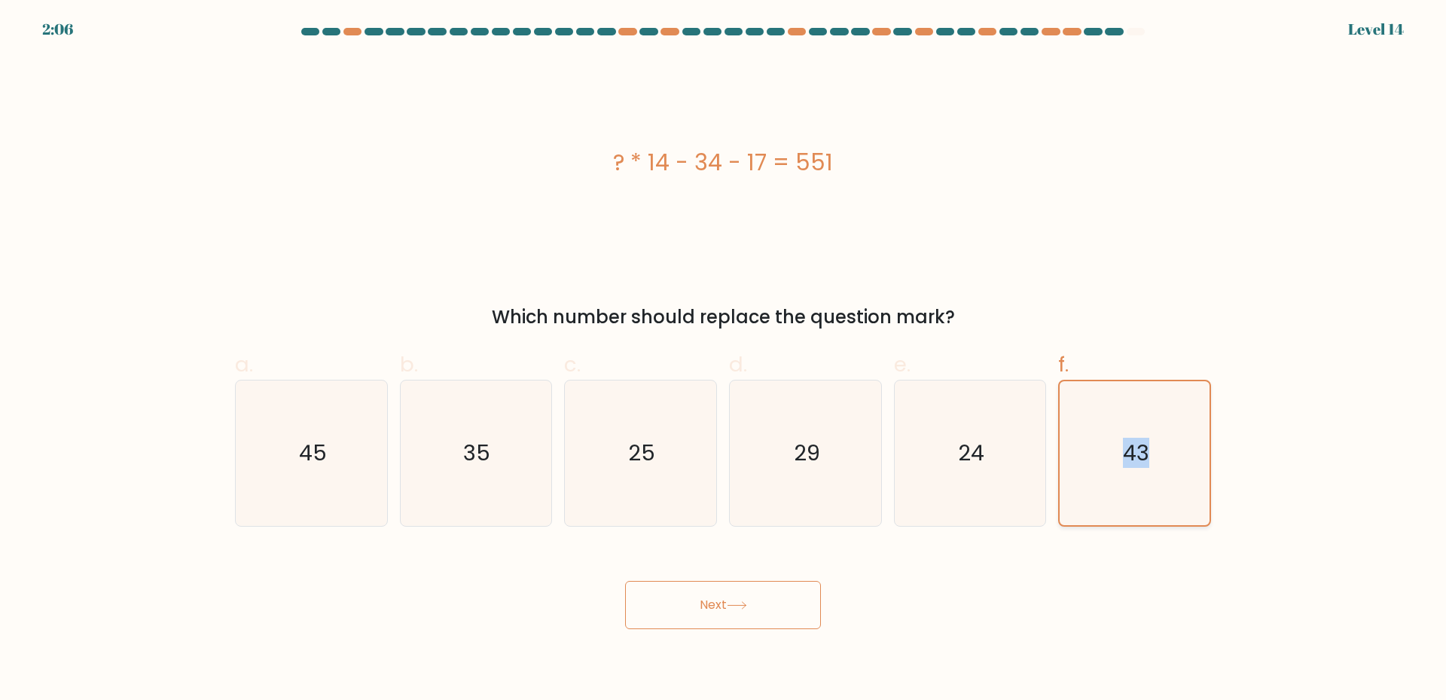
click at [1153, 482] on icon "43" at bounding box center [1134, 453] width 144 height 144
click at [724, 360] on input "f. 43" at bounding box center [723, 355] width 1 height 10
click at [1153, 482] on icon "43" at bounding box center [1134, 453] width 144 height 144
click at [724, 360] on input "f. 43" at bounding box center [723, 355] width 1 height 10
drag, startPoint x: 1154, startPoint y: 483, endPoint x: 1153, endPoint y: 501, distance: 18.1
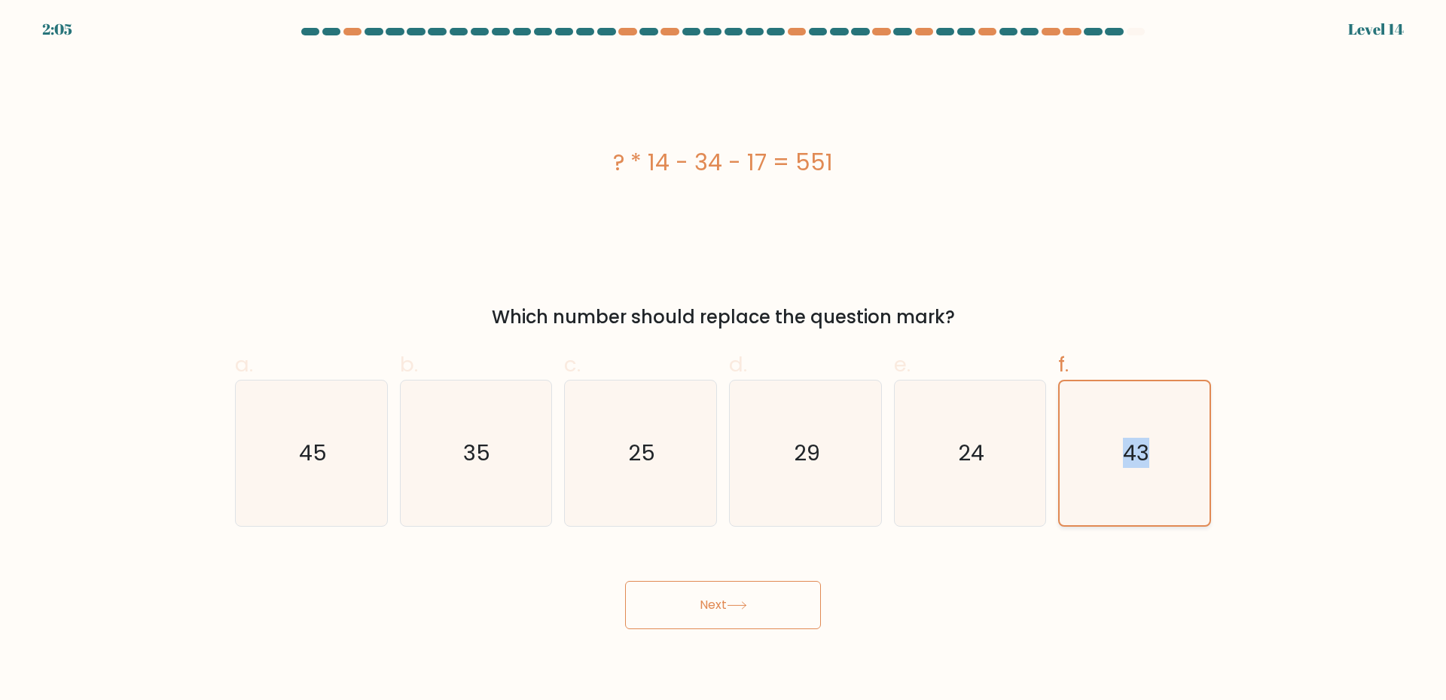
click at [1154, 490] on icon "43" at bounding box center [1134, 453] width 144 height 144
click at [724, 360] on input "f. 43" at bounding box center [723, 355] width 1 height 10
click at [1153, 501] on icon "43" at bounding box center [1134, 453] width 144 height 144
click at [724, 360] on input "f. 43" at bounding box center [723, 355] width 1 height 10
click at [1152, 501] on icon "43" at bounding box center [1134, 453] width 144 height 144
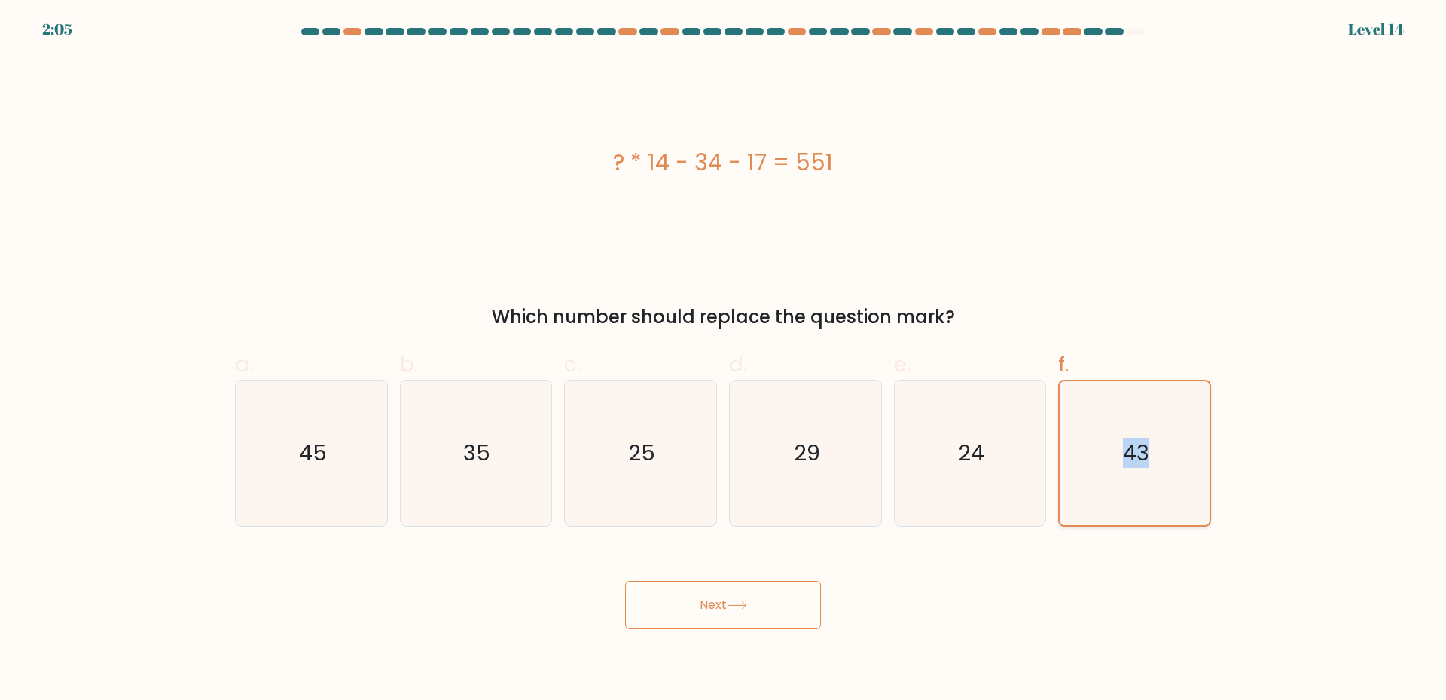
click at [724, 360] on input "f. 43" at bounding box center [723, 355] width 1 height 10
click at [790, 32] on div at bounding box center [797, 32] width 18 height 8
click at [706, 600] on button "Next" at bounding box center [723, 605] width 196 height 48
click at [712, 608] on button "Next" at bounding box center [723, 605] width 196 height 48
click at [706, 601] on button "Next" at bounding box center [723, 605] width 196 height 48
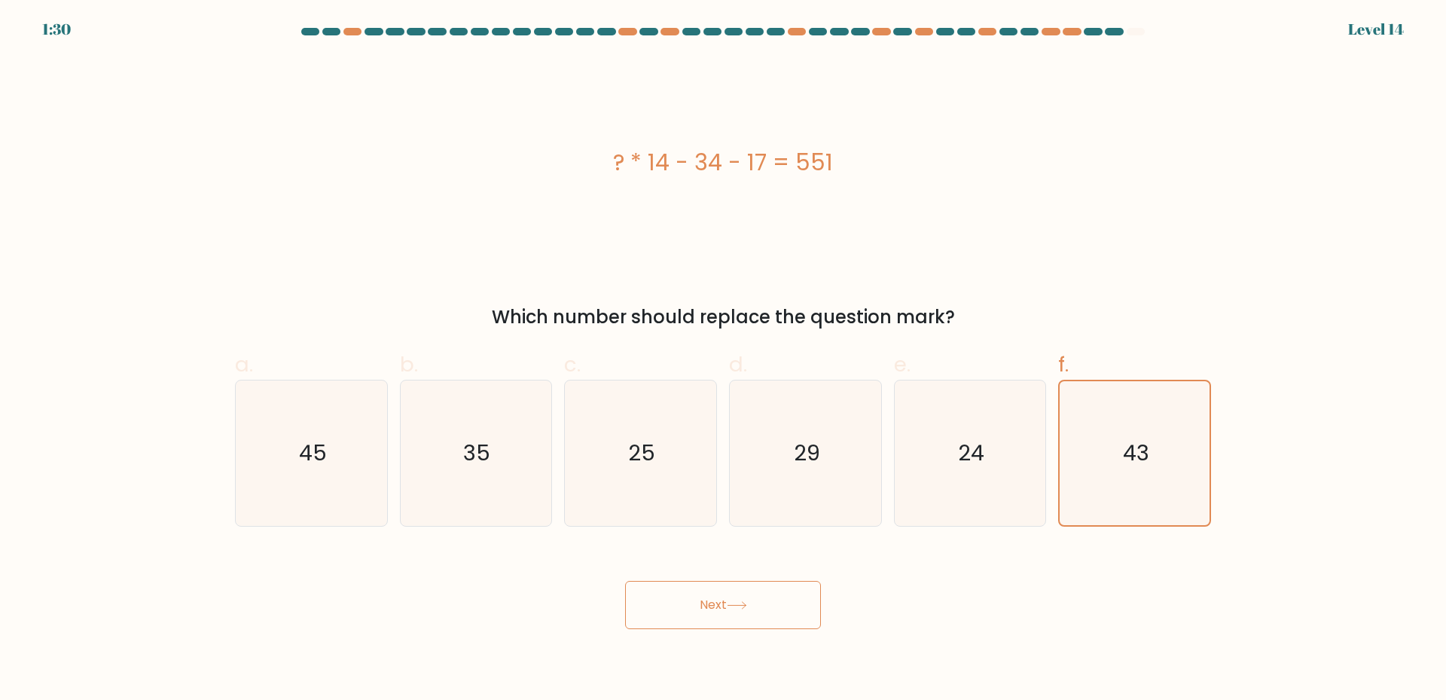
click at [706, 601] on button "Next" at bounding box center [723, 605] width 196 height 48
click at [703, 608] on button "Next" at bounding box center [723, 605] width 196 height 48
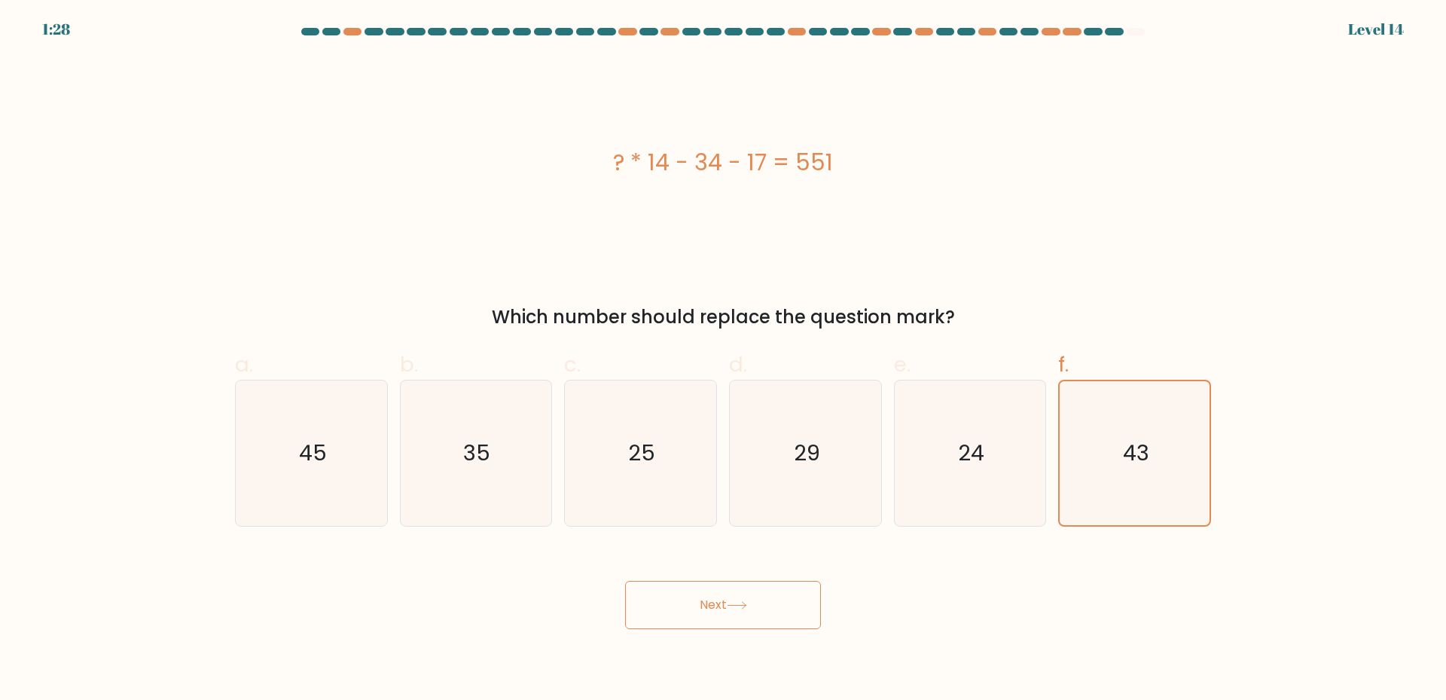
click at [707, 615] on button "Next" at bounding box center [723, 605] width 196 height 48
click at [709, 614] on button "Next" at bounding box center [723, 605] width 196 height 48
drag, startPoint x: 709, startPoint y: 614, endPoint x: 716, endPoint y: 617, distance: 7.9
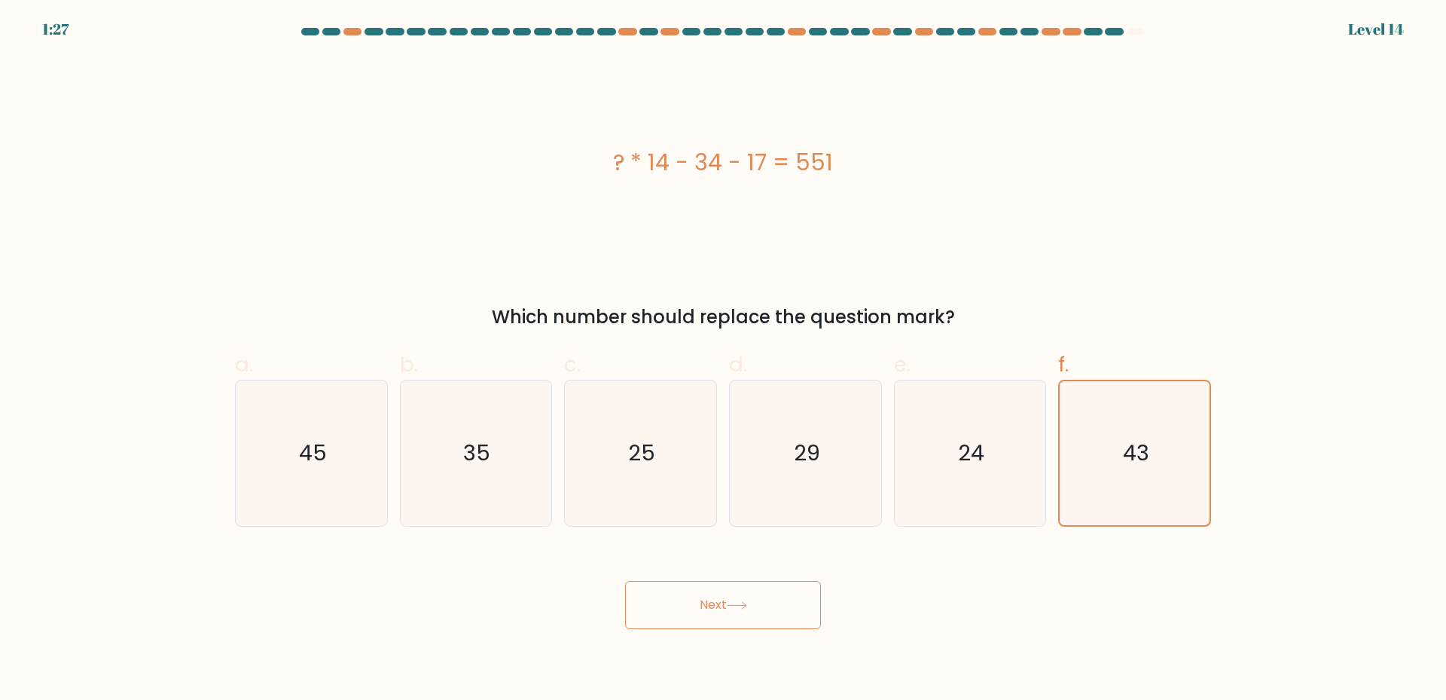
click at [709, 614] on button "Next" at bounding box center [723, 605] width 196 height 48
click at [716, 617] on button "Next" at bounding box center [723, 605] width 196 height 48
click at [691, 615] on button "Next" at bounding box center [723, 605] width 196 height 48
drag, startPoint x: 694, startPoint y: 616, endPoint x: 715, endPoint y: 616, distance: 21.1
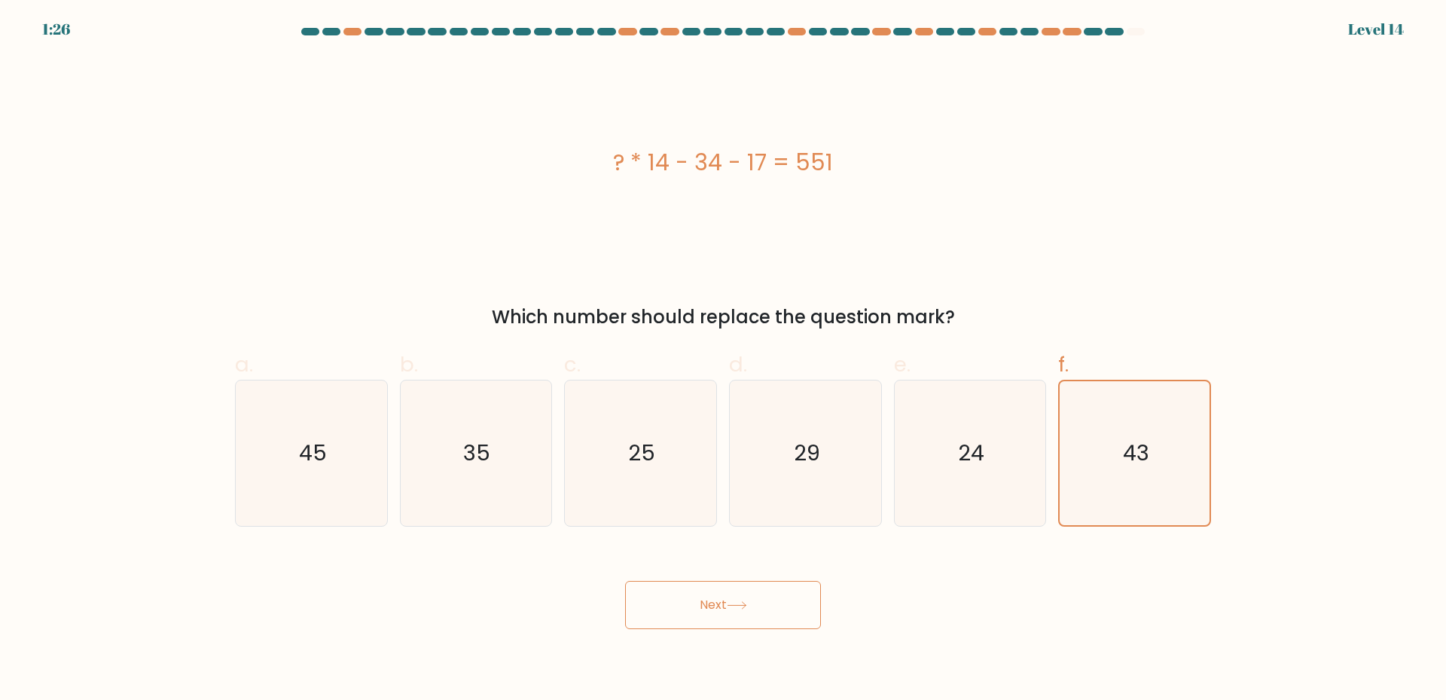
click at [694, 616] on button "Next" at bounding box center [723, 605] width 196 height 48
drag, startPoint x: 715, startPoint y: 616, endPoint x: 738, endPoint y: 607, distance: 25.0
click at [728, 611] on button "Next" at bounding box center [723, 605] width 196 height 48
click at [625, 581] on button "Next" at bounding box center [723, 605] width 196 height 48
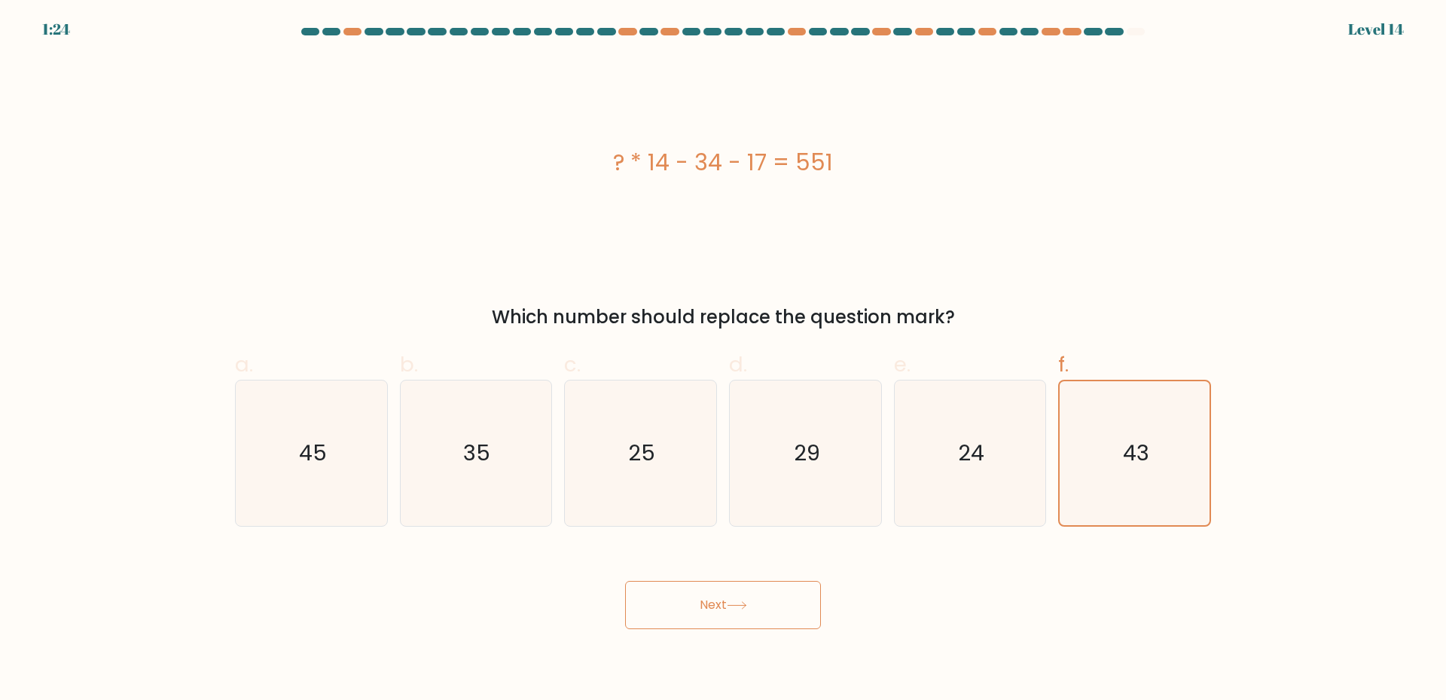
click at [625, 581] on button "Next" at bounding box center [723, 605] width 196 height 48
click at [726, 606] on button "Next" at bounding box center [723, 605] width 196 height 48
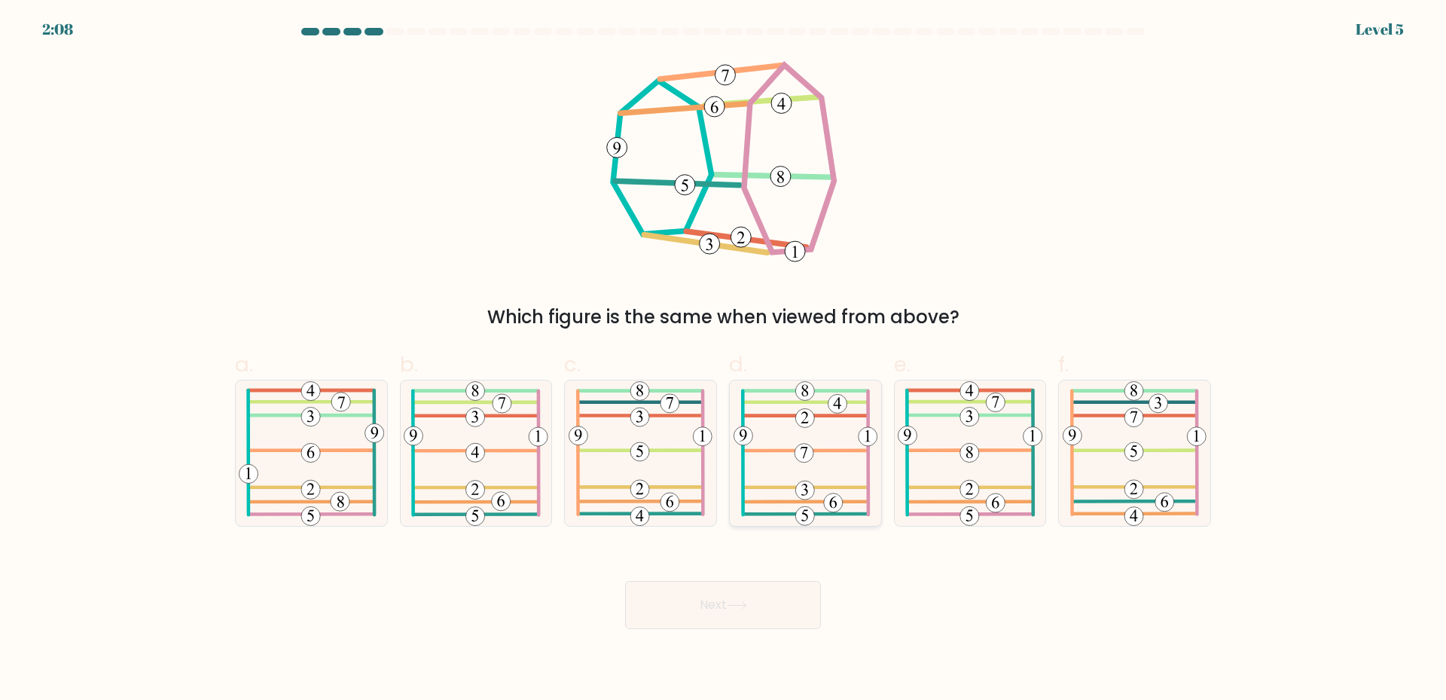
click at [820, 450] on 485 at bounding box center [804, 450] width 125 height 0
click at [724, 360] on input "d." at bounding box center [723, 355] width 1 height 10
radio input "true"
click at [717, 611] on button "Next" at bounding box center [723, 605] width 196 height 48
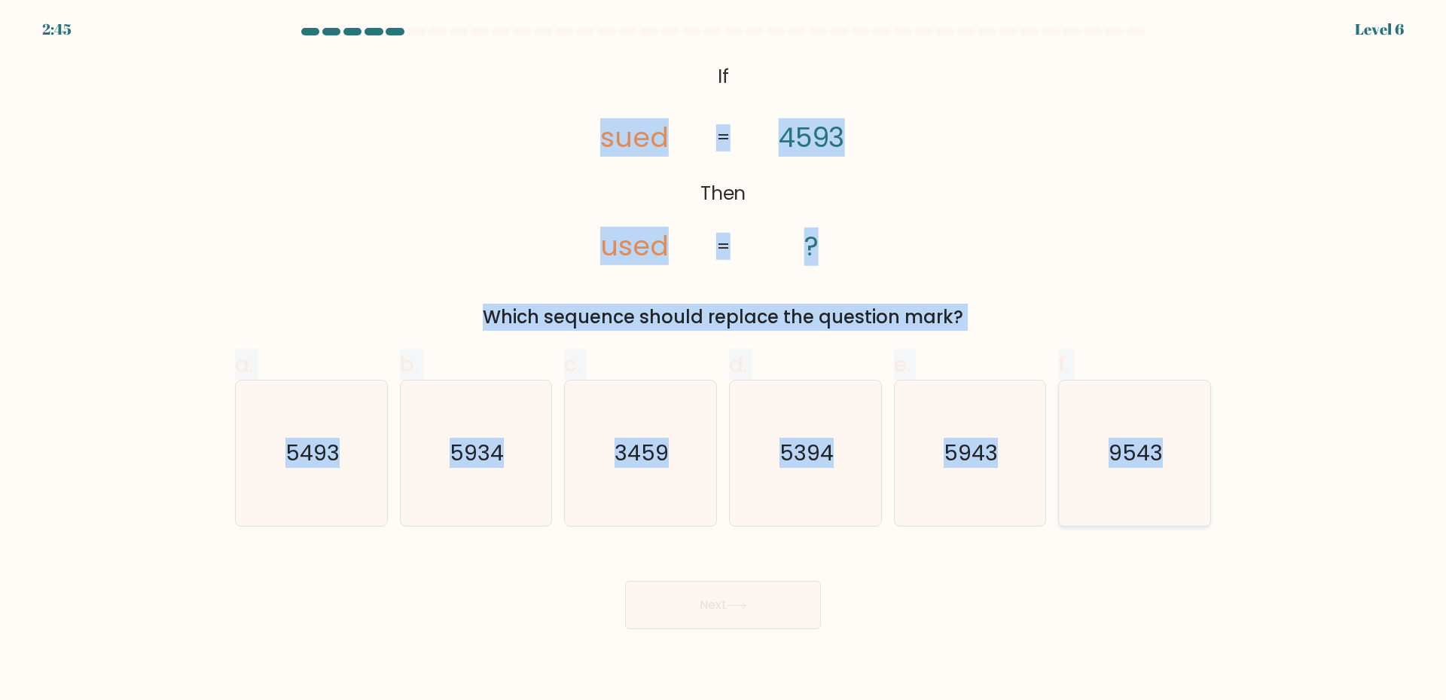
drag, startPoint x: 294, startPoint y: 61, endPoint x: 1206, endPoint y: 486, distance: 1006.9
click at [1286, 516] on form "If ?" at bounding box center [723, 328] width 1446 height 601
drag, startPoint x: 30, startPoint y: 387, endPoint x: 556, endPoint y: 323, distance: 529.5
copy form "sued used 4593 ? = = Which sequence should replace the question mark? a. 5493 b…"
click at [267, 181] on div "@import url('[URL][DOMAIN_NAME]); If Then sued used 4593 ? = = Which sequence s…" at bounding box center [723, 193] width 994 height 273
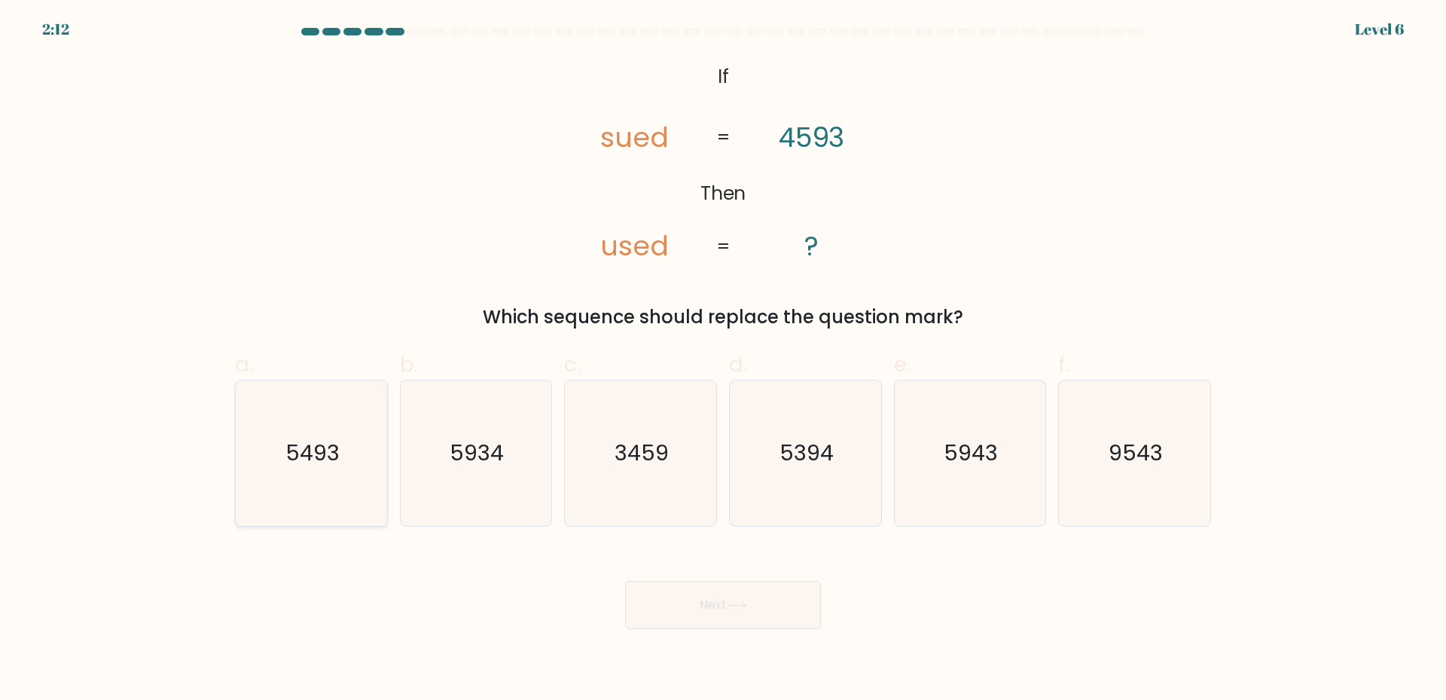
click at [322, 461] on text "5493" at bounding box center [312, 452] width 54 height 30
click at [723, 360] on input "a. 5493" at bounding box center [723, 355] width 1 height 10
radio input "true"
click at [724, 597] on button "Next" at bounding box center [723, 605] width 196 height 48
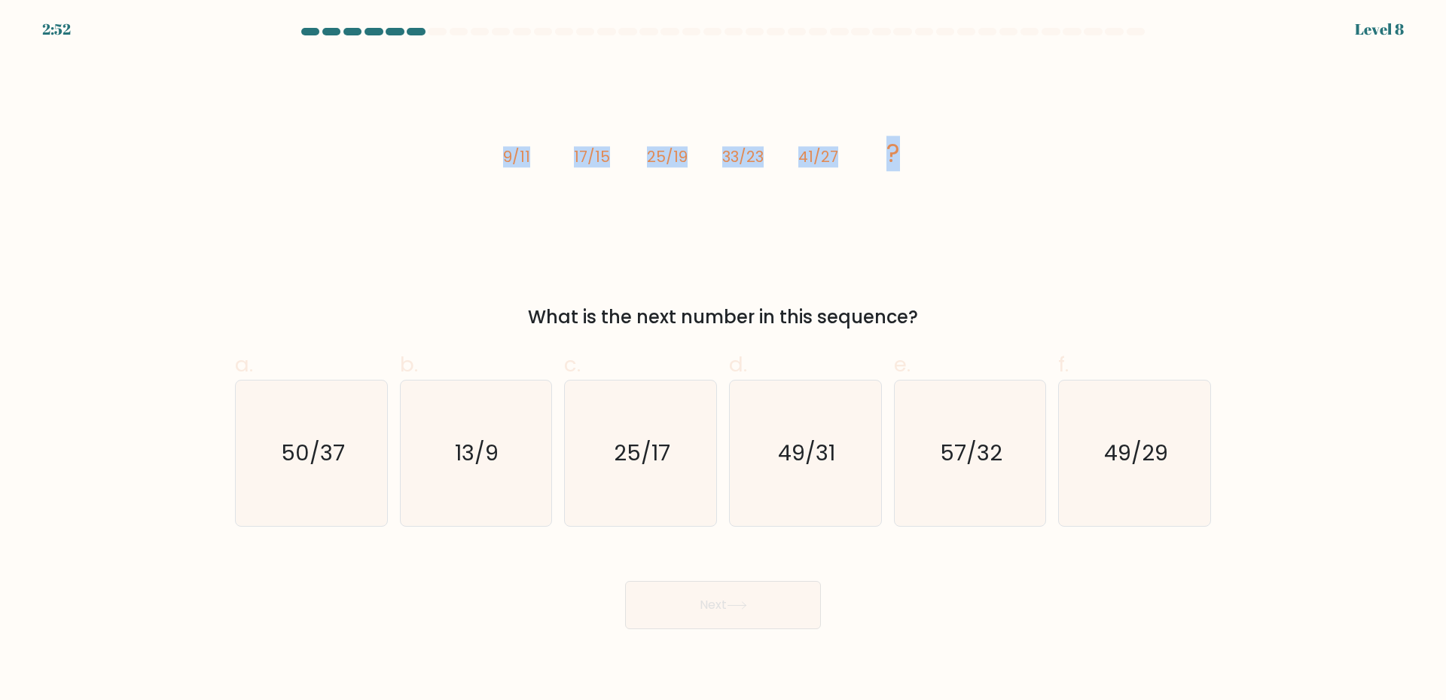
drag, startPoint x: 455, startPoint y: 145, endPoint x: 1056, endPoint y: 163, distance: 601.2
click at [1056, 163] on div "image/svg+xml 9/11 17/15 25/19 33/23 41/27 ? What is the next number in this se…" at bounding box center [723, 193] width 994 height 273
copy g "9/11 17/15 25/19 33/23 41/27 ?"
click at [795, 454] on text "49/31" at bounding box center [806, 452] width 57 height 30
click at [724, 360] on input "d. 49/31" at bounding box center [723, 355] width 1 height 10
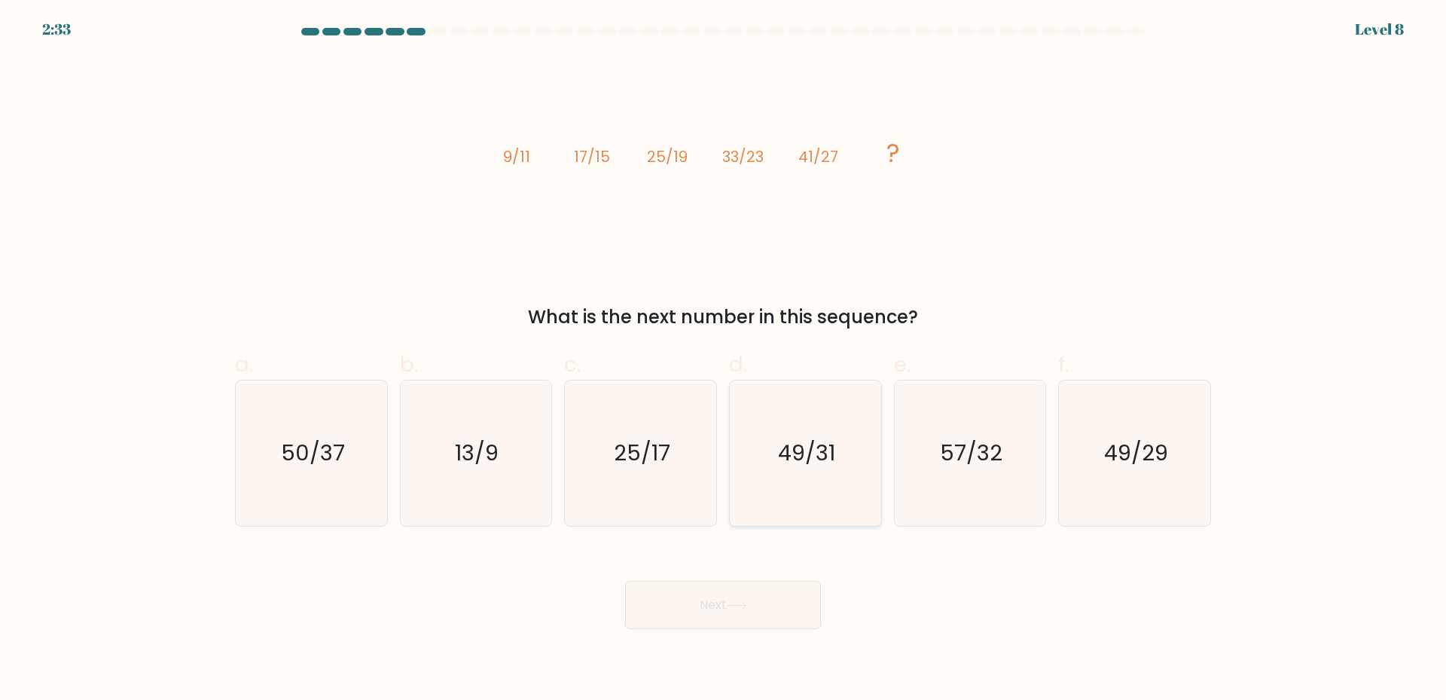
radio input "true"
click at [736, 612] on button "Next" at bounding box center [723, 605] width 196 height 48
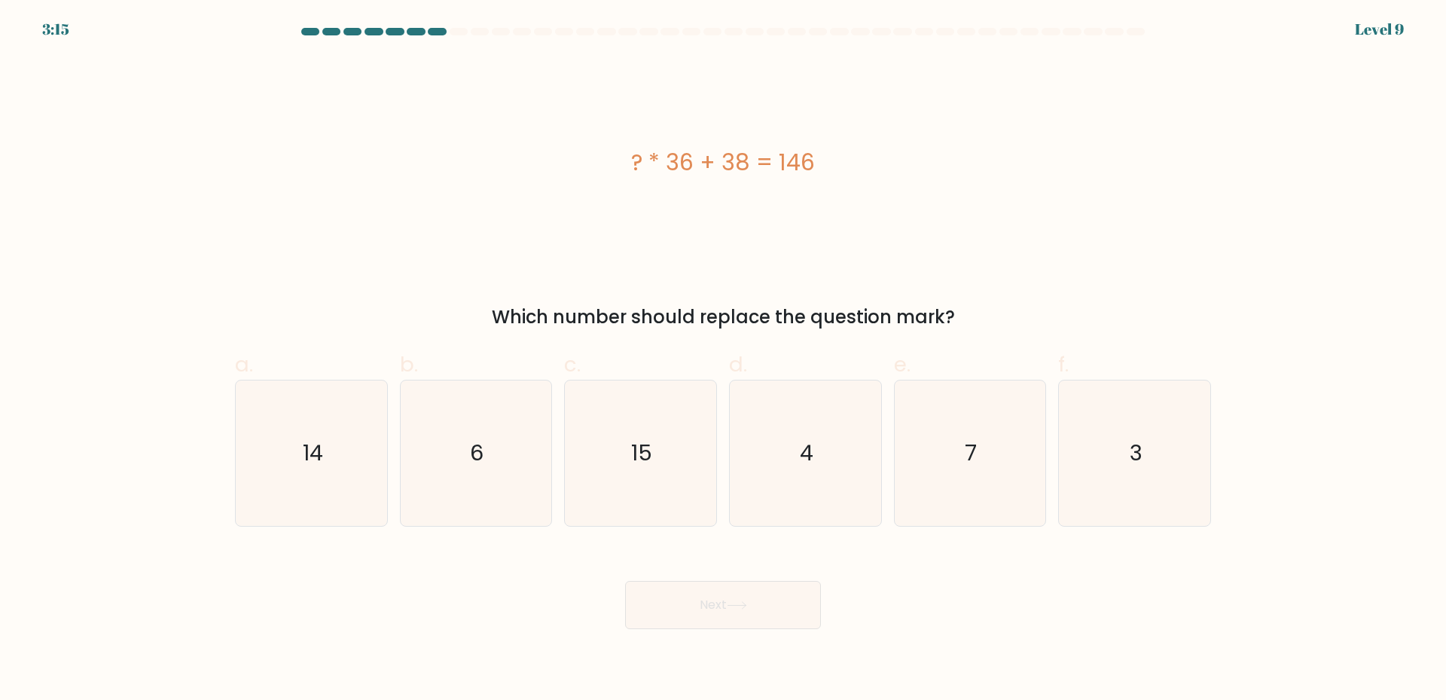
drag, startPoint x: 571, startPoint y: 164, endPoint x: 865, endPoint y: 170, distance: 294.5
click at [865, 170] on div "? * 36 + 38 = 146" at bounding box center [723, 162] width 976 height 34
copy div "? * 36 + 38 = 146"
click at [664, 234] on div "? * 36 + 38 = 146" at bounding box center [723, 162] width 976 height 210
click at [767, 233] on div "? * 36 + 38 = 146" at bounding box center [723, 162] width 976 height 210
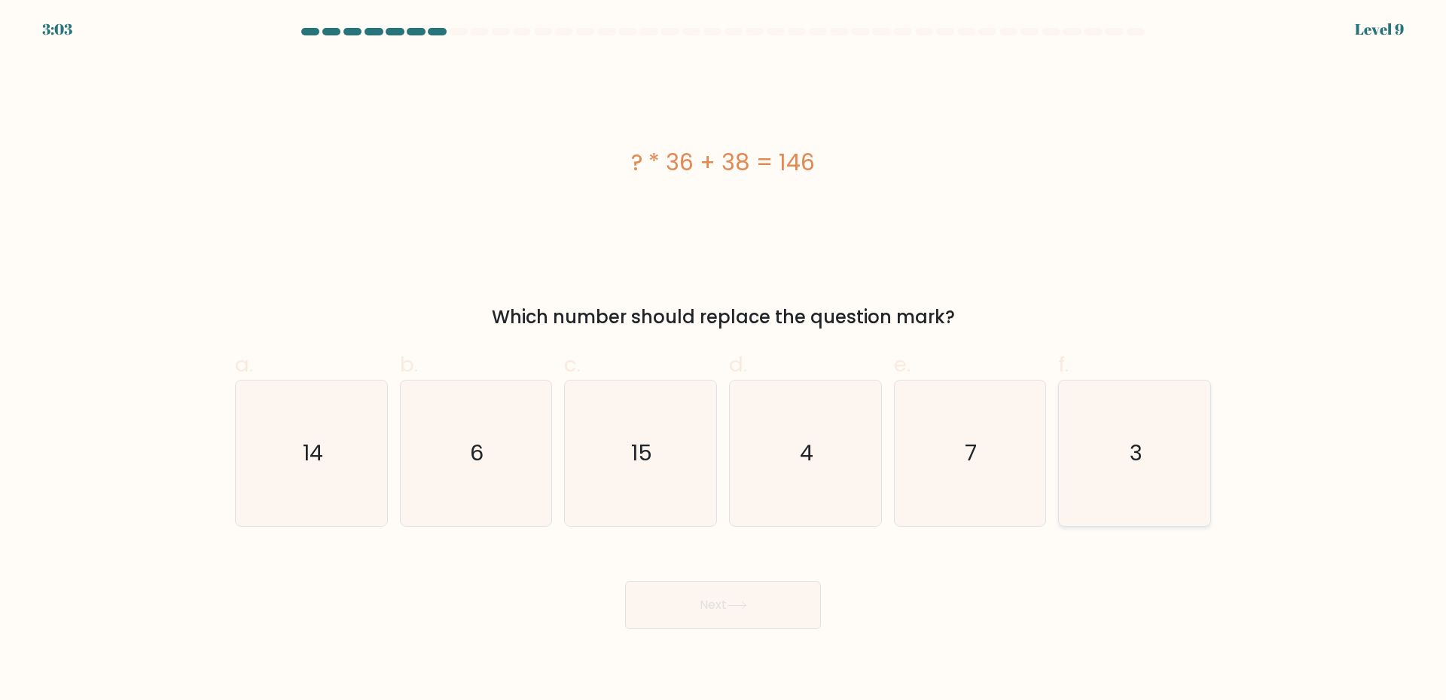
click at [1148, 487] on icon "3" at bounding box center [1134, 452] width 145 height 145
click at [724, 360] on input "f. 3" at bounding box center [723, 355] width 1 height 10
radio input "true"
click at [715, 605] on button "Next" at bounding box center [723, 605] width 196 height 48
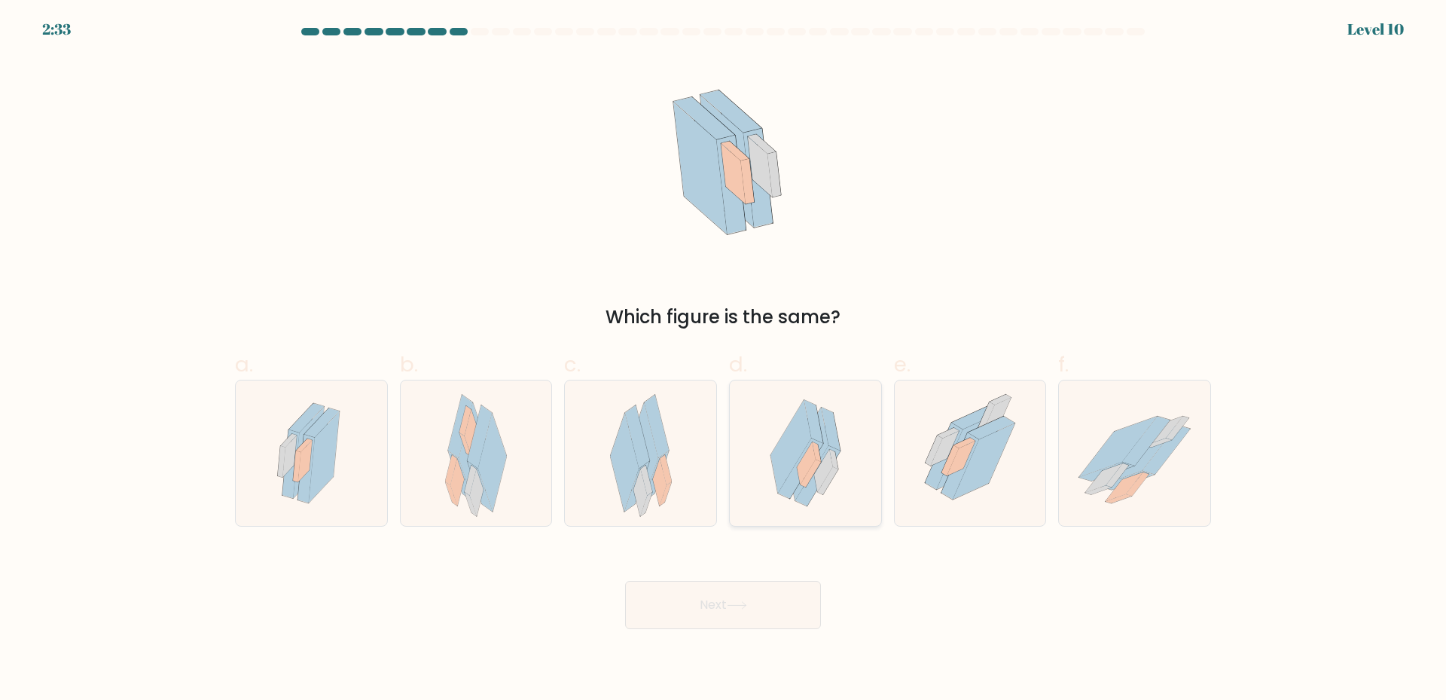
click at [834, 453] on icon at bounding box center [833, 460] width 8 height 20
click at [724, 360] on input "d." at bounding box center [723, 355] width 1 height 10
radio input "true"
click at [722, 615] on button "Next" at bounding box center [723, 605] width 196 height 48
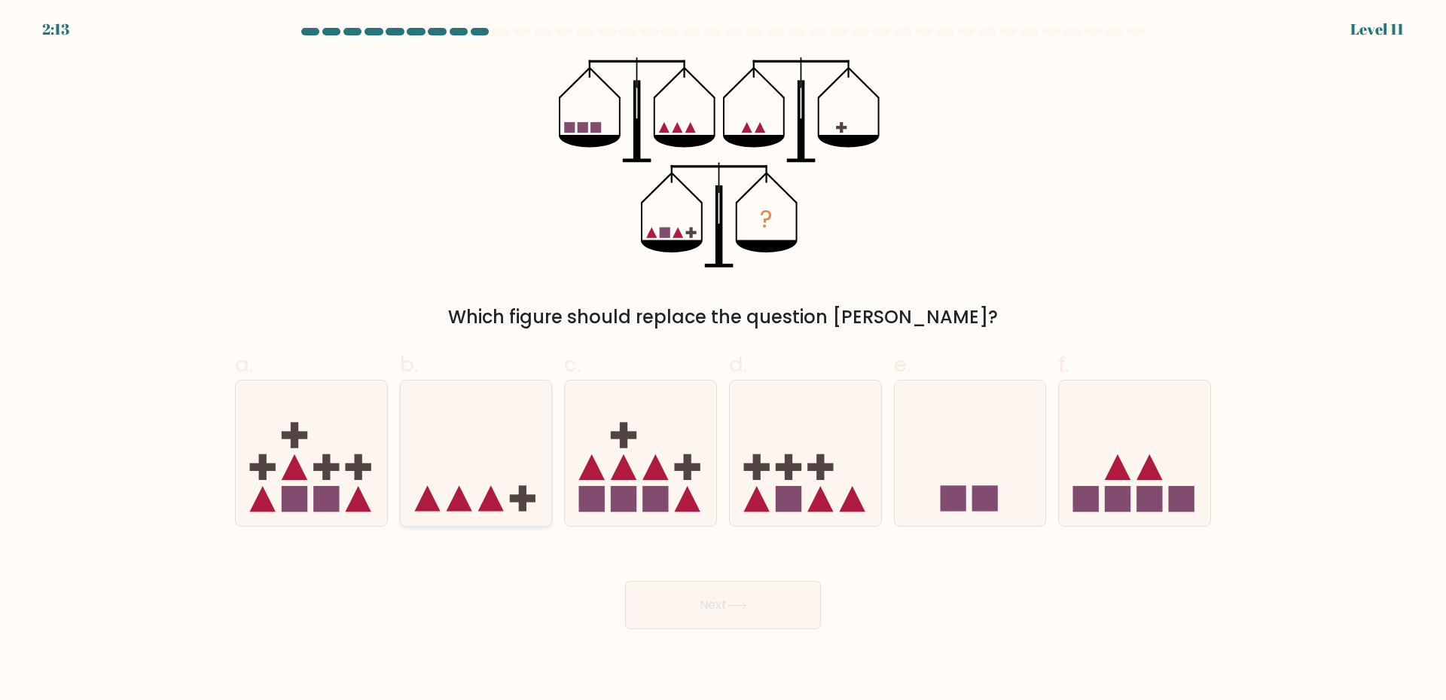
click at [484, 492] on icon at bounding box center [476, 452] width 151 height 125
click at [723, 360] on input "b." at bounding box center [723, 355] width 1 height 10
radio input "true"
click at [704, 604] on button "Next" at bounding box center [723, 605] width 196 height 48
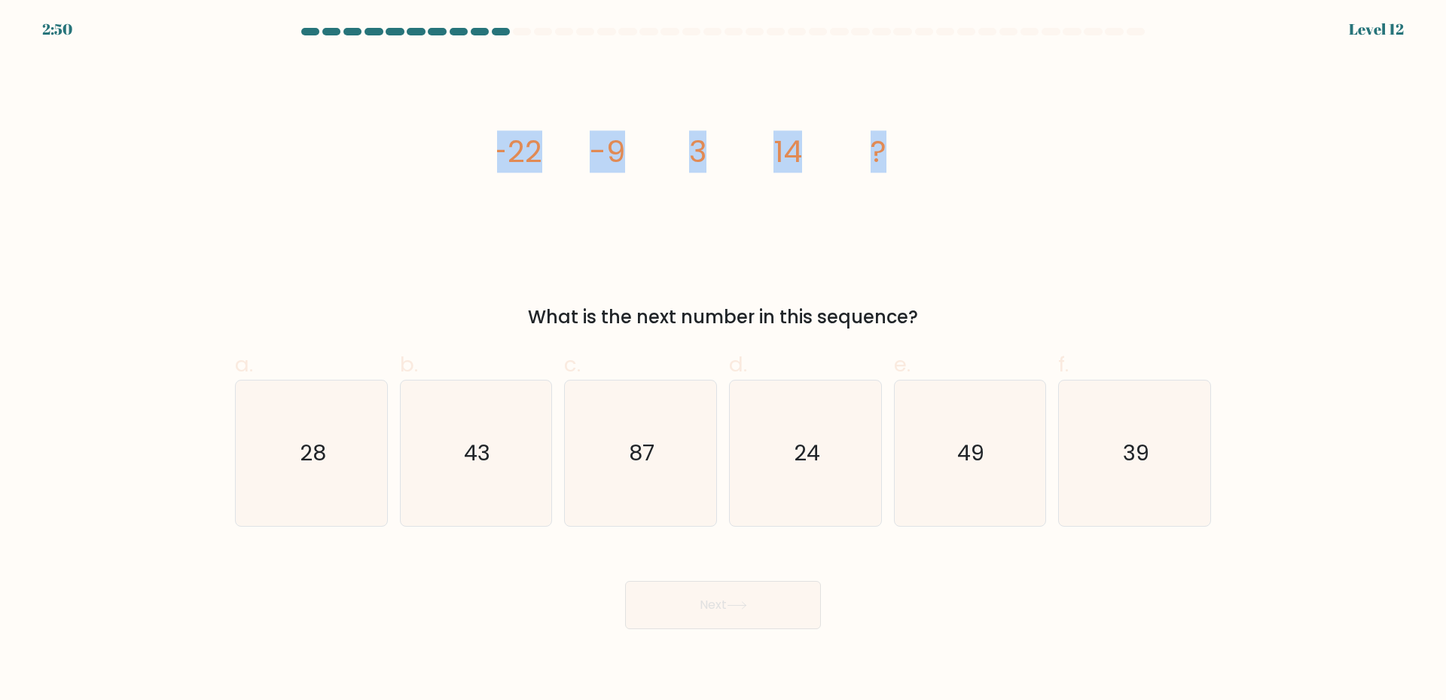
drag, startPoint x: 482, startPoint y: 136, endPoint x: 937, endPoint y: 153, distance: 455.9
click at [937, 153] on div "image/svg+xml -22 -9 3 14 ? What is the next number in this sequence?" at bounding box center [723, 193] width 994 height 273
copy g "-22 -9 3 14 ?"
click at [808, 480] on icon "24" at bounding box center [805, 452] width 145 height 145
click at [724, 360] on input "d. 24" at bounding box center [723, 355] width 1 height 10
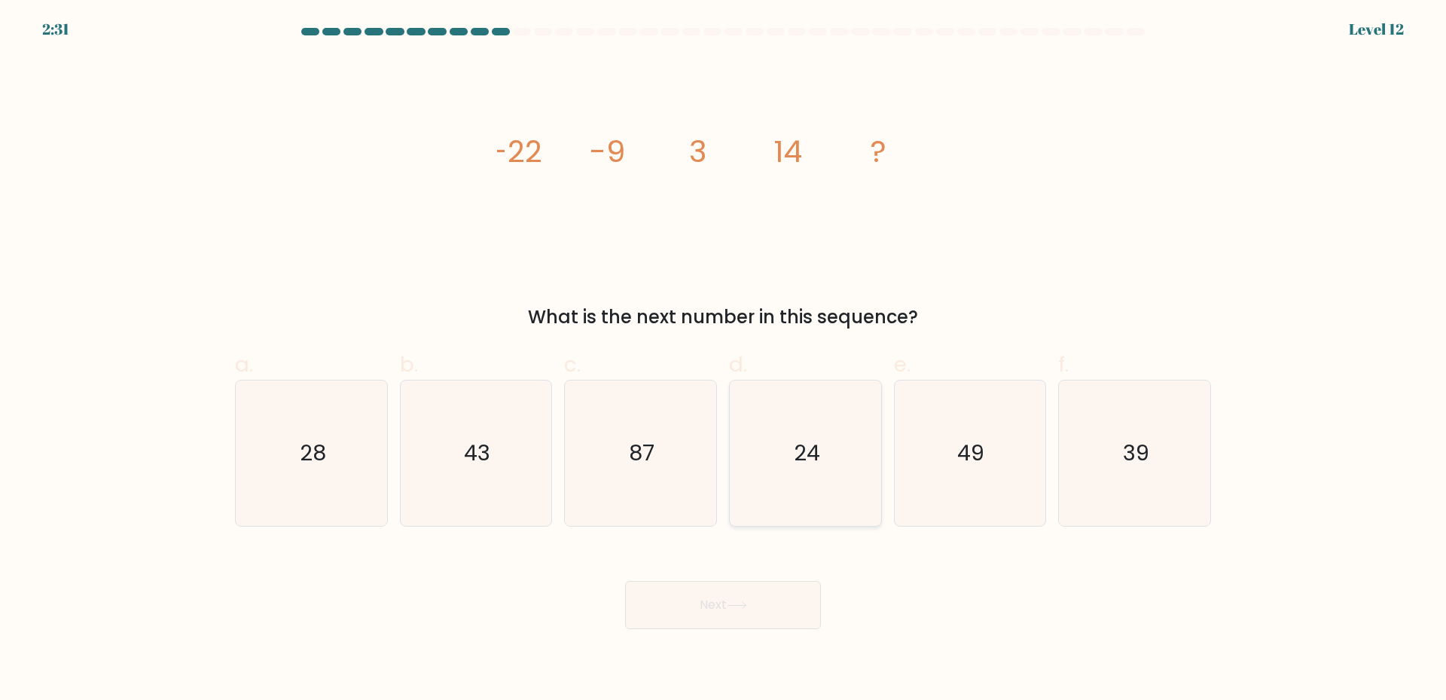
radio input "true"
click at [707, 602] on button "Next" at bounding box center [723, 605] width 196 height 48
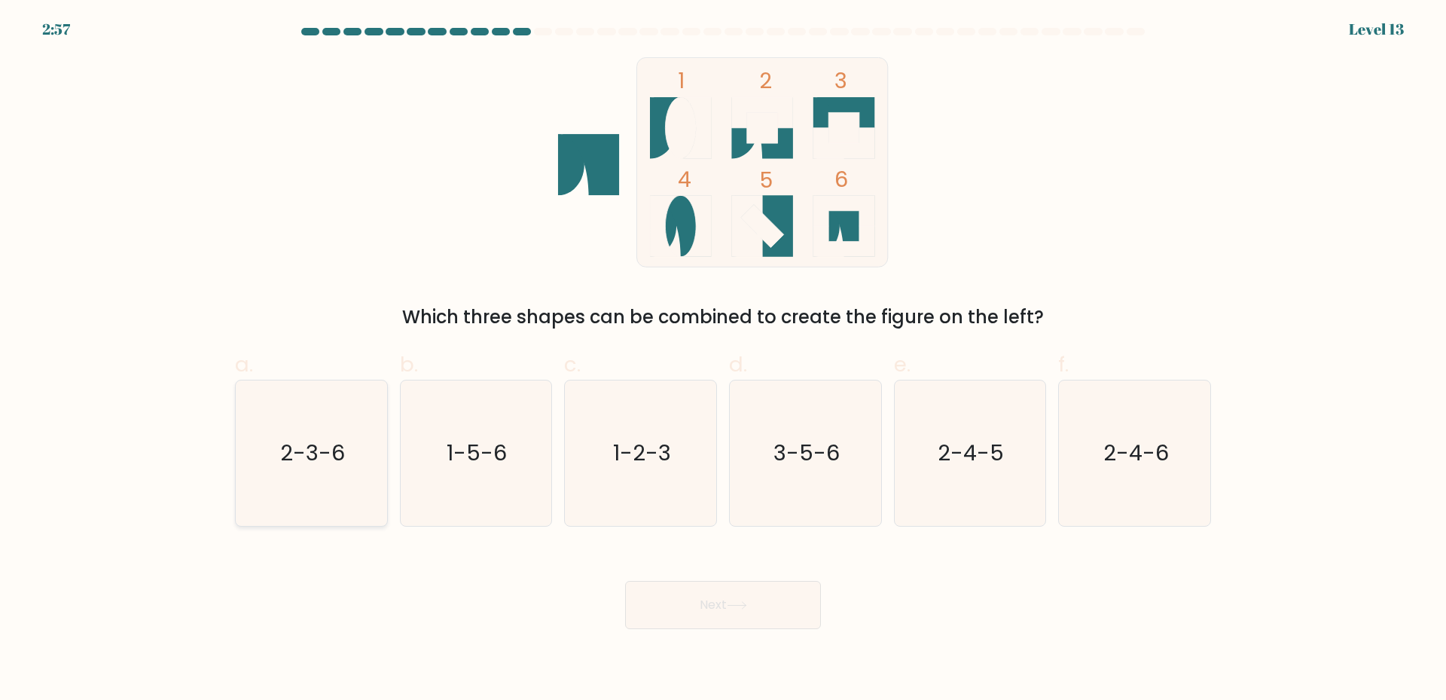
click at [294, 471] on icon "2-3-6" at bounding box center [311, 452] width 145 height 145
click at [723, 360] on input "a. 2-3-6" at bounding box center [723, 355] width 1 height 10
radio input "true"
click at [715, 617] on button "Next" at bounding box center [723, 605] width 196 height 48
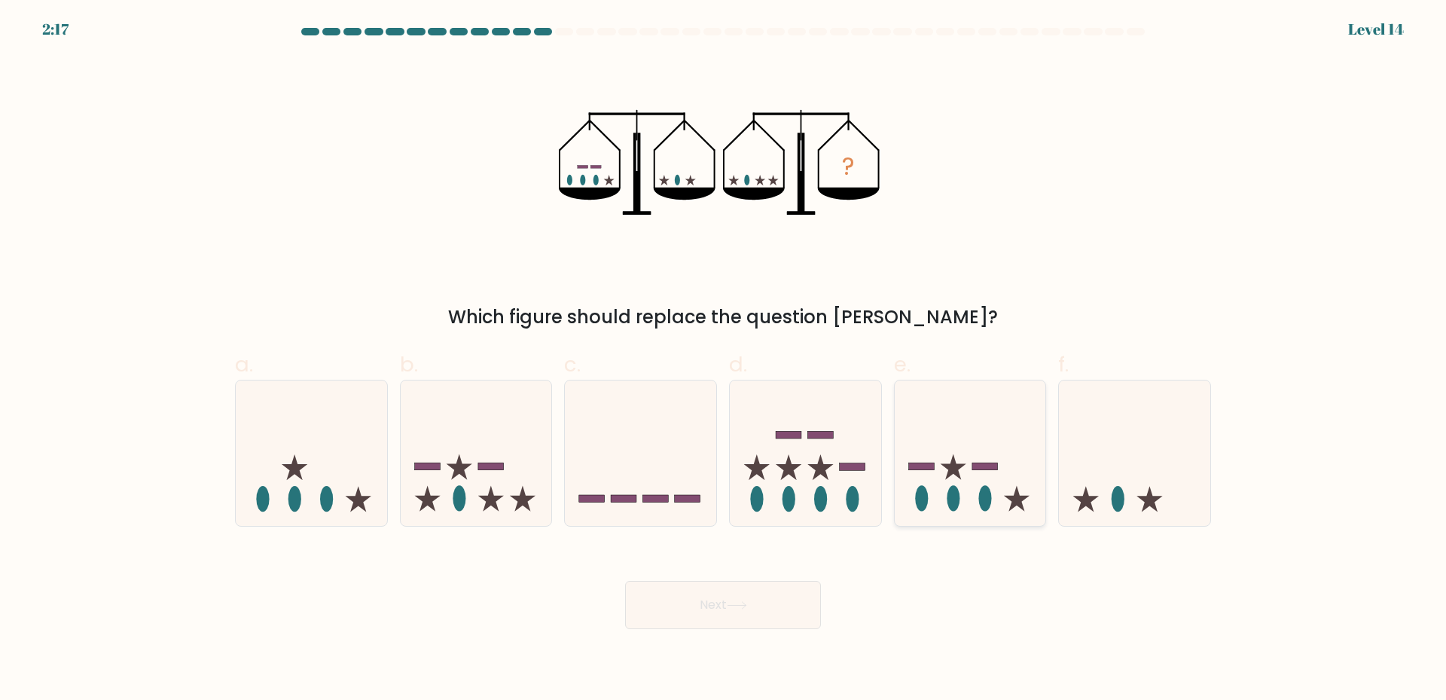
click at [1007, 489] on icon at bounding box center [970, 452] width 151 height 125
click at [724, 360] on input "e." at bounding box center [723, 355] width 1 height 10
radio input "true"
click at [767, 604] on button "Next" at bounding box center [723, 605] width 196 height 48
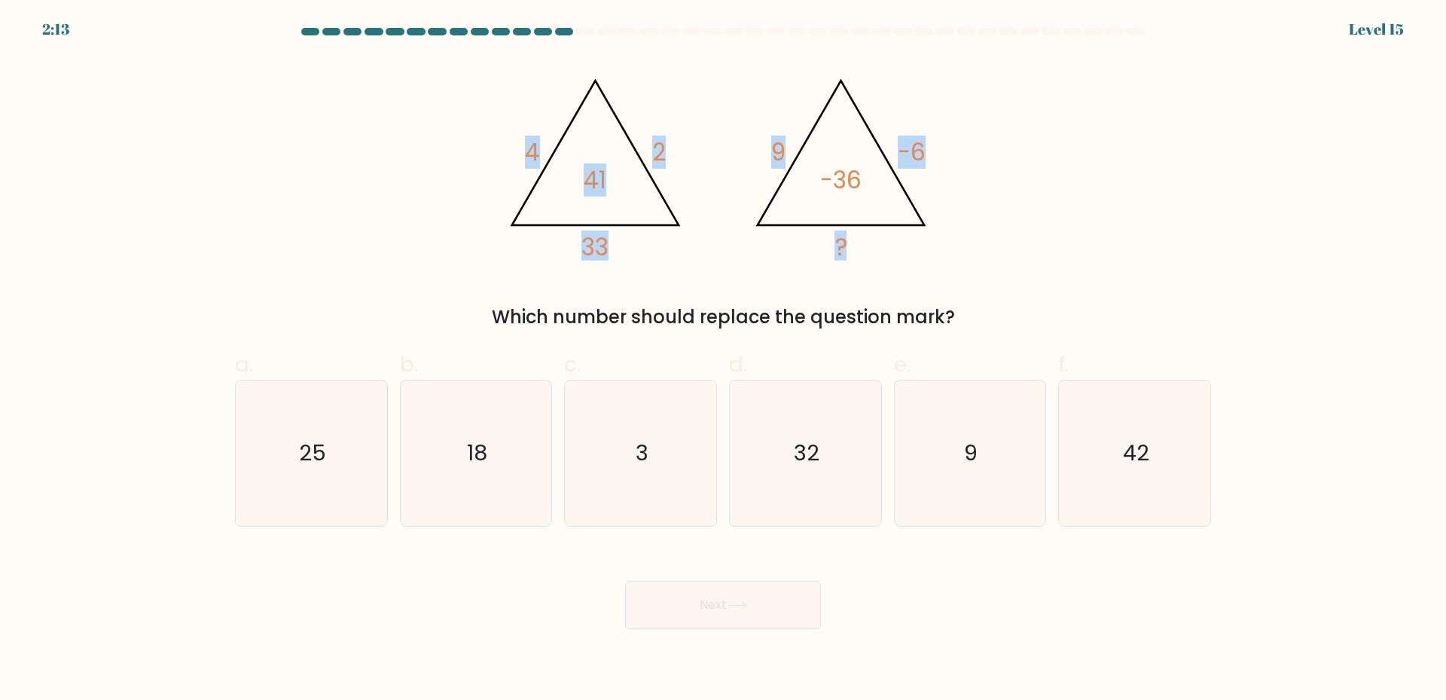
drag, startPoint x: 425, startPoint y: 78, endPoint x: 917, endPoint y: 246, distance: 519.8
click at [917, 246] on div "@import url('[URL][DOMAIN_NAME]); 4 2 33 41 @import url('[URL][DOMAIN_NAME]); 9…" at bounding box center [723, 193] width 994 height 273
copy g "4 2 33 41 @import url('[URL][DOMAIN_NAME]); 9 -6 ?"
click at [1162, 329] on div "Which number should replace the question mark?" at bounding box center [723, 316] width 958 height 27
click at [1105, 275] on div "@import url('[URL][DOMAIN_NAME]); 4 2 33 41 @import url('[URL][DOMAIN_NAME]); 9…" at bounding box center [723, 193] width 994 height 273
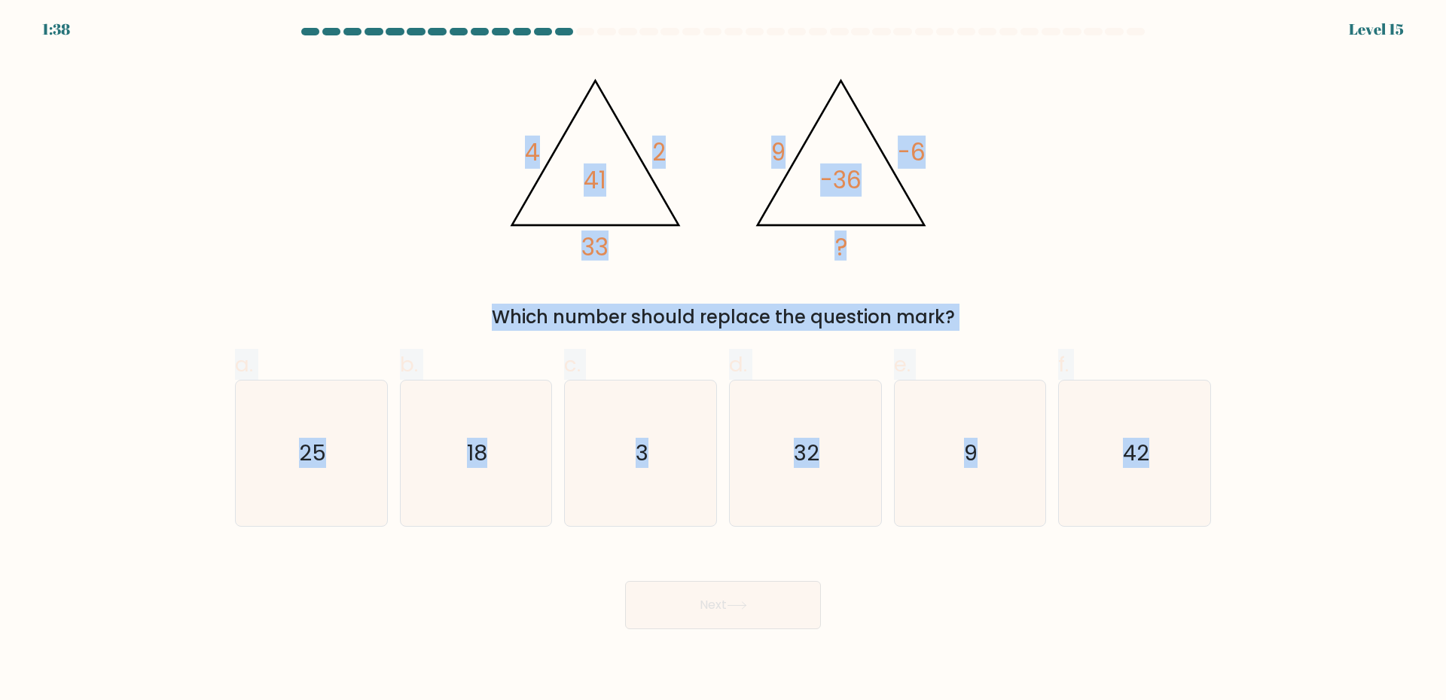
drag, startPoint x: 209, startPoint y: 79, endPoint x: 1316, endPoint y: 473, distance: 1174.2
click at [1316, 473] on form at bounding box center [723, 328] width 1446 height 601
copy form "4 2 33 41 @import url('[URL][DOMAIN_NAME]); 9 -6 ? -36 Which number should repl…"
drag, startPoint x: 203, startPoint y: 178, endPoint x: 212, endPoint y: 179, distance: 9.1
click at [204, 178] on form at bounding box center [723, 328] width 1446 height 601
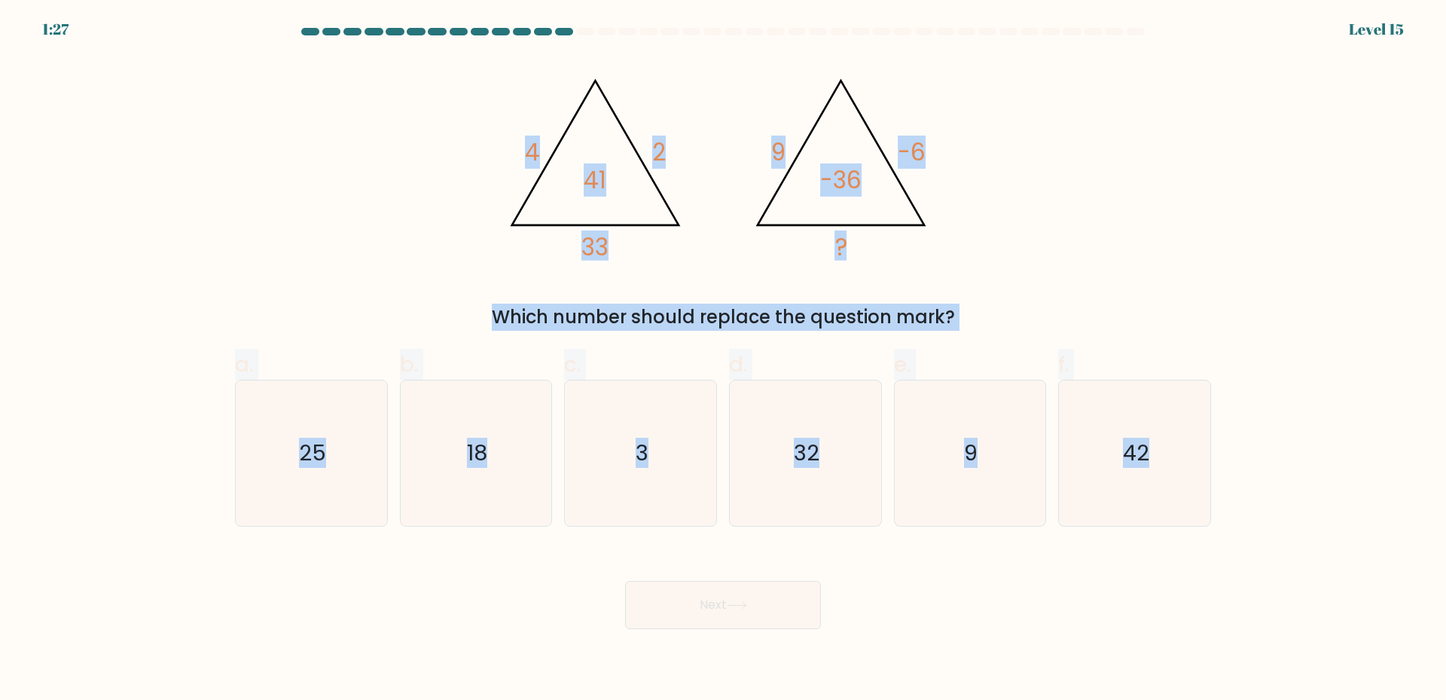
click at [395, 218] on div "@import url('[URL][DOMAIN_NAME]); 4 2 33 41 @import url('[URL][DOMAIN_NAME]); 9…" at bounding box center [723, 193] width 994 height 273
click at [426, 248] on div "@import url('[URL][DOMAIN_NAME]); 4 2 33 41 @import url('[URL][DOMAIN_NAME]); 9…" at bounding box center [723, 193] width 994 height 273
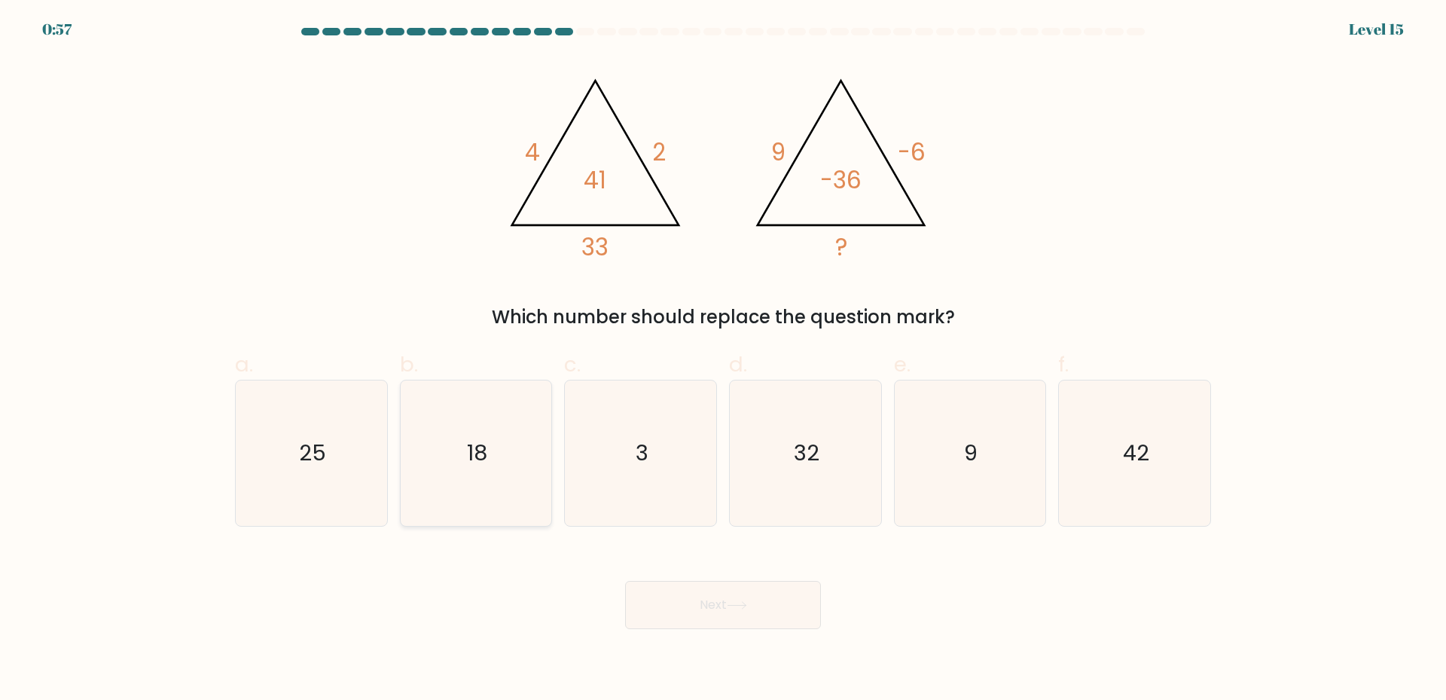
click at [447, 458] on icon "18" at bounding box center [475, 452] width 145 height 145
click at [723, 360] on input "b. 18" at bounding box center [723, 355] width 1 height 10
radio input "true"
click at [701, 613] on button "Next" at bounding box center [723, 605] width 196 height 48
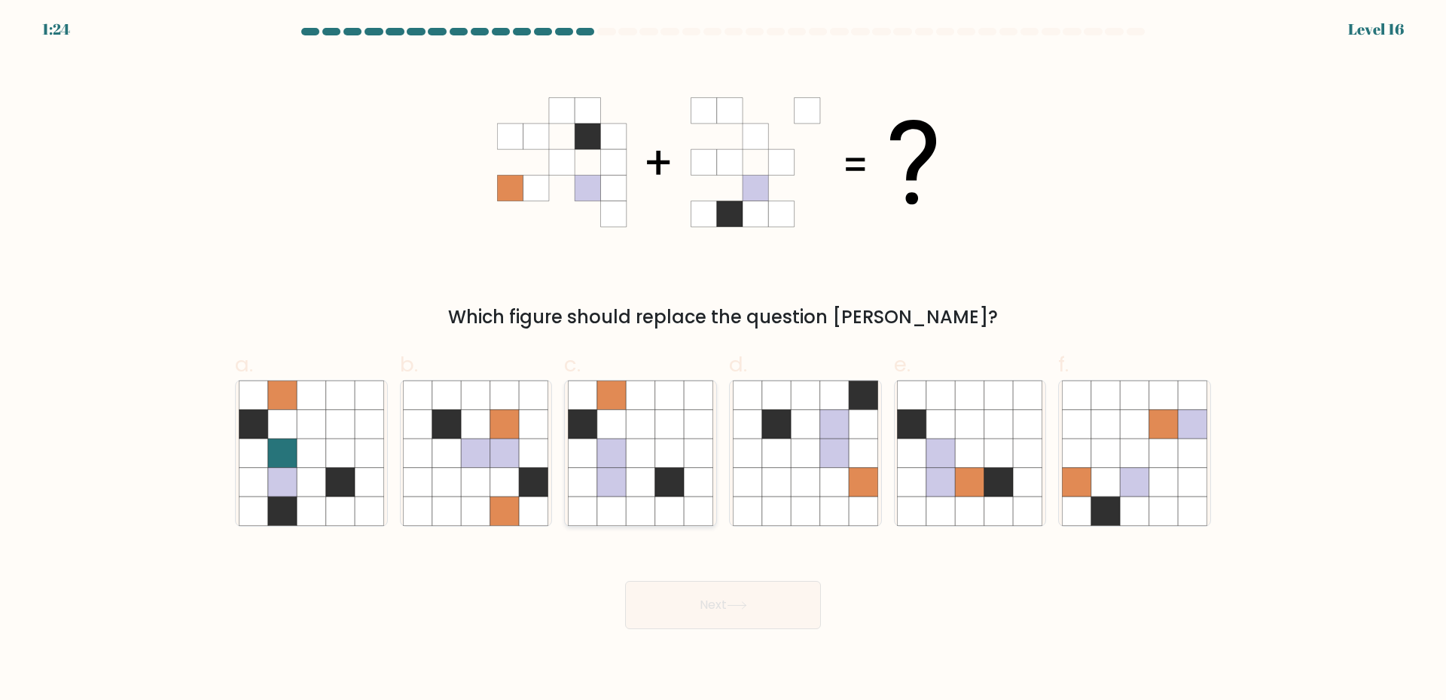
click at [654, 505] on icon at bounding box center [640, 510] width 29 height 29
click at [723, 360] on input "c." at bounding box center [723, 355] width 1 height 10
radio input "true"
click at [706, 612] on button "Next" at bounding box center [723, 605] width 196 height 48
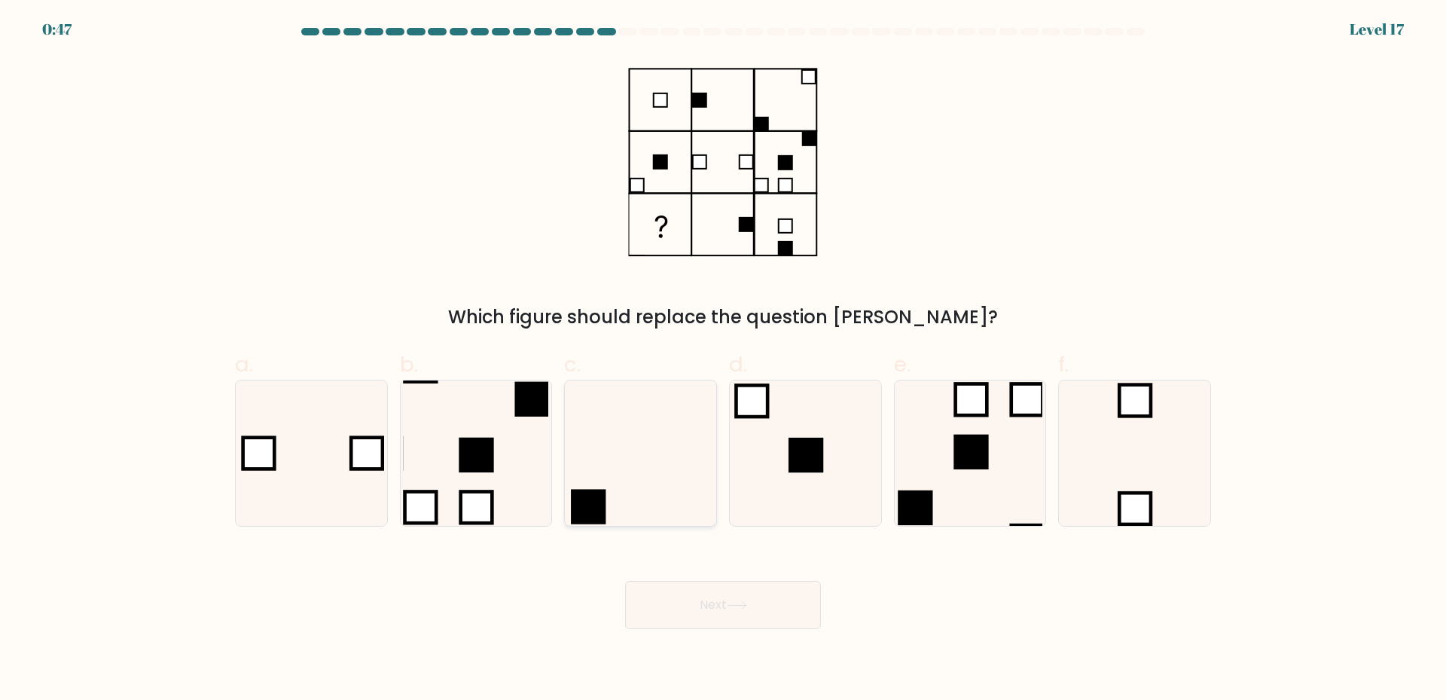
click at [599, 506] on rect at bounding box center [588, 506] width 35 height 35
click at [723, 360] on input "c." at bounding box center [723, 355] width 1 height 10
radio input "true"
click at [720, 604] on button "Next" at bounding box center [723, 605] width 196 height 48
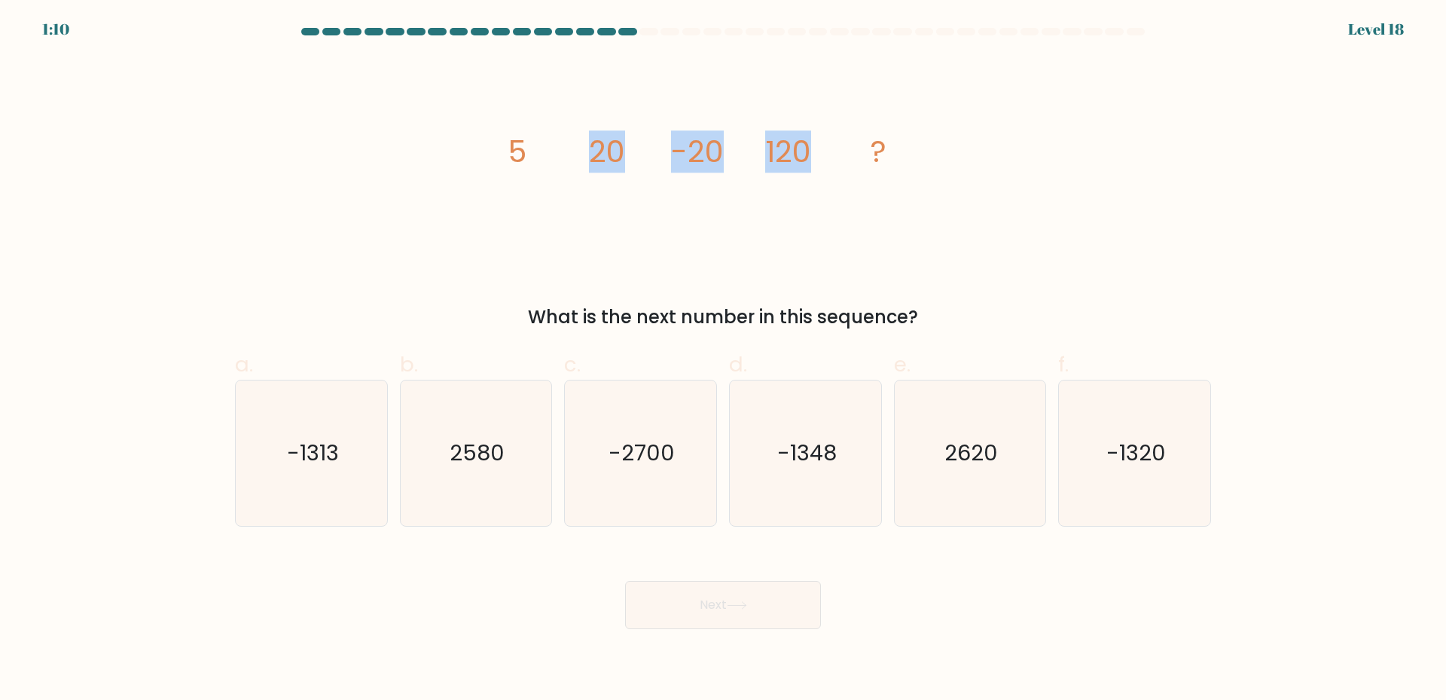
drag, startPoint x: 468, startPoint y: 131, endPoint x: 833, endPoint y: 163, distance: 365.9
click at [834, 163] on div "image/svg+xml 5 20 -20 120 ? What is the next number in this sequence?" at bounding box center [723, 193] width 994 height 273
drag, startPoint x: 490, startPoint y: 174, endPoint x: 469, endPoint y: 179, distance: 21.7
click at [490, 175] on div "image/svg+xml 5 20 -20 120 ? What is the next number in this sequence?" at bounding box center [723, 193] width 994 height 273
drag, startPoint x: 469, startPoint y: 150, endPoint x: 929, endPoint y: 161, distance: 460.2
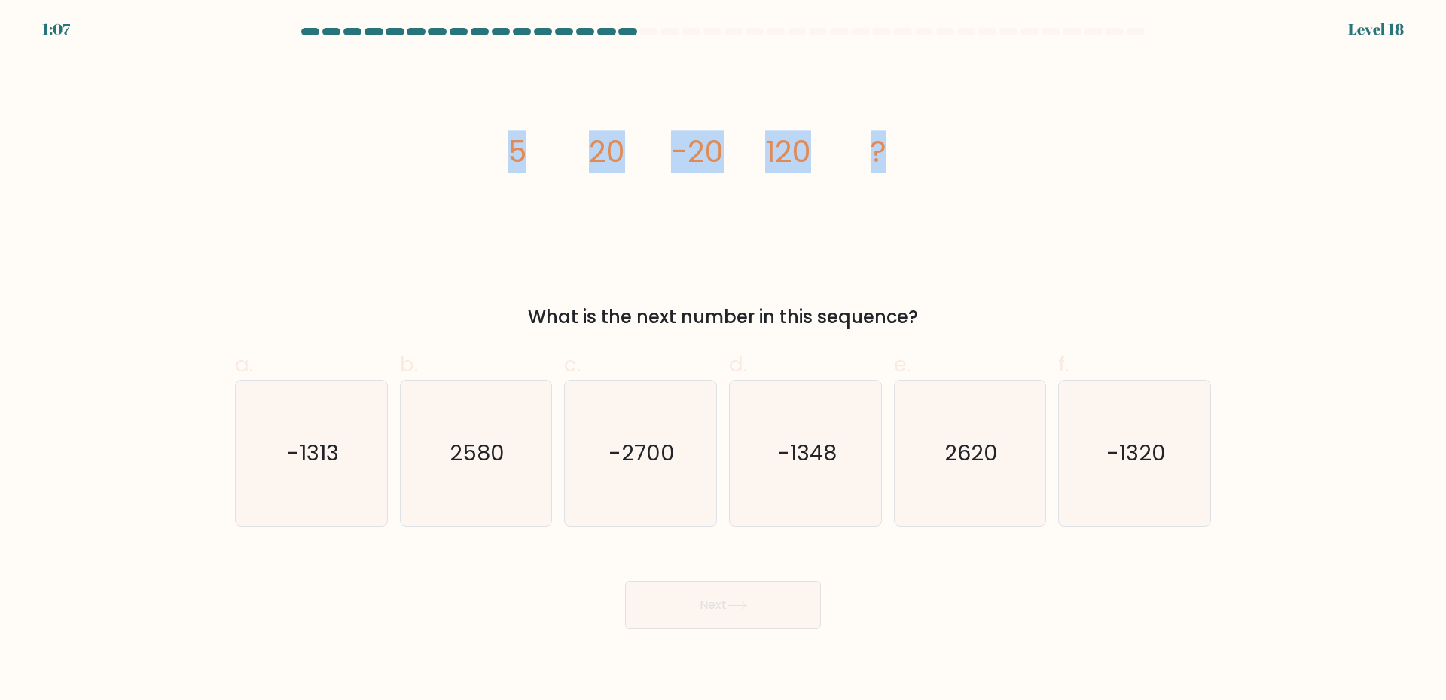
click at [925, 158] on div "image/svg+xml 5 20 -20 120 ? What is the next number in this sequence?" at bounding box center [723, 193] width 994 height 273
copy g "5 20 -20 120 ?"
click at [1147, 476] on icon "-1320" at bounding box center [1134, 452] width 145 height 145
click at [724, 360] on input "f. -1320" at bounding box center [723, 355] width 1 height 10
radio input "true"
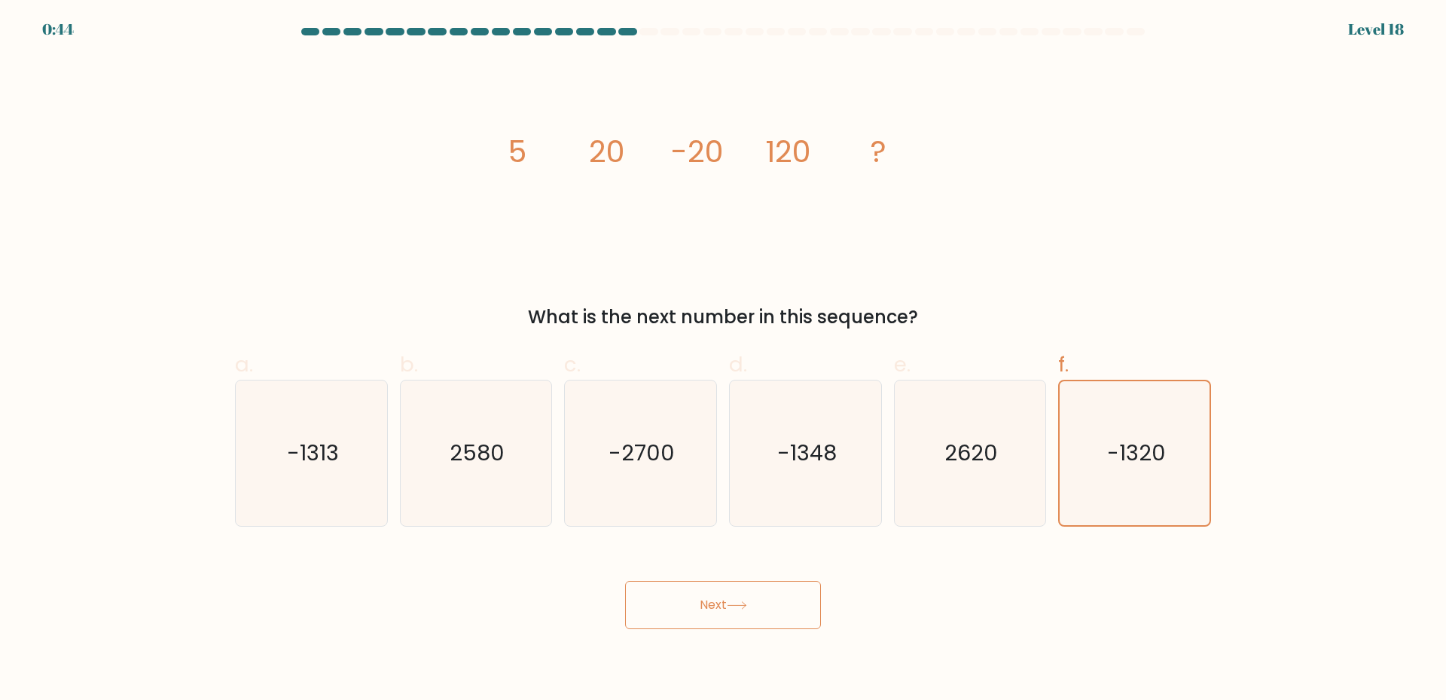
click at [706, 604] on button "Next" at bounding box center [723, 605] width 196 height 48
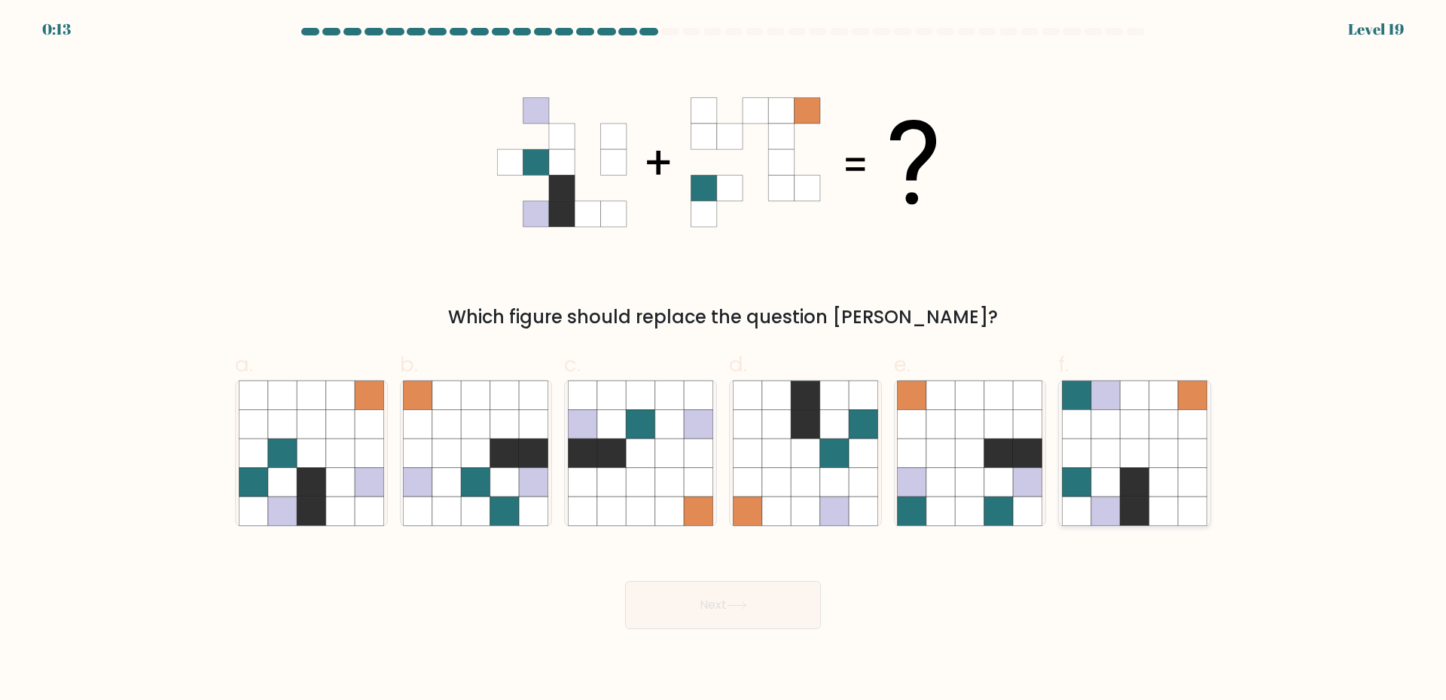
click at [1151, 474] on icon at bounding box center [1163, 482] width 29 height 29
click at [724, 360] on input "f." at bounding box center [723, 355] width 1 height 10
radio input "true"
click at [752, 602] on button "Next" at bounding box center [723, 605] width 196 height 48
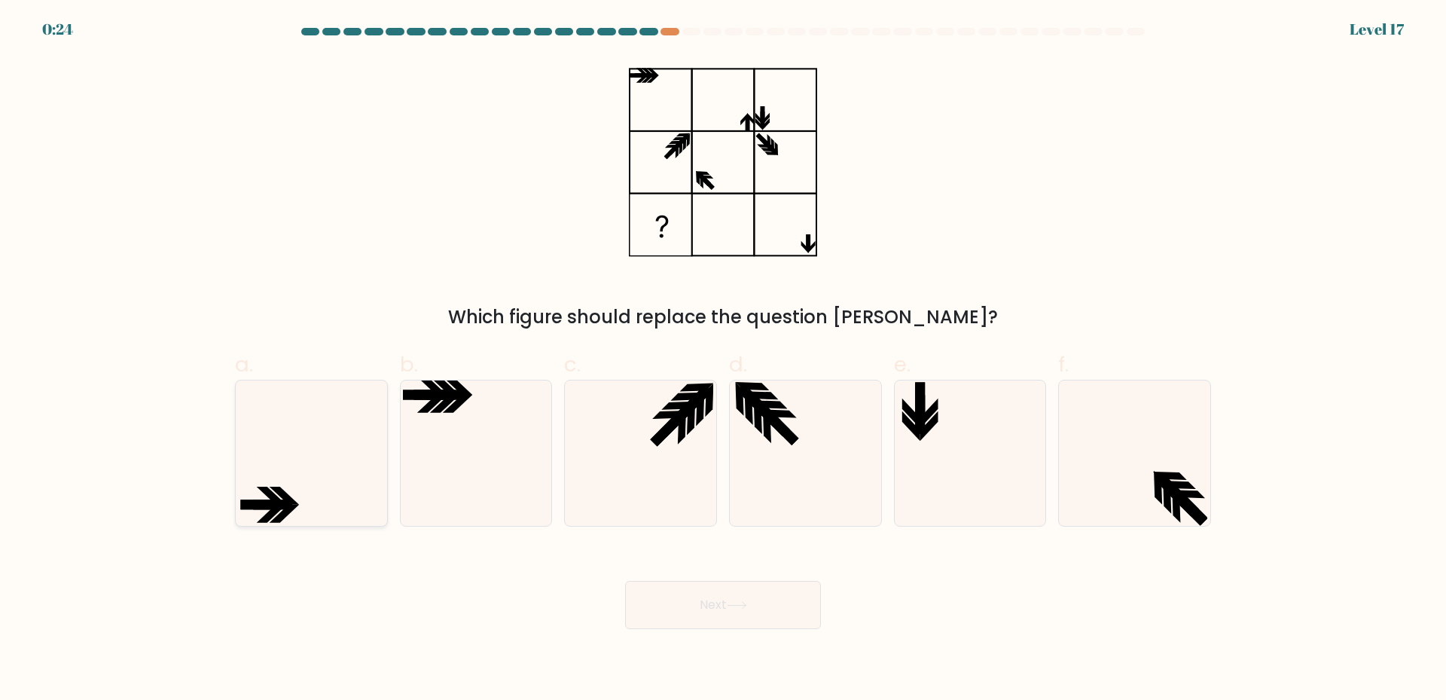
click at [322, 466] on icon at bounding box center [311, 452] width 145 height 145
click at [723, 360] on input "a." at bounding box center [723, 355] width 1 height 10
radio input "true"
click at [753, 609] on button "Next" at bounding box center [723, 605] width 196 height 48
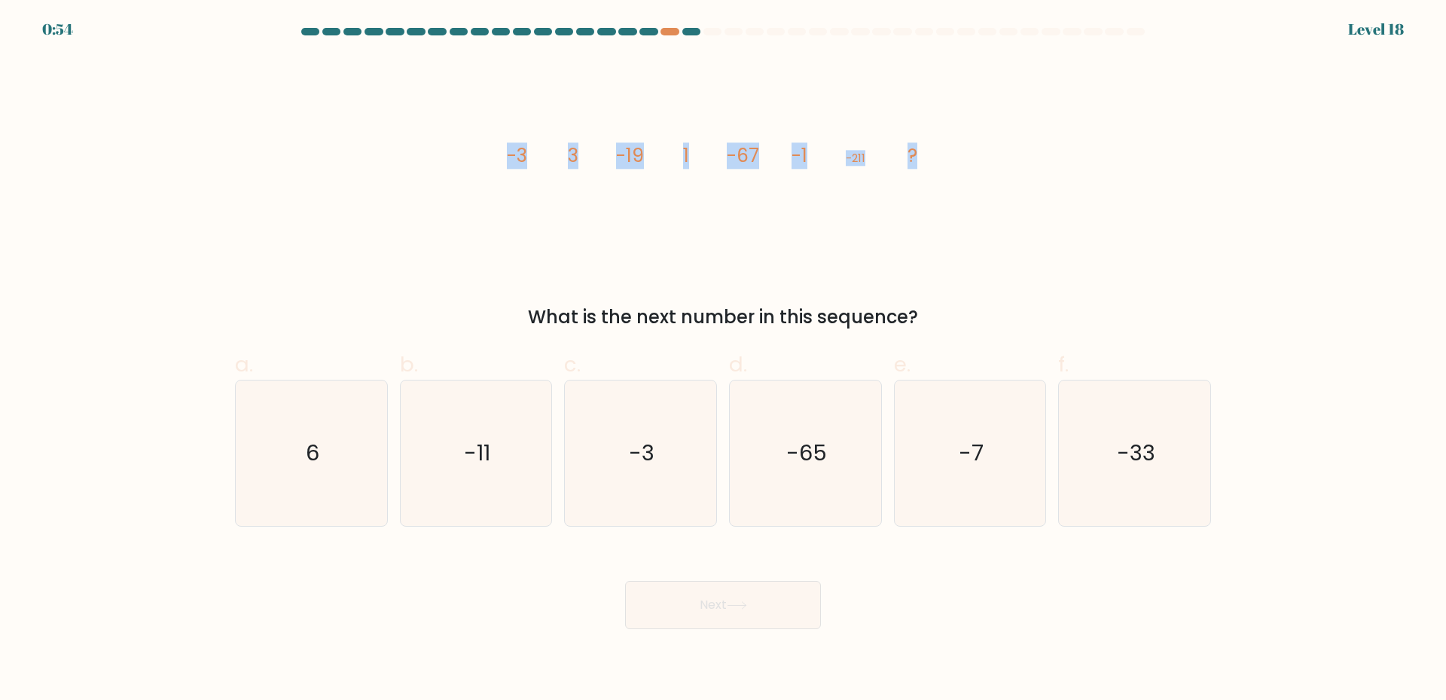
drag, startPoint x: 487, startPoint y: 148, endPoint x: 934, endPoint y: 169, distance: 447.0
click at [934, 169] on div "image/svg+xml -3 3 -19 1 -67 -1 -211 ? What is the next number in this sequence?" at bounding box center [723, 193] width 994 height 273
click at [755, 181] on icon "image/svg+xml -3 3 -19 1 -67 -1 -211 ?" at bounding box center [723, 162] width 452 height 210
drag, startPoint x: 508, startPoint y: 136, endPoint x: 503, endPoint y: 155, distance: 19.4
click at [503, 155] on icon "image/svg+xml -3 3 -19 1 -67 -1 -211 ?" at bounding box center [723, 162] width 452 height 210
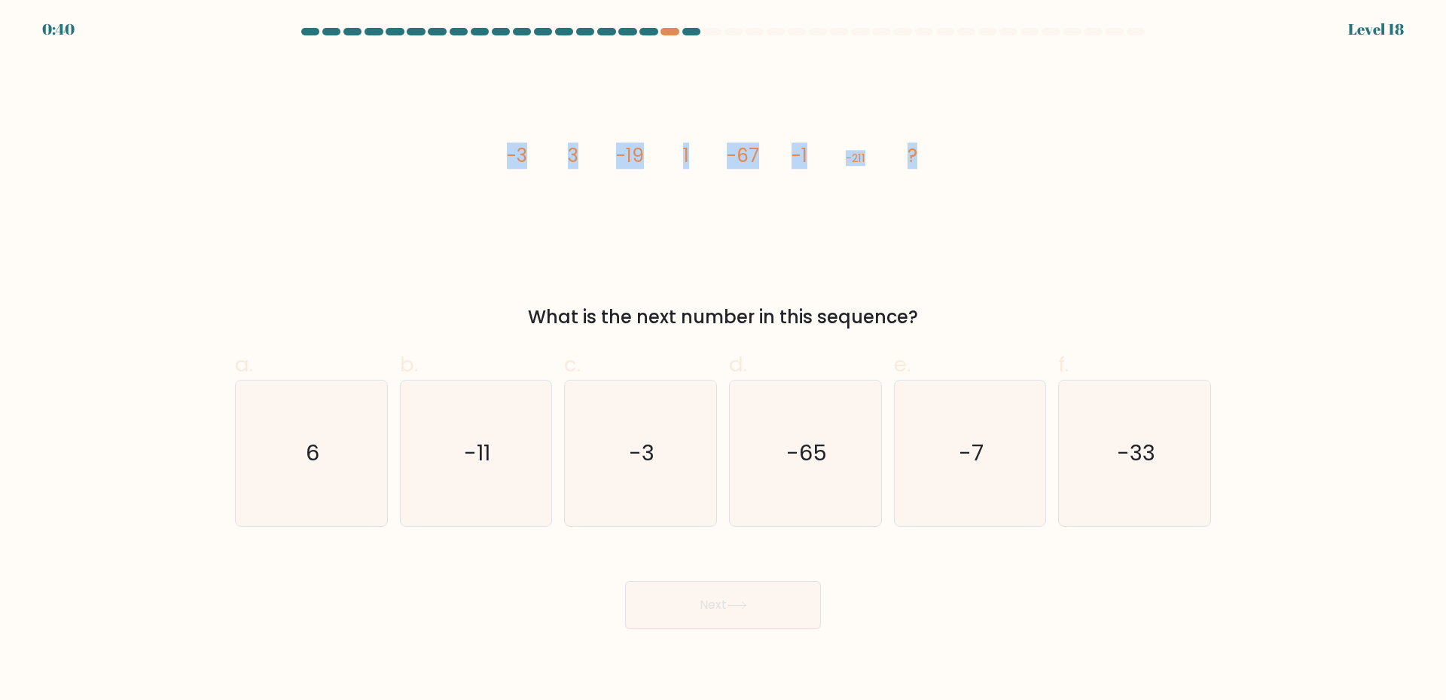
drag, startPoint x: 505, startPoint y: 152, endPoint x: 973, endPoint y: 166, distance: 467.8
click at [973, 166] on div "image/svg+xml -3 3 -19 1 -67 -1 -211 ? What is the next number in this sequence?" at bounding box center [723, 193] width 994 height 273
copy g "-3 3 -19 1 -67 -1 -211 ?"
click at [779, 246] on icon "image/svg+xml -3 3 -19 1 -67 -1 -211 ?" at bounding box center [723, 162] width 452 height 210
click at [805, 460] on text "-65" at bounding box center [806, 452] width 41 height 30
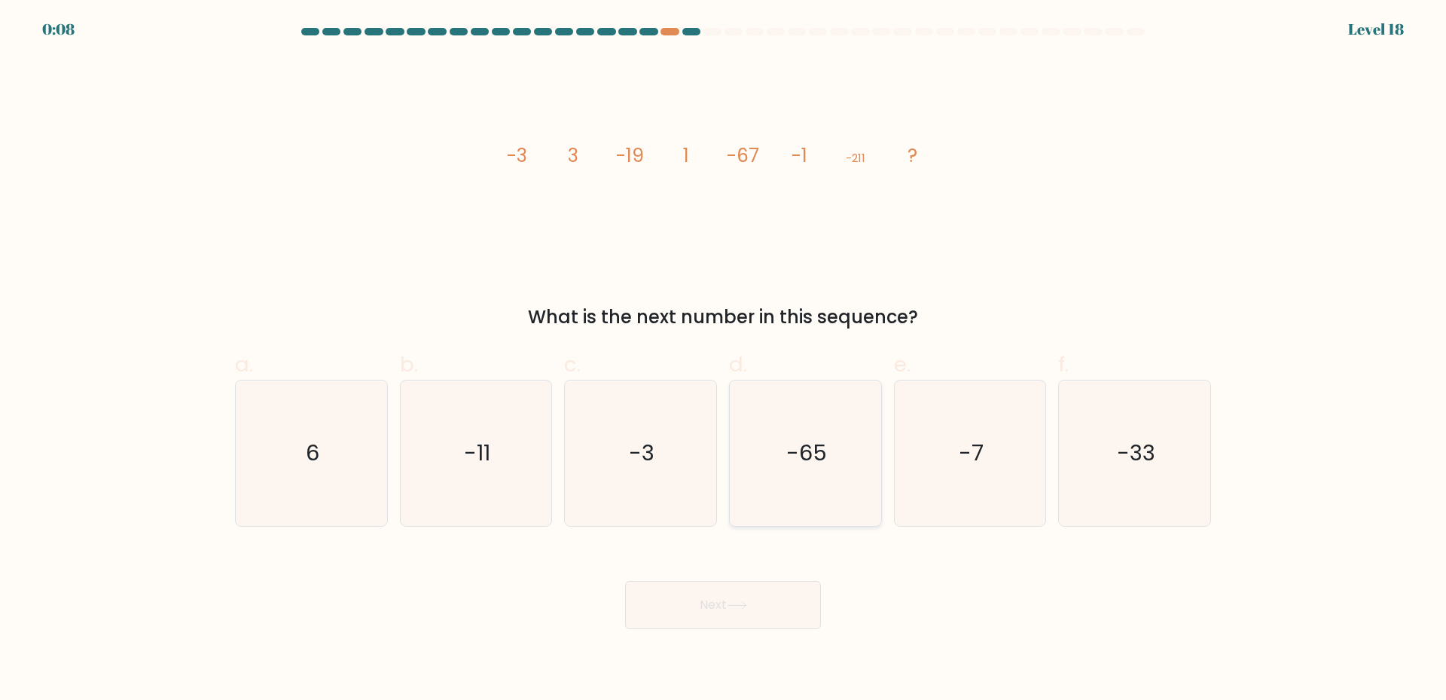
click at [724, 360] on input "d. -65" at bounding box center [723, 355] width 1 height 10
radio input "true"
click at [698, 607] on button "Next" at bounding box center [723, 605] width 196 height 48
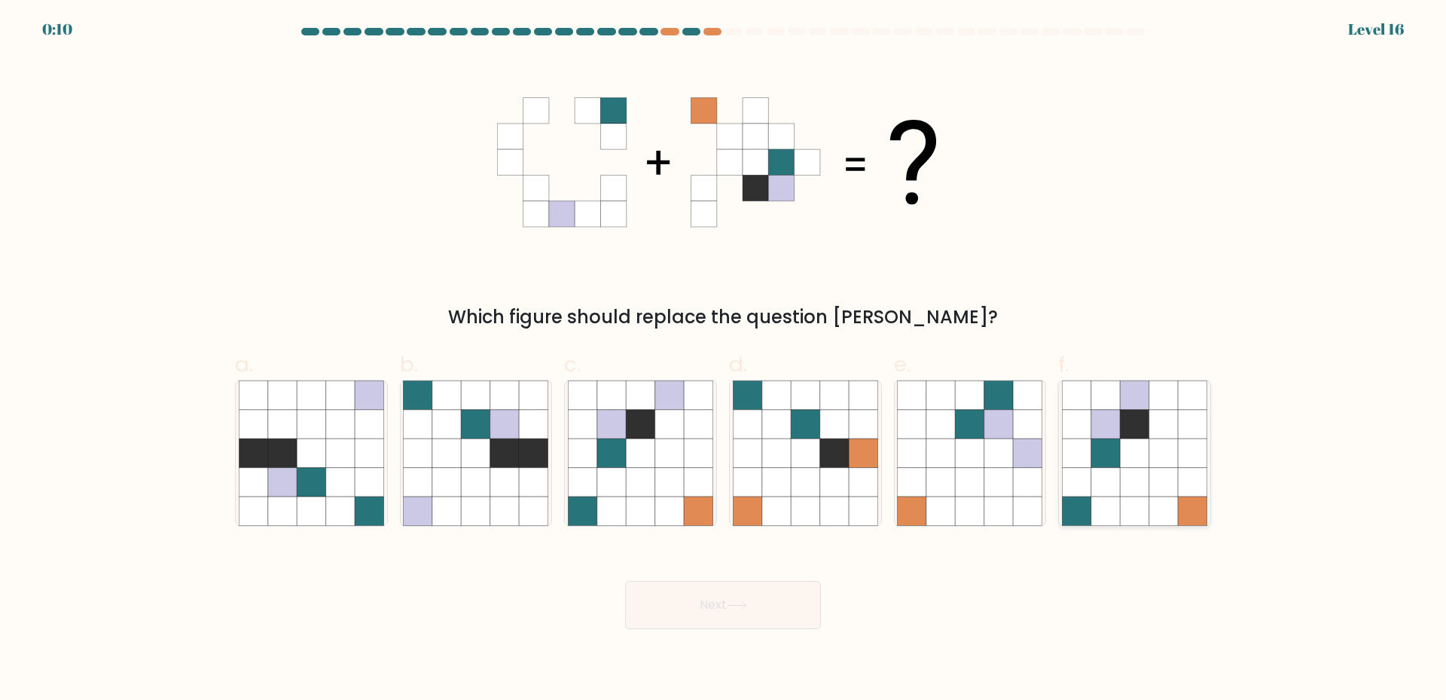
click at [1148, 489] on icon at bounding box center [1134, 482] width 29 height 29
click at [724, 360] on input "f." at bounding box center [723, 355] width 1 height 10
radio input "true"
click at [608, 465] on icon at bounding box center [611, 452] width 29 height 29
click at [723, 360] on input "c." at bounding box center [723, 355] width 1 height 10
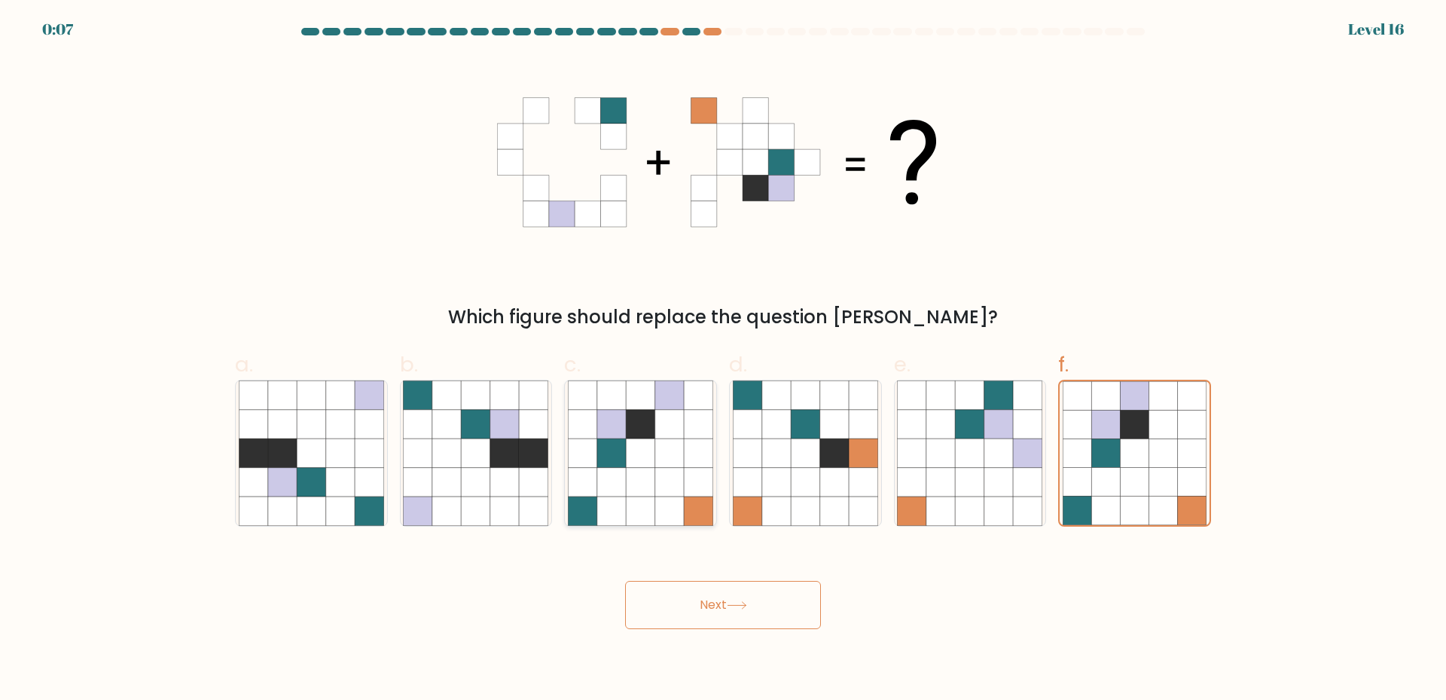
radio input "true"
click at [690, 604] on button "Next" at bounding box center [723, 605] width 196 height 48
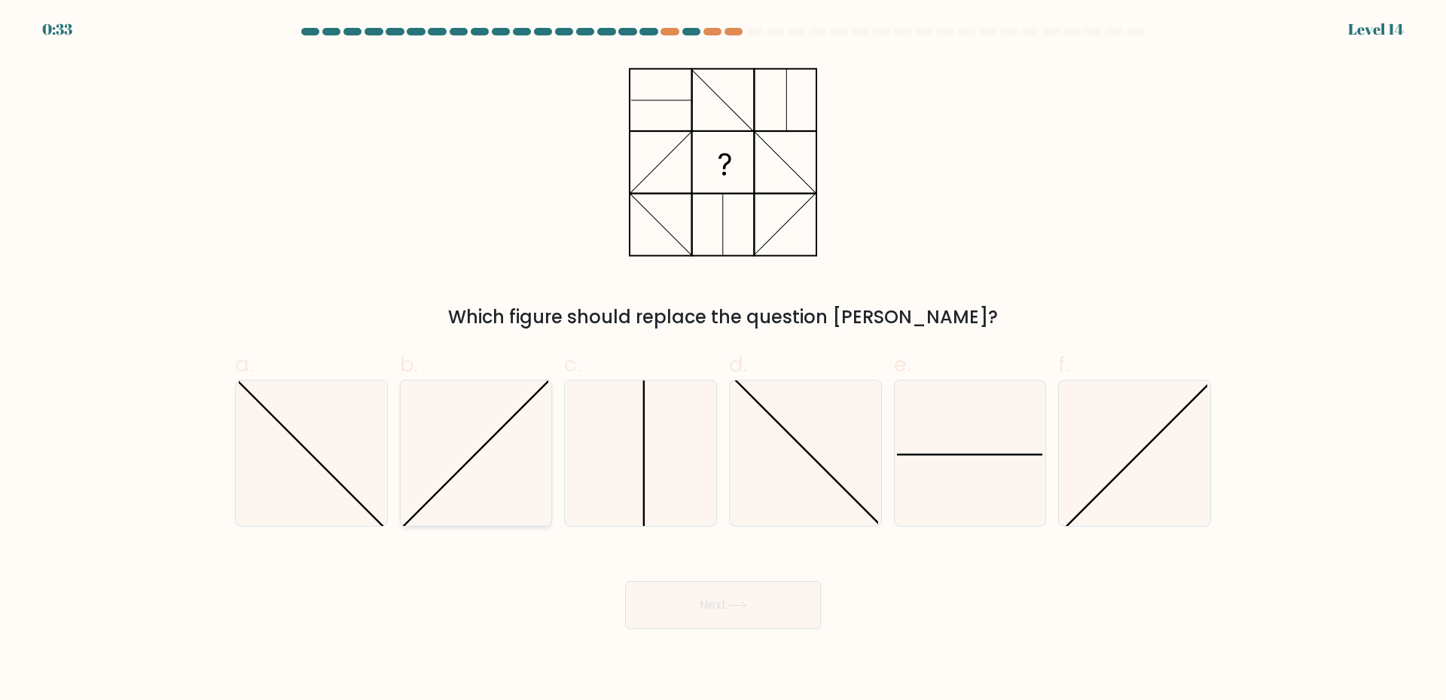
click at [495, 456] on icon at bounding box center [475, 452] width 145 height 145
click at [723, 360] on input "b." at bounding box center [723, 355] width 1 height 10
radio input "true"
click at [953, 462] on icon at bounding box center [969, 452] width 145 height 145
click at [724, 360] on input "e." at bounding box center [723, 355] width 1 height 10
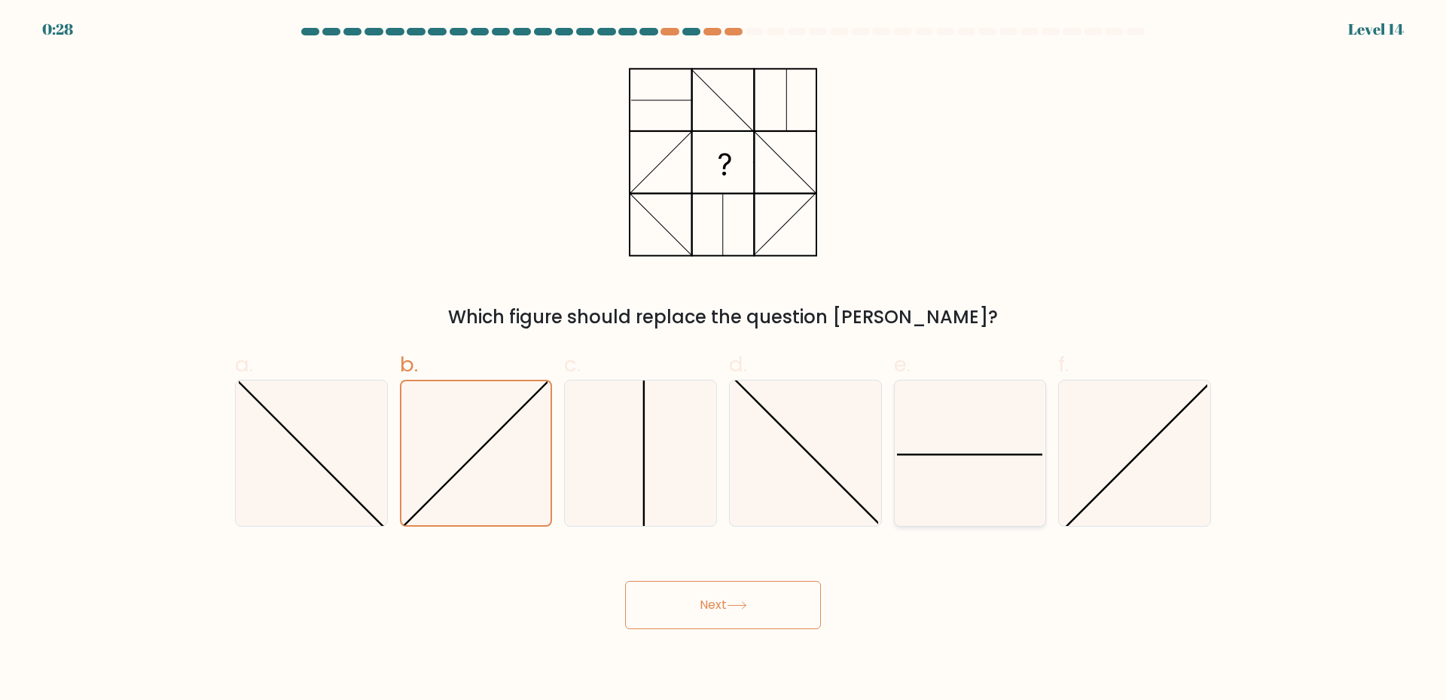
radio input "true"
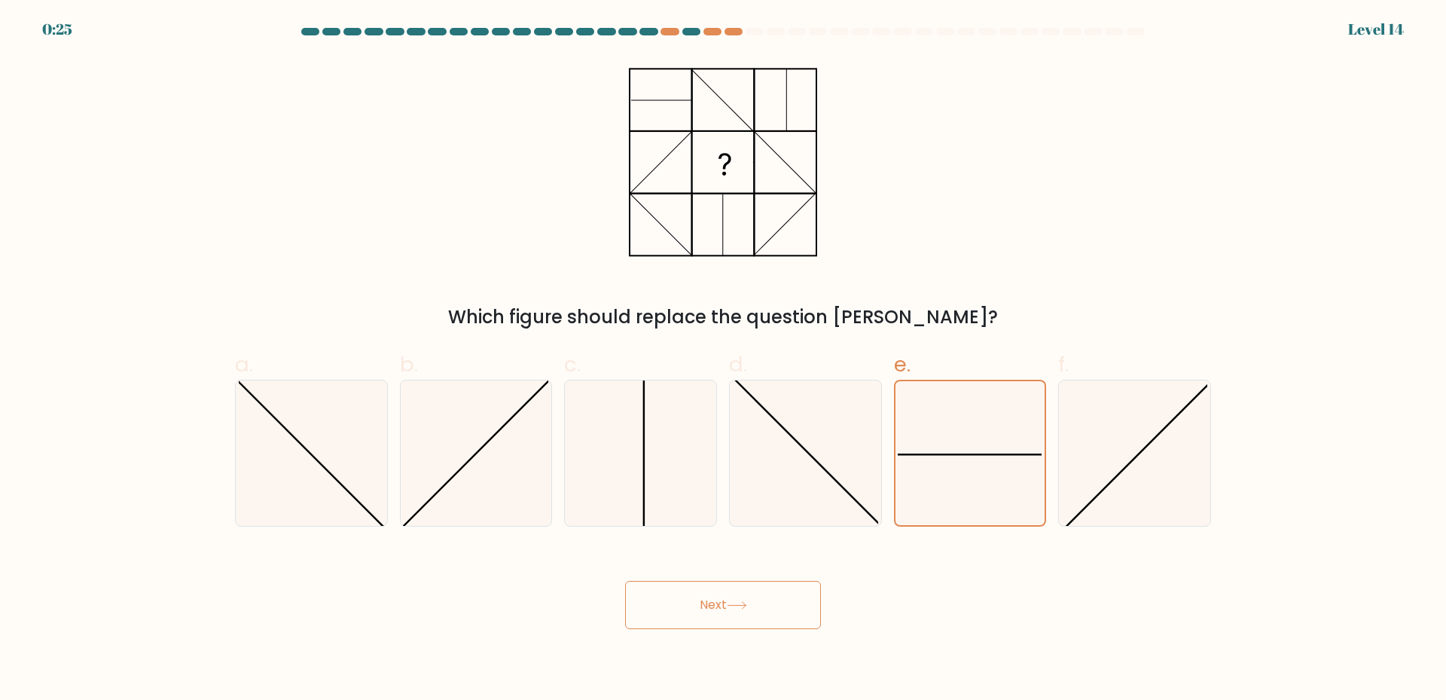
click at [718, 595] on button "Next" at bounding box center [723, 605] width 196 height 48
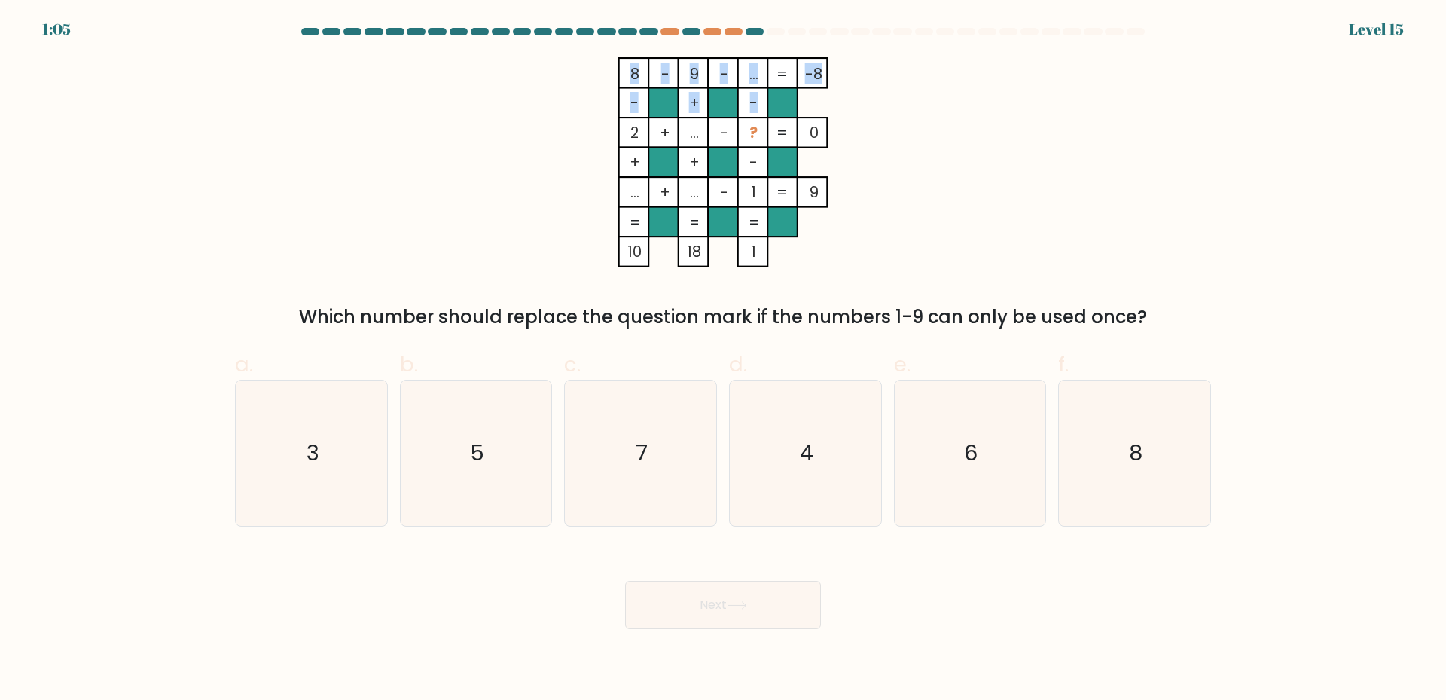
drag, startPoint x: 632, startPoint y: 132, endPoint x: 764, endPoint y: 141, distance: 132.1
click at [764, 141] on icon "8 - 9 - ... -8 - + - 2 + ... - ? 0 + + - ... + ... - 1 = 9 = = = = 10 18 1 =" at bounding box center [723, 162] width 452 height 210
click at [627, 143] on rect at bounding box center [634, 132] width 30 height 30
drag, startPoint x: 628, startPoint y: 133, endPoint x: 830, endPoint y: 137, distance: 201.8
click at [830, 137] on icon "8 - 9 - ... -8 - + - 2 + ... - ? 0 + + - ... + ... - 1 = 9 = = = = 10 18 1 =" at bounding box center [723, 162] width 452 height 210
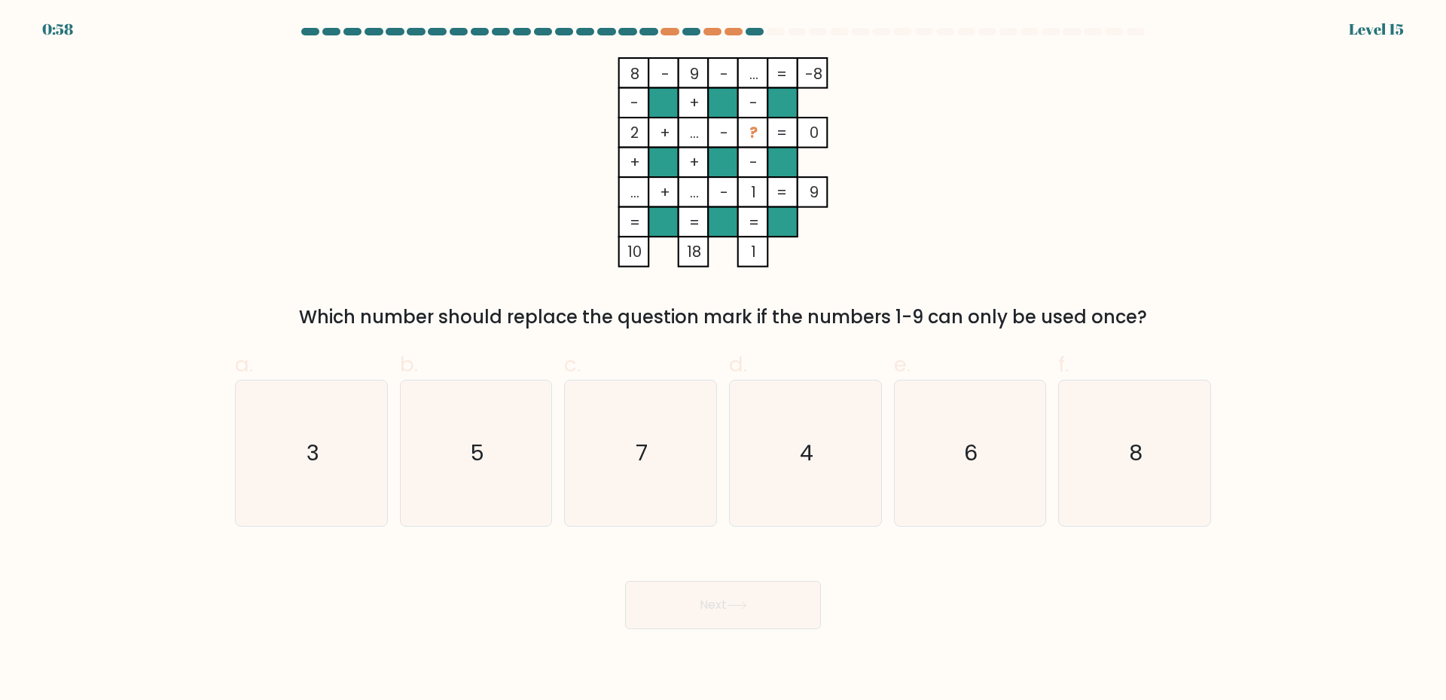
copy icon "2 + ... - ? 0"
click at [282, 472] on icon "3" at bounding box center [311, 452] width 145 height 145
click at [723, 360] on input "a. 3" at bounding box center [723, 355] width 1 height 10
radio input "true"
click at [763, 617] on button "Next" at bounding box center [723, 605] width 196 height 48
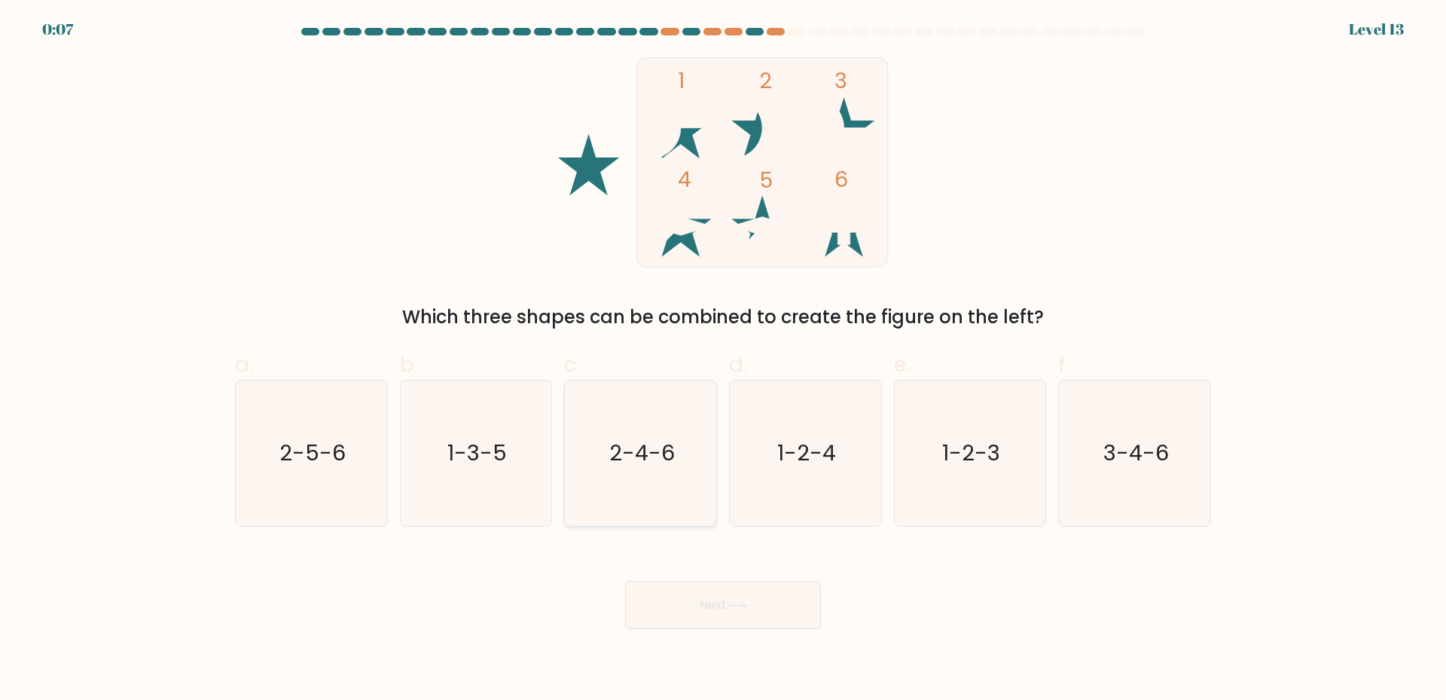
click at [658, 471] on icon "2-4-6" at bounding box center [640, 452] width 145 height 145
click at [723, 360] on input "c. 2-4-6" at bounding box center [723, 355] width 1 height 10
radio input "true"
click at [694, 596] on button "Next" at bounding box center [723, 605] width 196 height 48
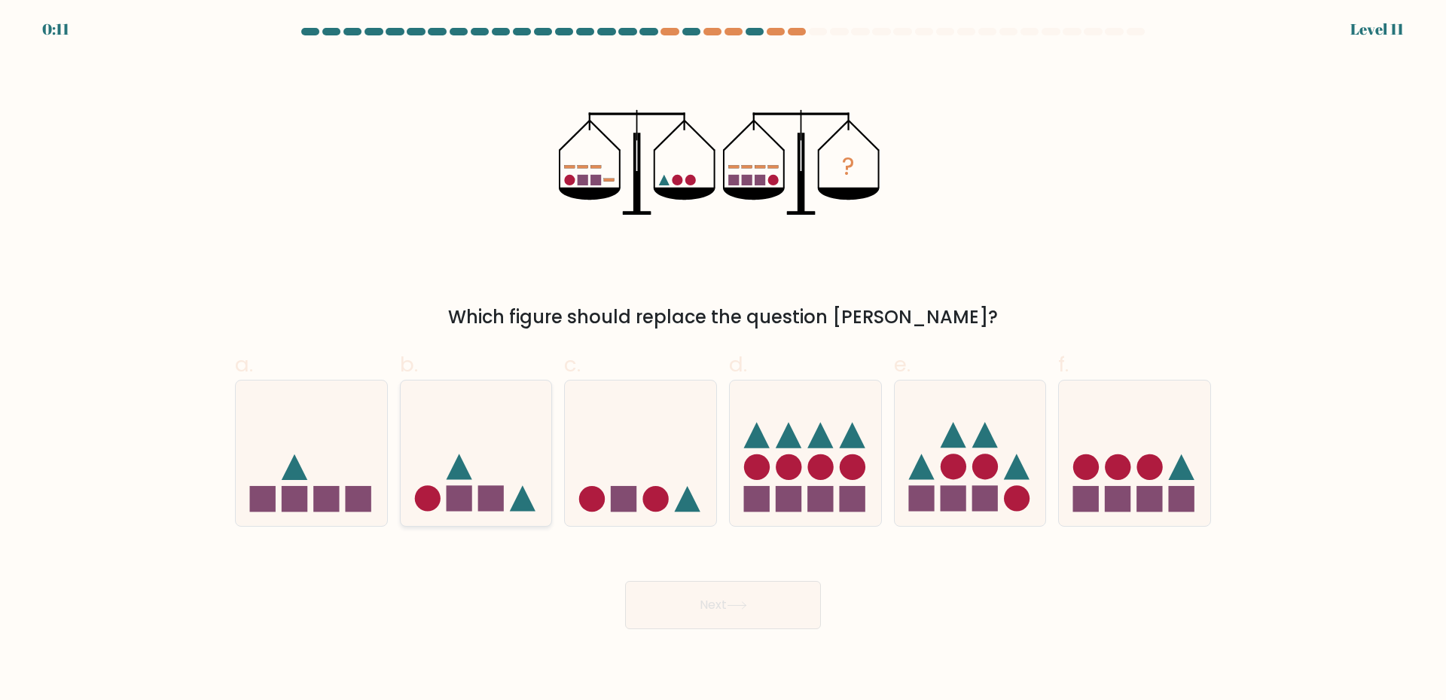
click at [447, 494] on rect at bounding box center [459, 499] width 26 height 26
click at [723, 360] on input "b." at bounding box center [723, 355] width 1 height 10
radio input "true"
click at [696, 606] on button "Next" at bounding box center [723, 605] width 196 height 48
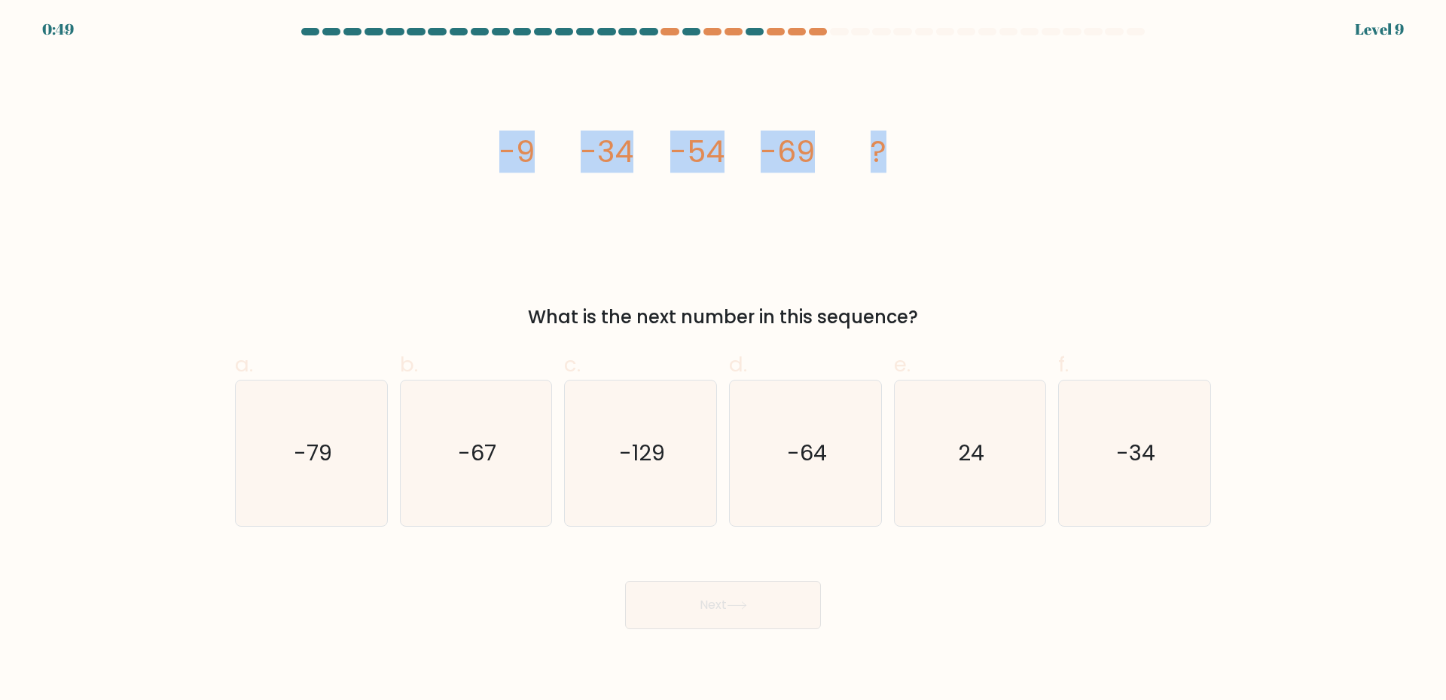
drag, startPoint x: 468, startPoint y: 145, endPoint x: 965, endPoint y: 125, distance: 496.6
click at [965, 125] on div "image/svg+xml -9 -34 -54 -69 ? What is the next number in this sequence?" at bounding box center [723, 193] width 994 height 273
copy g "-9 -34 -54 -69 ?"
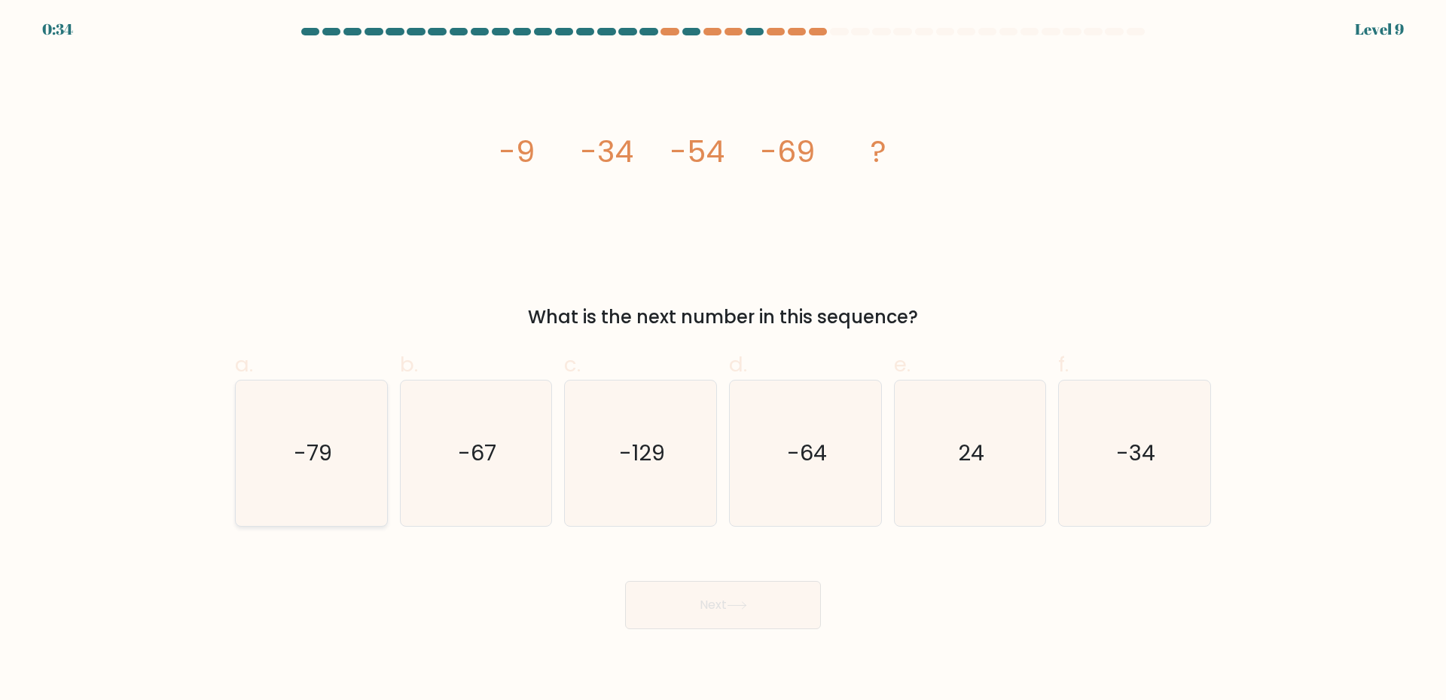
click at [306, 469] on icon "-79" at bounding box center [311, 452] width 145 height 145
click at [723, 360] on input "a. -79" at bounding box center [723, 355] width 1 height 10
radio input "true"
click at [695, 600] on button "Next" at bounding box center [723, 605] width 196 height 48
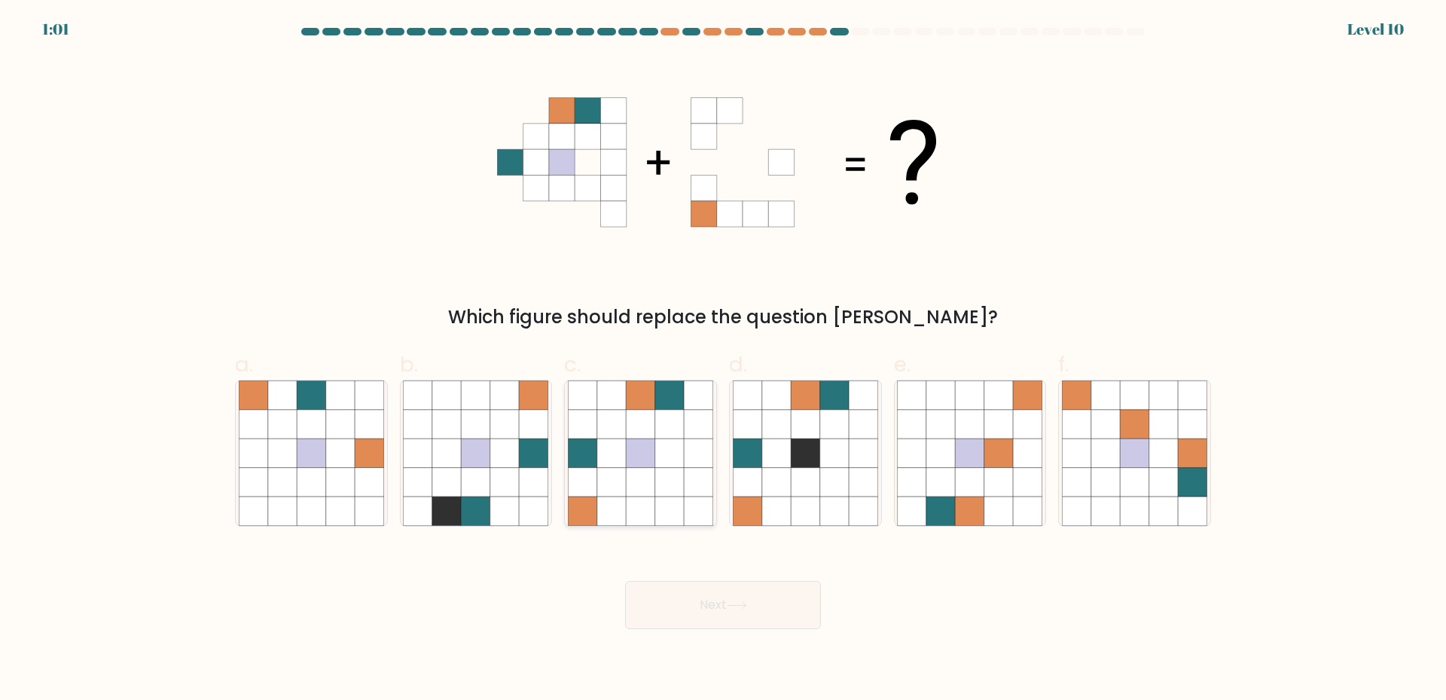
click at [635, 474] on icon at bounding box center [640, 482] width 29 height 29
click at [723, 360] on input "c." at bounding box center [723, 355] width 1 height 10
radio input "true"
click at [707, 608] on button "Next" at bounding box center [723, 605] width 196 height 48
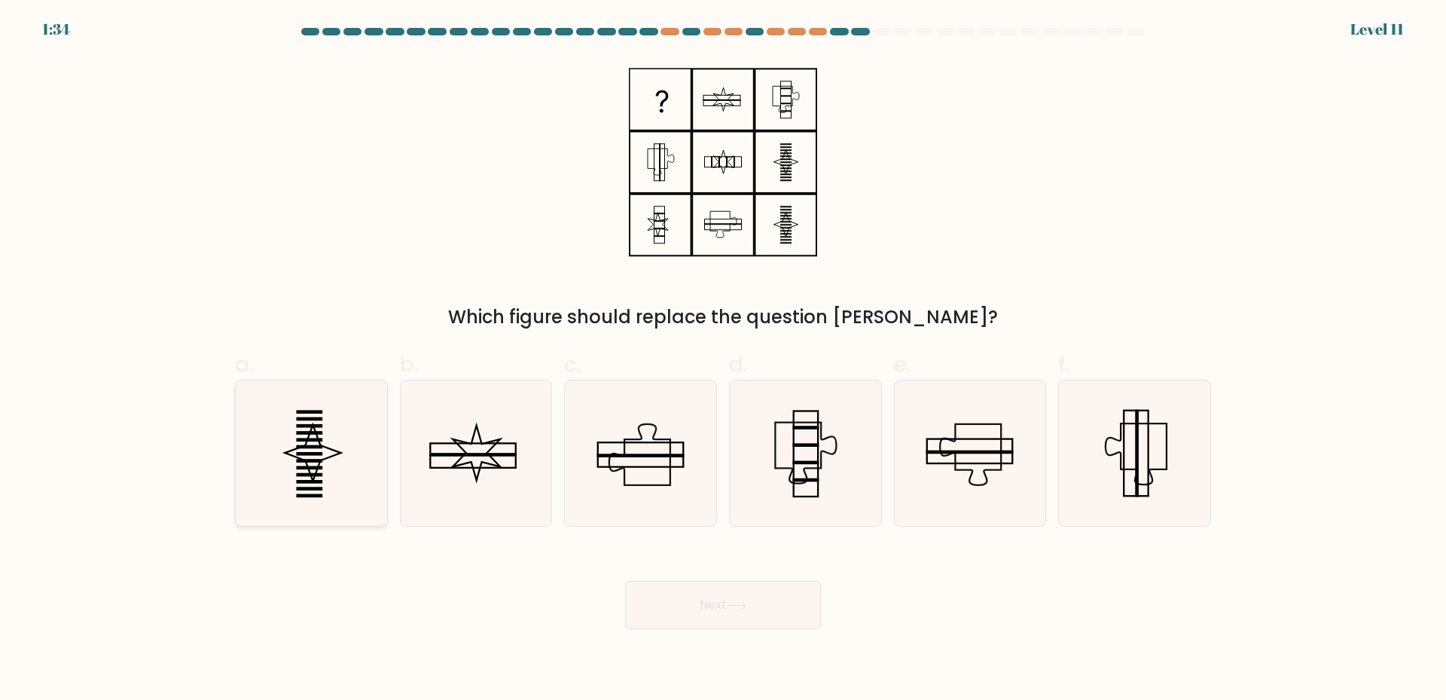
click at [338, 448] on icon at bounding box center [311, 452] width 145 height 145
click at [723, 360] on input "a." at bounding box center [723, 355] width 1 height 10
radio input "true"
click at [715, 617] on button "Next" at bounding box center [723, 605] width 196 height 48
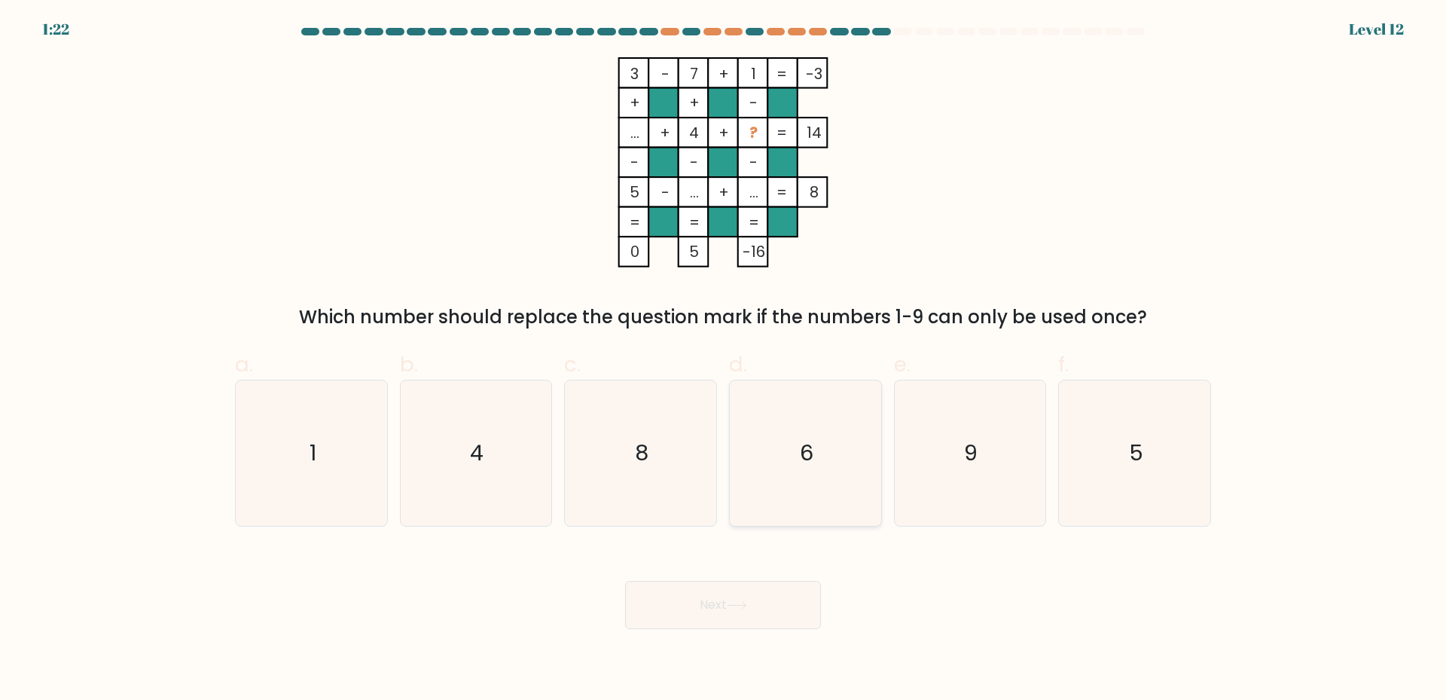
click at [834, 480] on icon "6" at bounding box center [805, 452] width 145 height 145
click at [724, 360] on input "d. 6" at bounding box center [723, 355] width 1 height 10
radio input "true"
click at [684, 466] on icon "8" at bounding box center [640, 452] width 145 height 145
click at [723, 360] on input "c. 8" at bounding box center [723, 355] width 1 height 10
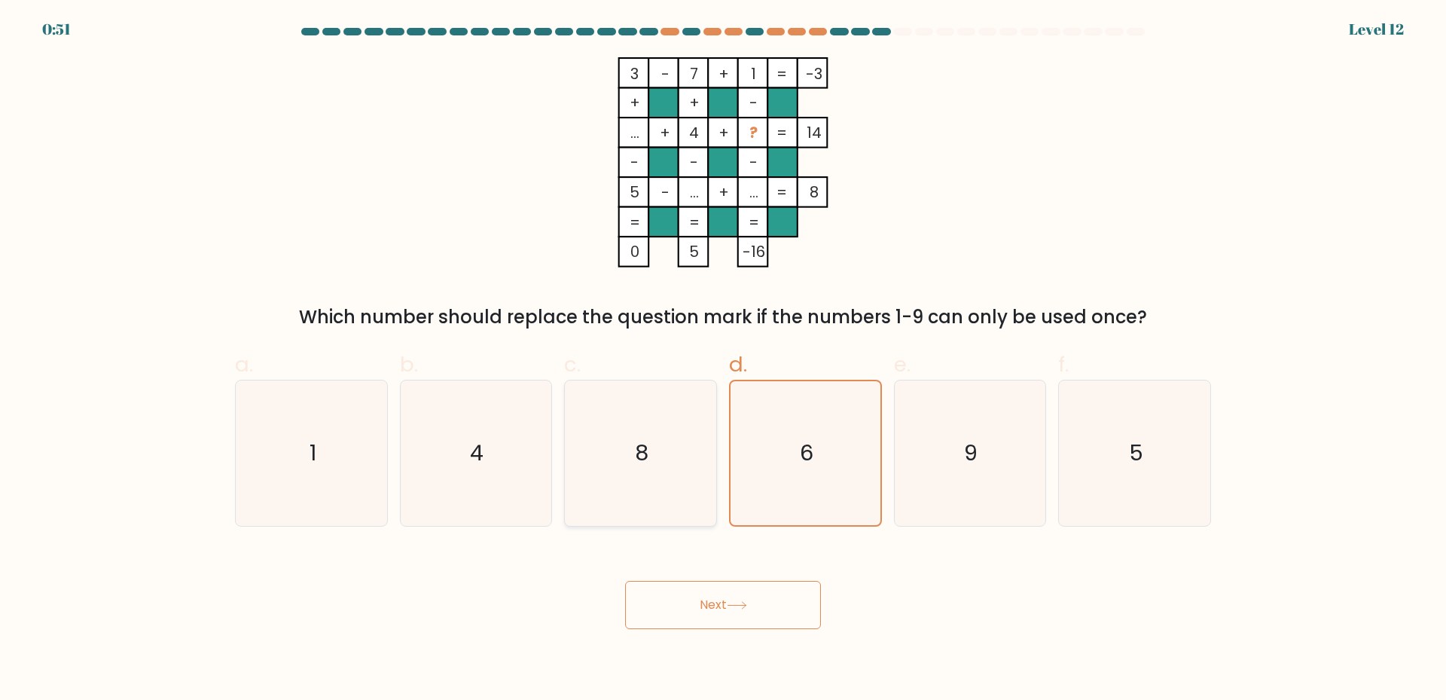
radio input "true"
click at [745, 610] on button "Next" at bounding box center [723, 605] width 196 height 48
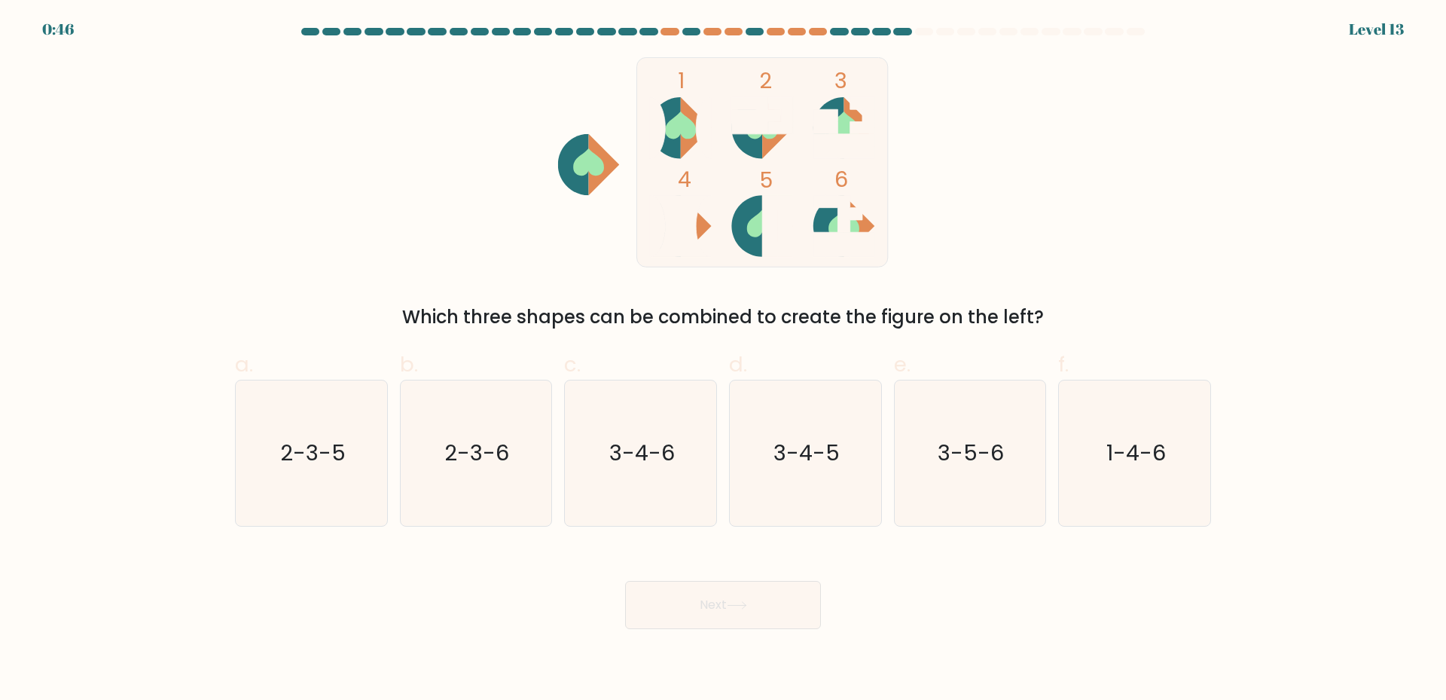
click at [741, 602] on icon at bounding box center [737, 605] width 20 height 8
click at [473, 499] on icon "2-3-6" at bounding box center [475, 452] width 145 height 145
click at [723, 360] on input "b. 2-3-6" at bounding box center [723, 355] width 1 height 10
radio input "true"
click at [704, 615] on button "Next" at bounding box center [723, 605] width 196 height 48
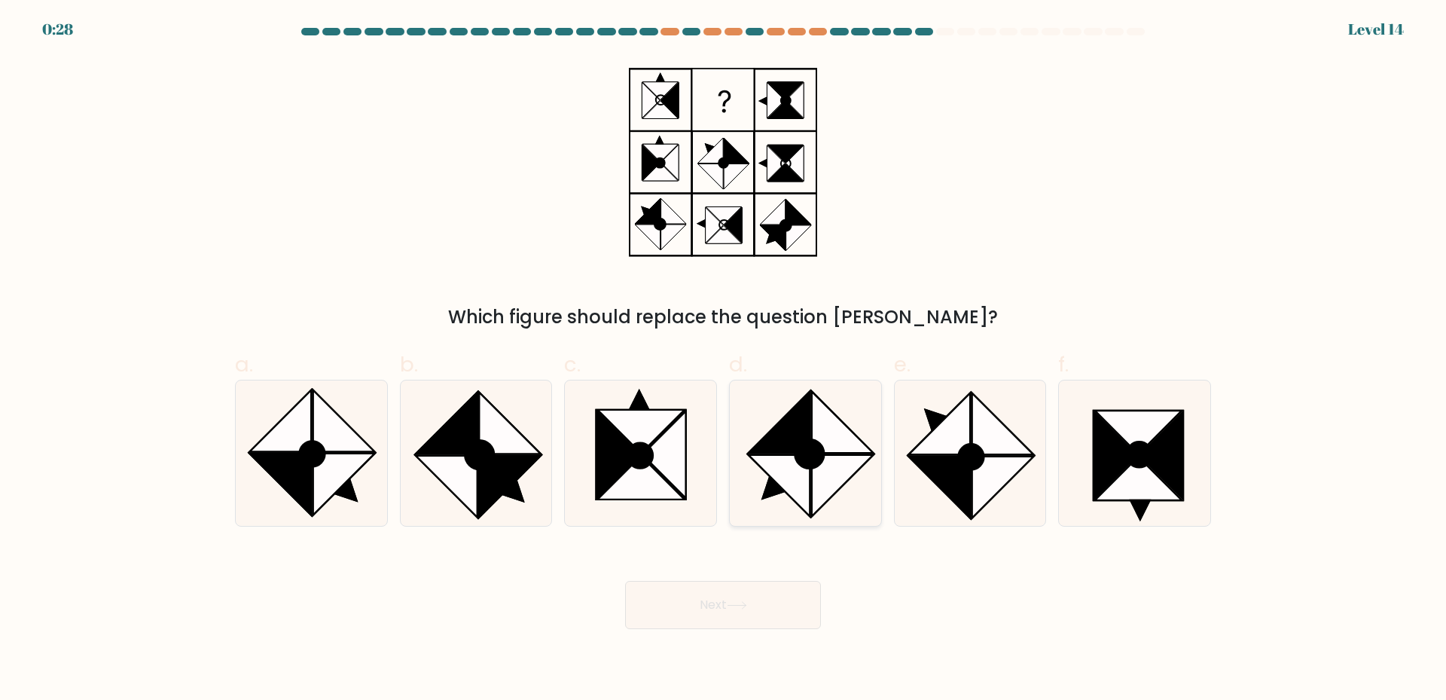
click at [820, 469] on icon at bounding box center [843, 486] width 62 height 62
click at [724, 360] on input "d." at bounding box center [723, 355] width 1 height 10
radio input "true"
click at [723, 609] on button "Next" at bounding box center [723, 605] width 196 height 48
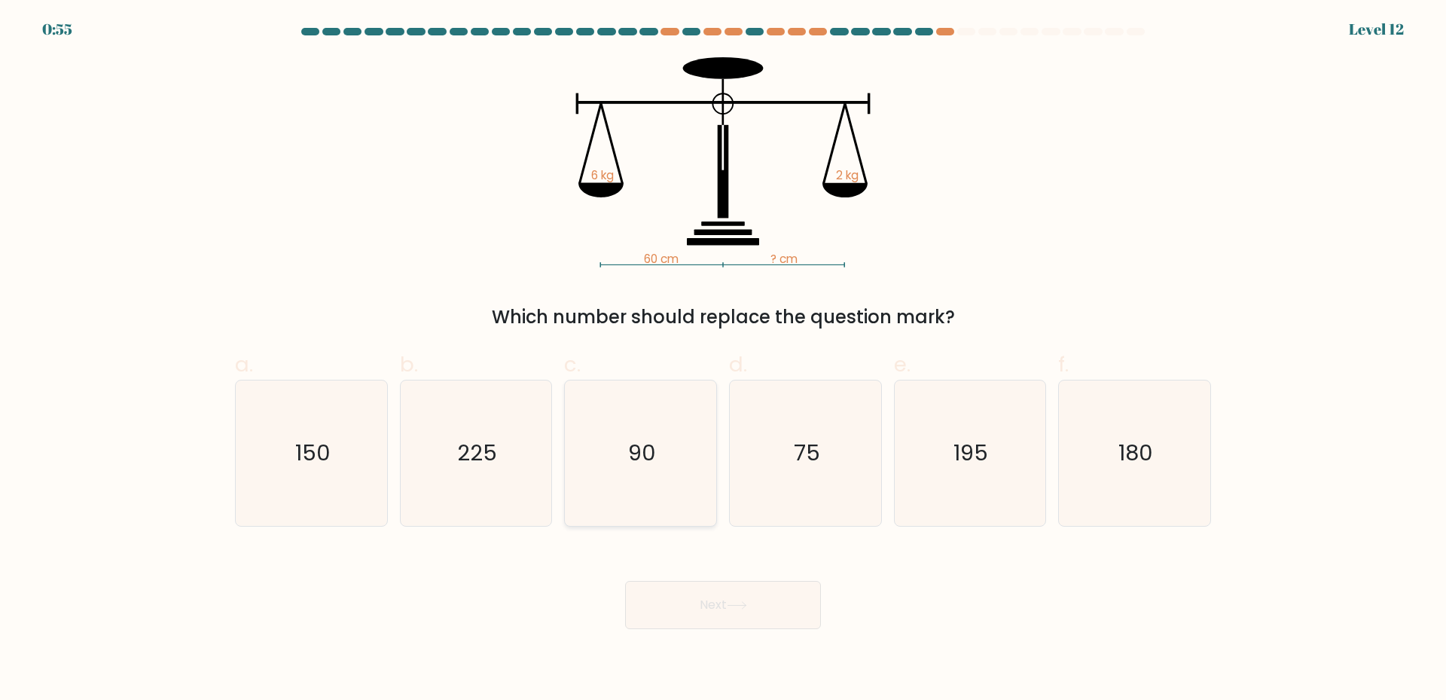
click at [672, 427] on icon "90" at bounding box center [640, 452] width 145 height 145
click at [723, 360] on input "c. 90" at bounding box center [723, 355] width 1 height 10
radio input "true"
click at [732, 611] on button "Next" at bounding box center [723, 605] width 196 height 48
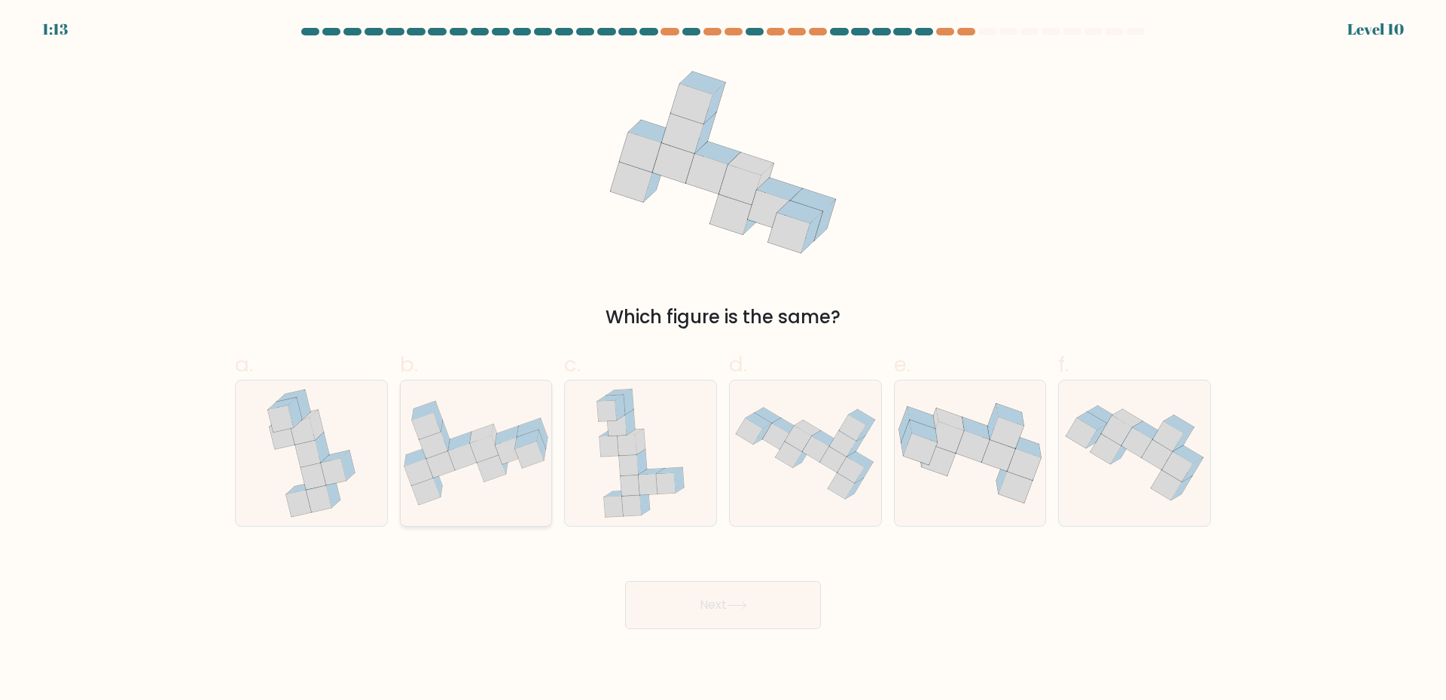
click at [491, 454] on icon at bounding box center [484, 449] width 29 height 26
click at [723, 360] on input "b." at bounding box center [723, 355] width 1 height 10
radio input "true"
click at [742, 608] on icon at bounding box center [737, 605] width 20 height 8
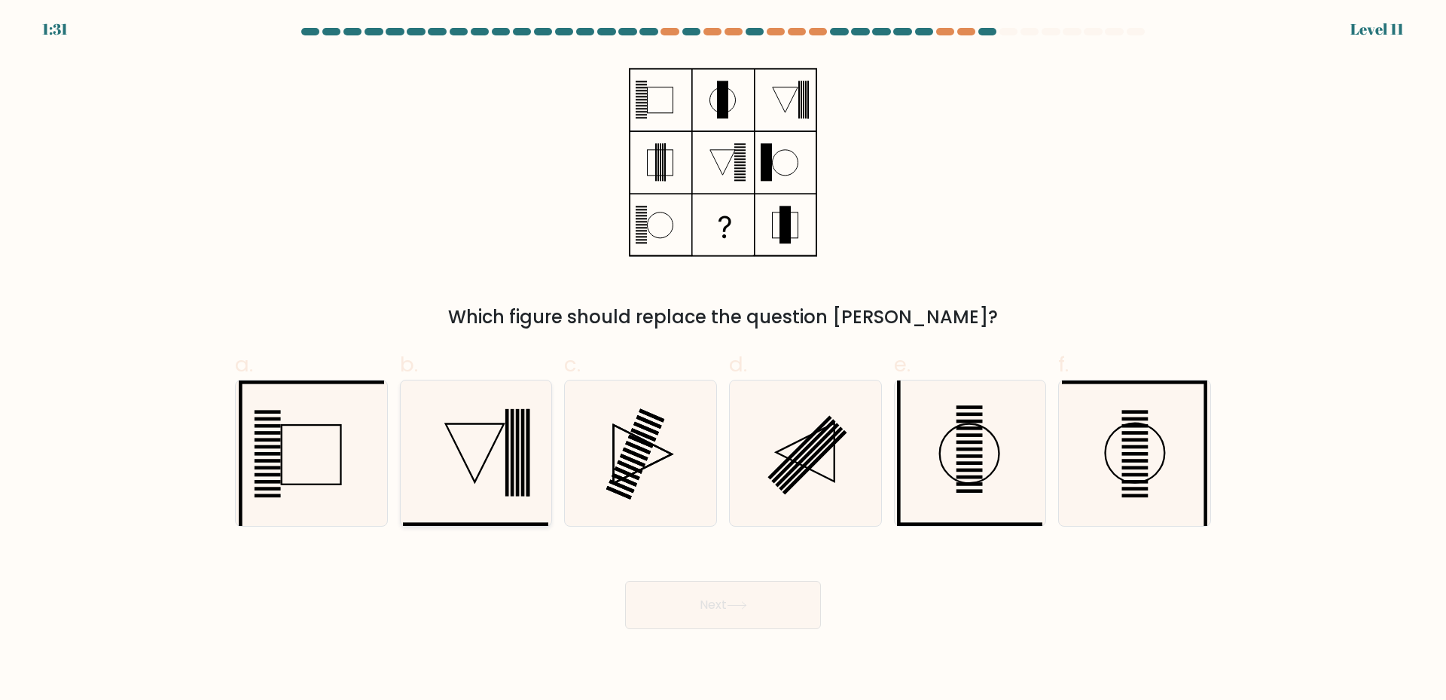
click at [510, 465] on icon at bounding box center [475, 452] width 145 height 145
click at [723, 360] on input "b." at bounding box center [723, 355] width 1 height 10
radio input "true"
click at [828, 448] on rect at bounding box center [814, 462] width 64 height 64
click at [724, 360] on input "d." at bounding box center [723, 355] width 1 height 10
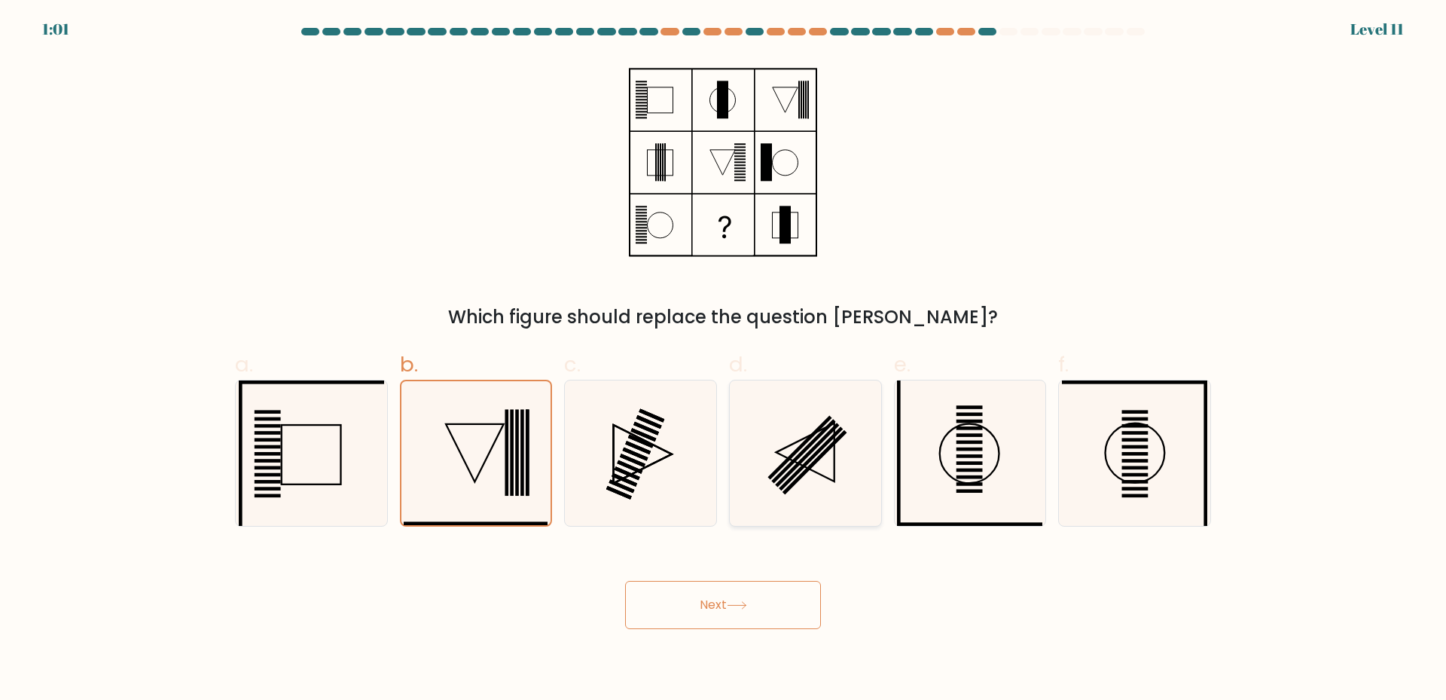
radio input "true"
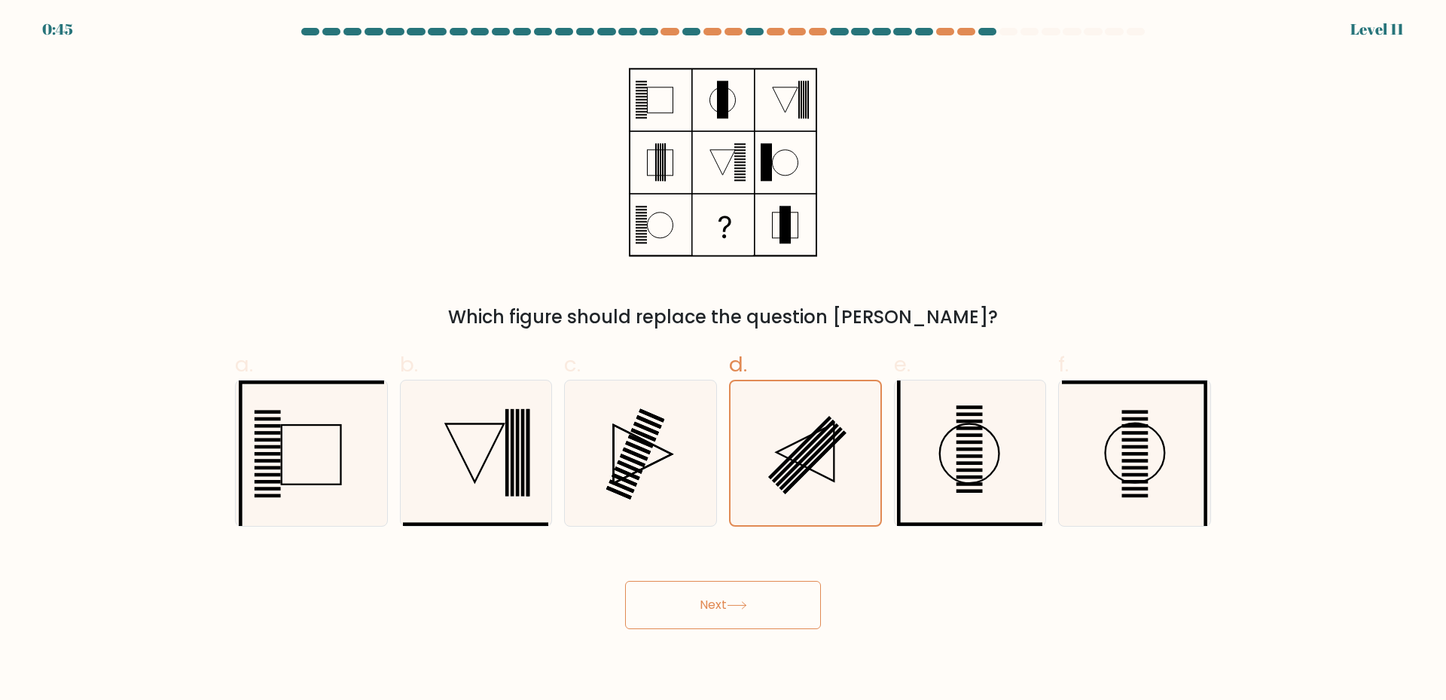
click at [739, 605] on icon at bounding box center [736, 605] width 18 height 7
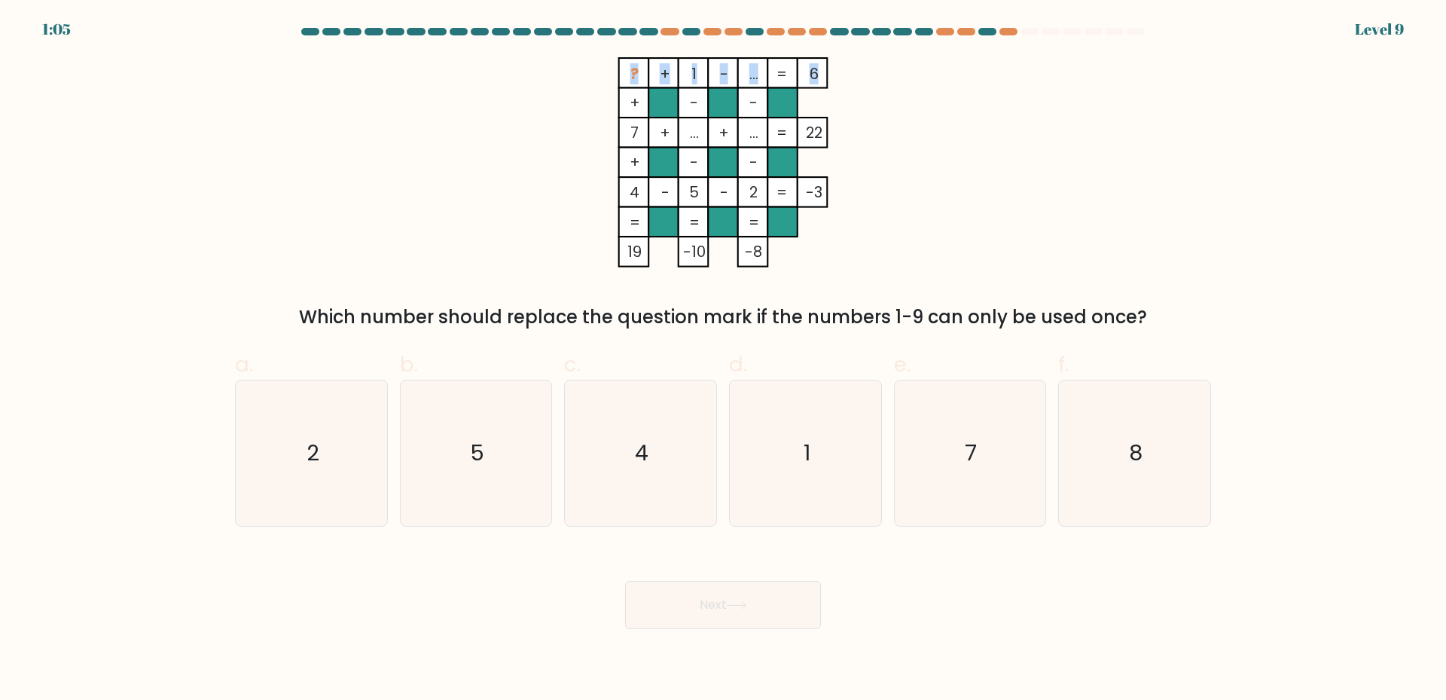
drag, startPoint x: 620, startPoint y: 62, endPoint x: 816, endPoint y: 66, distance: 195.1
click at [816, 66] on icon "? + 1 - ... 6 + - - 7 + ... + ... 22 + - - 4 - 5 - 2 = -3 = = = = 19 -10 -8 =" at bounding box center [723, 162] width 452 height 210
click at [1114, 460] on icon "8" at bounding box center [1134, 452] width 145 height 145
click at [724, 360] on input "f. 8" at bounding box center [723, 355] width 1 height 10
radio input "true"
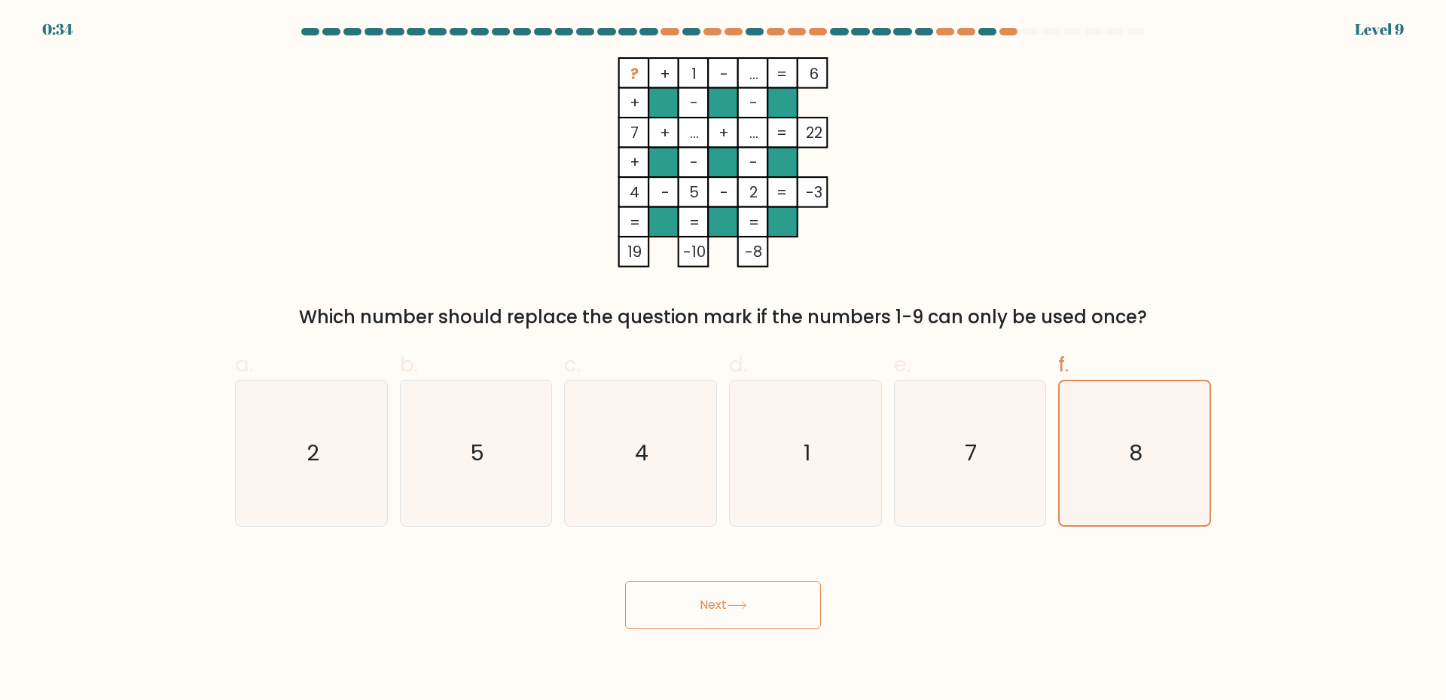
click at [973, 146] on div "? + 1 - ... 6 + - - 7 + ... + ... 22 + - - 4 - 5 - 2 = -3 = = = = 19 -10 -8 = W…" at bounding box center [723, 193] width 994 height 273
click at [1155, 470] on icon "8" at bounding box center [1134, 453] width 144 height 144
click at [724, 360] on input "f. 8" at bounding box center [723, 355] width 1 height 10
click at [756, 617] on button "Next" at bounding box center [723, 605] width 196 height 48
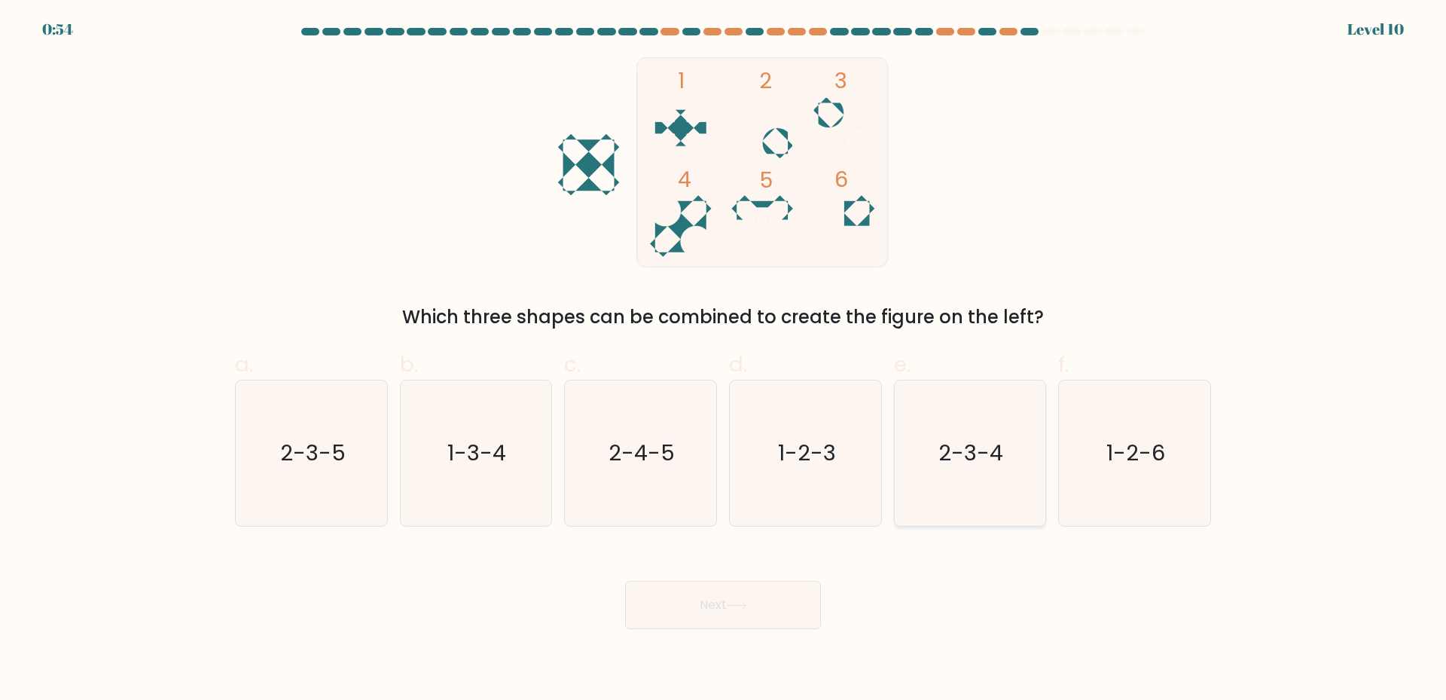
click at [977, 457] on text "2-3-4" at bounding box center [971, 452] width 65 height 30
click at [724, 360] on input "e. 2-3-4" at bounding box center [723, 355] width 1 height 10
radio input "true"
click at [748, 596] on button "Next" at bounding box center [723, 605] width 196 height 48
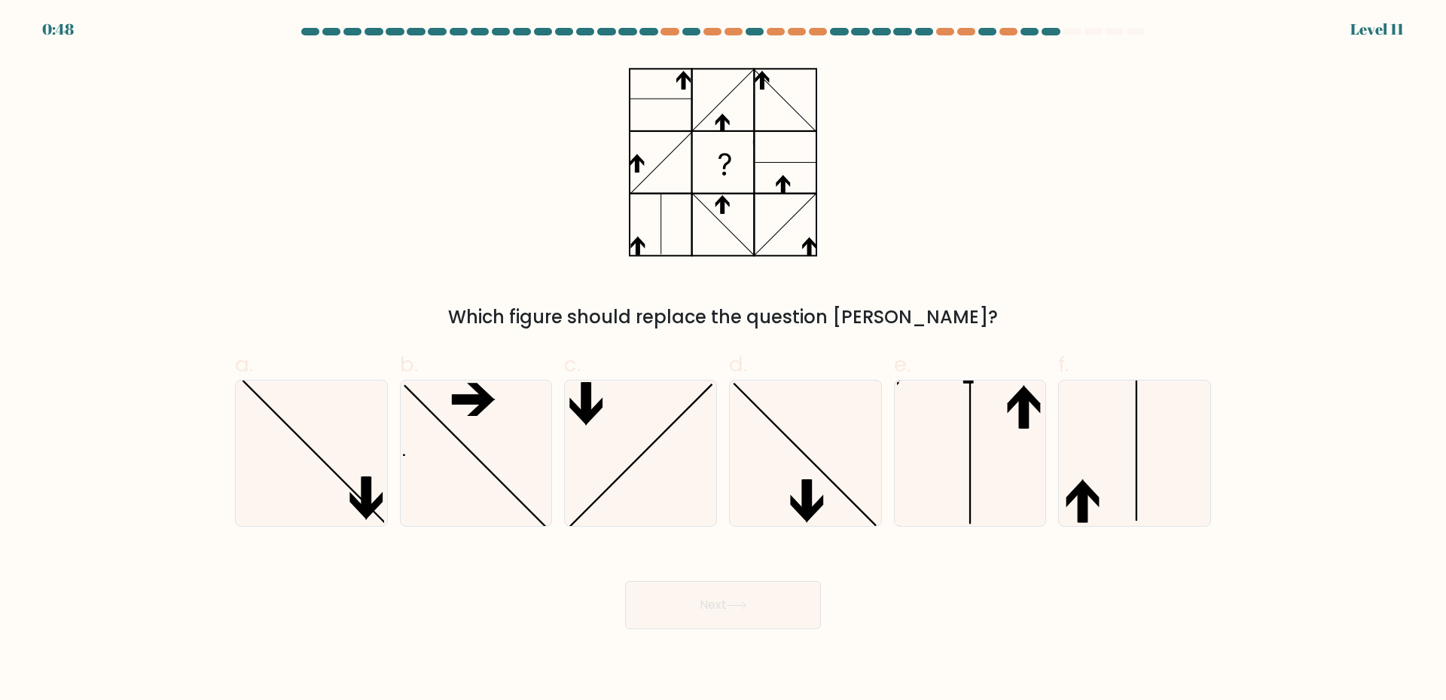
drag, startPoint x: 1010, startPoint y: 178, endPoint x: 1042, endPoint y: 207, distance: 43.2
click at [1011, 181] on div "Which figure should replace the question [PERSON_NAME]?" at bounding box center [723, 193] width 994 height 273
click at [1017, 452] on icon at bounding box center [969, 452] width 145 height 145
click at [724, 360] on input "e." at bounding box center [723, 355] width 1 height 10
radio input "true"
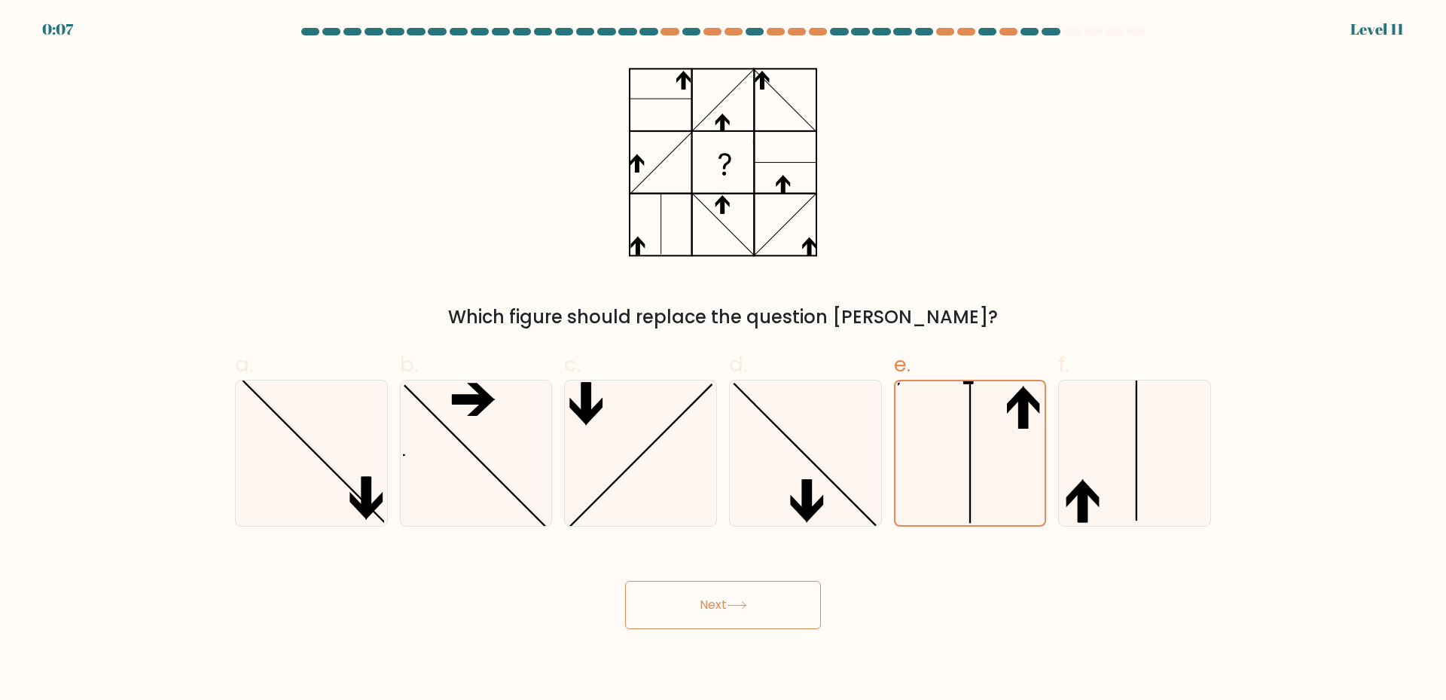
click at [710, 612] on button "Next" at bounding box center [723, 605] width 196 height 48
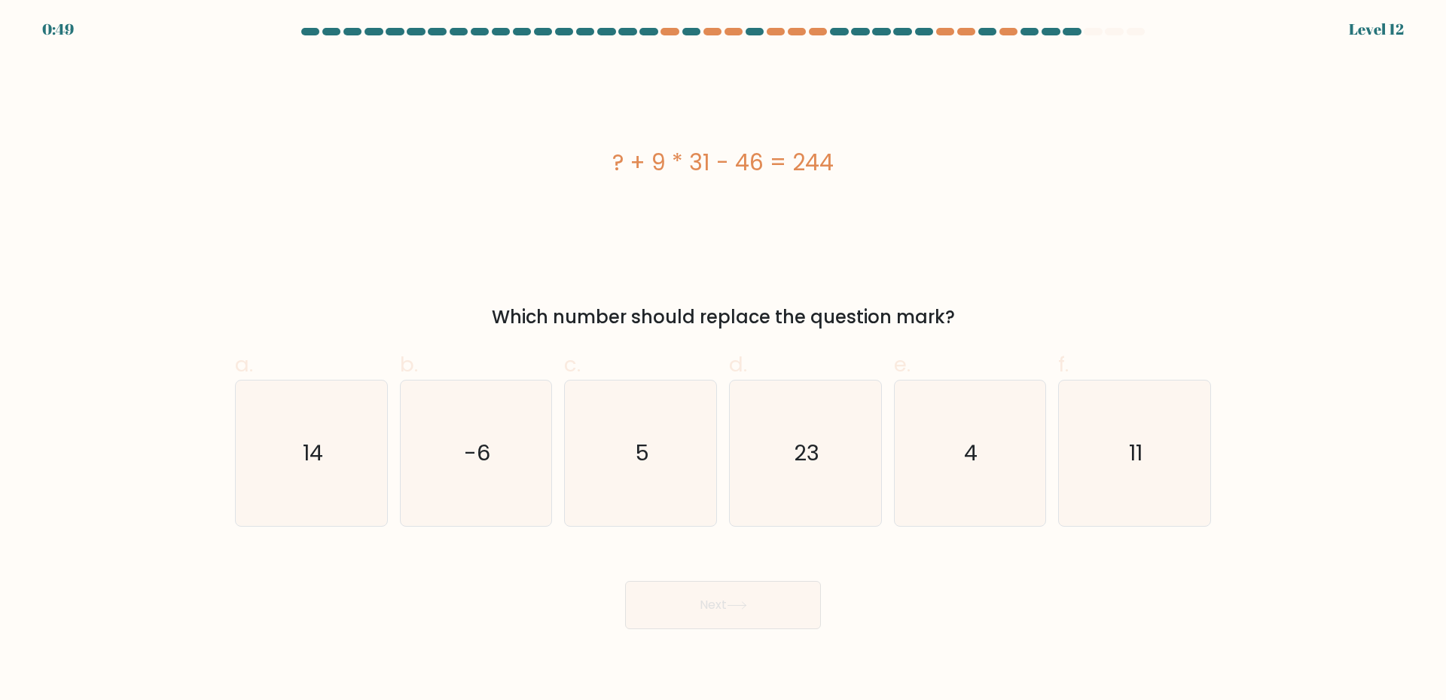
drag, startPoint x: 577, startPoint y: 156, endPoint x: 867, endPoint y: 161, distance: 290.0
click at [867, 161] on div "? + 9 * 31 - 46 = 244" at bounding box center [723, 162] width 976 height 34
click at [1133, 458] on text "11" at bounding box center [1137, 452] width 14 height 30
click at [724, 360] on input "f. 11" at bounding box center [723, 355] width 1 height 10
radio input "true"
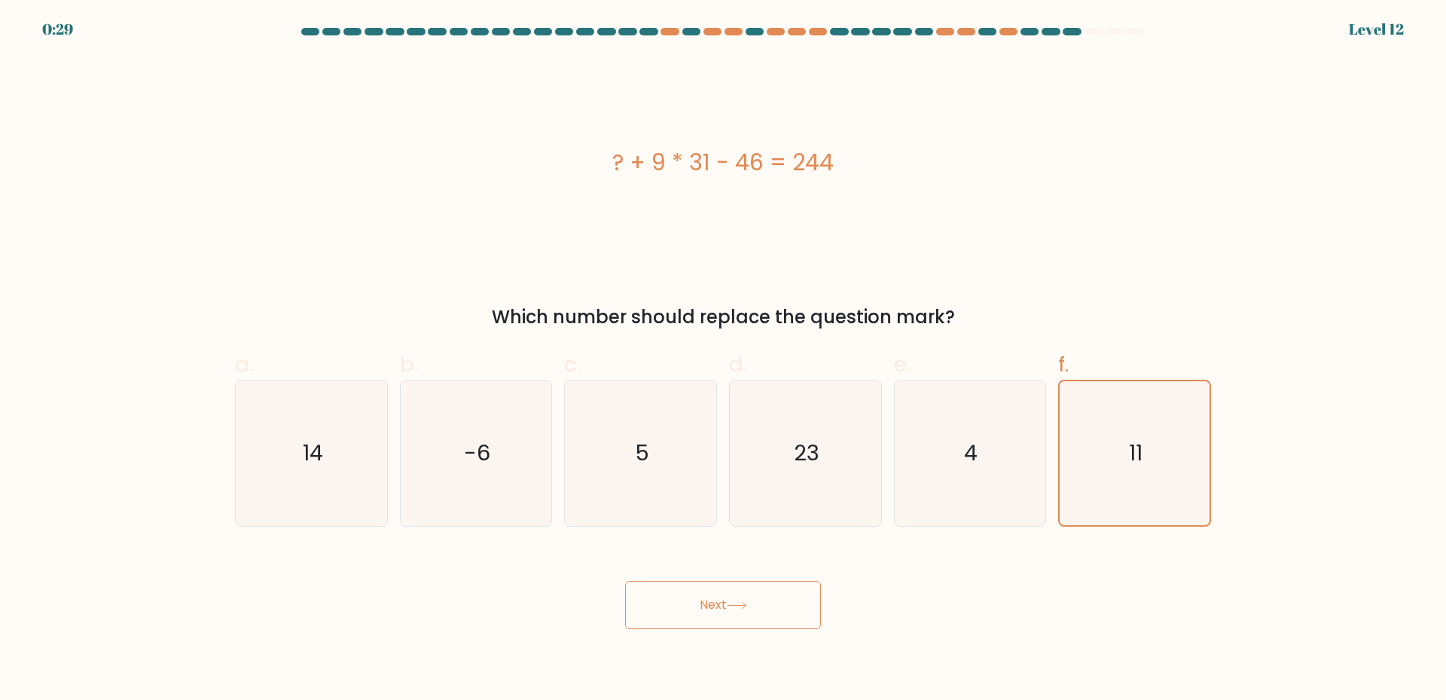
click at [754, 603] on button "Next" at bounding box center [723, 605] width 196 height 48
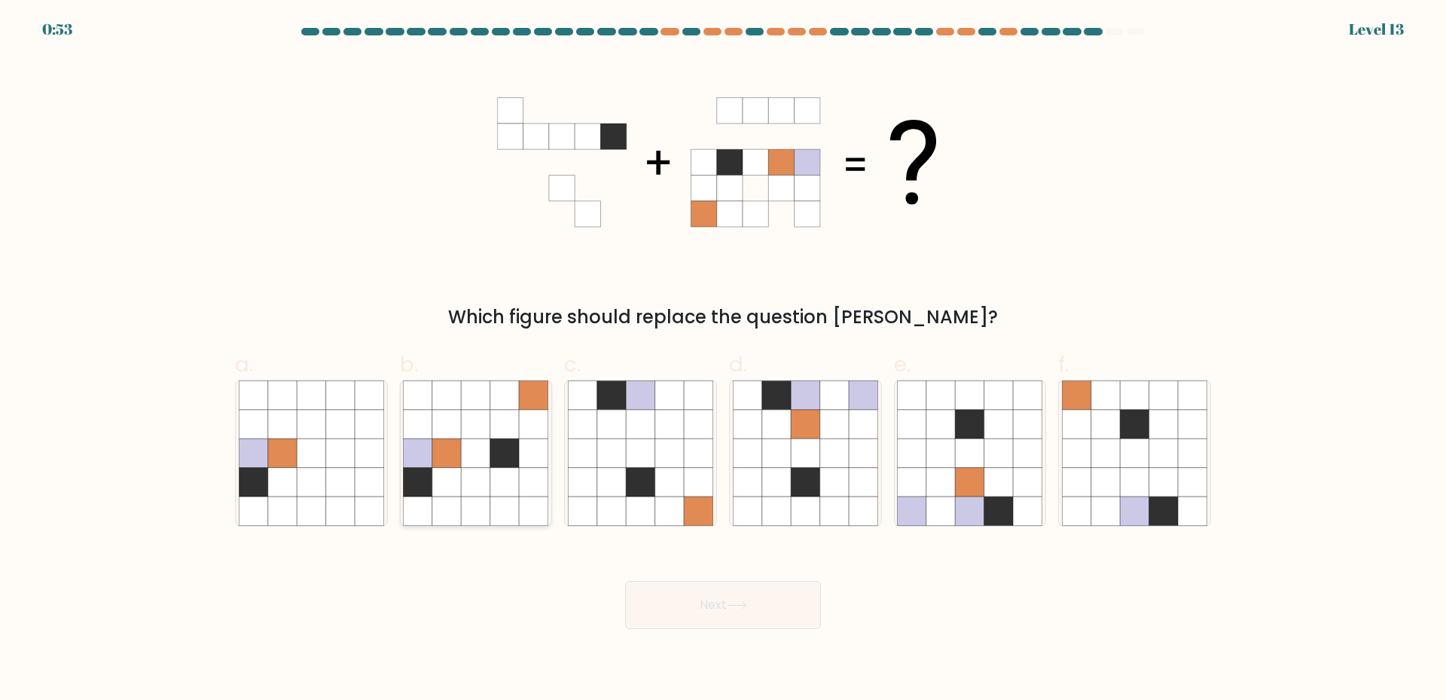
click at [480, 459] on icon at bounding box center [476, 452] width 29 height 29
click at [723, 360] on input "b." at bounding box center [723, 355] width 1 height 10
radio input "true"
click at [718, 611] on button "Next" at bounding box center [723, 605] width 196 height 48
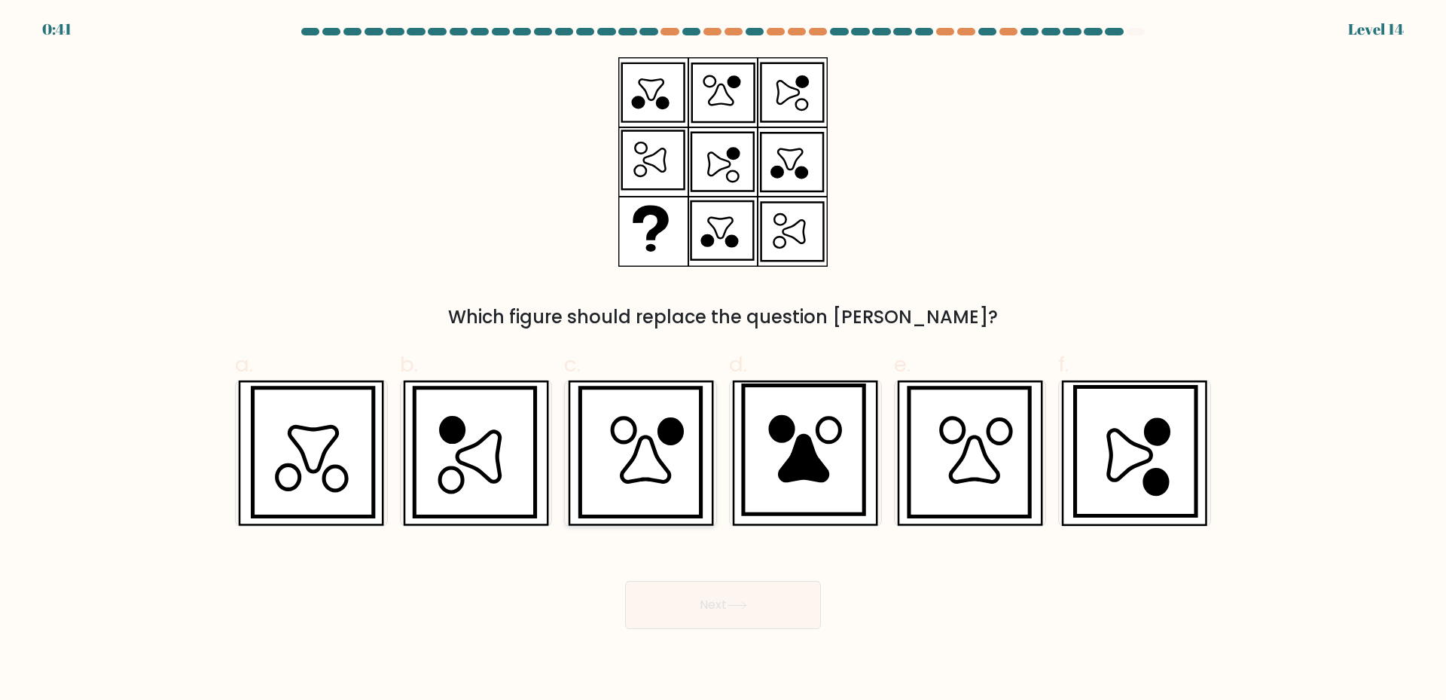
click at [652, 456] on icon at bounding box center [644, 459] width 47 height 45
click at [723, 360] on input "c." at bounding box center [723, 355] width 1 height 10
radio input "true"
click at [752, 608] on button "Next" at bounding box center [723, 605] width 196 height 48
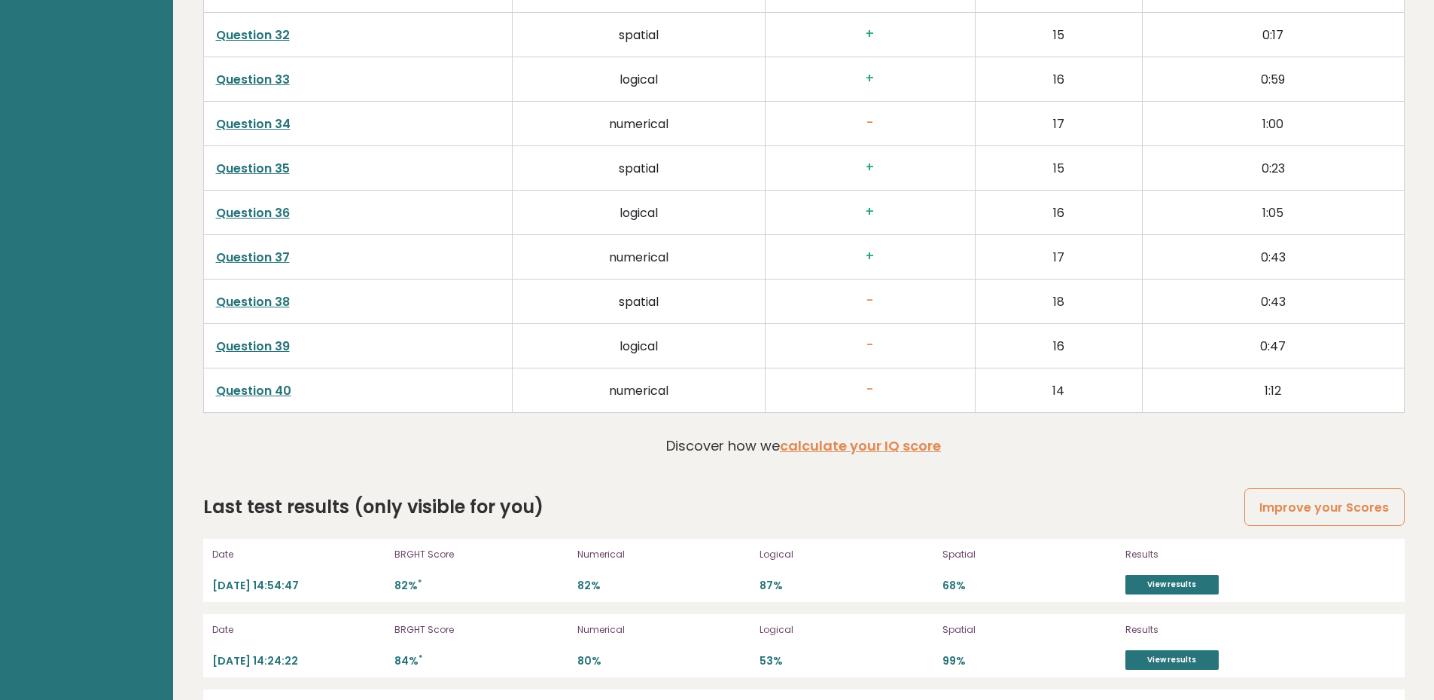
scroll to position [3835, 0]
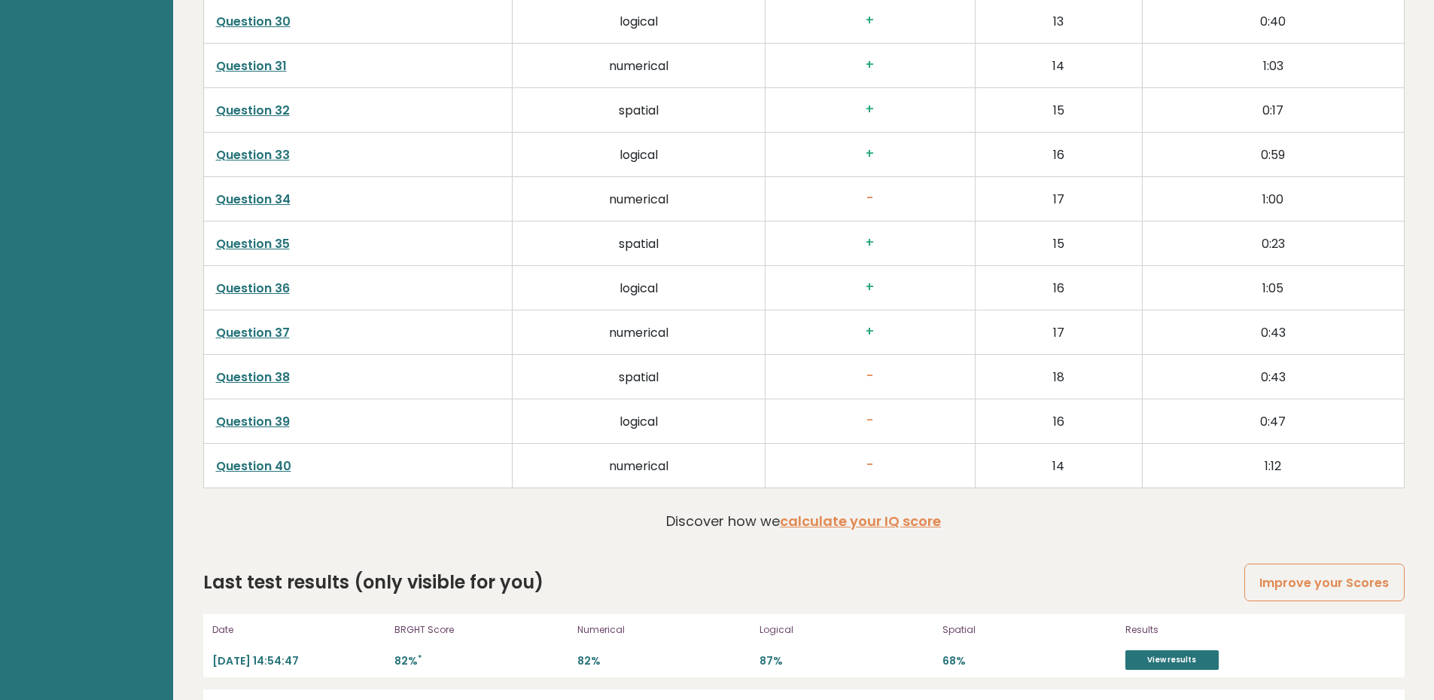
click at [514, 472] on td "numerical" at bounding box center [639, 466] width 253 height 44
click at [270, 463] on link "Question 40" at bounding box center [253, 465] width 75 height 17
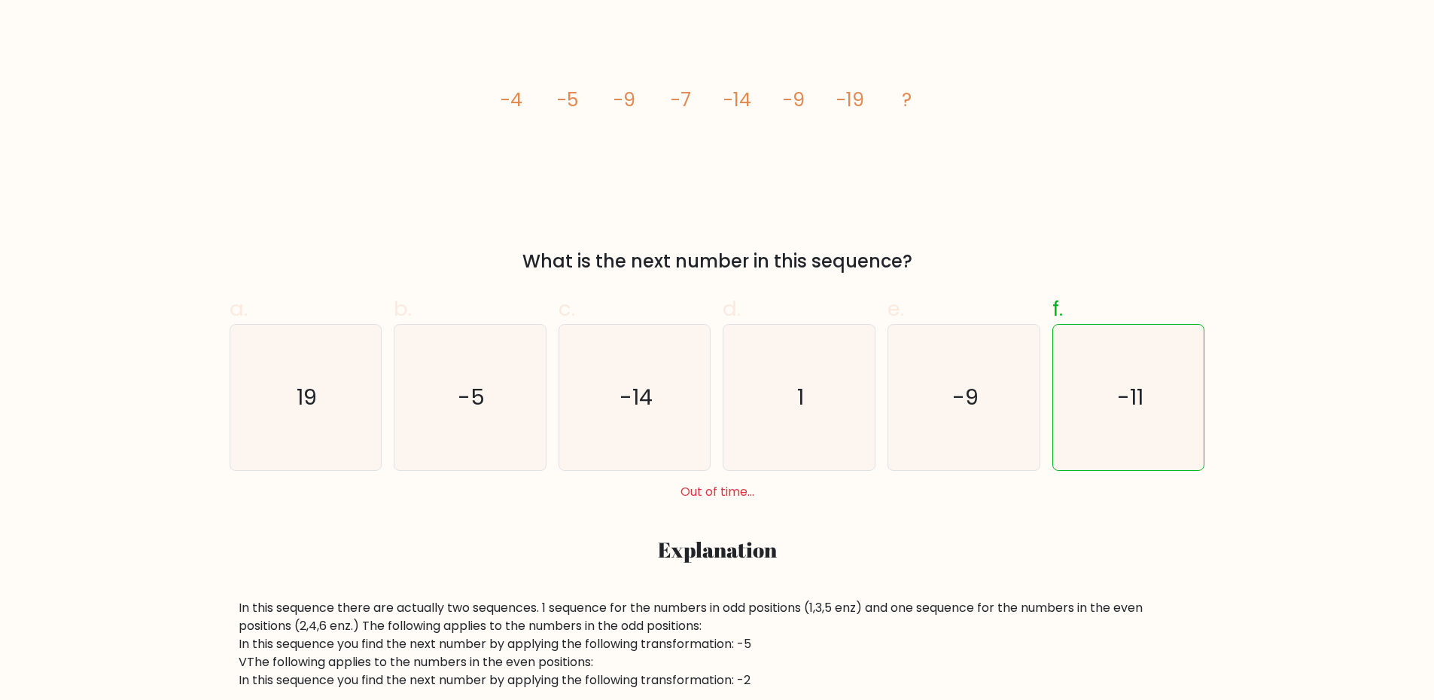
scroll to position [377, 0]
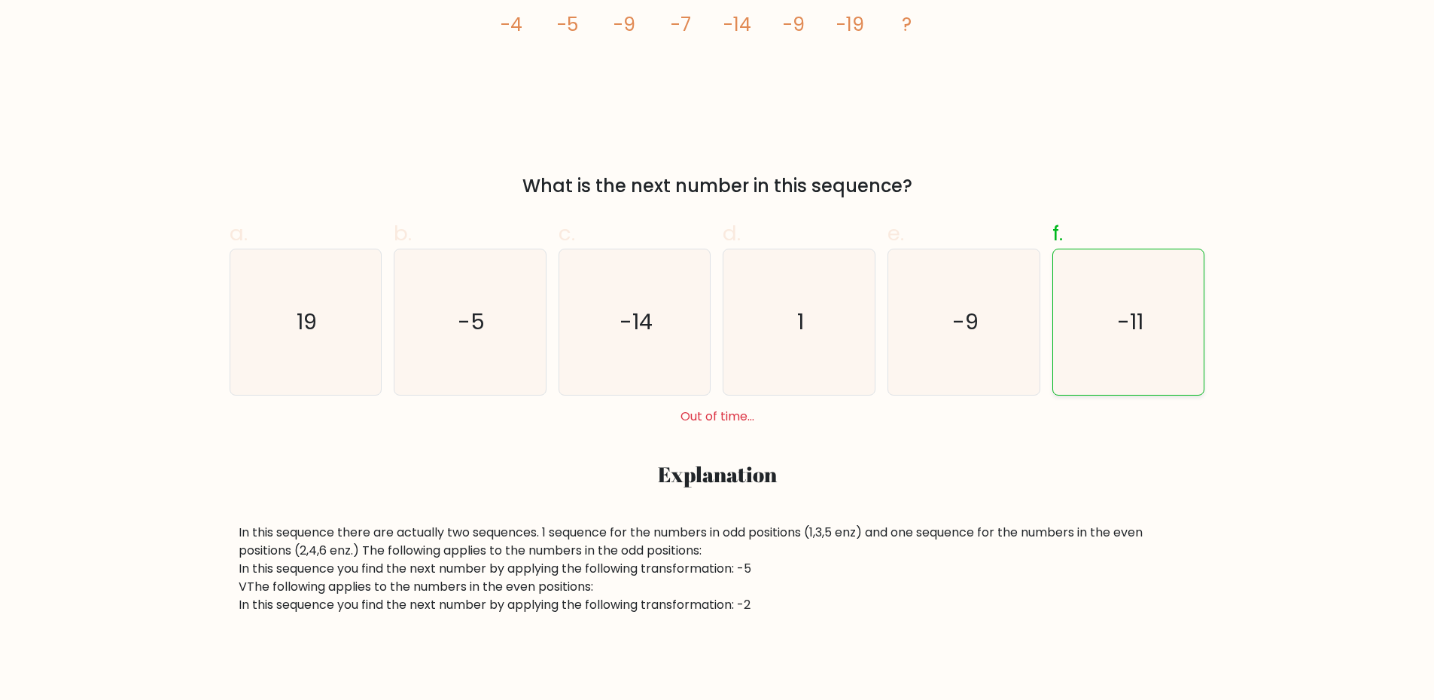
click at [1117, 306] on icon "-11" at bounding box center [1128, 321] width 145 height 145
radio input "true"
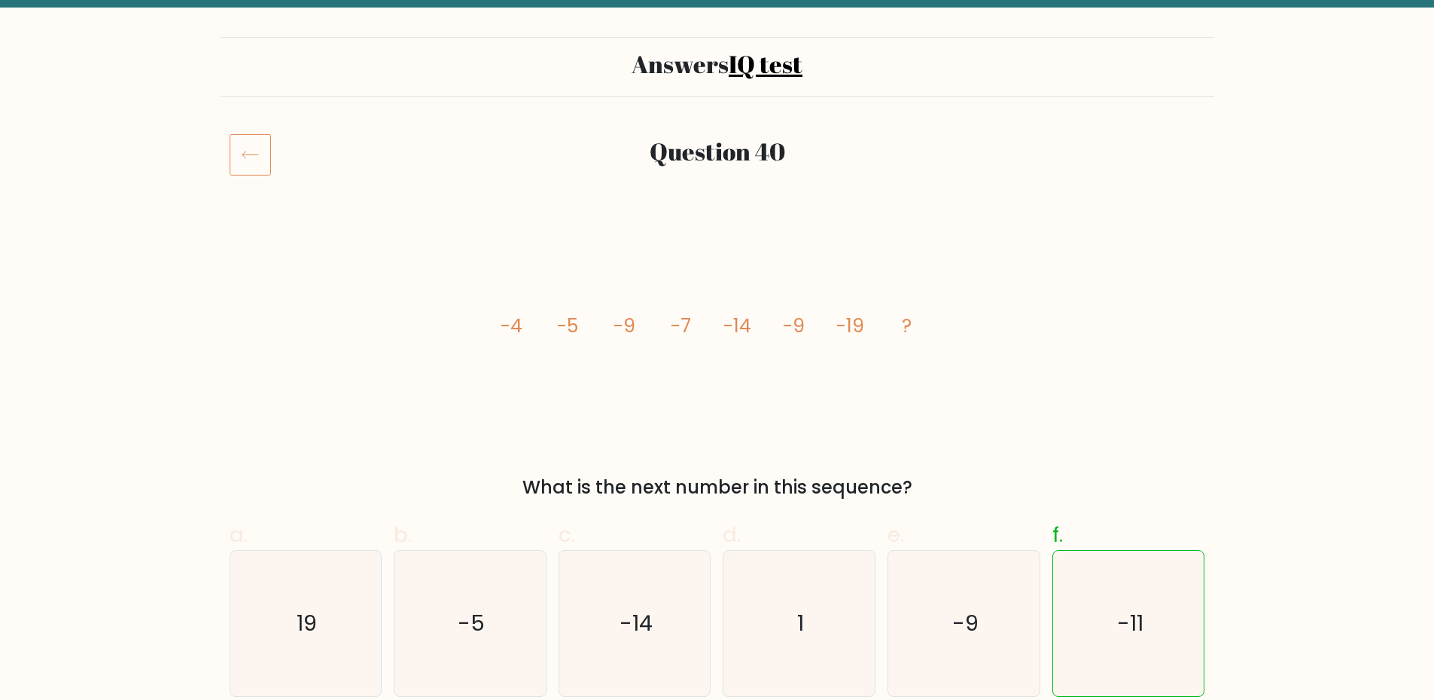
scroll to position [0, 0]
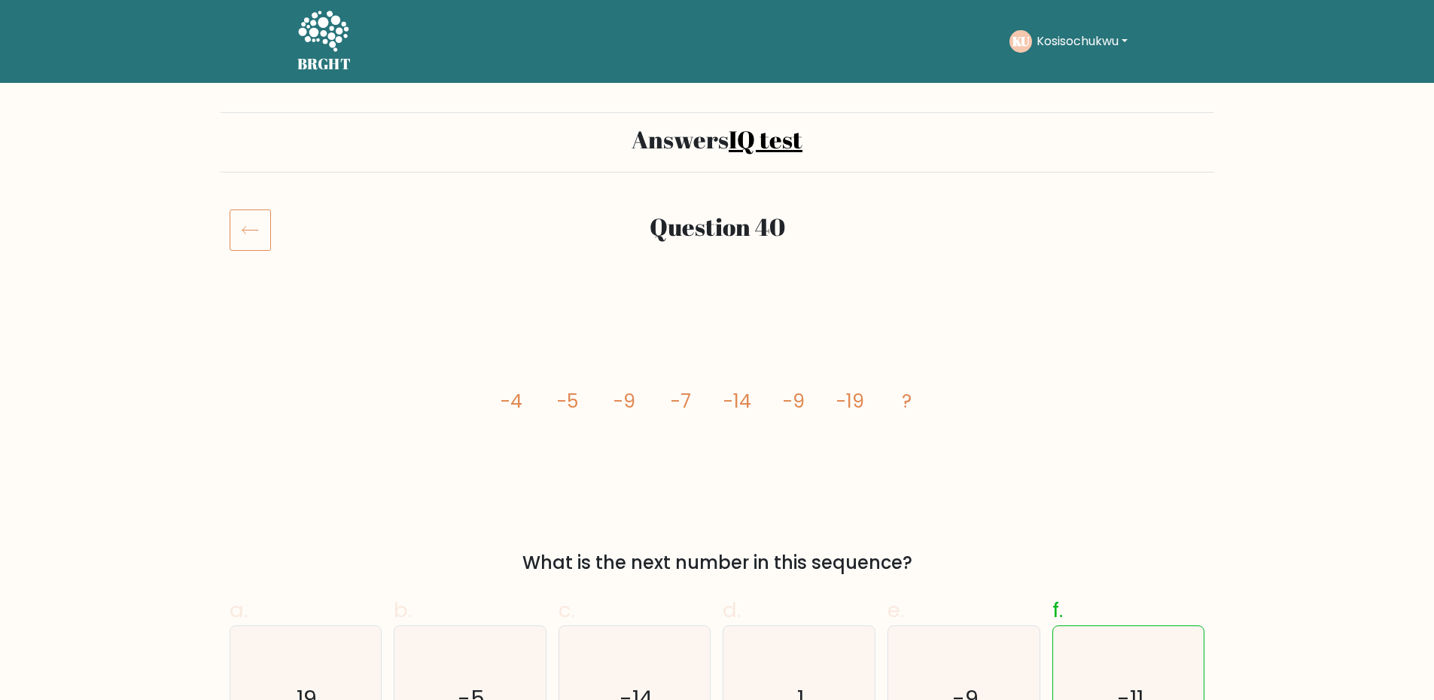
drag, startPoint x: 260, startPoint y: 235, endPoint x: 294, endPoint y: 244, distance: 35.1
click at [260, 235] on icon at bounding box center [250, 230] width 41 height 42
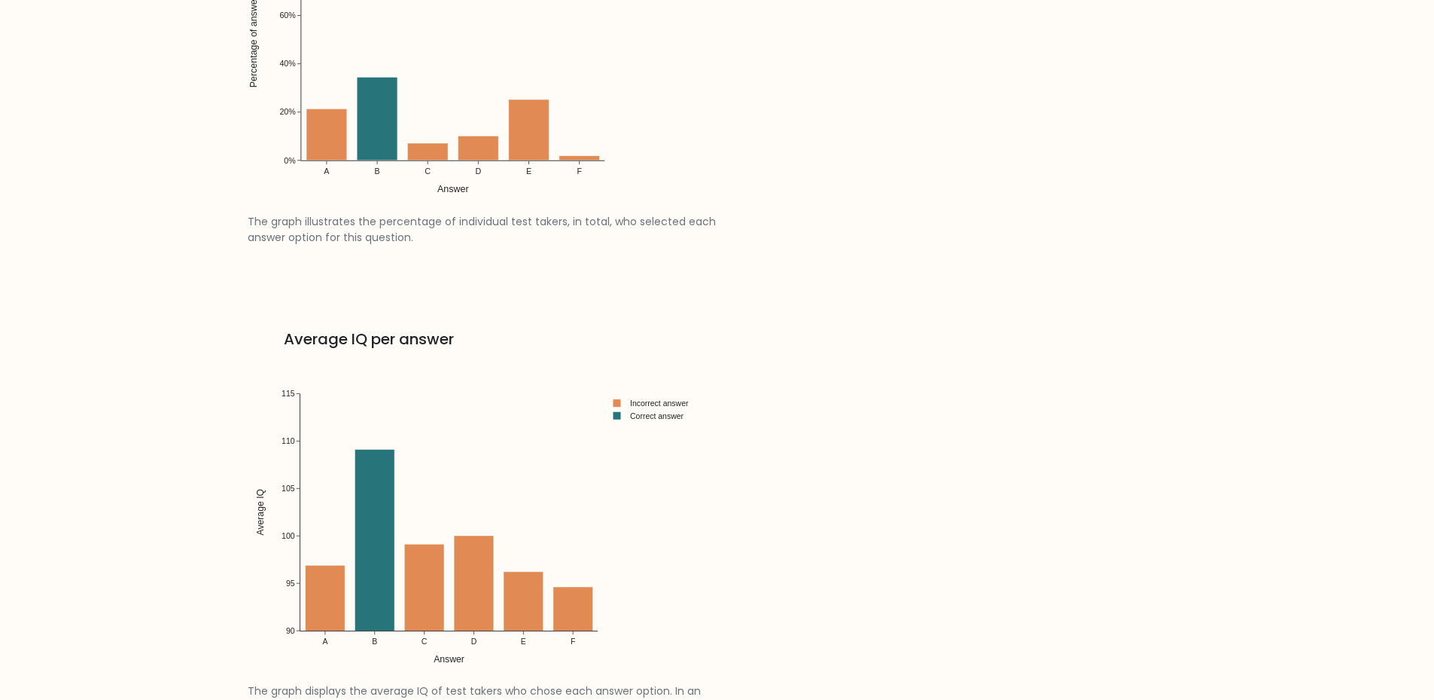
scroll to position [1713, 0]
